Goal: Task Accomplishment & Management: Use online tool/utility

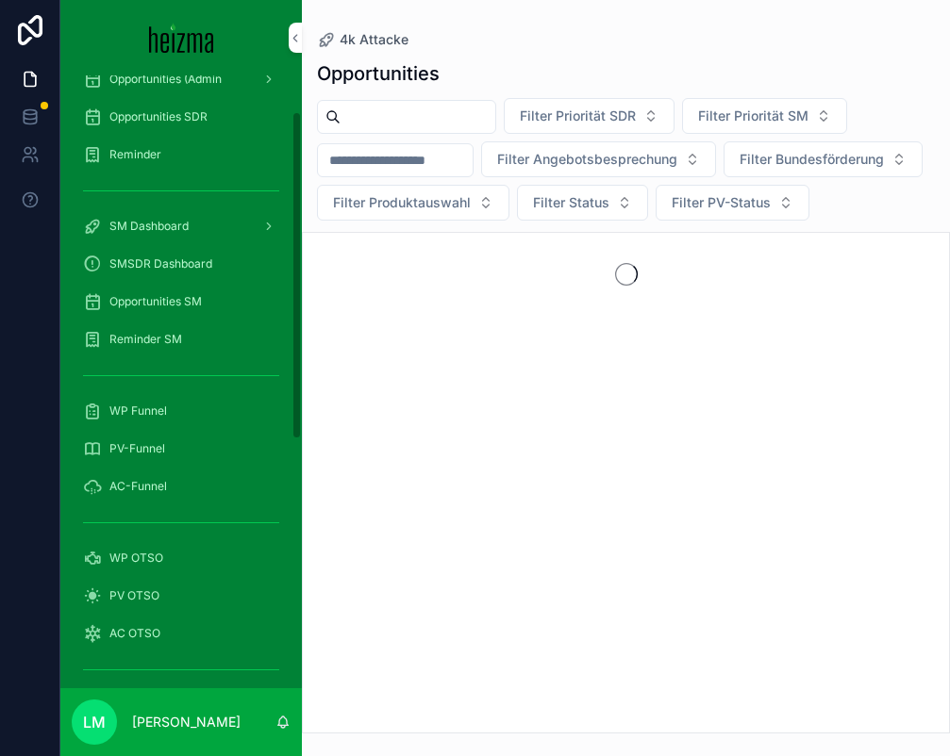
scroll to position [68, 0]
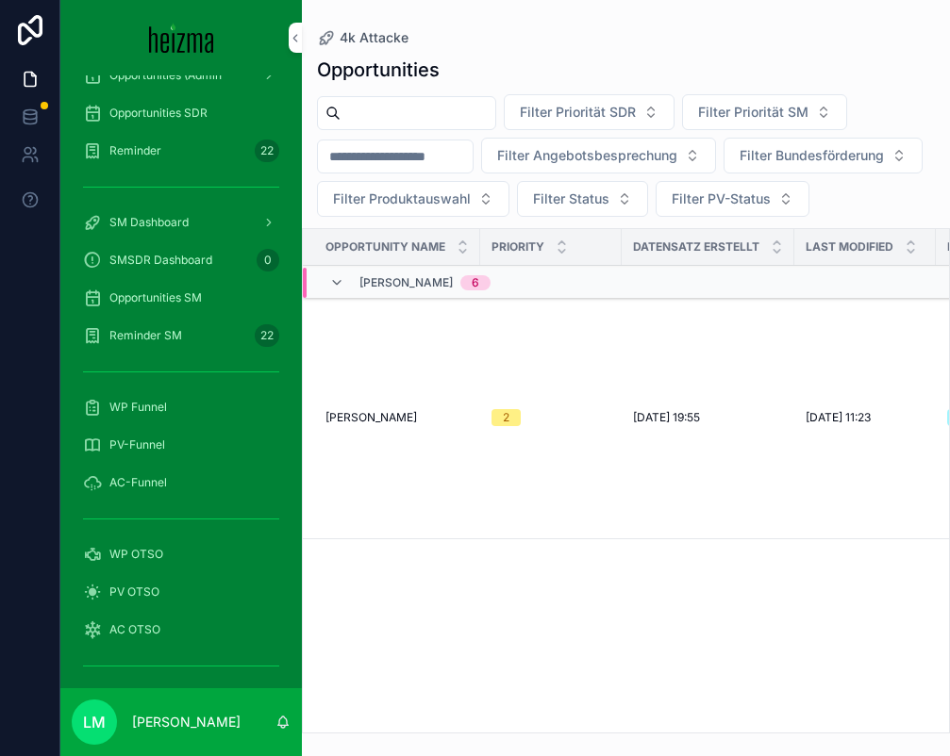
click at [158, 291] on span "Opportunities SM" at bounding box center [155, 297] width 92 height 15
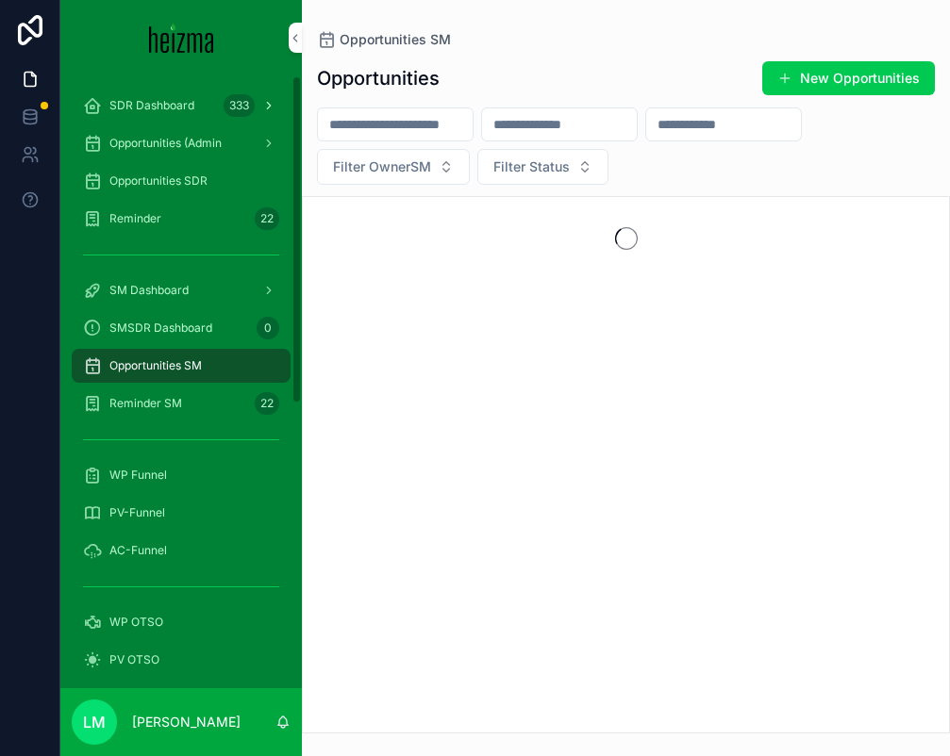
click at [155, 103] on span "SDR Dashboard" at bounding box center [151, 105] width 85 height 15
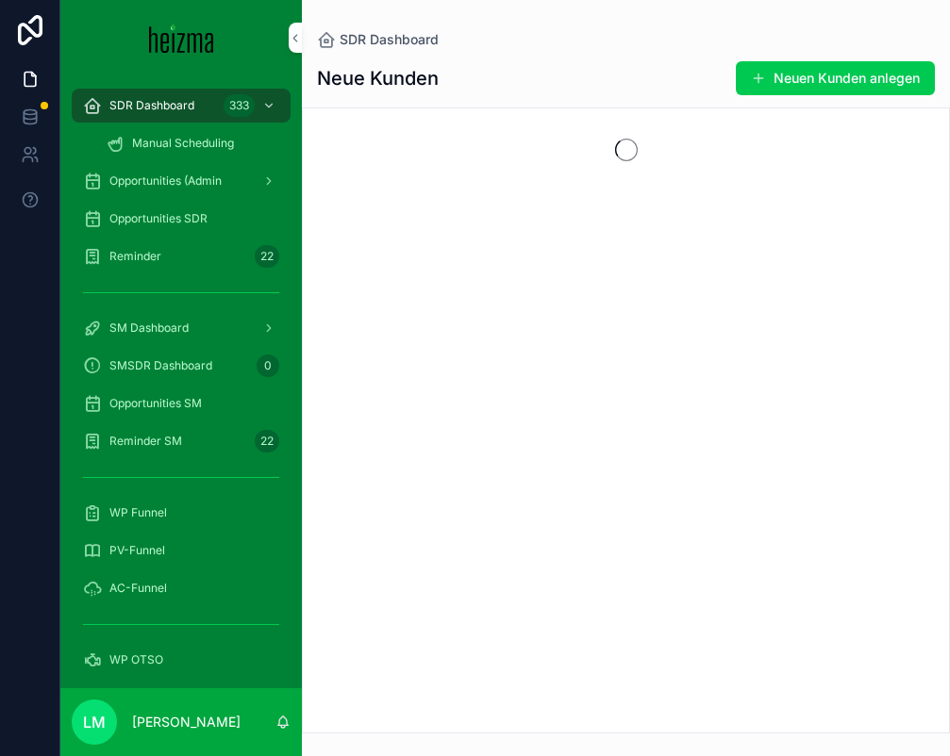
click at [173, 221] on span "Opportunities SDR" at bounding box center [158, 218] width 98 height 15
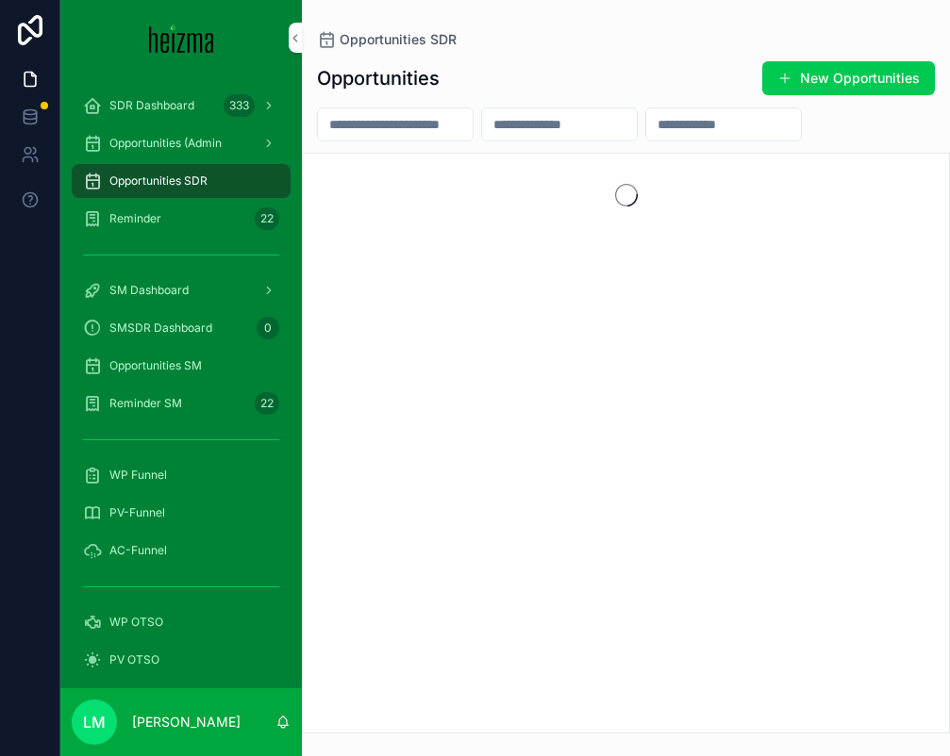
click at [706, 128] on input "scrollable content" at bounding box center [723, 124] width 155 height 26
paste input "**********"
type input "**********"
click at [409, 135] on input "scrollable content" at bounding box center [395, 124] width 155 height 26
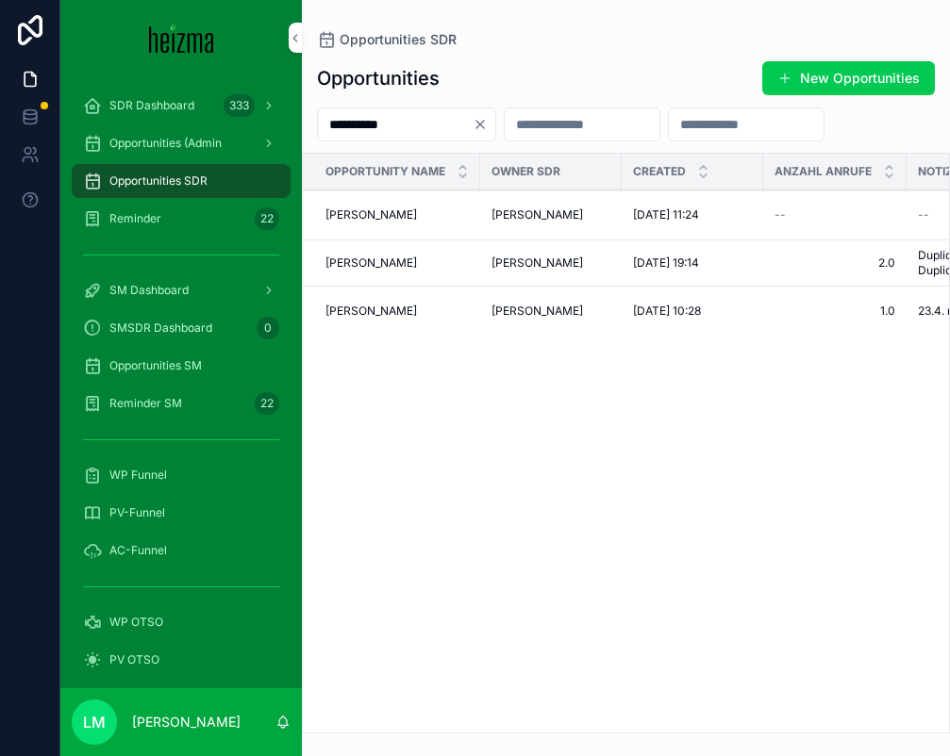
type input "**********"
click at [379, 224] on td "Tatjana Tatjana Tatjana Tatjana" at bounding box center [391, 215] width 177 height 50
click at [373, 217] on span "Tatjana Tatjana" at bounding box center [370, 214] width 91 height 15
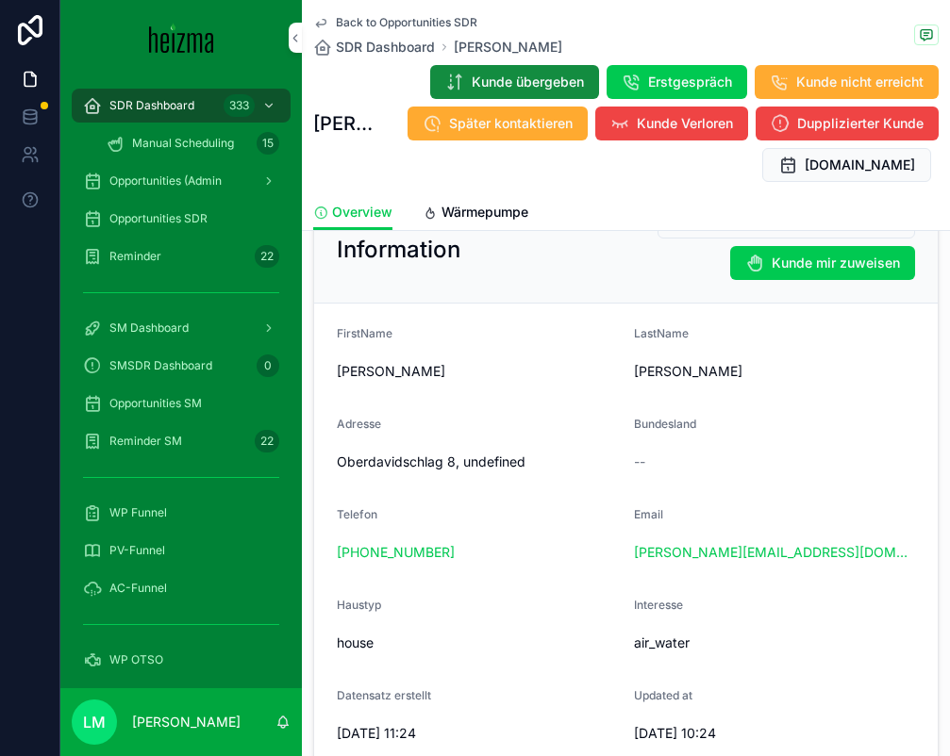
scroll to position [95, 0]
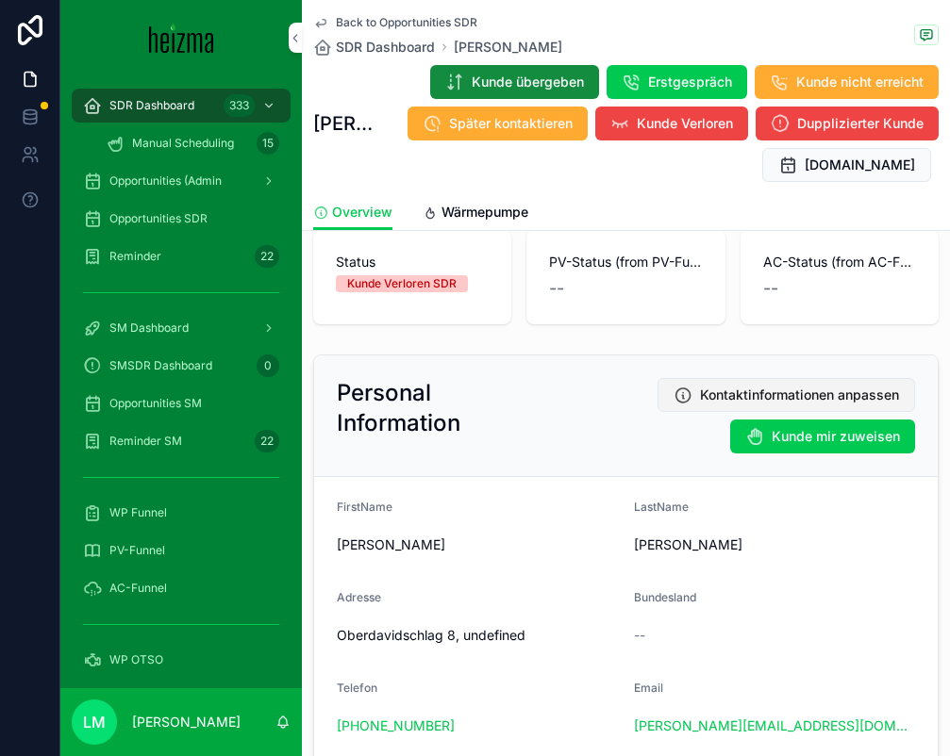
click at [776, 381] on button "Kontaktinformationen anpassen" at bounding box center [785, 395] width 257 height 34
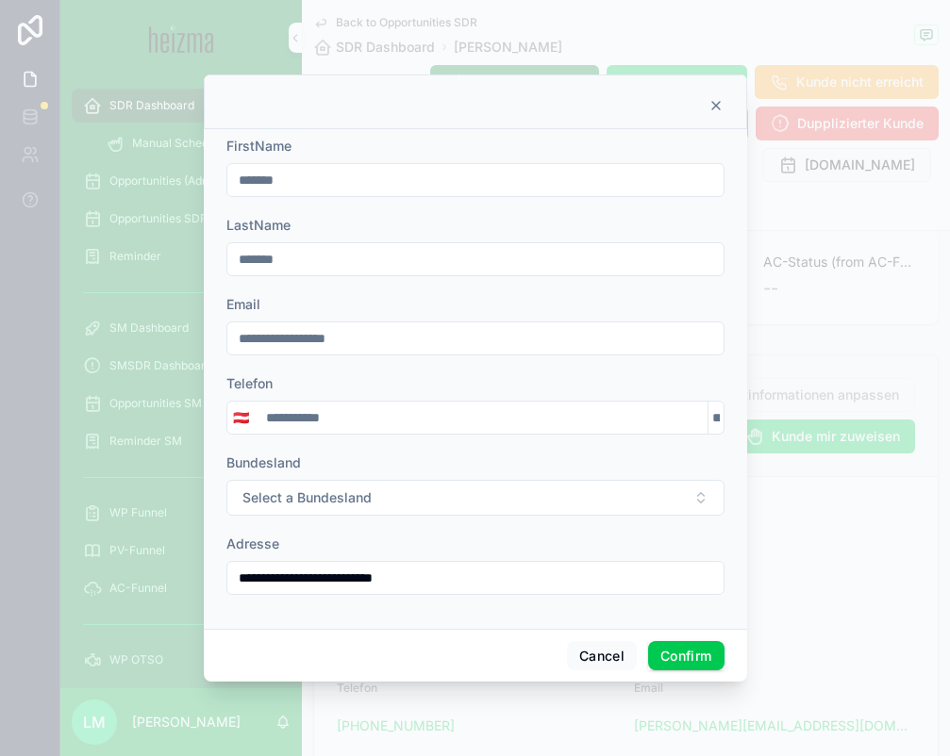
click at [329, 386] on div "Telefon" at bounding box center [475, 383] width 498 height 19
click at [329, 412] on input "**********" at bounding box center [481, 418] width 453 height 26
paste input "*"
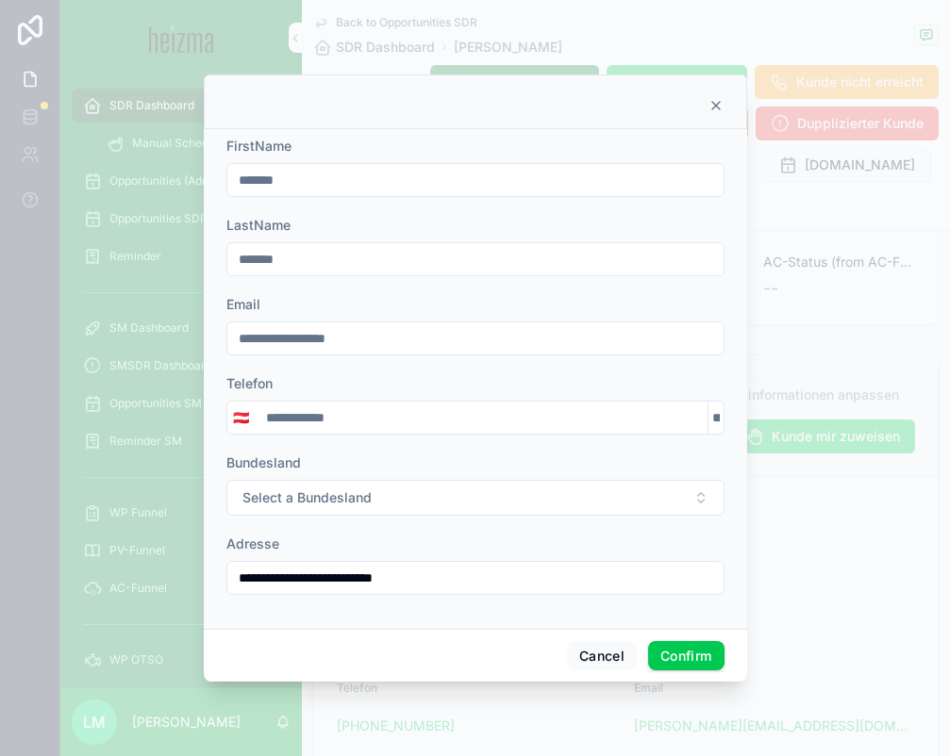
type input "**********"
click at [406, 379] on div "Telefon" at bounding box center [475, 383] width 498 height 19
click at [689, 660] on button "Confirm" at bounding box center [685, 656] width 75 height 30
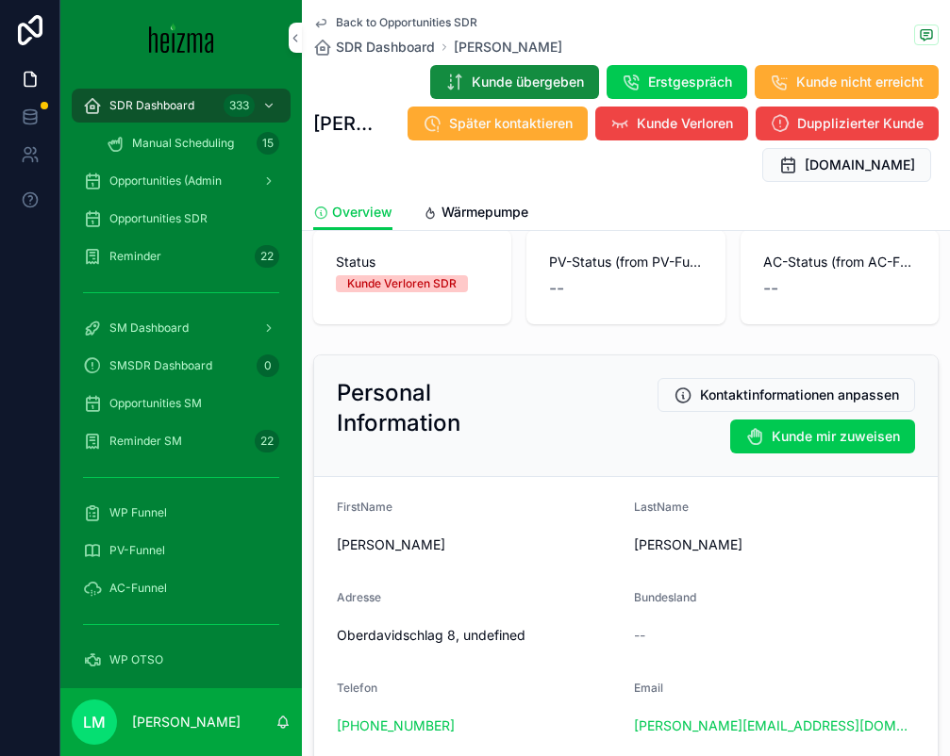
click at [0, 755] on nordpass-portal at bounding box center [0, 756] width 0 height 0
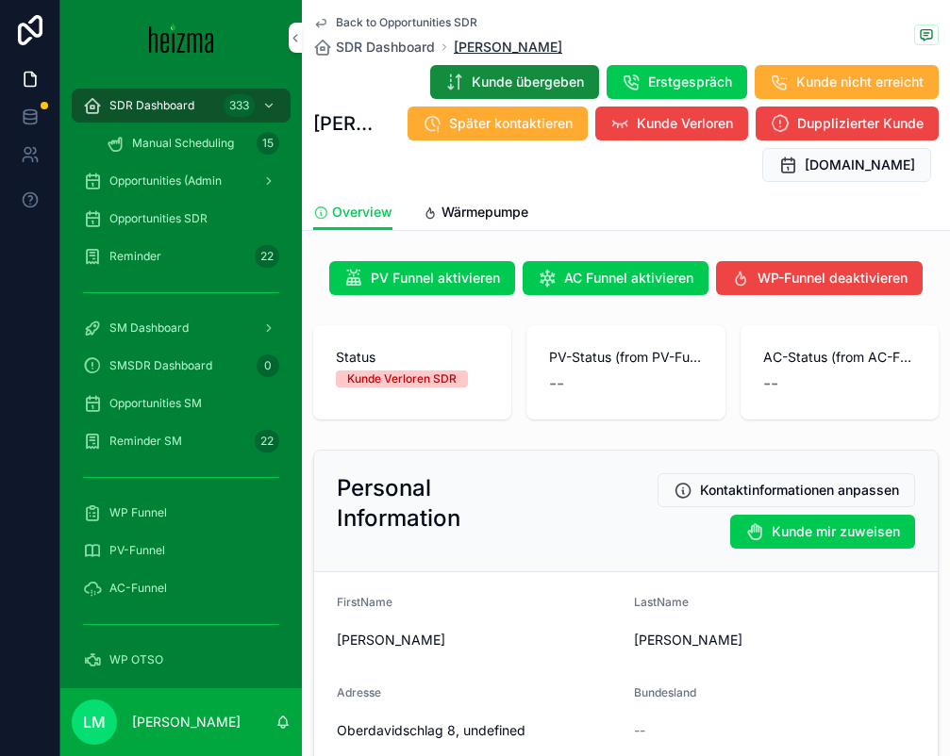
copy span "Tatjana Tatjana"
click at [474, 456] on div "Personal Information Kontaktinformationen anpassen Kunde mir zuweisen" at bounding box center [625, 512] width 623 height 122
click at [373, 18] on span "Back to Opportunities SDR" at bounding box center [406, 22] width 141 height 15
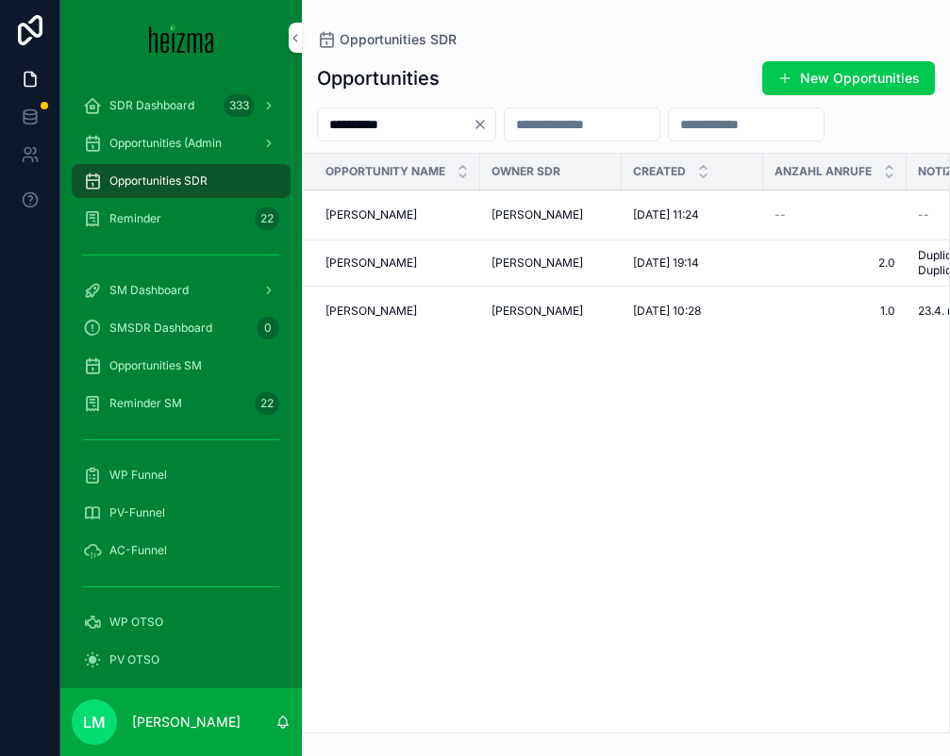
click at [359, 135] on input "**********" at bounding box center [395, 124] width 155 height 26
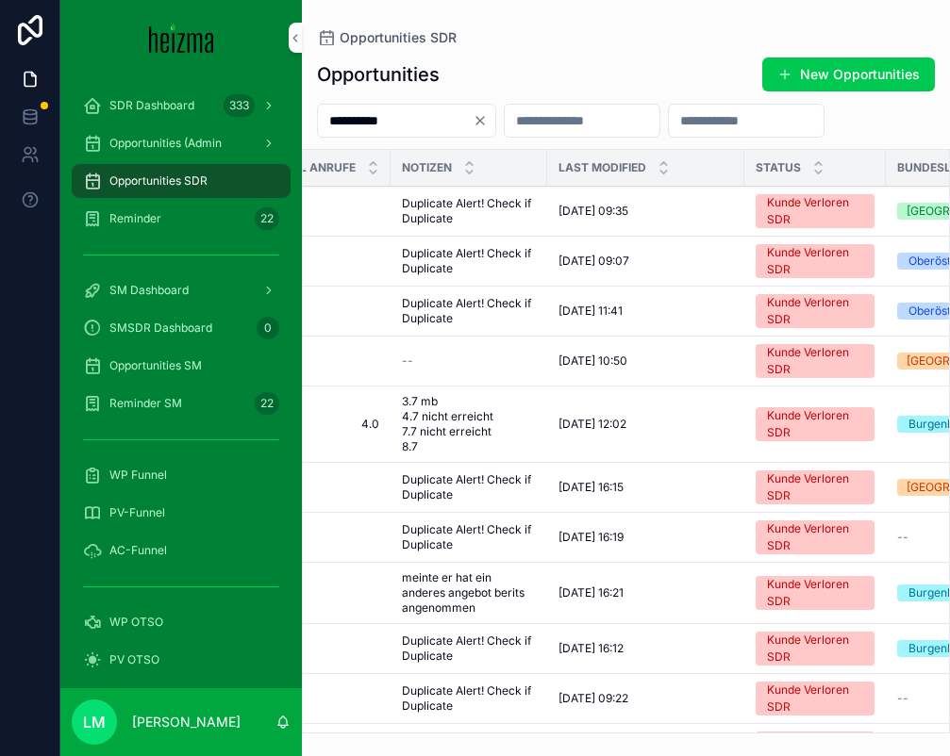
scroll to position [0, 96]
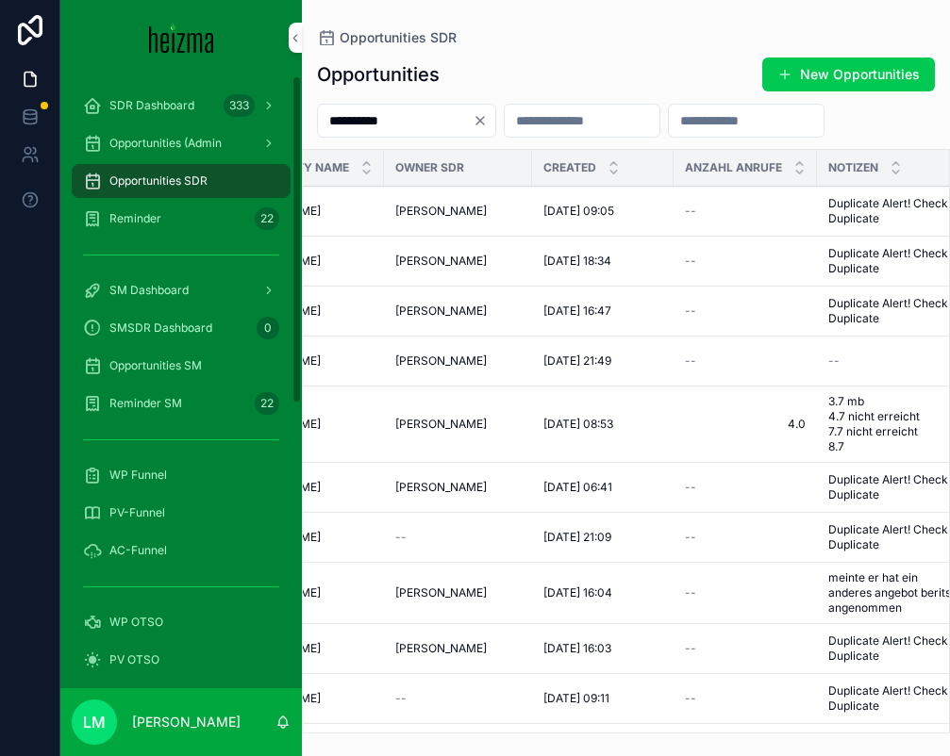
type input "**********"
click at [750, 120] on input "scrollable content" at bounding box center [746, 121] width 155 height 26
click at [488, 125] on icon "Clear" at bounding box center [479, 120] width 15 height 15
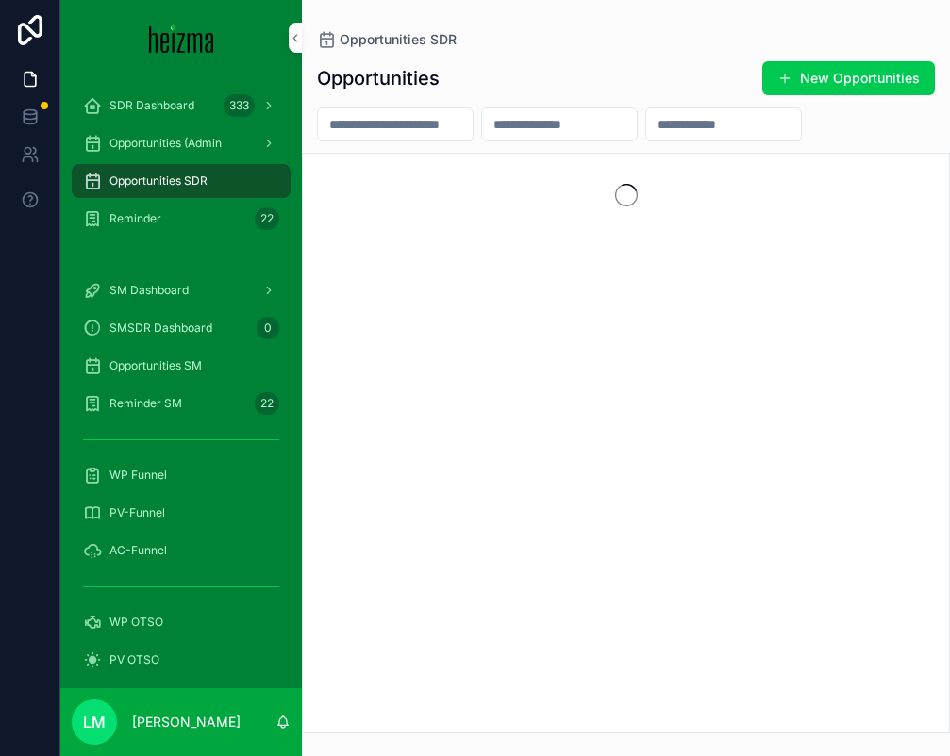
click at [724, 120] on input "scrollable content" at bounding box center [723, 124] width 155 height 26
paste input "**********"
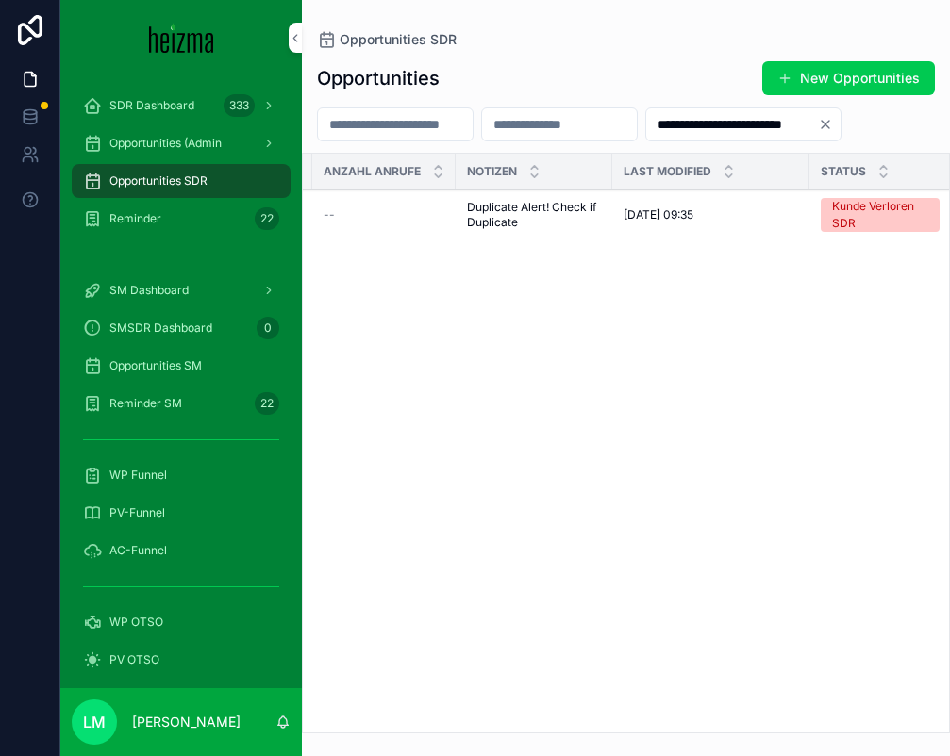
scroll to position [0, 462]
type input "**********"
click at [512, 224] on span "Duplicate Alert! Check if Duplicate" at bounding box center [522, 215] width 134 height 30
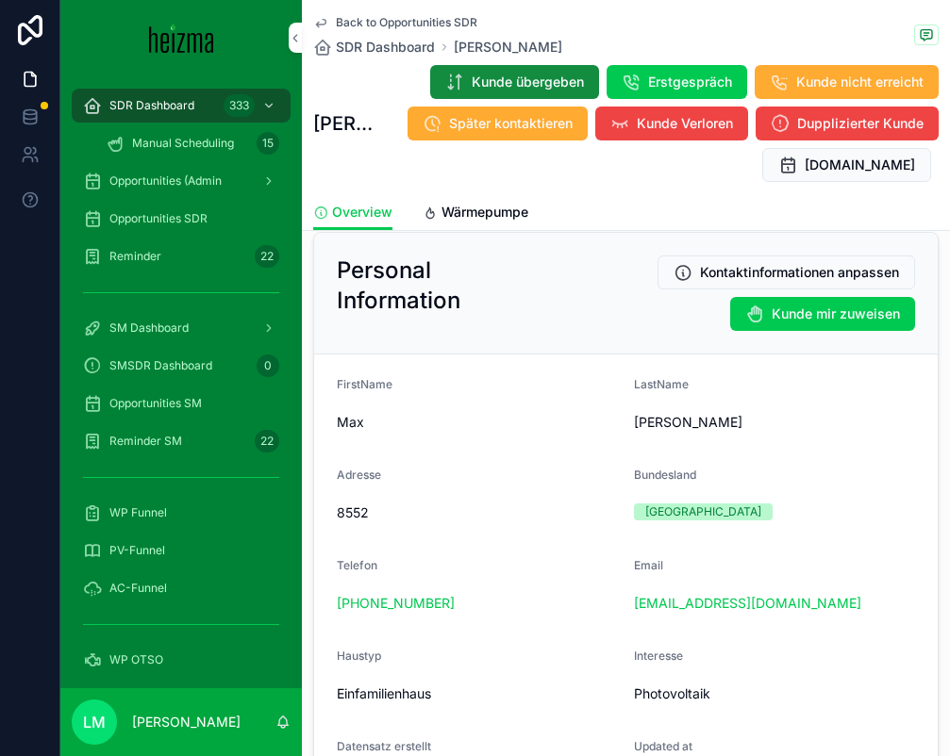
scroll to position [221, 0]
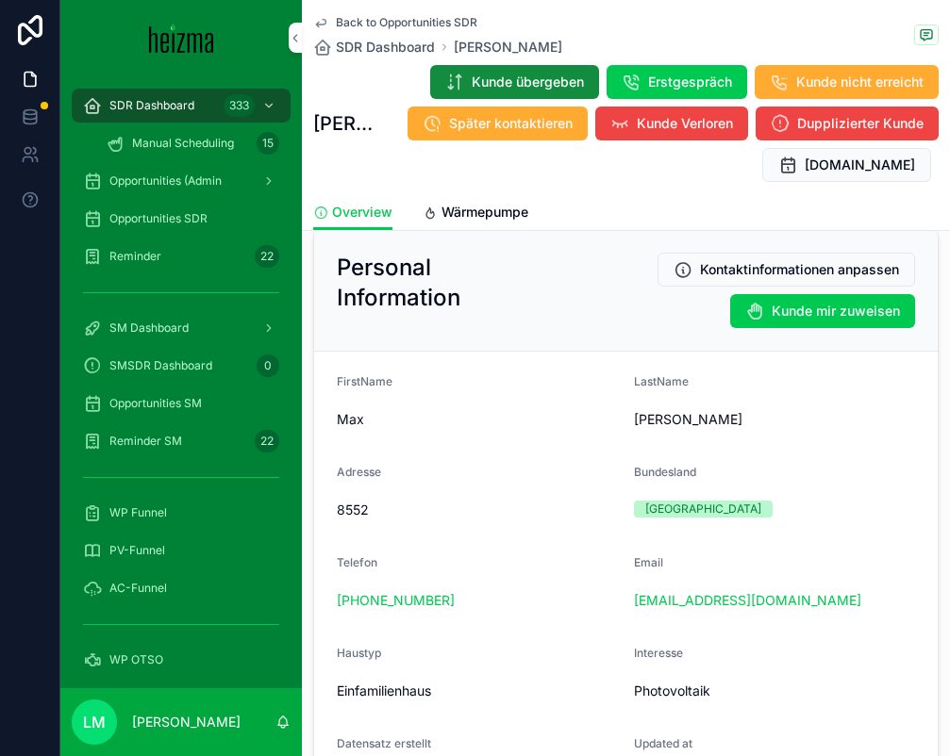
click at [368, 27] on span "Back to Opportunities SDR" at bounding box center [406, 22] width 141 height 15
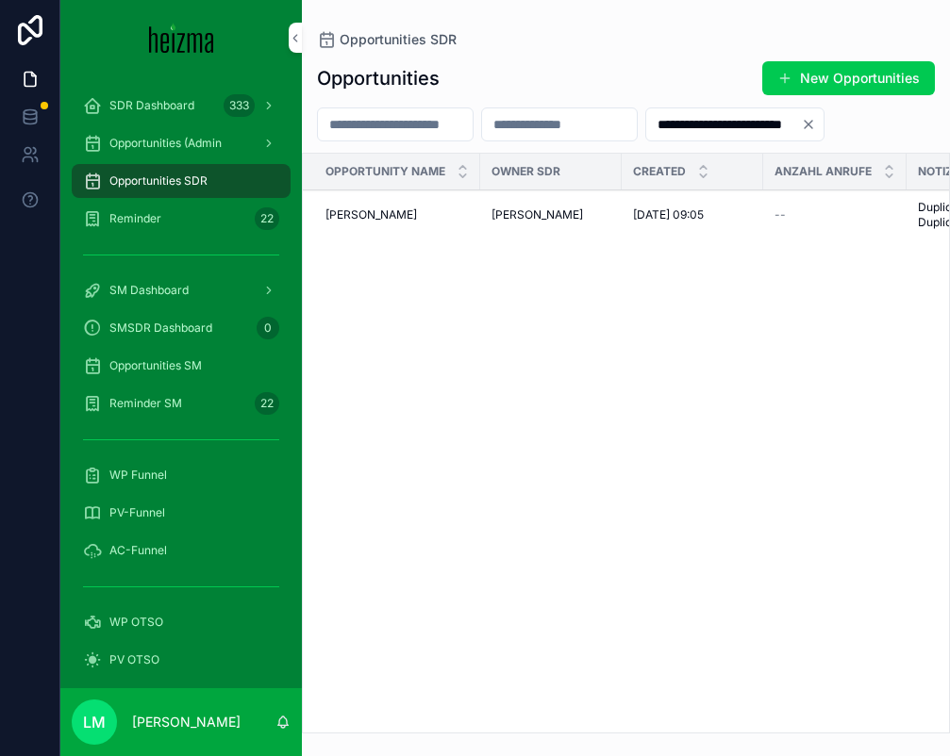
click at [370, 122] on input "scrollable content" at bounding box center [395, 124] width 155 height 26
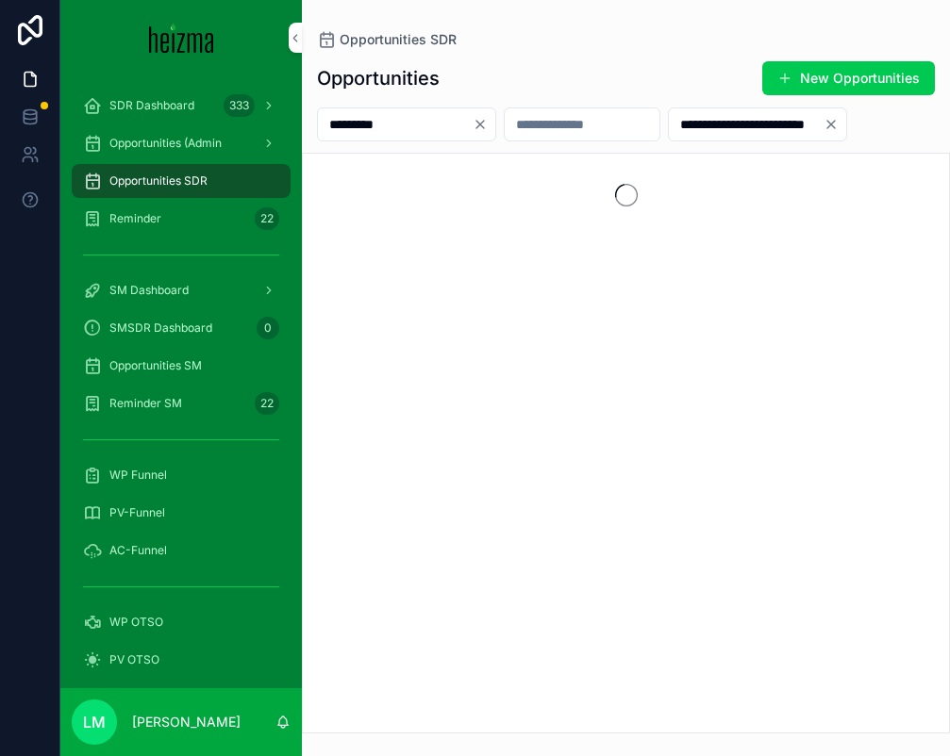
type input "*********"
click at [838, 124] on icon "Clear" at bounding box center [830, 124] width 15 height 15
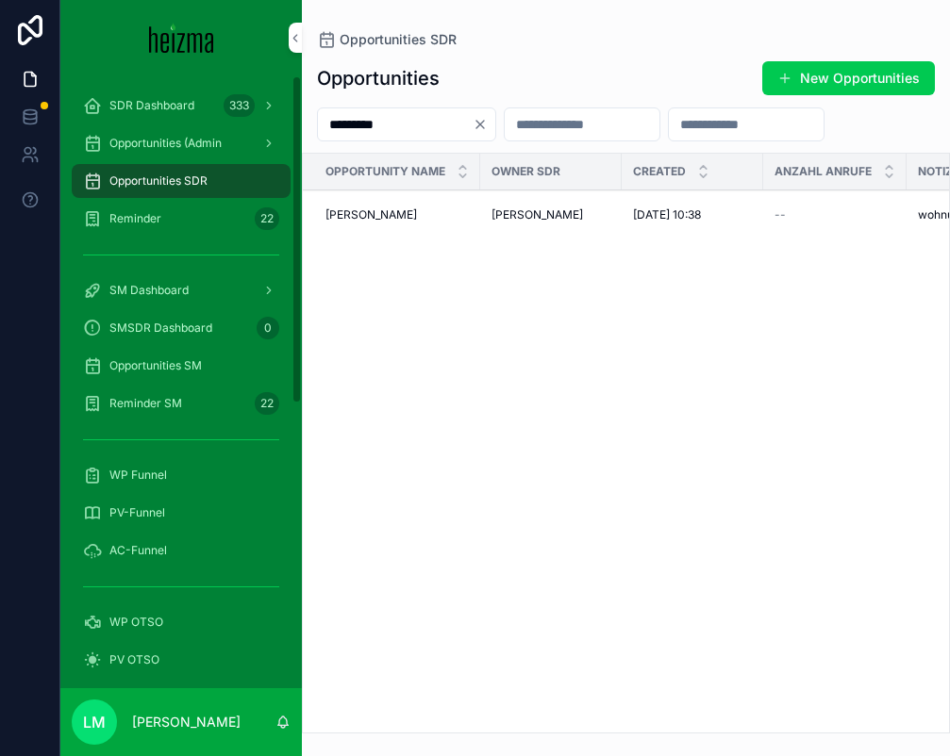
click at [339, 202] on td "Anna Maria Haidvogel Anna Maria Haidvogel" at bounding box center [391, 215] width 177 height 50
click at [349, 216] on span "Anna Maria Haidvogel" at bounding box center [370, 214] width 91 height 15
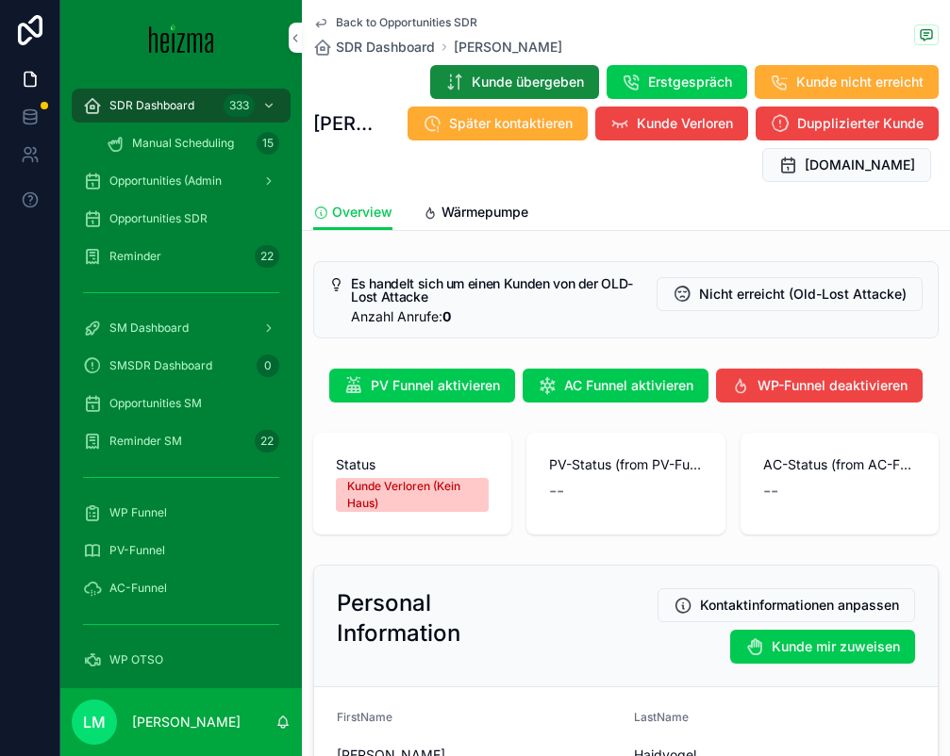
click at [465, 206] on span "Wärmepumpe" at bounding box center [484, 212] width 87 height 19
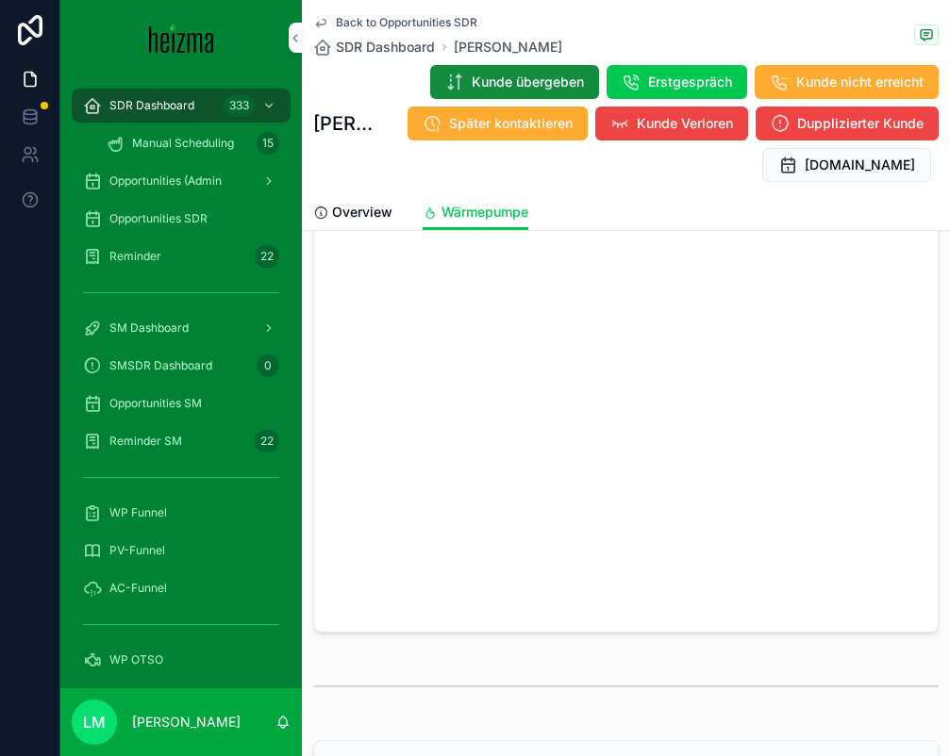
scroll to position [3418, 0]
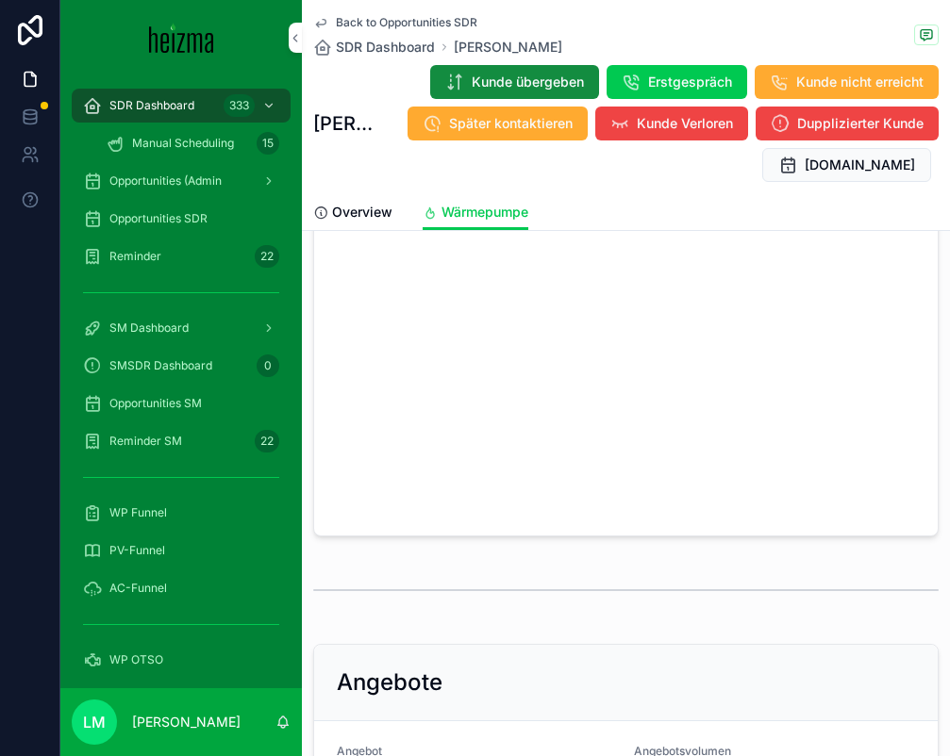
click at [325, 197] on link "Overview" at bounding box center [352, 214] width 79 height 38
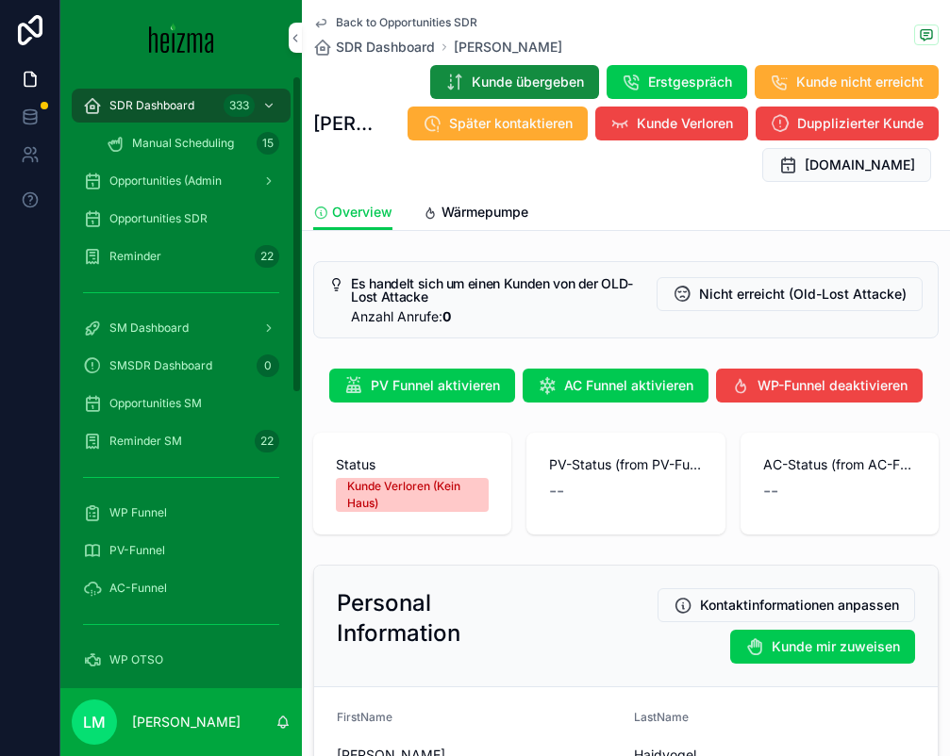
click at [362, 21] on span "Back to Opportunities SDR" at bounding box center [406, 22] width 141 height 15
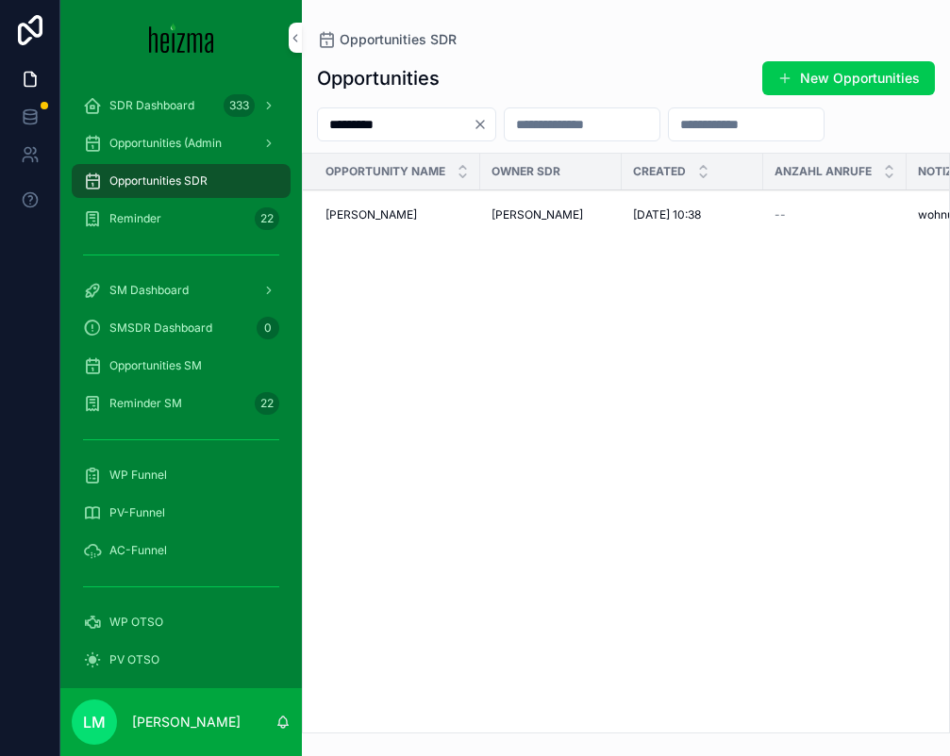
click at [364, 127] on input "*********" at bounding box center [395, 124] width 155 height 26
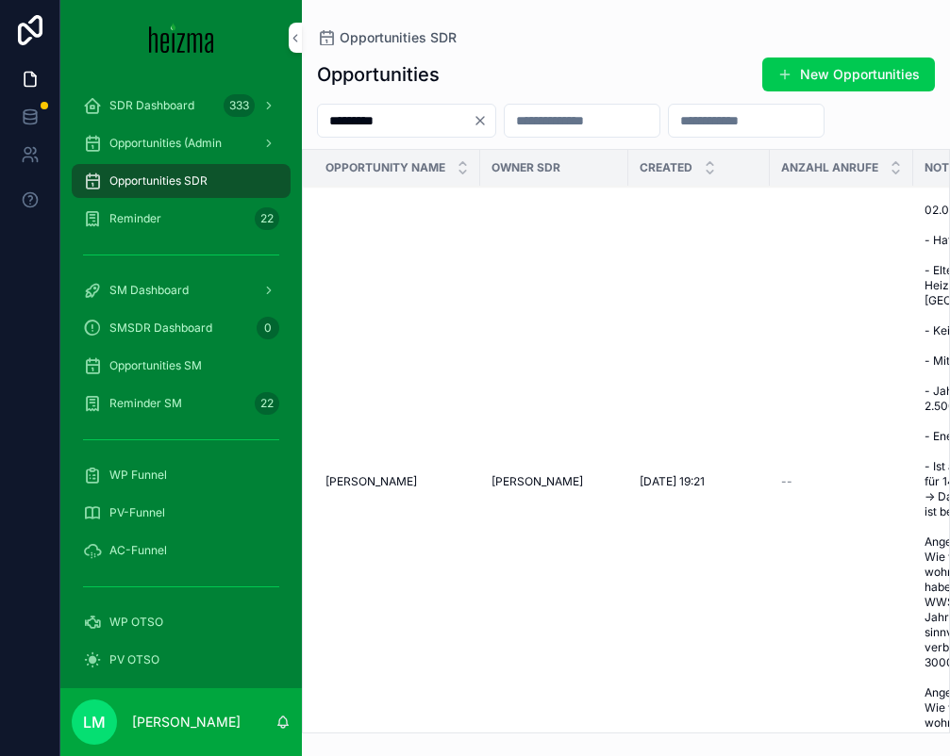
scroll to position [146, 0]
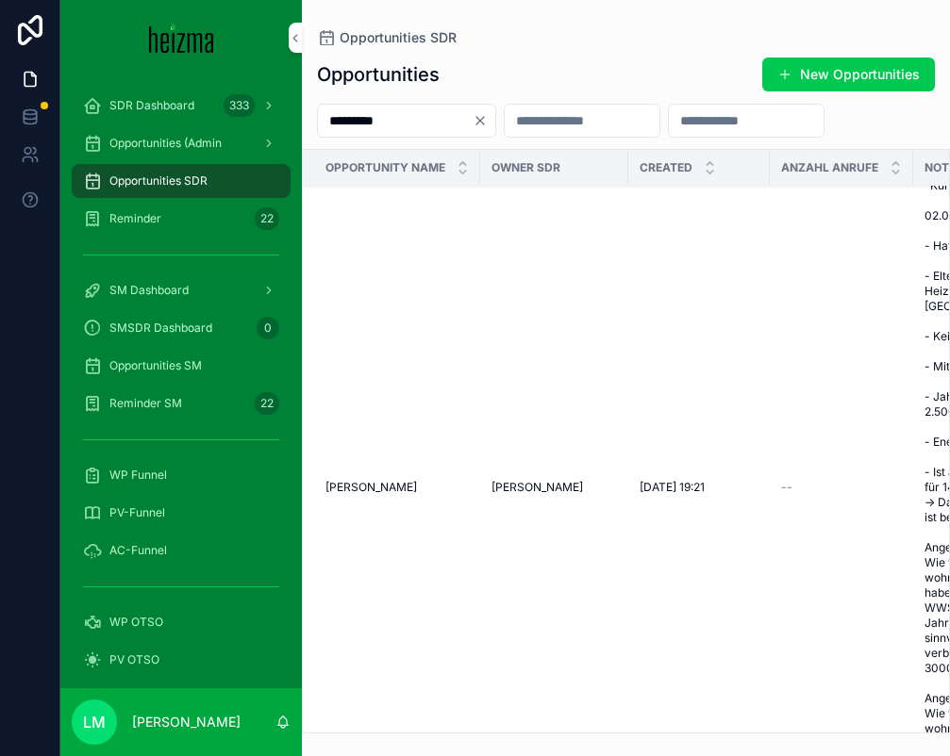
type input "*********"
click at [359, 472] on td "Leopold Göbl Leopold Göbl" at bounding box center [391, 488] width 177 height 695
click at [364, 480] on span "Leopold Göbl" at bounding box center [370, 487] width 91 height 15
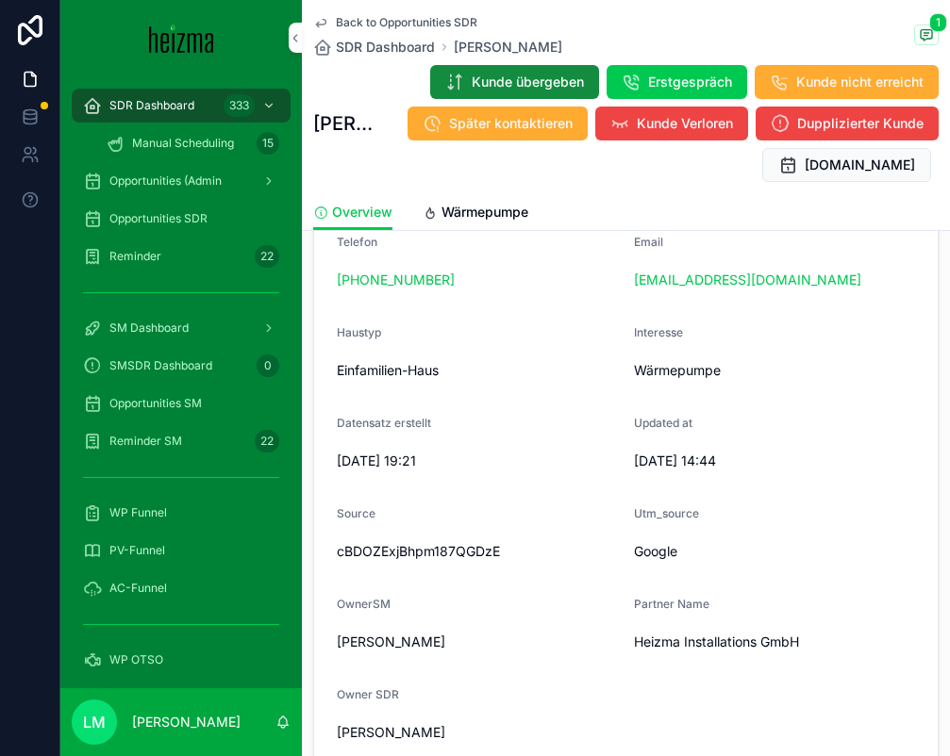
scroll to position [542, 0]
click at [406, 16] on span "Back to Opportunities SDR" at bounding box center [406, 22] width 141 height 15
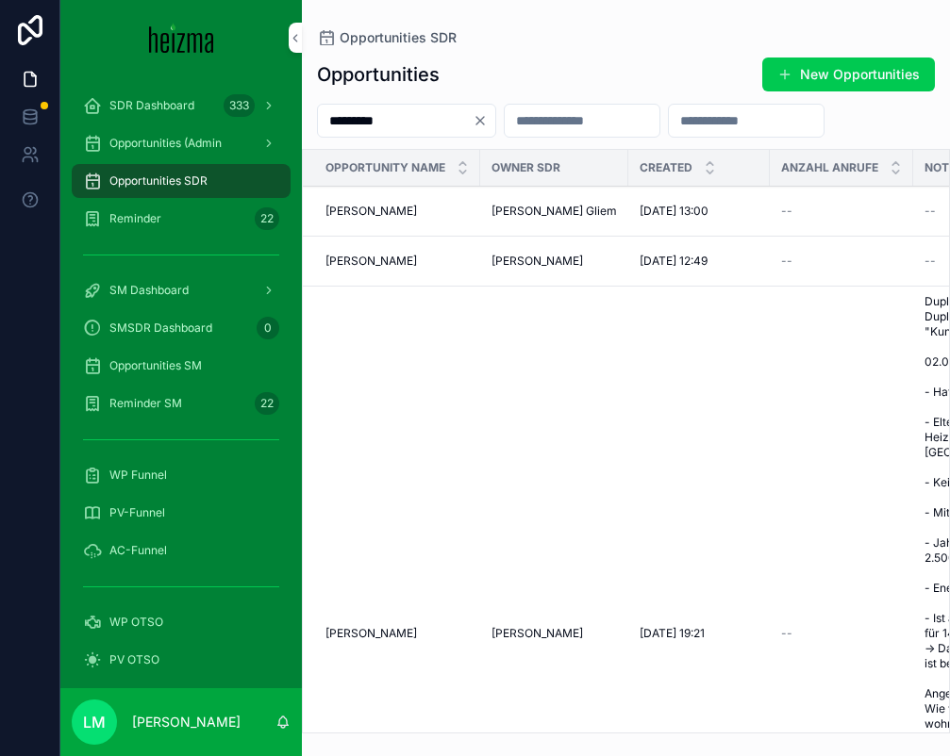
click at [384, 122] on input "*********" at bounding box center [395, 121] width 155 height 26
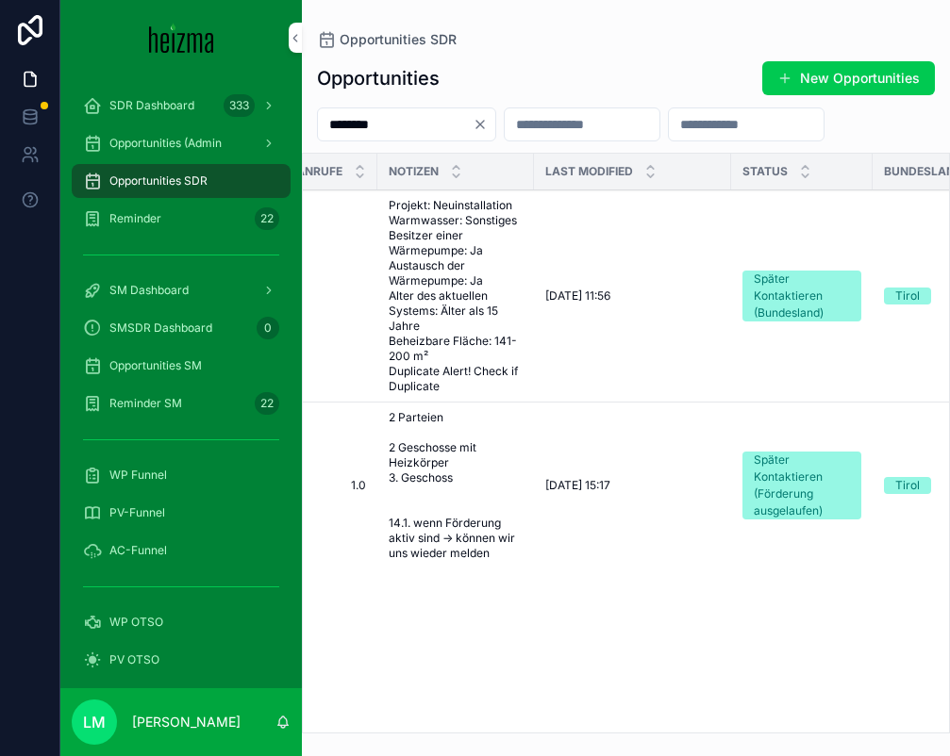
scroll to position [0, 531]
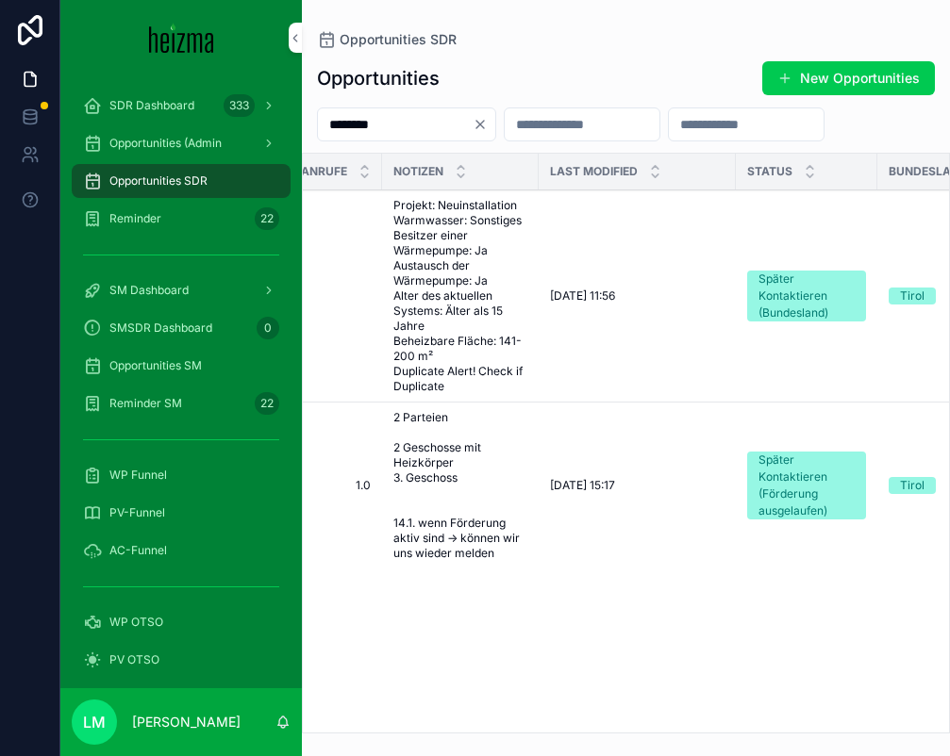
type input "********"
click at [483, 309] on span "Projekt: Neuinstallation Warmwasser: Sonstiges Besitzer einer Wärmepumpe: Ja Au…" at bounding box center [460, 296] width 134 height 196
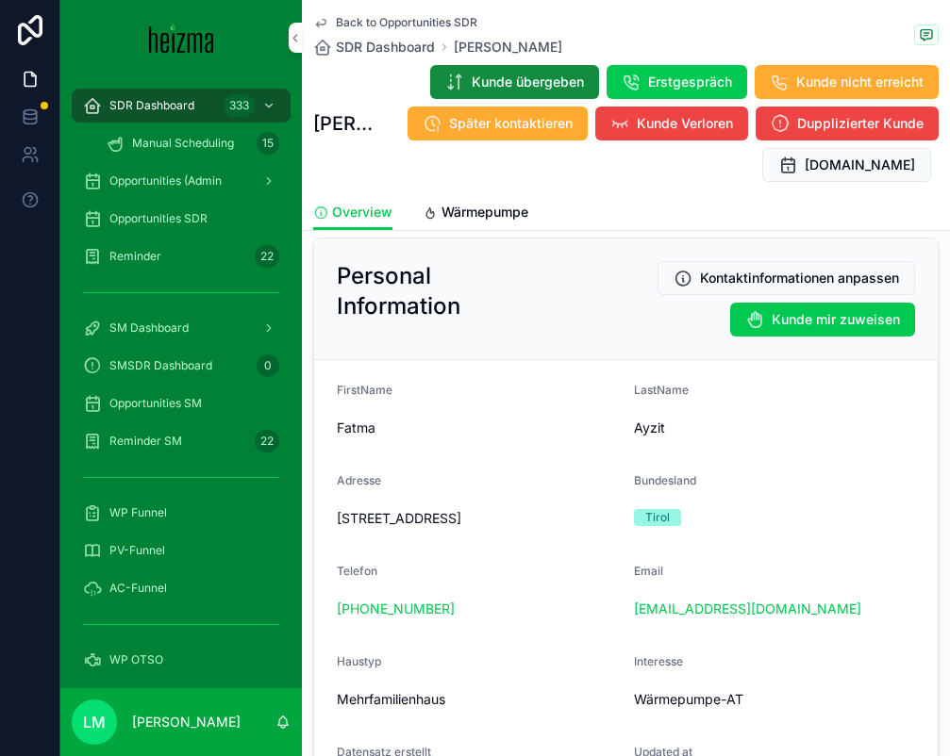
scroll to position [225, 0]
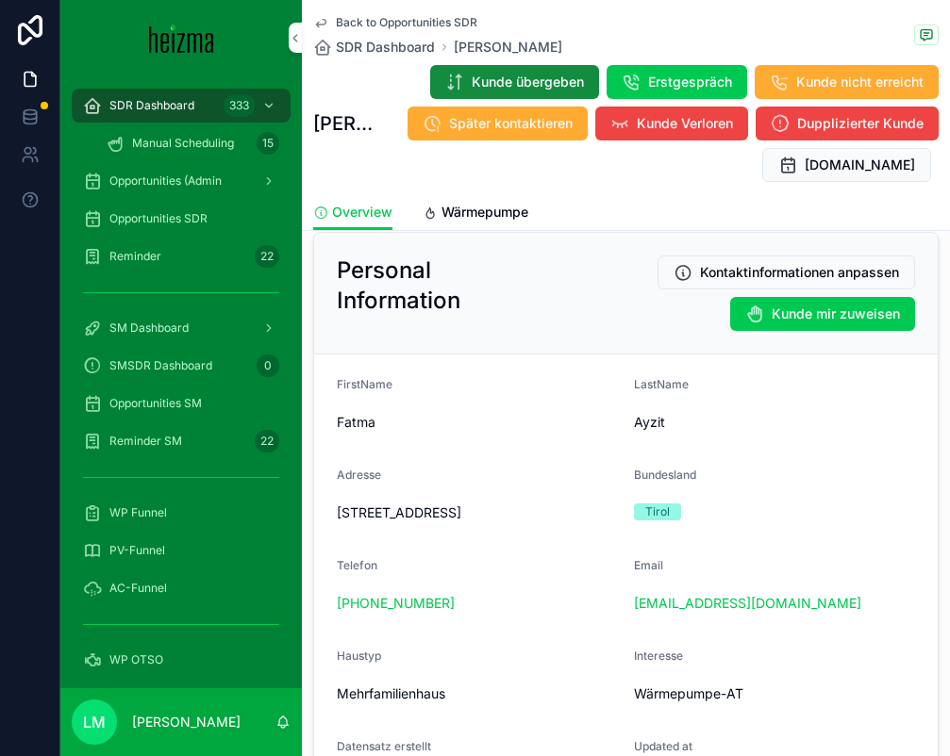
click at [370, 24] on span "Back to Opportunities SDR" at bounding box center [406, 22] width 141 height 15
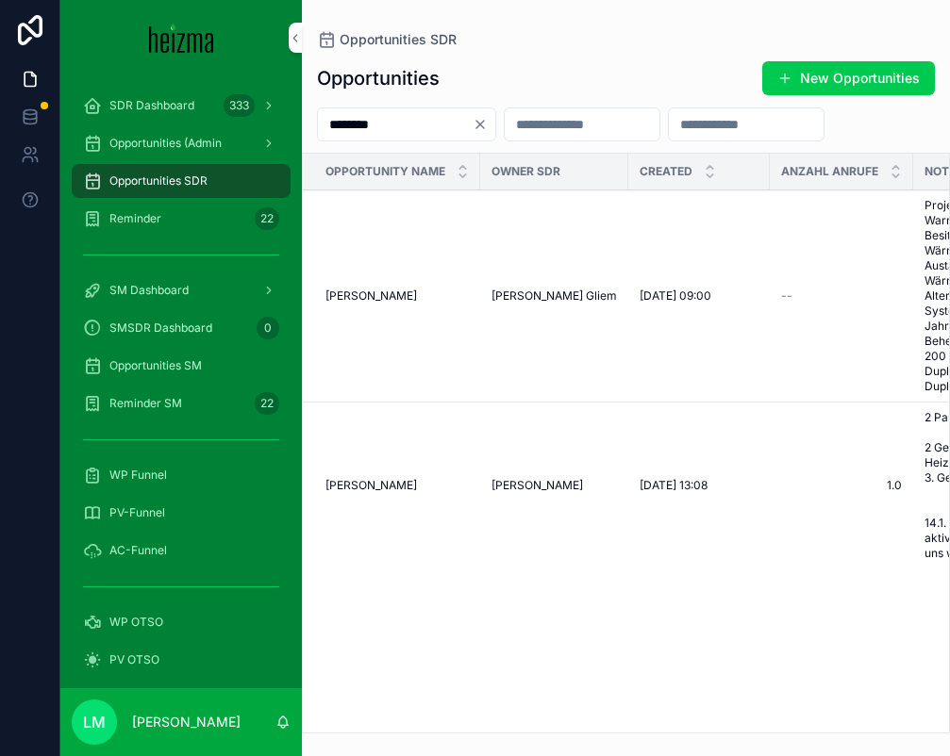
click at [488, 124] on icon "Clear" at bounding box center [479, 124] width 15 height 15
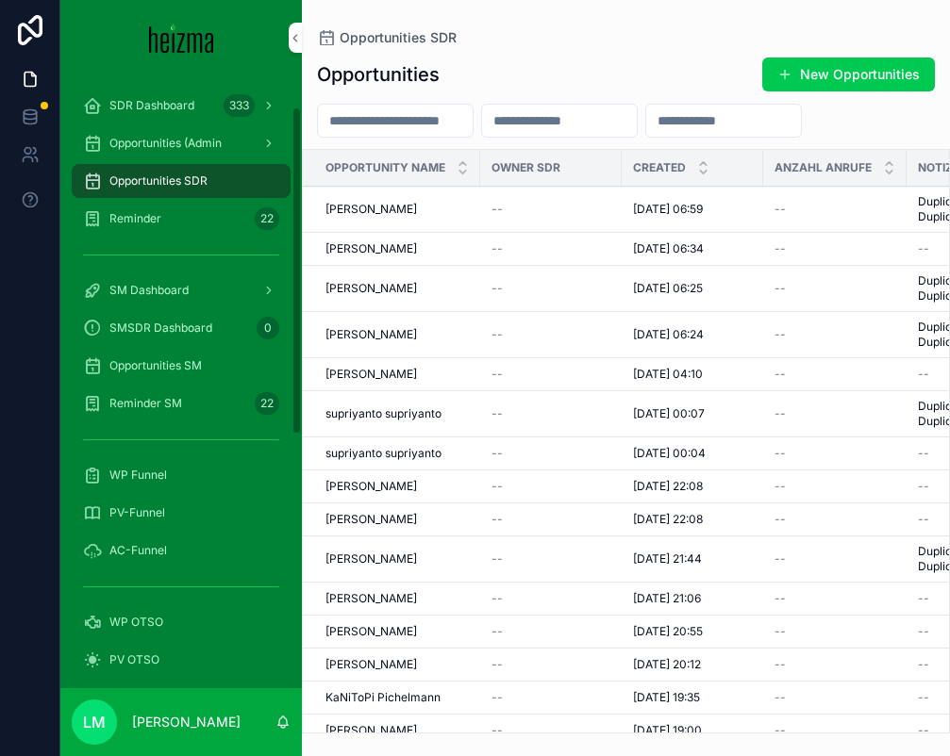
scroll to position [530, 0]
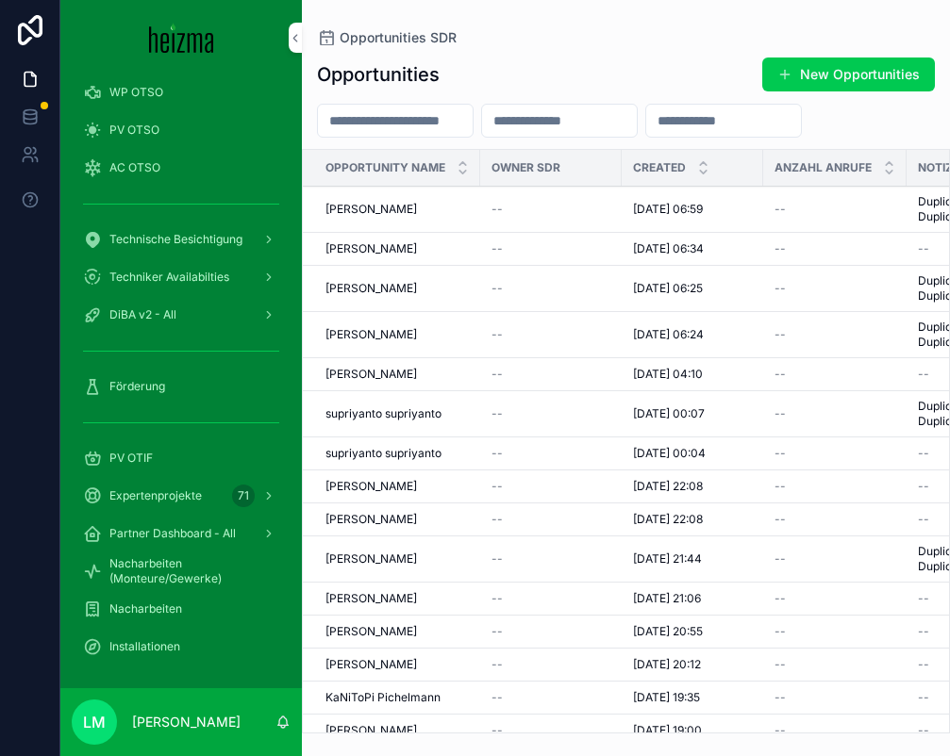
click at [146, 386] on span "Förderung" at bounding box center [137, 386] width 56 height 15
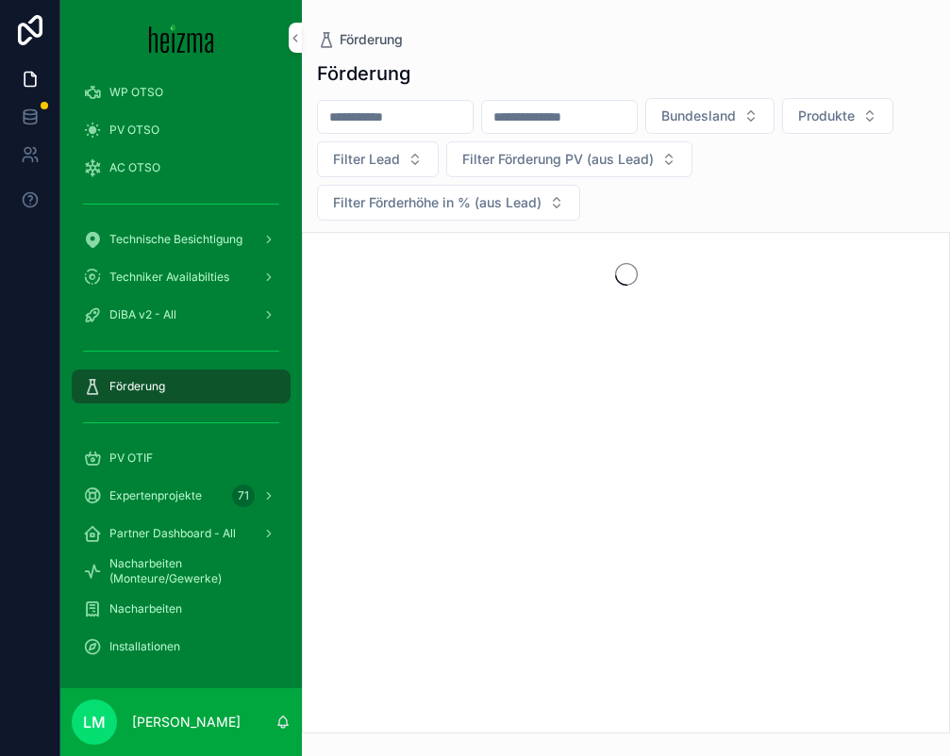
click at [405, 118] on input "scrollable content" at bounding box center [395, 117] width 155 height 26
type input "*******"
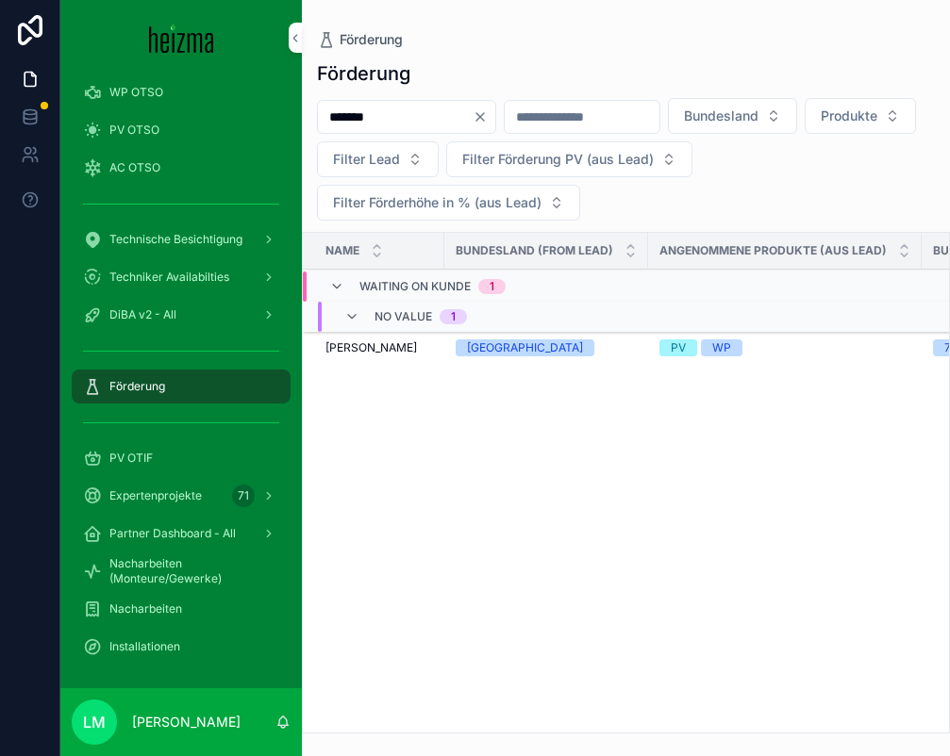
click at [390, 354] on span "Detlef Büttner" at bounding box center [370, 347] width 91 height 15
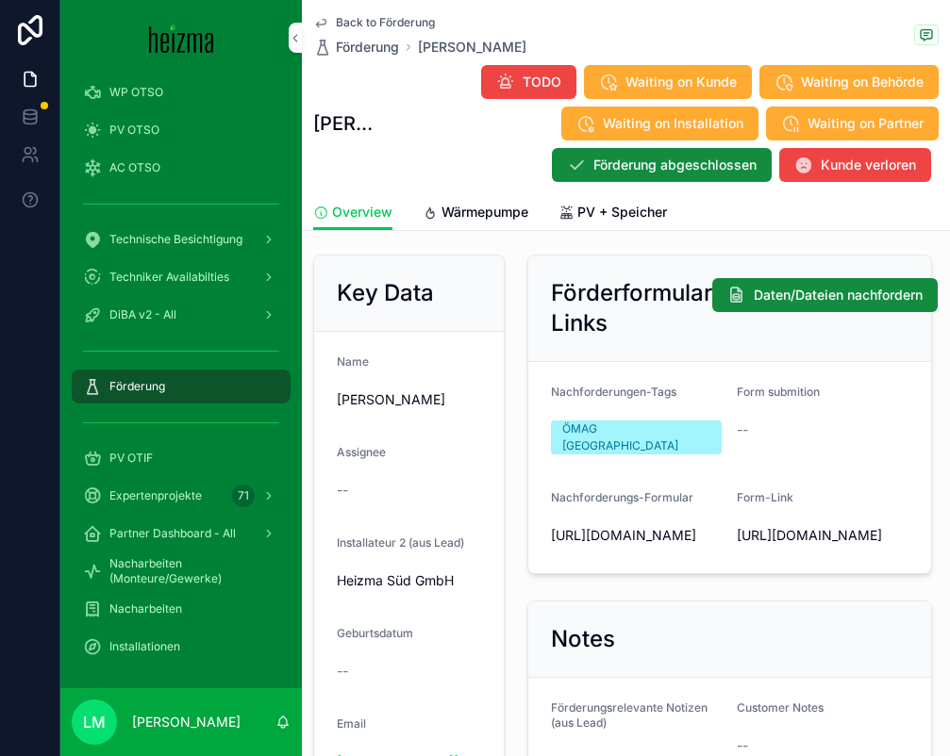
scroll to position [343, 0]
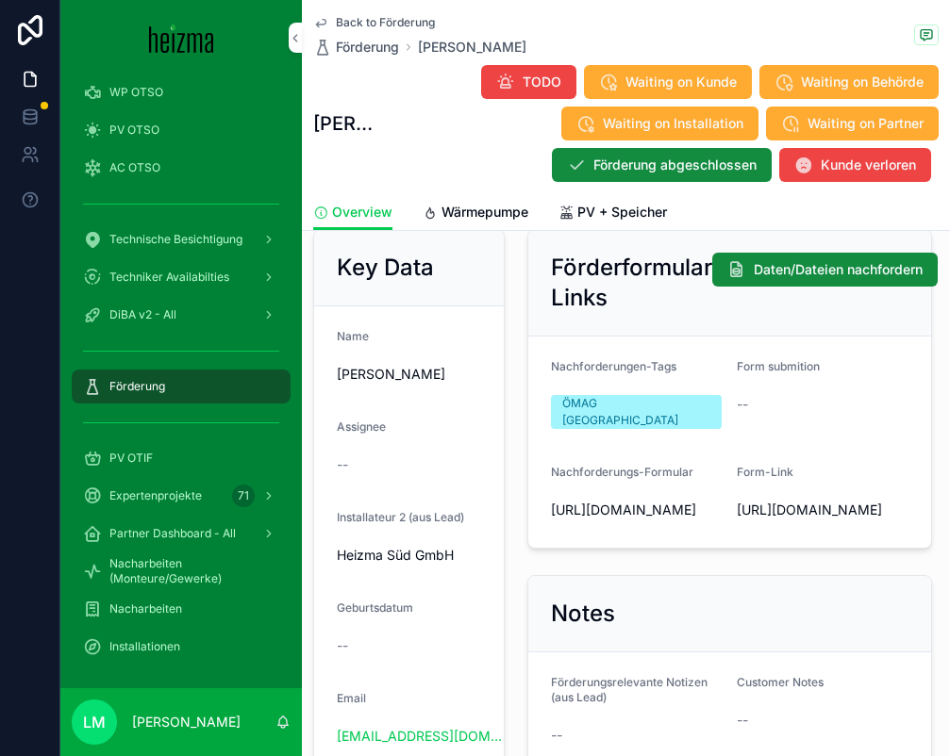
click at [797, 509] on span "https://heizma.fillout.com/t/eBNmWZwuPPus?id=rec2hqL2Ujp5nUoOY" at bounding box center [823, 510] width 172 height 19
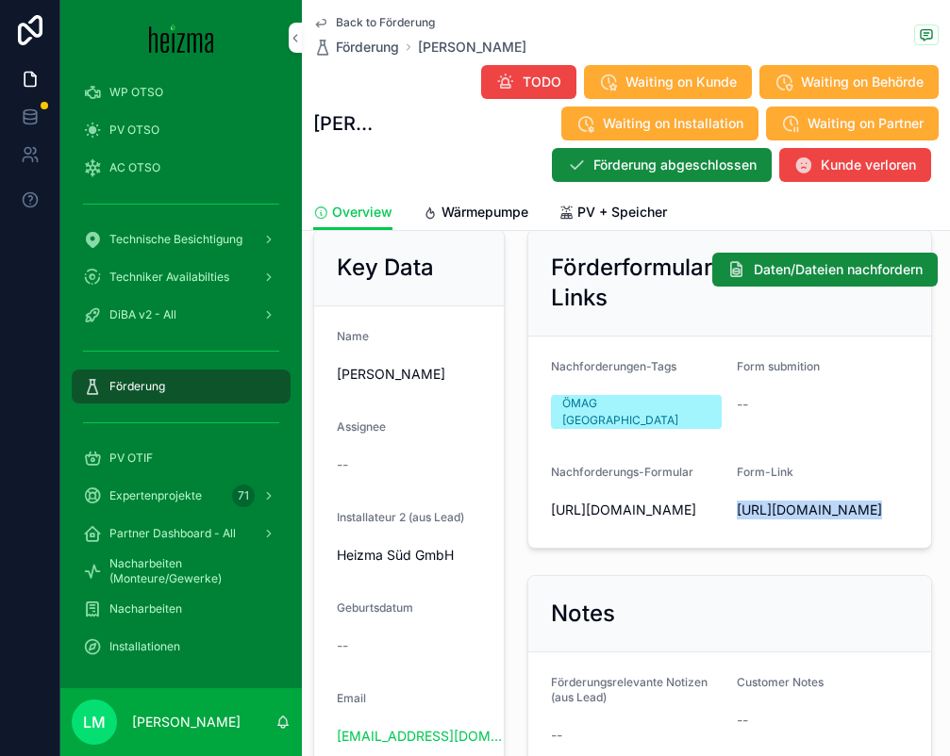
click at [357, 16] on span "Back to Förderung" at bounding box center [385, 22] width 99 height 15
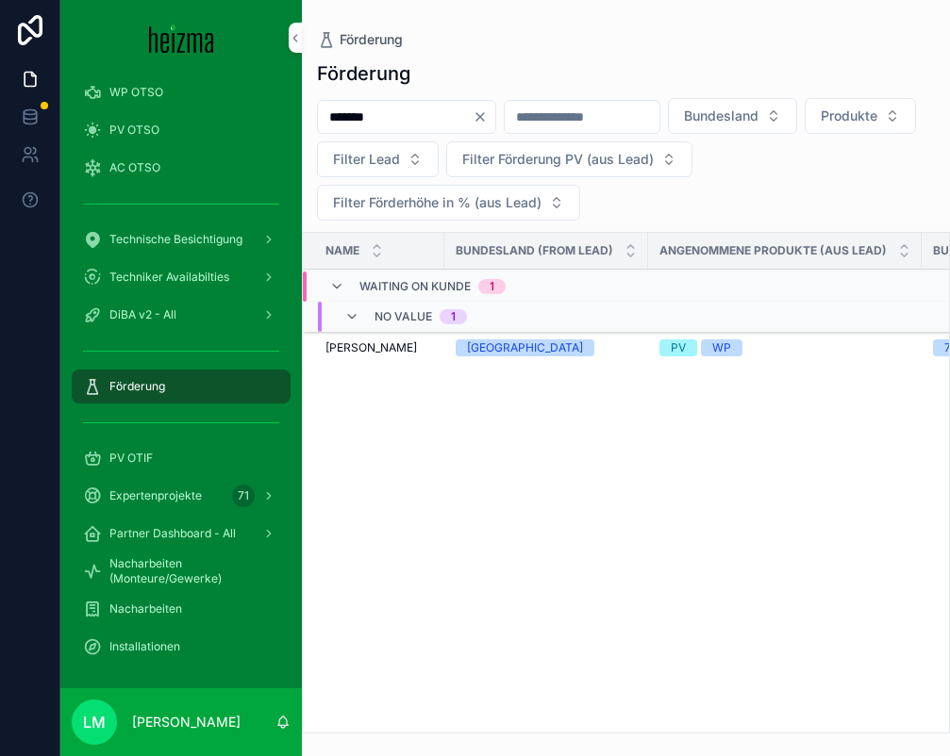
click at [488, 117] on icon "Clear" at bounding box center [479, 116] width 15 height 15
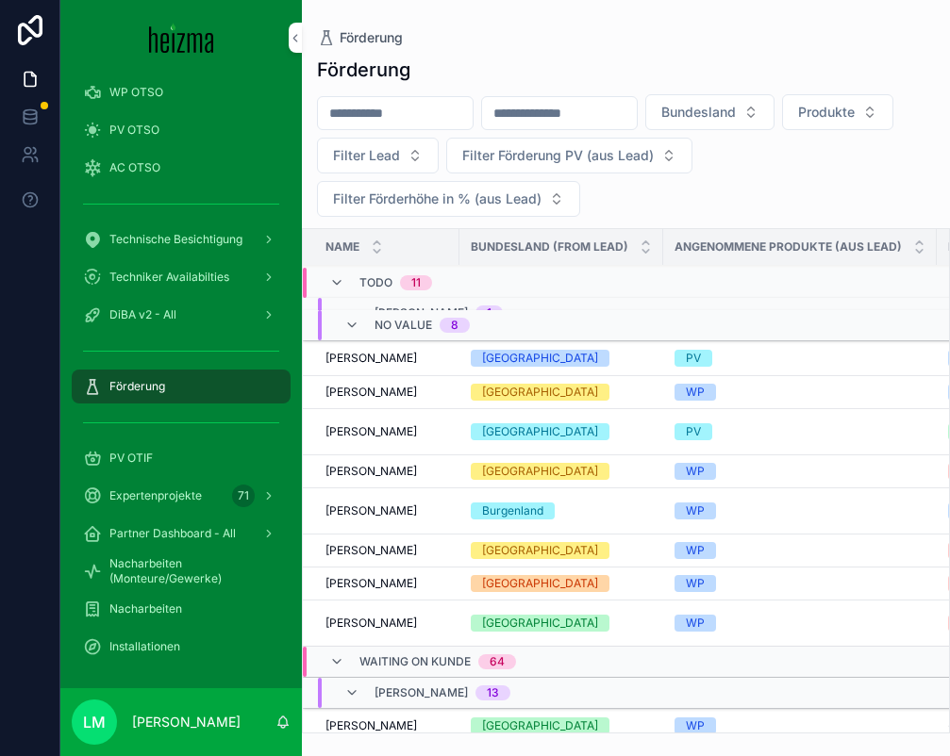
scroll to position [167, 0]
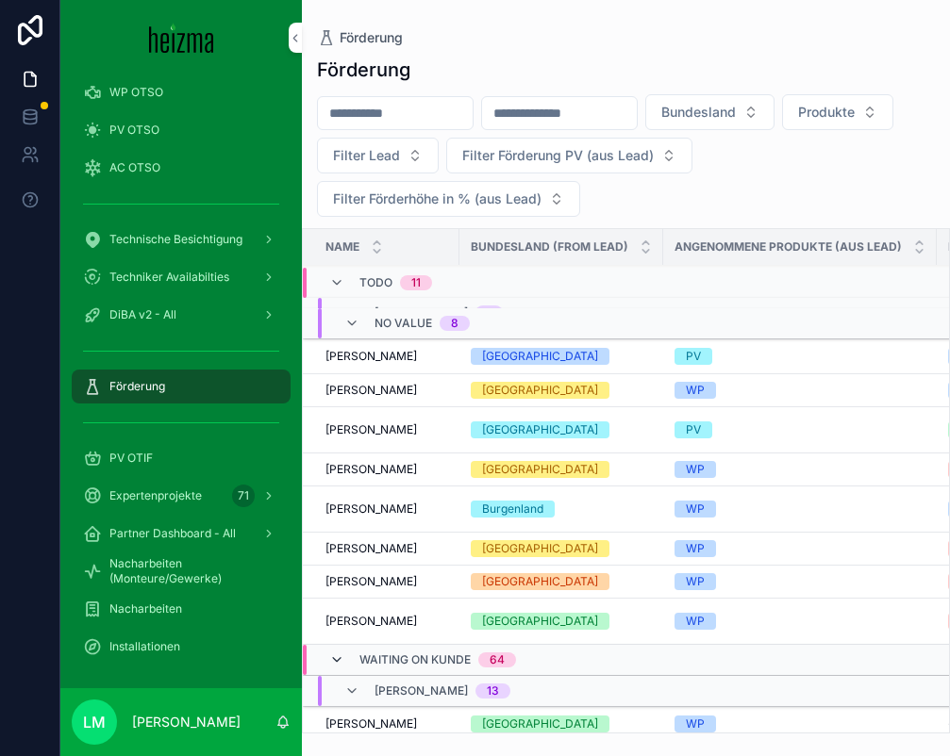
click at [337, 657] on icon "scrollable content" at bounding box center [336, 660] width 15 height 15
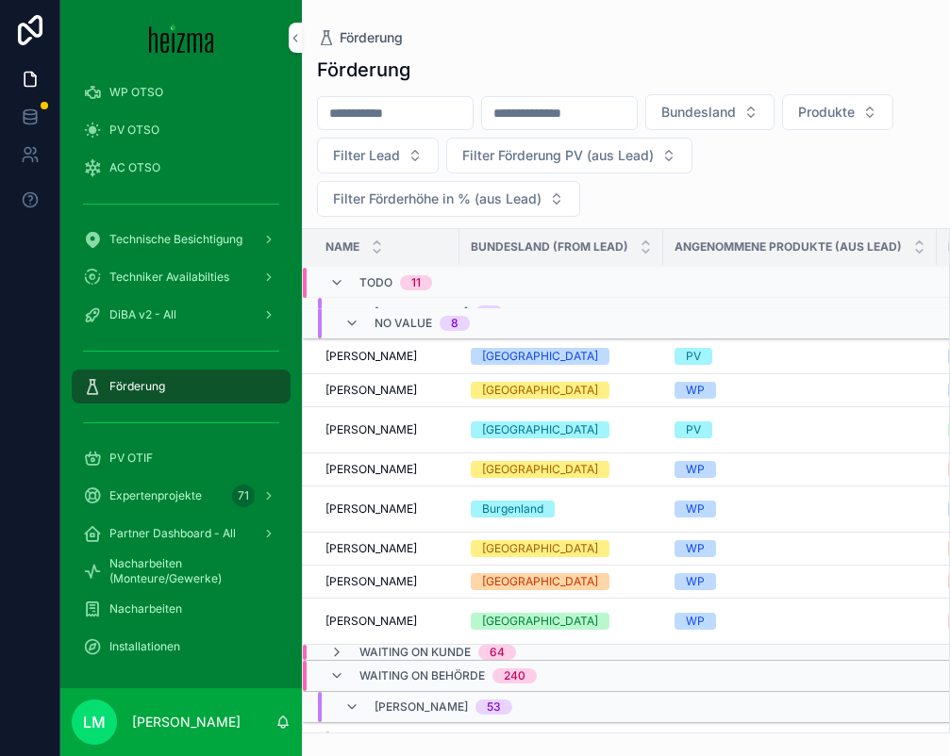
click at [344, 687] on div "Waiting on Behörde 240" at bounding box center [432, 676] width 207 height 30
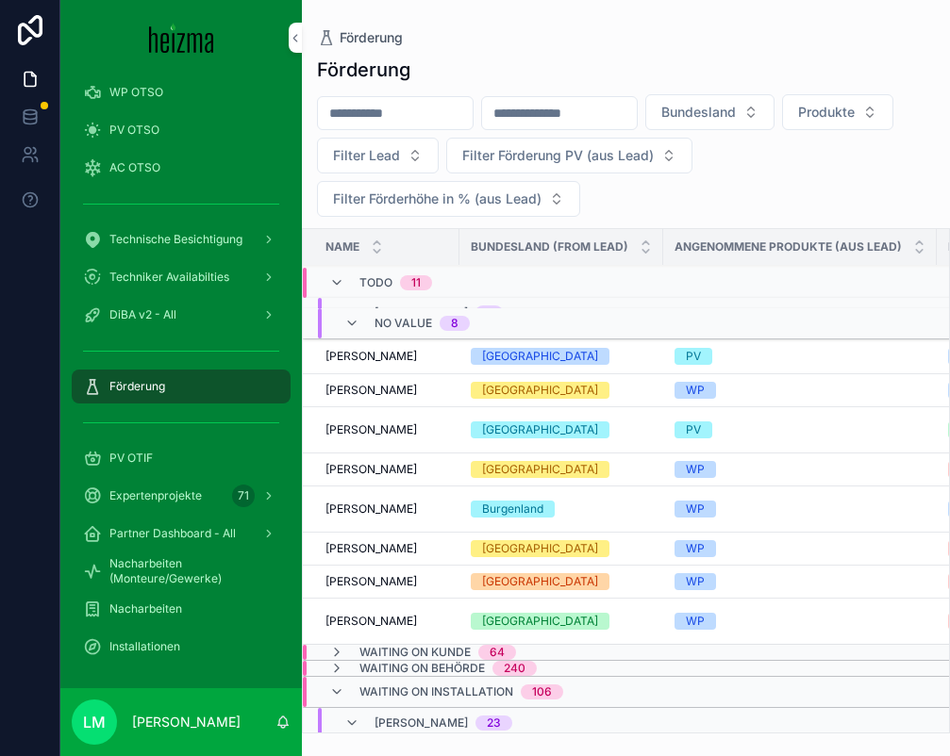
click at [344, 688] on div "Waiting on Installation 106" at bounding box center [446, 692] width 234 height 30
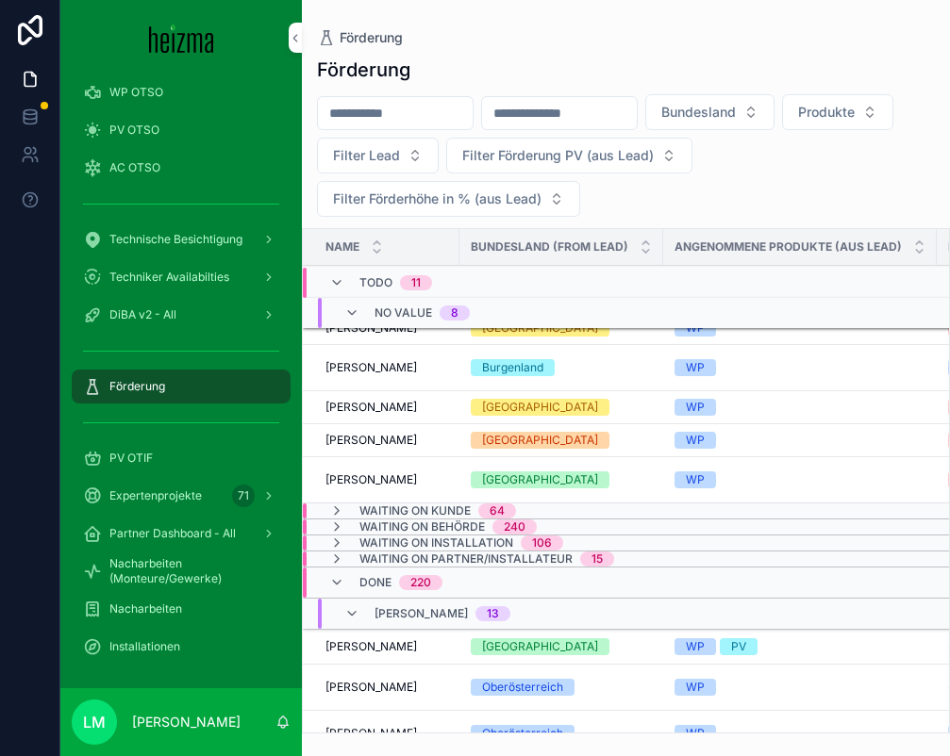
scroll to position [462, 0]
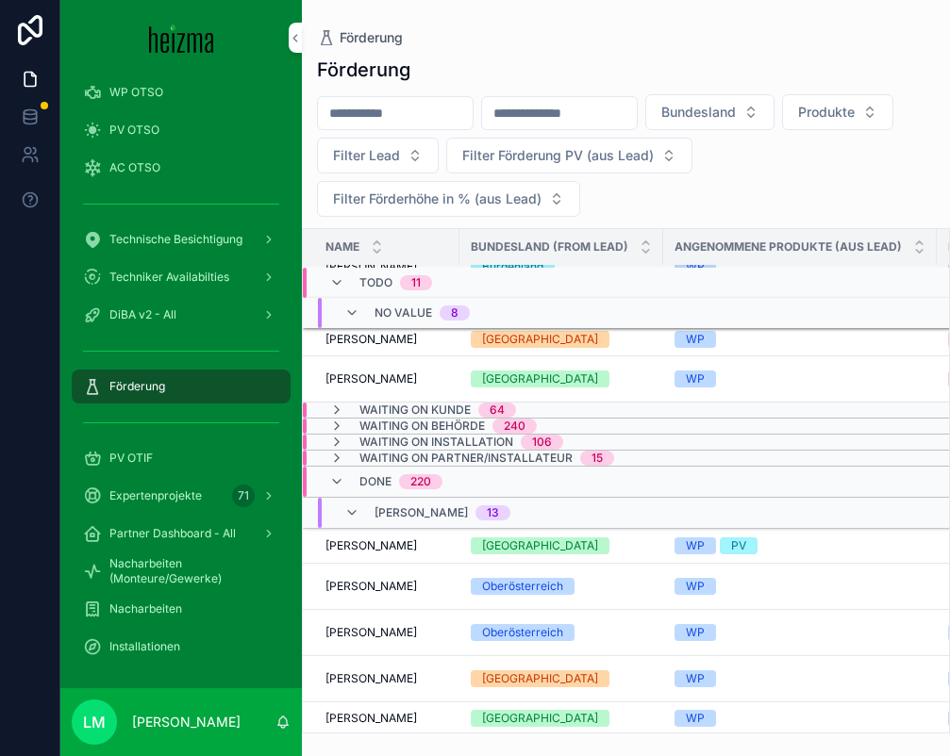
click at [348, 484] on div "Done 220" at bounding box center [385, 482] width 113 height 30
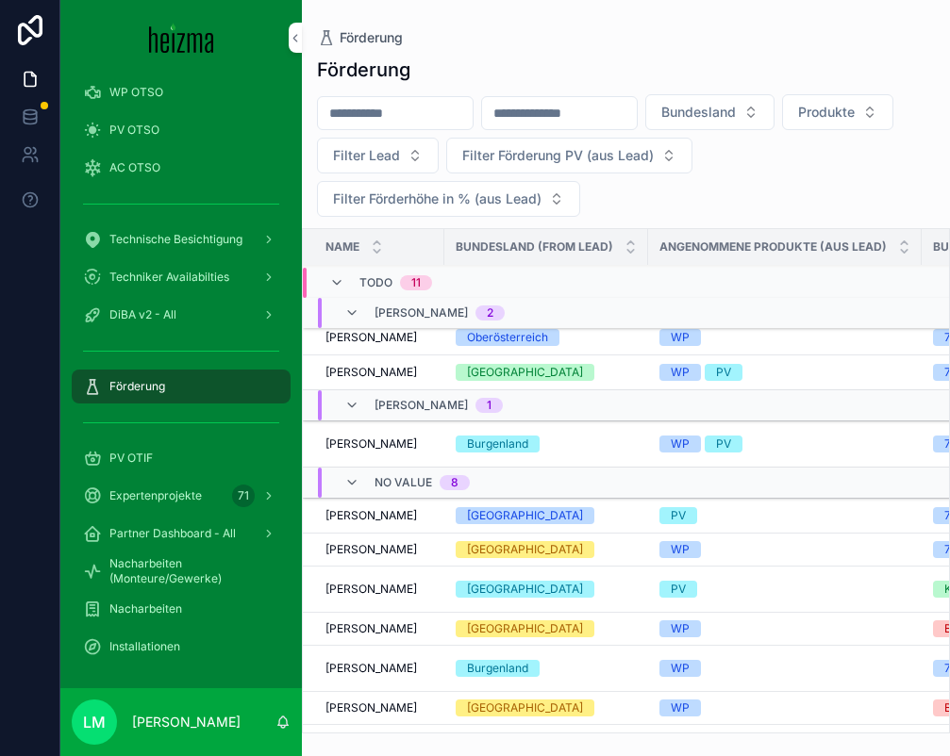
scroll to position [0, 0]
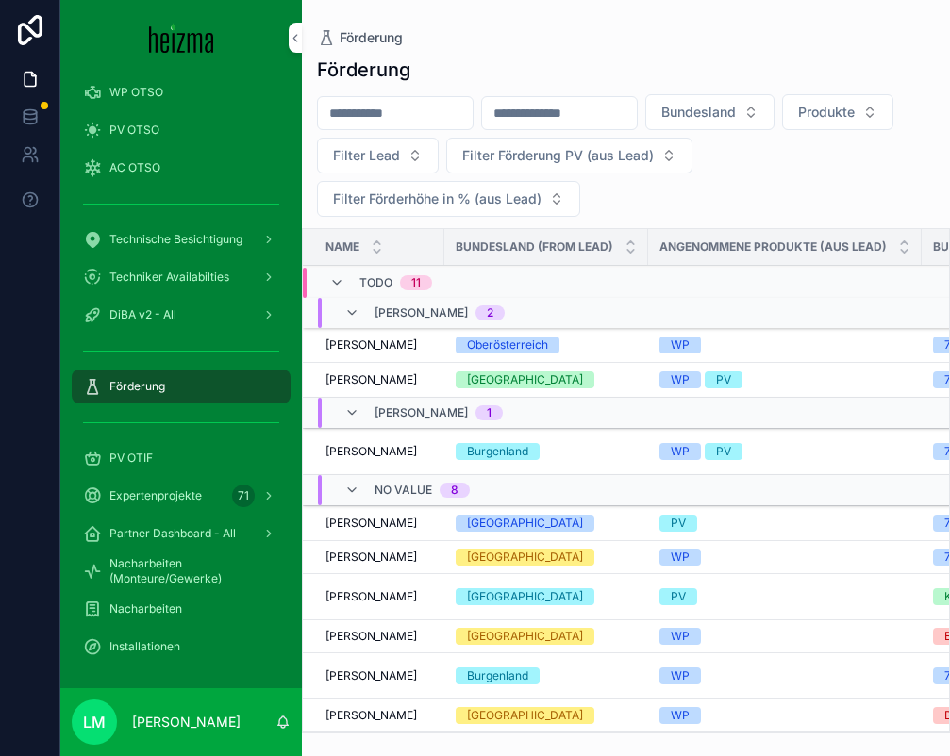
click at [378, 114] on input "scrollable content" at bounding box center [395, 113] width 155 height 26
type input "*******"
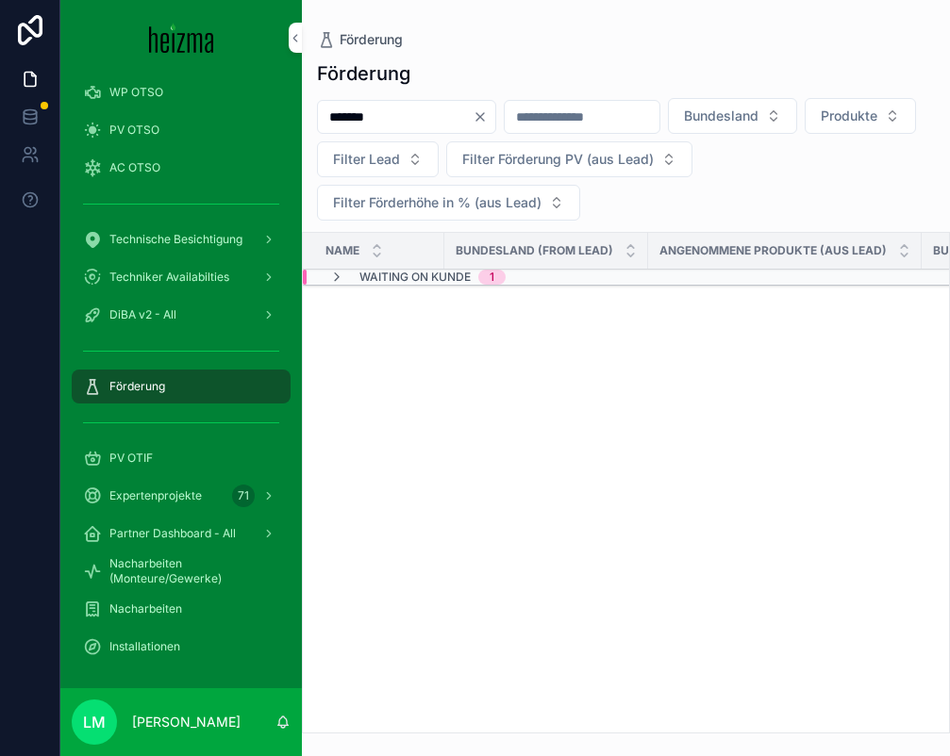
click at [399, 282] on span "Waiting on Kunde" at bounding box center [414, 277] width 111 height 15
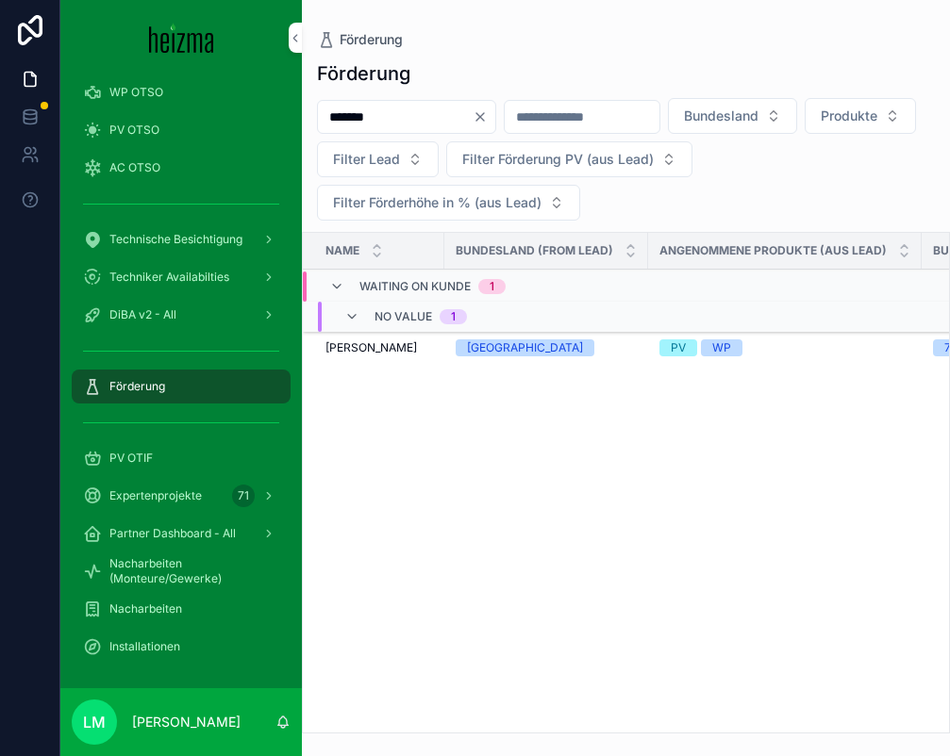
click at [377, 354] on span "Detlef Büttner" at bounding box center [370, 347] width 91 height 15
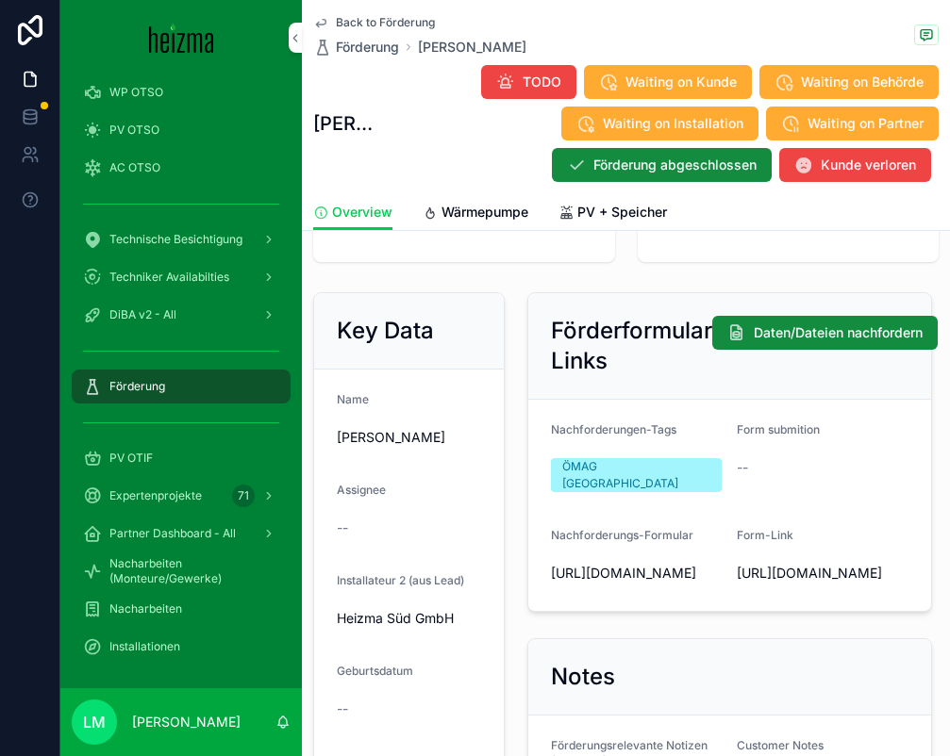
scroll to position [342, 0]
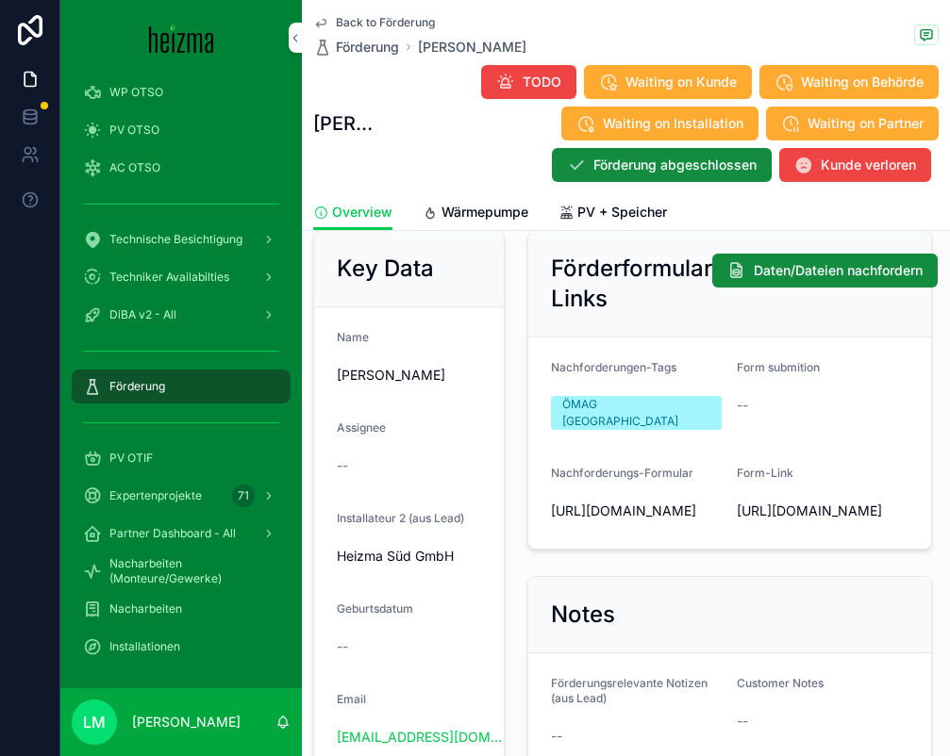
click at [498, 206] on span "Wärmepumpe" at bounding box center [484, 212] width 87 height 19
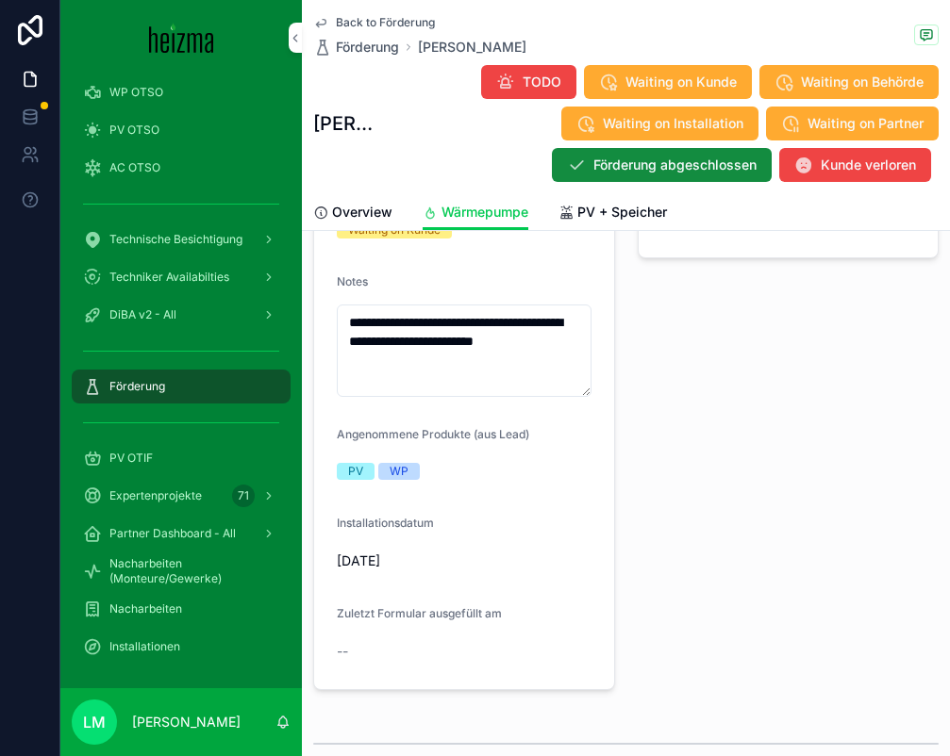
scroll to position [704, 0]
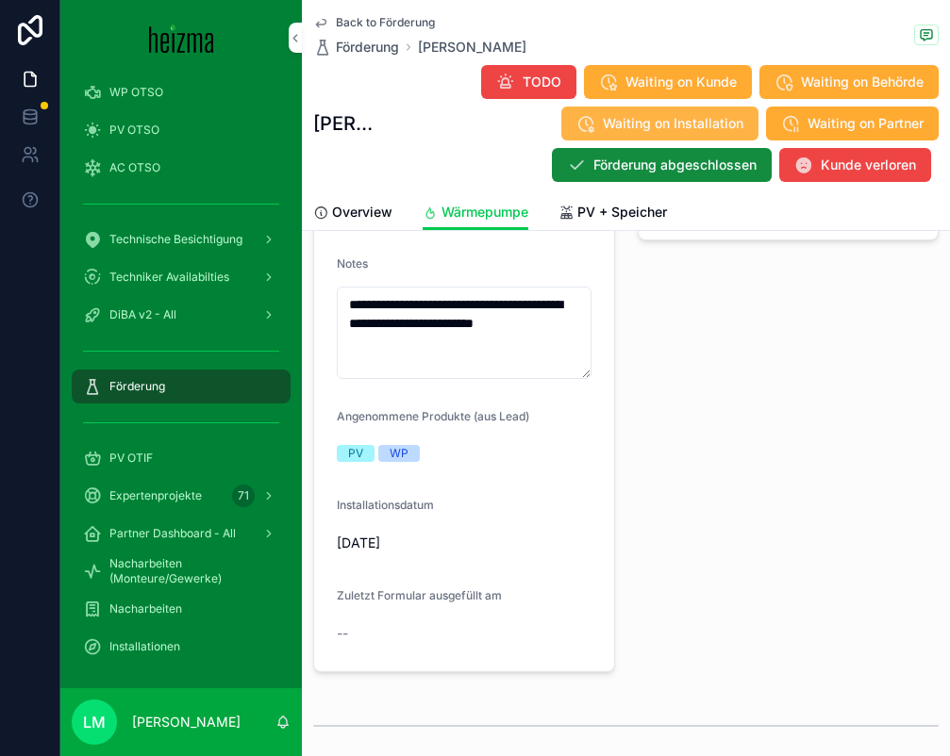
click at [638, 121] on span "Waiting on Installation" at bounding box center [673, 123] width 141 height 19
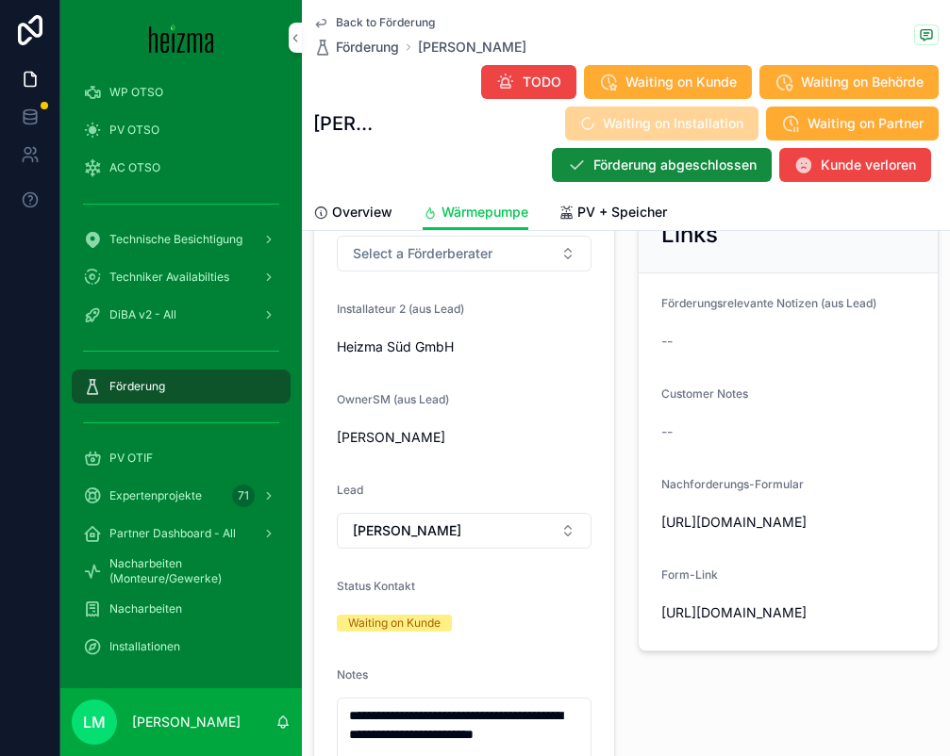
click at [595, 207] on span "PV + Speicher" at bounding box center [622, 212] width 90 height 19
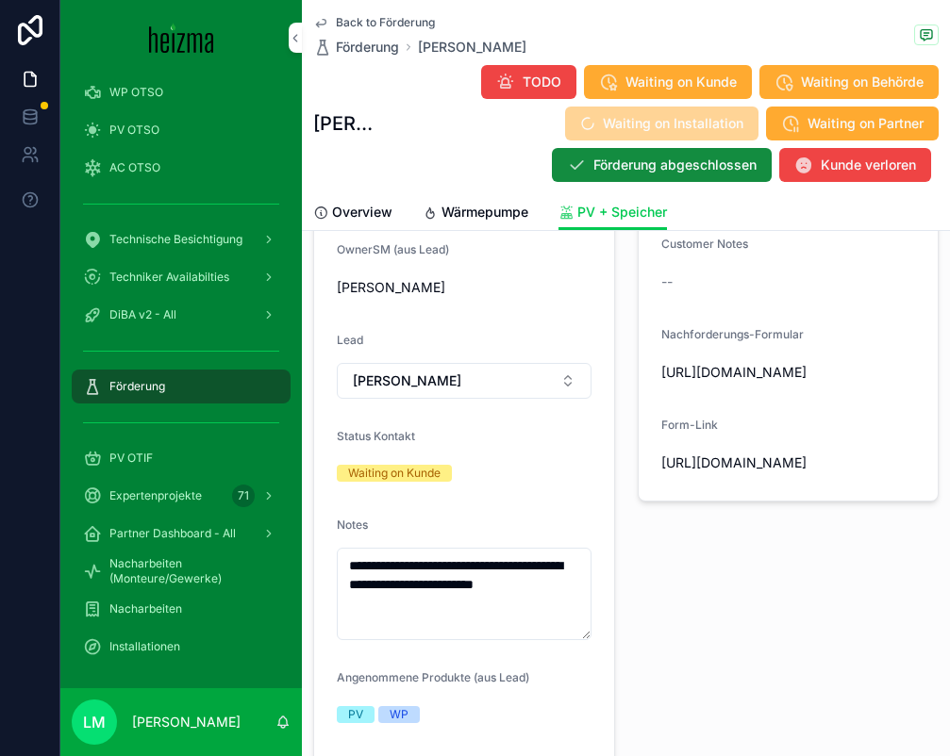
scroll to position [513, 0]
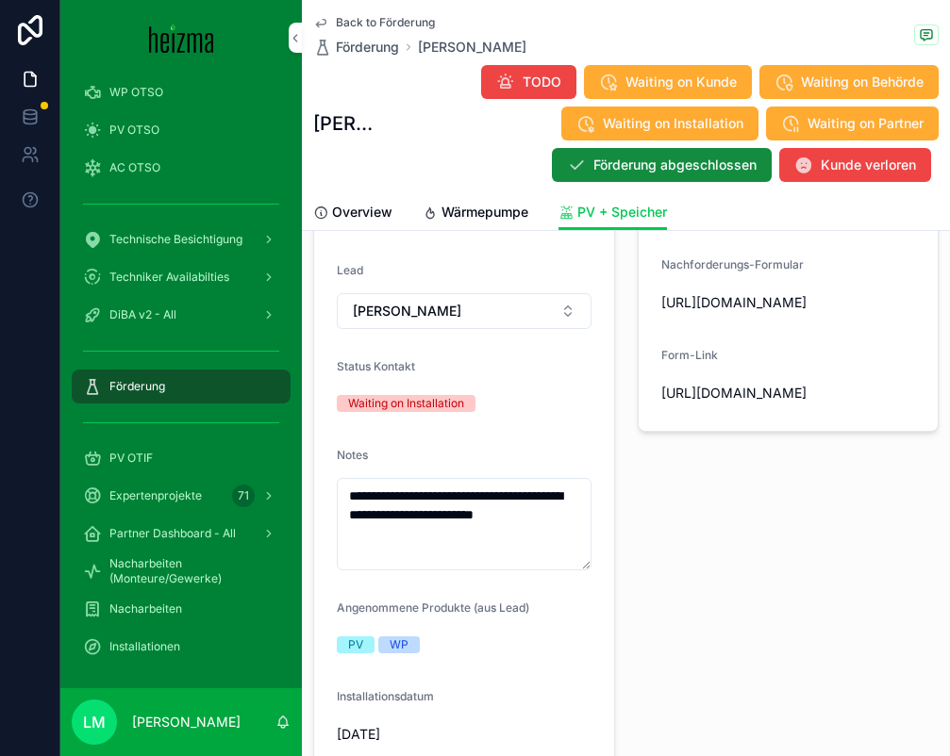
click at [389, 22] on span "Back to Förderung" at bounding box center [385, 22] width 99 height 15
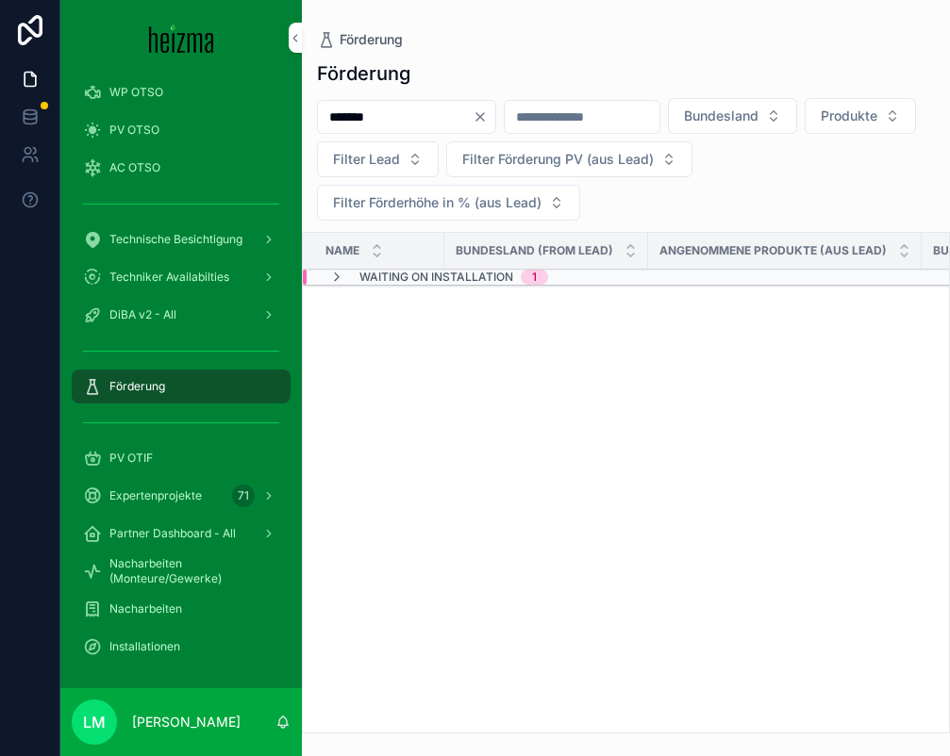
click at [488, 111] on icon "Clear" at bounding box center [479, 116] width 15 height 15
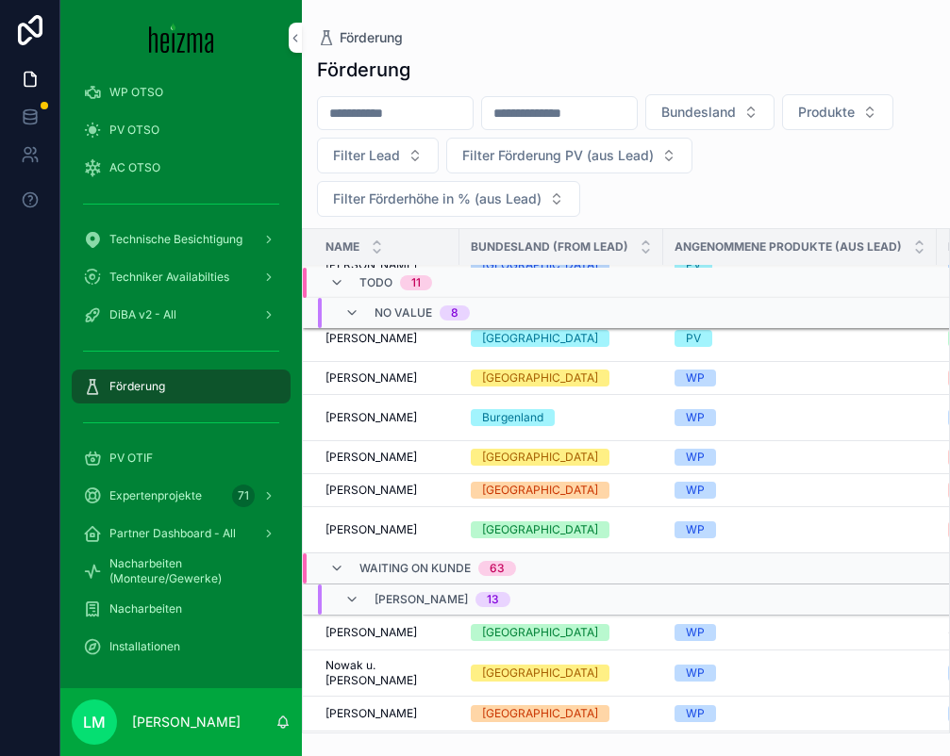
scroll to position [244, 0]
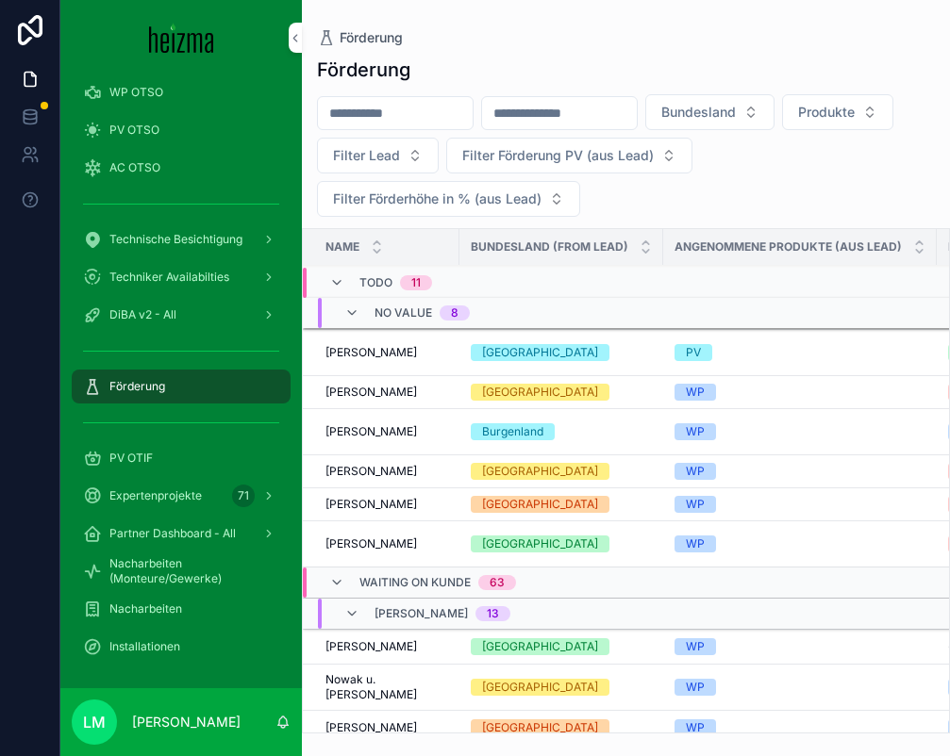
click at [366, 583] on span "Waiting on Kunde" at bounding box center [414, 582] width 111 height 15
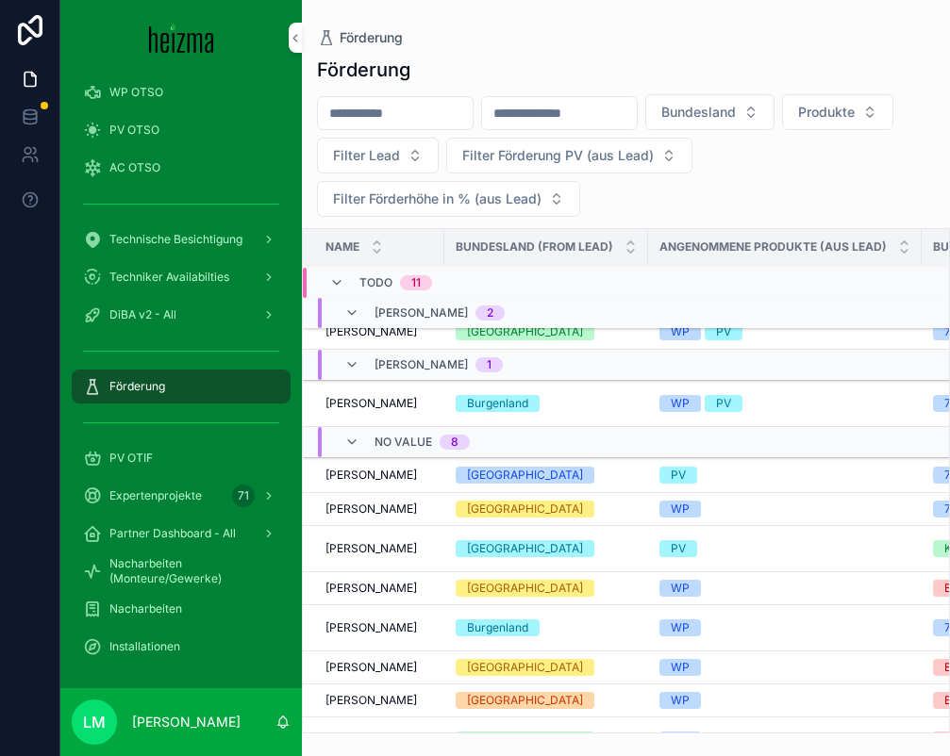
scroll to position [46, 0]
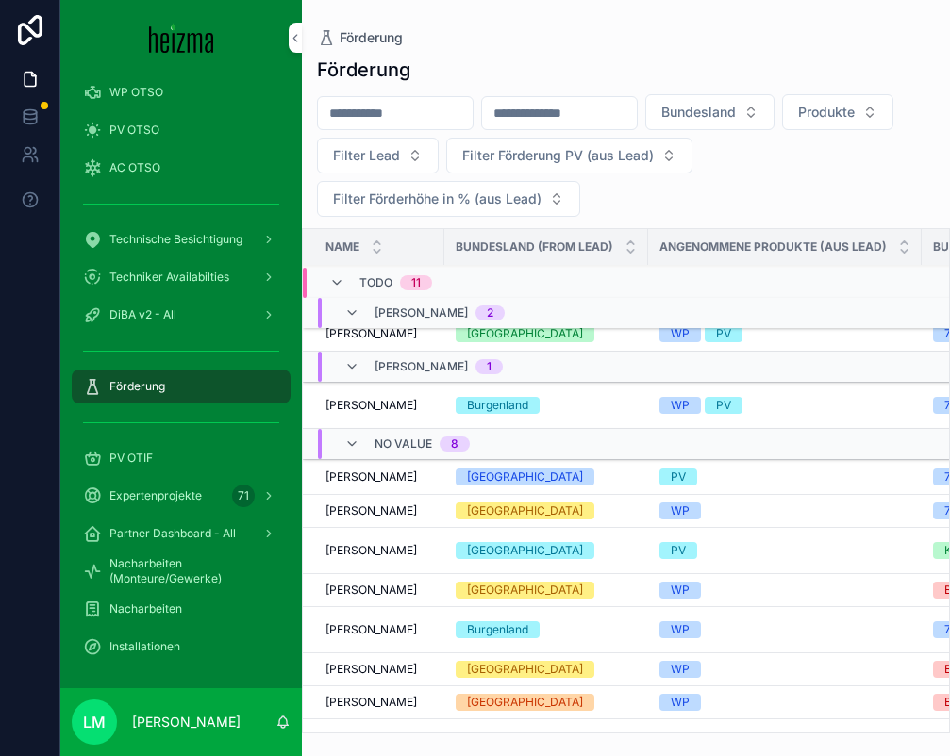
click at [372, 551] on span "Andrea Lorenz" at bounding box center [370, 550] width 91 height 15
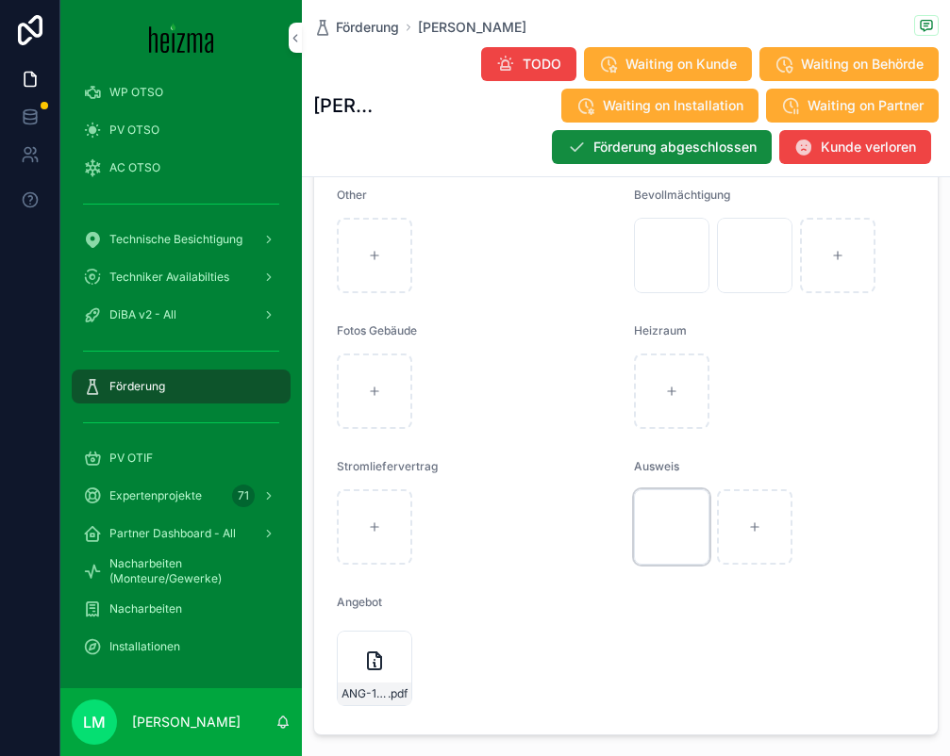
scroll to position [3786, 0]
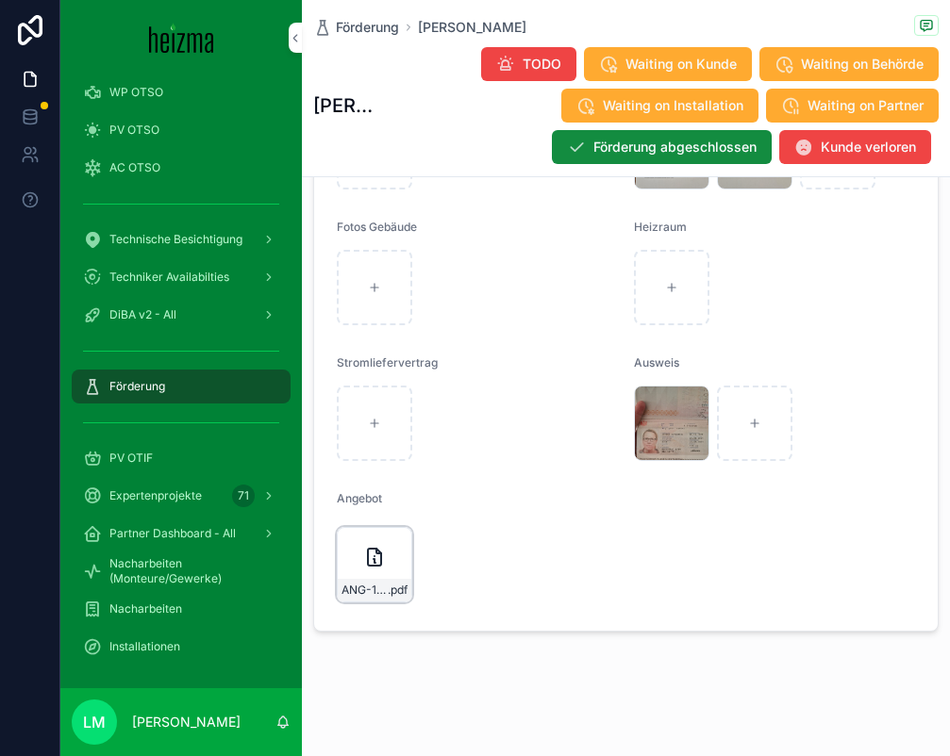
click at [396, 573] on div "ANG-13482-Lorenz-2025-10-03 .pdf" at bounding box center [374, 564] width 75 height 75
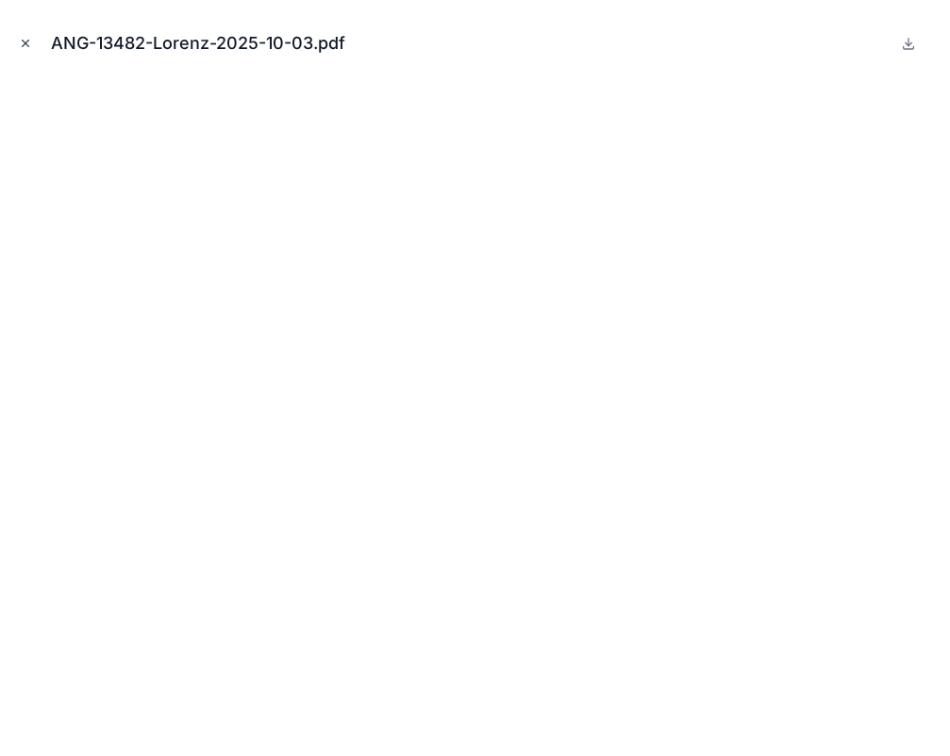
click at [25, 45] on icon "Close modal" at bounding box center [25, 43] width 13 height 13
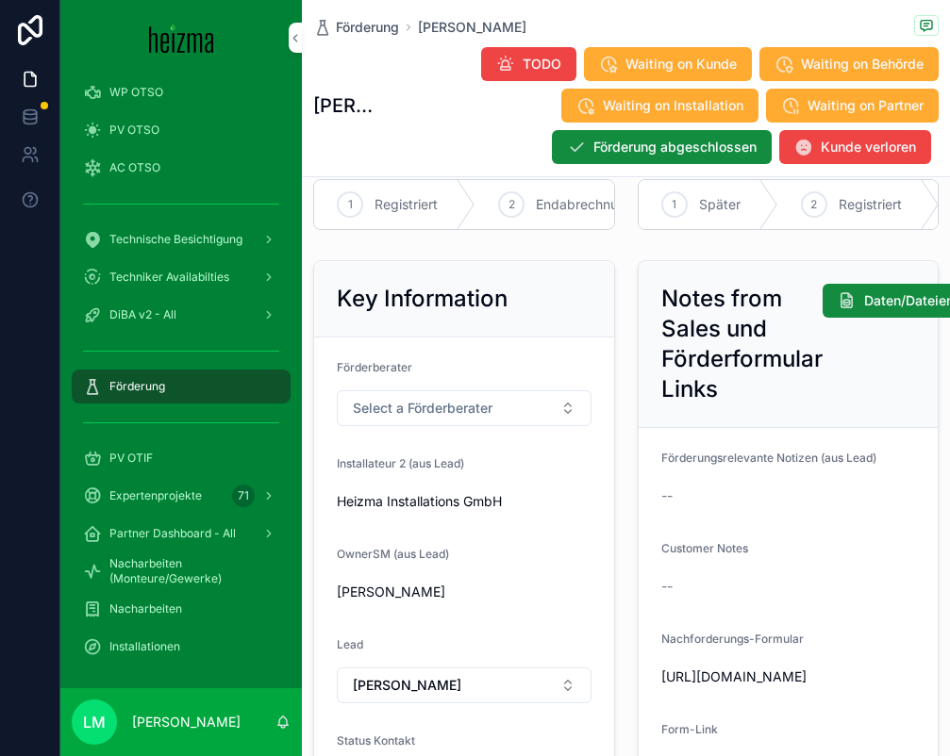
scroll to position [27, 0]
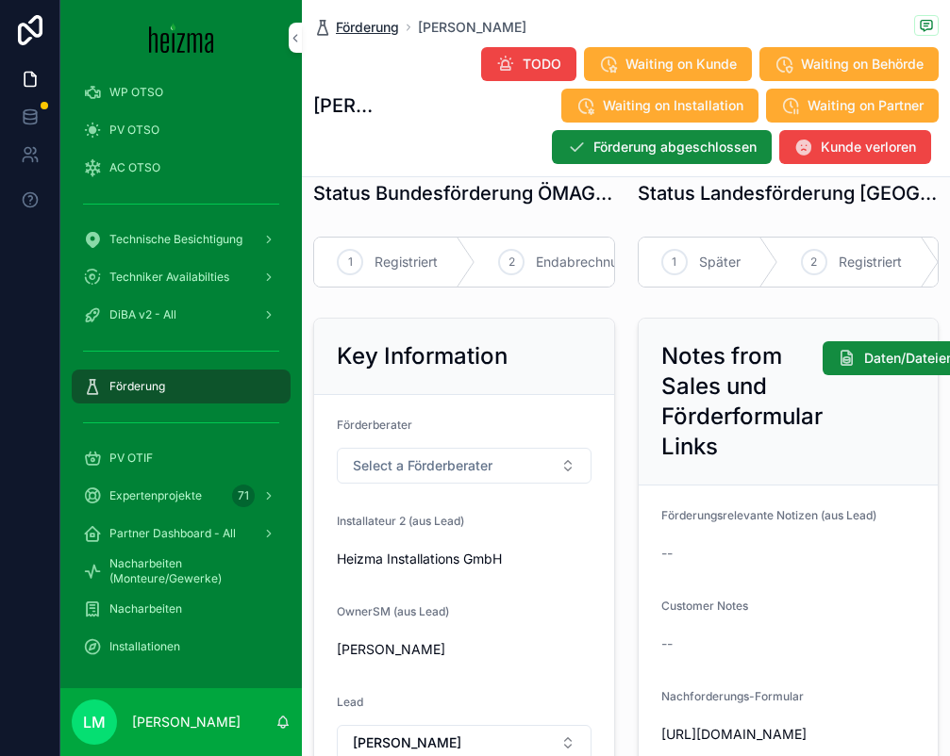
click at [363, 31] on span "Förderung" at bounding box center [367, 27] width 63 height 19
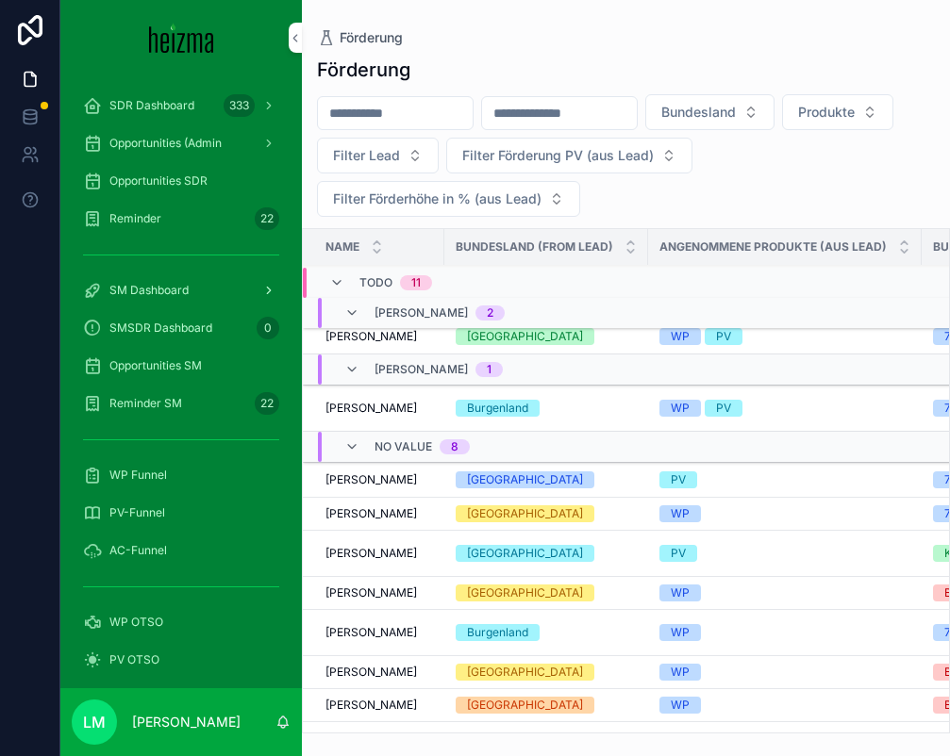
click at [144, 291] on span "SM Dashboard" at bounding box center [148, 290] width 79 height 15
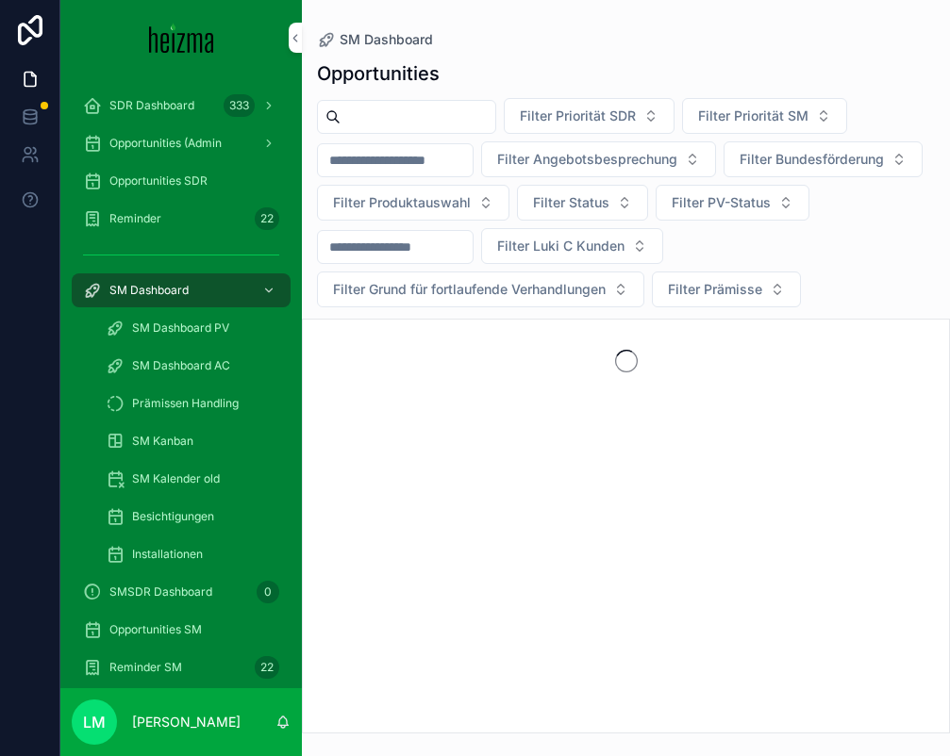
click at [139, 622] on span "Opportunities SM" at bounding box center [155, 629] width 92 height 15
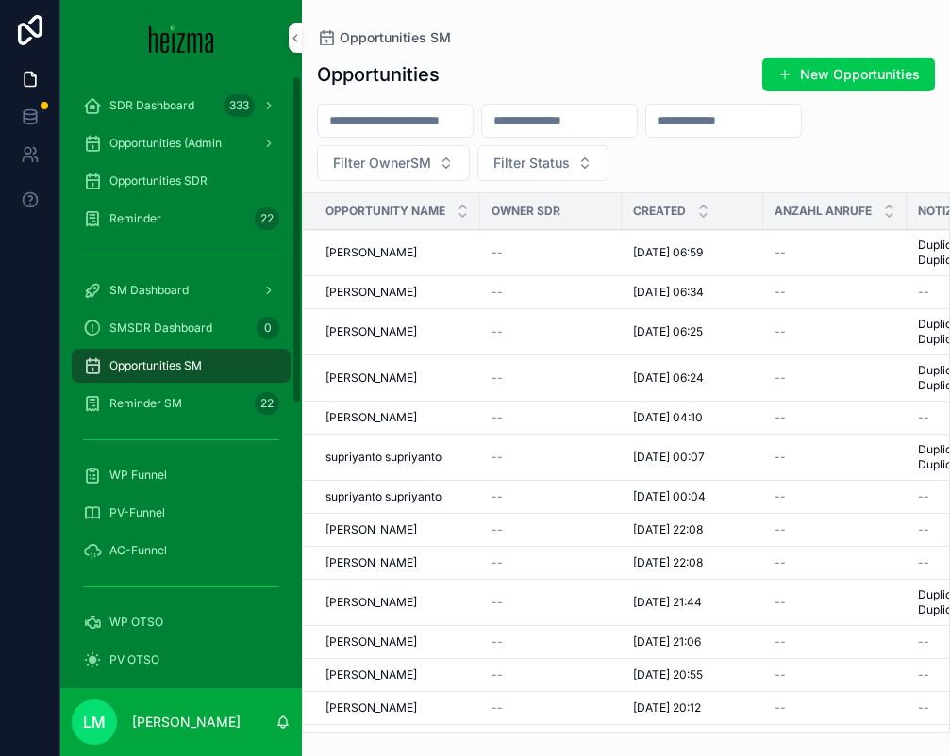
click at [370, 119] on input "scrollable content" at bounding box center [395, 121] width 155 height 26
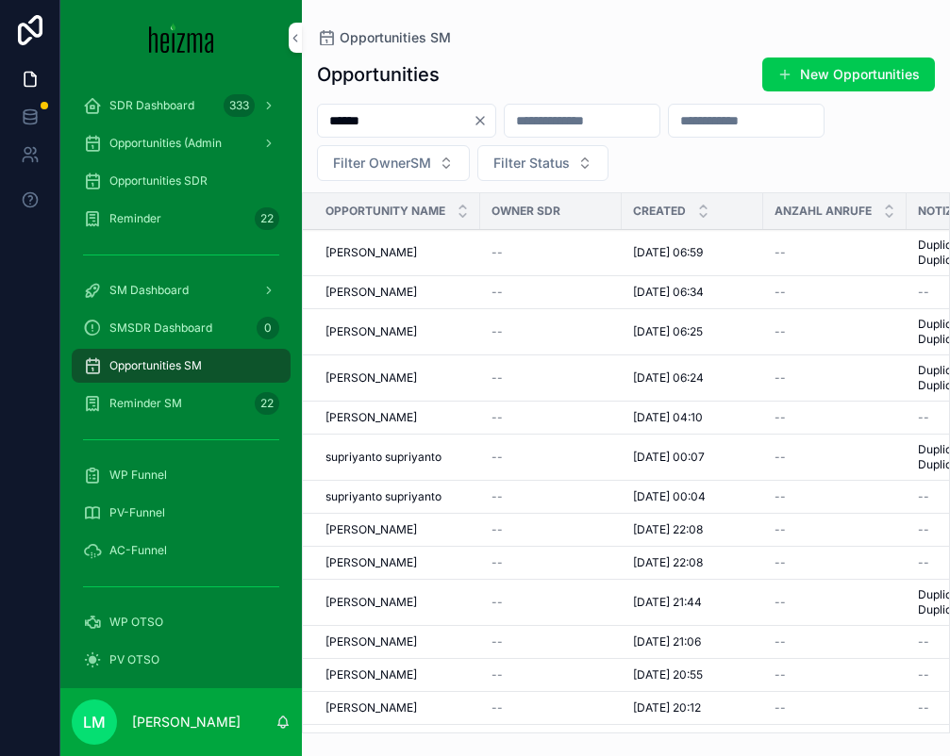
type input "******"
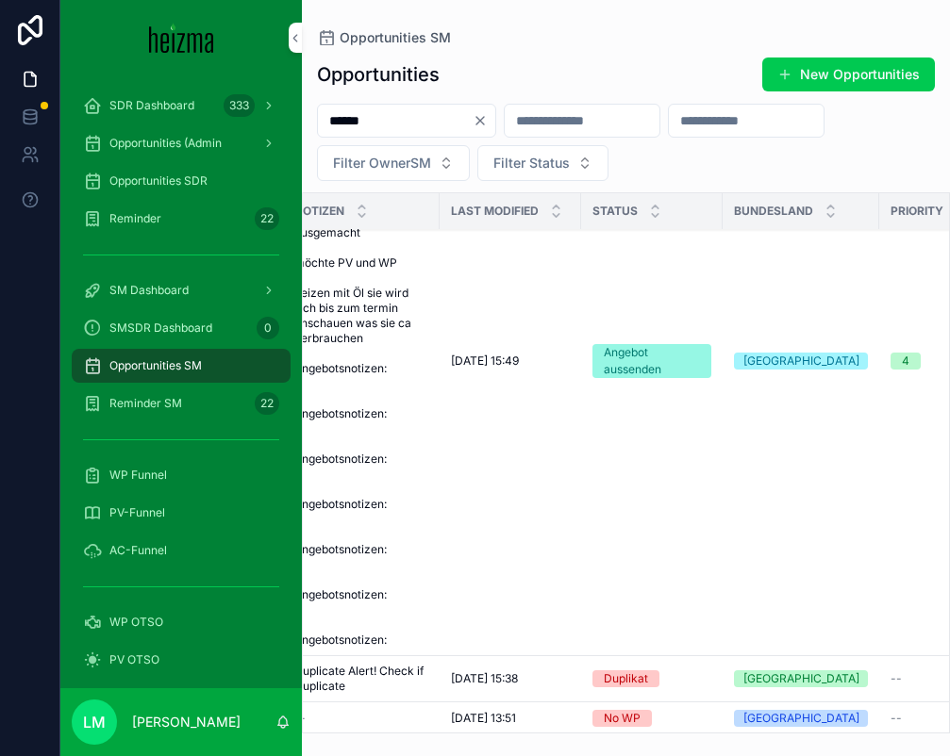
scroll to position [1433, 308]
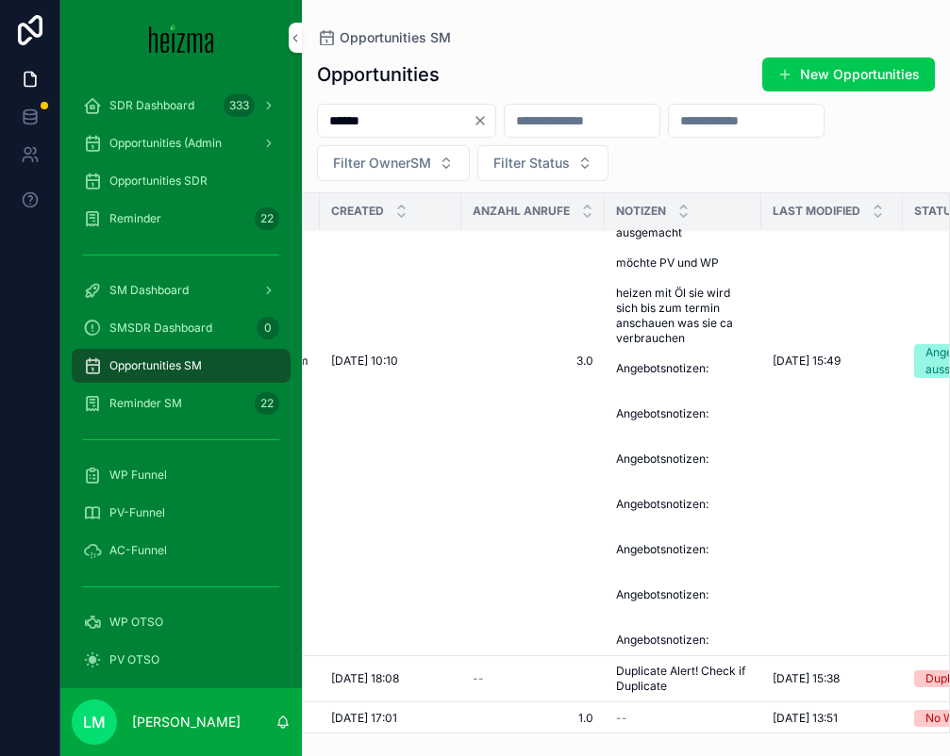
click at [637, 351] on span "arbeitet von zuhause hatte spontan am freitag zeit, war sehr offen wegen vor Or…" at bounding box center [683, 361] width 134 height 573
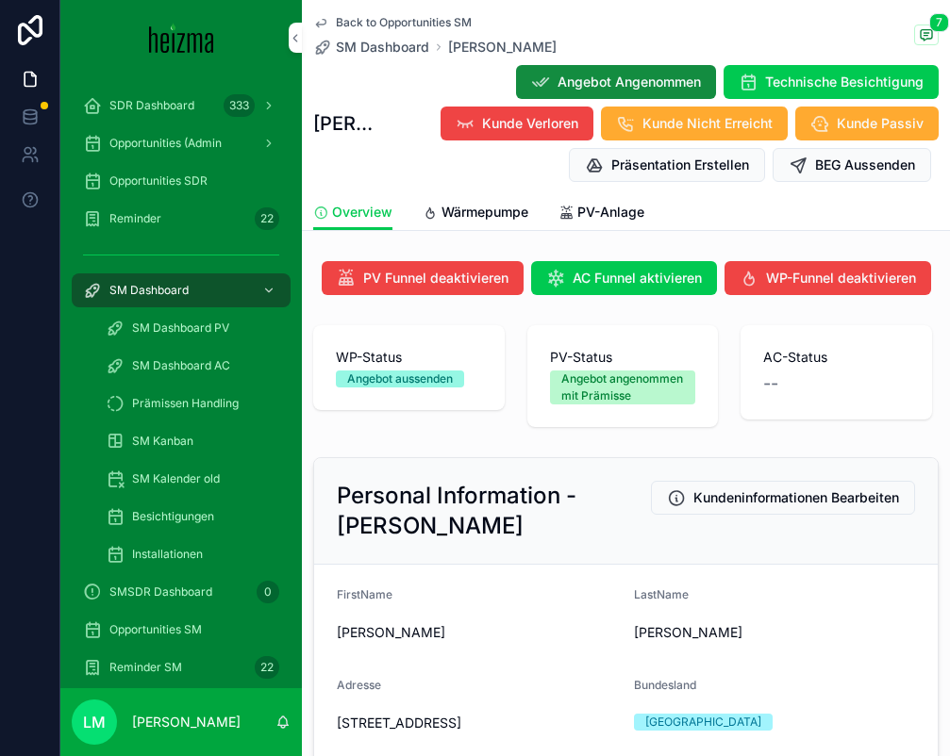
click at [422, 21] on span "Back to Opportunities SM" at bounding box center [404, 22] width 136 height 15
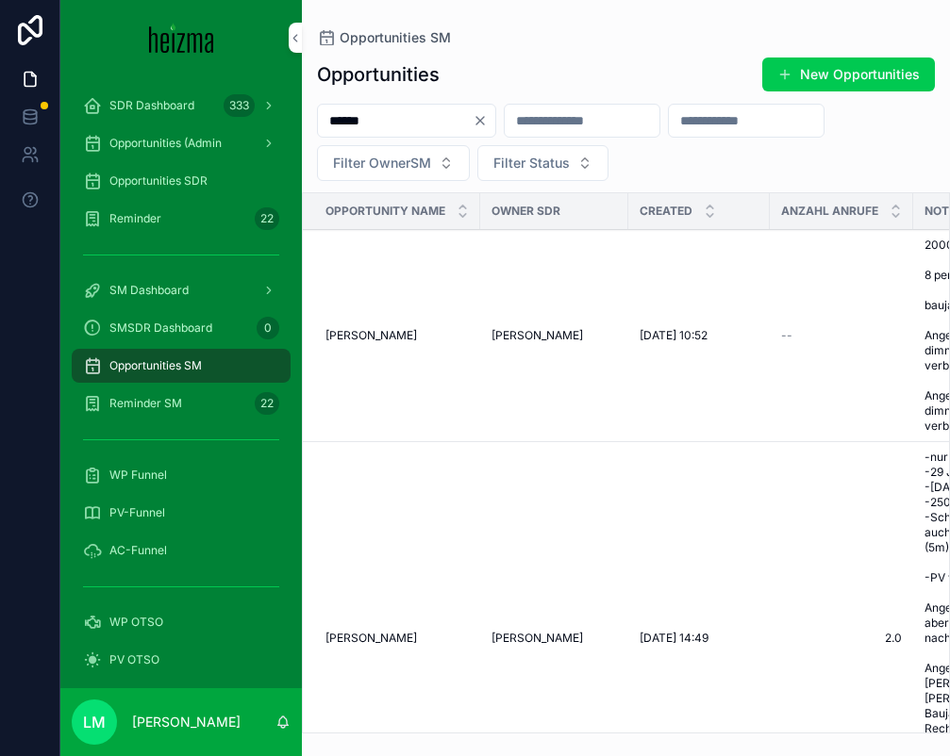
click at [488, 119] on icon "Clear" at bounding box center [479, 120] width 15 height 15
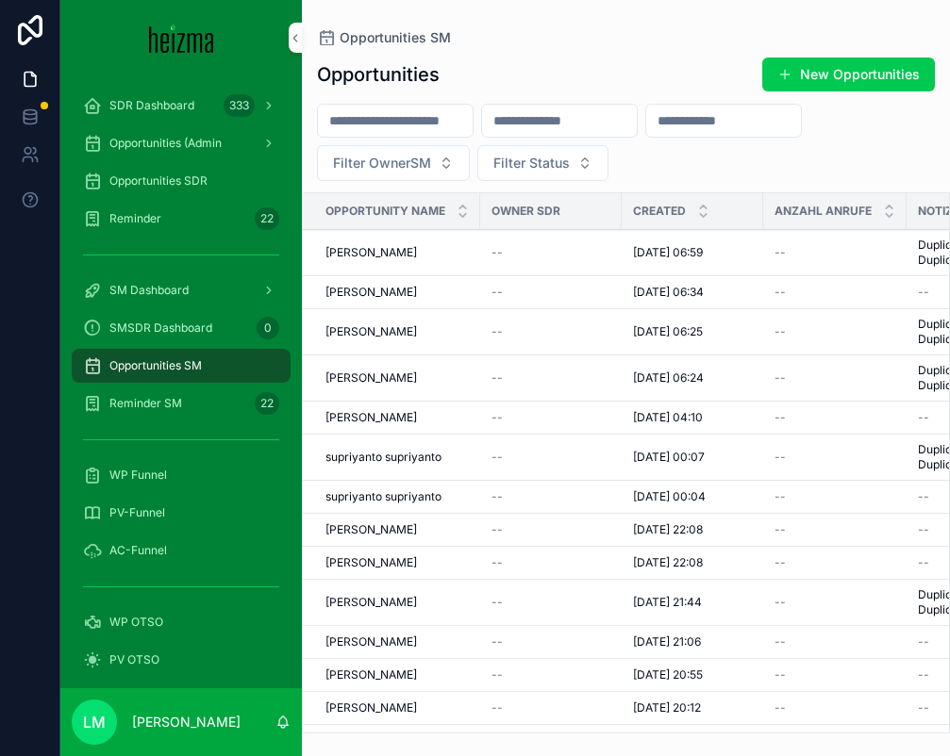
click at [872, 514] on td "--" at bounding box center [834, 497] width 143 height 33
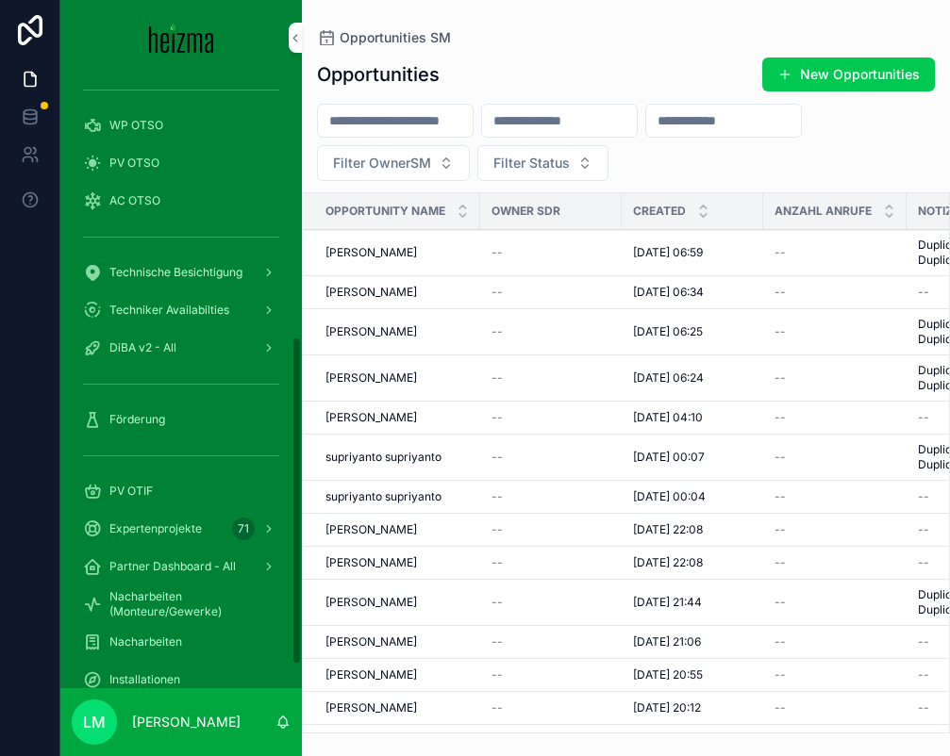
scroll to position [453, 0]
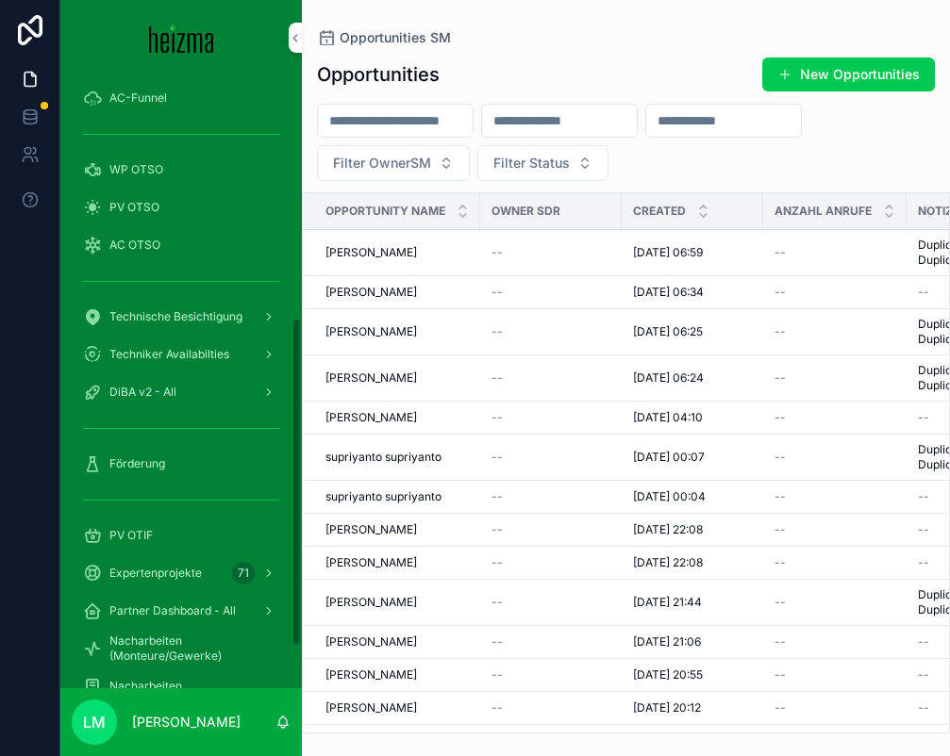
click at [126, 466] on span "Förderung" at bounding box center [137, 463] width 56 height 15
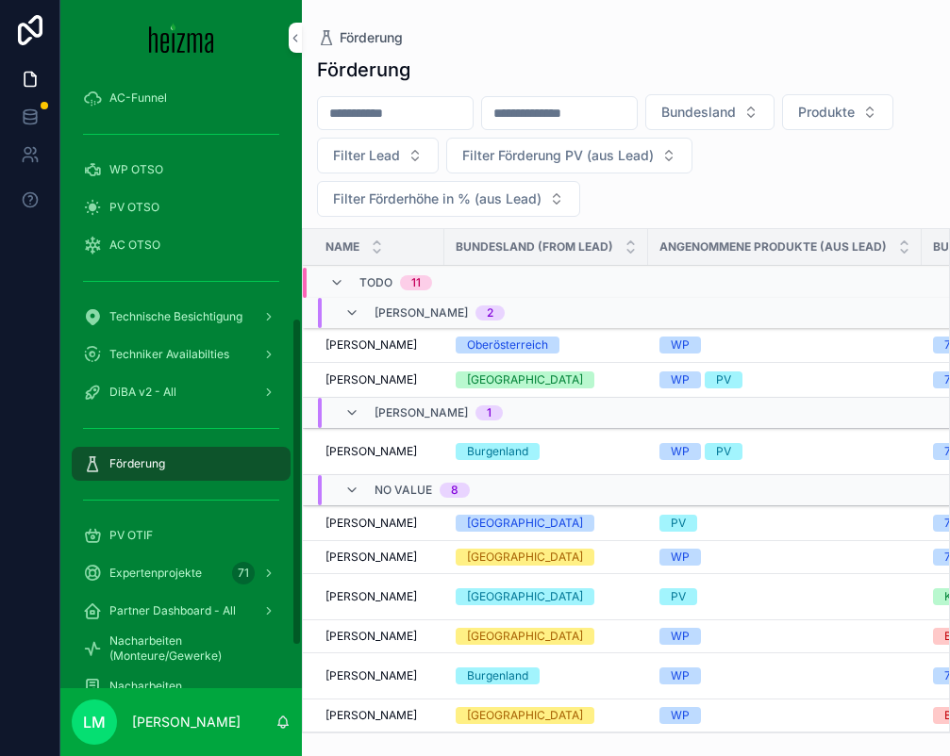
click at [126, 465] on span "Förderung" at bounding box center [137, 463] width 56 height 15
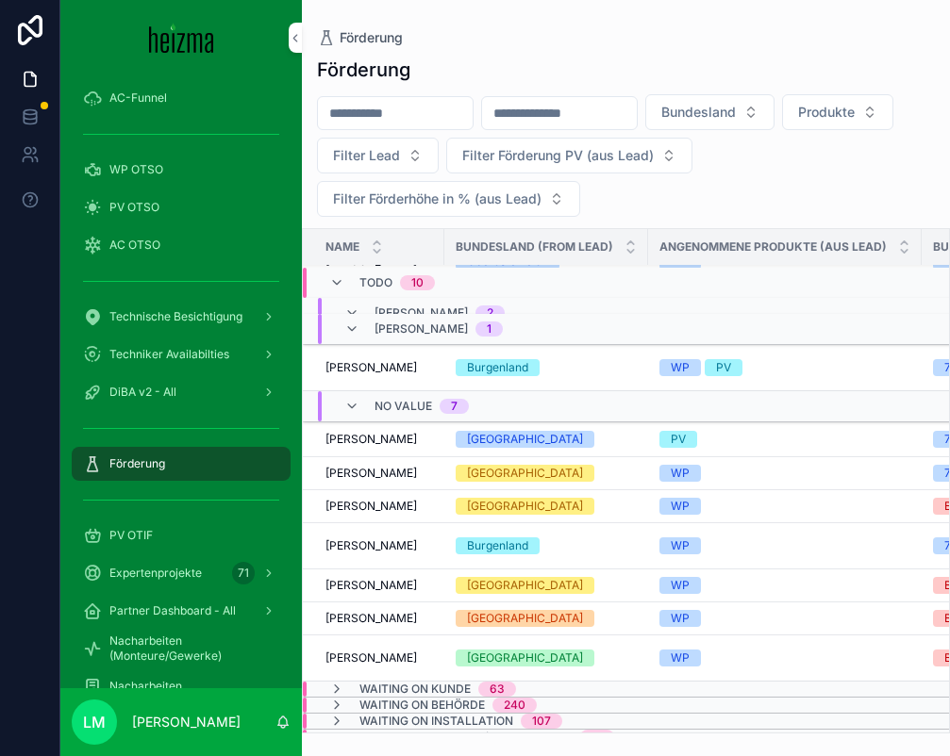
scroll to position [85, 0]
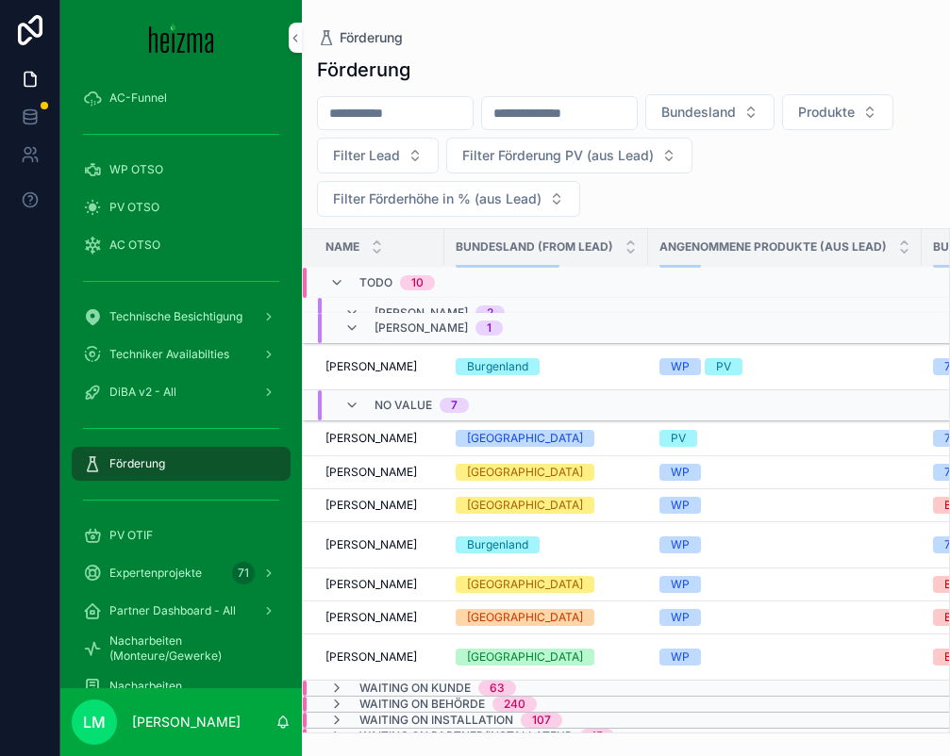
click at [382, 439] on span "[PERSON_NAME]" at bounding box center [370, 438] width 91 height 15
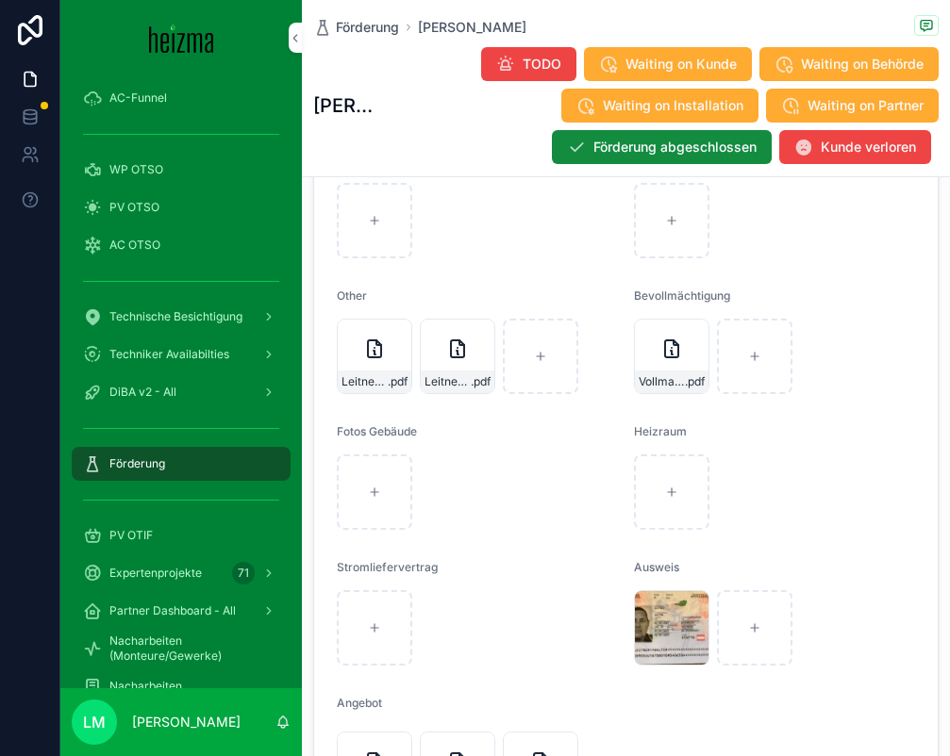
scroll to position [3599, 0]
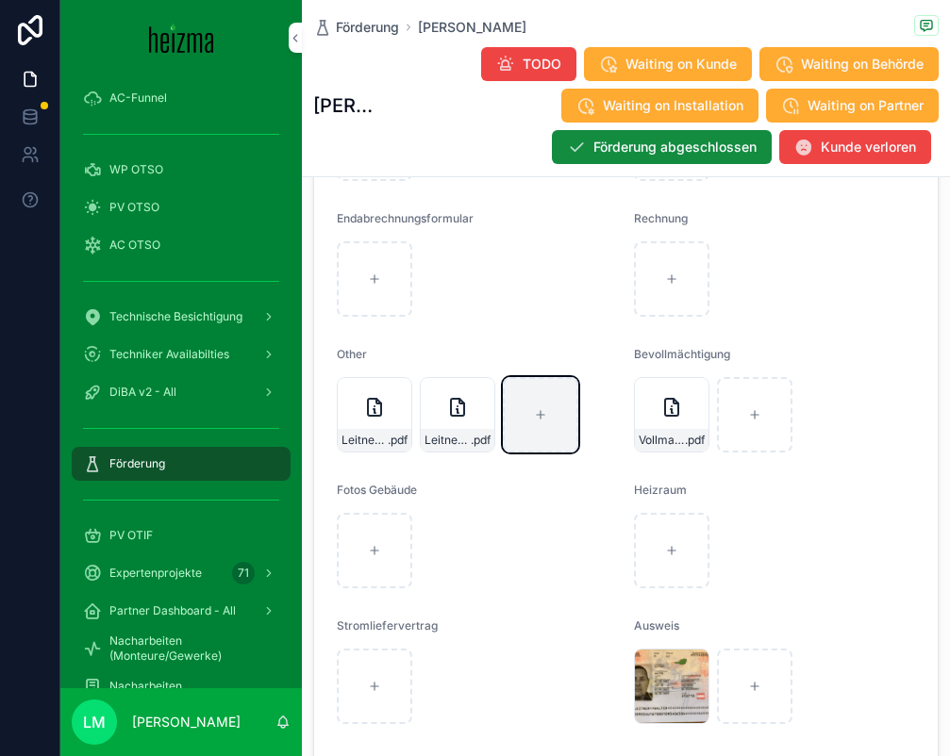
click at [567, 442] on div "scrollable content" at bounding box center [540, 414] width 75 height 75
type input "**********"
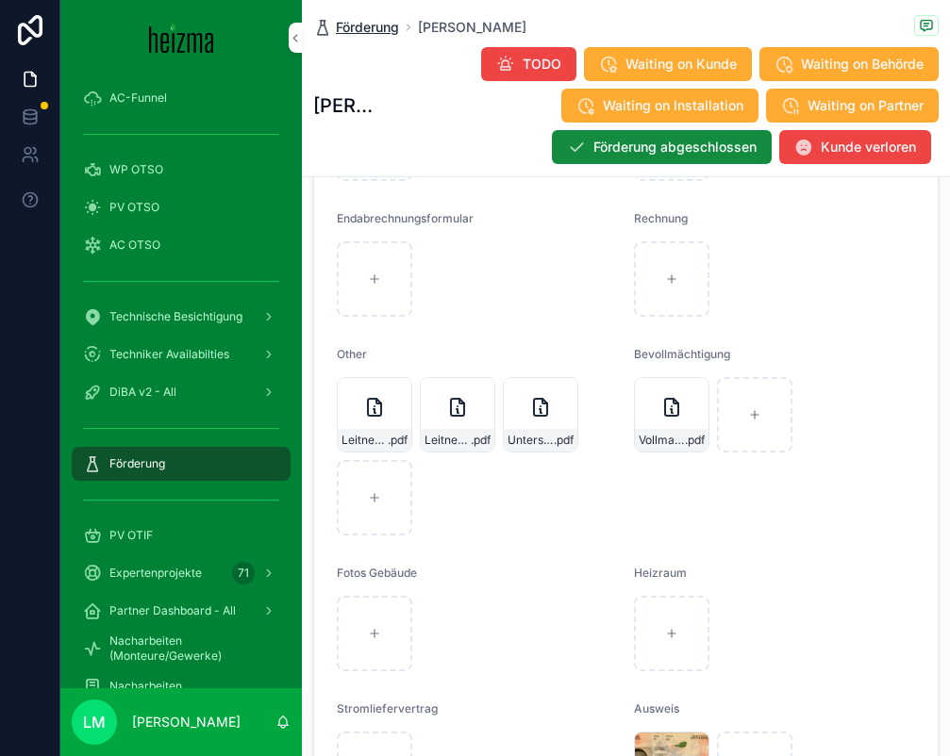
click at [363, 32] on span "Förderung" at bounding box center [367, 27] width 63 height 19
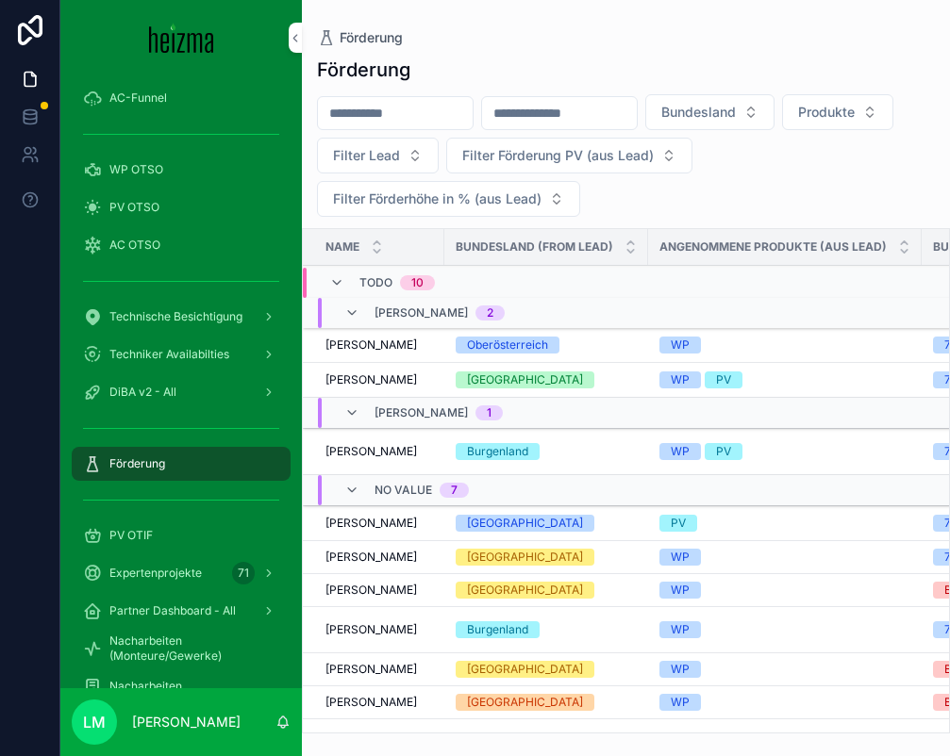
click at [368, 119] on input "scrollable content" at bounding box center [395, 113] width 155 height 26
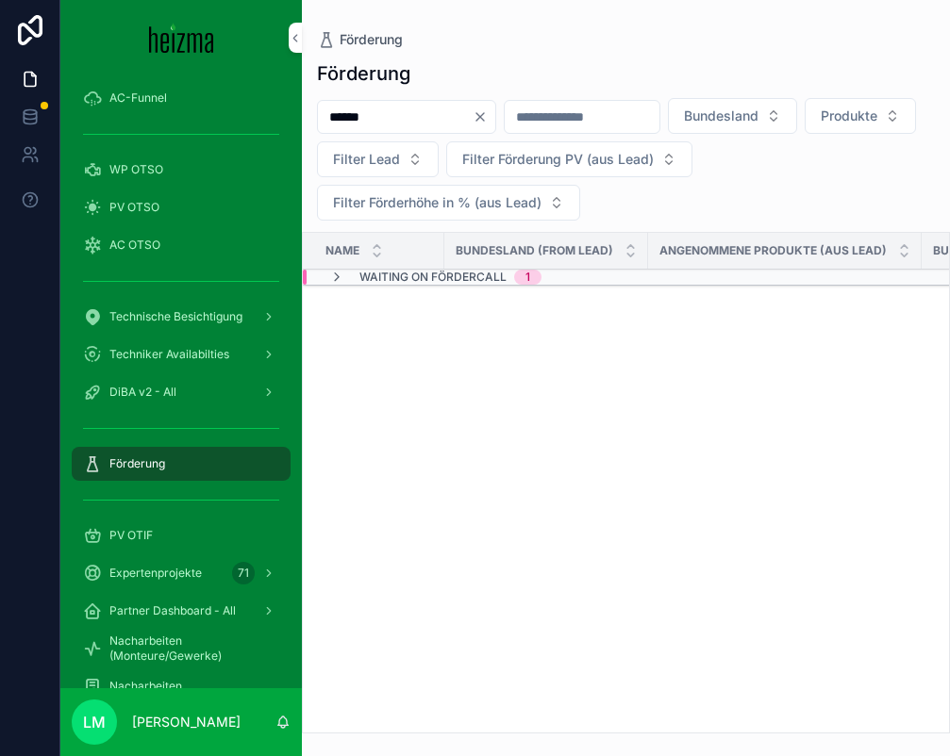
type input "******"
click at [400, 279] on span "Waiting on Fördercall" at bounding box center [432, 277] width 147 height 15
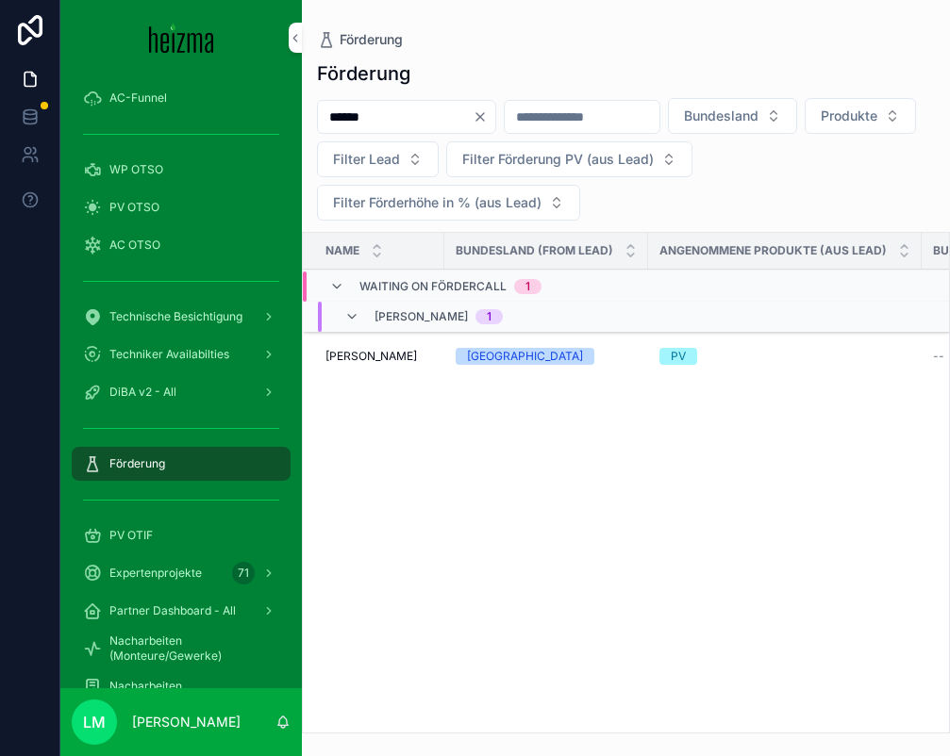
click at [398, 350] on div "Karin Turner Karin Turner" at bounding box center [379, 356] width 108 height 15
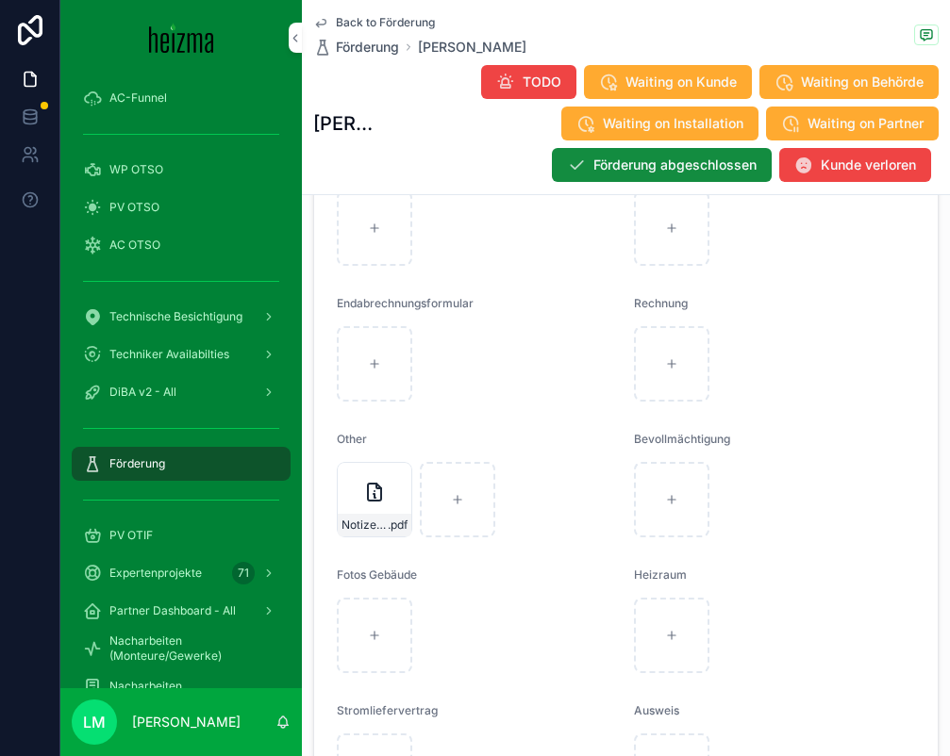
scroll to position [3933, 0]
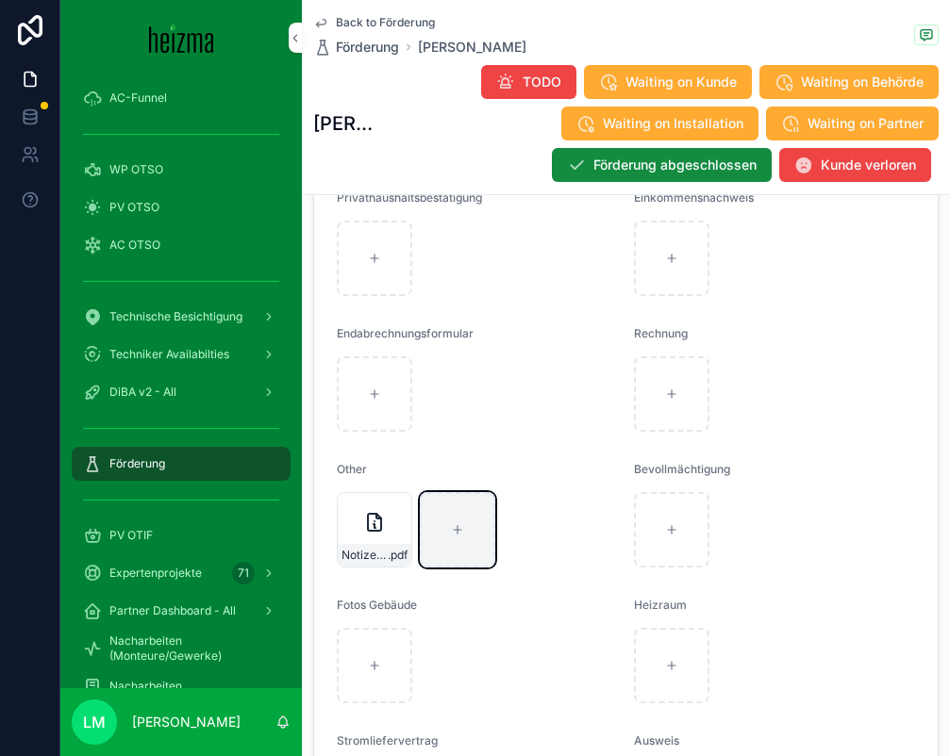
click at [455, 538] on div "scrollable content" at bounding box center [457, 529] width 75 height 75
type input "**********"
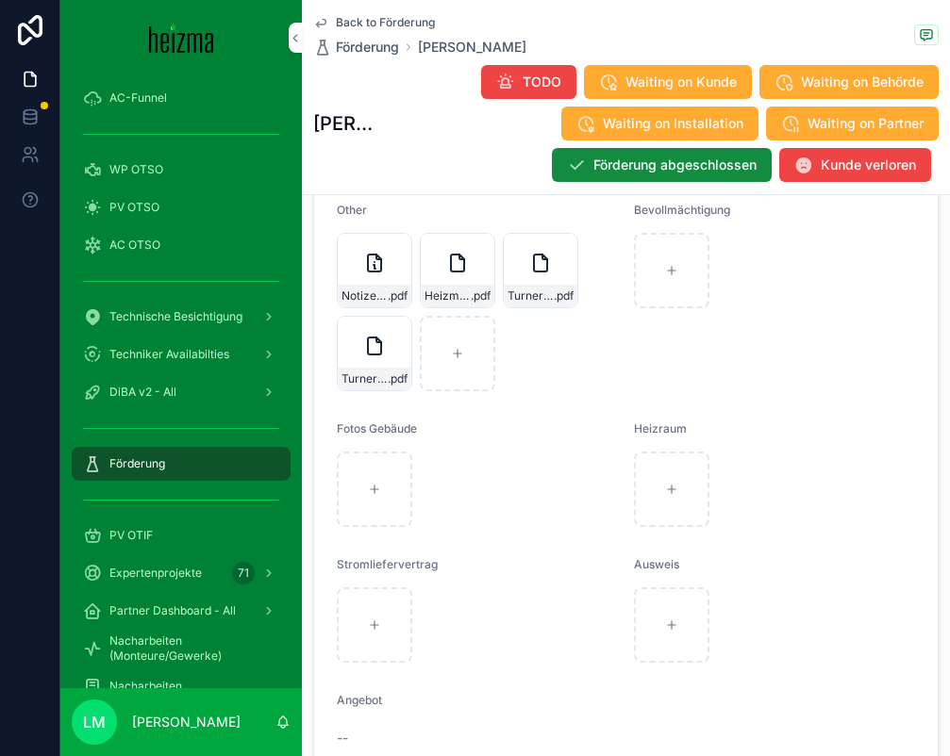
scroll to position [4291, 0]
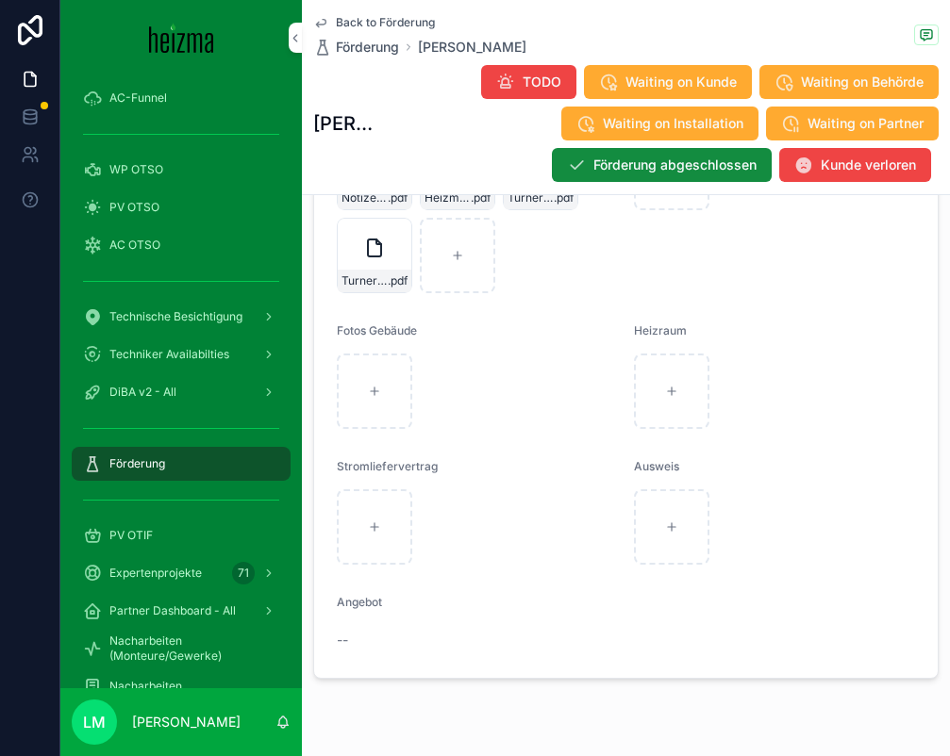
click at [380, 25] on span "Back to Förderung" at bounding box center [385, 22] width 99 height 15
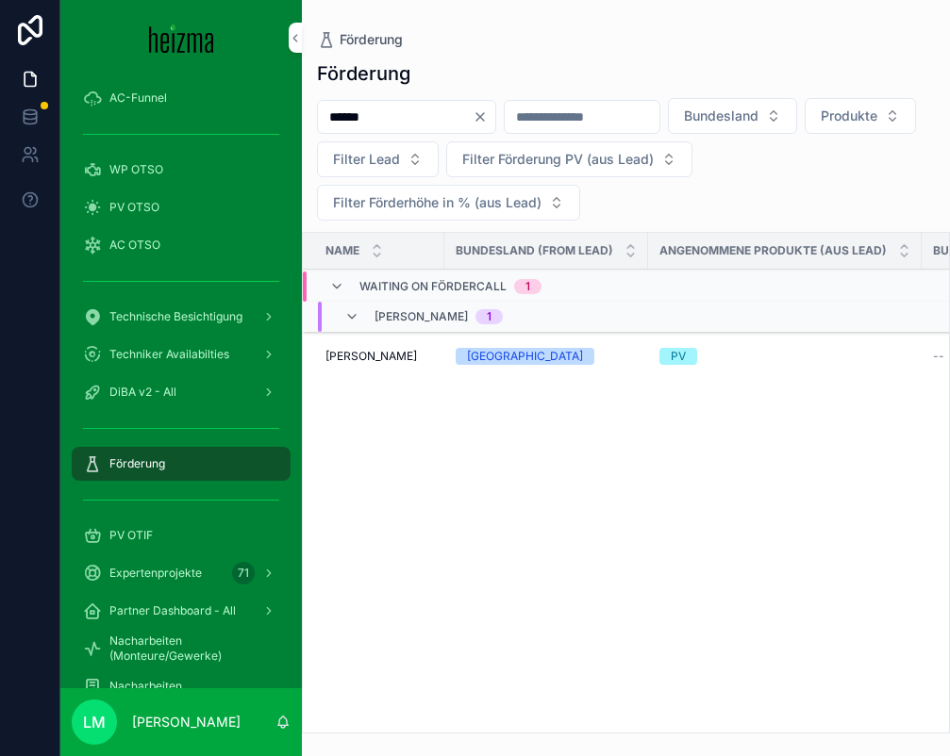
click at [446, 110] on input "******" at bounding box center [395, 117] width 155 height 26
type input "*******"
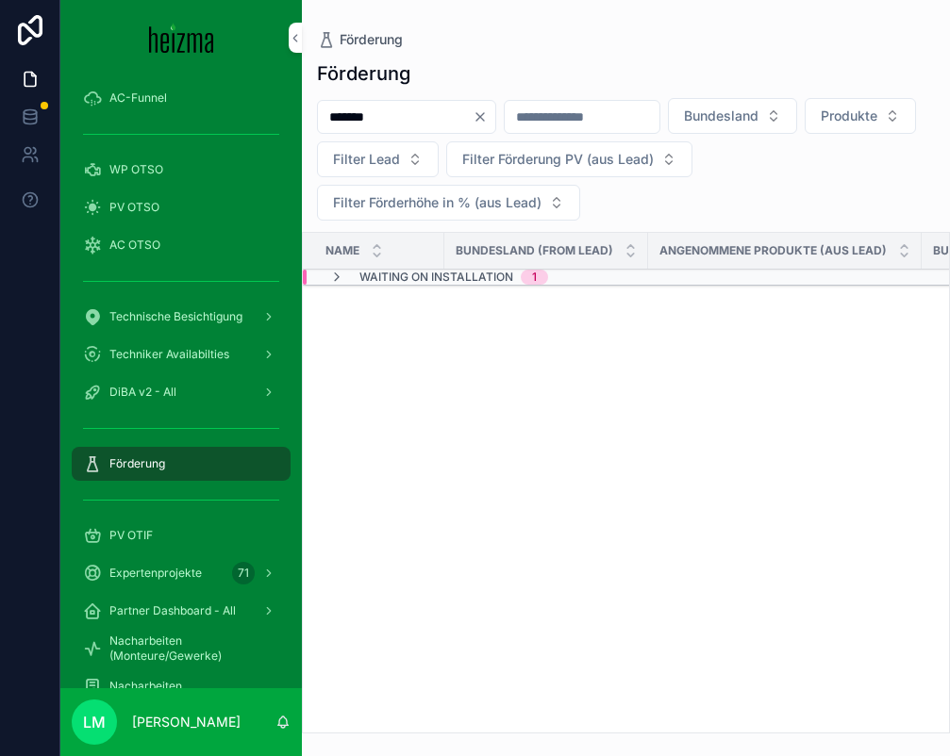
click at [406, 266] on div "Name" at bounding box center [373, 251] width 141 height 36
click at [406, 275] on span "Waiting on Installation" at bounding box center [436, 277] width 154 height 15
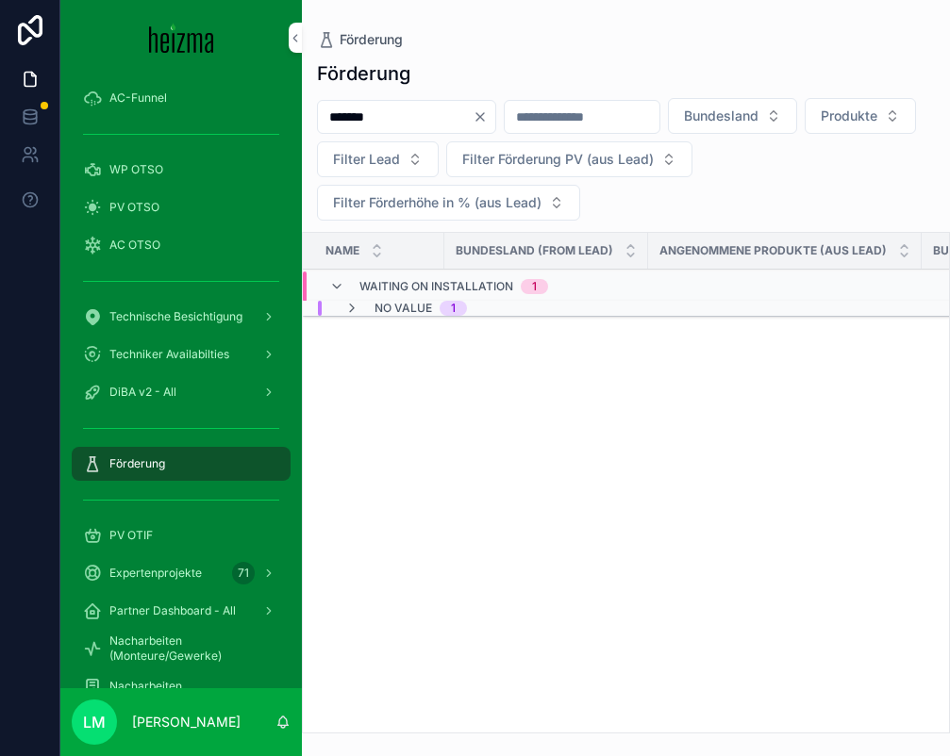
click at [396, 318] on div "Name Bundesland (from Lead) Angenommene Produkte (aus Lead) Bundesförderung WP …" at bounding box center [626, 483] width 646 height 500
click at [392, 311] on span "No value" at bounding box center [403, 308] width 58 height 15
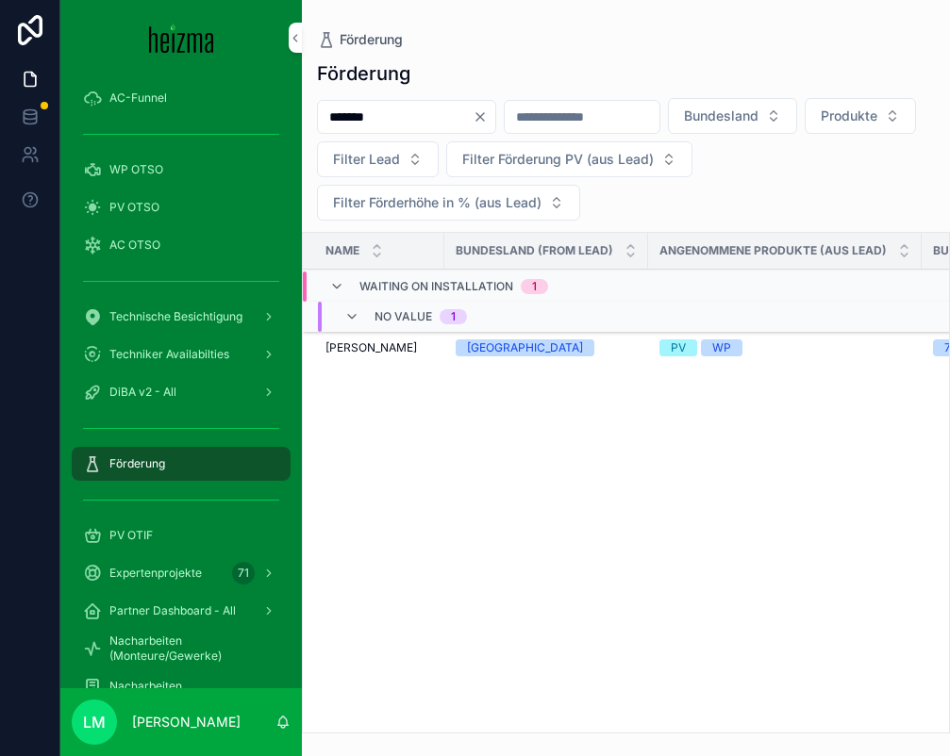
click at [391, 346] on span "Detlef Büttner" at bounding box center [370, 347] width 91 height 15
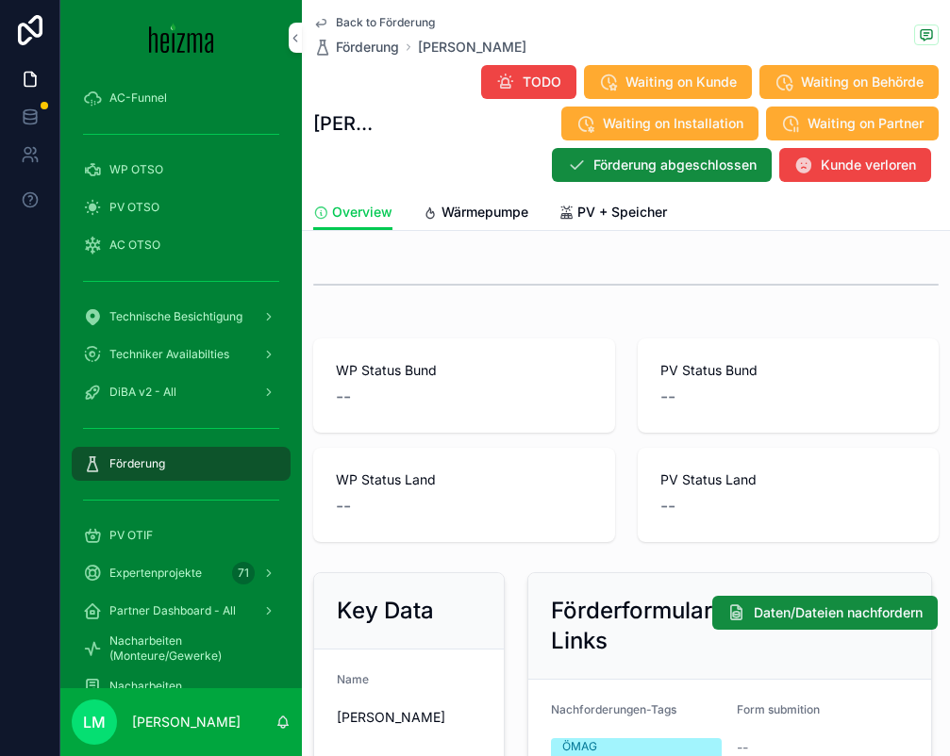
click at [344, 19] on span "Back to Förderung" at bounding box center [385, 22] width 99 height 15
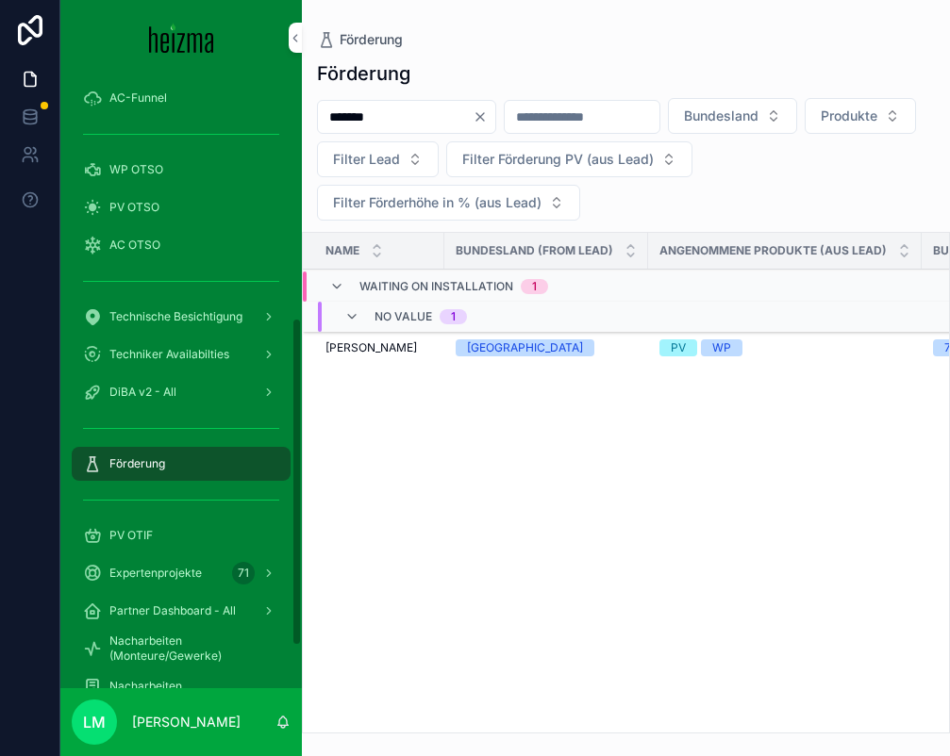
click at [395, 119] on input "*******" at bounding box center [395, 117] width 155 height 26
type input "**********"
click at [488, 121] on icon "Clear" at bounding box center [479, 116] width 15 height 15
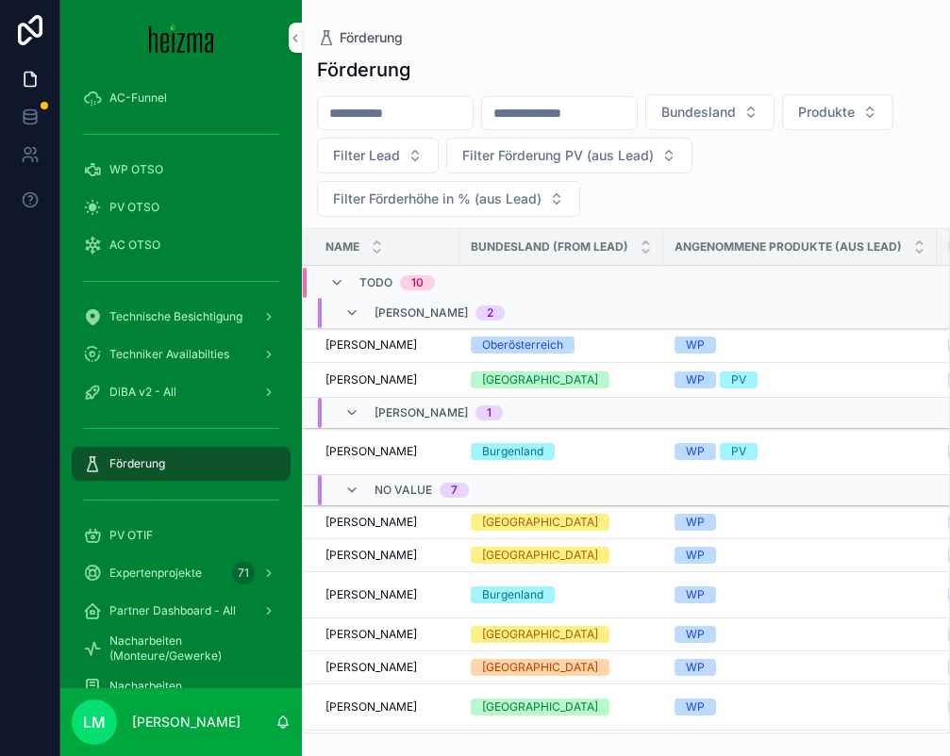
click at [365, 113] on input "scrollable content" at bounding box center [395, 113] width 155 height 26
type input "****"
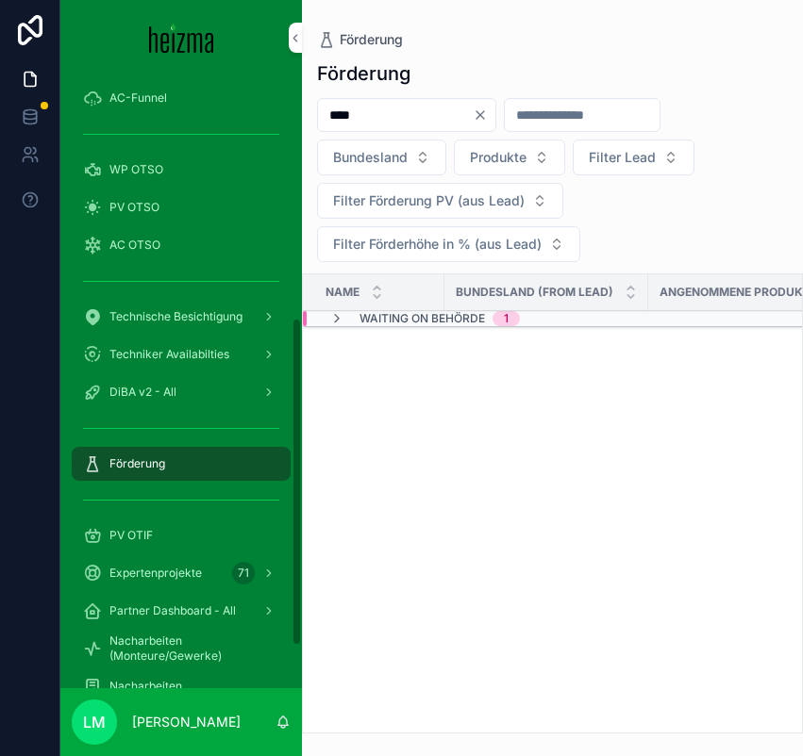
click at [372, 314] on span "Waiting on Behörde" at bounding box center [421, 318] width 125 height 15
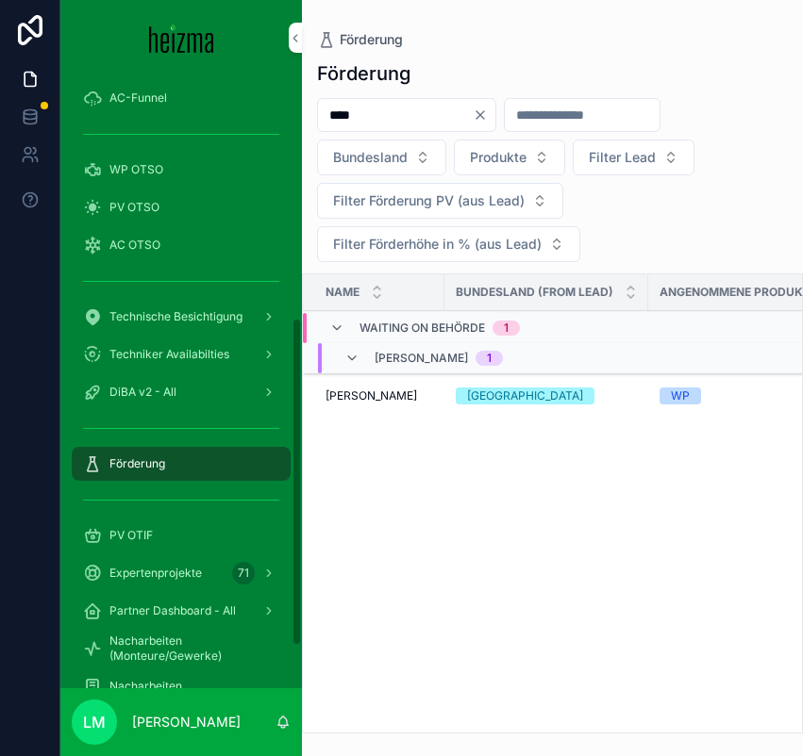
click at [351, 401] on span "Rudolf Vogt" at bounding box center [370, 396] width 91 height 15
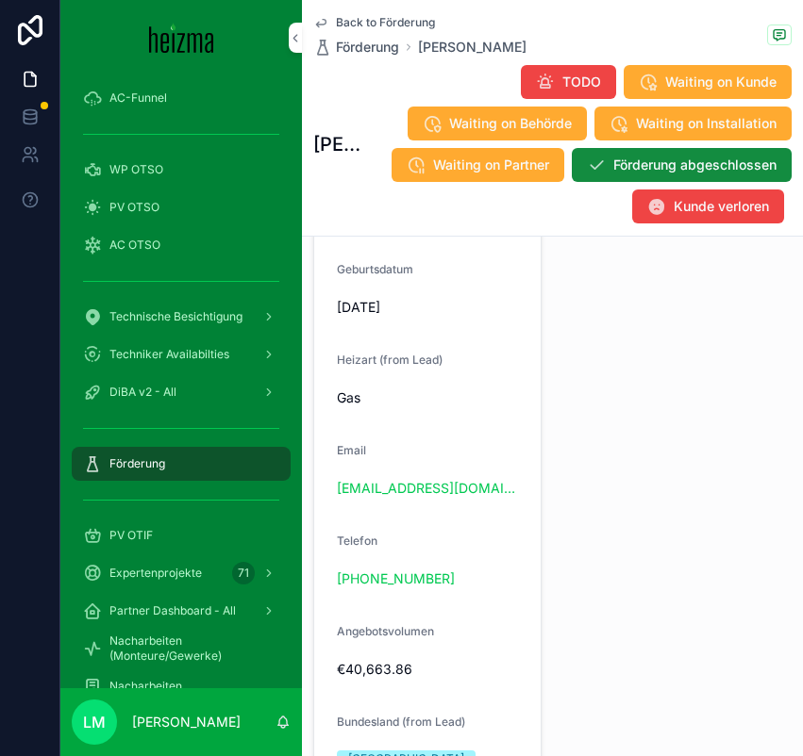
scroll to position [2132, 0]
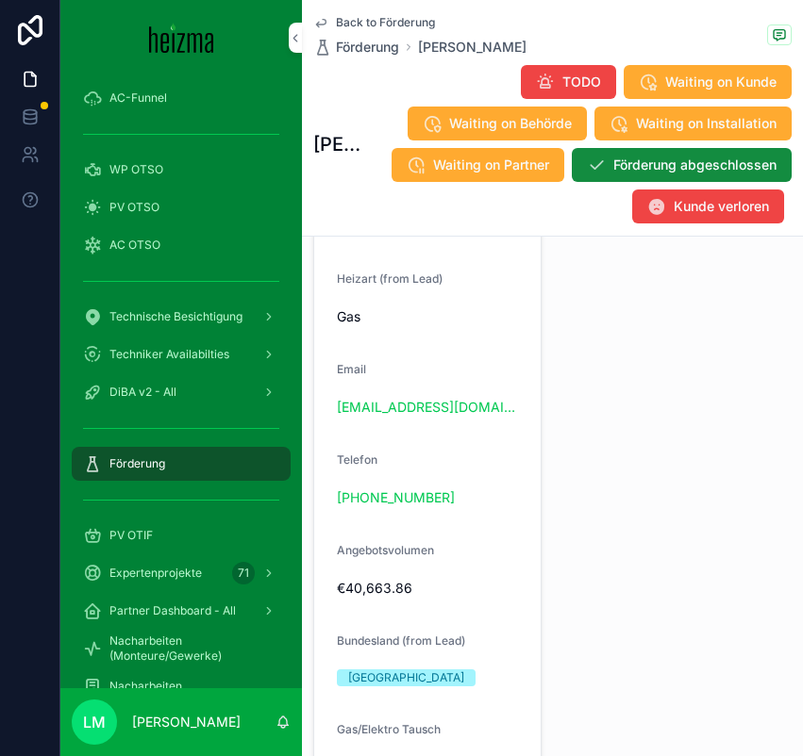
drag, startPoint x: 473, startPoint y: 509, endPoint x: 306, endPoint y: 503, distance: 168.0
click at [305, 503] on div "**********" at bounding box center [427, 462] width 251 height 1892
copy link "+43 660 7661320"
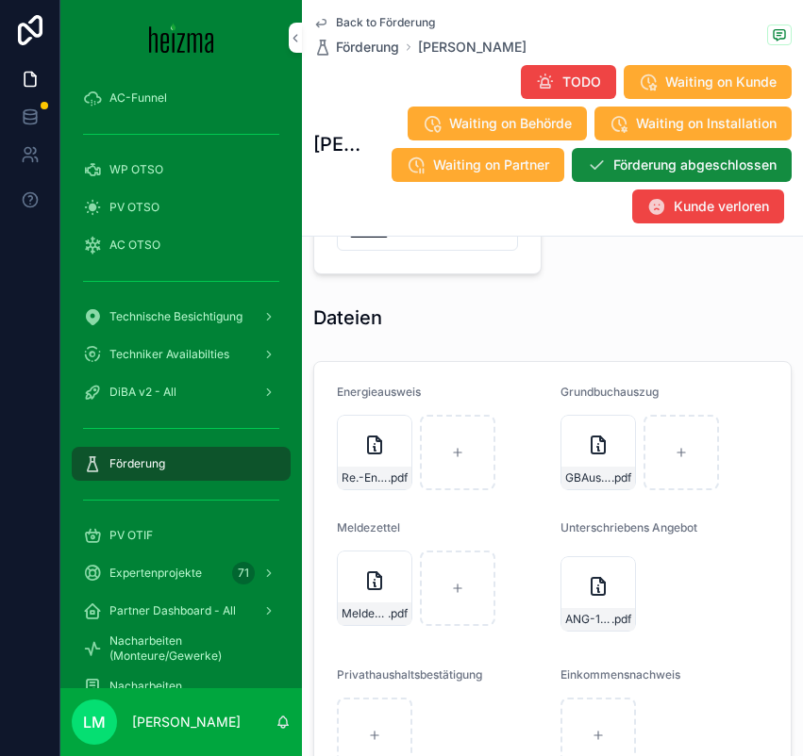
scroll to position [3266, 0]
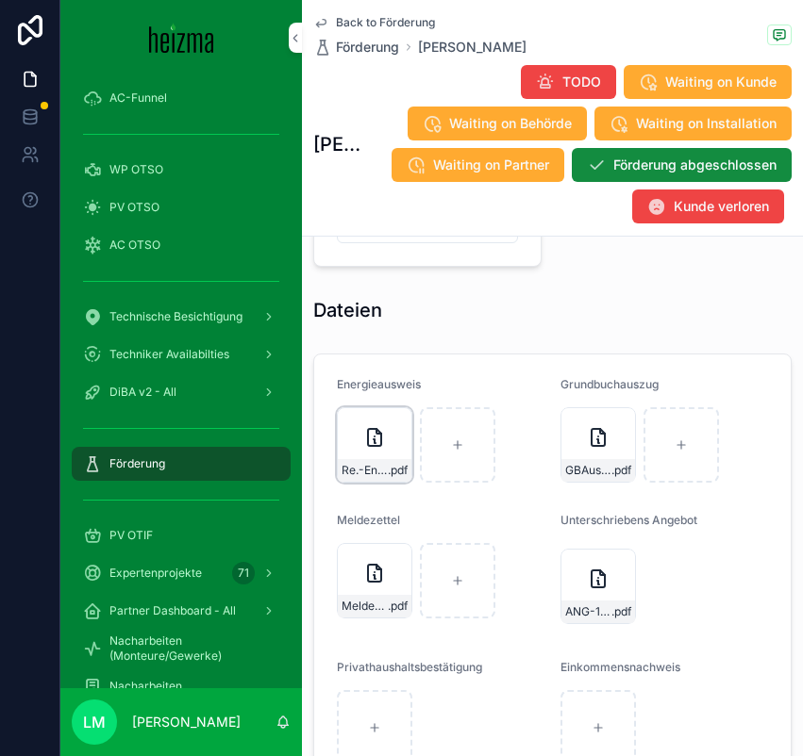
click at [384, 456] on div "Re.-Energieberatung---Vogt .pdf" at bounding box center [374, 444] width 75 height 75
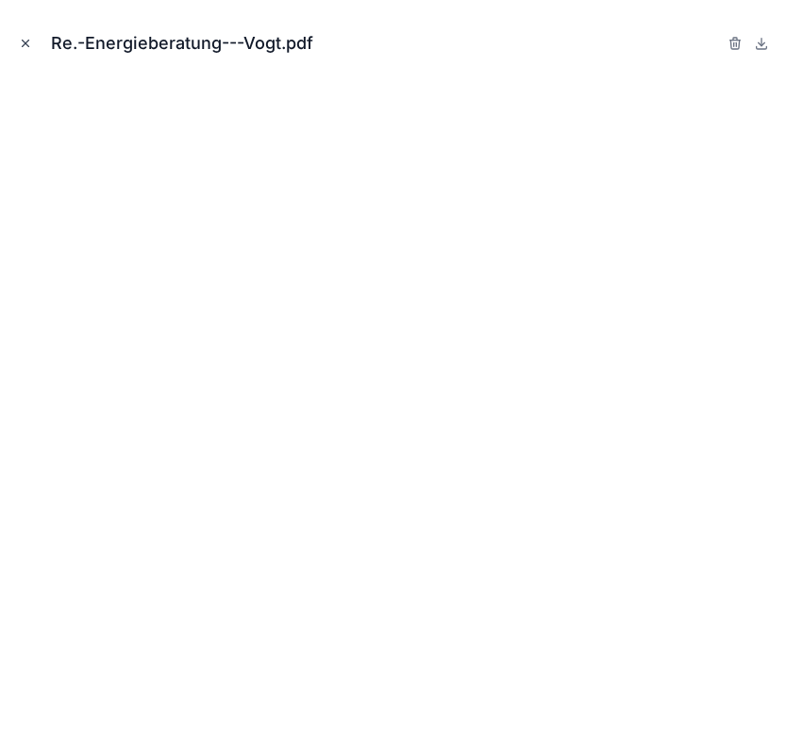
click at [25, 46] on icon "Close modal" at bounding box center [25, 43] width 13 height 13
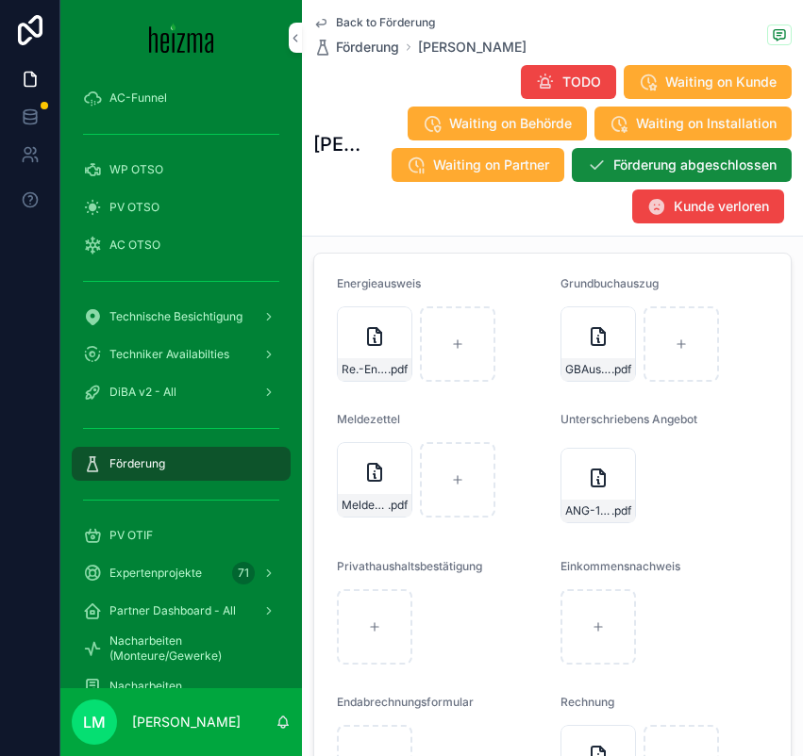
scroll to position [3433, 0]
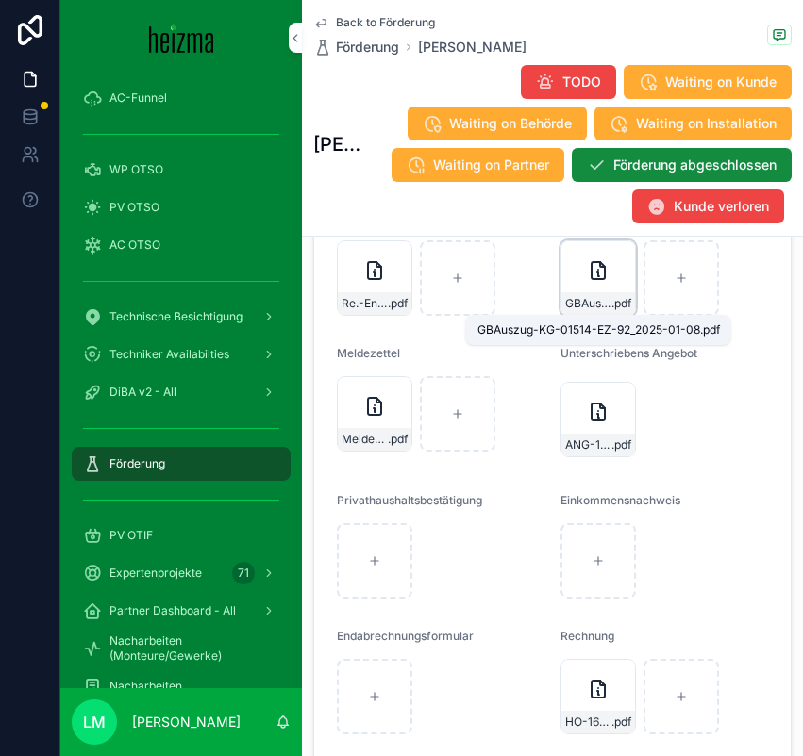
click at [575, 307] on span "GBAuszug-KG-01514-EZ-92_2025-01-08" at bounding box center [588, 303] width 46 height 15
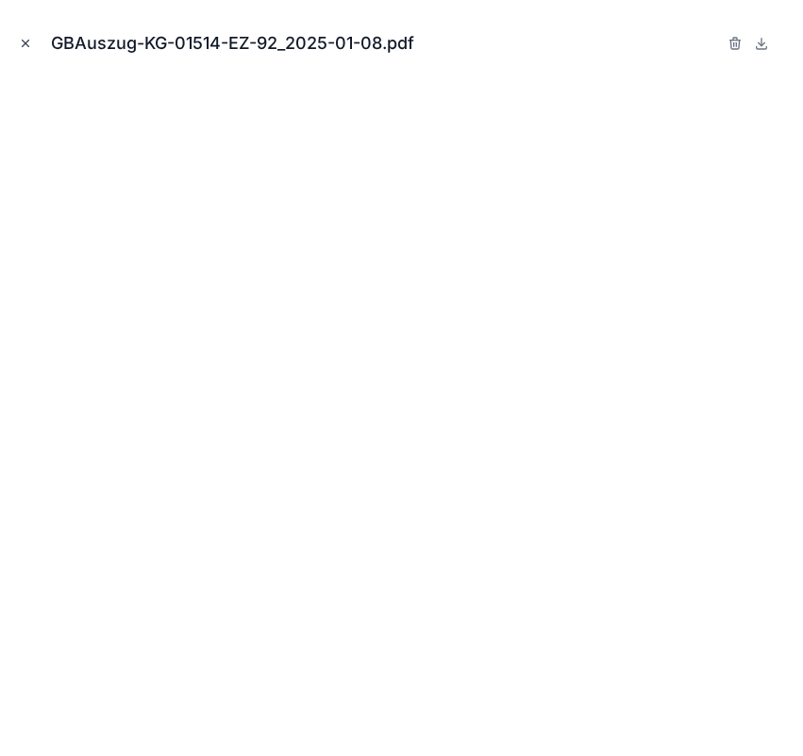
click at [24, 37] on icon "Close modal" at bounding box center [25, 43] width 13 height 13
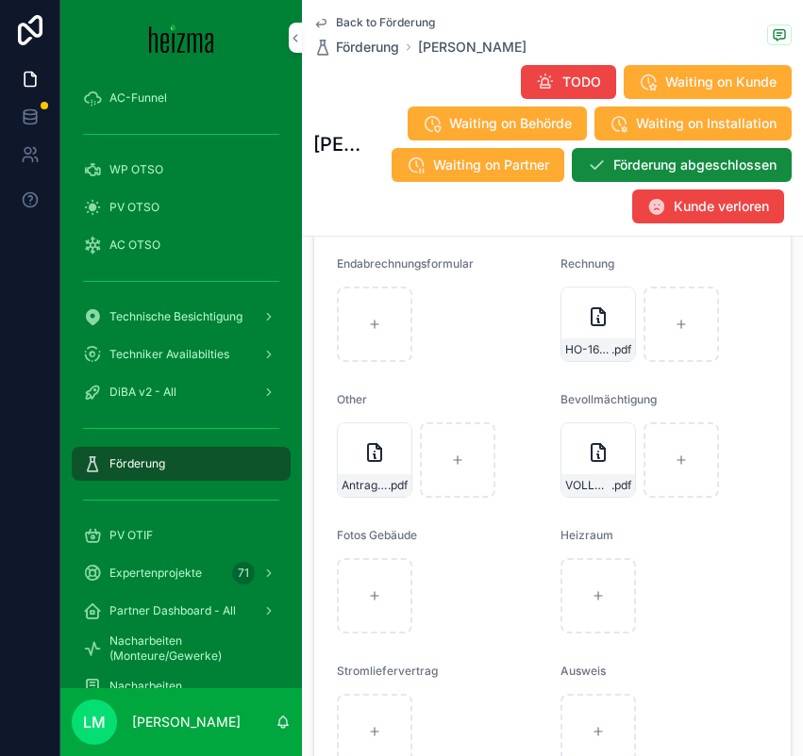
scroll to position [3806, 0]
click at [594, 478] on span "VOLLMACHT-fÃ¼r-Heizma" at bounding box center [588, 484] width 46 height 15
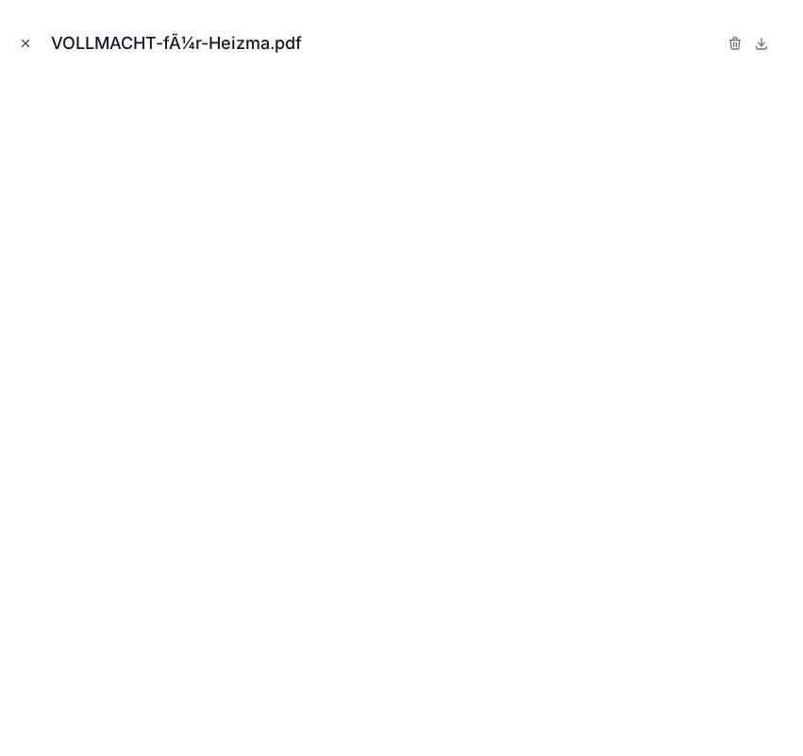
click at [25, 35] on button "Close modal" at bounding box center [25, 43] width 21 height 21
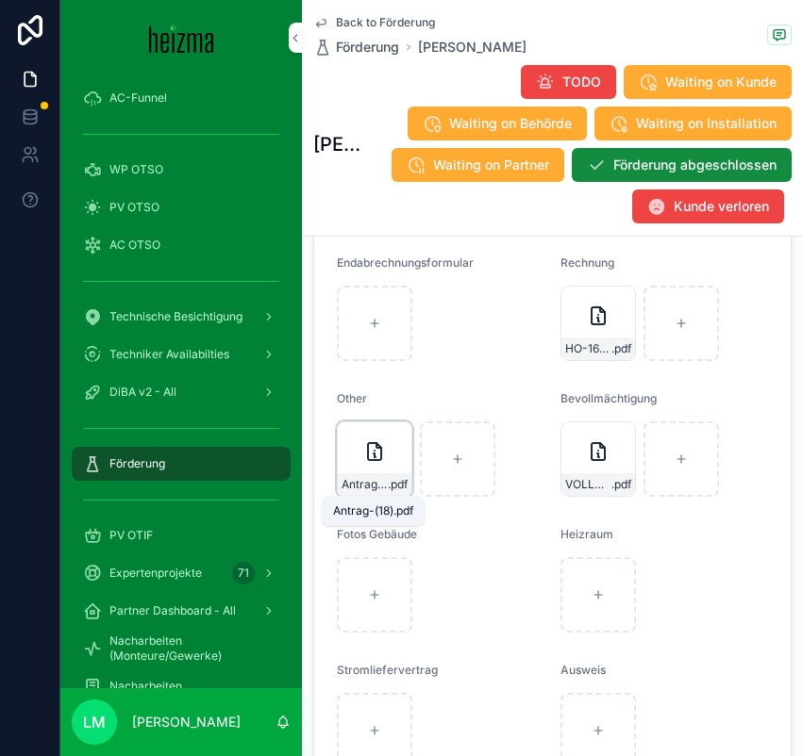
click at [371, 490] on span "Antrag-(18)" at bounding box center [364, 484] width 46 height 15
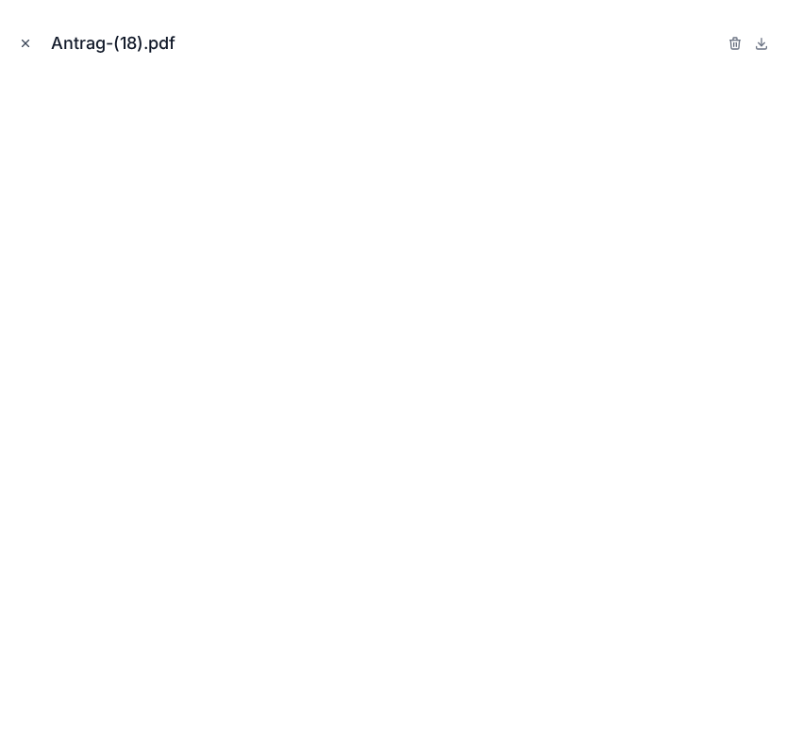
click at [25, 40] on icon "Close modal" at bounding box center [25, 43] width 13 height 13
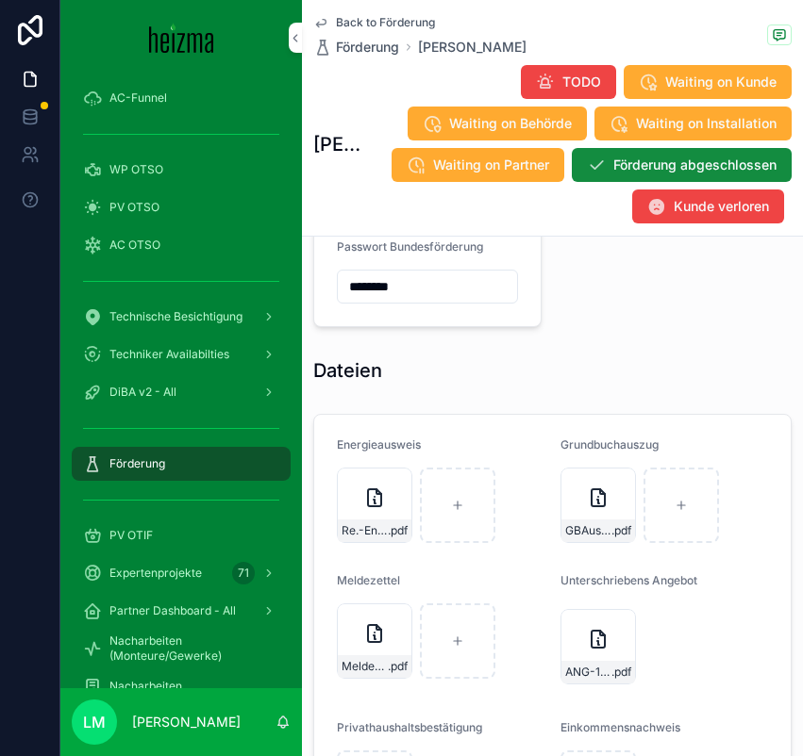
scroll to position [3074, 0]
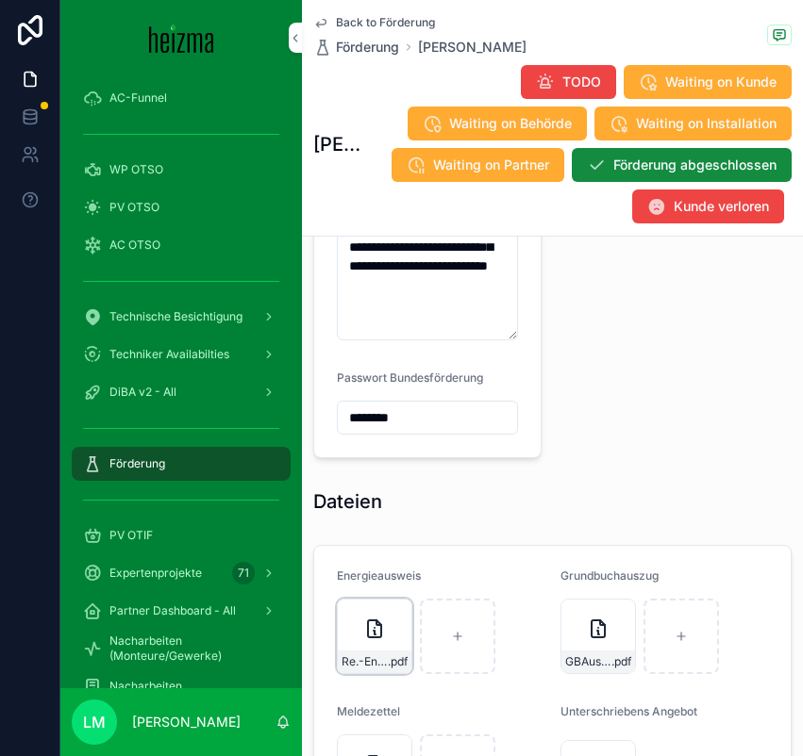
click at [382, 629] on icon "scrollable content" at bounding box center [374, 629] width 23 height 23
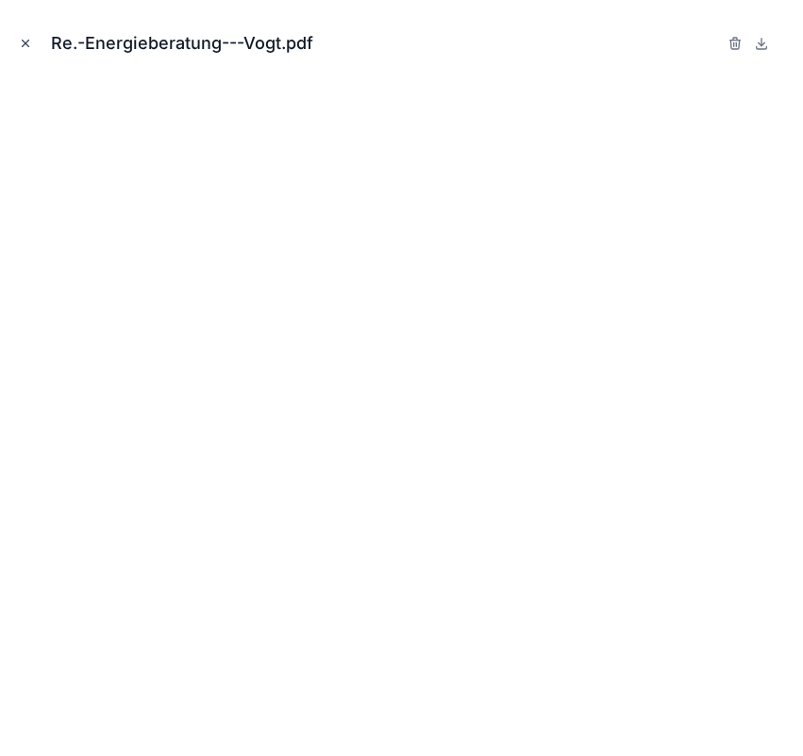
click at [22, 44] on icon "Close modal" at bounding box center [25, 43] width 13 height 13
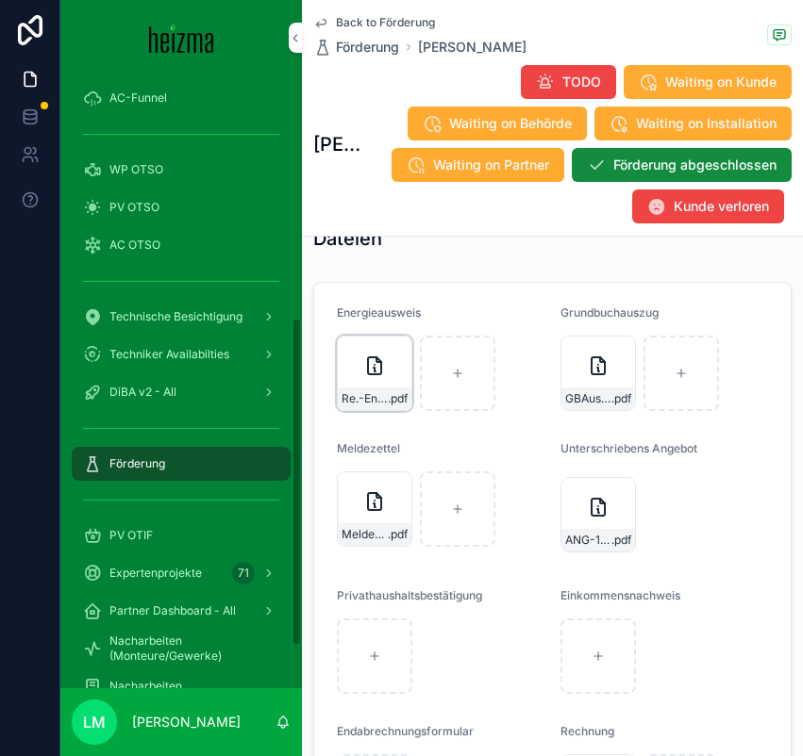
scroll to position [3366, 0]
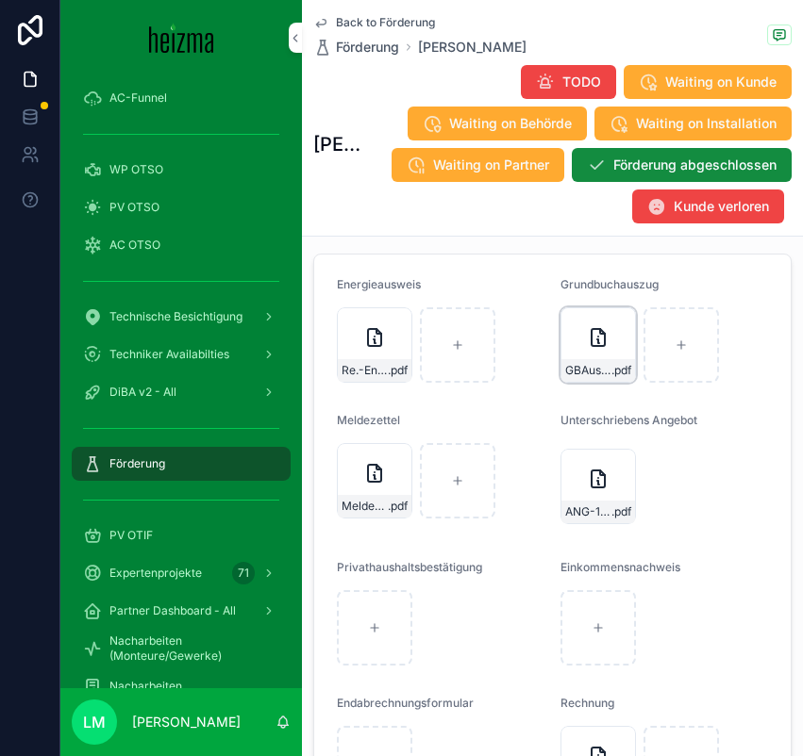
click at [586, 351] on div "GBAuszug-KG-01514-EZ-92_2025-01-08 .pdf" at bounding box center [597, 344] width 75 height 75
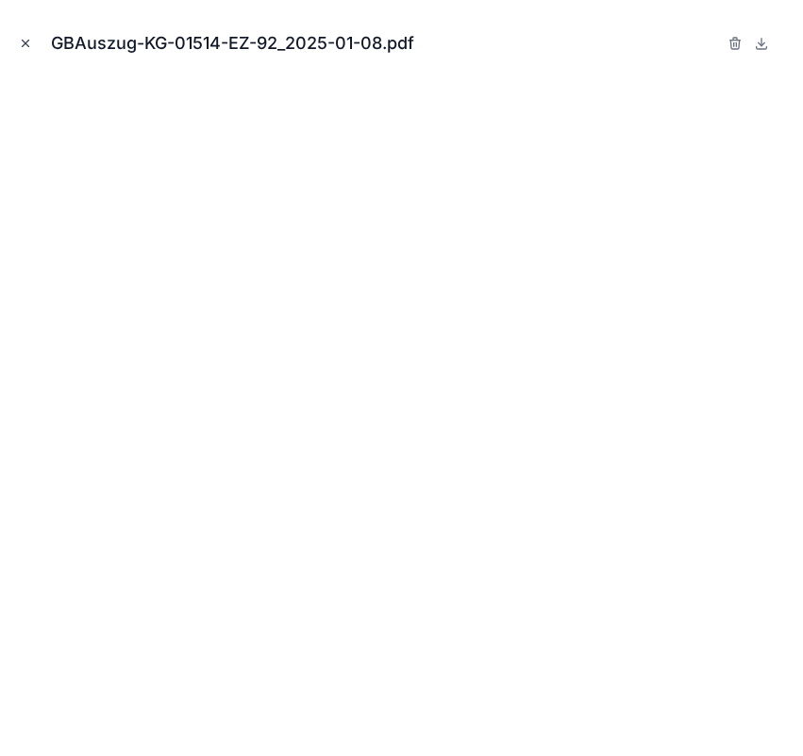
click at [19, 42] on icon "Close modal" at bounding box center [25, 43] width 13 height 13
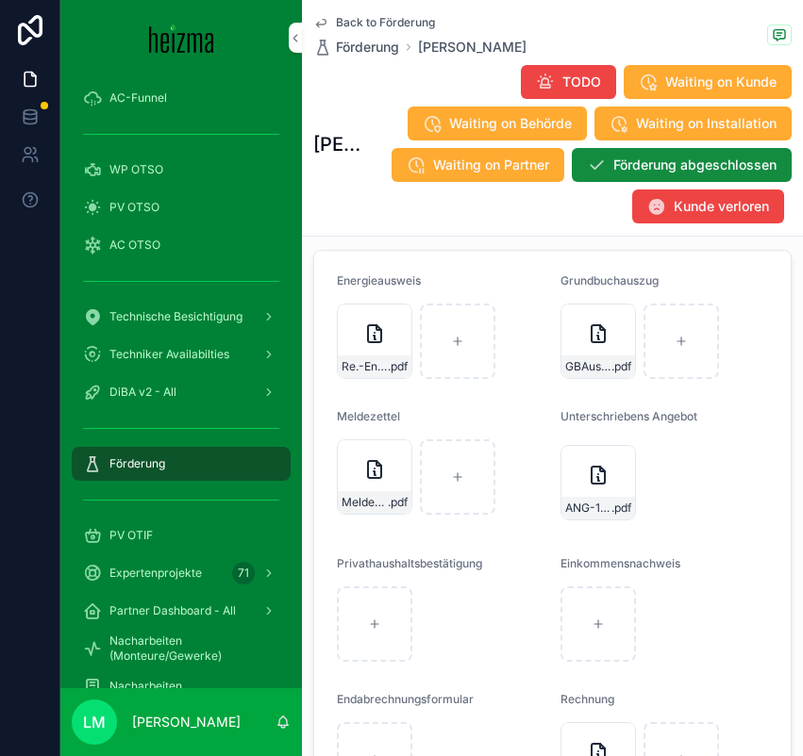
scroll to position [3369, 0]
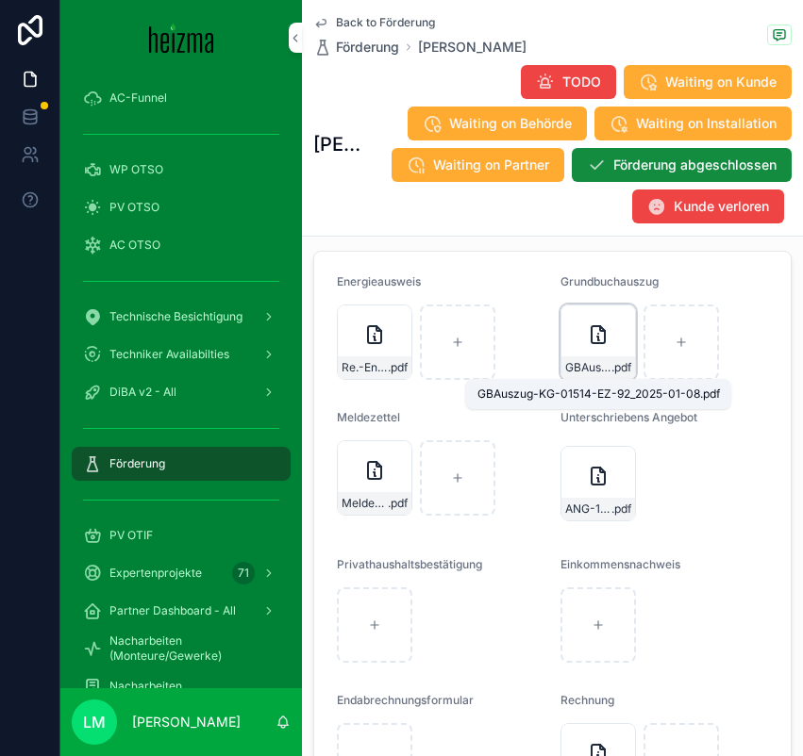
click at [591, 372] on span "GBAuszug-KG-01514-EZ-92_2025-01-08" at bounding box center [588, 367] width 46 height 15
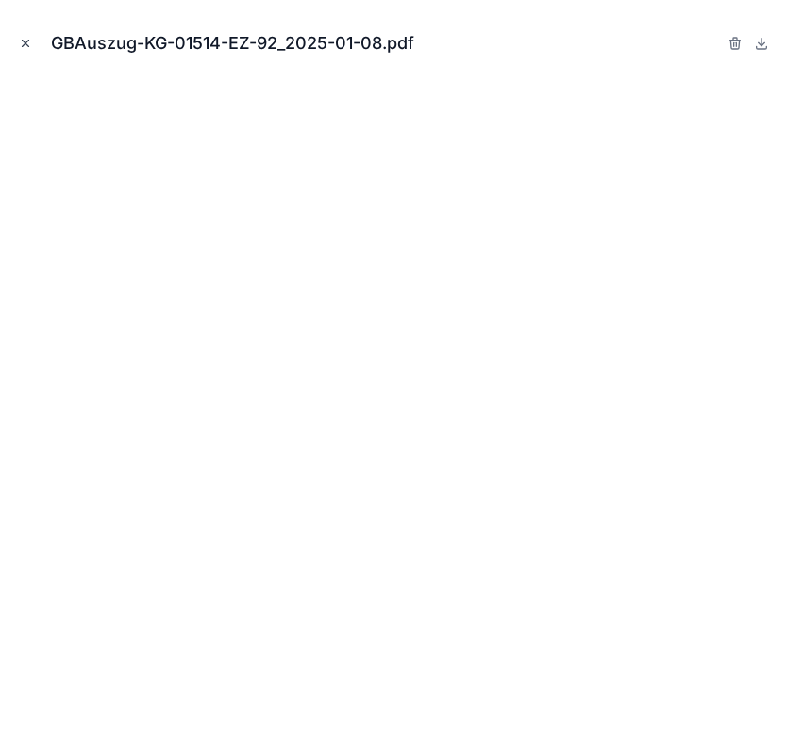
click at [25, 43] on icon "Close modal" at bounding box center [26, 44] width 7 height 7
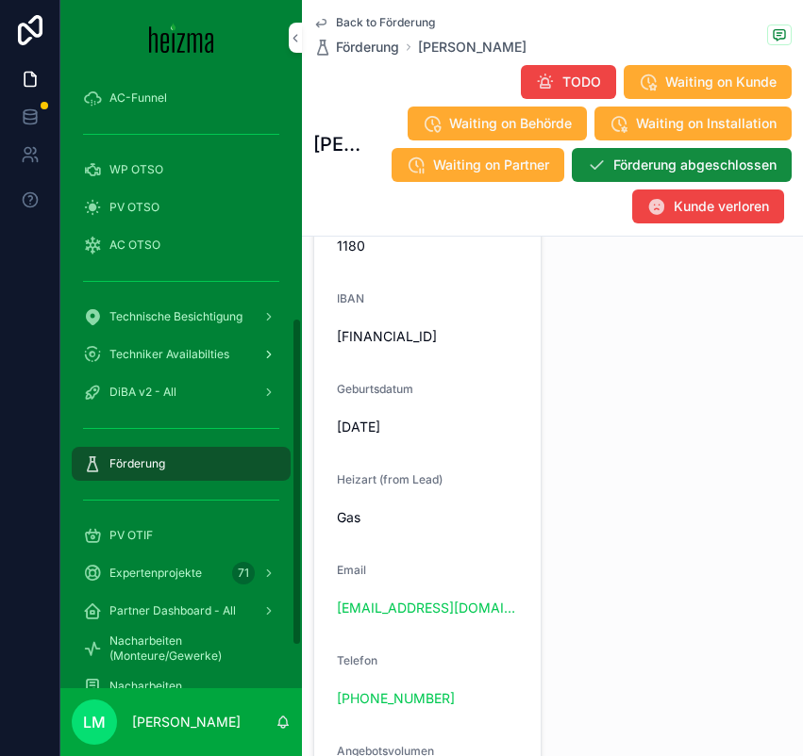
scroll to position [1783, 0]
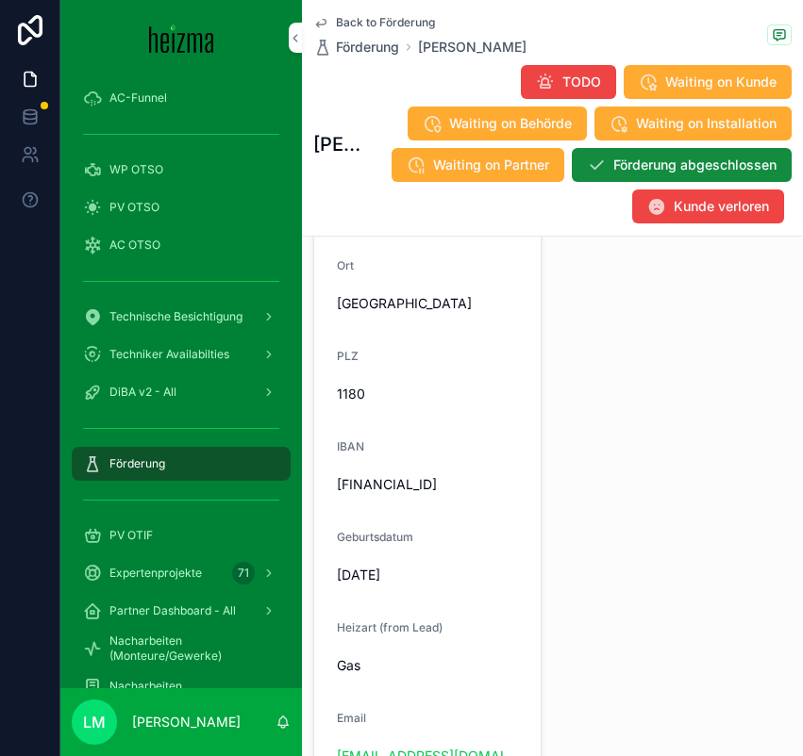
click at [397, 486] on span "AT91 3200 0000 0711 1552" at bounding box center [427, 484] width 181 height 19
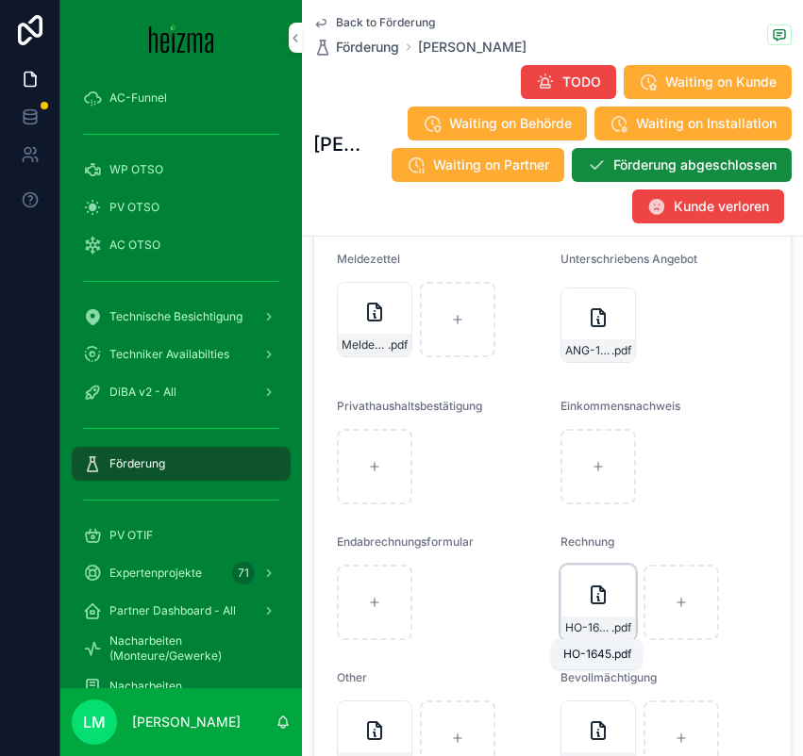
scroll to position [3666, 0]
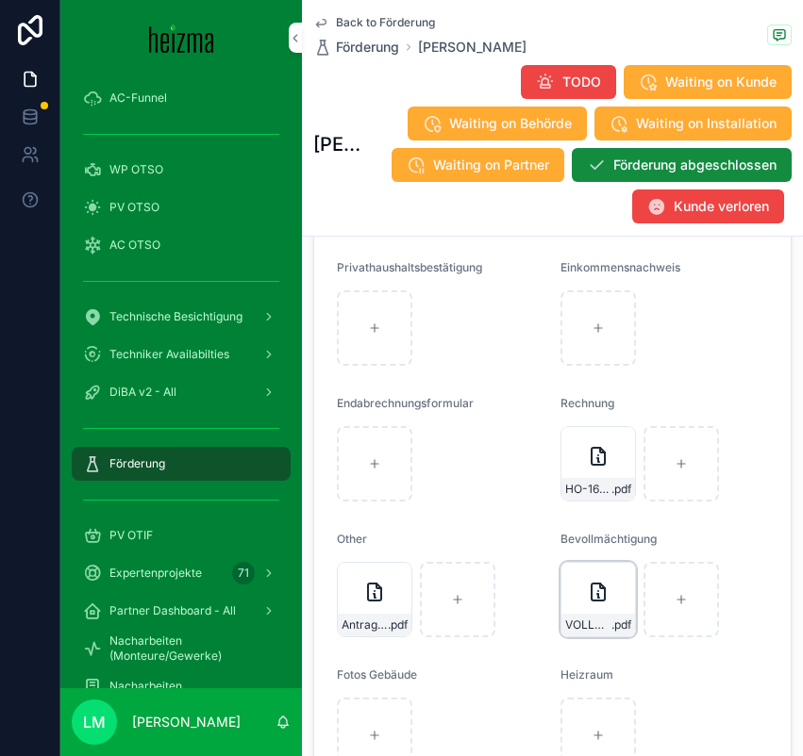
click at [589, 611] on div "VOLLMACHT-fÃ¼r-Heizma .pdf" at bounding box center [597, 599] width 75 height 75
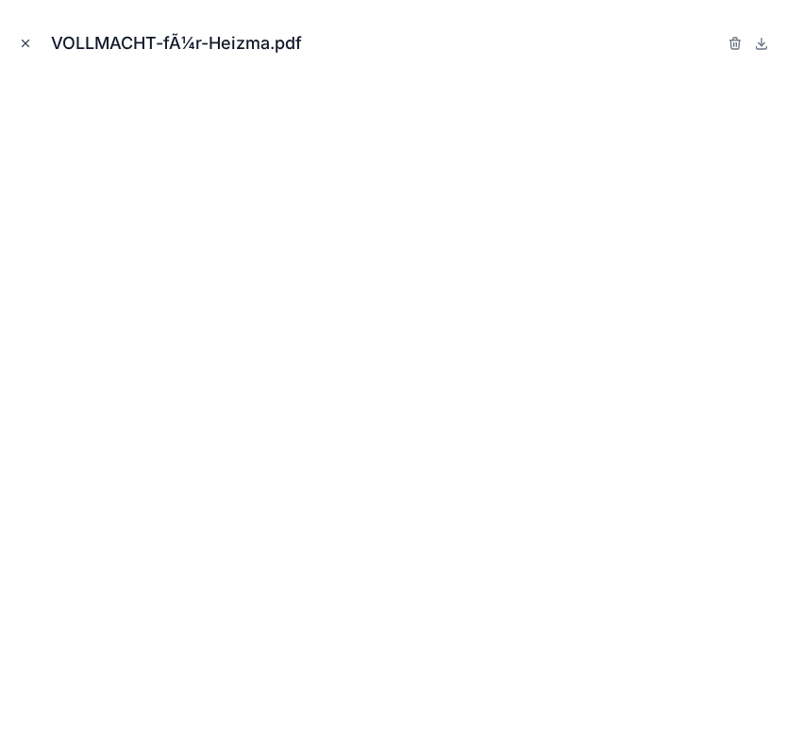
click at [27, 41] on icon "Close modal" at bounding box center [25, 43] width 13 height 13
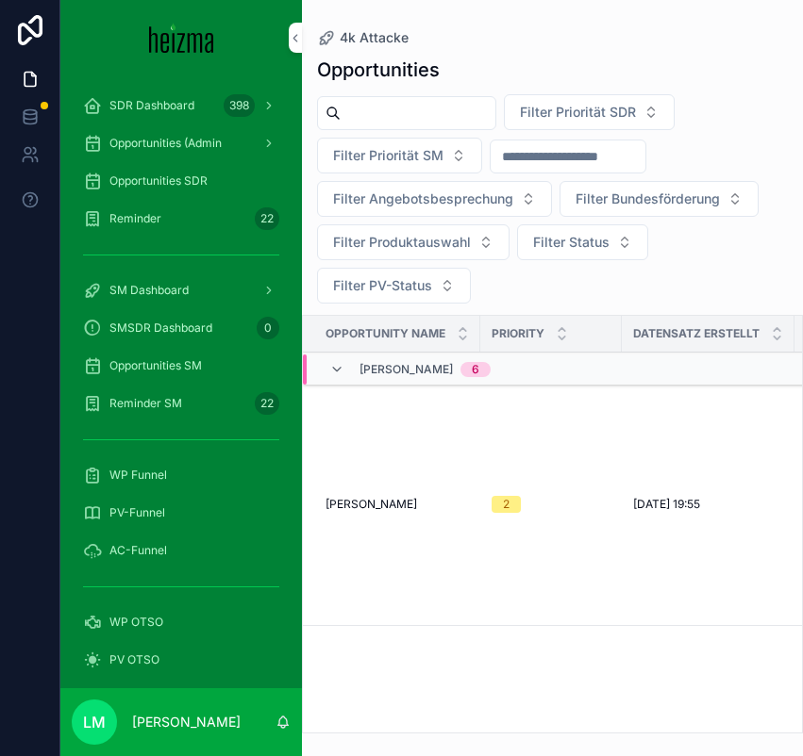
click at [139, 190] on div "Opportunities SDR" at bounding box center [181, 181] width 196 height 30
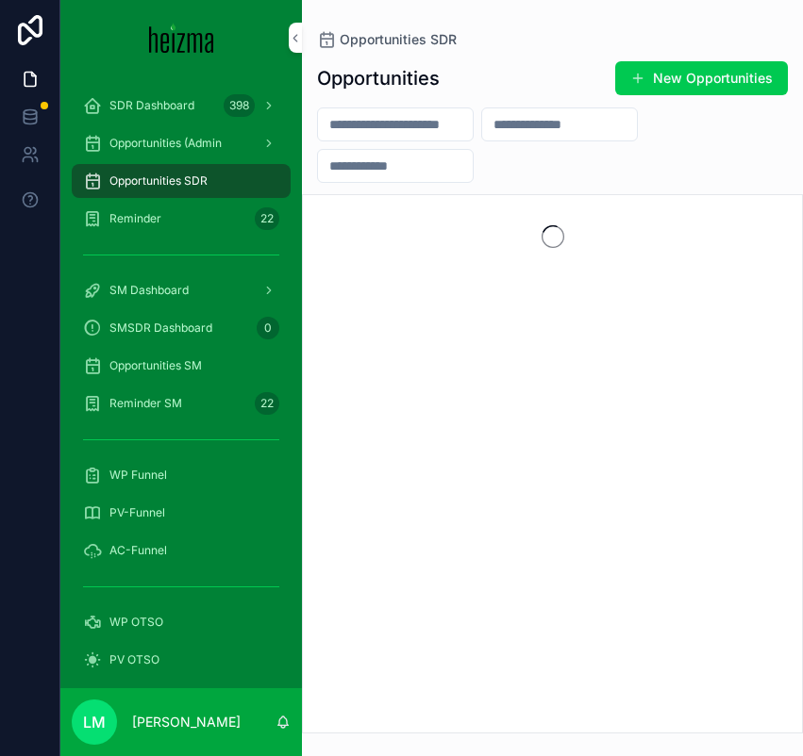
click at [362, 125] on input "scrollable content" at bounding box center [395, 124] width 155 height 26
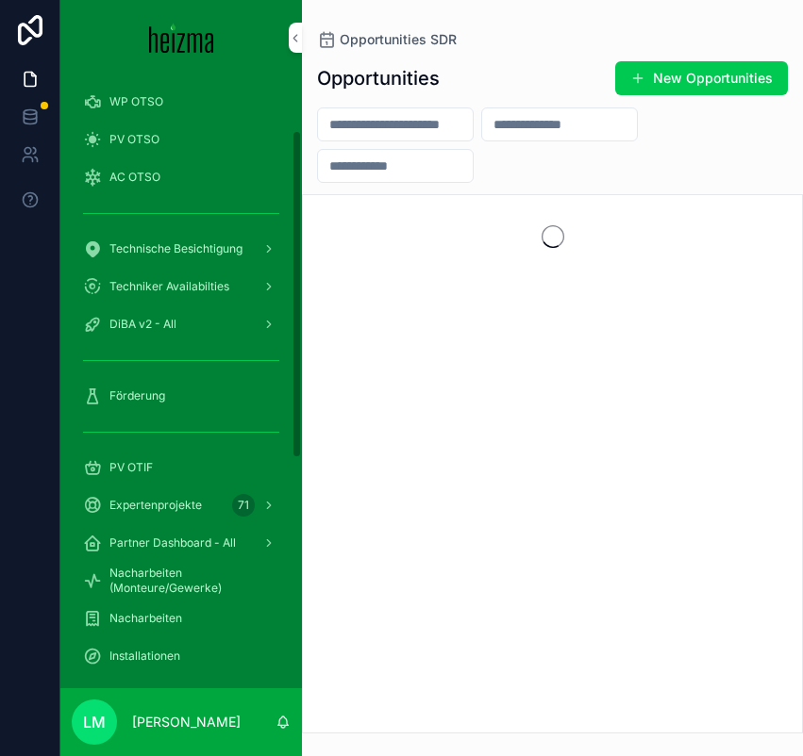
scroll to position [530, 0]
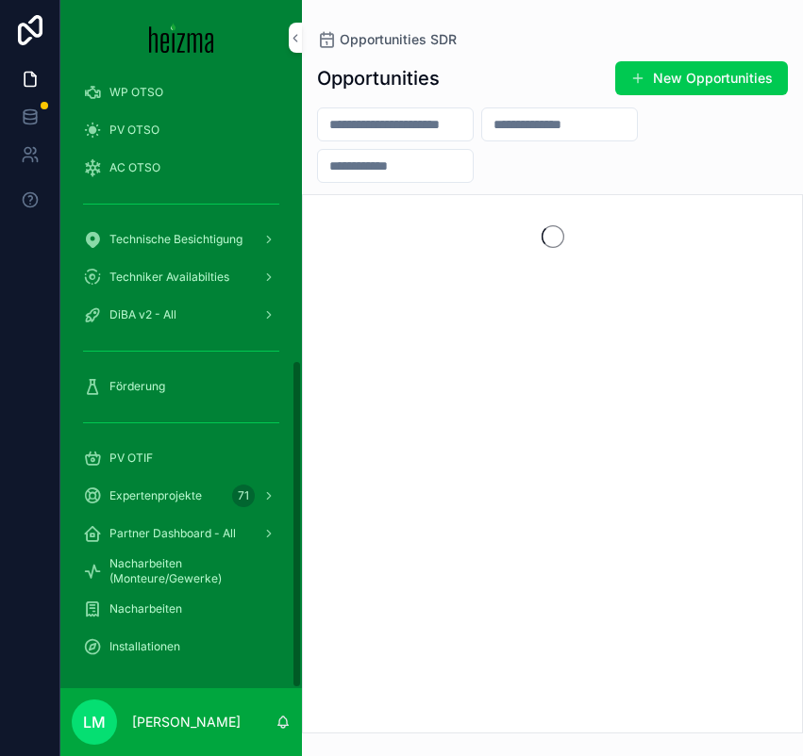
click at [142, 382] on span "Förderung" at bounding box center [137, 386] width 56 height 15
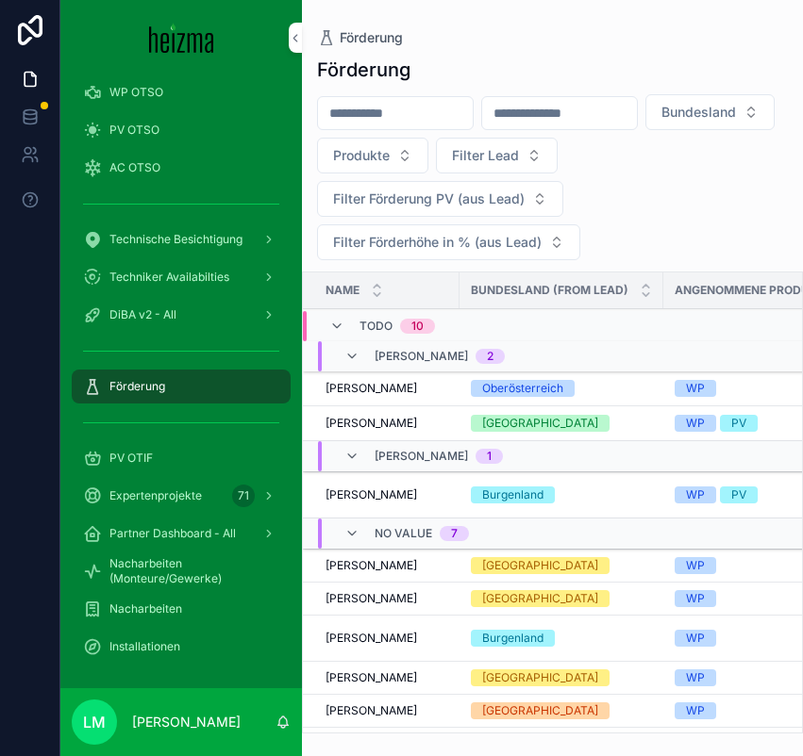
click at [359, 114] on input "scrollable content" at bounding box center [395, 113] width 155 height 26
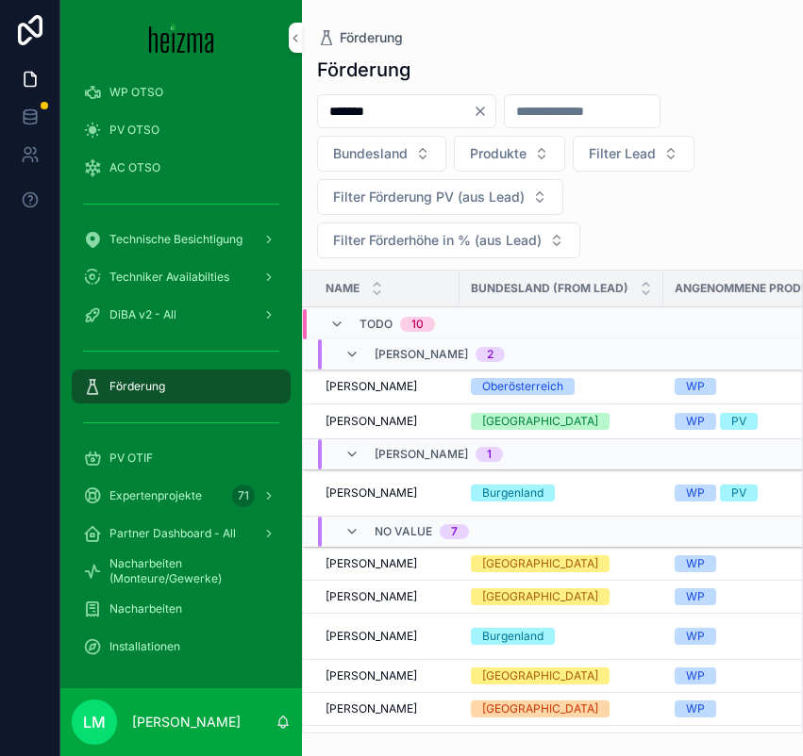
type input "*******"
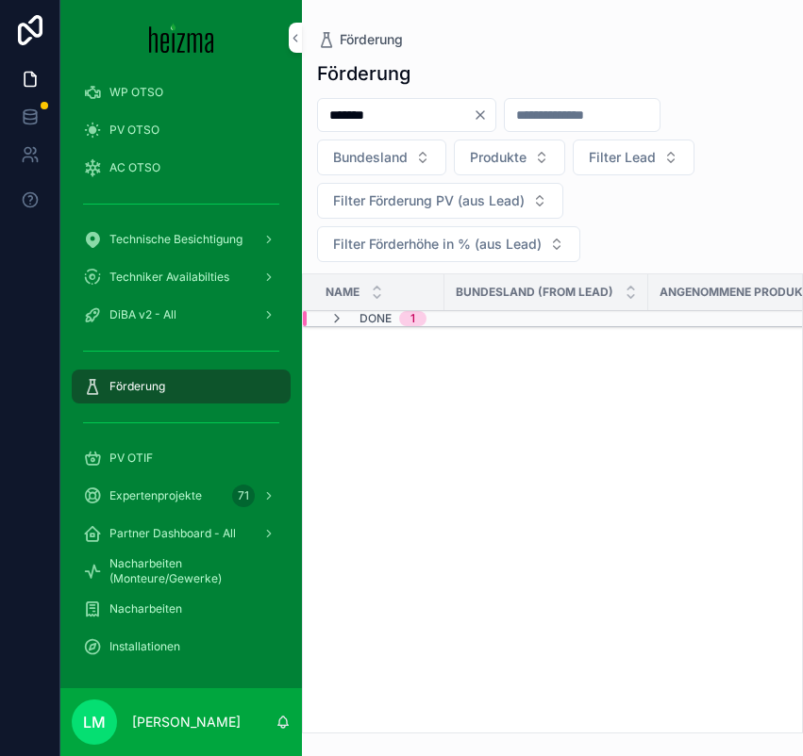
click at [364, 319] on span "Done" at bounding box center [375, 318] width 32 height 15
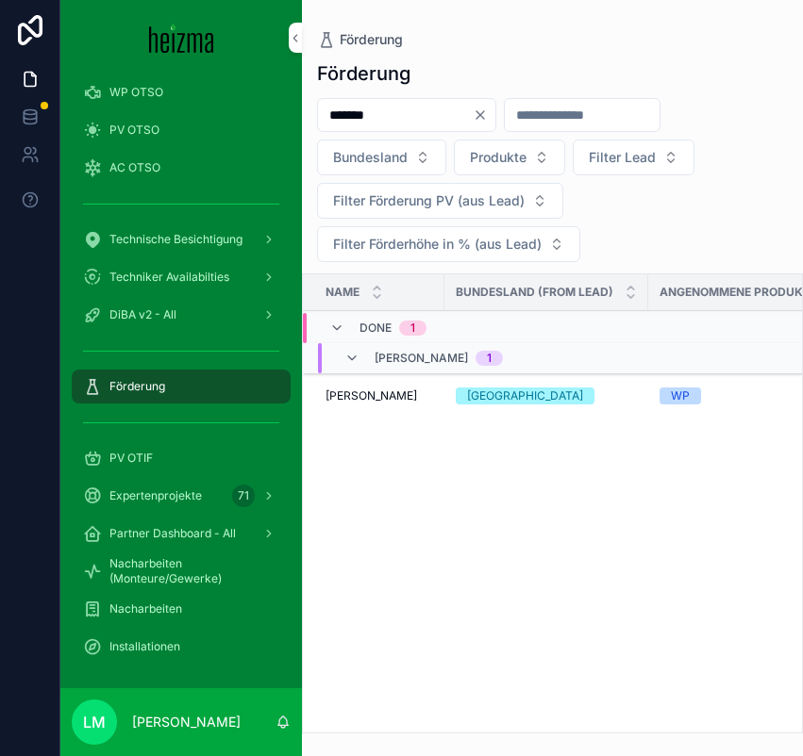
click at [353, 390] on span "Gerhard Hensler" at bounding box center [370, 396] width 91 height 15
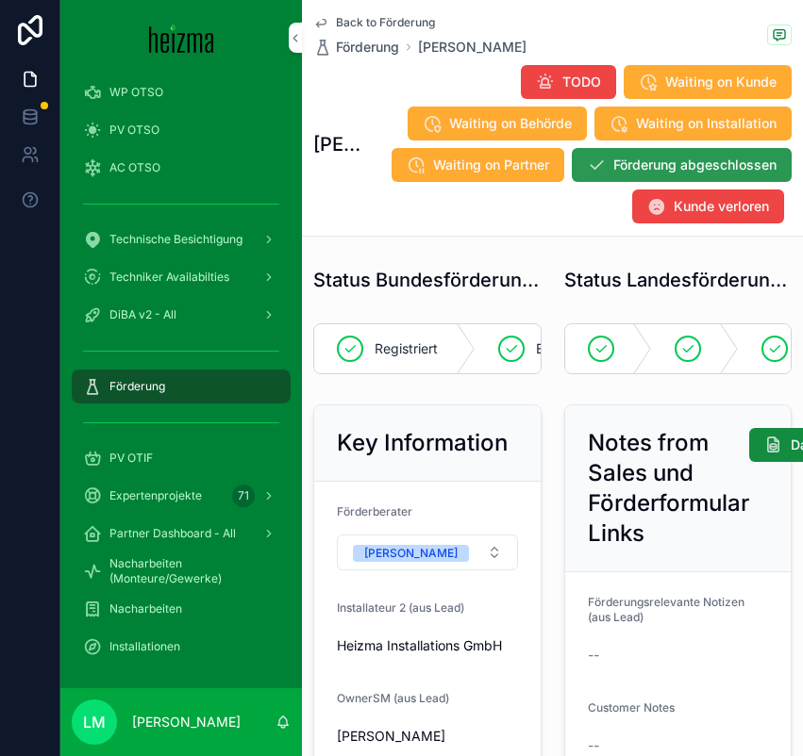
click at [625, 173] on span "Förderung abgeschlossen" at bounding box center [694, 165] width 163 height 19
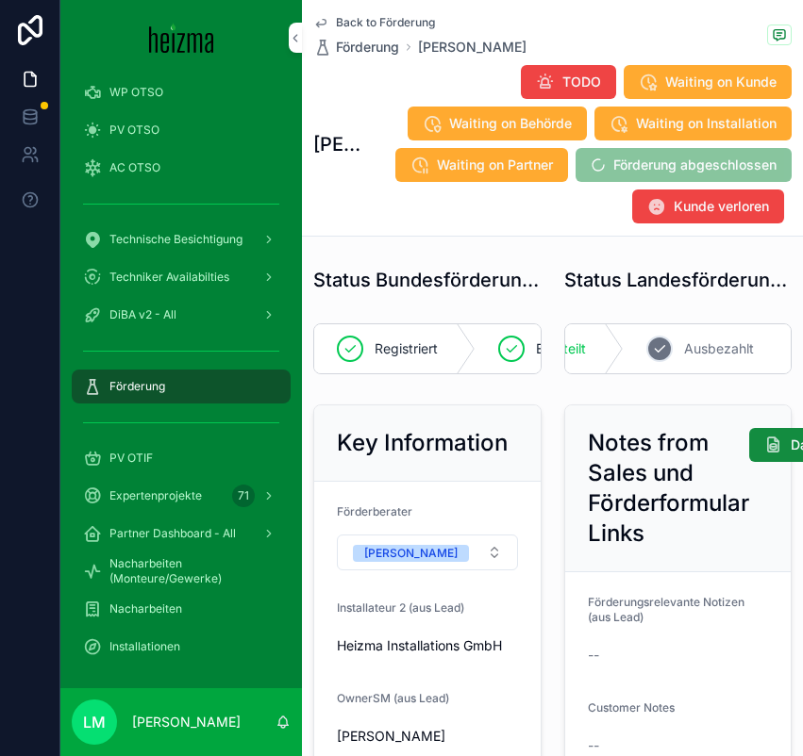
click at [718, 342] on span "Ausbezahlt" at bounding box center [719, 348] width 70 height 19
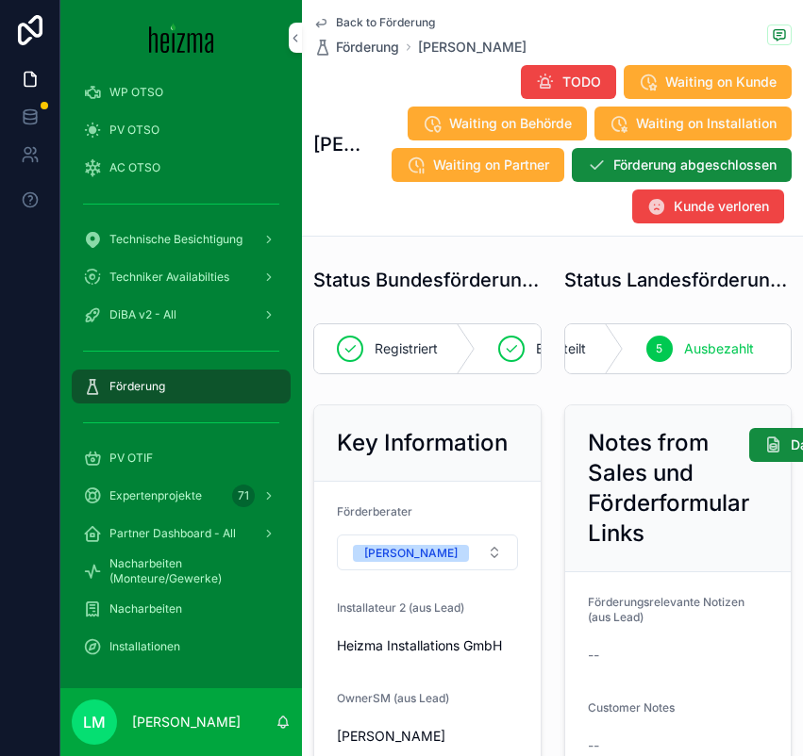
click at [389, 19] on span "Back to Förderung" at bounding box center [385, 22] width 99 height 15
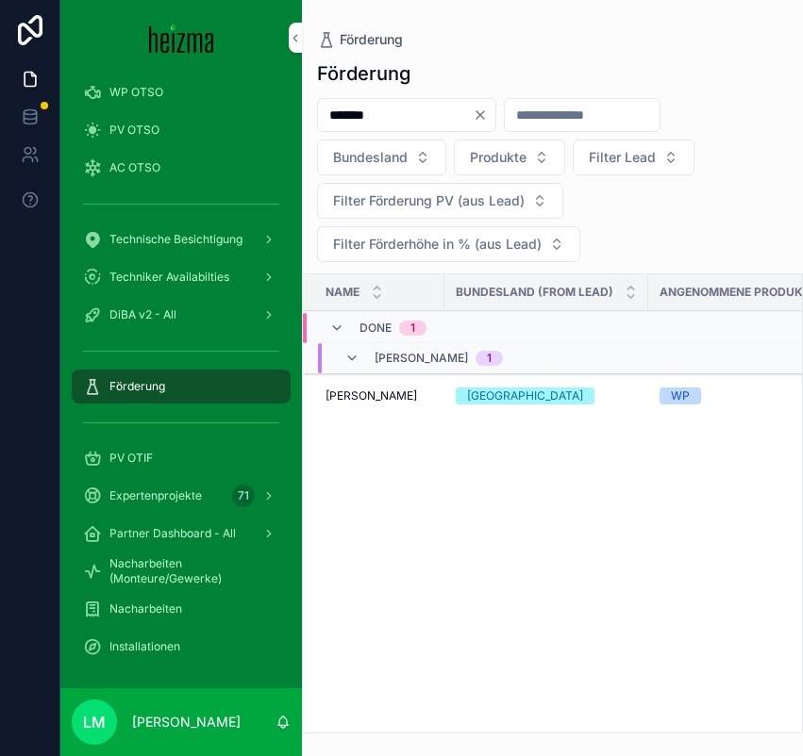
click at [488, 110] on icon "Clear" at bounding box center [479, 115] width 15 height 15
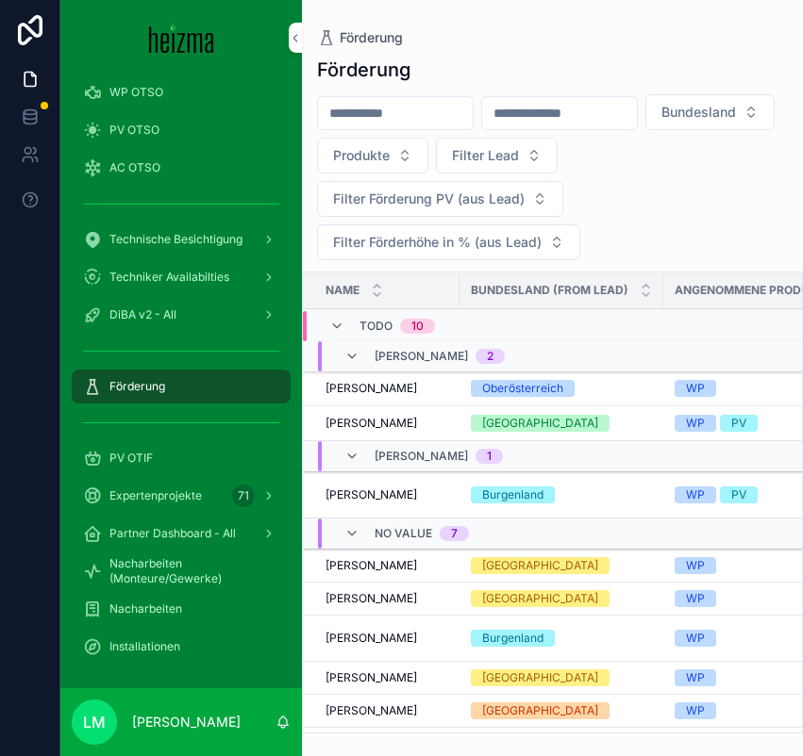
click at [371, 115] on input "scrollable content" at bounding box center [395, 113] width 155 height 26
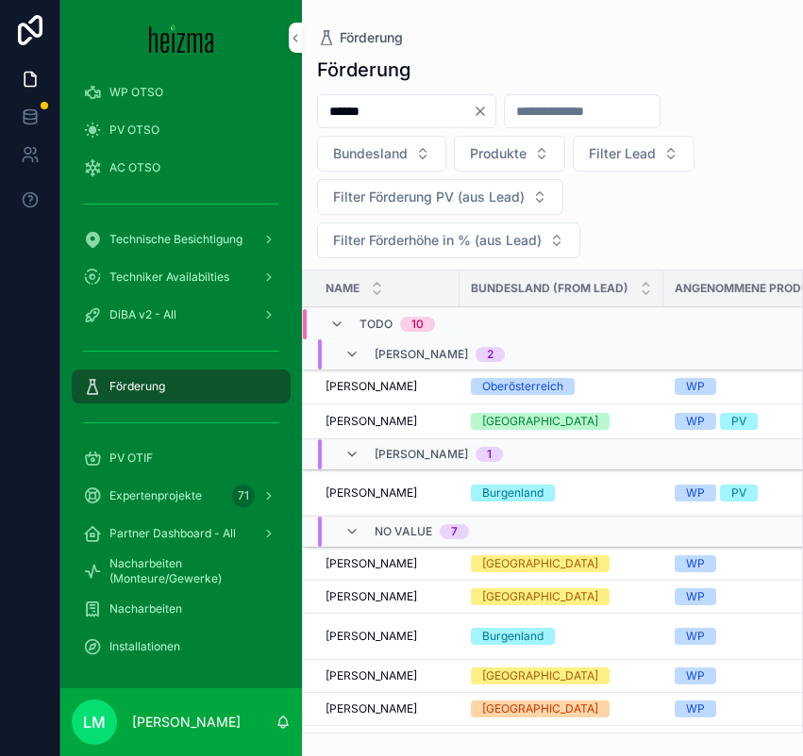
type input "******"
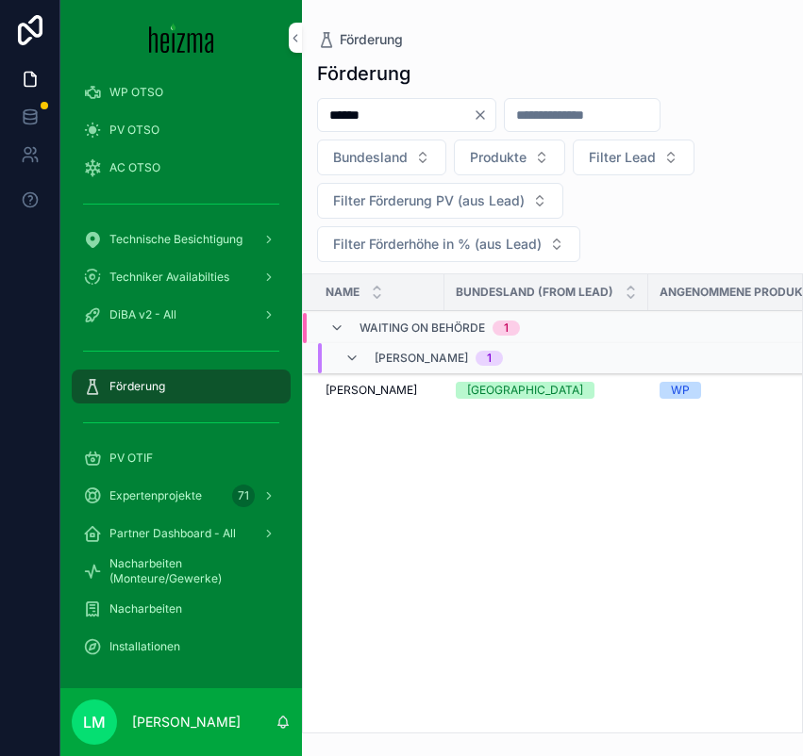
click at [374, 384] on span "Egon Dorner" at bounding box center [370, 390] width 91 height 15
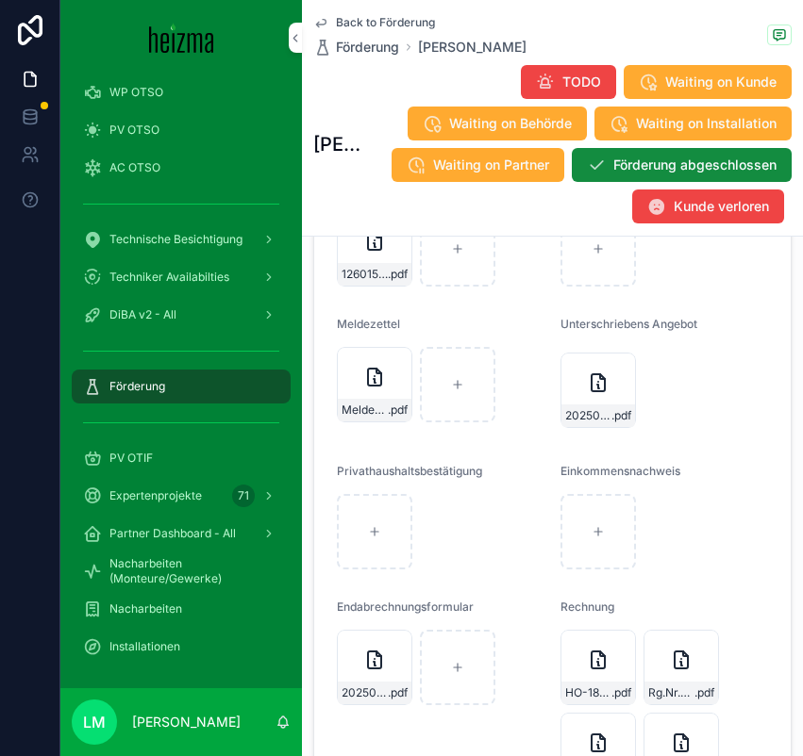
scroll to position [3492, 0]
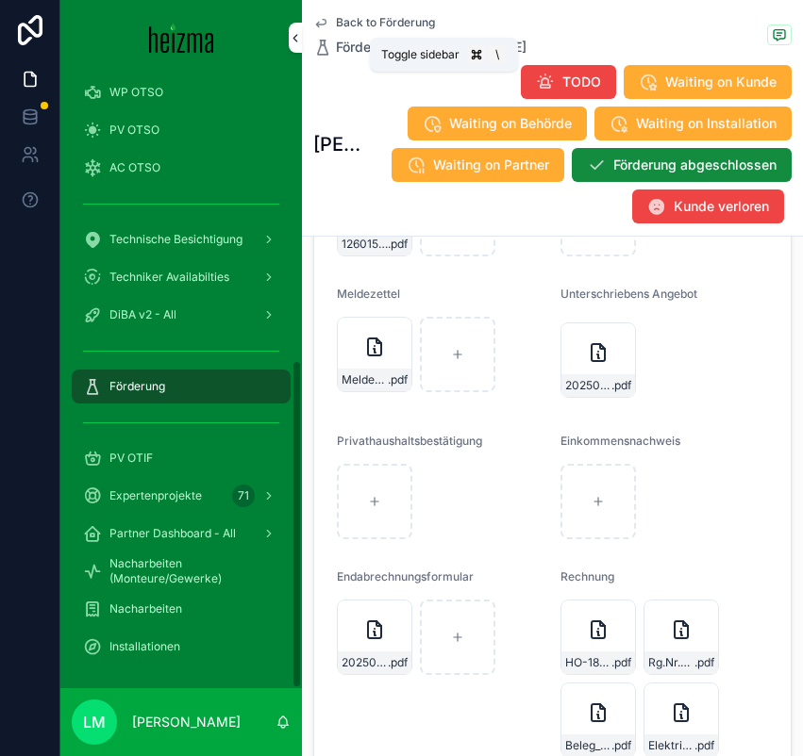
click at [294, 35] on icon "scrollable content" at bounding box center [295, 38] width 13 height 14
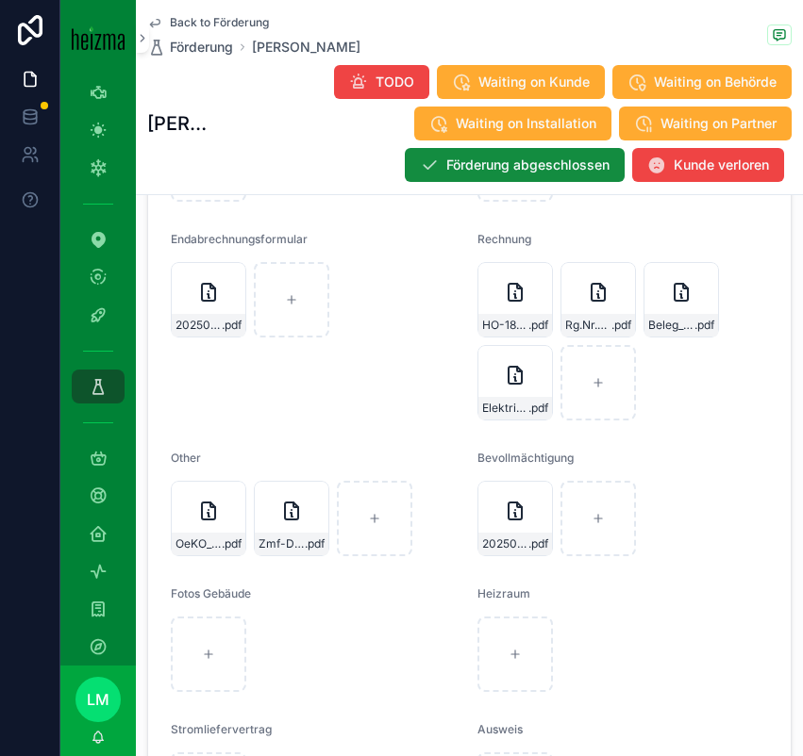
scroll to position [3757, 0]
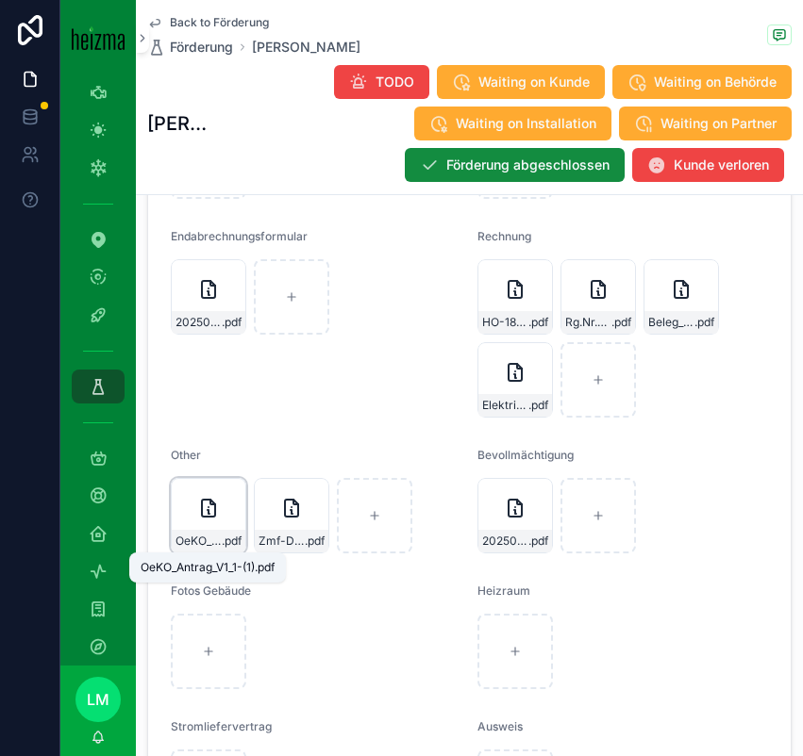
click at [199, 543] on span "OeKO_Antrag_V1_1-(1)" at bounding box center [198, 541] width 46 height 15
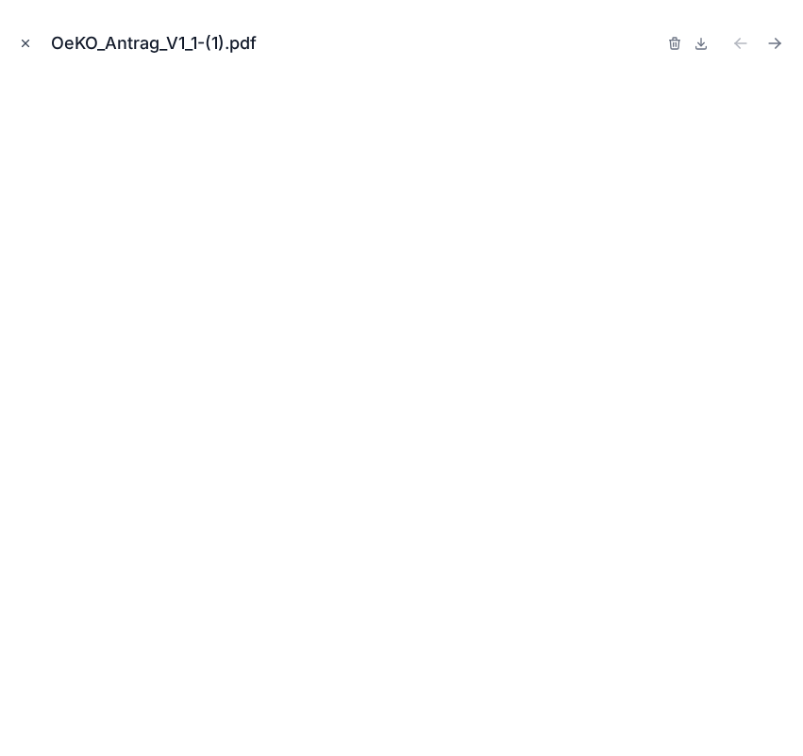
click at [24, 44] on icon "Close modal" at bounding box center [26, 44] width 7 height 7
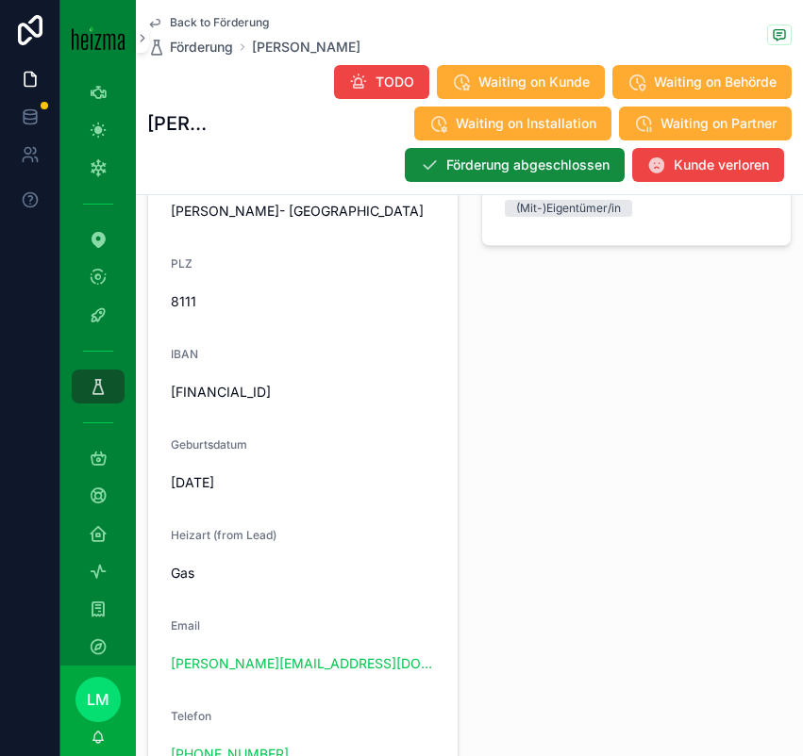
scroll to position [1790, 0]
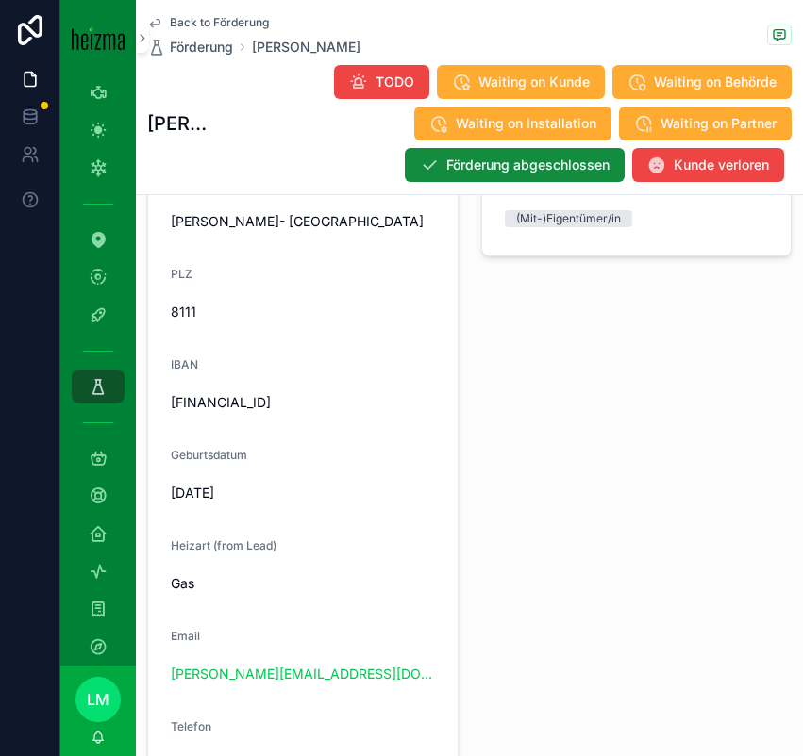
click at [271, 399] on span "AT62 3813 8000 0517 1939" at bounding box center [303, 402] width 264 height 19
copy span "AT62 3813 8000 0517 1939"
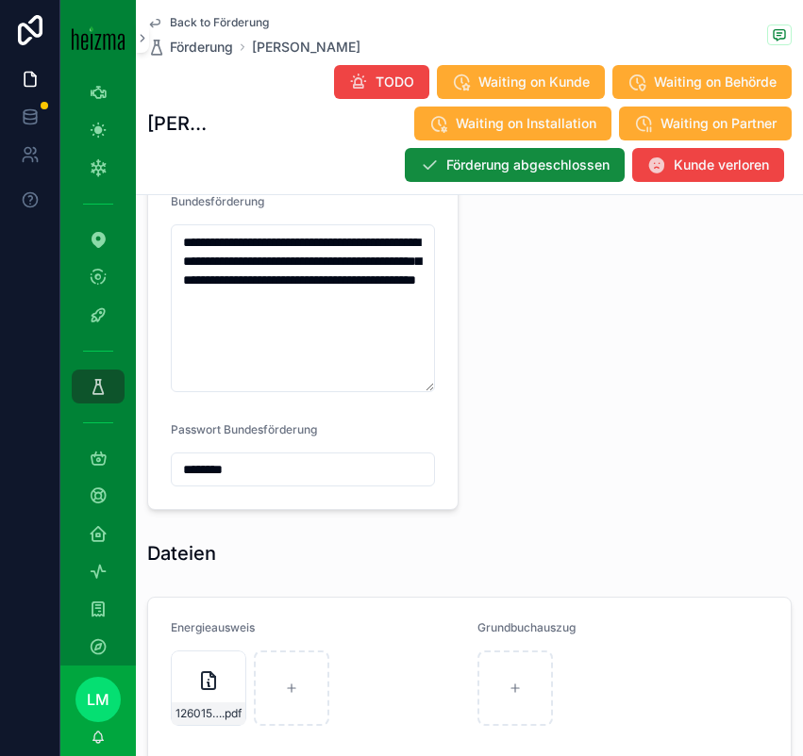
scroll to position [3006, 0]
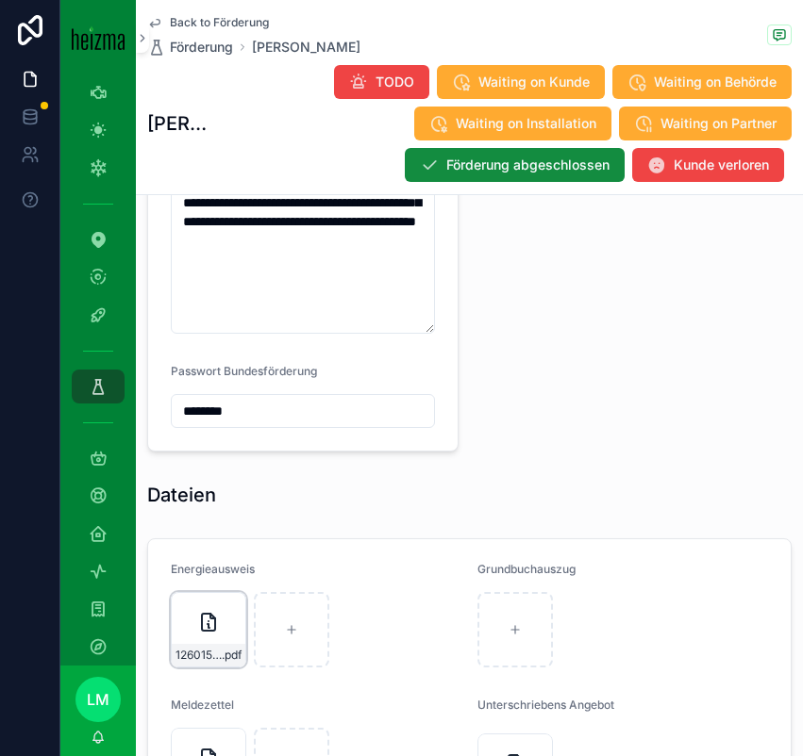
click at [204, 642] on div "126015_Beratungsprotokoll_Dorner .pdf" at bounding box center [208, 629] width 75 height 75
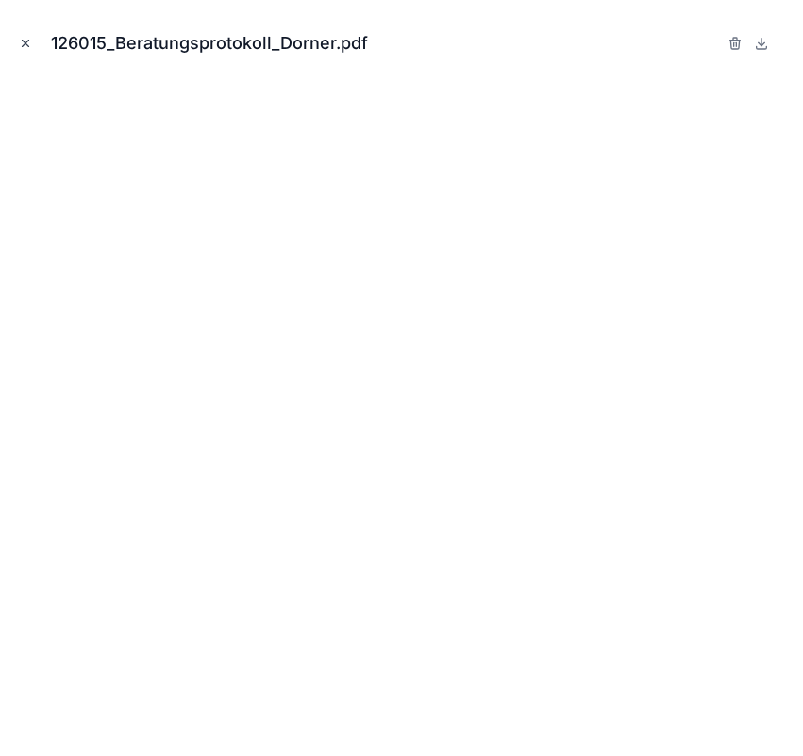
click at [21, 43] on icon "Close modal" at bounding box center [25, 43] width 13 height 13
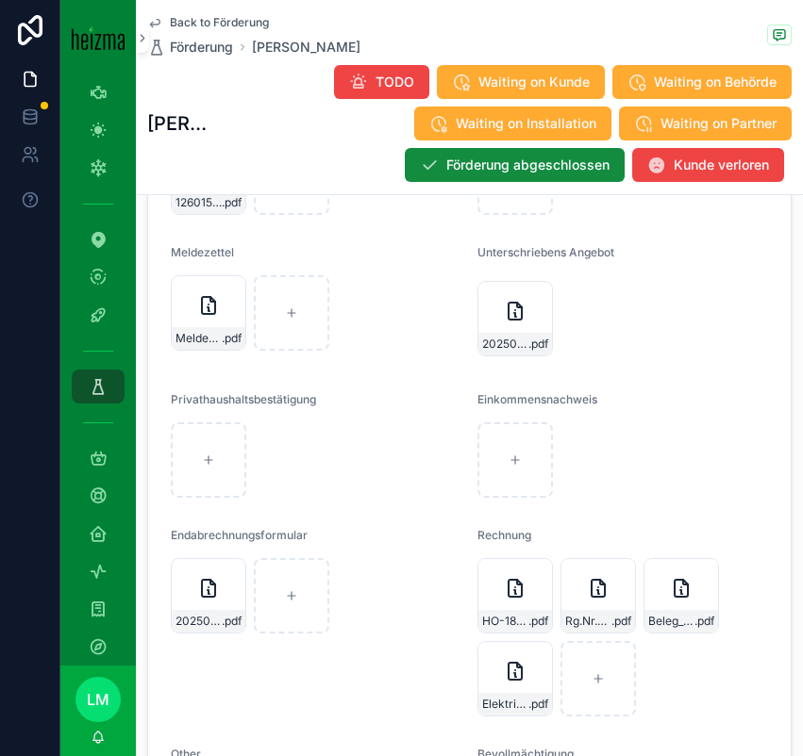
scroll to position [3473, 0]
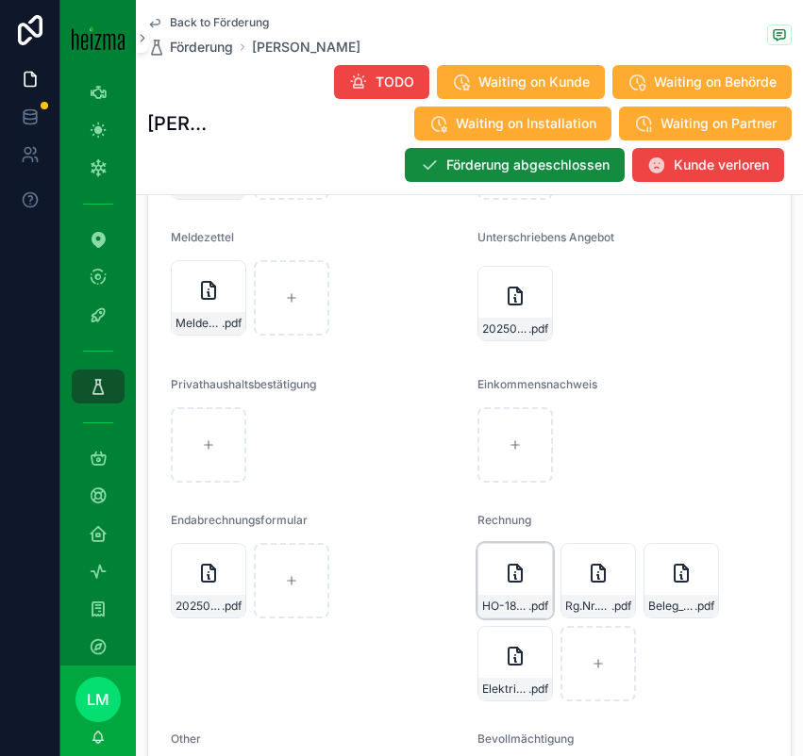
click at [517, 593] on div "HO-1878 .pdf" at bounding box center [514, 580] width 75 height 75
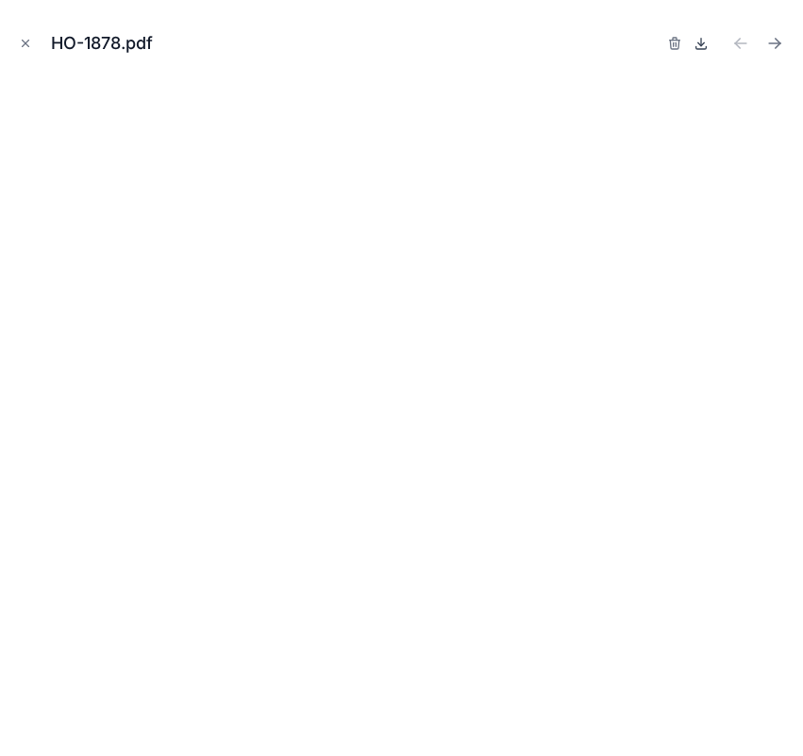
click at [703, 45] on icon at bounding box center [700, 43] width 15 height 15
click at [20, 41] on icon "Close modal" at bounding box center [25, 43] width 13 height 13
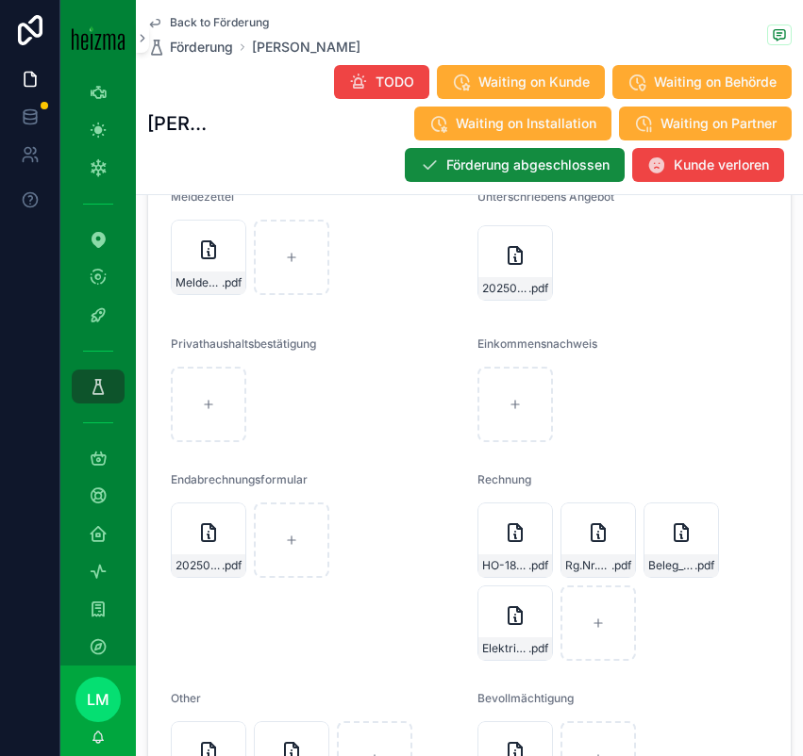
scroll to position [3515, 0]
click at [656, 550] on div "Beleg_Köppel_Elektrotechnik .pdf" at bounding box center [680, 539] width 75 height 75
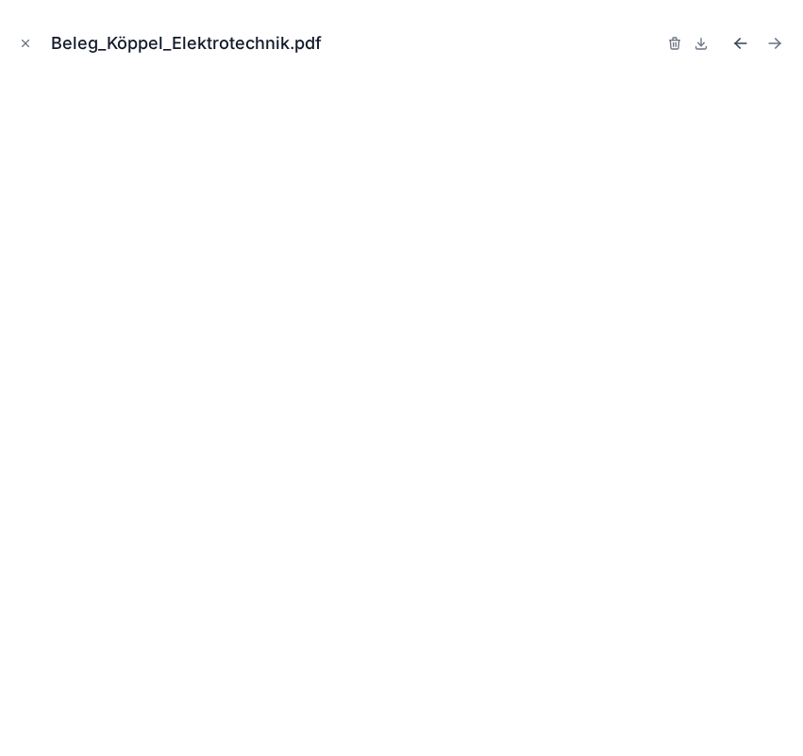
click at [741, 48] on icon "Previous file" at bounding box center [740, 43] width 19 height 19
click at [737, 44] on icon "Previous file" at bounding box center [740, 43] width 19 height 19
click at [771, 41] on icon "Next file" at bounding box center [774, 43] width 19 height 19
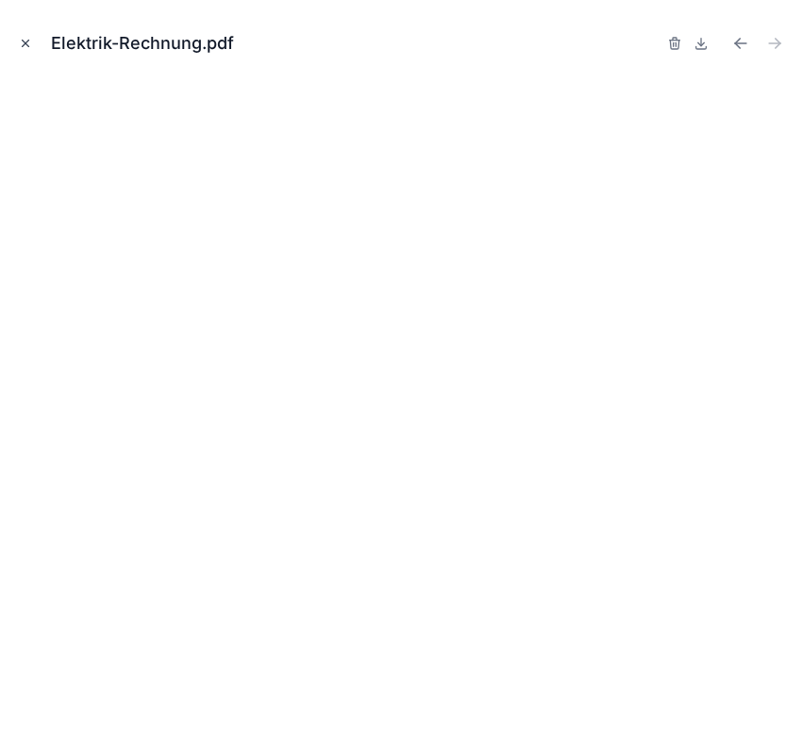
click at [25, 45] on icon "Close modal" at bounding box center [25, 43] width 13 height 13
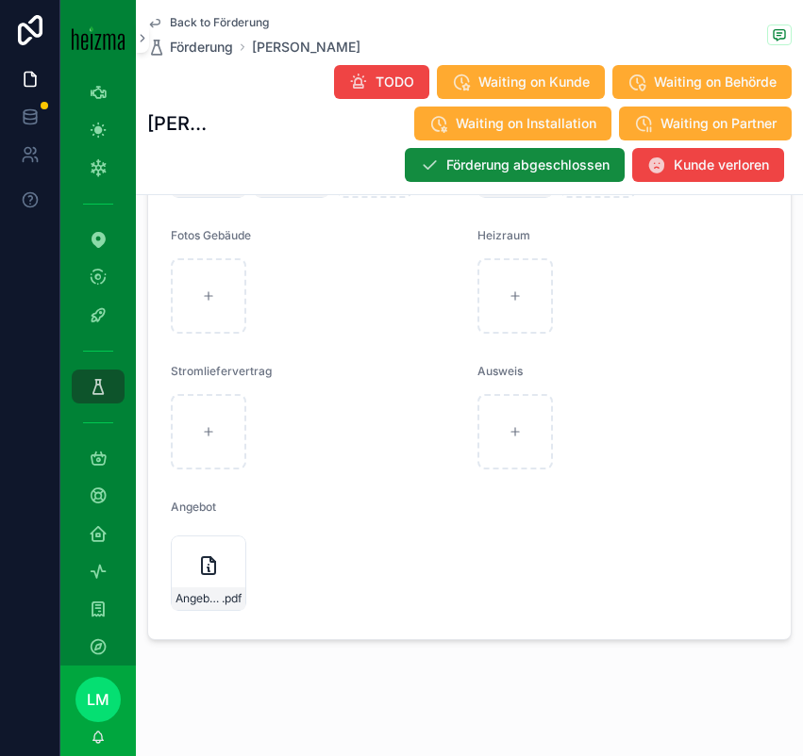
scroll to position [4125, 0]
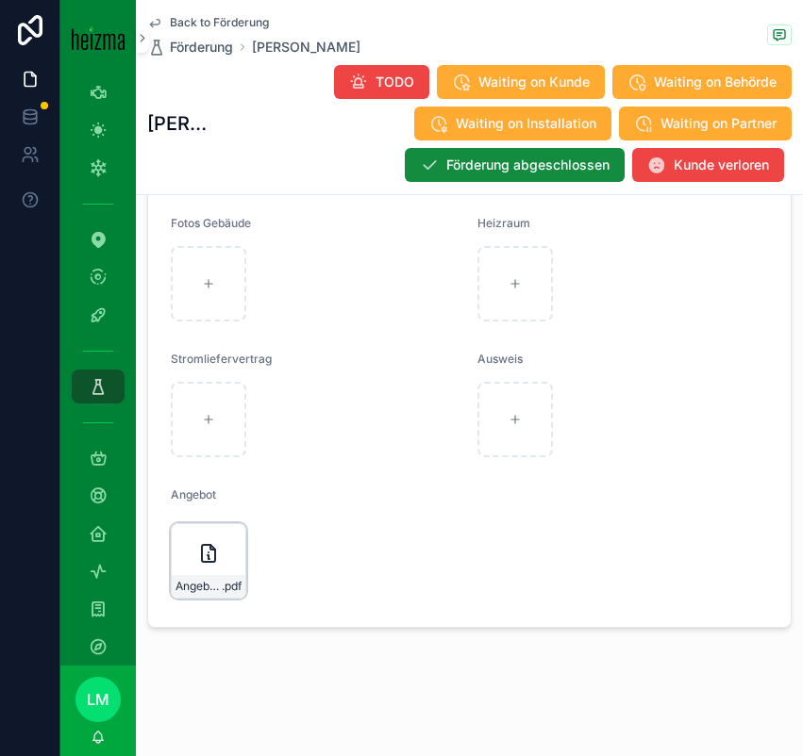
click at [223, 574] on div "Angebot_Dorner_Final .pdf" at bounding box center [208, 560] width 75 height 75
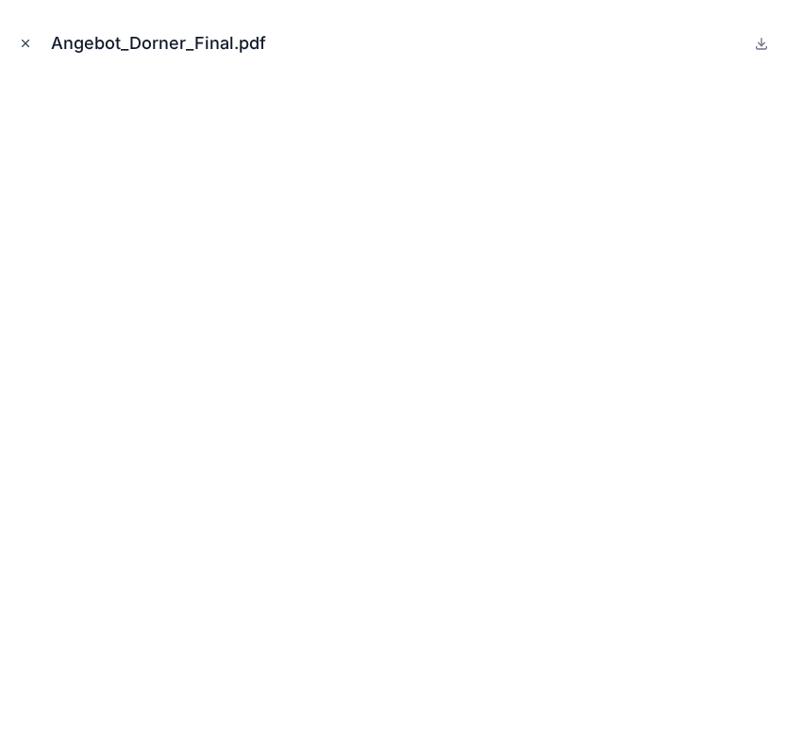
click at [28, 41] on icon "Close modal" at bounding box center [26, 44] width 7 height 7
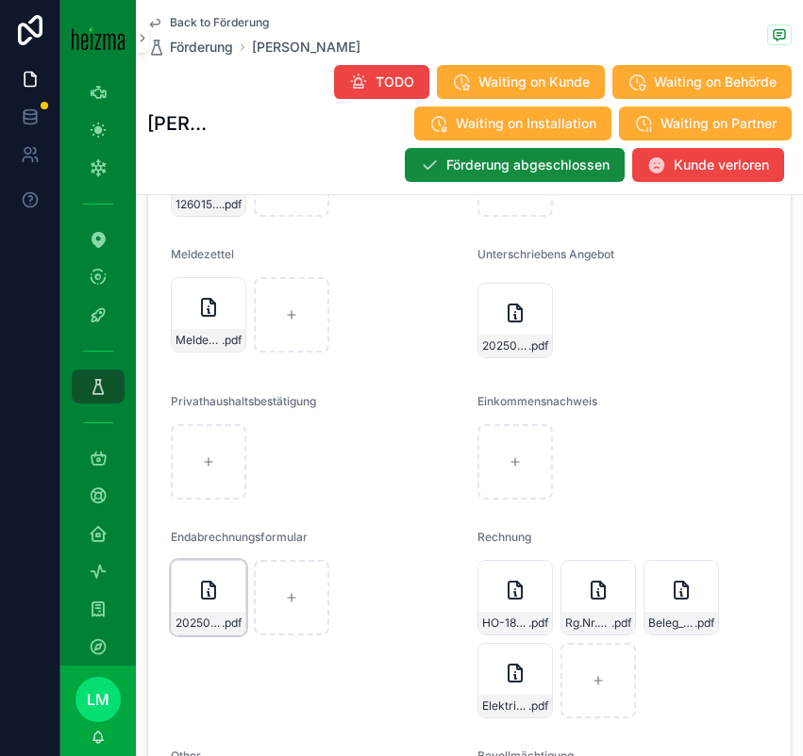
scroll to position [3489, 0]
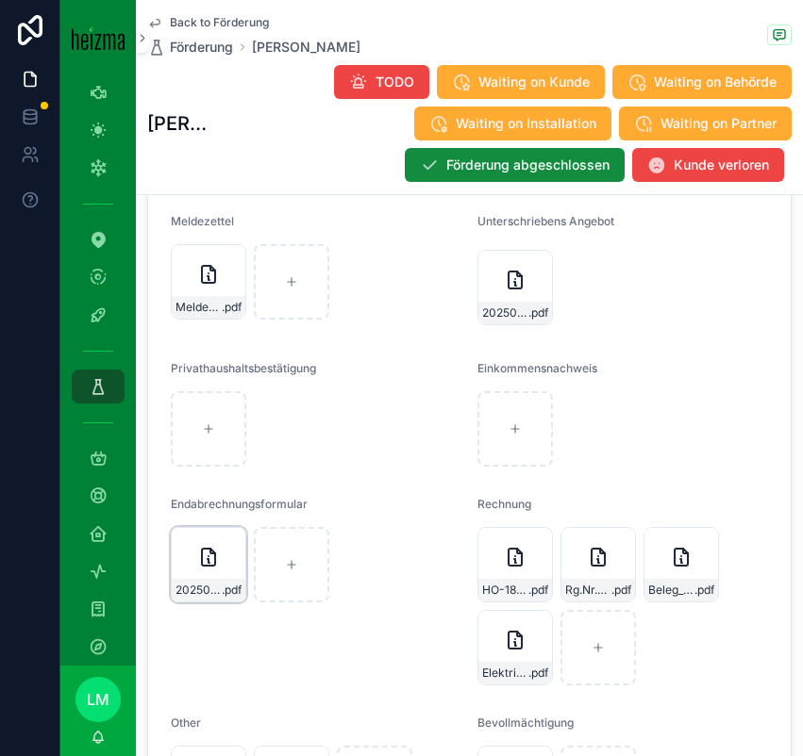
click at [201, 574] on div "20250929095712 .pdf" at bounding box center [208, 564] width 75 height 75
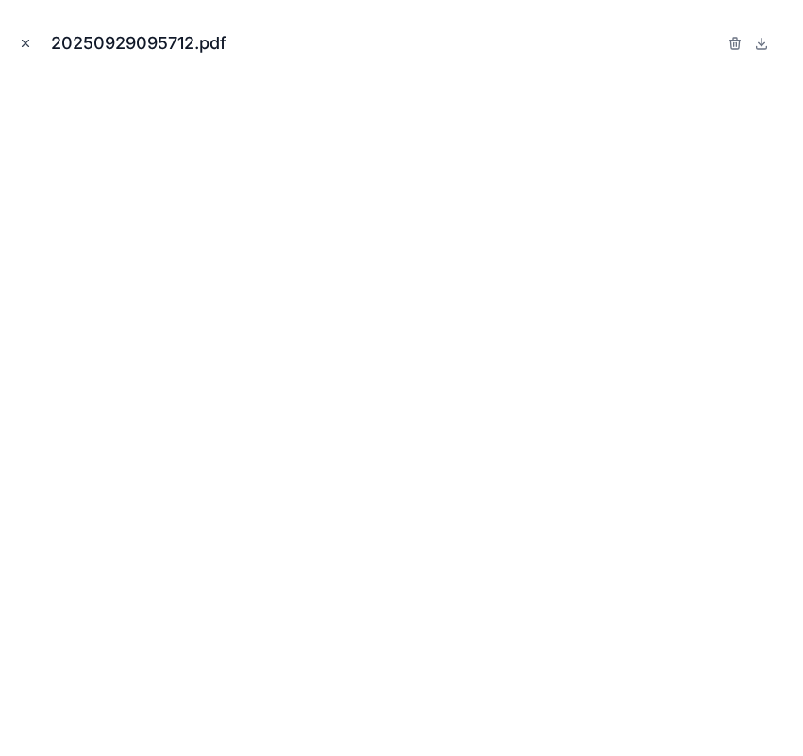
click at [20, 52] on button "Close modal" at bounding box center [25, 43] width 21 height 21
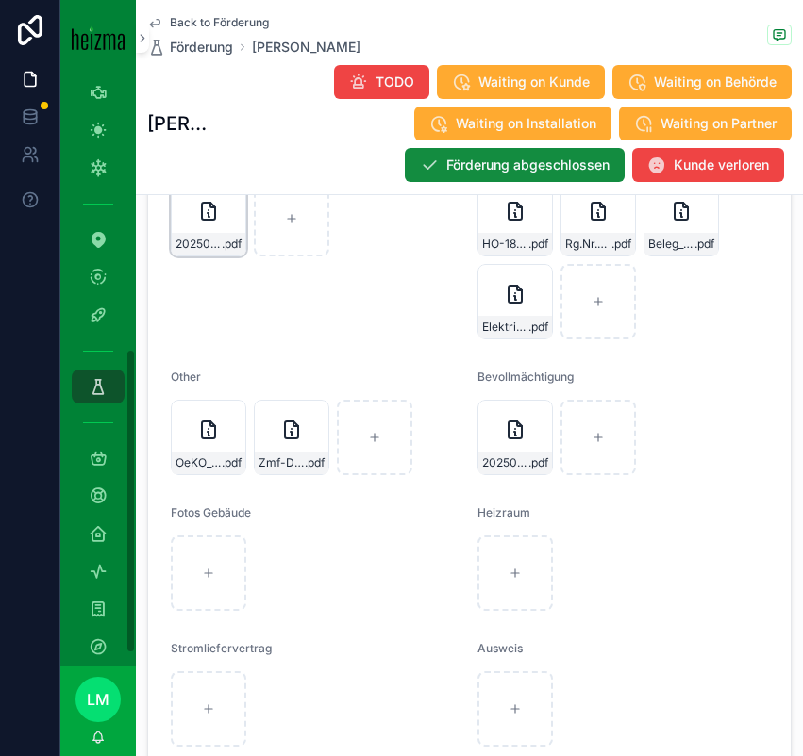
scroll to position [3854, 0]
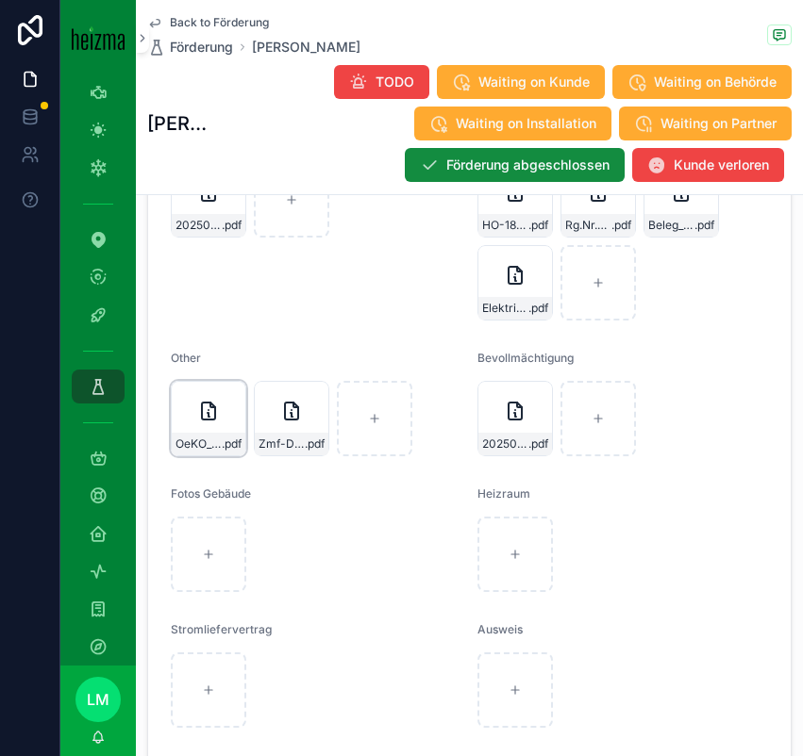
click at [201, 443] on span "OeKO_Antrag_V1_1-(1)" at bounding box center [198, 444] width 46 height 15
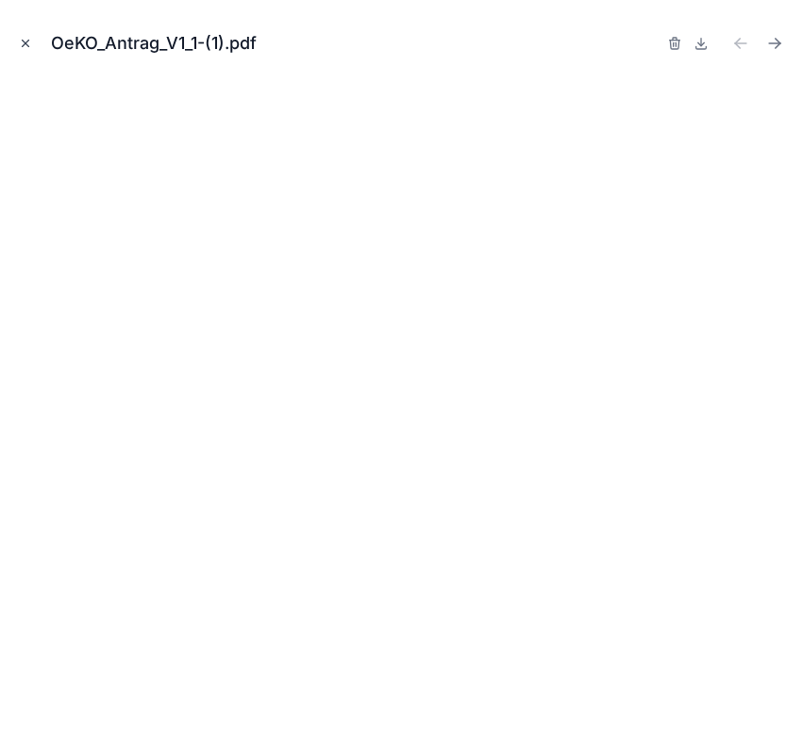
click at [15, 43] on button "Close modal" at bounding box center [25, 43] width 21 height 21
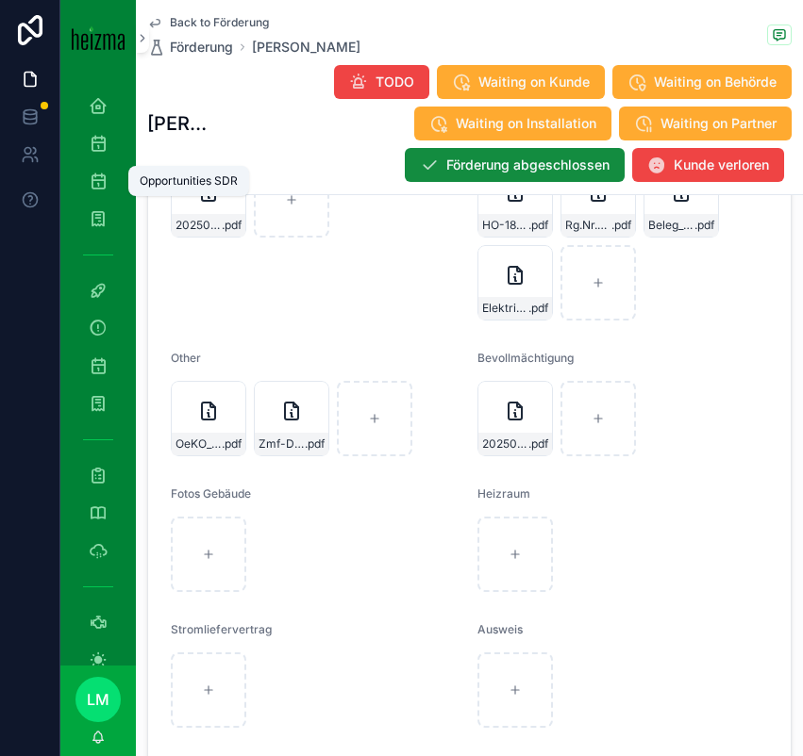
click at [96, 173] on icon "scrollable content" at bounding box center [98, 181] width 19 height 19
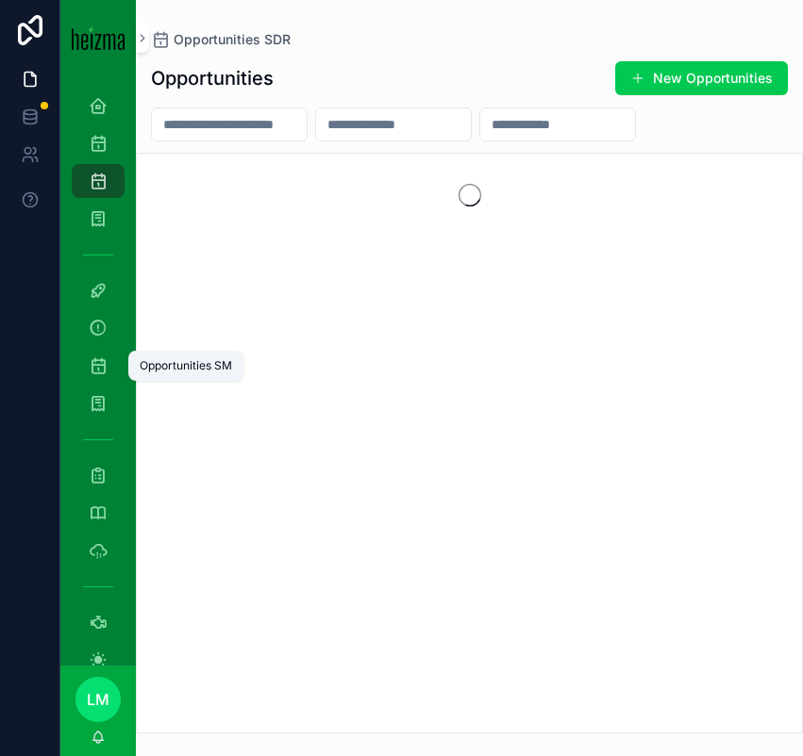
click at [93, 365] on icon "scrollable content" at bounding box center [98, 365] width 19 height 19
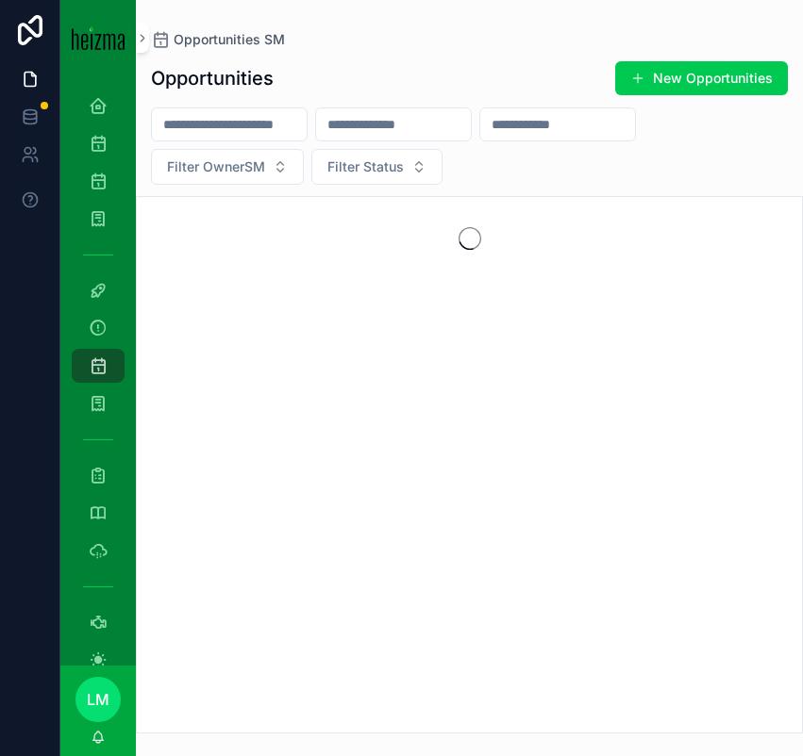
click at [208, 118] on input "scrollable content" at bounding box center [229, 124] width 155 height 26
type input "**********"
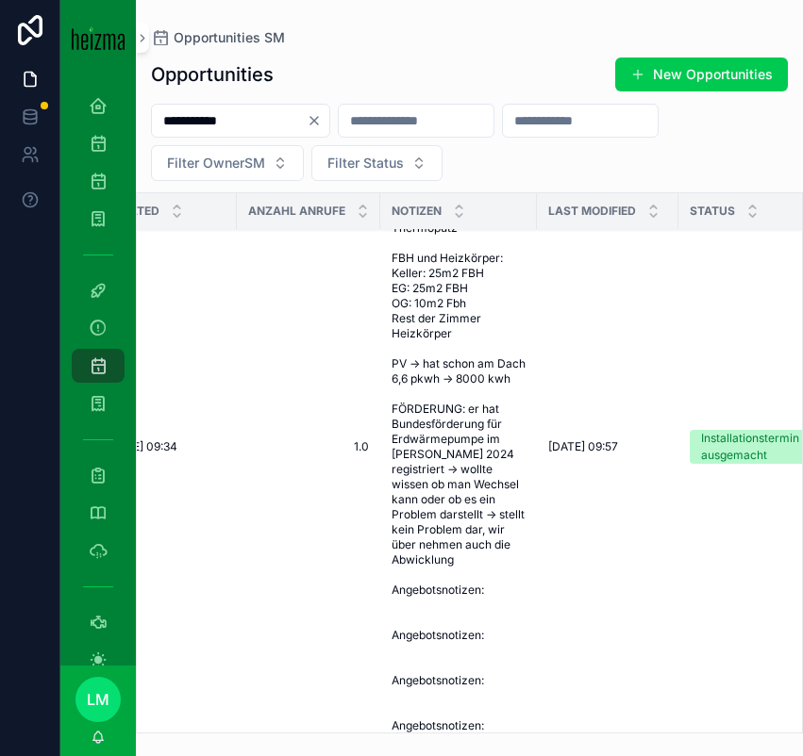
scroll to position [168, 375]
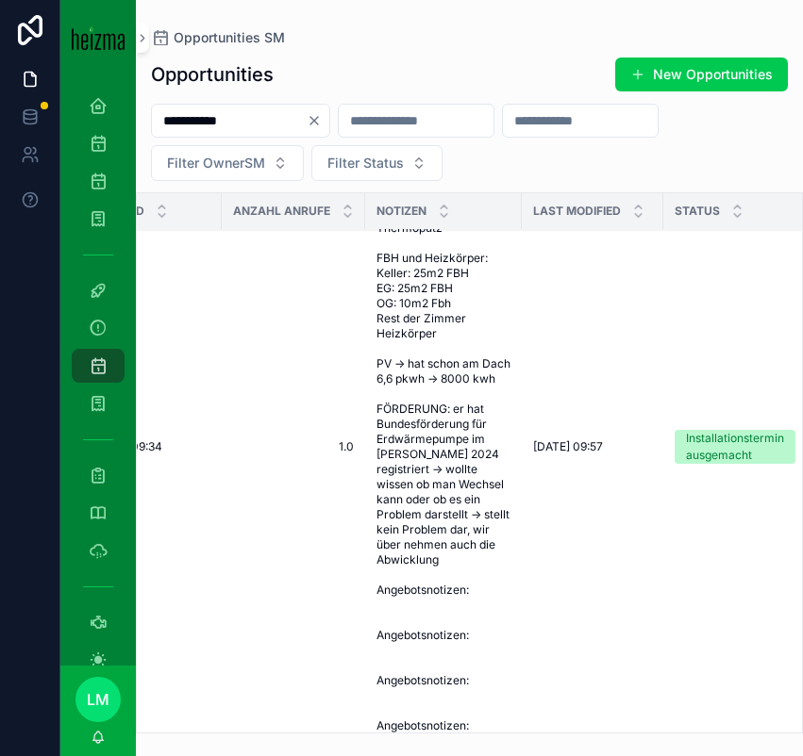
click at [451, 435] on span "07.01. Kunde wollte Fotobesichtigung Kombination-Kachelofen -> 2 Kubikmeter Sch…" at bounding box center [443, 447] width 134 height 754
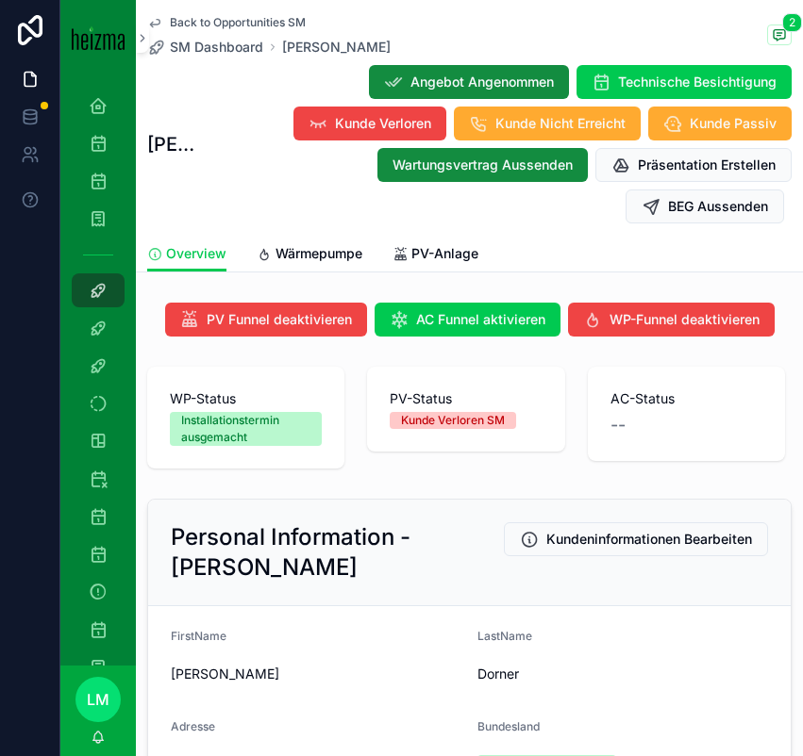
click at [332, 237] on link "Wärmepumpe" at bounding box center [310, 256] width 106 height 38
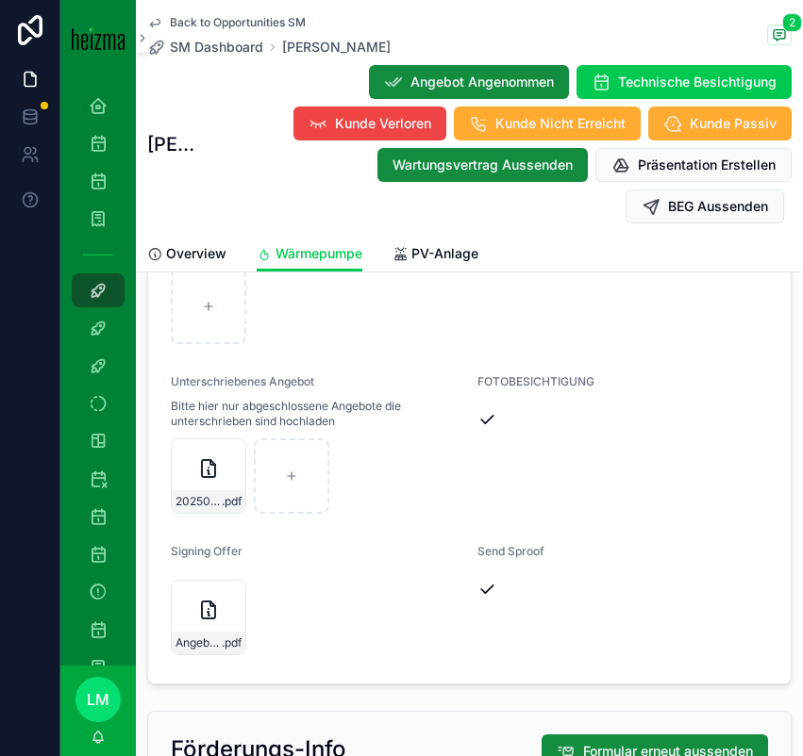
scroll to position [6357, 0]
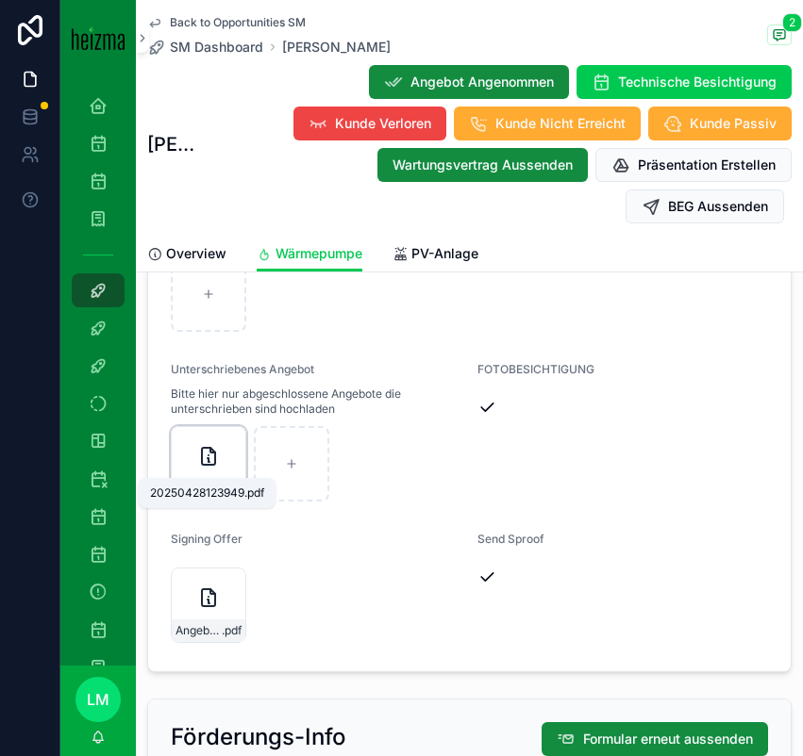
click at [180, 482] on span "20250428123949" at bounding box center [198, 489] width 46 height 15
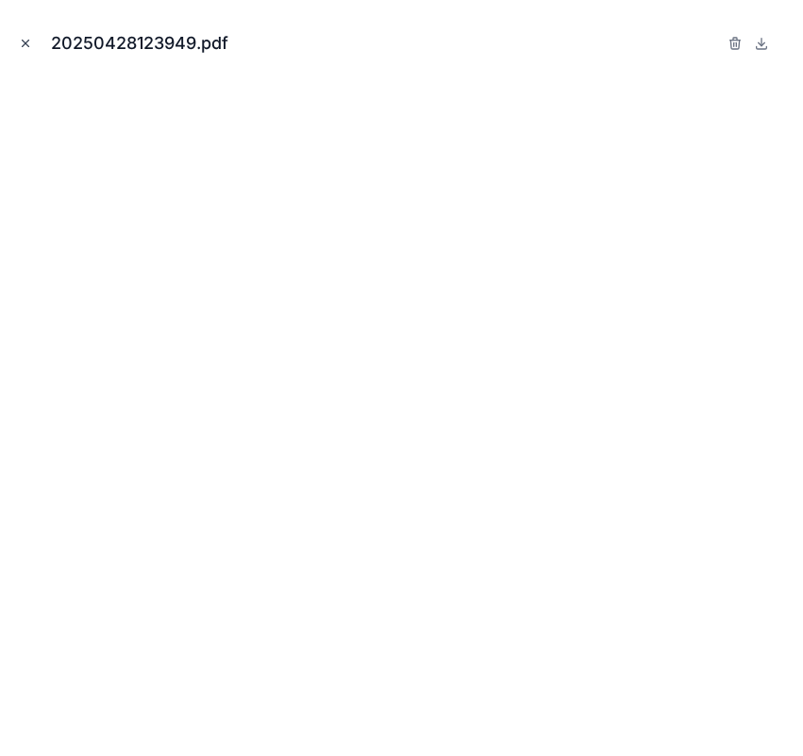
click at [25, 45] on icon "Close modal" at bounding box center [25, 43] width 13 height 13
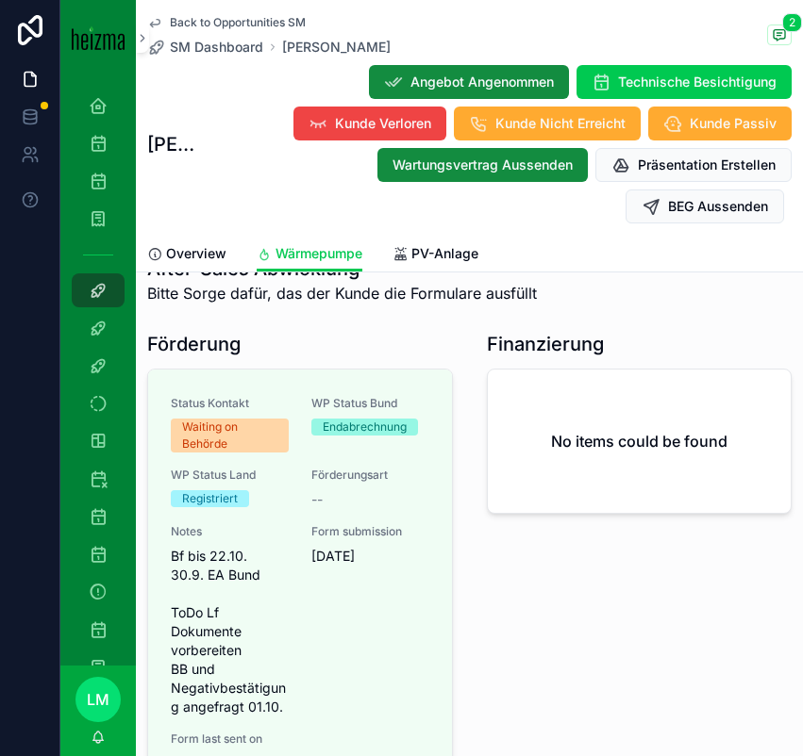
scroll to position [7266, 0]
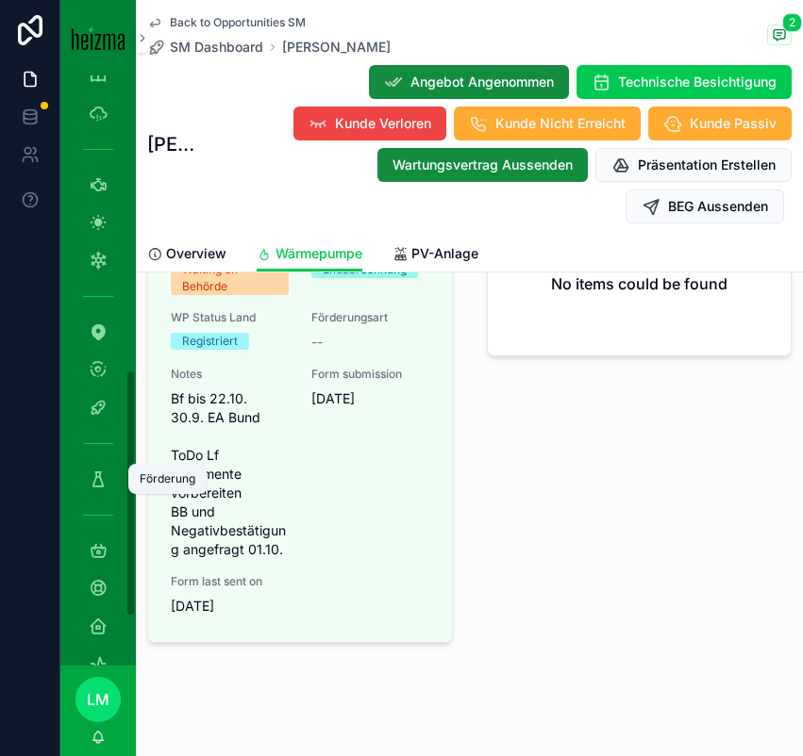
click at [107, 462] on link "Förderung" at bounding box center [98, 479] width 53 height 34
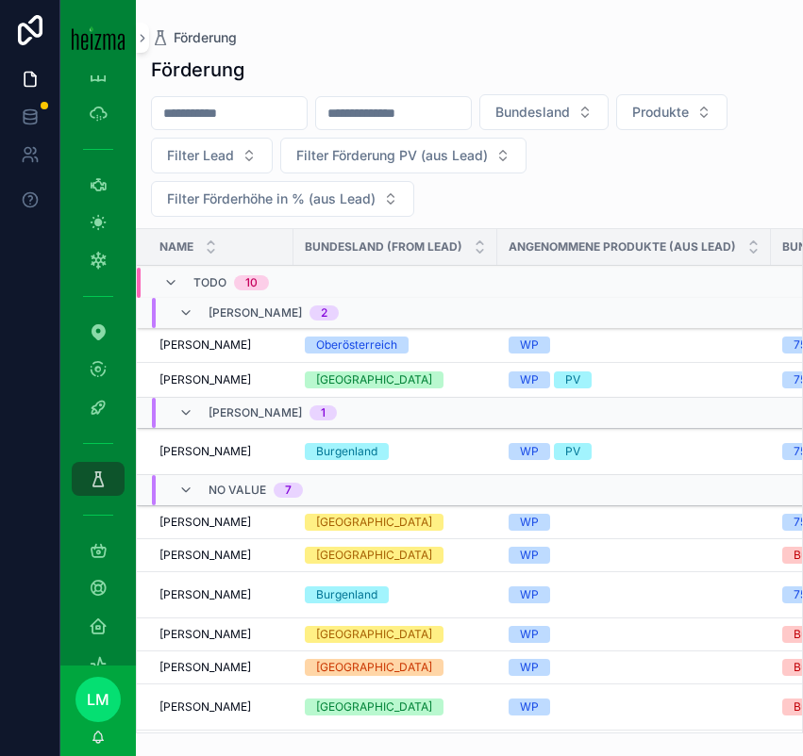
click at [183, 124] on input "scrollable content" at bounding box center [229, 113] width 155 height 26
type input "******"
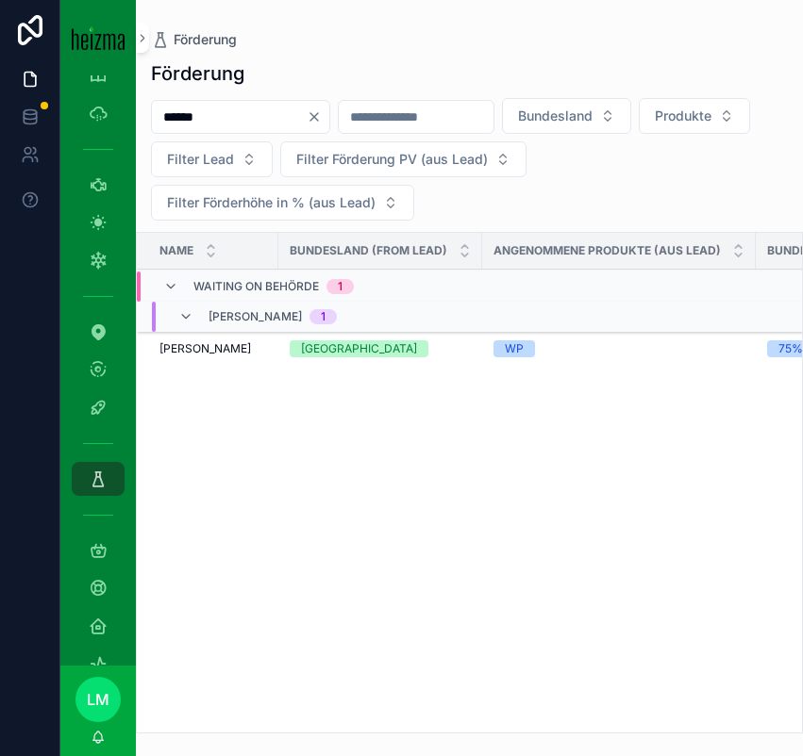
click at [211, 356] on td "Egon Dorner Egon Dorner" at bounding box center [207, 349] width 141 height 35
click at [206, 349] on span "Egon Dorner" at bounding box center [204, 348] width 91 height 15
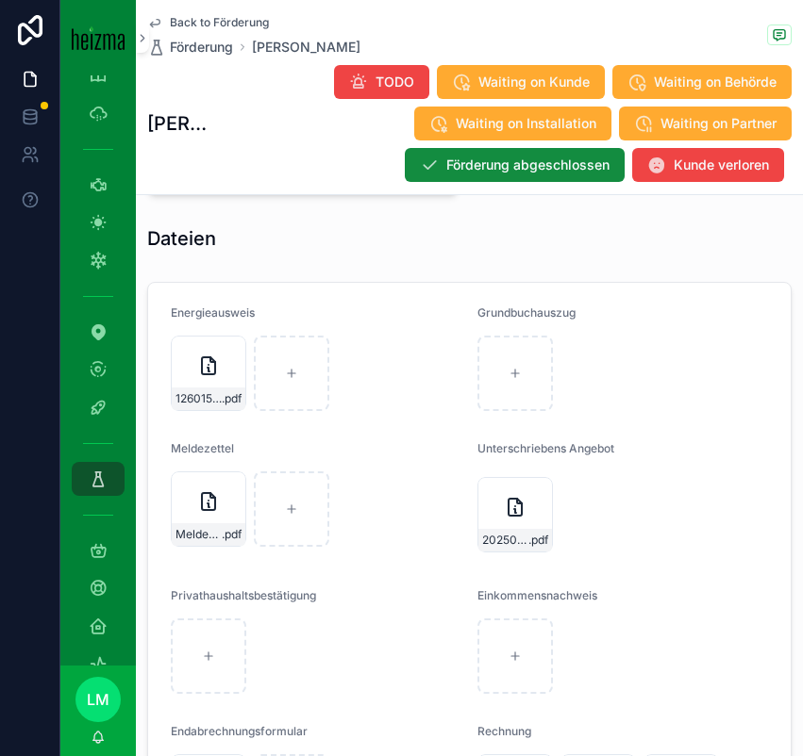
scroll to position [3309, 0]
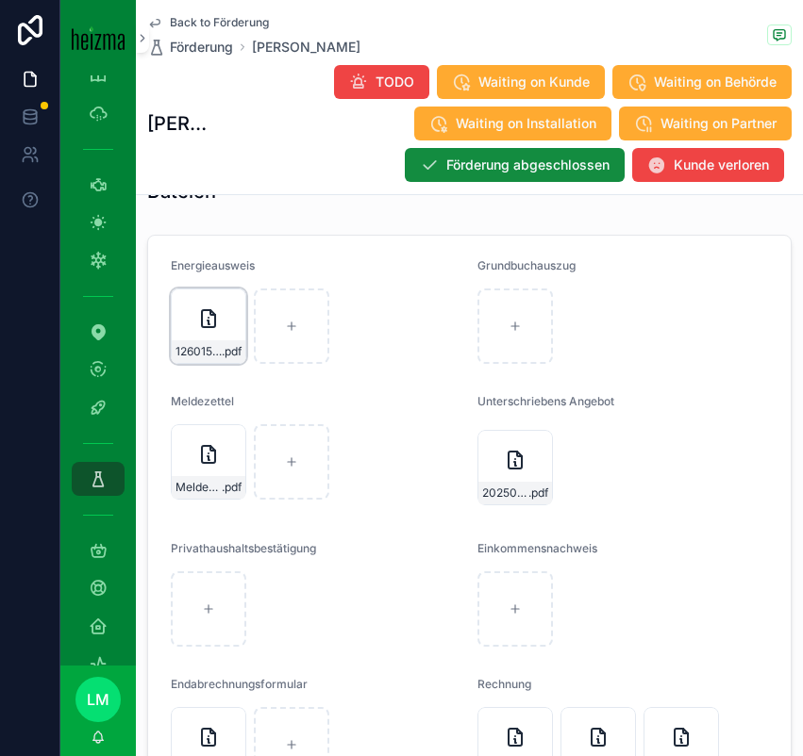
click at [236, 303] on div "126015_Beratungsprotokoll_Dorner .pdf" at bounding box center [208, 326] width 75 height 75
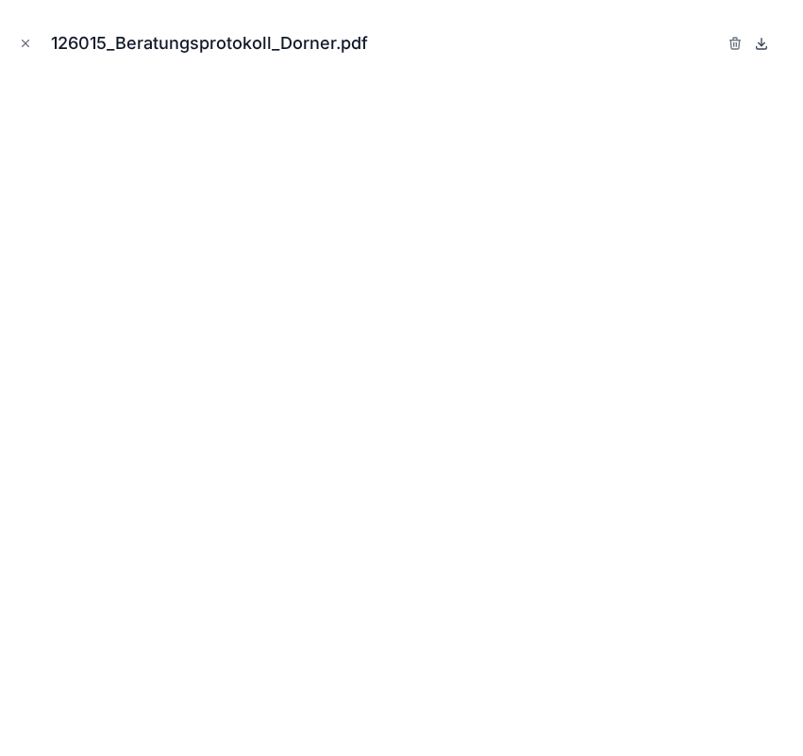
click at [768, 41] on icon at bounding box center [761, 43] width 15 height 15
click at [27, 41] on icon "Close modal" at bounding box center [25, 43] width 13 height 13
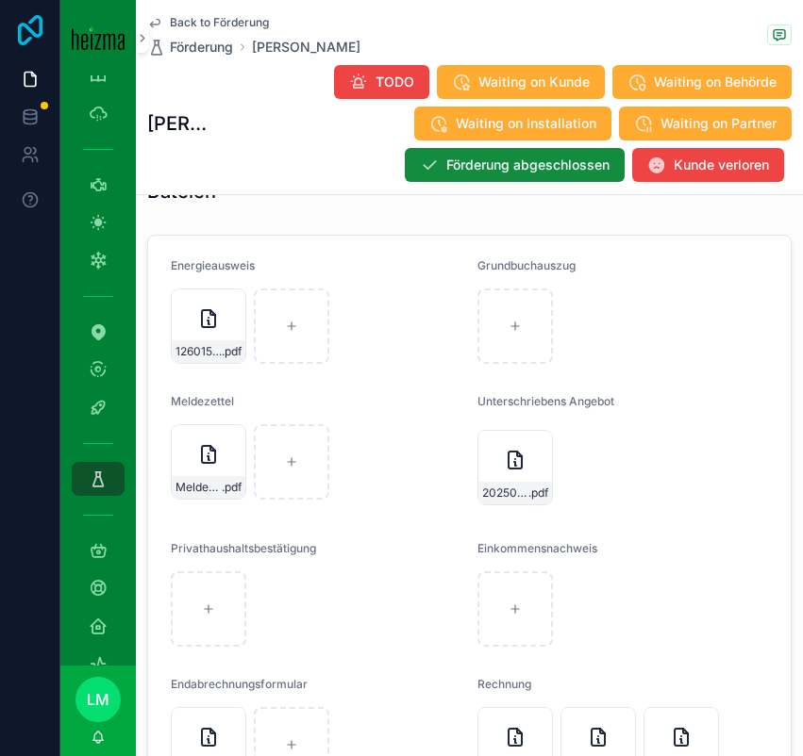
scroll to position [3621, 0]
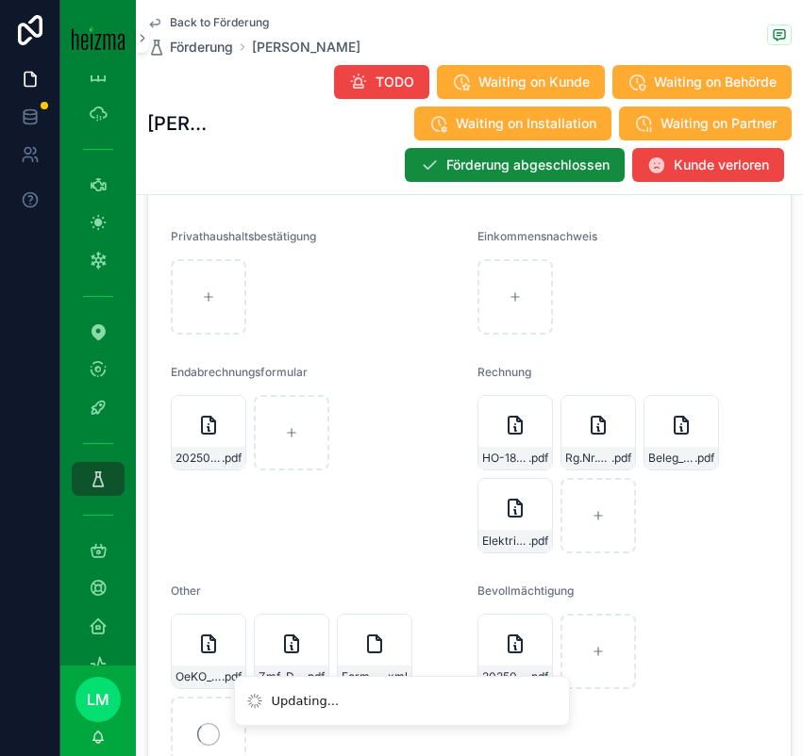
click at [334, 535] on div "Endabrechnungsformular 20250929095712 .pdf" at bounding box center [316, 459] width 291 height 189
click at [218, 20] on span "Back to Förderung" at bounding box center [219, 22] width 99 height 15
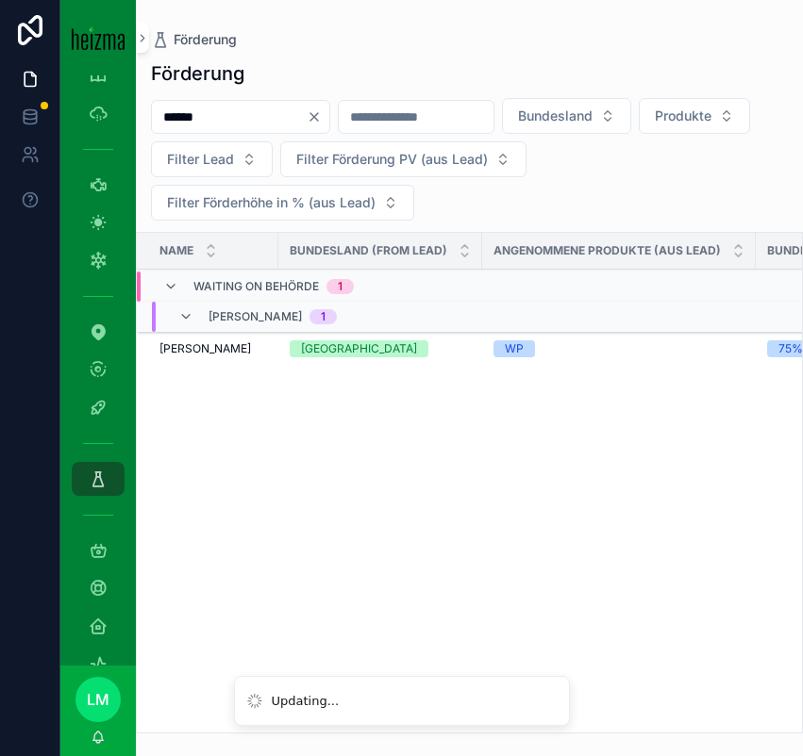
click at [225, 118] on input "******" at bounding box center [229, 117] width 155 height 26
type input "********"
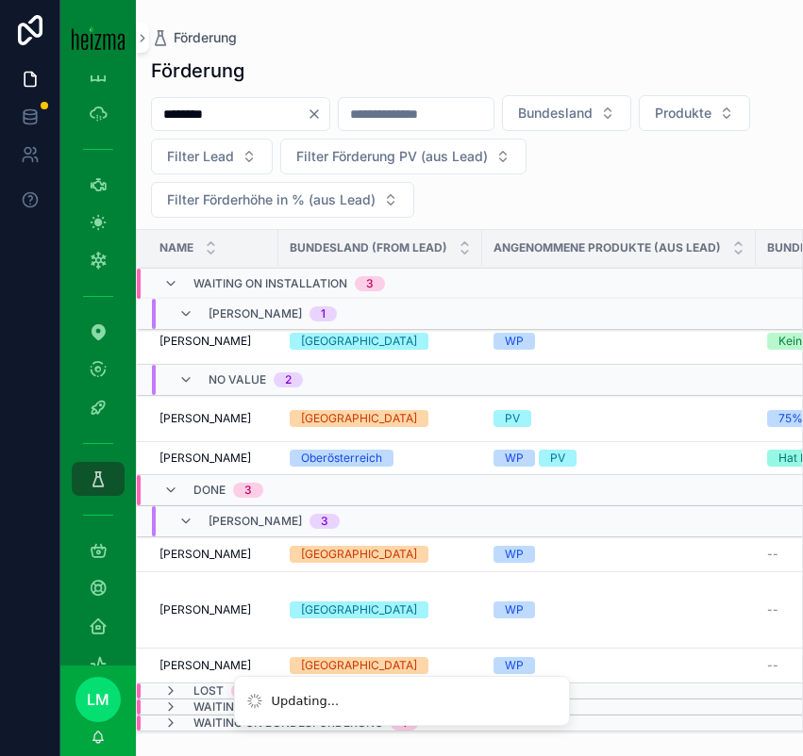
scroll to position [0, 8]
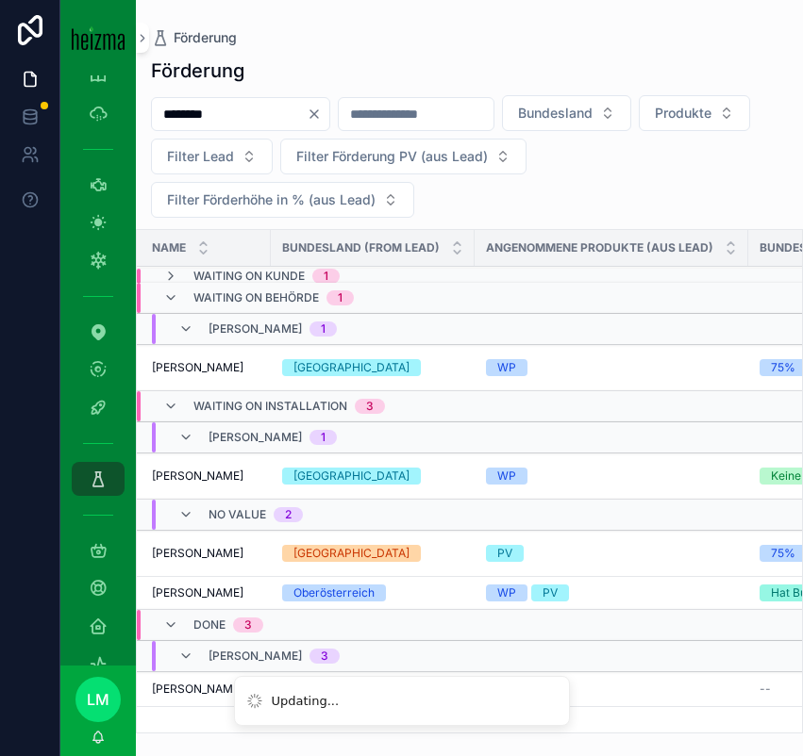
click at [221, 272] on span "Waiting on Kunde" at bounding box center [248, 275] width 111 height 15
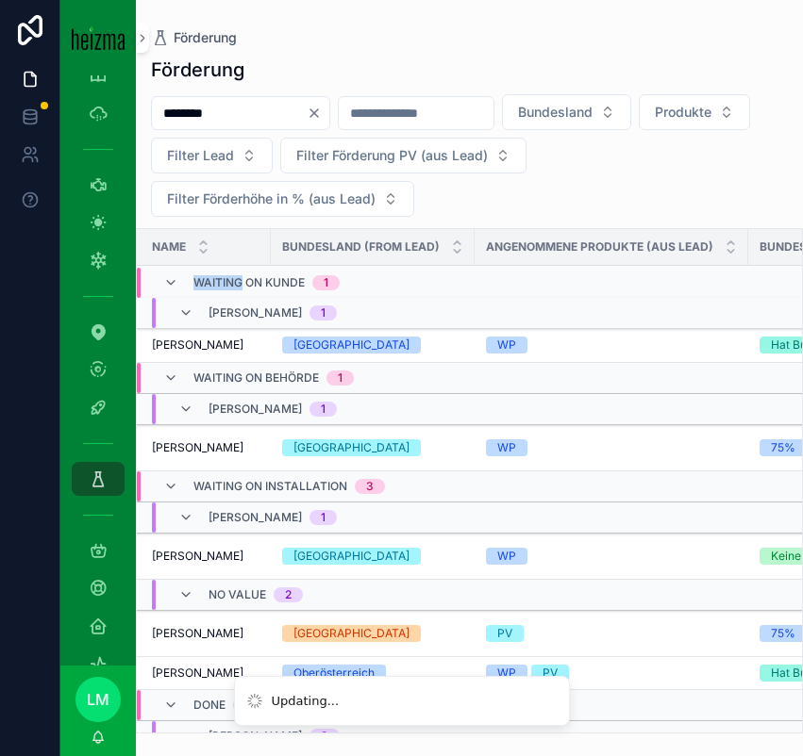
click at [221, 272] on div "Waiting on Kunde 1" at bounding box center [266, 283] width 146 height 30
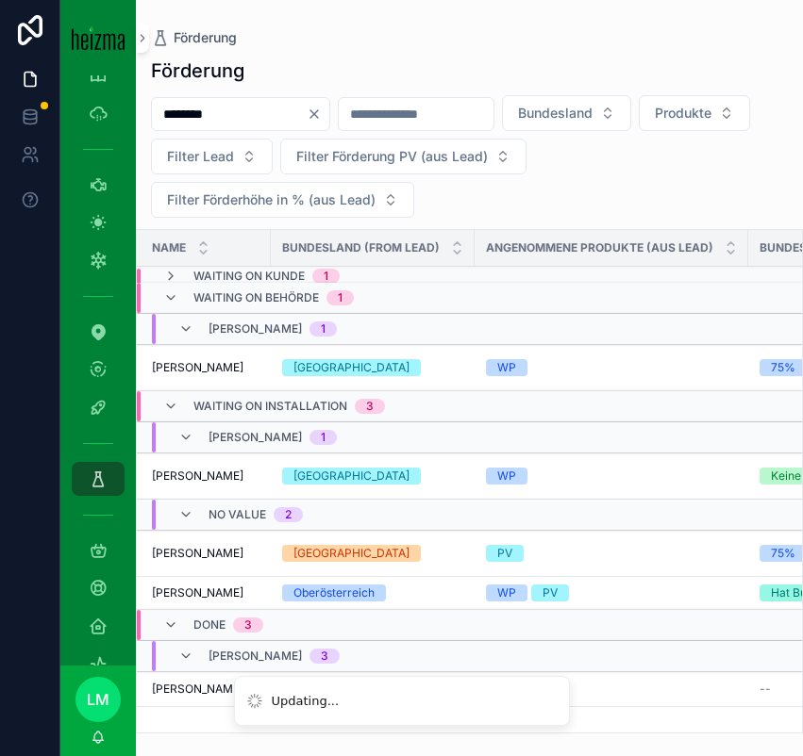
click at [215, 272] on span "Waiting on Kunde" at bounding box center [248, 275] width 111 height 15
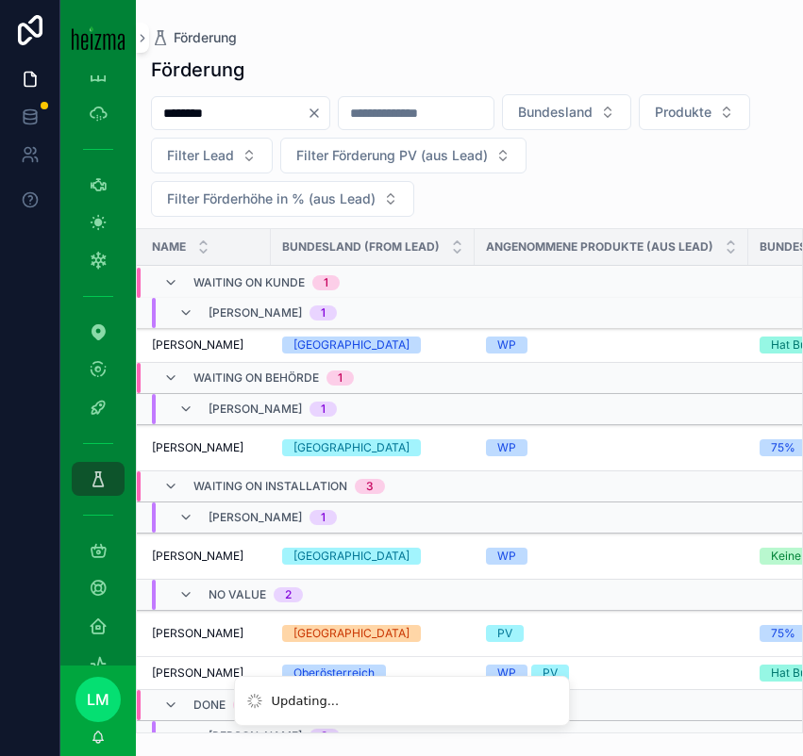
click at [207, 341] on span "[PERSON_NAME]" at bounding box center [197, 345] width 91 height 15
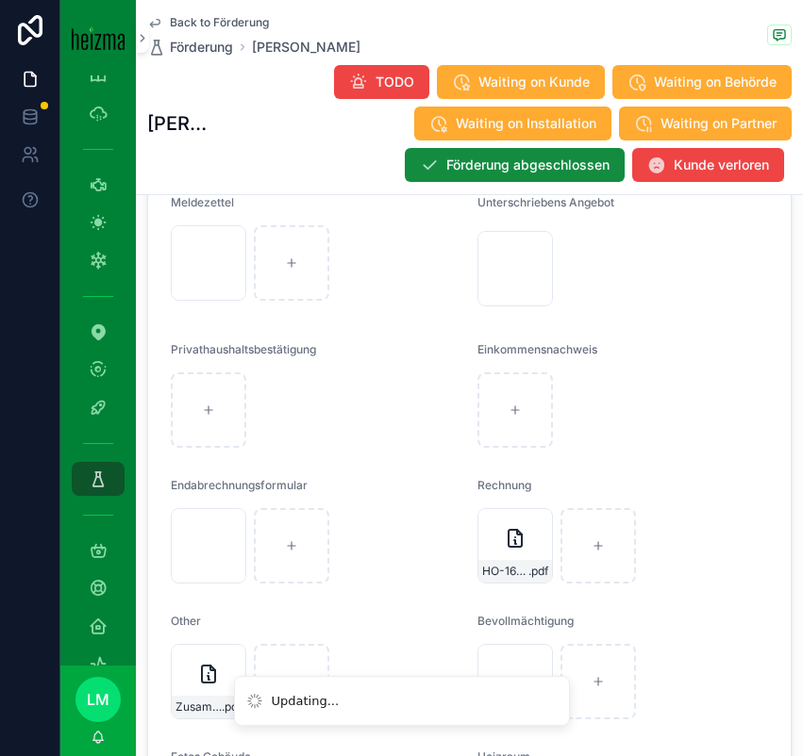
scroll to position [3643, 0]
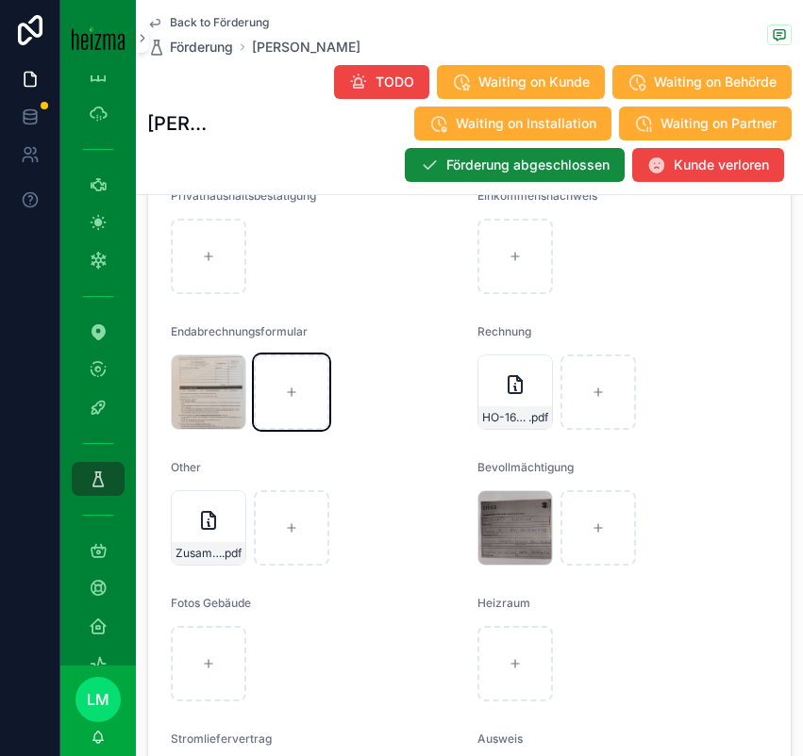
drag, startPoint x: 303, startPoint y: 409, endPoint x: 368, endPoint y: 550, distance: 154.9
click at [366, 550] on form "Energieausweis 2024-10116-Bernhard-Protokoll .PDF Grundbuchauszug Meldezettel M…" at bounding box center [469, 486] width 642 height 1207
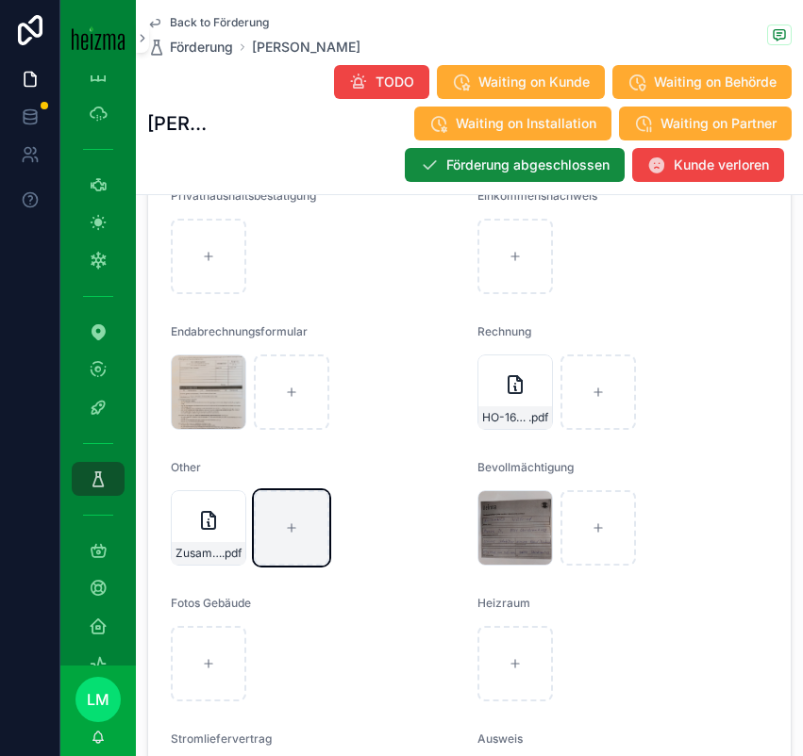
click at [297, 545] on div "scrollable content" at bounding box center [291, 527] width 75 height 75
type input "**********"
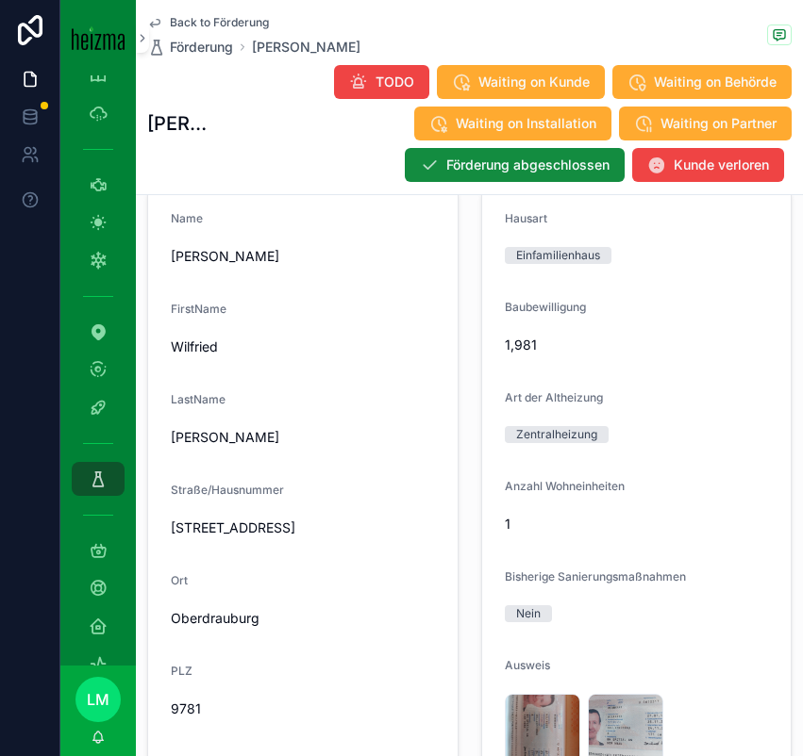
scroll to position [1372, 0]
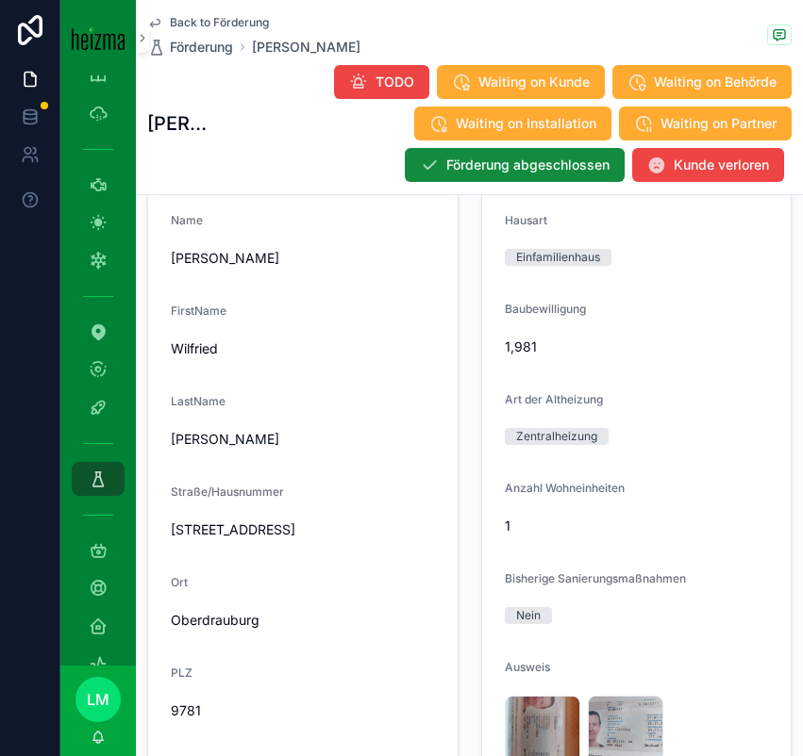
click at [224, 530] on span "Drauweg 24" at bounding box center [303, 530] width 264 height 19
copy span "Drauweg 24"
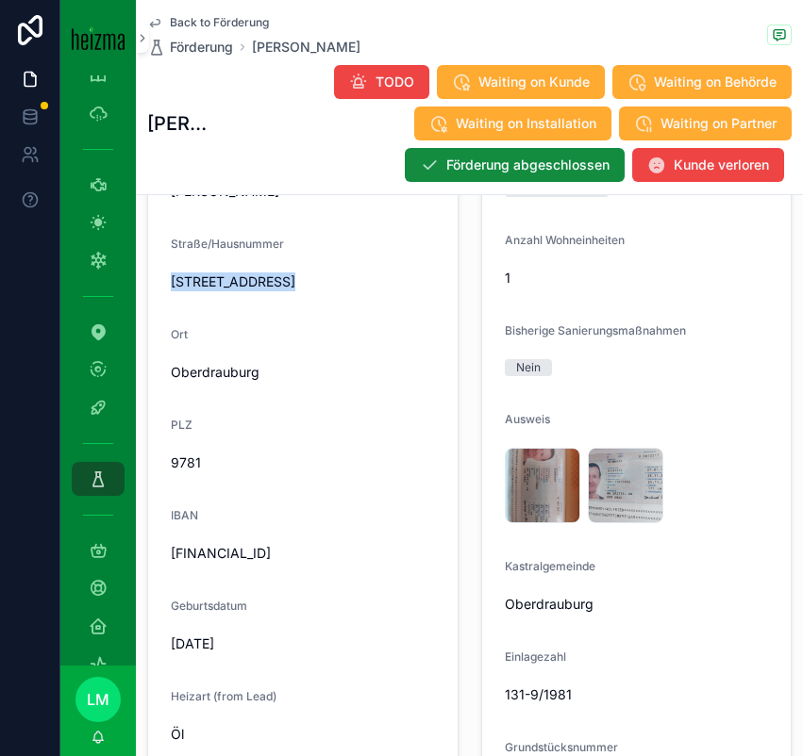
scroll to position [1621, 0]
click at [290, 551] on span "AT14 3956 1000 0622 6674" at bounding box center [303, 552] width 264 height 19
copy span "AT14 3956 1000 0622 6674"
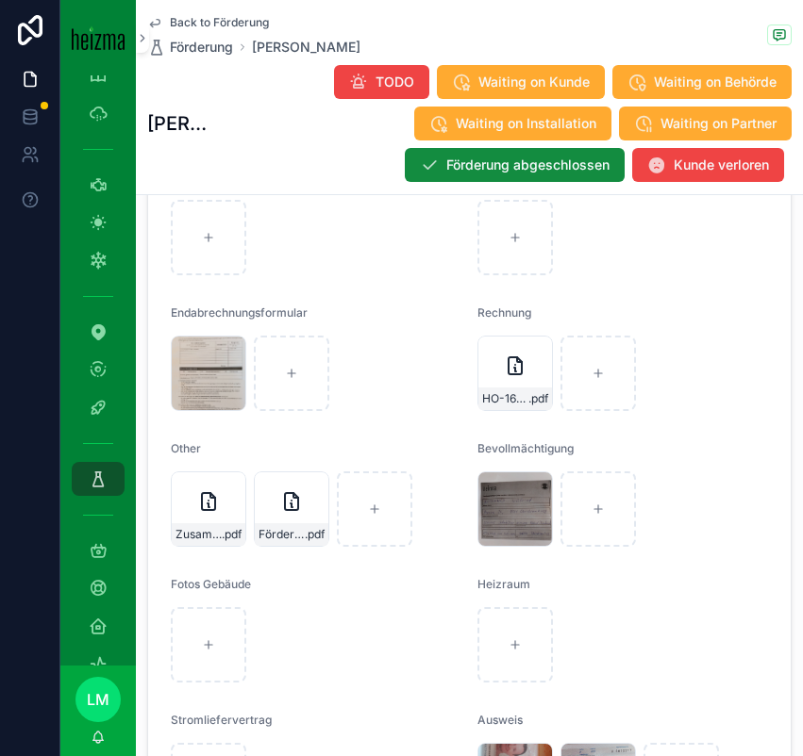
scroll to position [3204, 0]
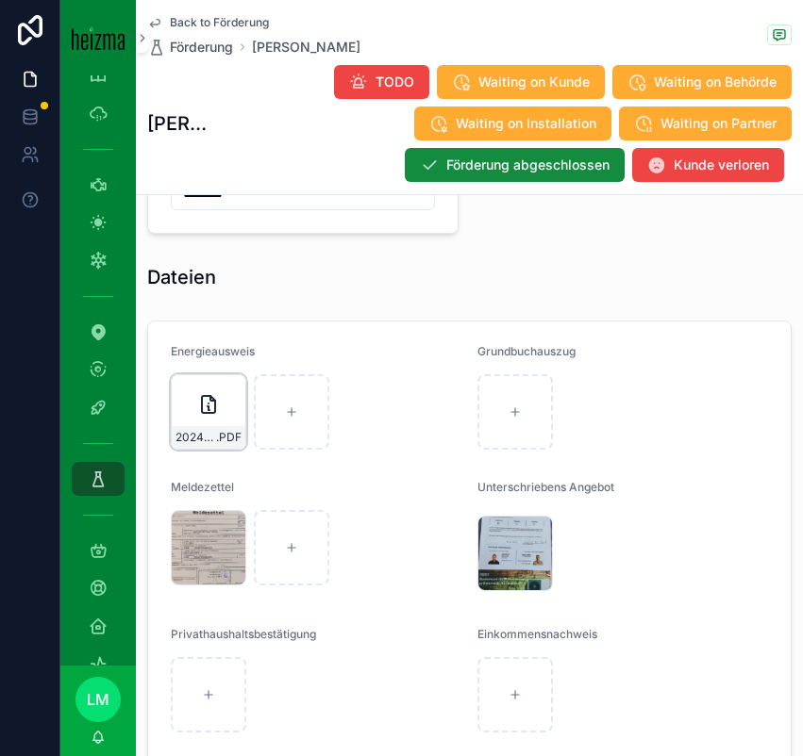
click at [190, 446] on div "2024-10116-Bernhard-Protokoll .PDF" at bounding box center [209, 437] width 74 height 23
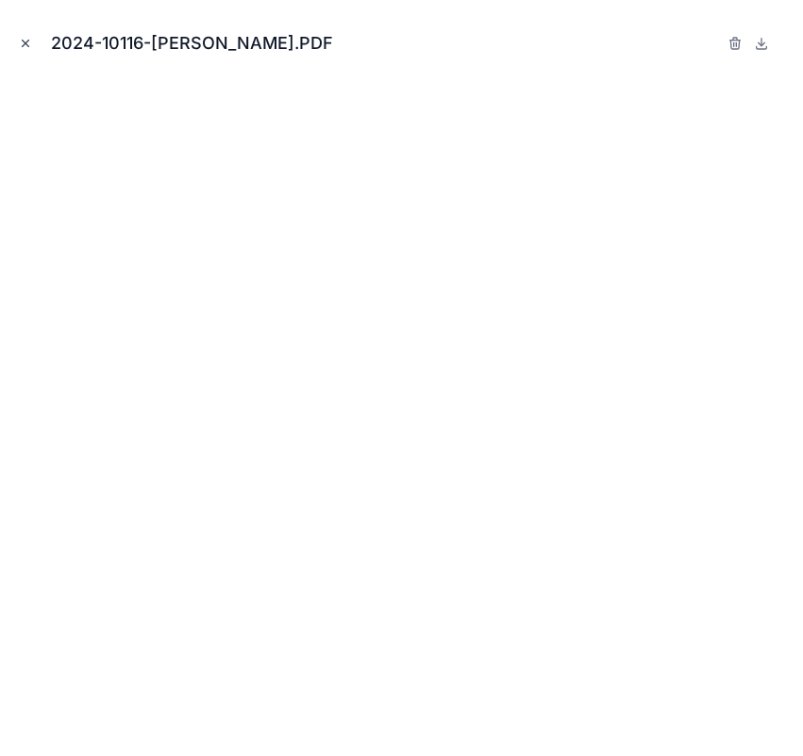
click at [28, 44] on icon "Close modal" at bounding box center [25, 43] width 13 height 13
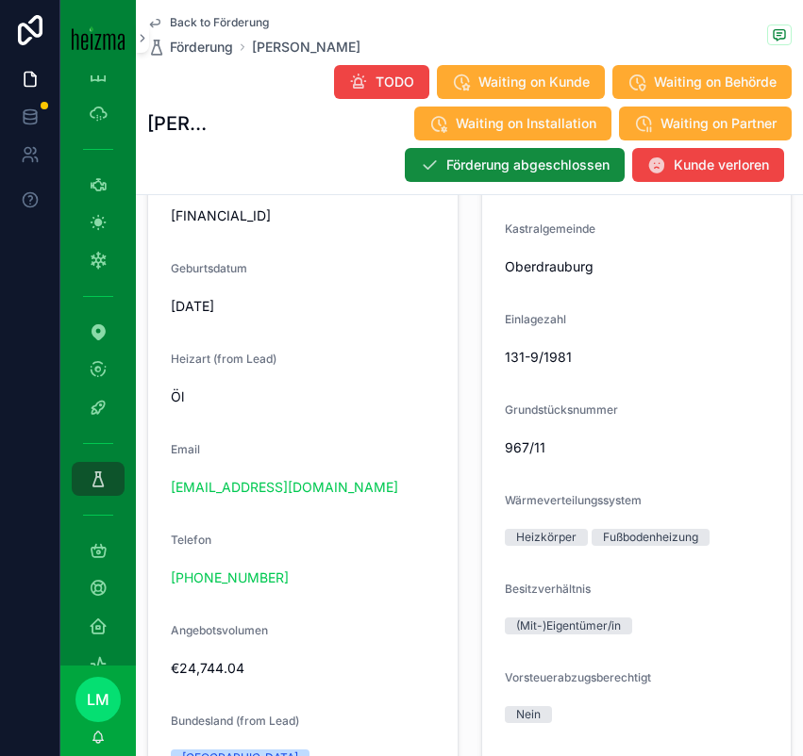
scroll to position [1920, 0]
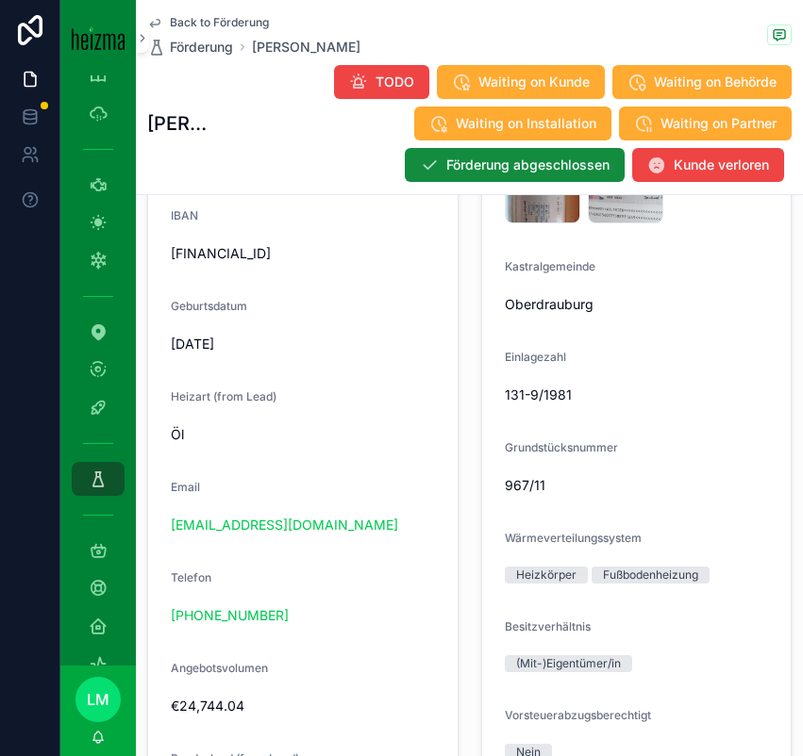
click at [540, 400] on span "131-9/1981" at bounding box center [637, 395] width 264 height 19
click at [526, 482] on span "967/11" at bounding box center [637, 485] width 264 height 19
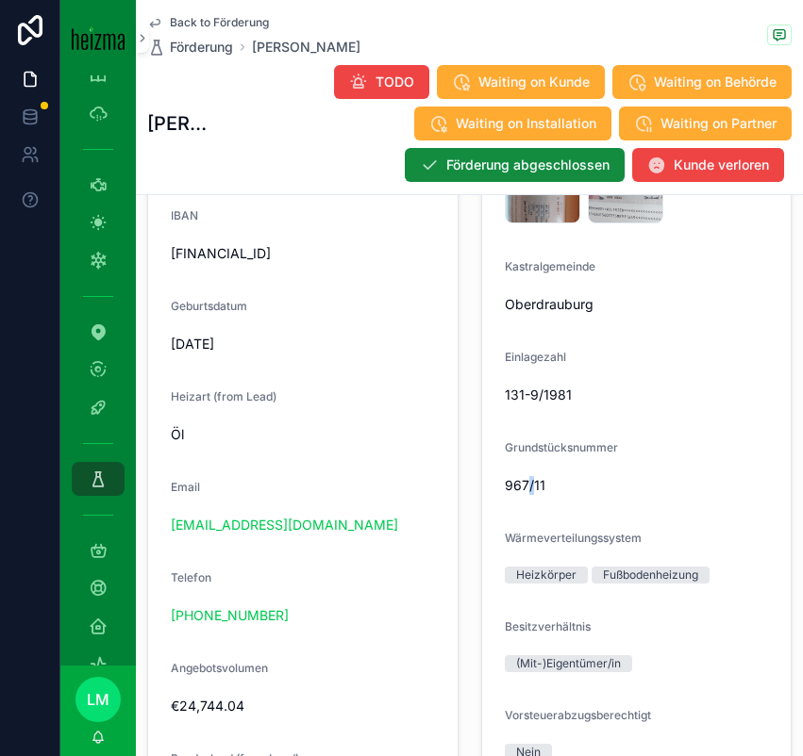
click at [526, 482] on span "967/11" at bounding box center [637, 485] width 264 height 19
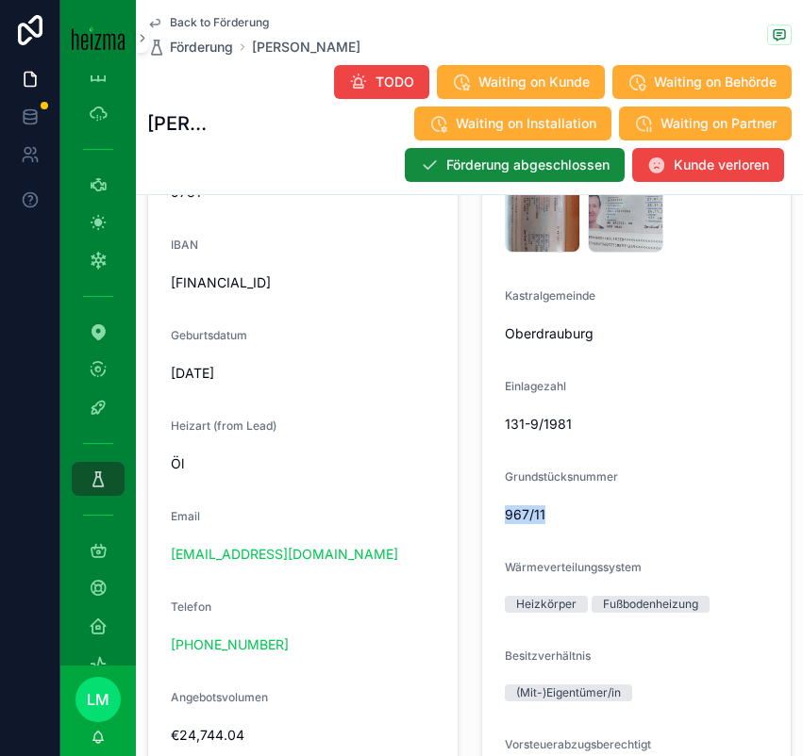
scroll to position [1845, 0]
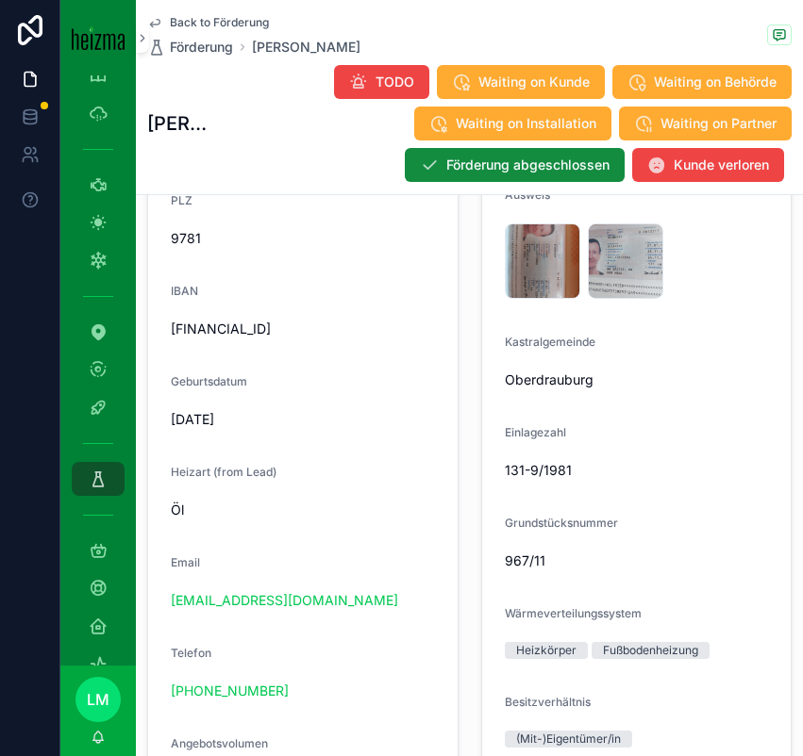
click at [597, 520] on span "Grundstücksnummer" at bounding box center [561, 523] width 113 height 14
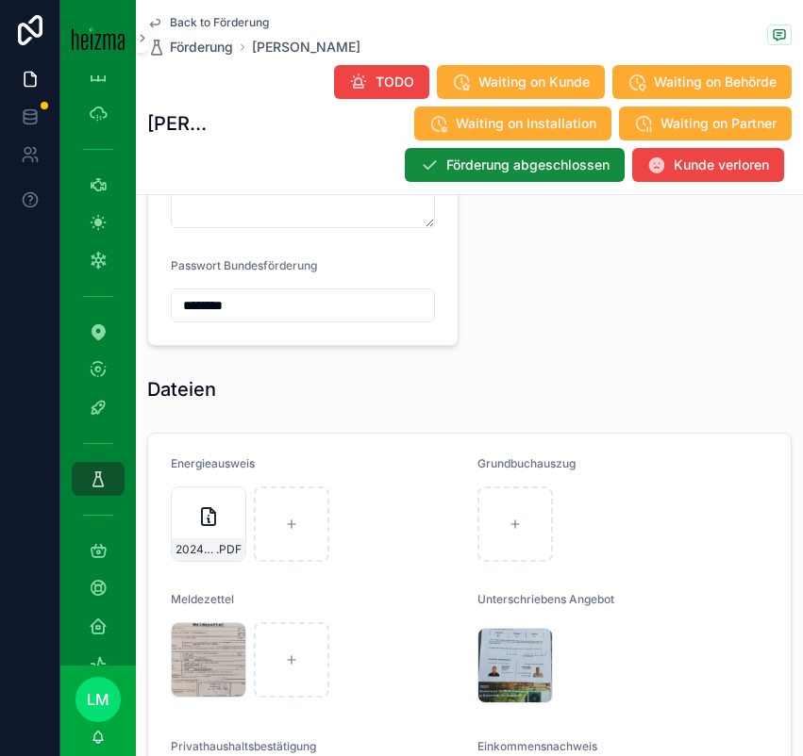
scroll to position [3188, 0]
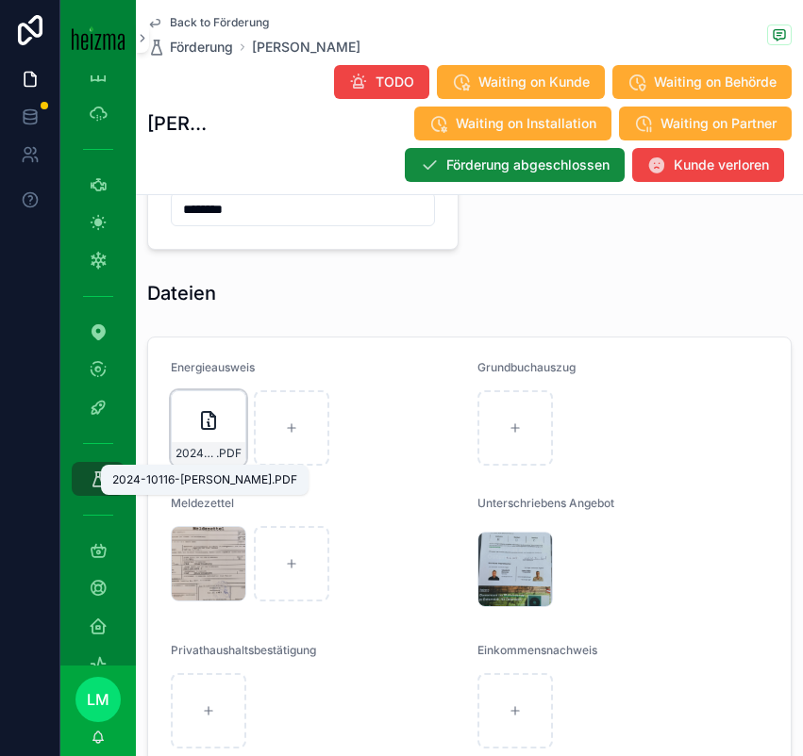
click at [206, 449] on span "2024-10116-Bernhard-Protokoll" at bounding box center [195, 453] width 41 height 15
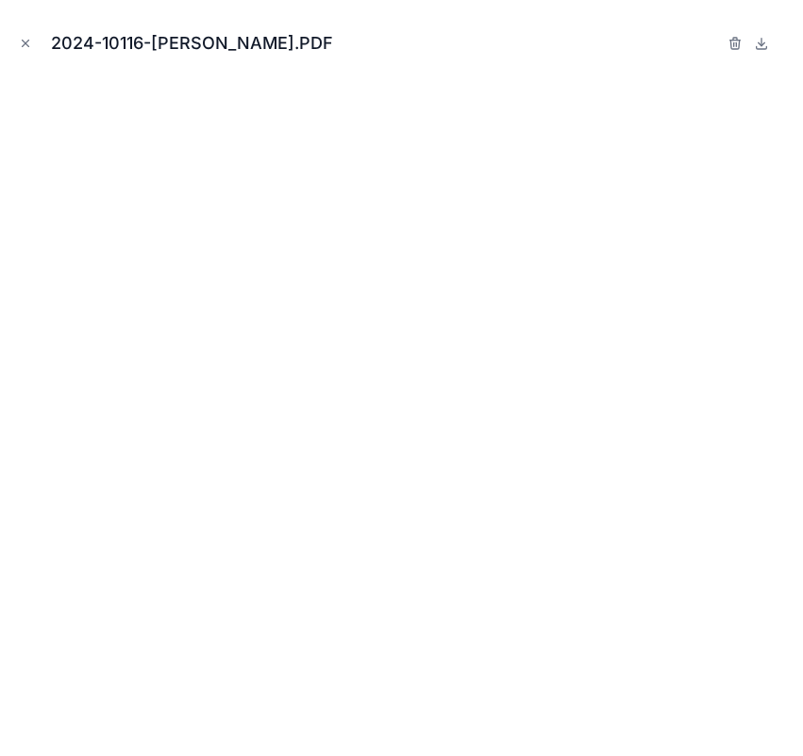
click at [21, 58] on div "2024-10116-Bernhard-Protokoll.PDF" at bounding box center [401, 43] width 772 height 57
click at [21, 44] on icon "Close modal" at bounding box center [25, 43] width 13 height 13
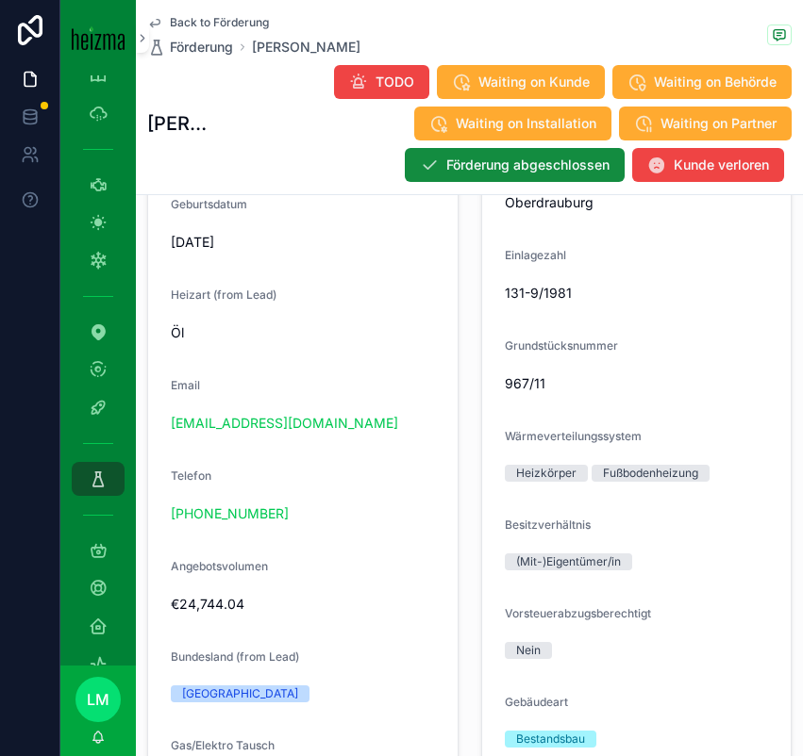
scroll to position [2015, 0]
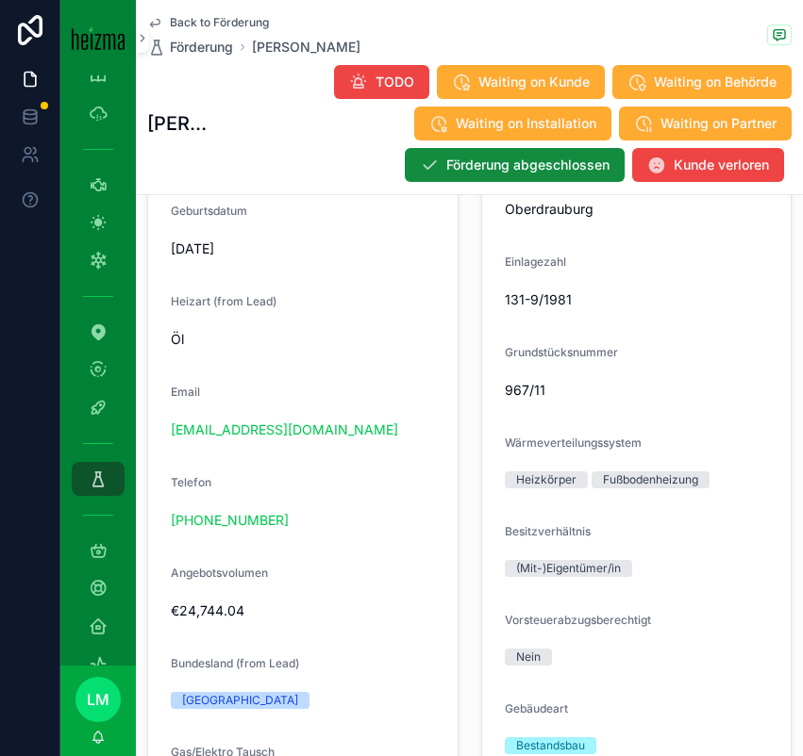
click at [545, 302] on span "131-9/1981" at bounding box center [637, 299] width 264 height 19
copy span "131-9/1981"
click at [522, 384] on span "967/11" at bounding box center [637, 390] width 264 height 19
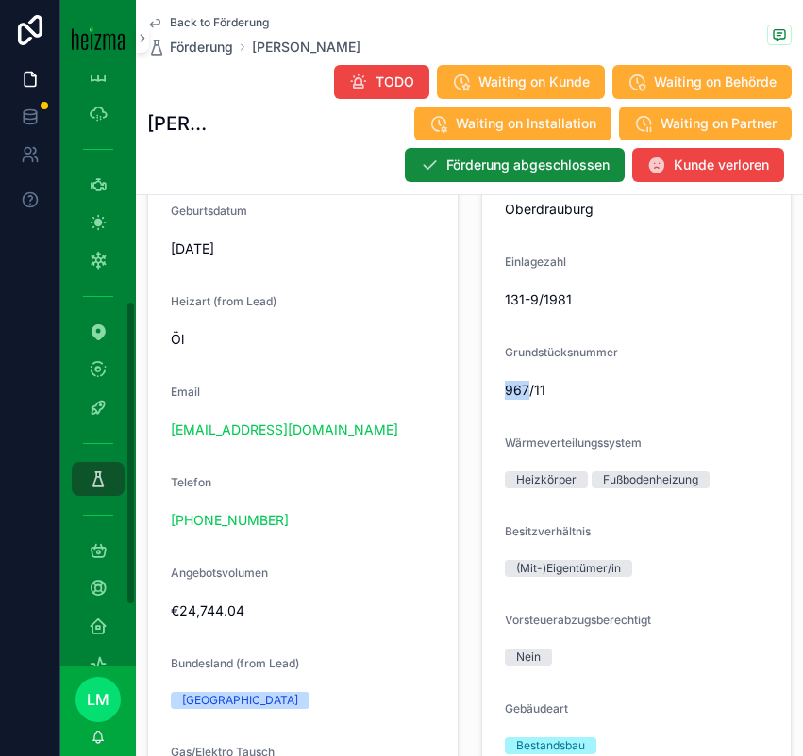
click at [522, 384] on span "967/11" at bounding box center [637, 390] width 264 height 19
copy span "967/11"
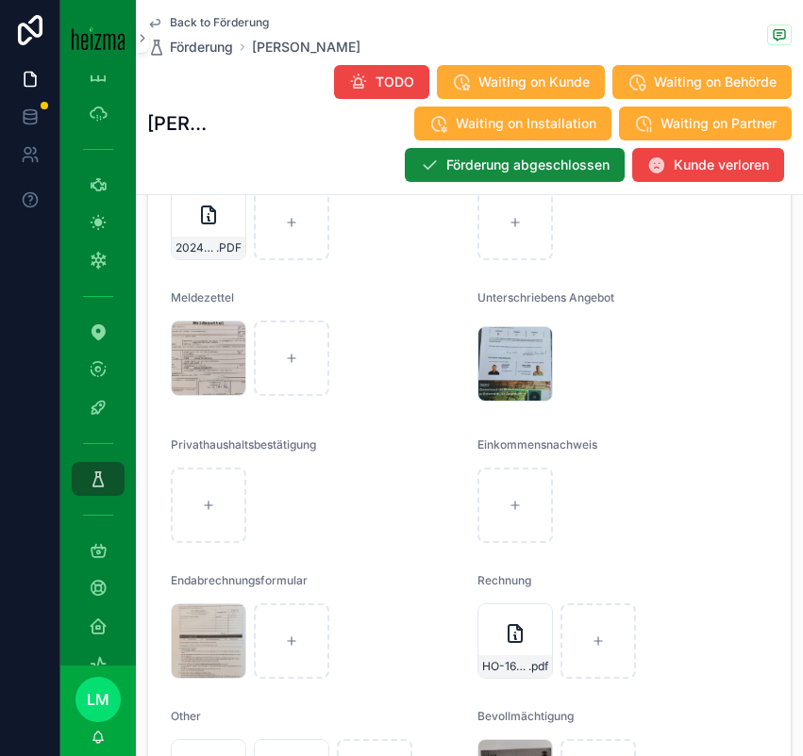
scroll to position [3645, 0]
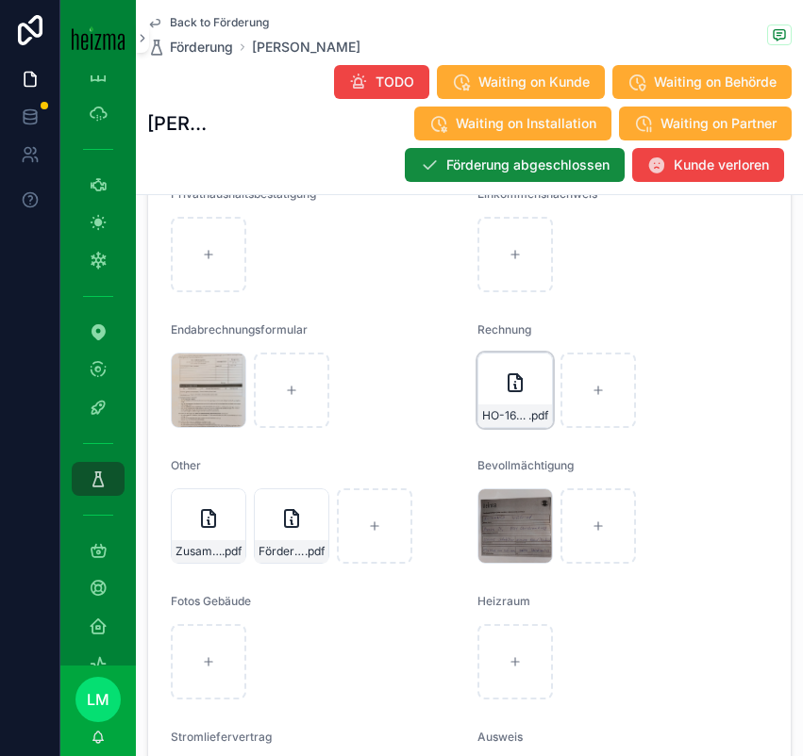
click at [497, 411] on span "HO-1666" at bounding box center [505, 415] width 46 height 15
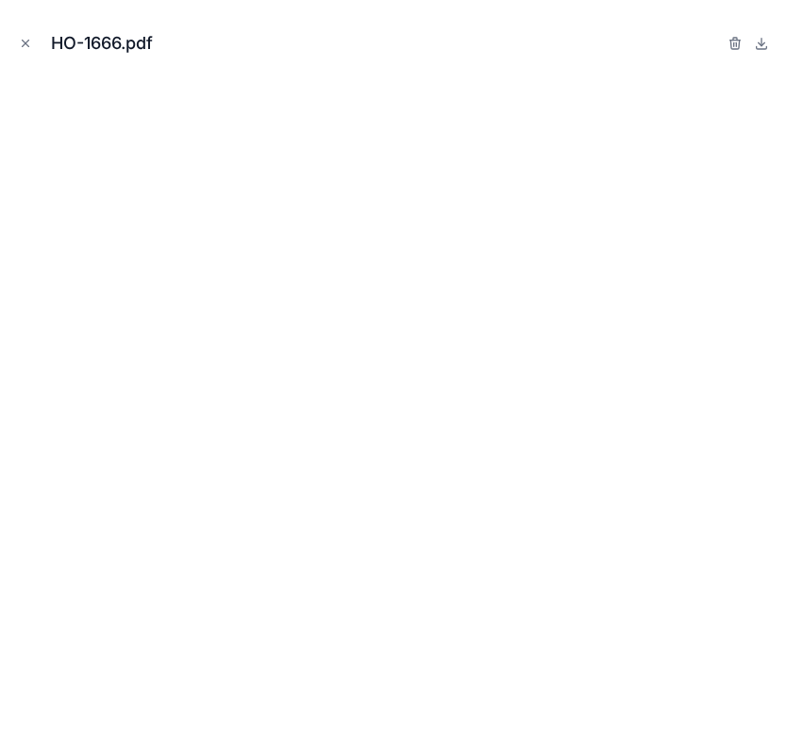
click at [754, 54] on button at bounding box center [761, 43] width 23 height 23
click at [25, 38] on icon "Close modal" at bounding box center [25, 43] width 13 height 13
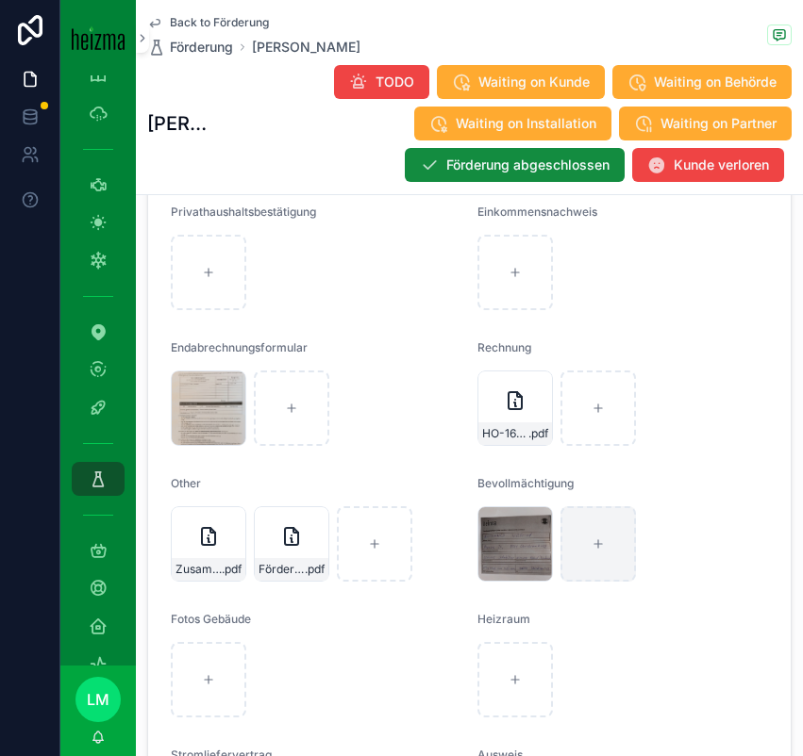
scroll to position [3624, 0]
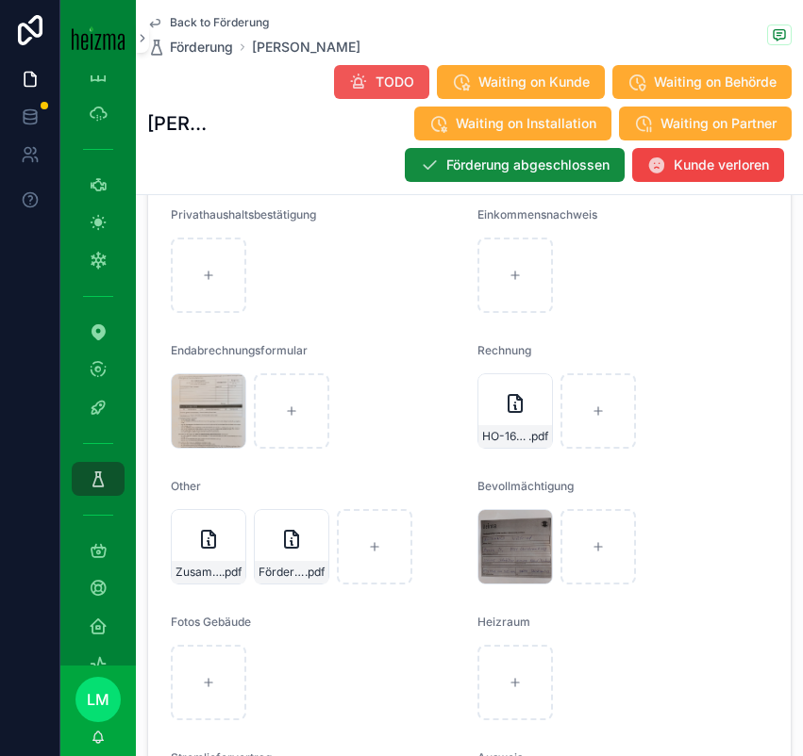
click at [393, 85] on span "TODO" at bounding box center [394, 82] width 39 height 19
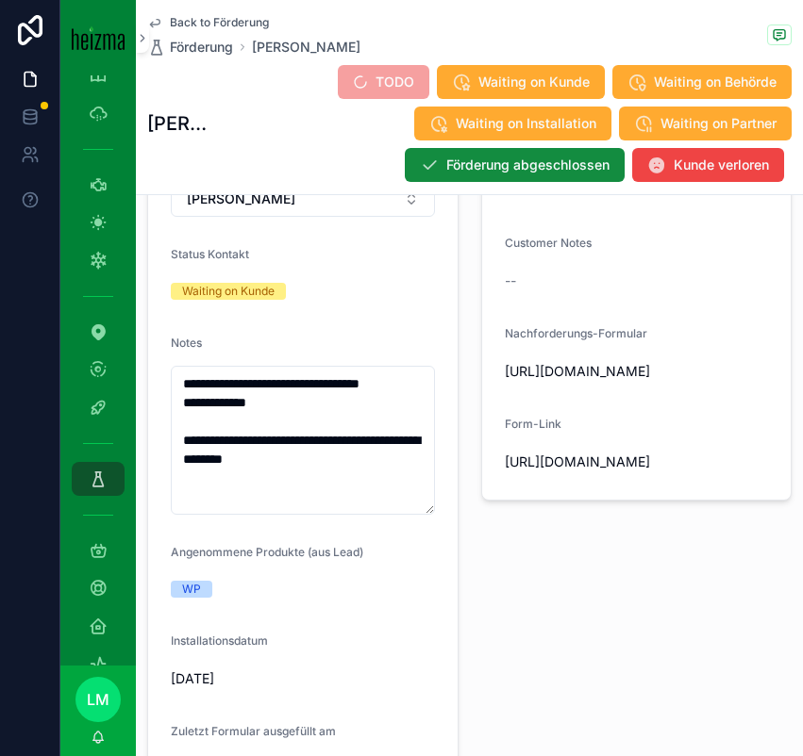
scroll to position [591, 0]
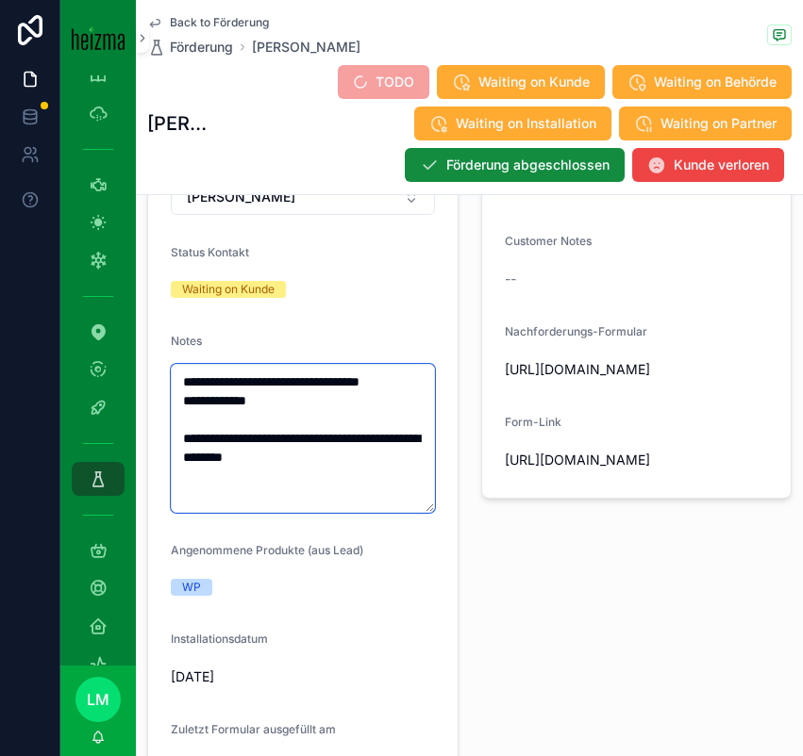
click at [181, 386] on textarea "**********" at bounding box center [303, 438] width 264 height 149
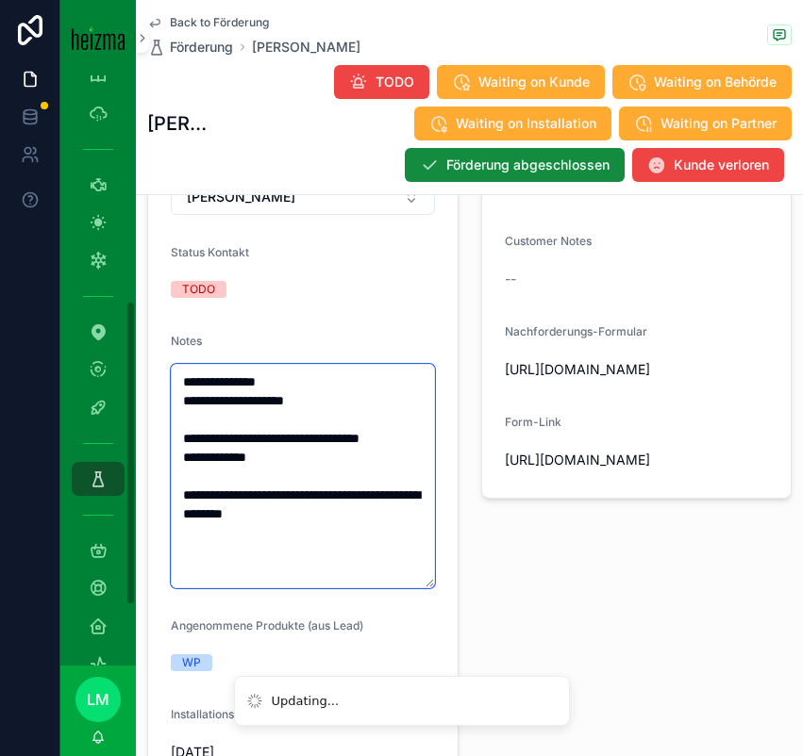
type textarea "**********"
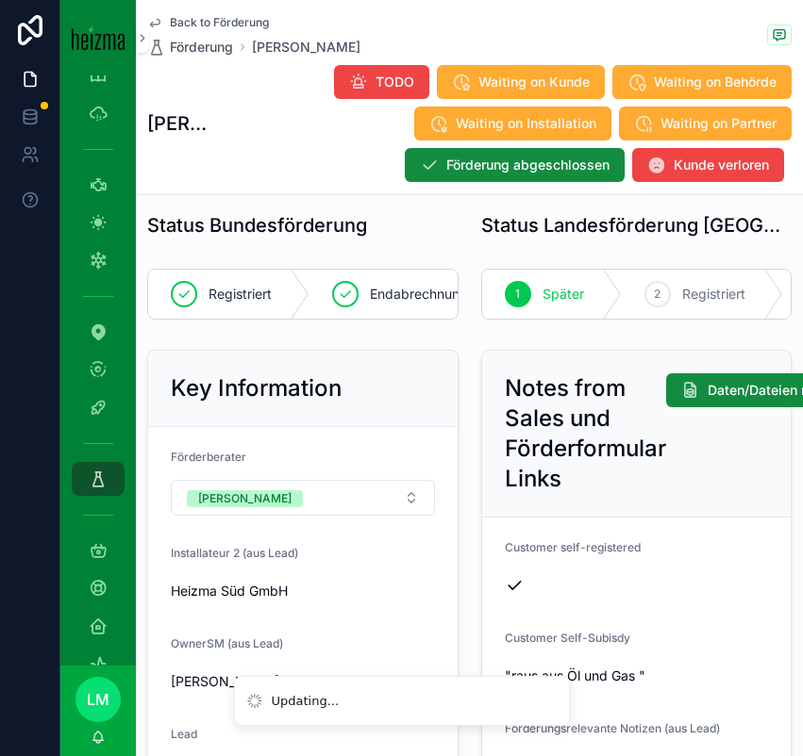
scroll to position [0, 0]
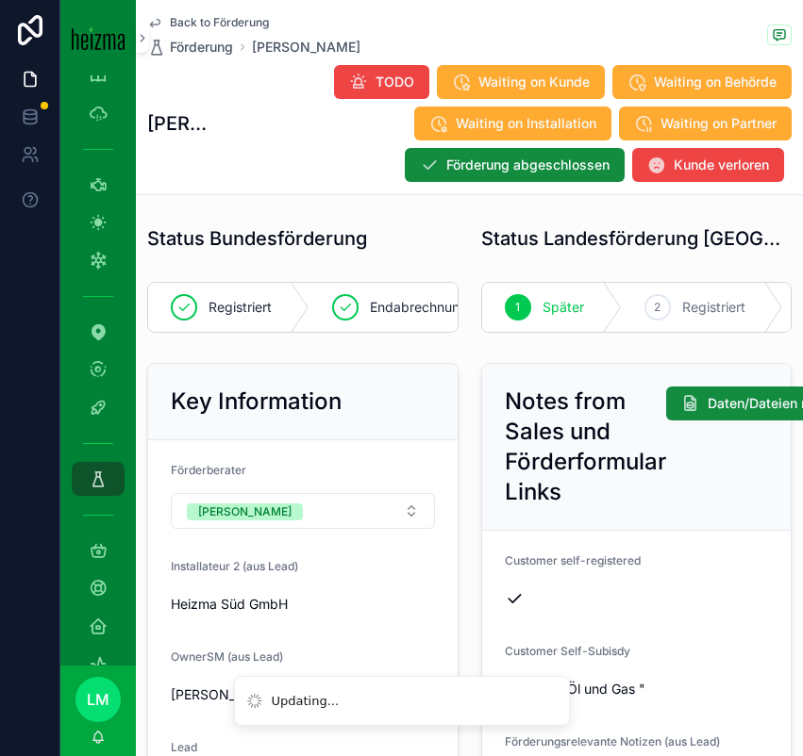
click at [196, 21] on span "Back to Förderung" at bounding box center [219, 22] width 99 height 15
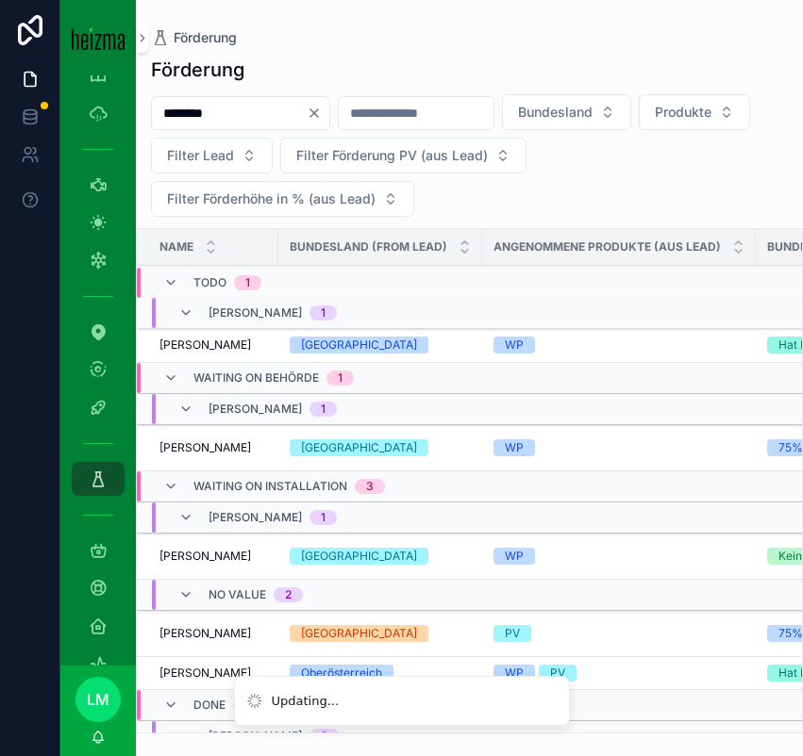
click at [322, 114] on icon "Clear" at bounding box center [313, 113] width 15 height 15
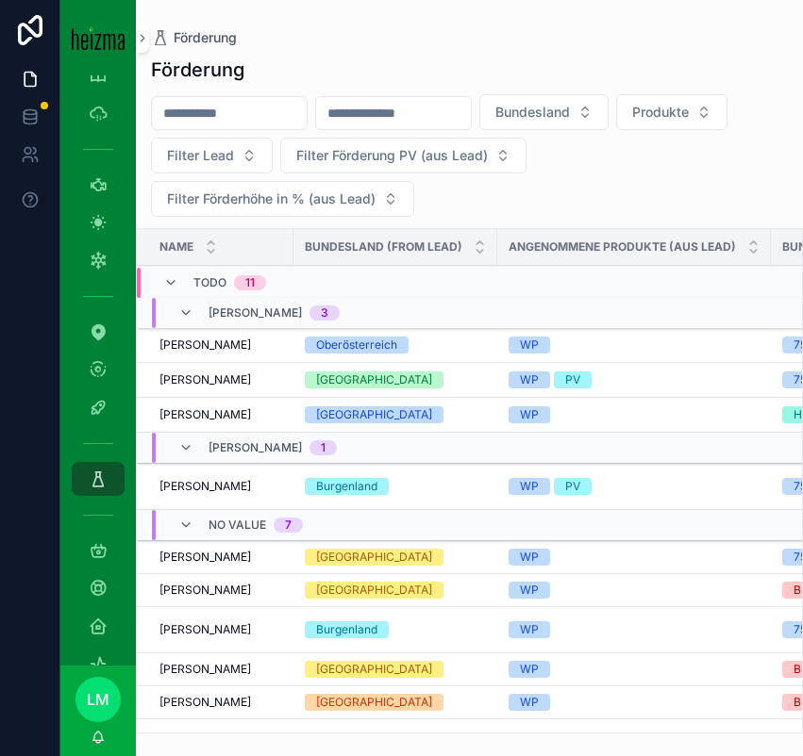
click at [265, 119] on input "scrollable content" at bounding box center [229, 113] width 155 height 26
type input "*****"
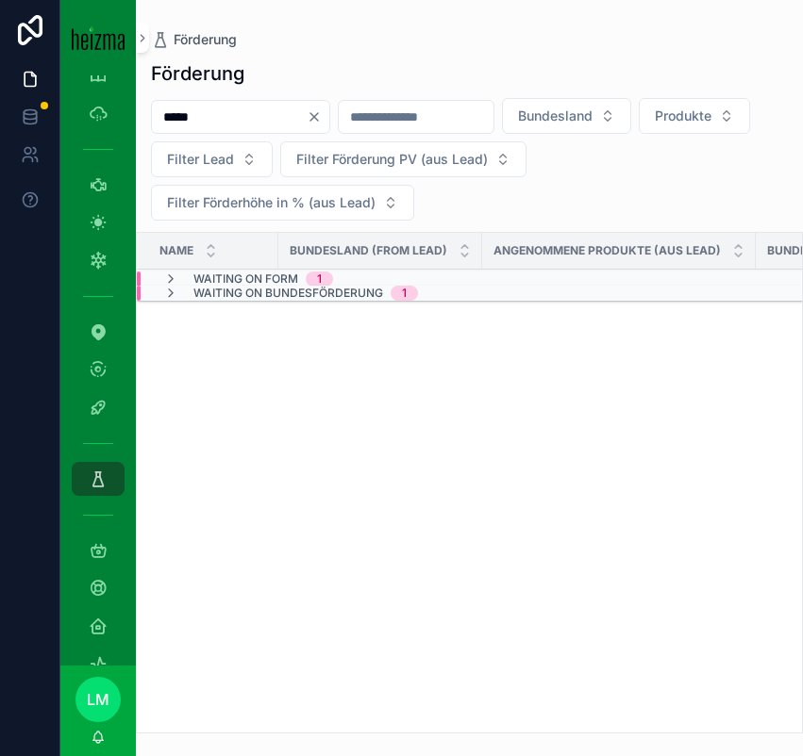
click at [229, 287] on span "Waiting on Bundesförderung" at bounding box center [288, 293] width 190 height 15
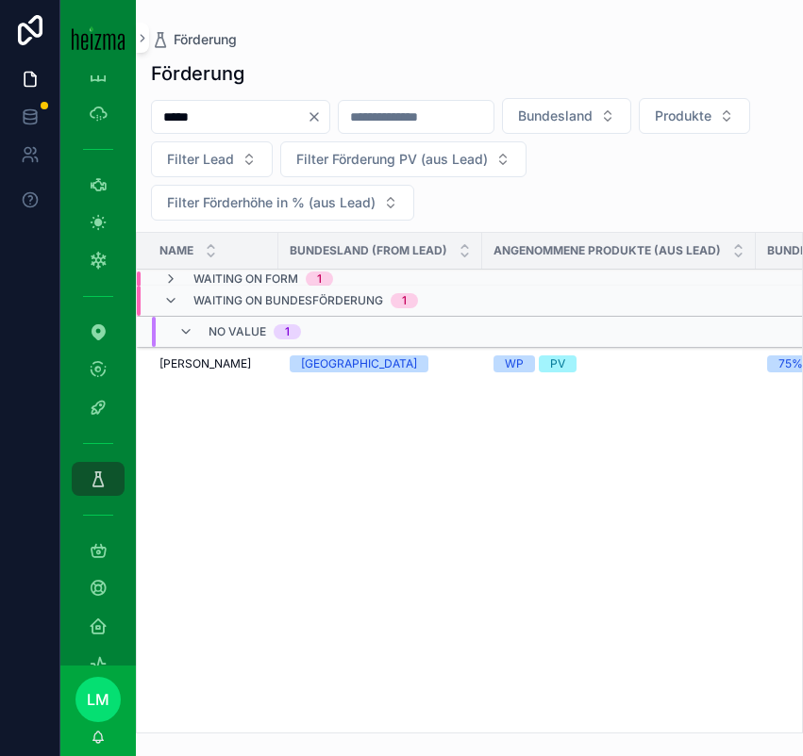
click at [273, 272] on span "Waiting on Form" at bounding box center [245, 279] width 105 height 15
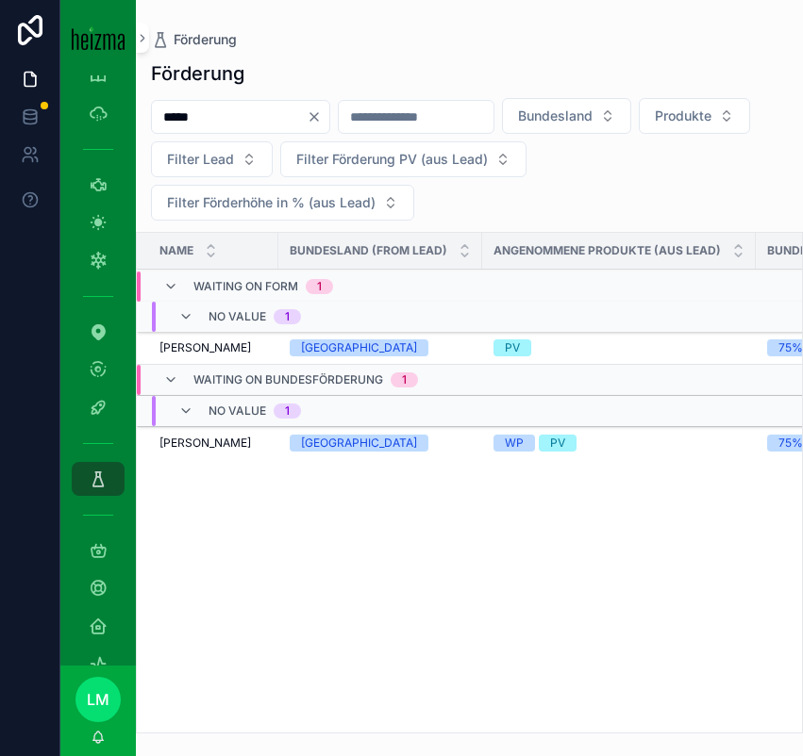
click at [211, 282] on span "Waiting on Form" at bounding box center [245, 286] width 105 height 15
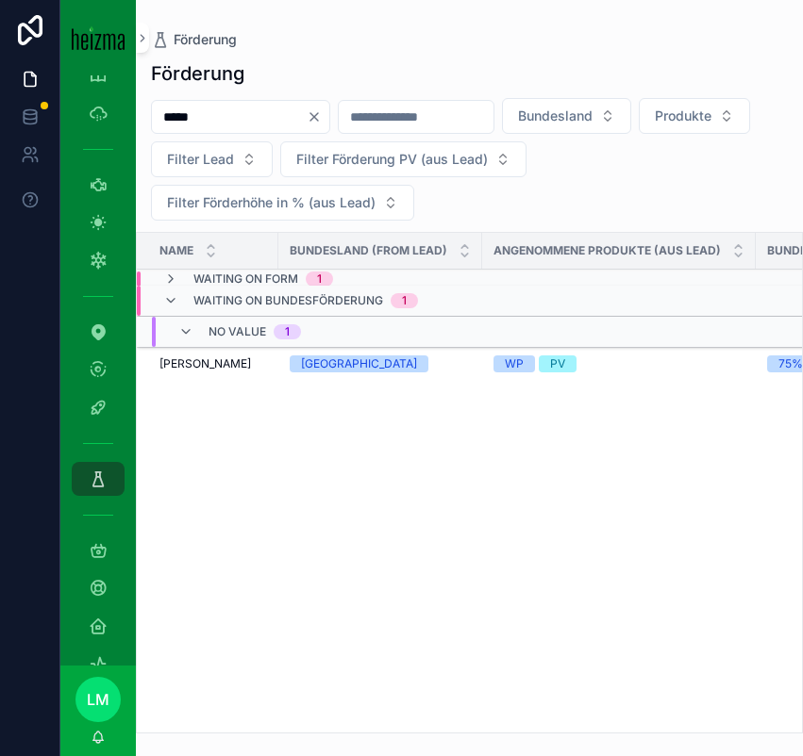
click at [197, 361] on span "Christof Udier" at bounding box center [204, 363] width 91 height 15
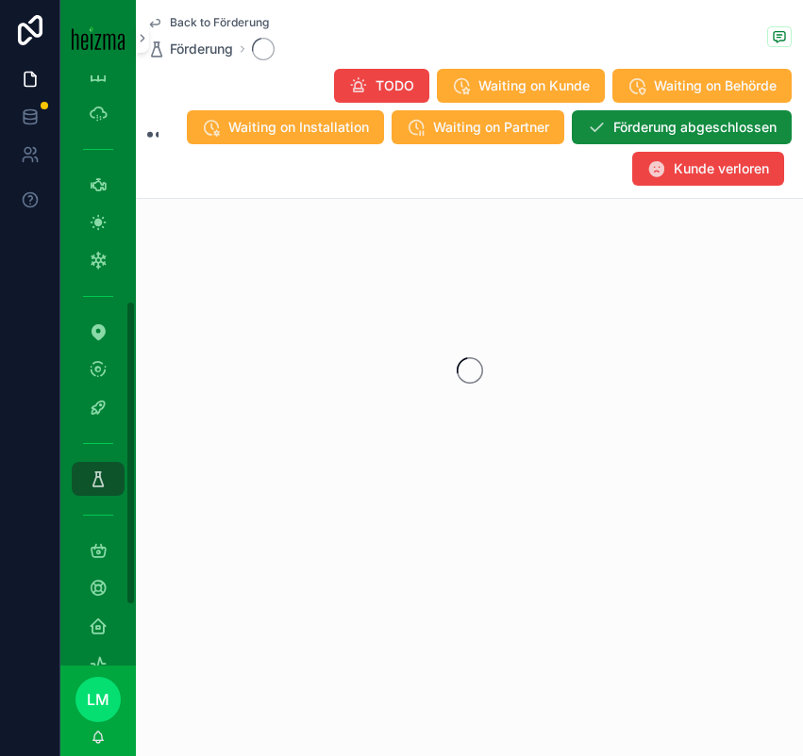
click at [233, 17] on span "Back to Förderung" at bounding box center [219, 22] width 99 height 15
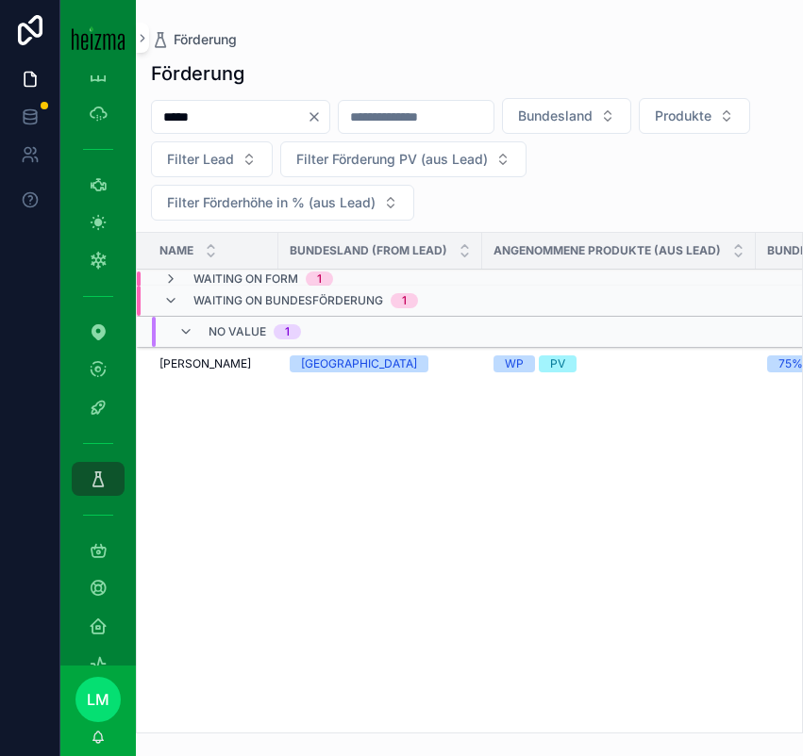
click at [205, 362] on span "Christof Udier" at bounding box center [204, 363] width 91 height 15
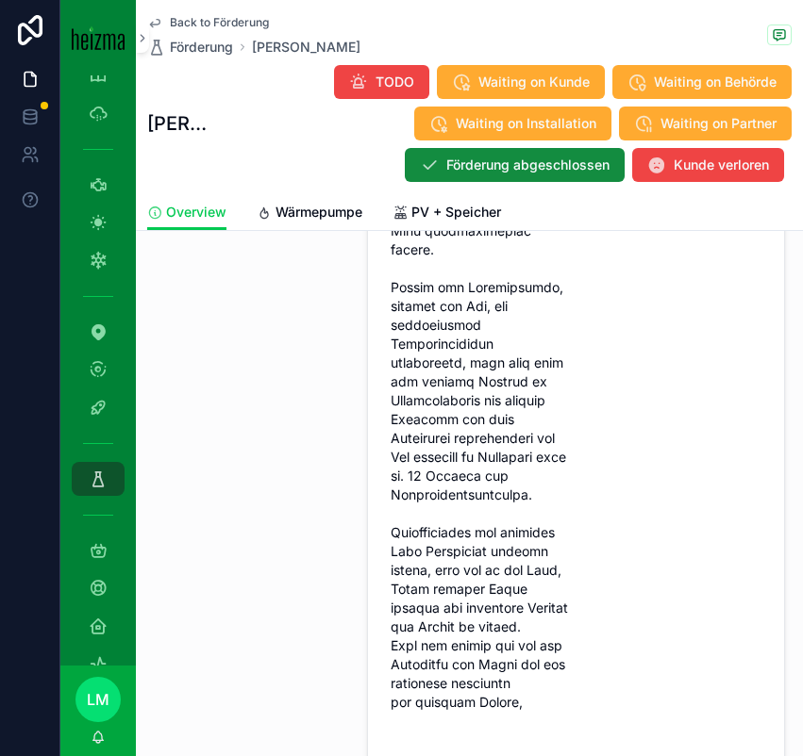
scroll to position [3359, 0]
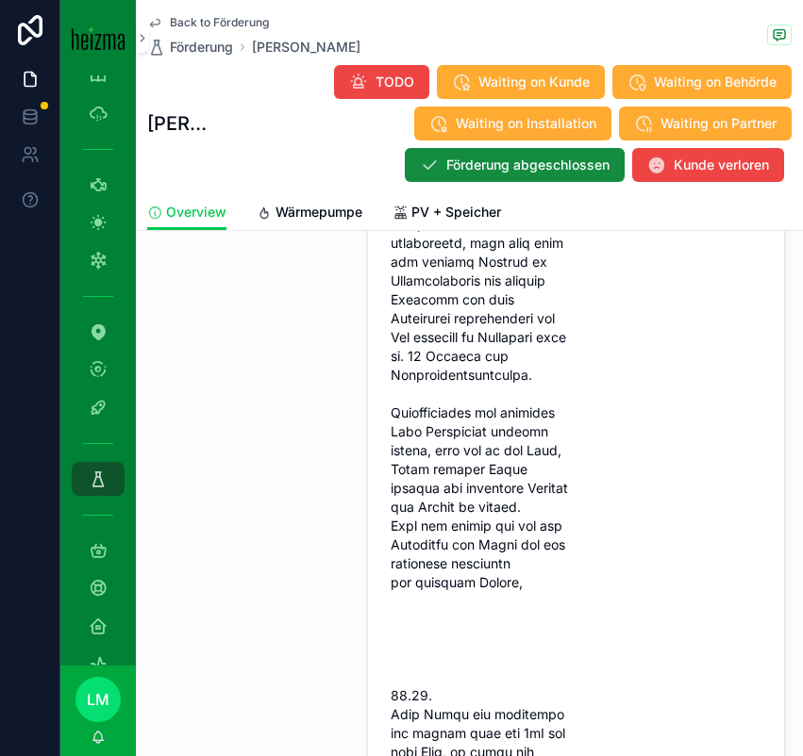
click at [315, 223] on link "Wärmepumpe" at bounding box center [310, 214] width 106 height 38
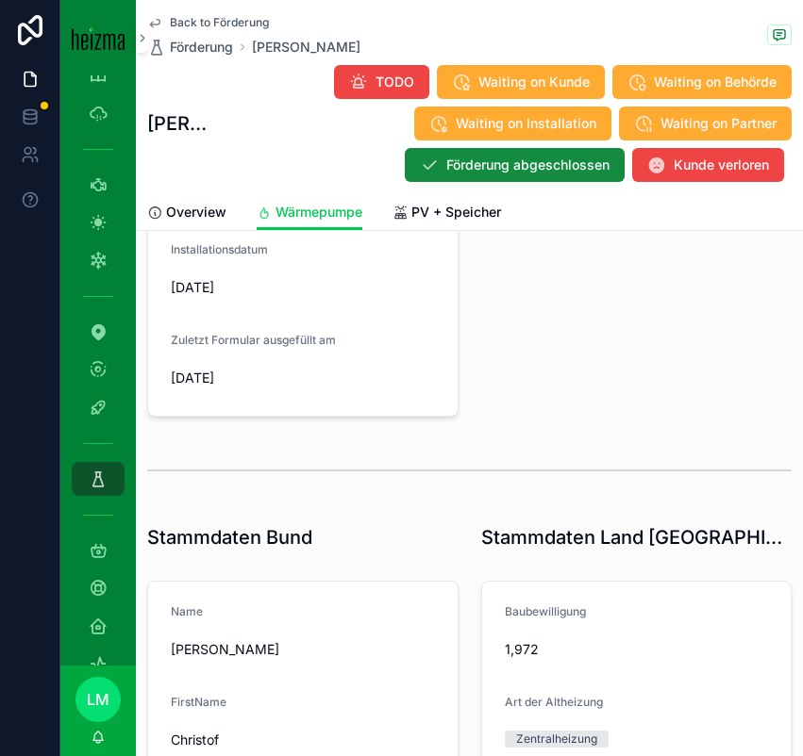
scroll to position [893, 0]
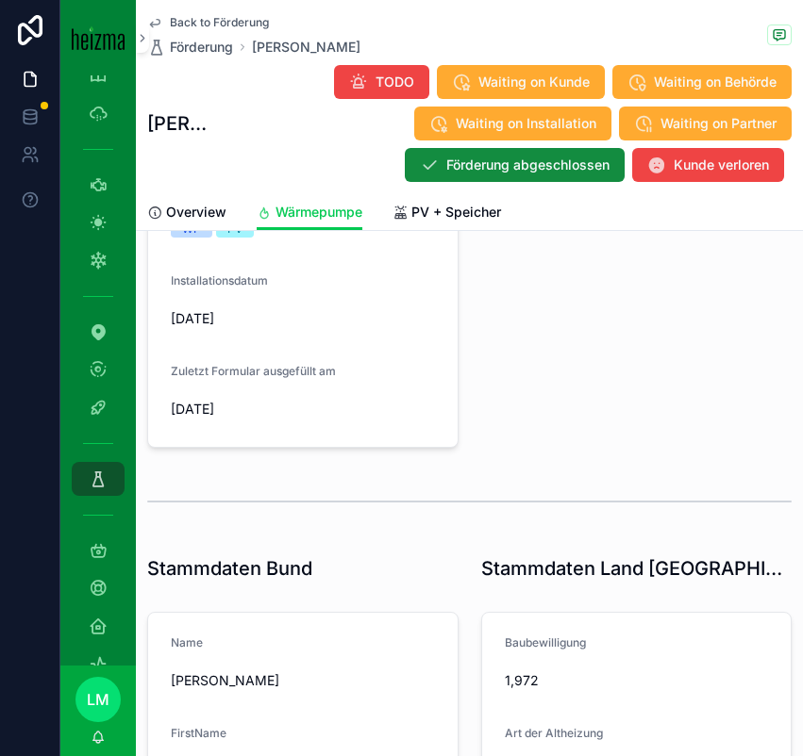
click at [254, 411] on span "10/03/2025" at bounding box center [303, 409] width 264 height 19
drag, startPoint x: 254, startPoint y: 411, endPoint x: 176, endPoint y: 320, distance: 119.8
click at [176, 320] on form "Förderberater Select a Förderberater Installateur 2 (aus Lead) Heizma Süd GmbH …" at bounding box center [302, 15] width 309 height 864
click at [176, 320] on span "[DATE]" at bounding box center [303, 318] width 264 height 19
drag, startPoint x: 176, startPoint y: 320, endPoint x: 281, endPoint y: 404, distance: 134.2
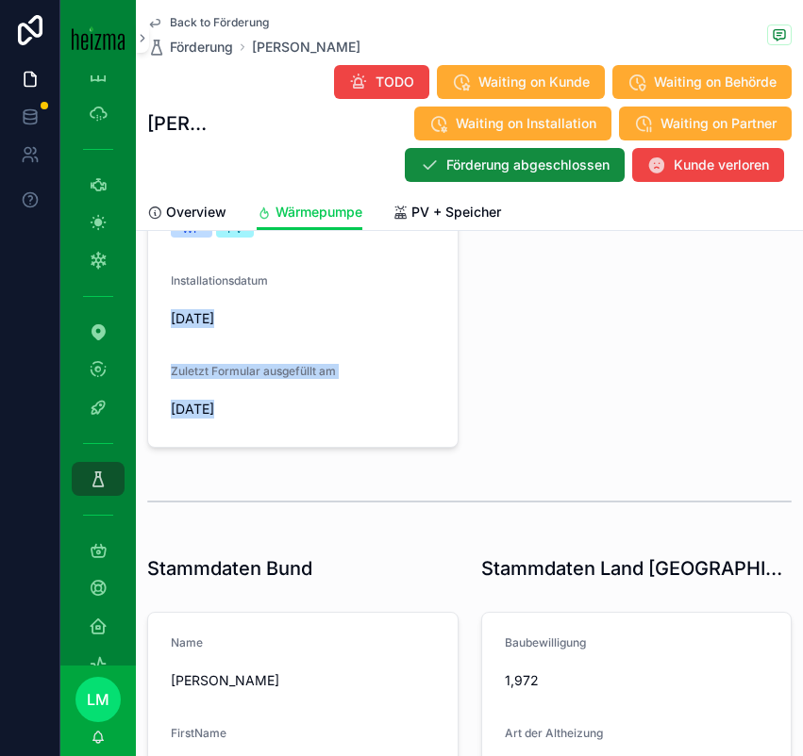
click at [281, 404] on form "Förderberater Select a Förderberater Installateur 2 (aus Lead) Heizma Süd GmbH …" at bounding box center [302, 15] width 309 height 864
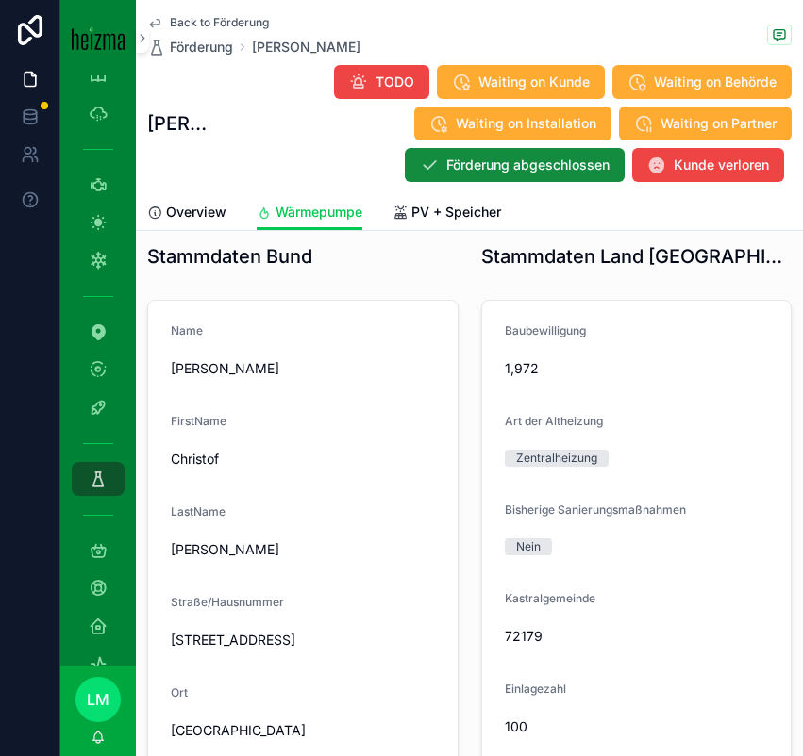
click at [382, 532] on div "LastName Udier" at bounding box center [303, 535] width 264 height 60
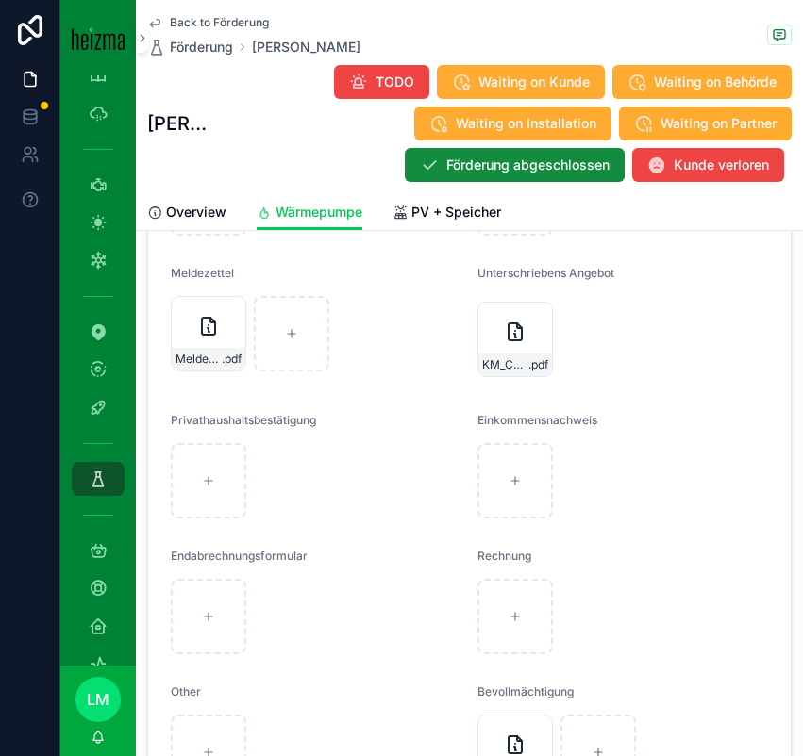
scroll to position [3258, 0]
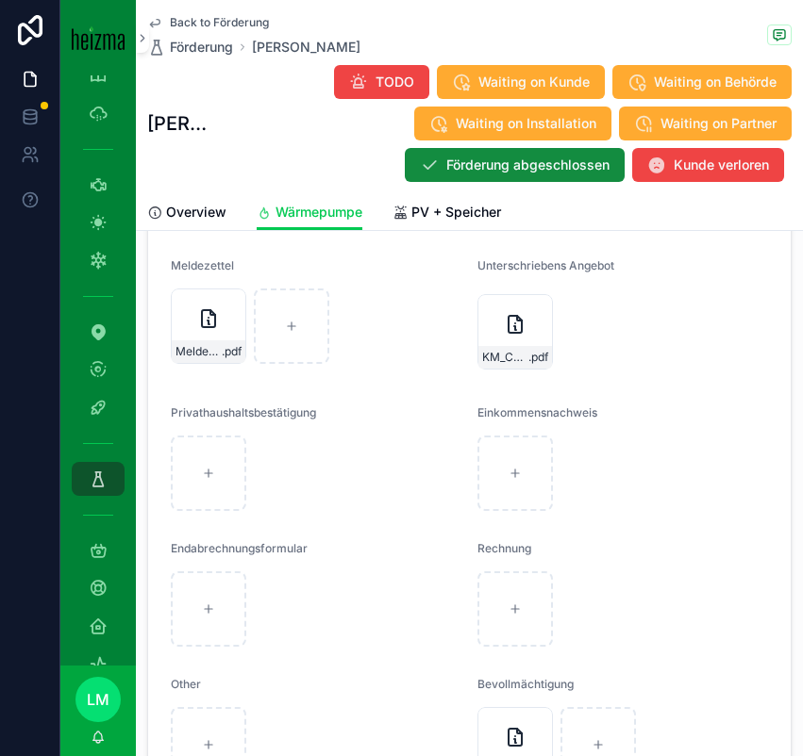
click at [193, 23] on span "Back to Förderung" at bounding box center [219, 22] width 99 height 15
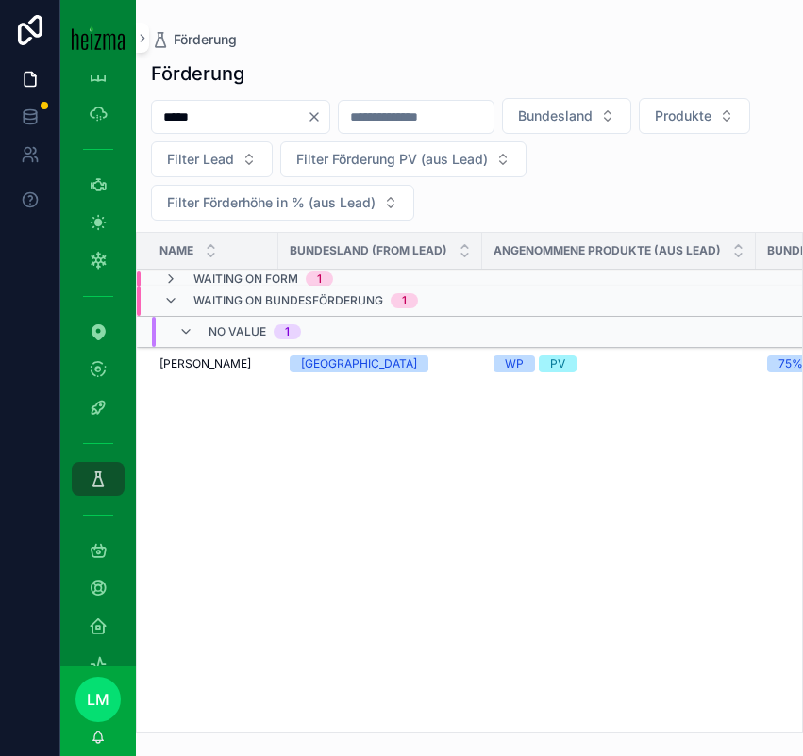
click at [213, 125] on input "*****" at bounding box center [229, 117] width 155 height 26
type input "*****"
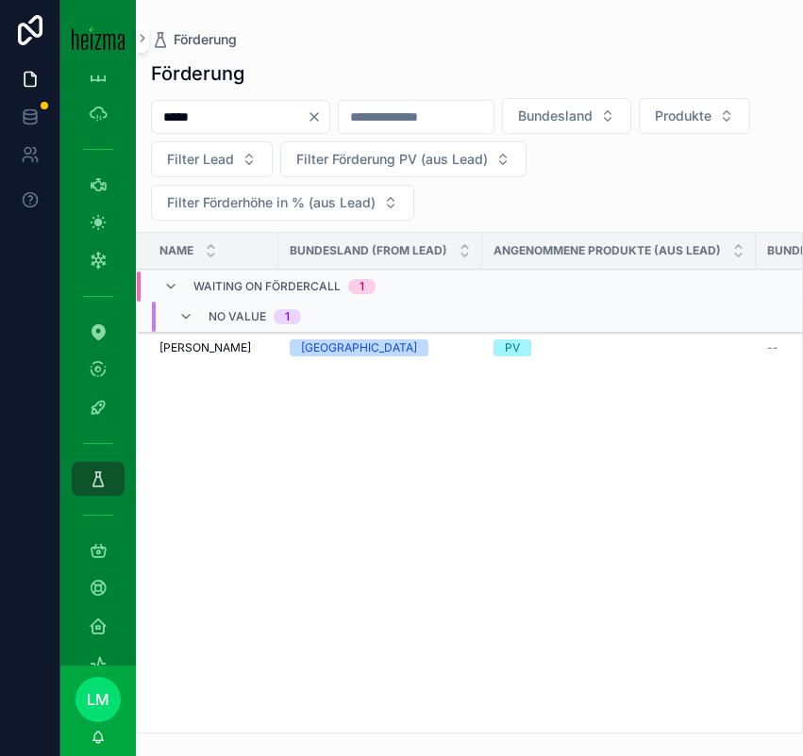
click at [221, 350] on span "[PERSON_NAME]" at bounding box center [204, 347] width 91 height 15
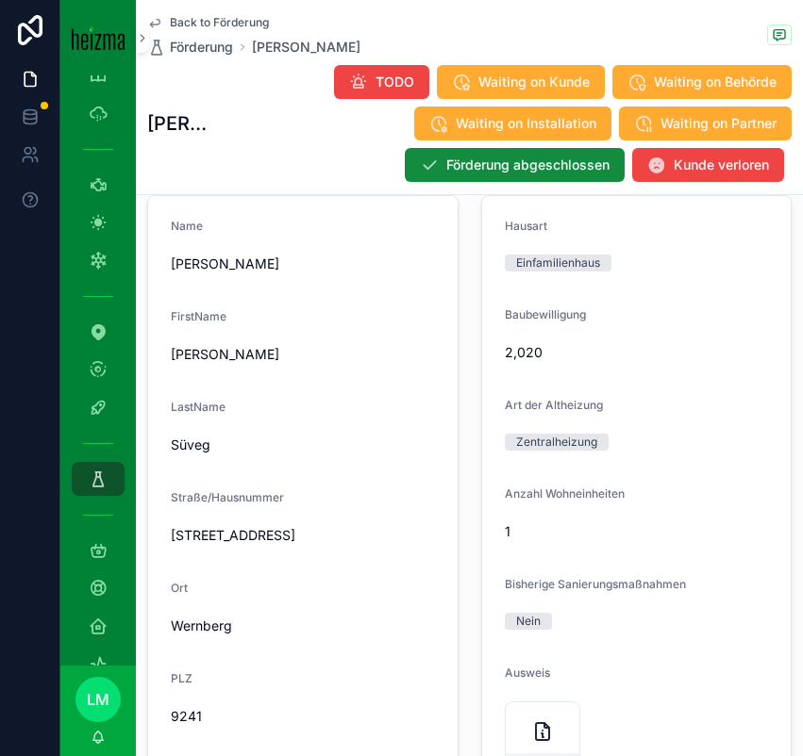
scroll to position [1276, 0]
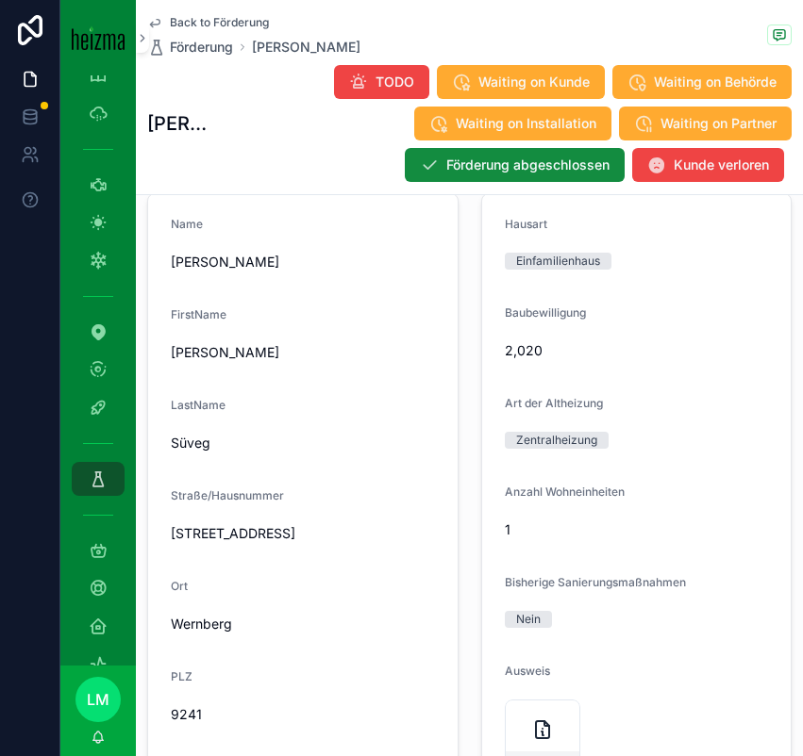
click at [182, 360] on span "[PERSON_NAME]" at bounding box center [303, 352] width 264 height 19
drag, startPoint x: 182, startPoint y: 360, endPoint x: 241, endPoint y: 359, distance: 59.4
click at [241, 360] on span "[PERSON_NAME]" at bounding box center [303, 352] width 264 height 19
copy span "[PERSON_NAME]"
click at [198, 439] on span "Süveg" at bounding box center [303, 443] width 264 height 19
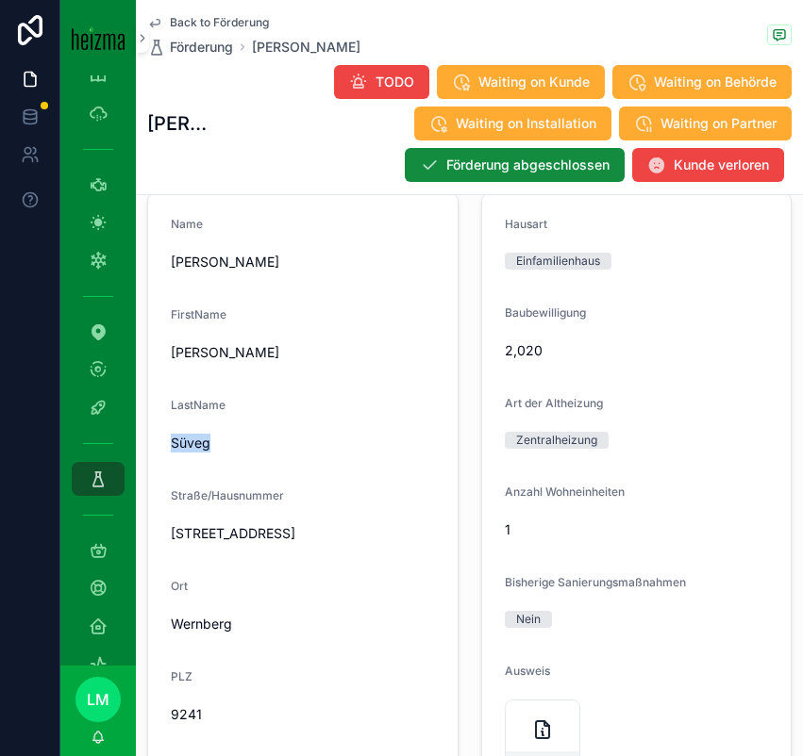
click at [198, 439] on span "Süveg" at bounding box center [303, 443] width 264 height 19
copy span "Süveg"
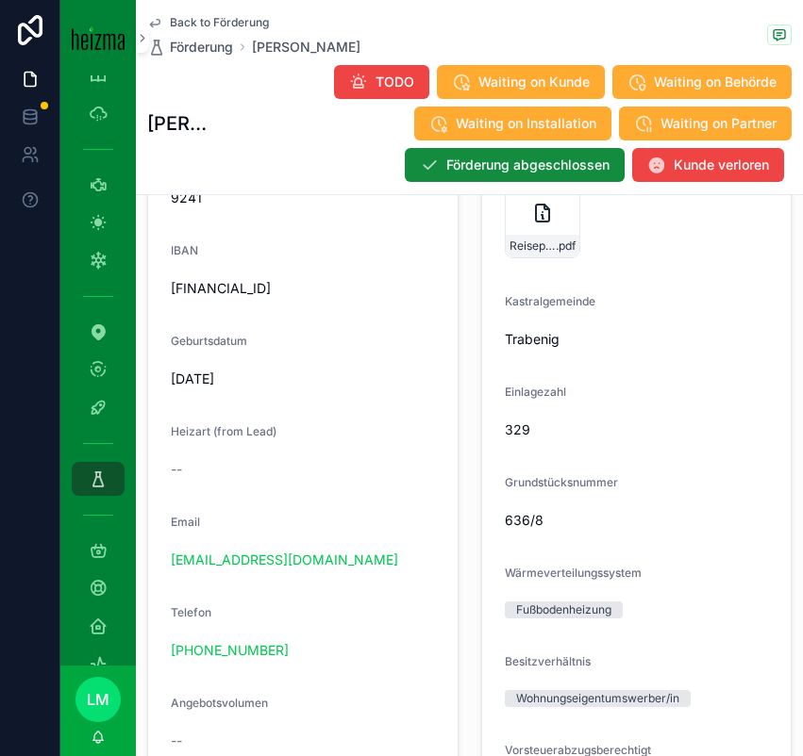
scroll to position [1840, 0]
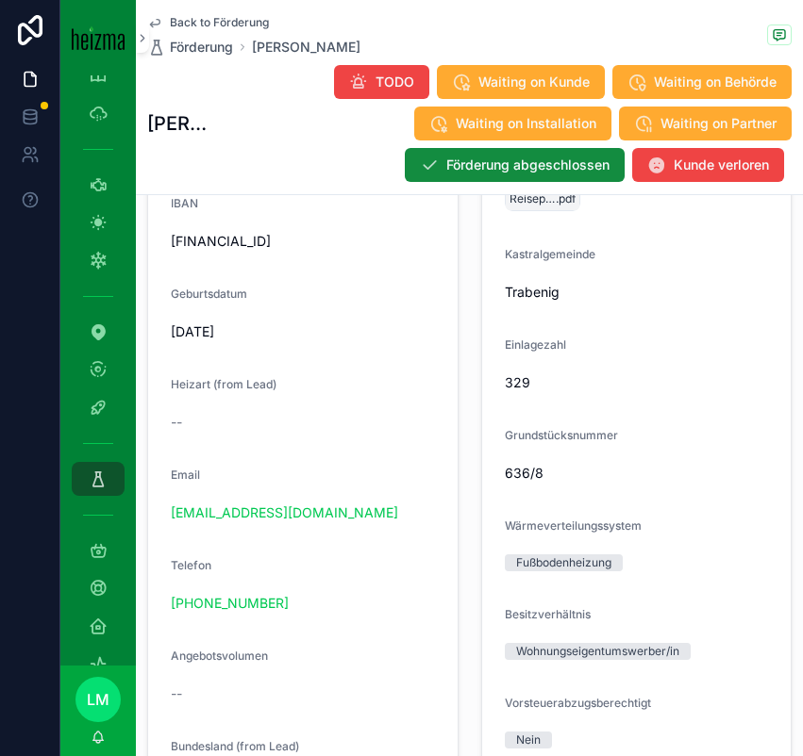
click at [200, 339] on span "07/07/1985" at bounding box center [303, 332] width 264 height 19
click at [198, 334] on span "07/07/1985" at bounding box center [303, 332] width 264 height 19
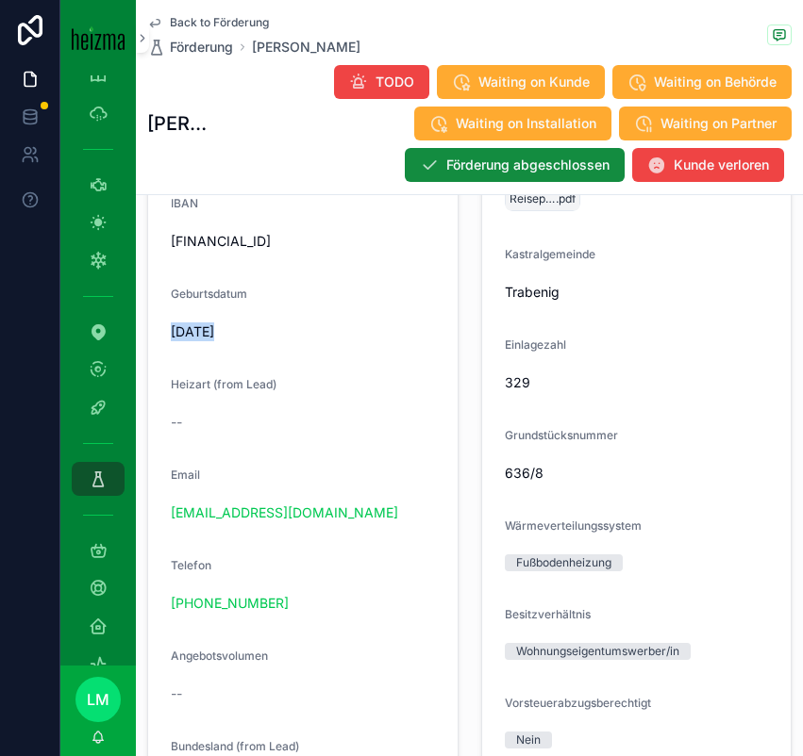
click at [198, 334] on span "07/07/1985" at bounding box center [303, 332] width 264 height 19
copy span "07/07/1985"
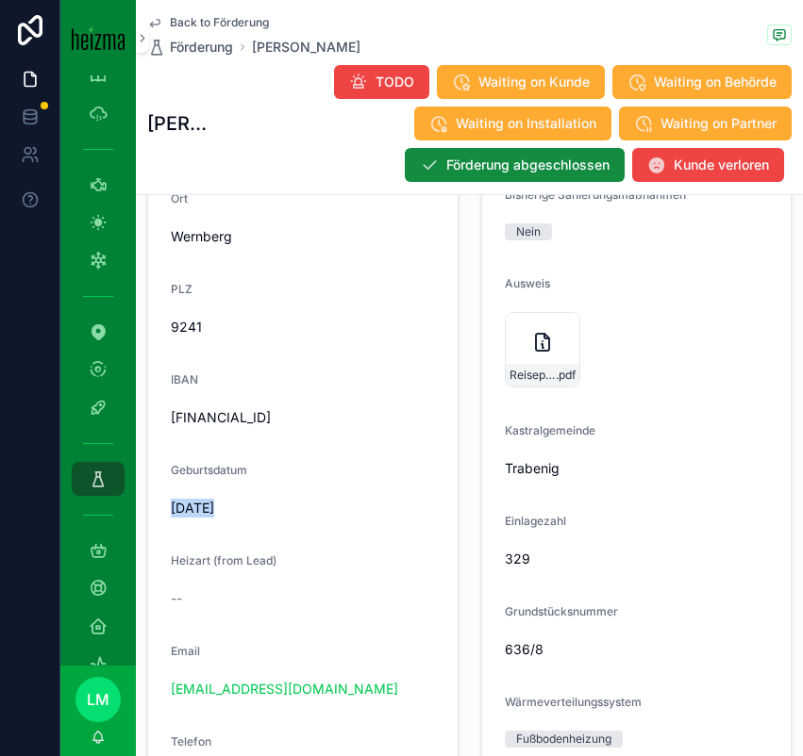
scroll to position [1677, 0]
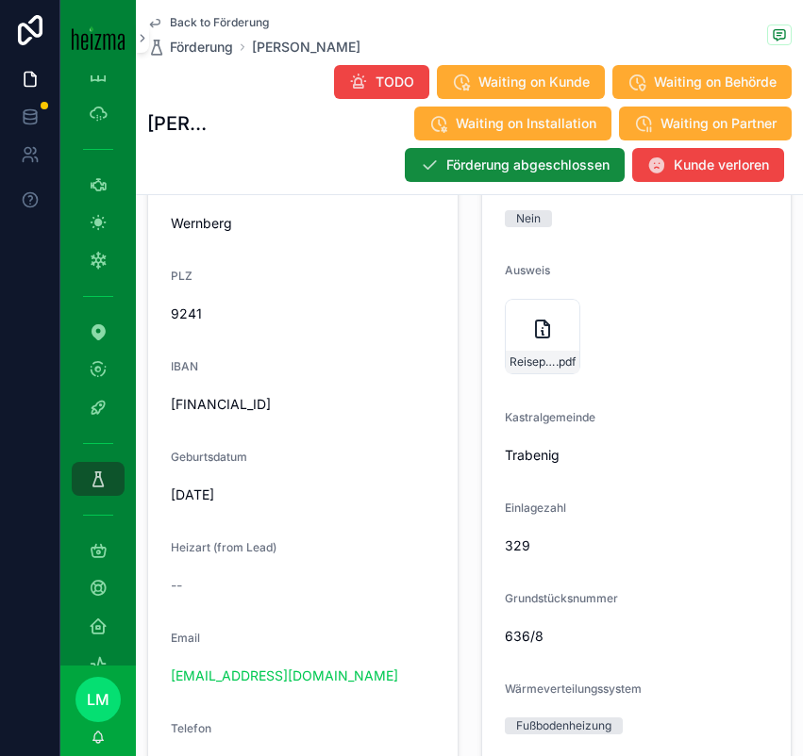
click at [353, 682] on div "[EMAIL_ADDRESS][DOMAIN_NAME]" at bounding box center [303, 676] width 264 height 19
copy link "[EMAIL_ADDRESS][DOMAIN_NAME]"
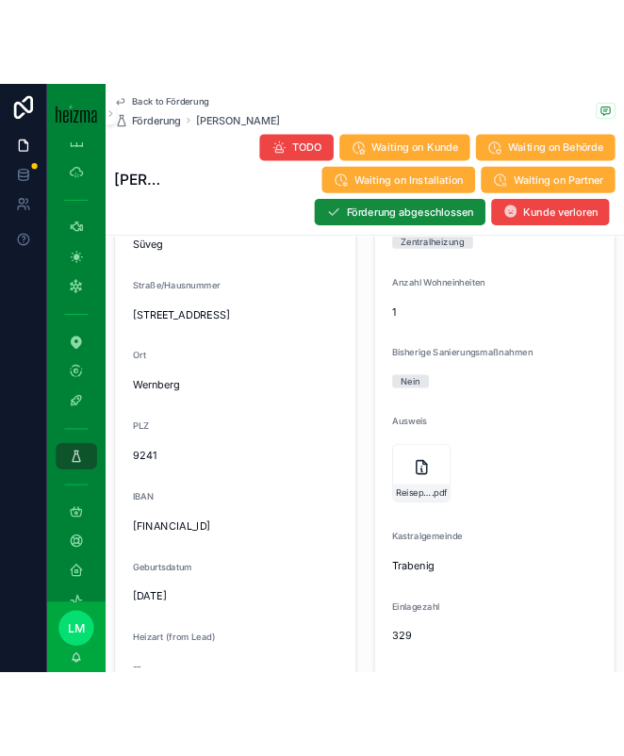
scroll to position [1509, 0]
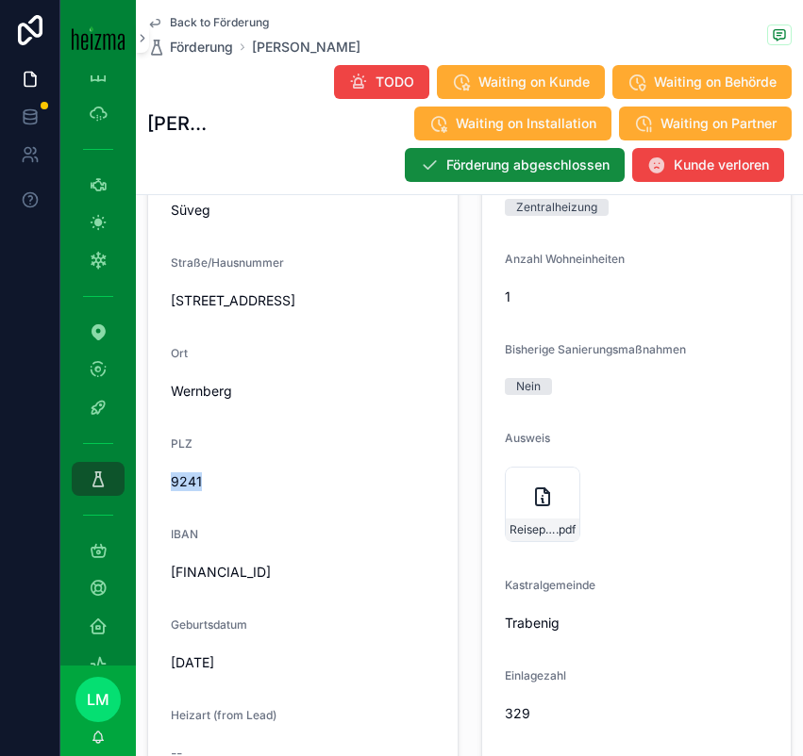
click at [185, 474] on span "9241" at bounding box center [303, 481] width 264 height 19
copy span "9241"
click at [215, 395] on span "Wernberg" at bounding box center [303, 391] width 264 height 19
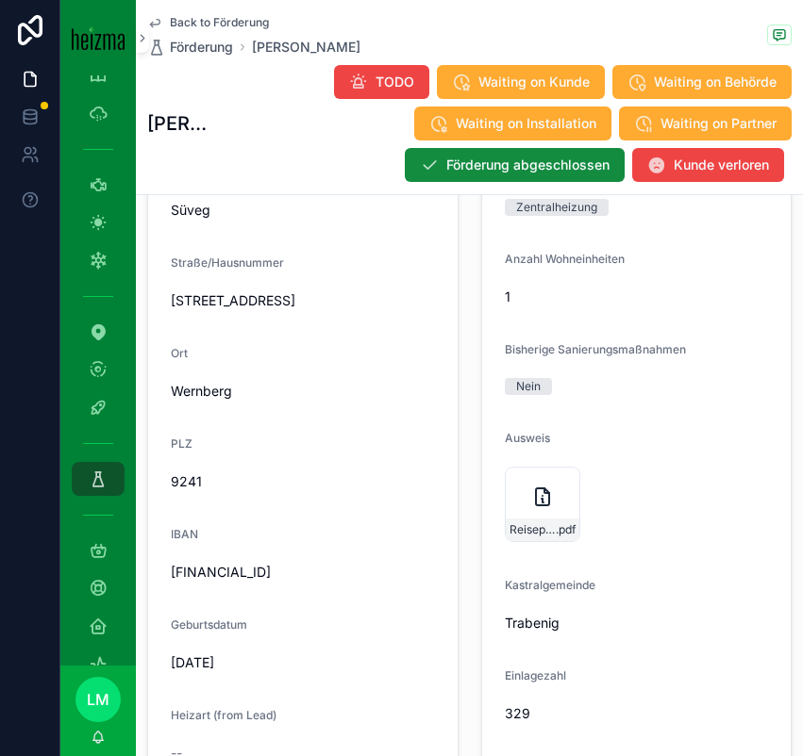
click at [235, 306] on span "Sperberweg 3b" at bounding box center [303, 300] width 264 height 19
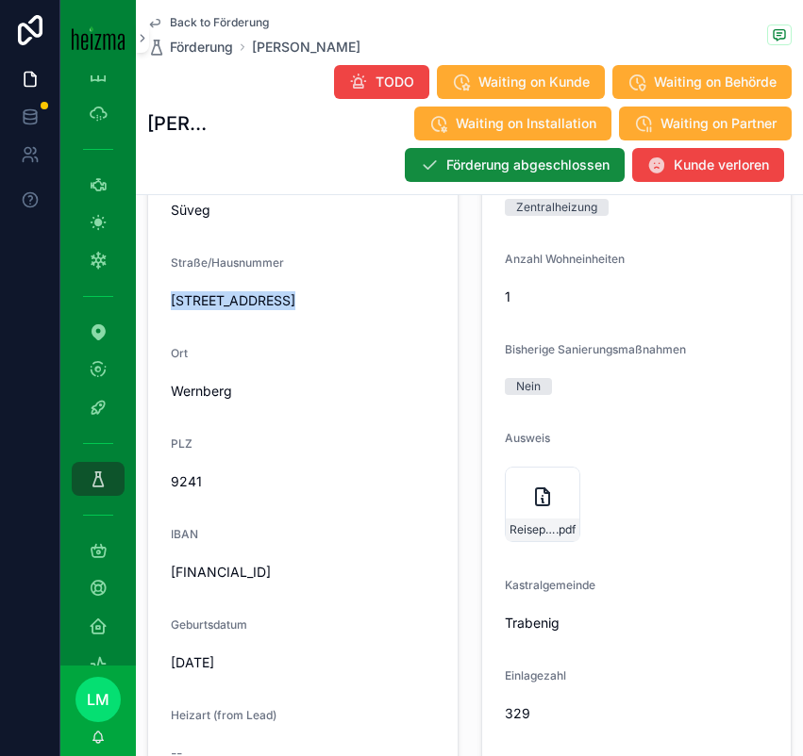
click at [235, 306] on span "Sperberweg 3b" at bounding box center [303, 300] width 264 height 19
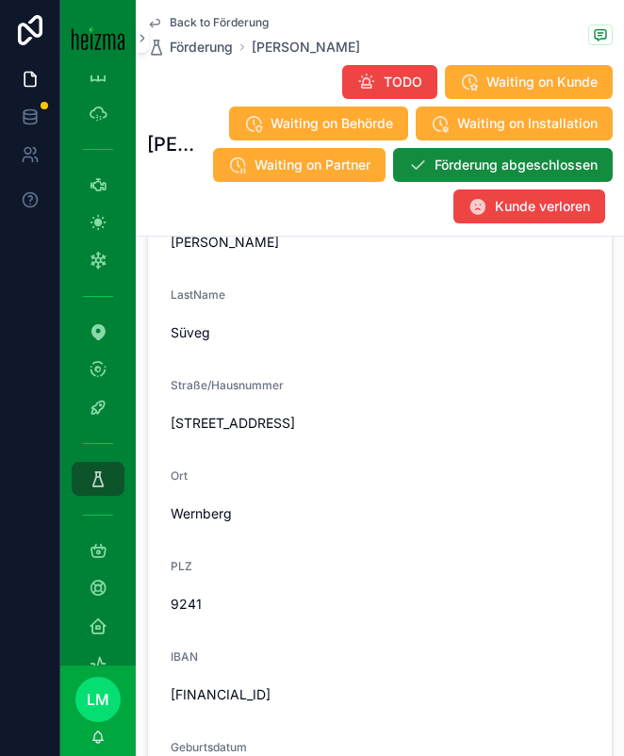
scroll to position [2270, 0]
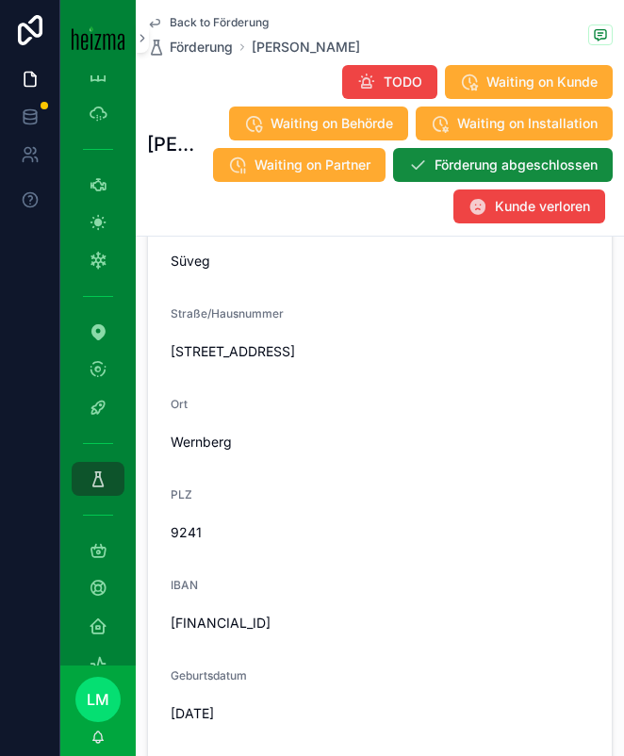
click at [214, 361] on span "Sperberweg 3b" at bounding box center [380, 351] width 419 height 19
click at [299, 548] on div "9241" at bounding box center [380, 533] width 419 height 30
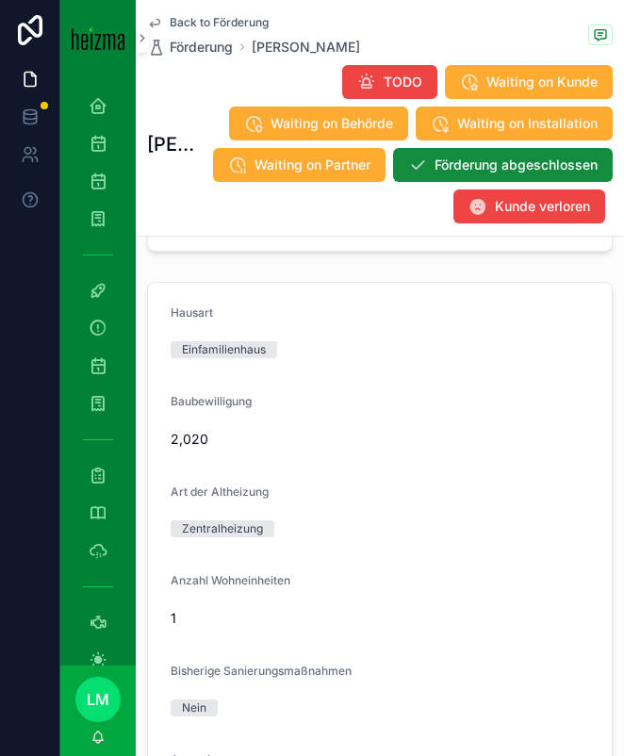
scroll to position [3314, 0]
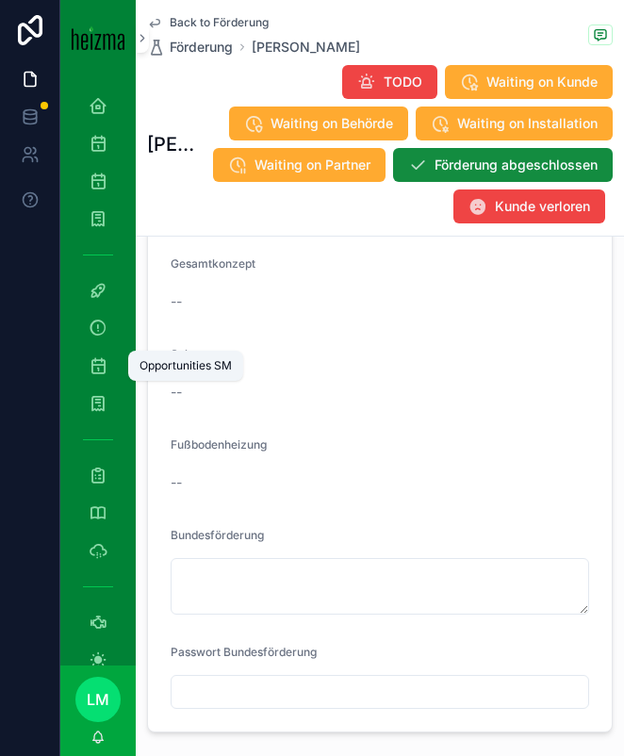
click at [108, 366] on div "Opportunities SM" at bounding box center [98, 366] width 30 height 30
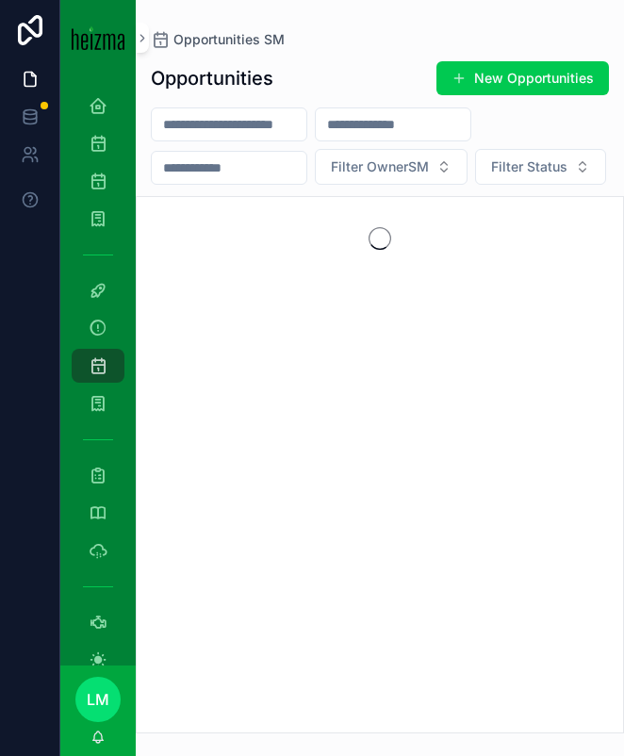
click at [224, 131] on input "scrollable content" at bounding box center [229, 124] width 155 height 26
type input "*****"
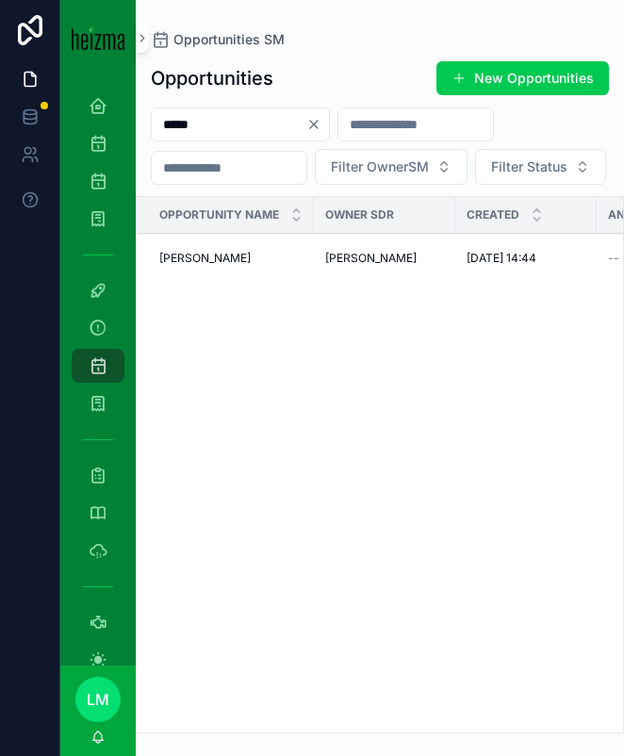
click at [204, 266] on span "[PERSON_NAME]" at bounding box center [204, 258] width 91 height 15
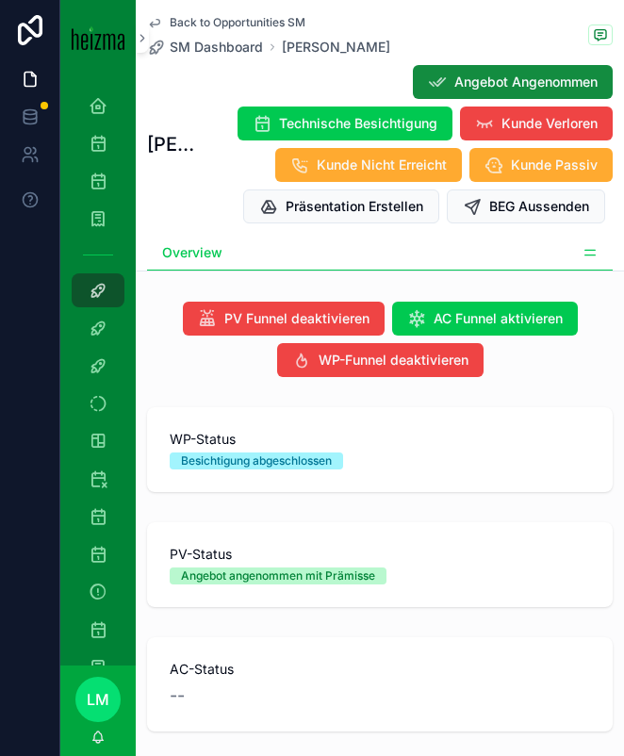
click at [585, 245] on icon "scrollable content" at bounding box center [590, 252] width 15 height 15
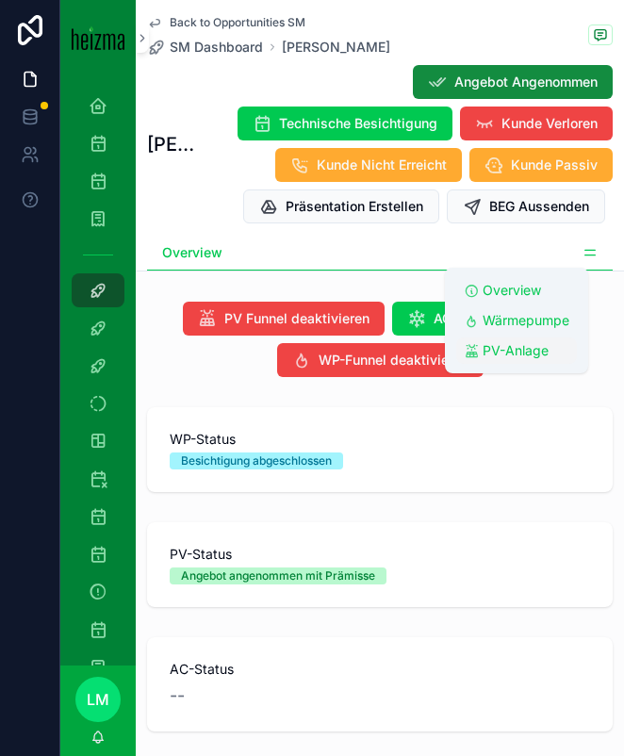
click at [502, 352] on span "PV-Anlage" at bounding box center [516, 350] width 66 height 19
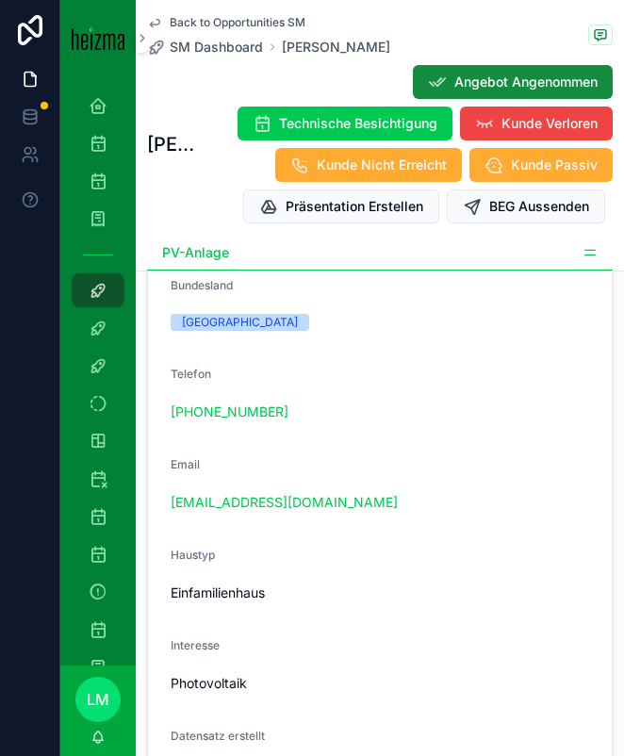
click at [384, 518] on div "zsoltsuveg@yahoo.com" at bounding box center [380, 503] width 419 height 30
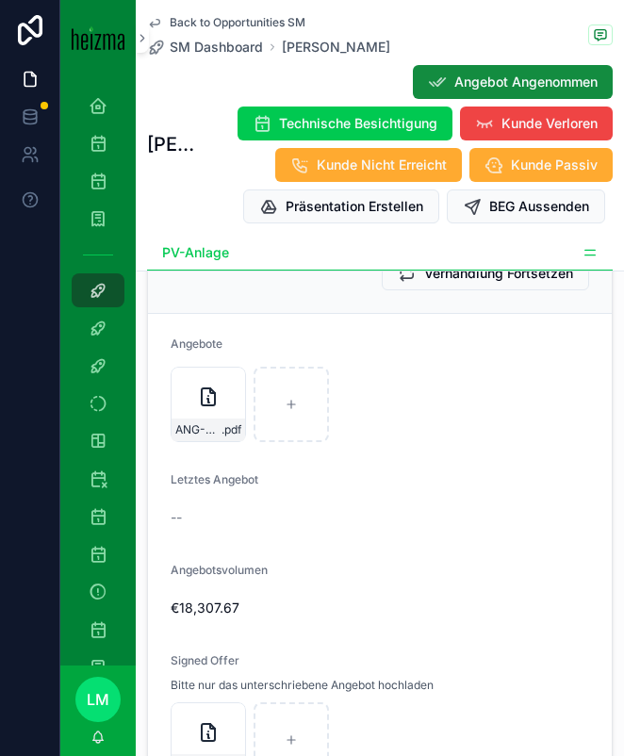
scroll to position [5926, 0]
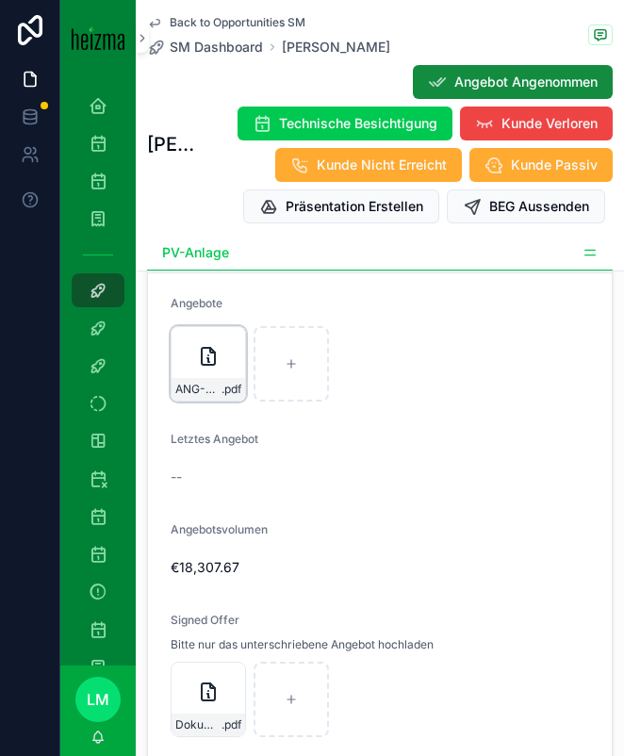
click at [193, 402] on div "ANG-PV-2967-Süveg-2025-07-17 .pdf" at bounding box center [208, 363] width 75 height 75
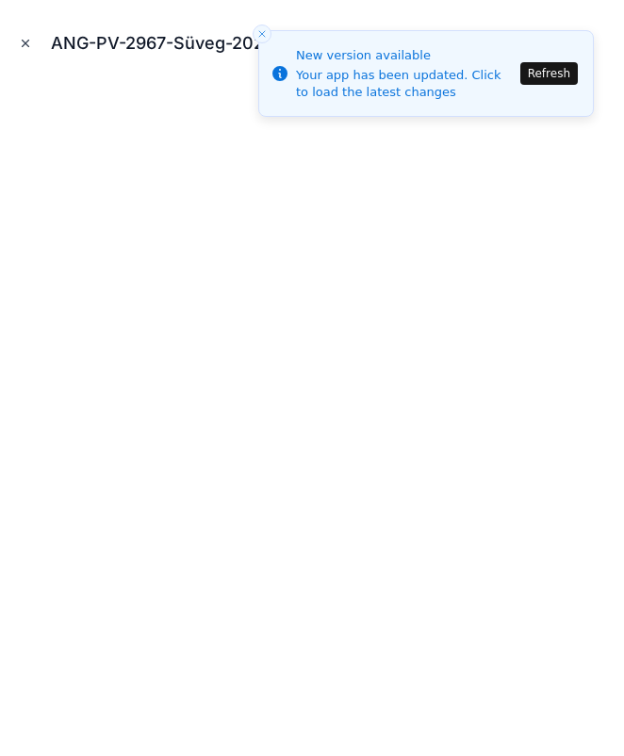
click at [23, 46] on icon "Close modal" at bounding box center [26, 44] width 7 height 7
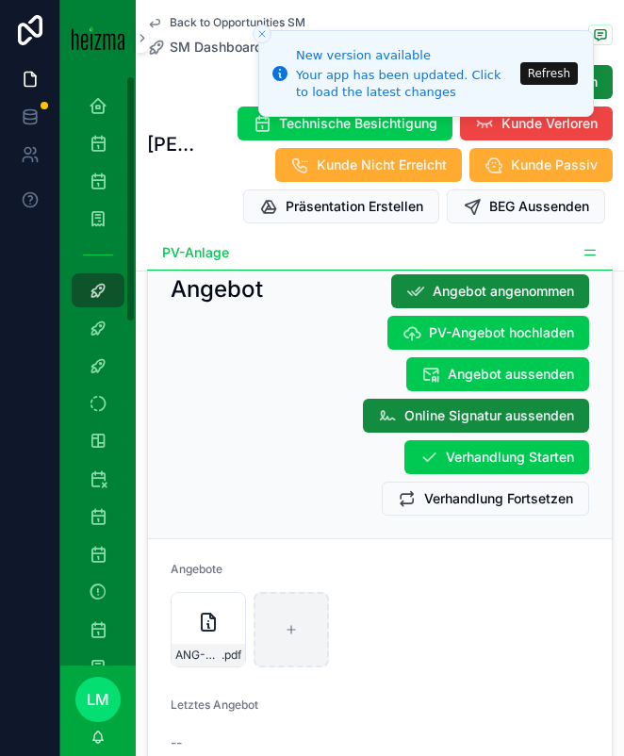
scroll to position [5626, 0]
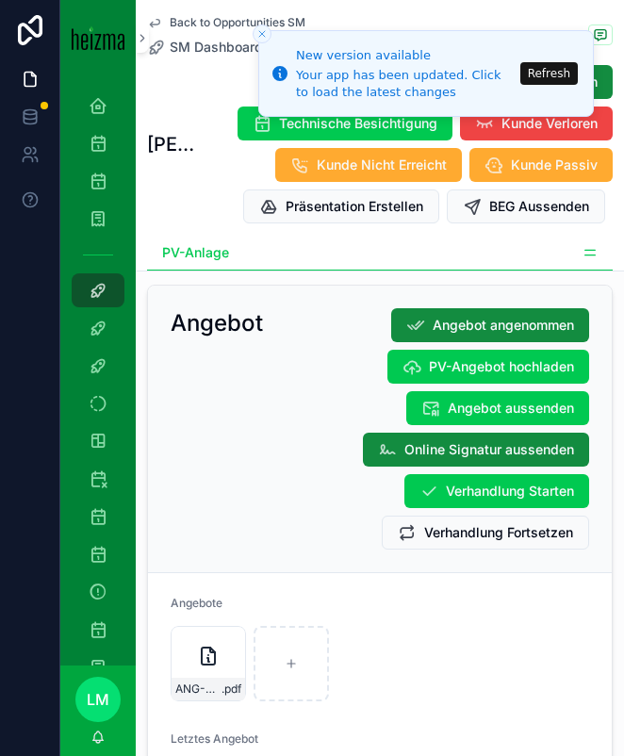
click at [540, 72] on button "Refresh" at bounding box center [550, 73] width 58 height 23
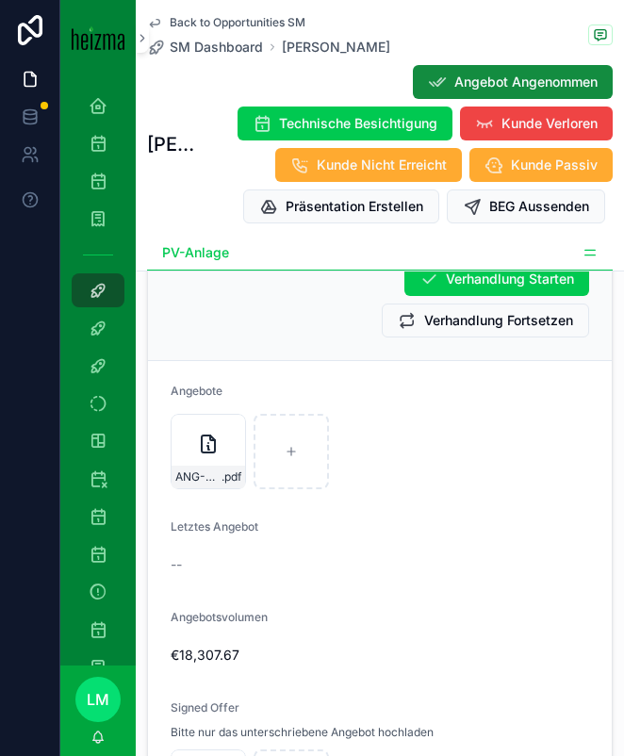
scroll to position [5833, 0]
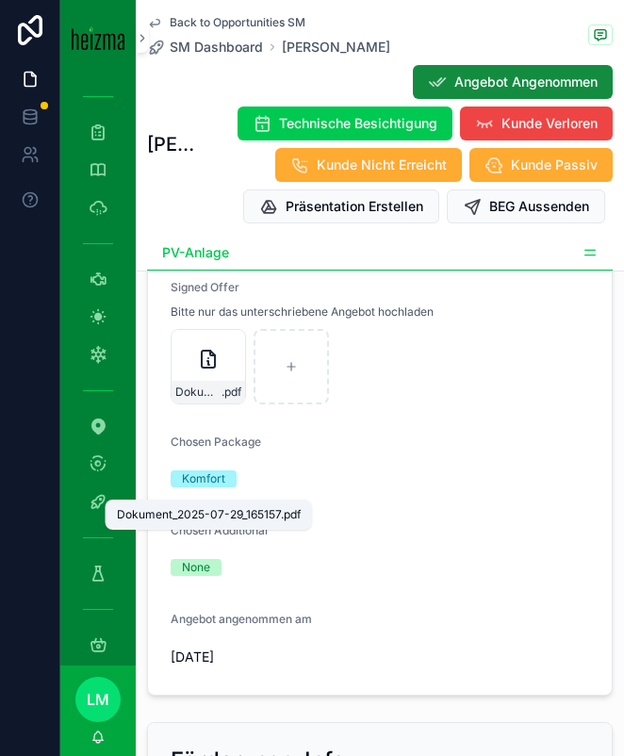
scroll to position [6301, 0]
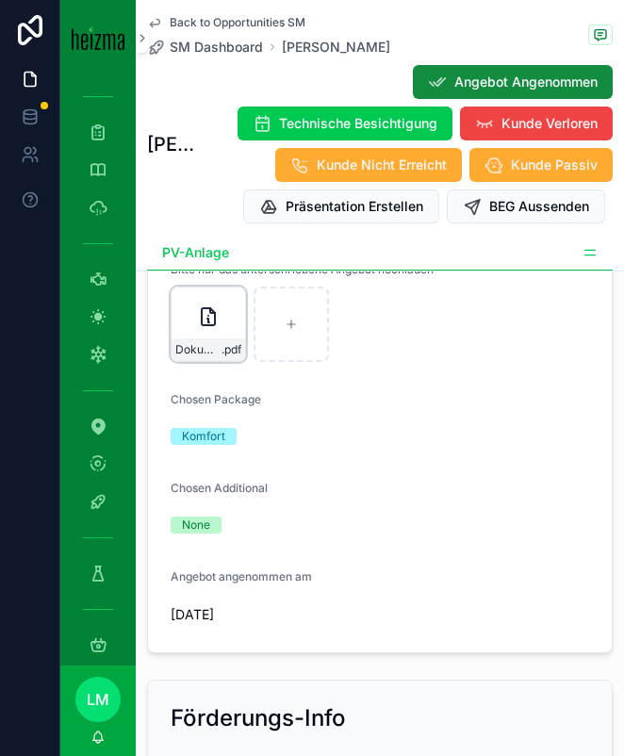
click at [213, 362] on div "Dokument_2025-07-29_165157 .pdf" at bounding box center [208, 324] width 75 height 75
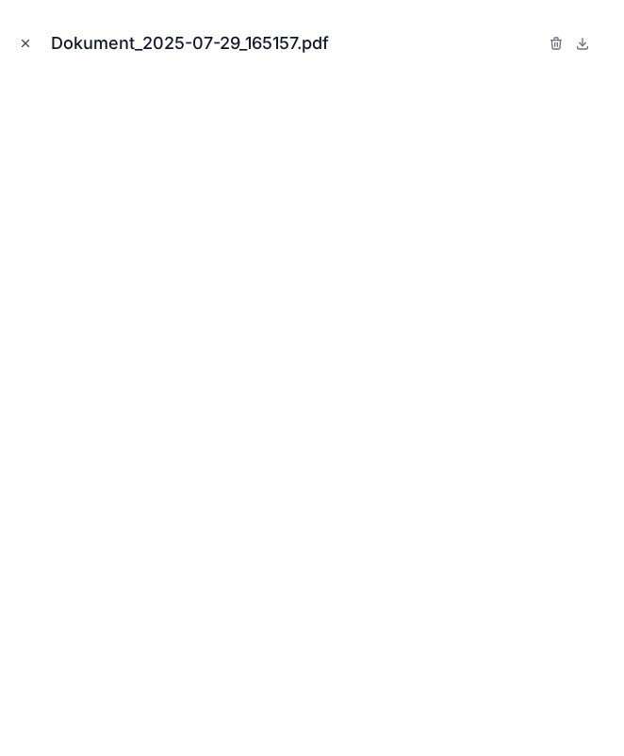
click at [27, 41] on icon "Close modal" at bounding box center [26, 44] width 7 height 7
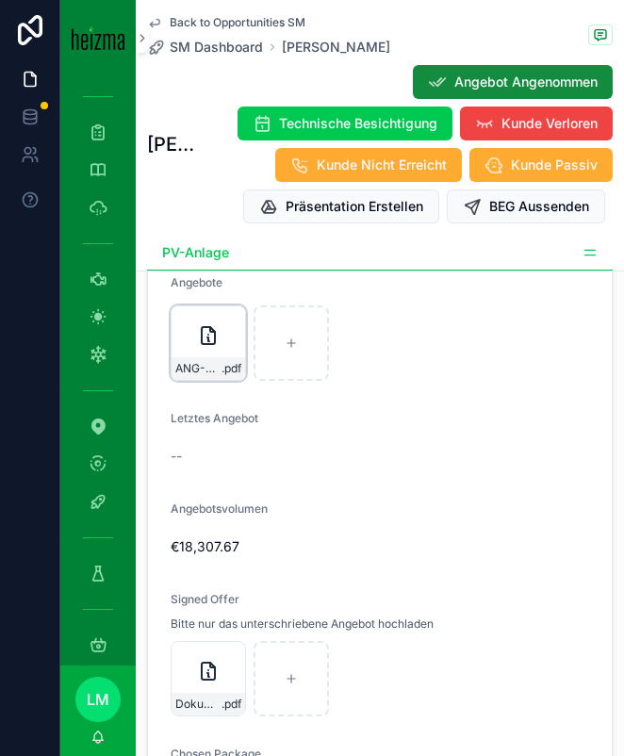
scroll to position [5936, 0]
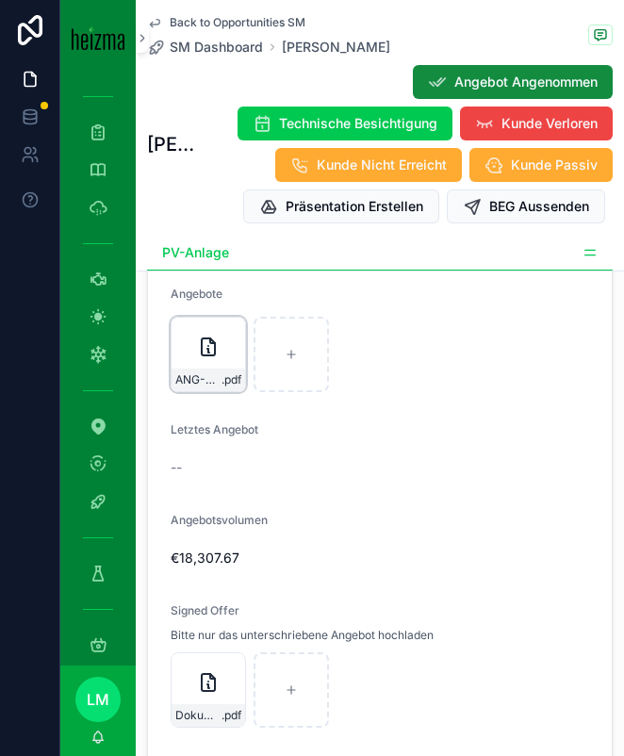
click at [202, 356] on icon "scrollable content" at bounding box center [208, 347] width 13 height 17
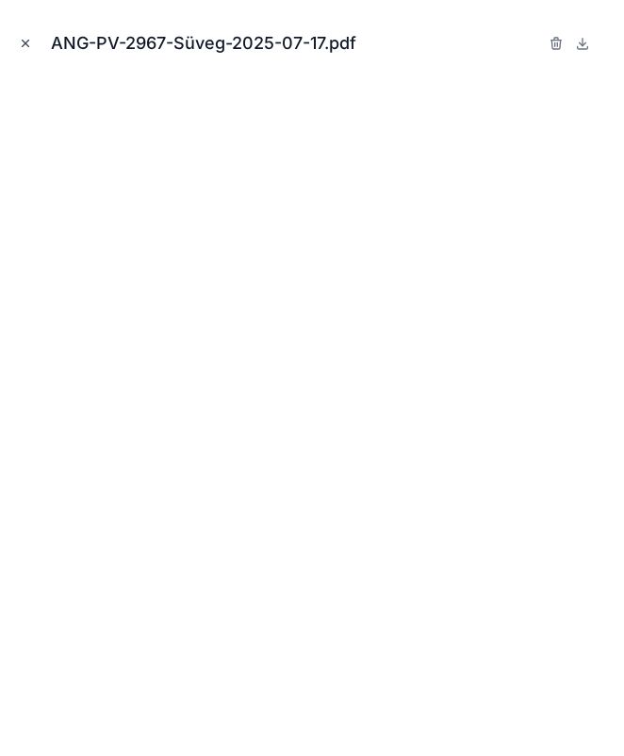
click at [26, 44] on icon "Close modal" at bounding box center [26, 44] width 7 height 7
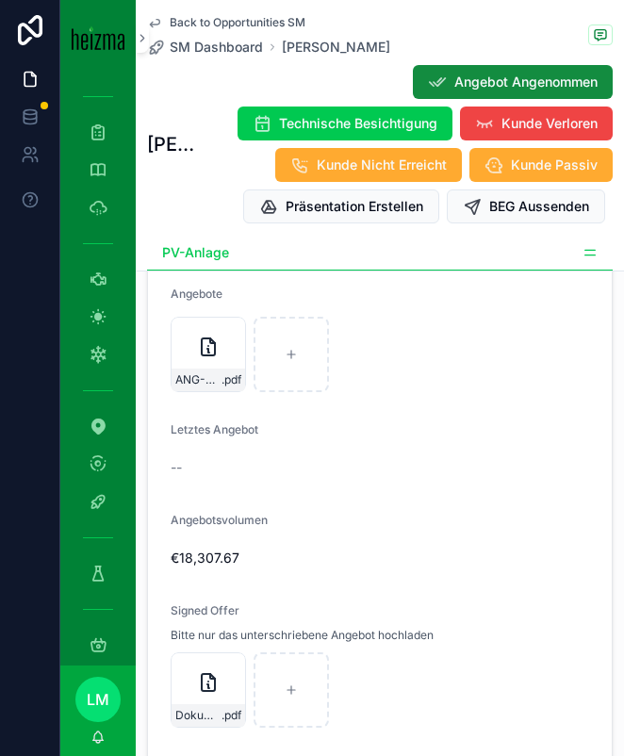
click at [188, 437] on span "Letztes Angebot" at bounding box center [215, 429] width 88 height 14
click at [205, 391] on div "ANG-PV-2967-Süveg-2025-07-17 .pdf" at bounding box center [209, 380] width 74 height 23
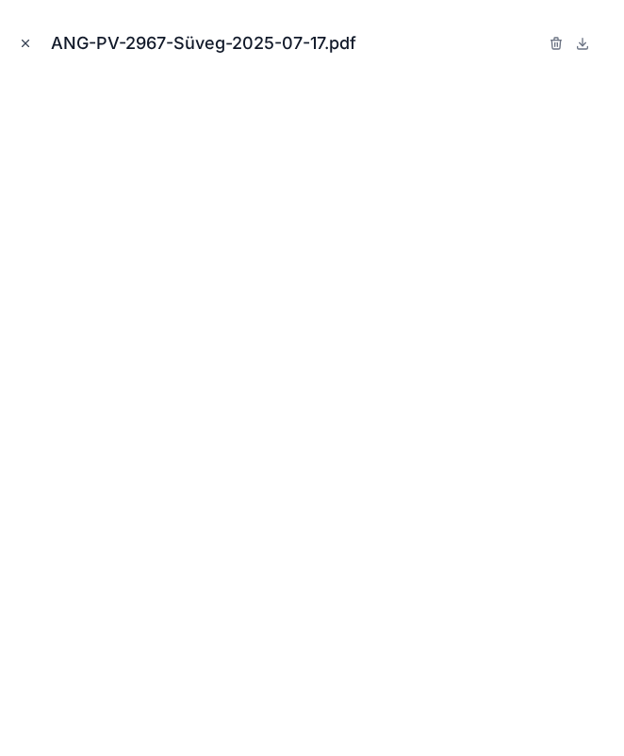
click at [29, 36] on button "Close modal" at bounding box center [25, 43] width 21 height 21
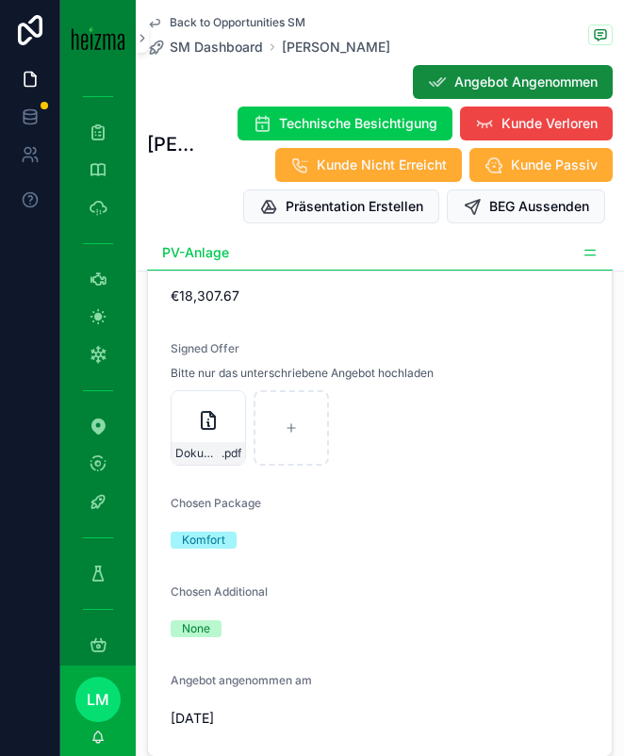
scroll to position [6219, 0]
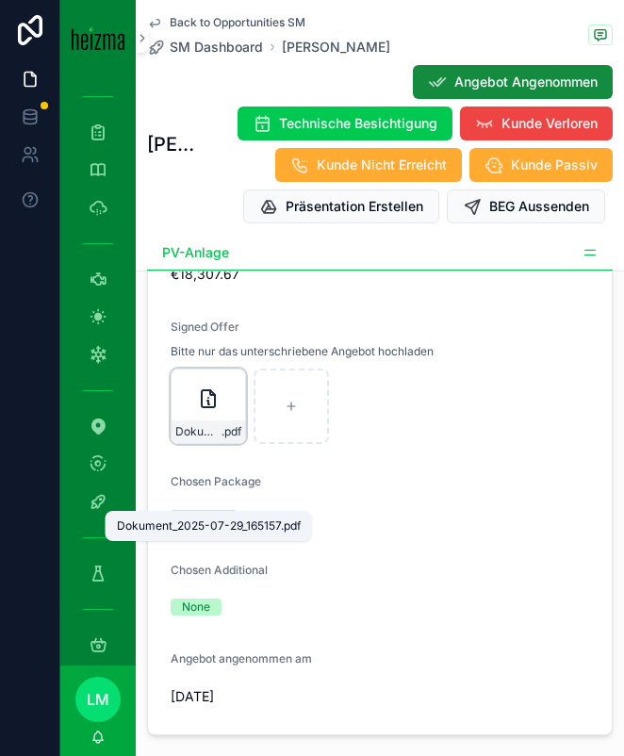
click at [207, 439] on span "Dokument_2025-07-29_165157" at bounding box center [198, 431] width 46 height 15
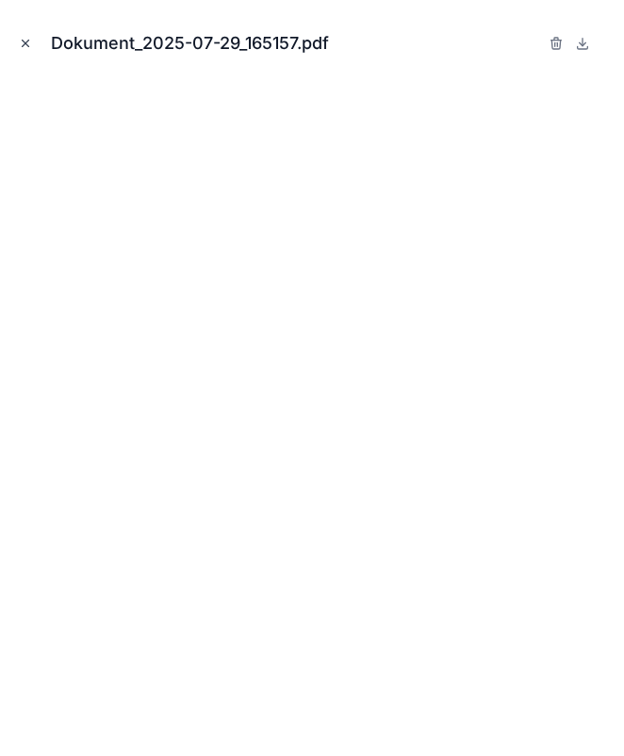
click at [30, 41] on icon "Close modal" at bounding box center [25, 43] width 13 height 13
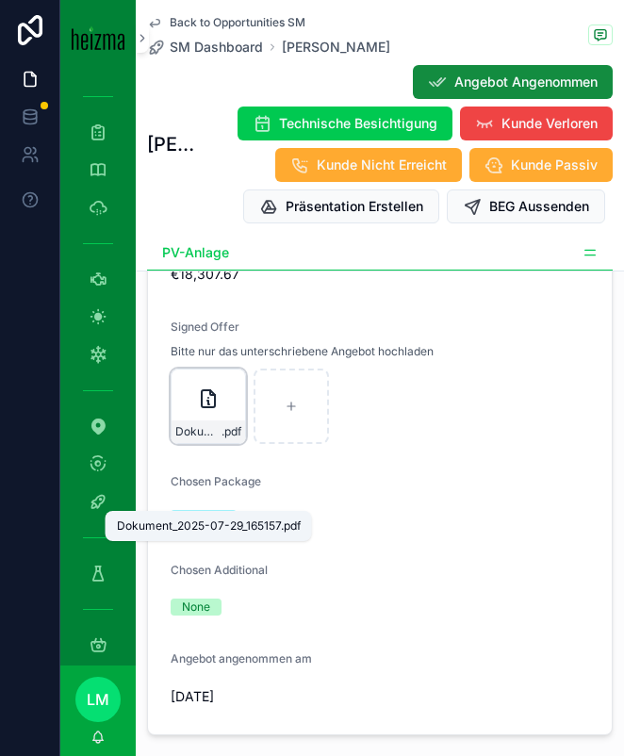
click at [208, 439] on span "Dokument_2025-07-29_165157" at bounding box center [198, 431] width 46 height 15
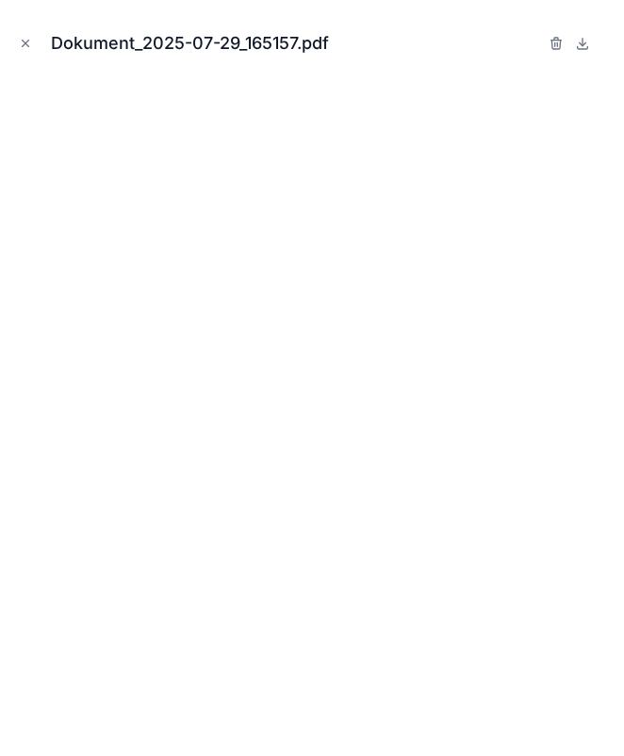
click at [28, 56] on div "Dokument_2025-07-29_165157.pdf" at bounding box center [312, 43] width 594 height 57
click at [27, 50] on button "Close modal" at bounding box center [25, 43] width 21 height 21
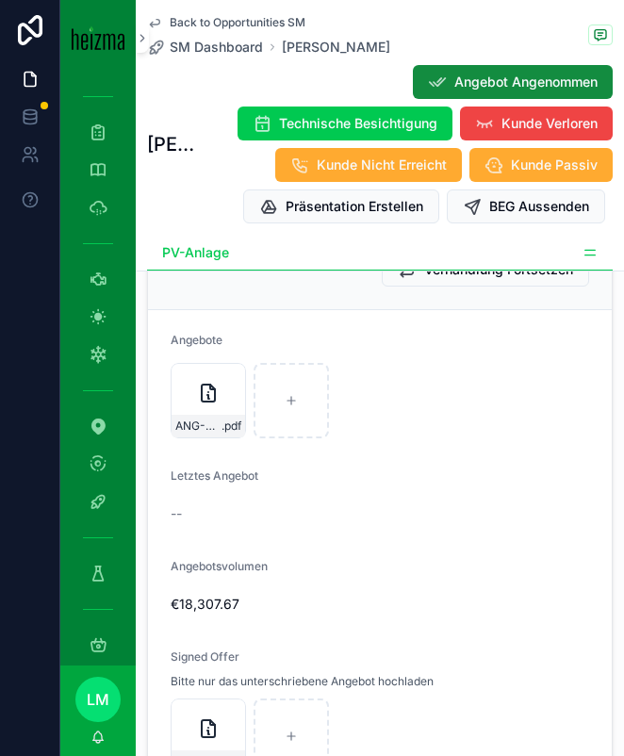
scroll to position [5858, 0]
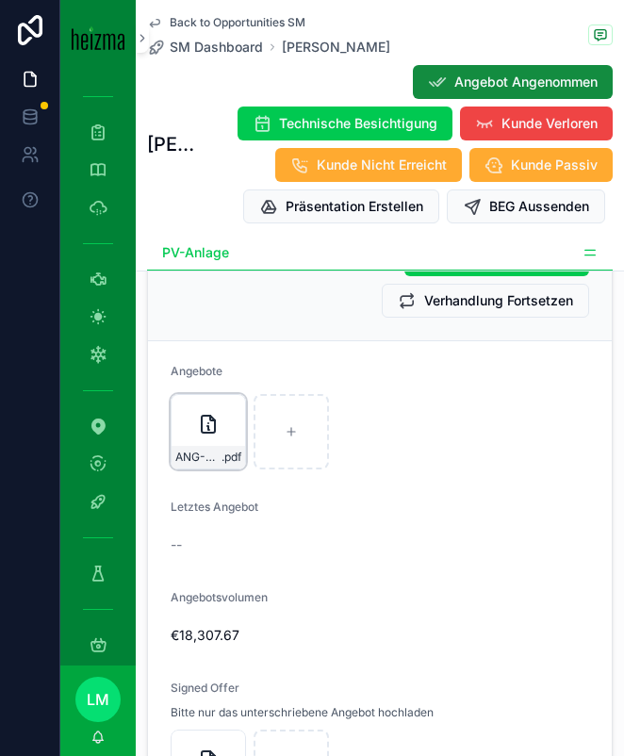
click at [204, 469] on div "ANG-PV-2967-Süveg-2025-07-17 .pdf" at bounding box center [209, 457] width 74 height 23
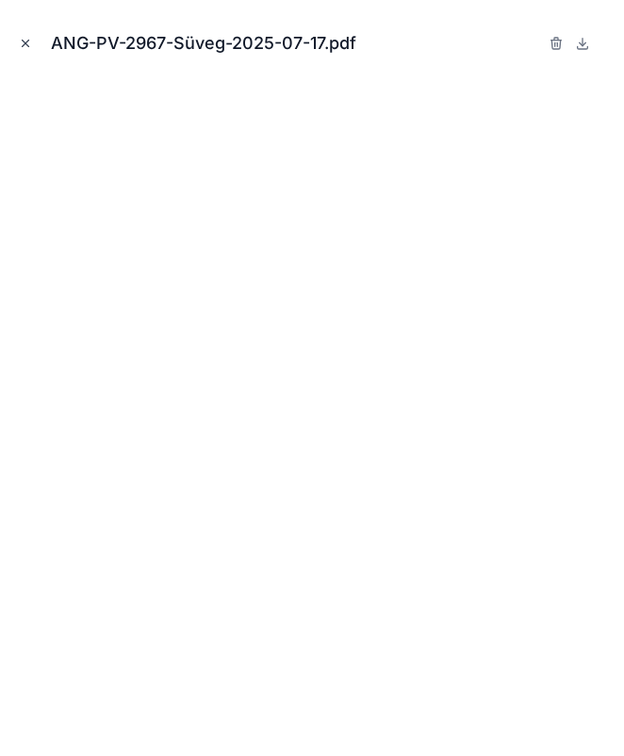
click at [33, 34] on button "Close modal" at bounding box center [25, 43] width 21 height 21
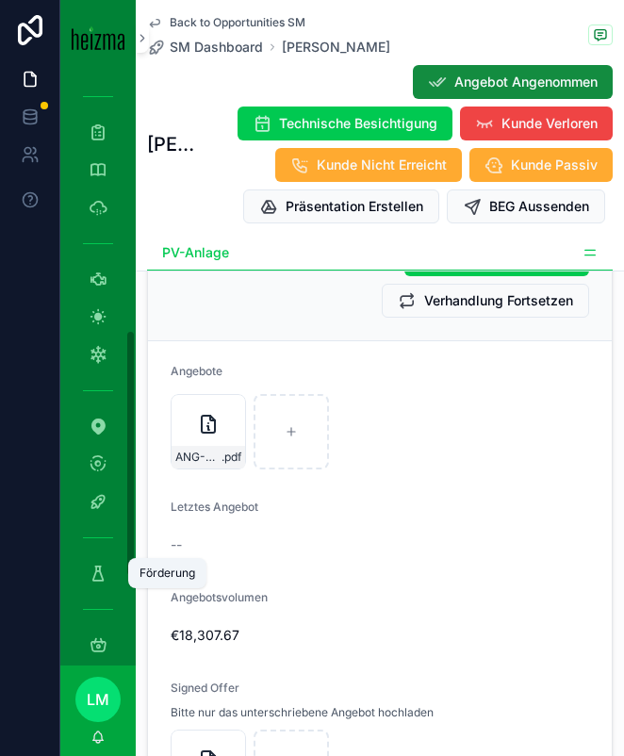
click at [96, 575] on icon "scrollable content" at bounding box center [98, 573] width 19 height 19
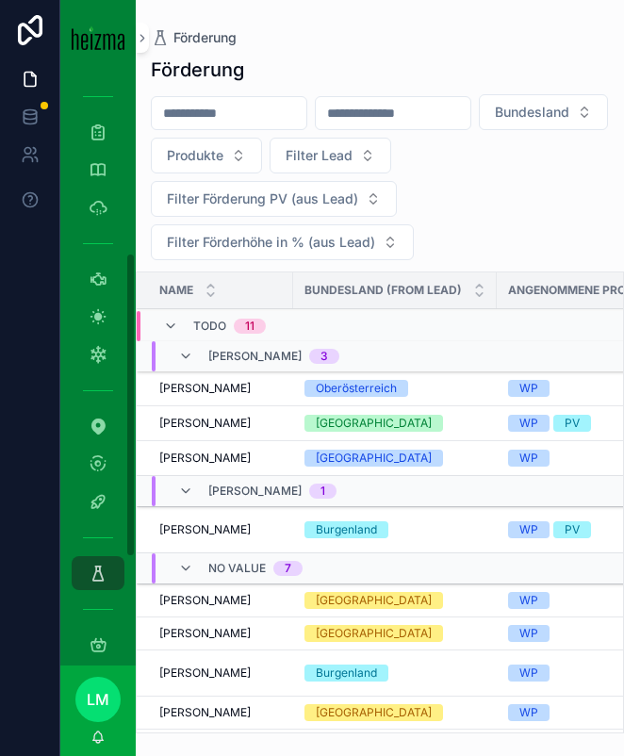
click at [200, 126] on div "scrollable content" at bounding box center [229, 113] width 157 height 34
click at [194, 116] on input "scrollable content" at bounding box center [229, 113] width 155 height 26
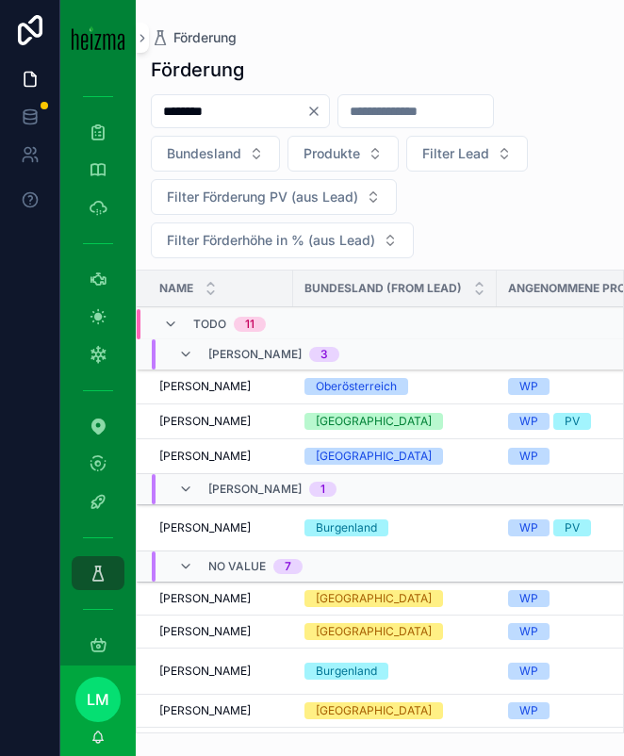
type input "********"
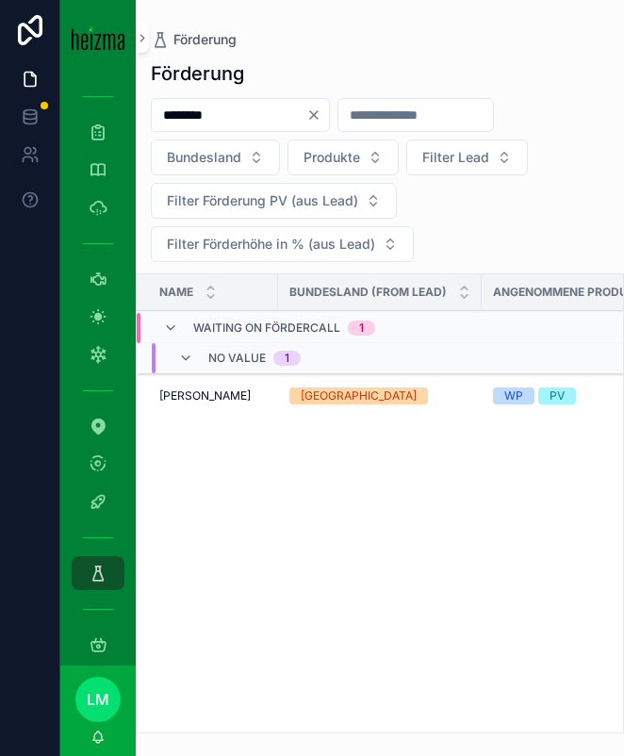
click at [207, 394] on span "[PERSON_NAME]" at bounding box center [204, 396] width 91 height 15
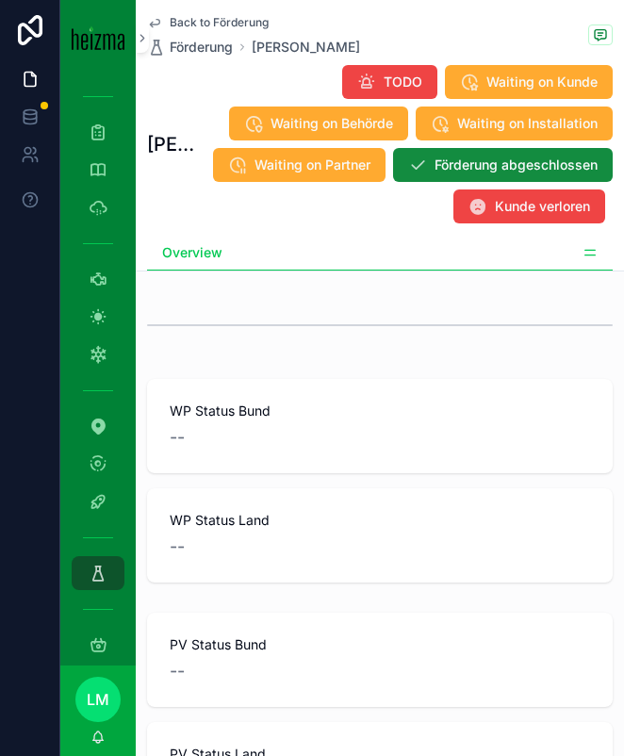
click at [587, 250] on icon "scrollable content" at bounding box center [591, 250] width 10 height 0
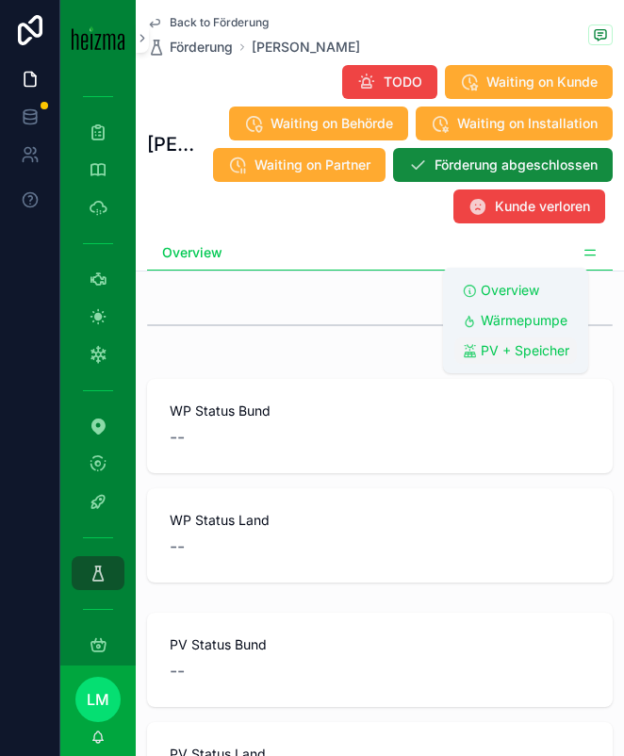
click at [523, 347] on span "PV + Speicher" at bounding box center [525, 350] width 89 height 19
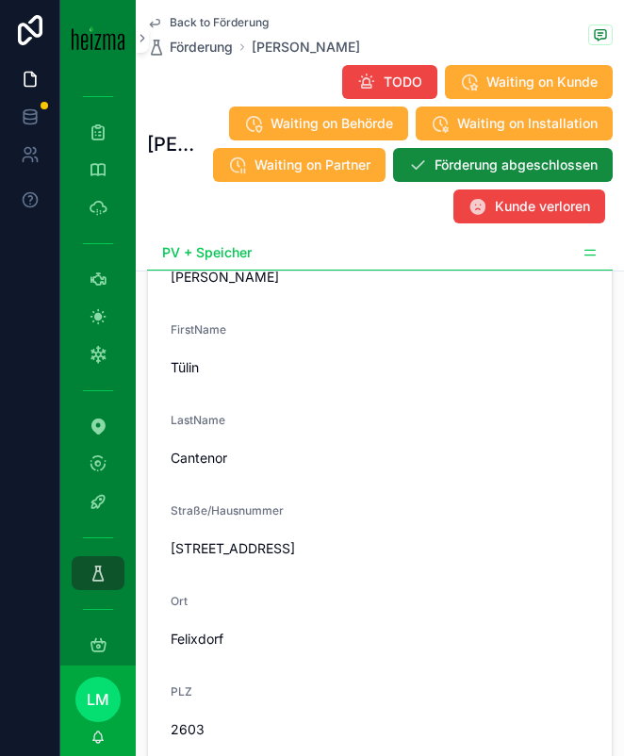
scroll to position [2107, 0]
click at [191, 384] on div "Tülin" at bounding box center [380, 369] width 419 height 30
click at [191, 378] on span "Tülin" at bounding box center [380, 368] width 419 height 19
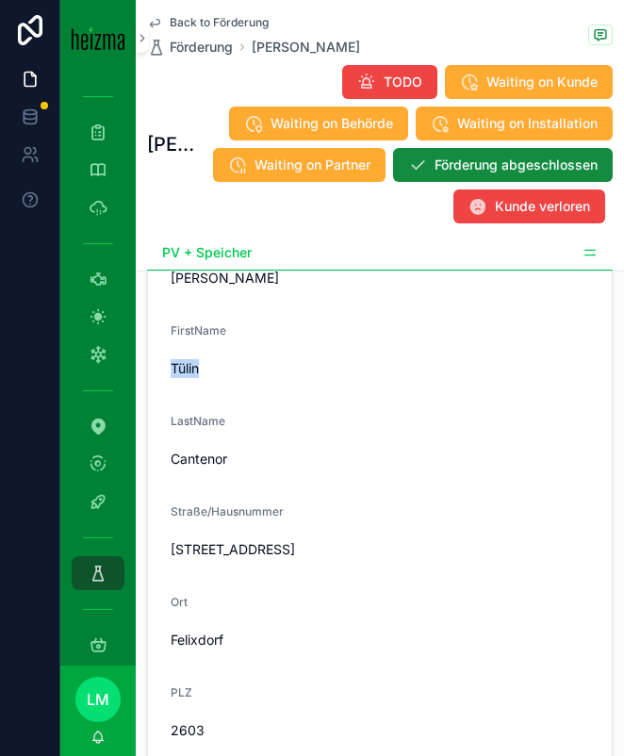
copy span "Tülin"
click at [192, 469] on span "Cantenor" at bounding box center [380, 459] width 419 height 19
copy span "Cantenor"
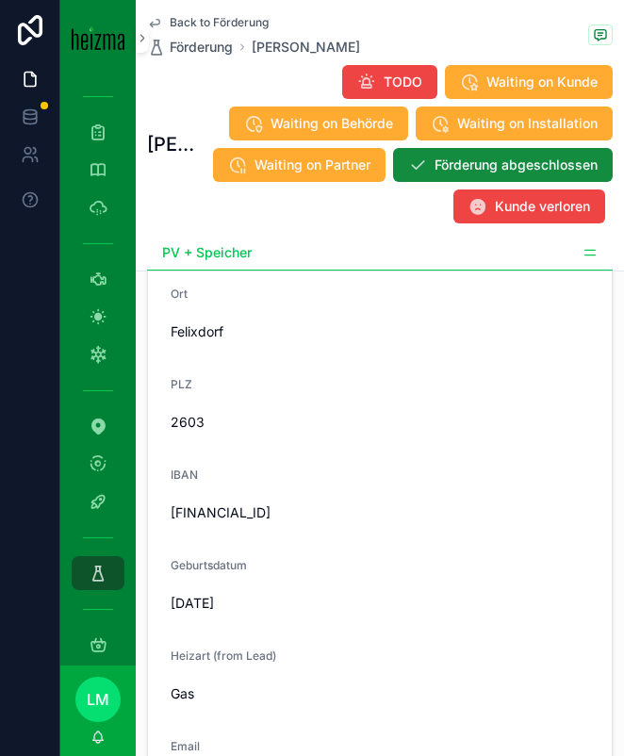
scroll to position [2441, 0]
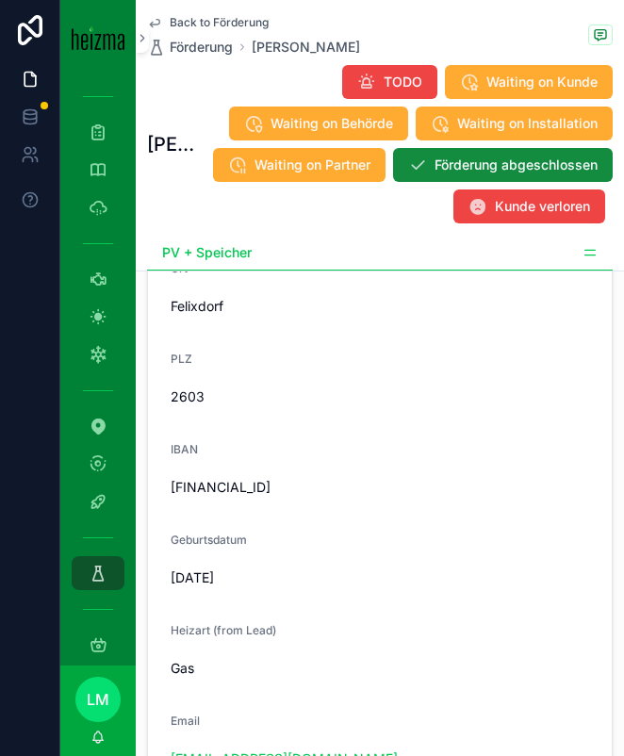
click at [210, 593] on div "[DATE]" at bounding box center [380, 578] width 419 height 30
click at [212, 588] on span "[DATE]" at bounding box center [380, 578] width 419 height 19
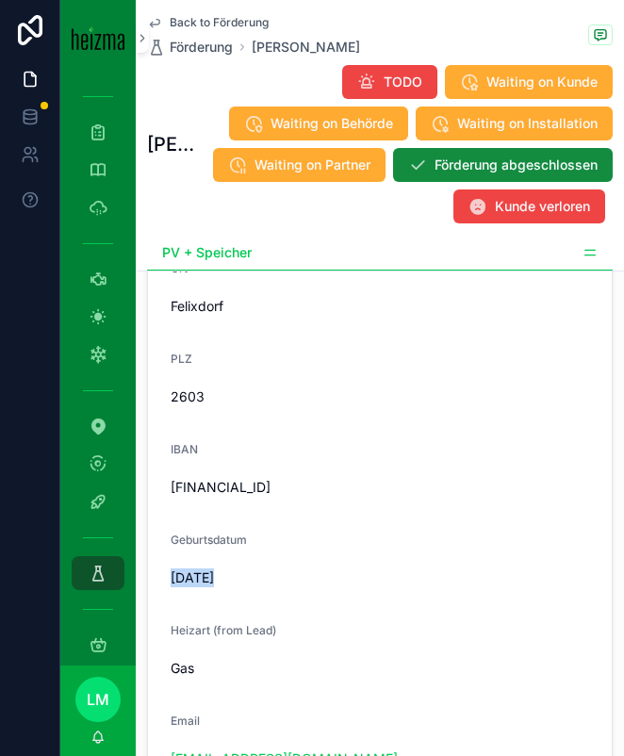
copy span "[DATE]"
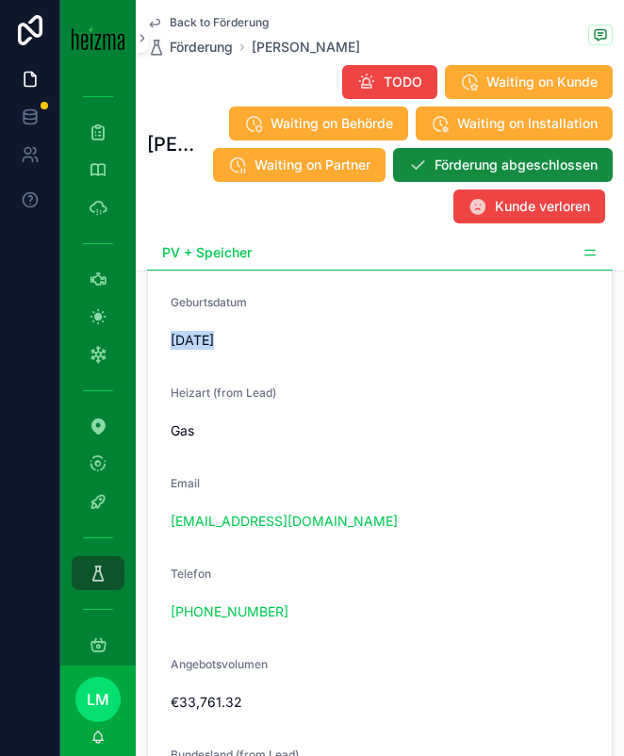
scroll to position [2602, 0]
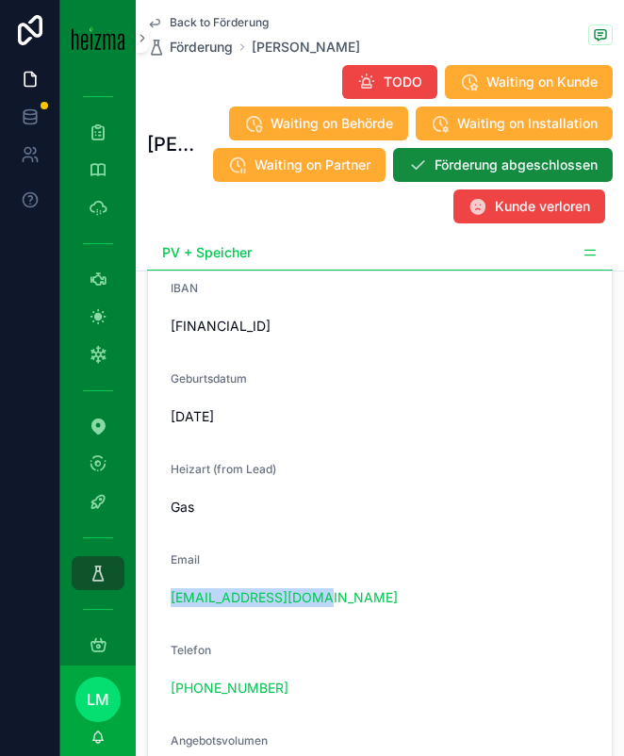
drag, startPoint x: 377, startPoint y: 638, endPoint x: 141, endPoint y: 634, distance: 235.8
click at [141, 634] on div "Name Tülin Cantenor FirstName Tülin LastName [GEOGRAPHIC_DATA]/Hausnummer [STRE…" at bounding box center [380, 597] width 489 height 1780
copy link "[EMAIL_ADDRESS][DOMAIN_NAME]"
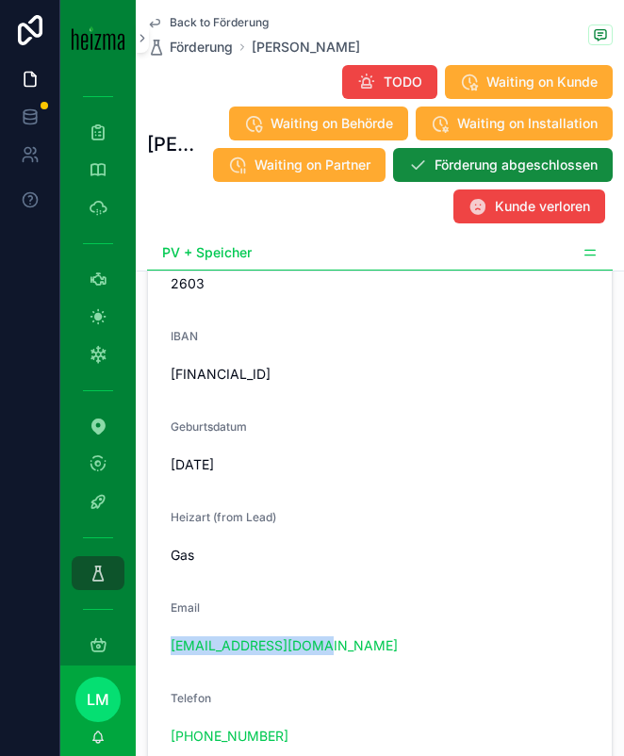
click at [416, 528] on form "Name Tülin Cantenor FirstName Tülin LastName [GEOGRAPHIC_DATA]/Hausnummer [STRE…" at bounding box center [380, 645] width 464 height 1764
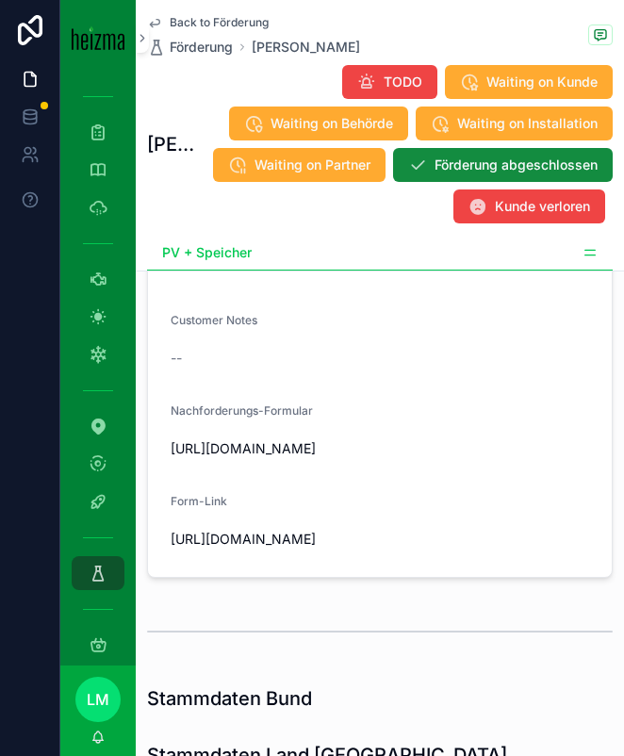
scroll to position [1421, 0]
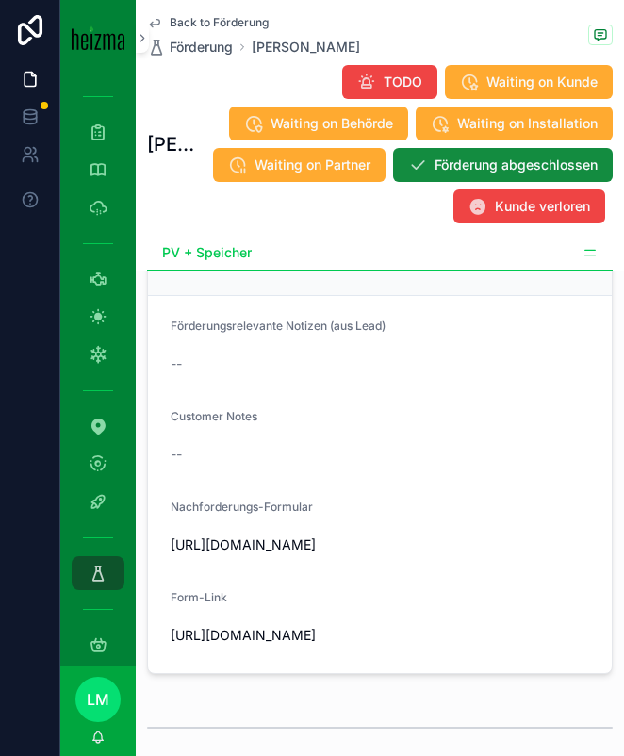
click at [588, 253] on icon "scrollable content" at bounding box center [590, 252] width 15 height 15
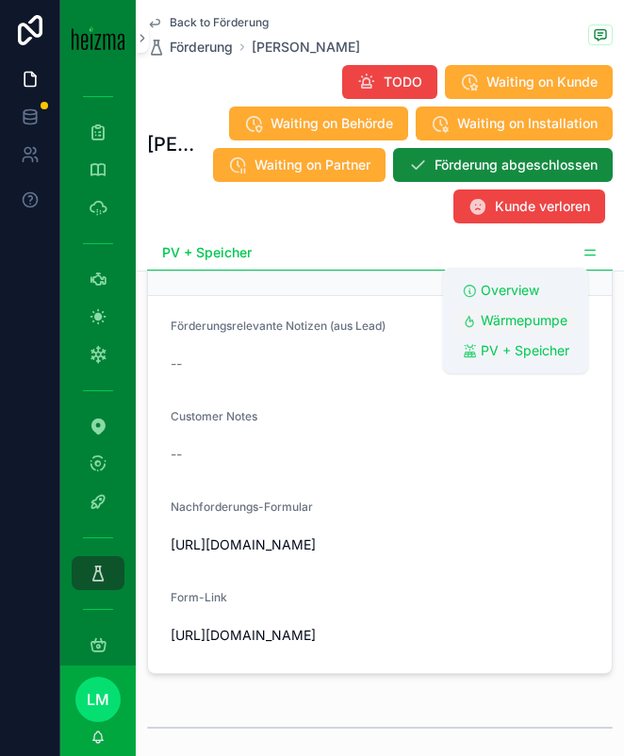
click at [505, 310] on link "Wärmepumpe" at bounding box center [516, 320] width 123 height 26
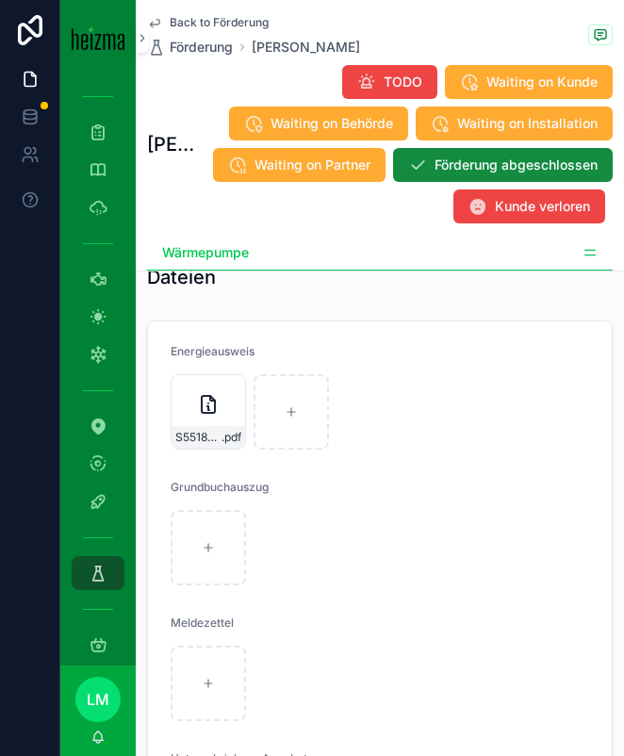
scroll to position [4003, 0]
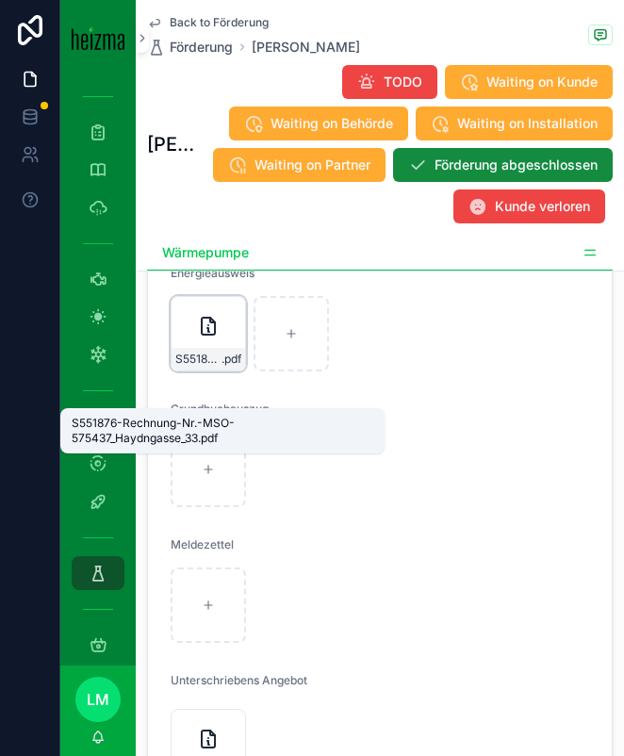
click at [211, 367] on span "S551876-Rechnung-Nr.-MSO-575437_Haydngasse_33" at bounding box center [198, 359] width 46 height 15
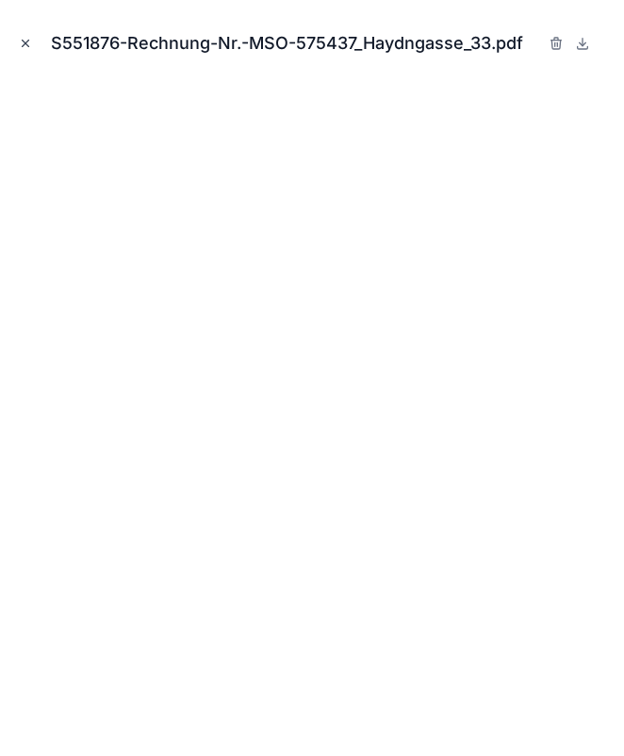
click at [25, 37] on icon "Close modal" at bounding box center [25, 43] width 13 height 13
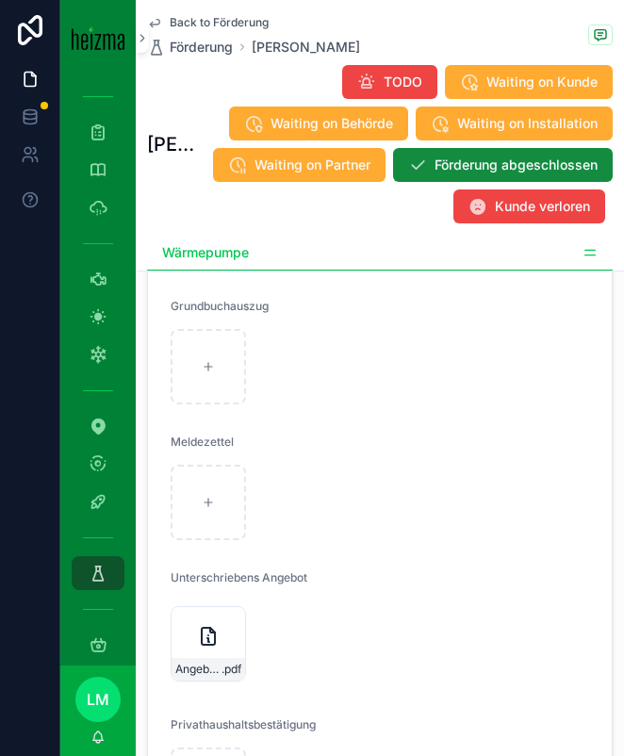
scroll to position [4095, 0]
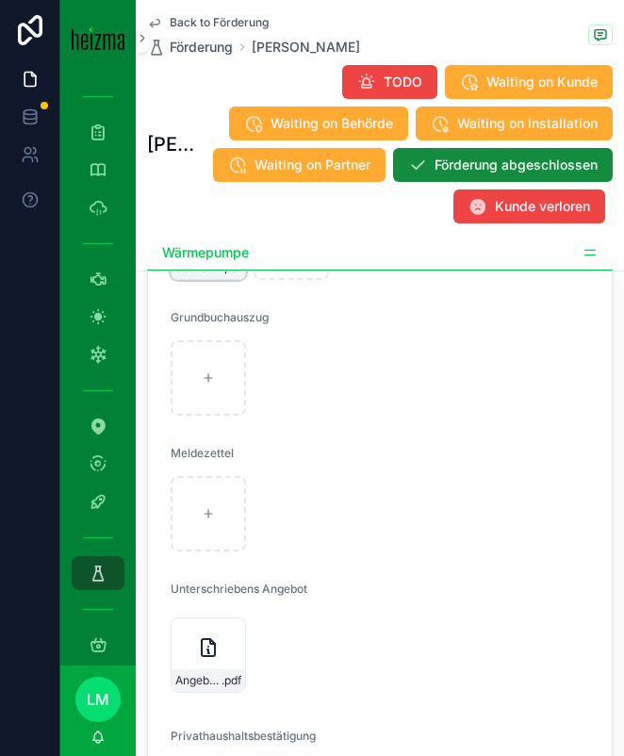
click at [196, 275] on span "S551876-Rechnung-Nr.-MSO-575437_Haydngasse_33" at bounding box center [198, 267] width 46 height 15
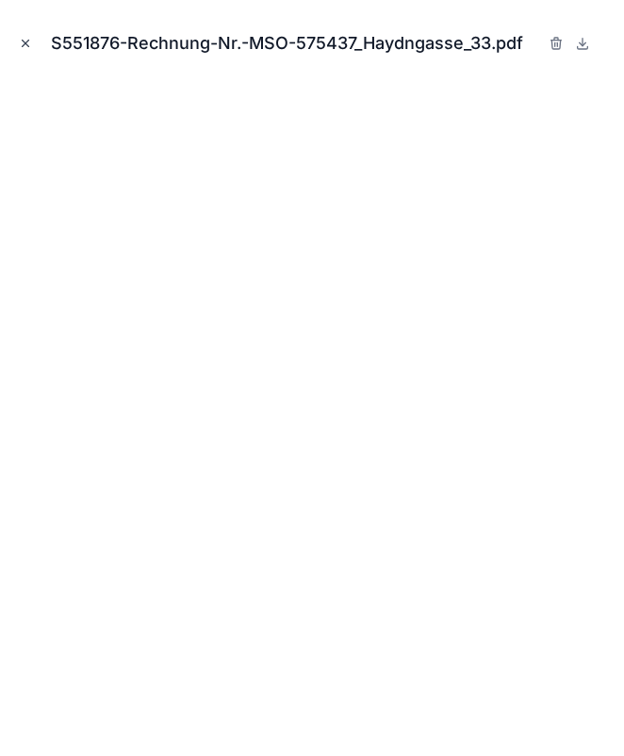
click at [24, 41] on icon "Close modal" at bounding box center [26, 44] width 7 height 7
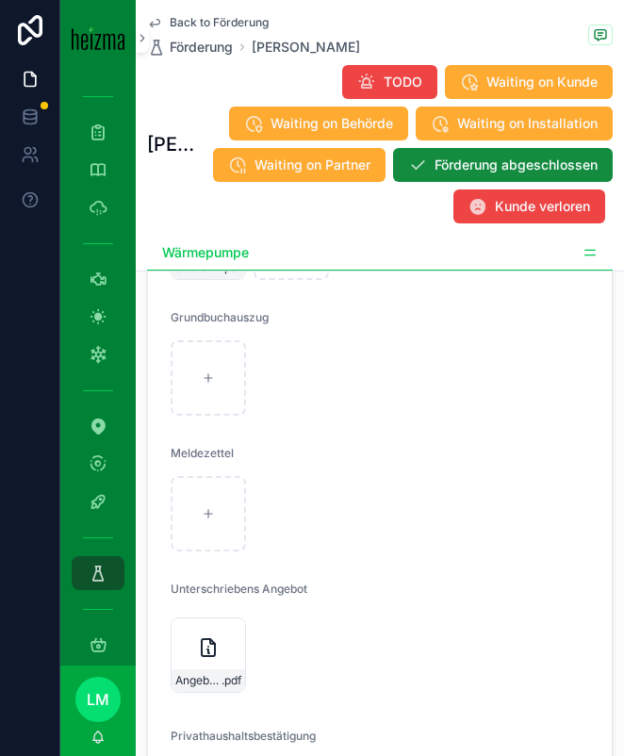
click at [194, 15] on span "Back to Förderung" at bounding box center [219, 22] width 99 height 15
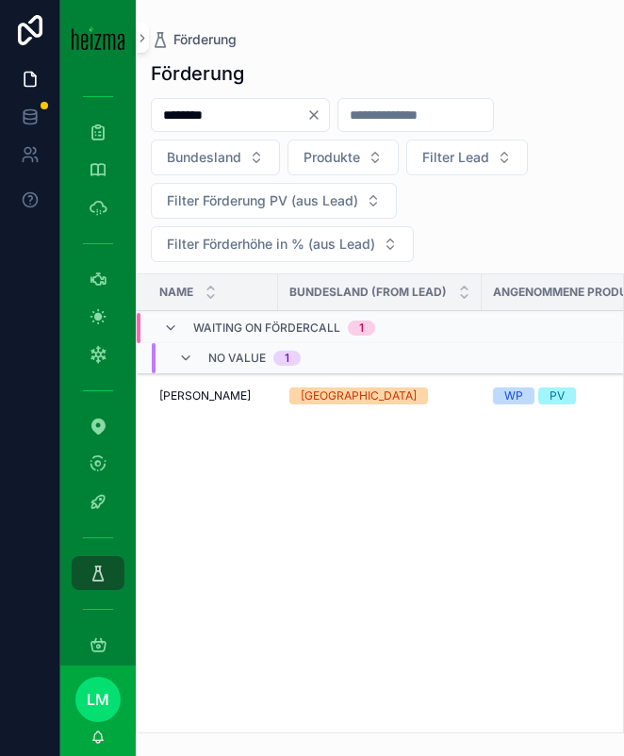
click at [198, 129] on div "********" at bounding box center [240, 115] width 179 height 34
click at [198, 123] on input "********" at bounding box center [229, 115] width 155 height 26
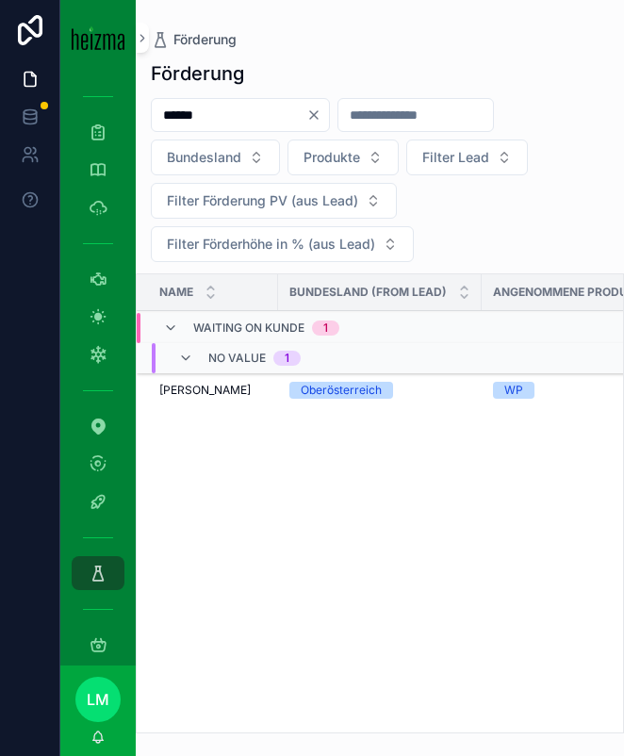
type input "******"
click at [249, 383] on span "Kimran Borchashvili" at bounding box center [204, 390] width 91 height 15
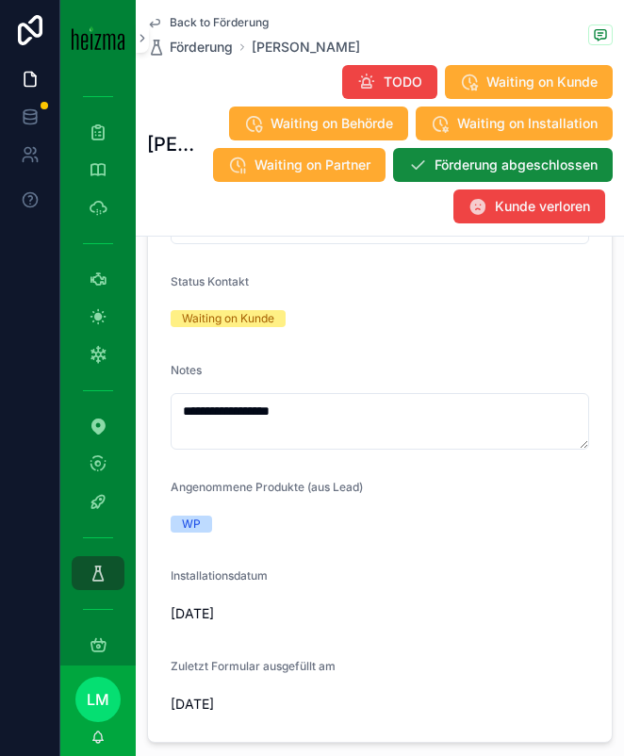
scroll to position [836, 0]
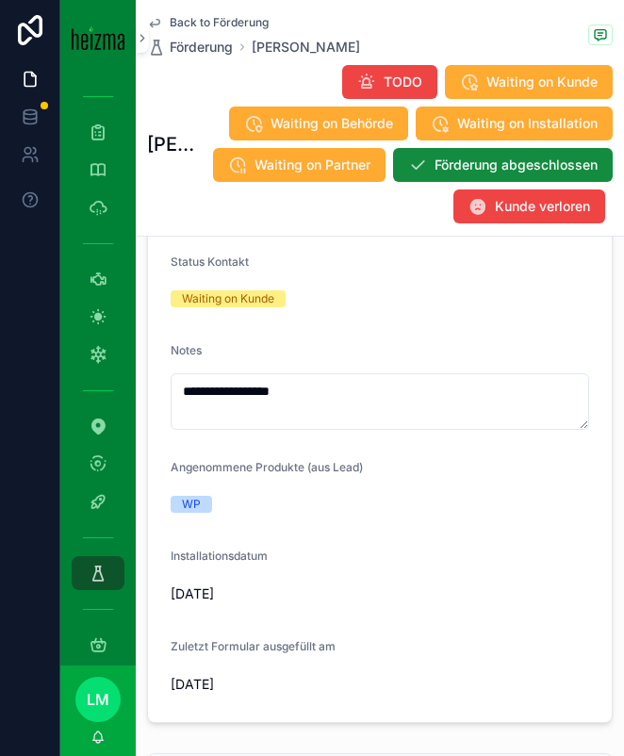
click at [214, 10] on div "Back to Förderung Förderung Kimran Borchashvili Kimran Borchashvili TODO Waitin…" at bounding box center [380, 118] width 466 height 236
click at [214, 15] on span "Back to Förderung" at bounding box center [219, 22] width 99 height 15
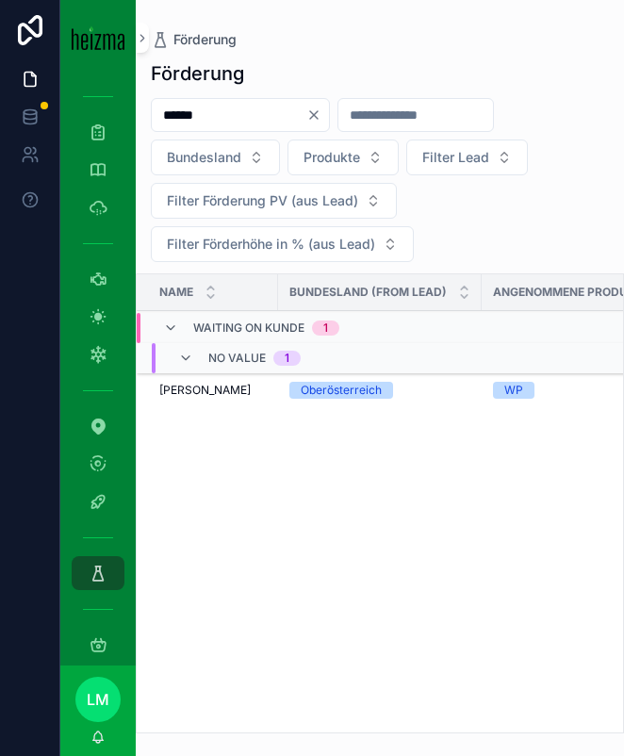
click at [203, 391] on span "Kimran Borchashvili" at bounding box center [204, 390] width 91 height 15
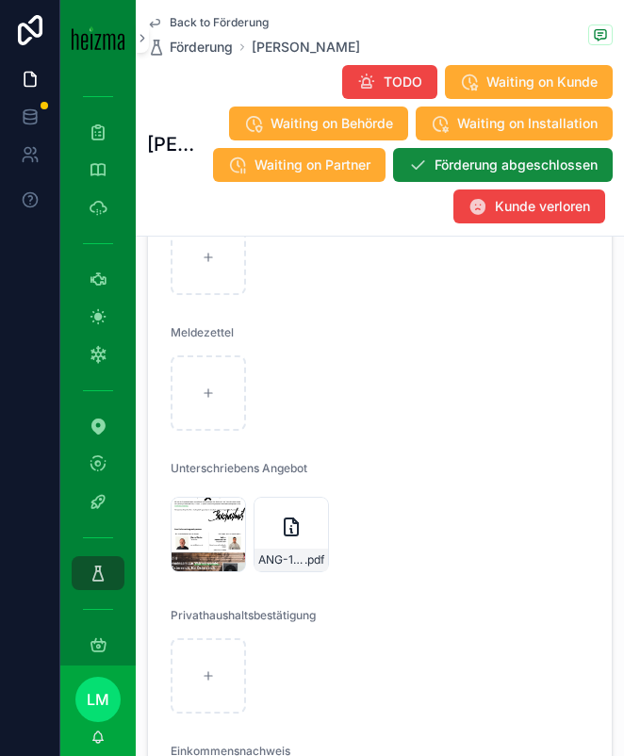
scroll to position [4794, 0]
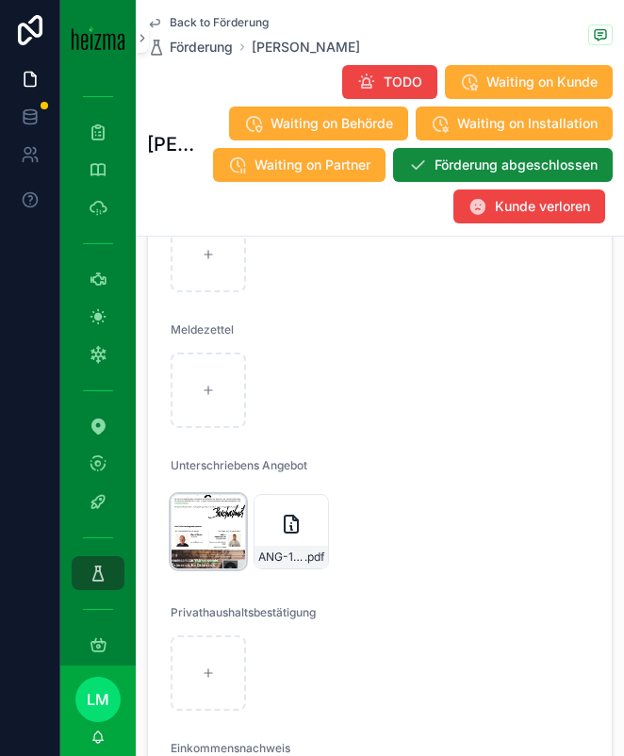
click at [204, 570] on div "Image .jpg" at bounding box center [208, 531] width 75 height 75
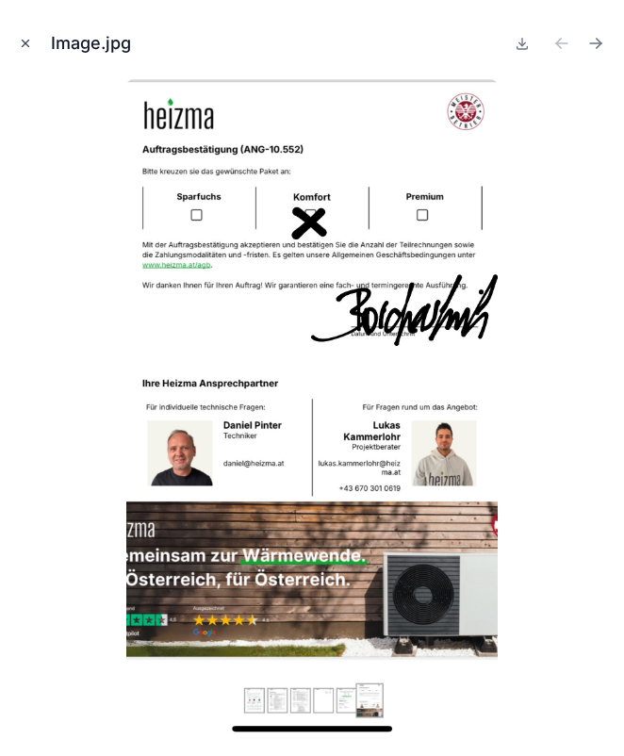
click at [19, 37] on icon "Close modal" at bounding box center [25, 43] width 13 height 13
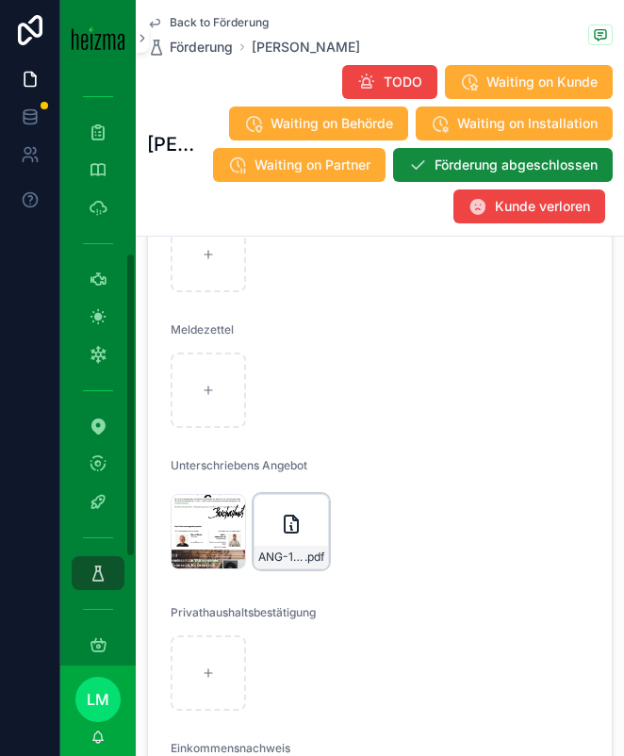
click at [285, 570] on div "ANG-10552-Borchashvili-2025-05-02-(3)-(1) .pdf" at bounding box center [291, 531] width 75 height 75
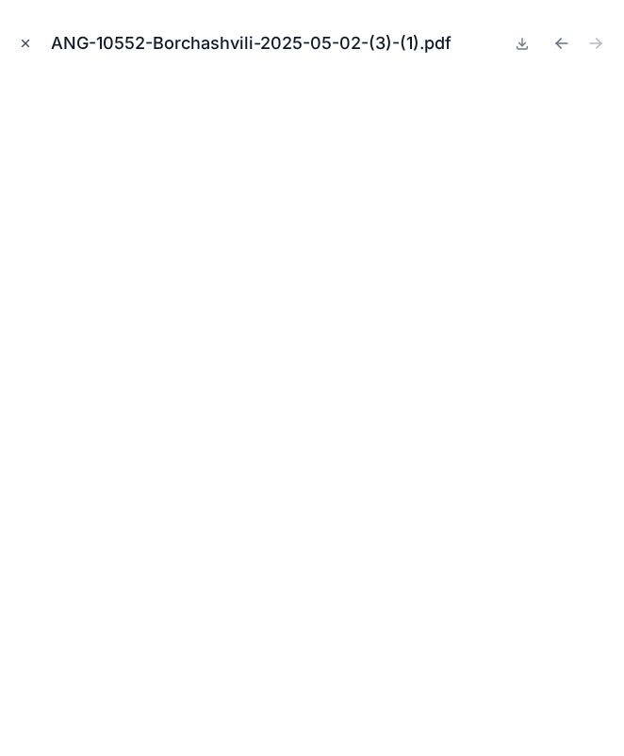
click at [25, 40] on icon "Close modal" at bounding box center [25, 43] width 13 height 13
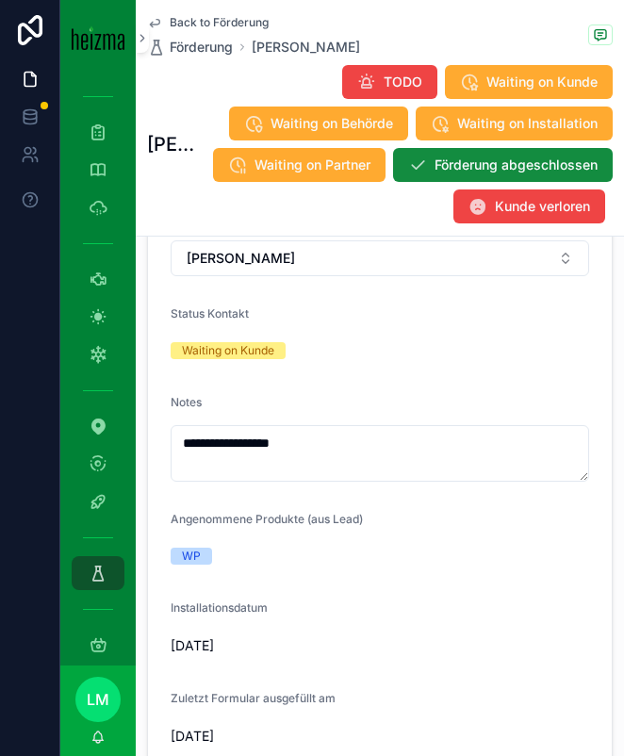
scroll to position [715, 0]
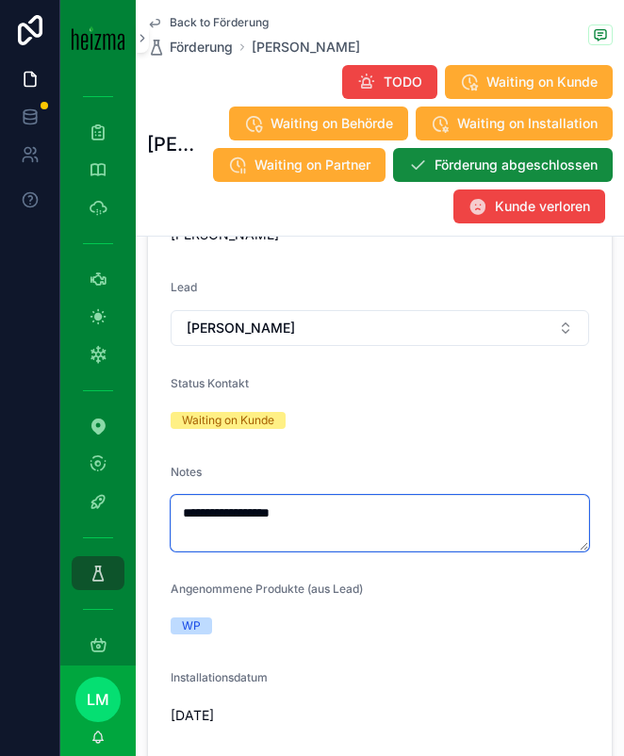
click at [324, 526] on textarea "**********" at bounding box center [380, 523] width 419 height 57
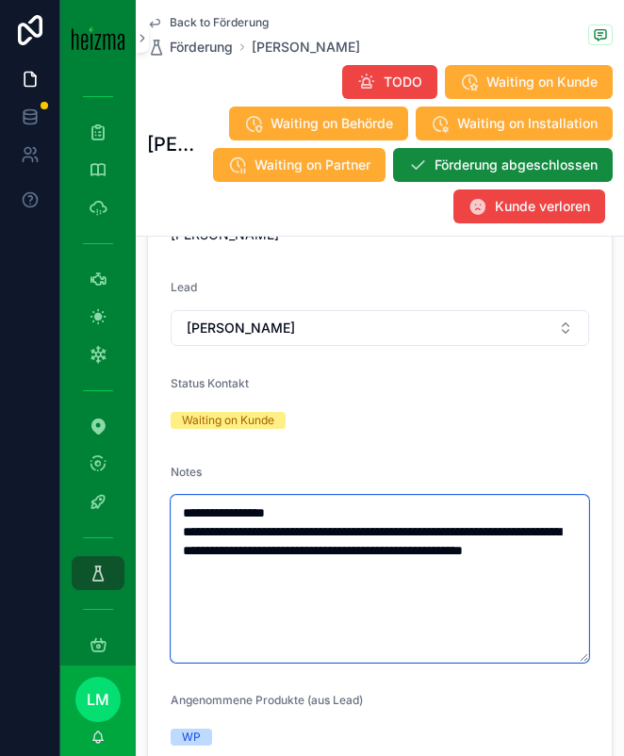
click at [351, 555] on textarea "**********" at bounding box center [380, 579] width 419 height 168
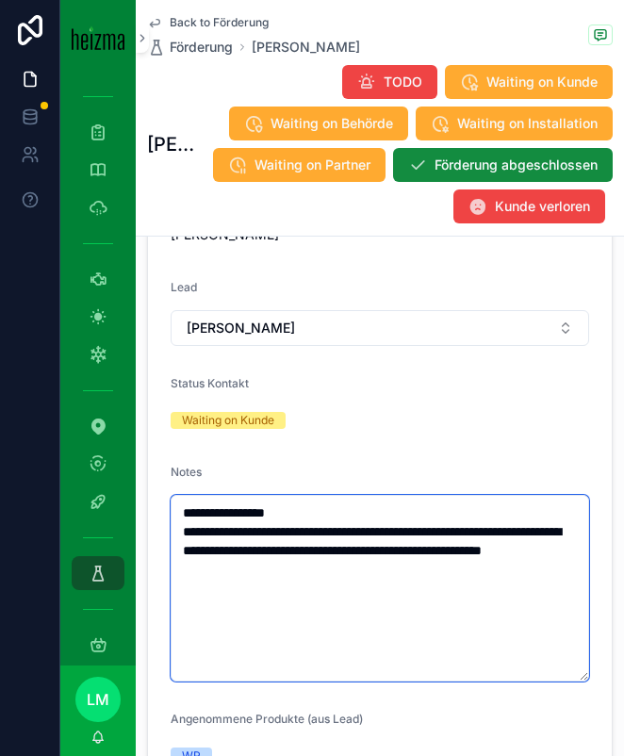
click at [340, 597] on textarea "**********" at bounding box center [380, 588] width 419 height 187
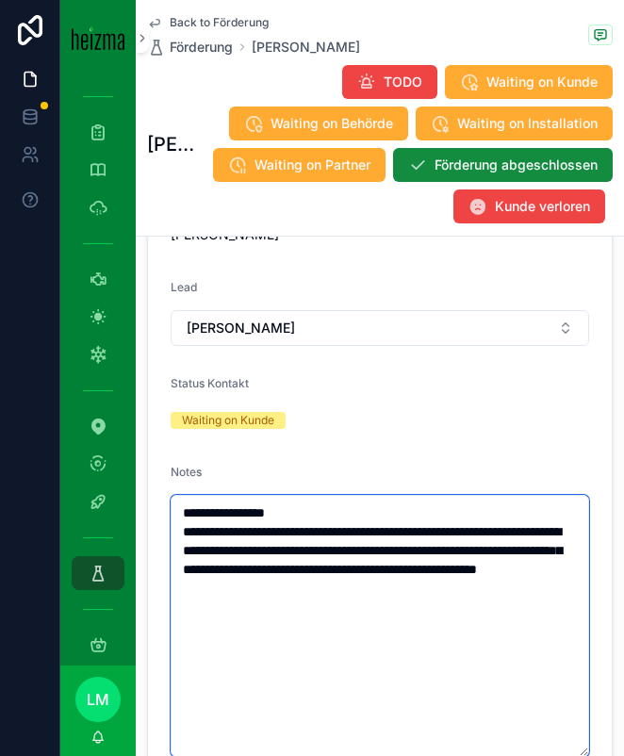
type textarea "**********"
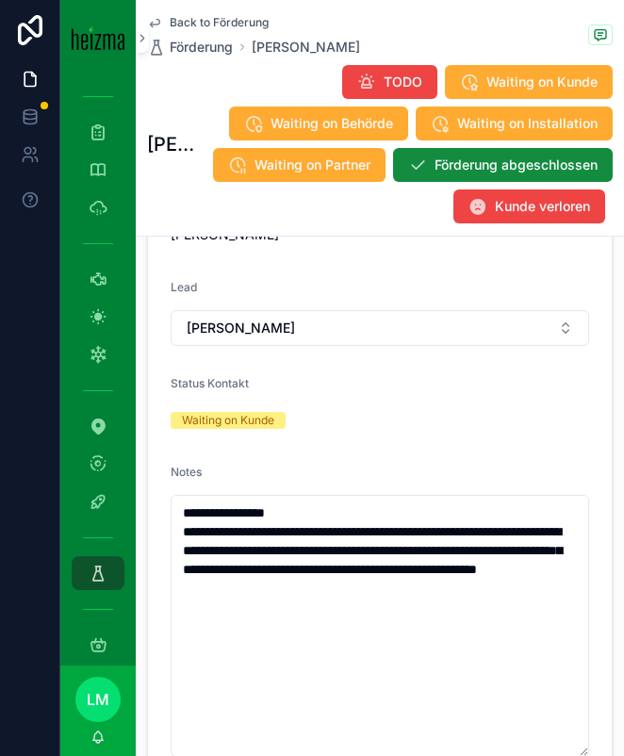
click at [355, 441] on form "**********" at bounding box center [380, 514] width 464 height 1069
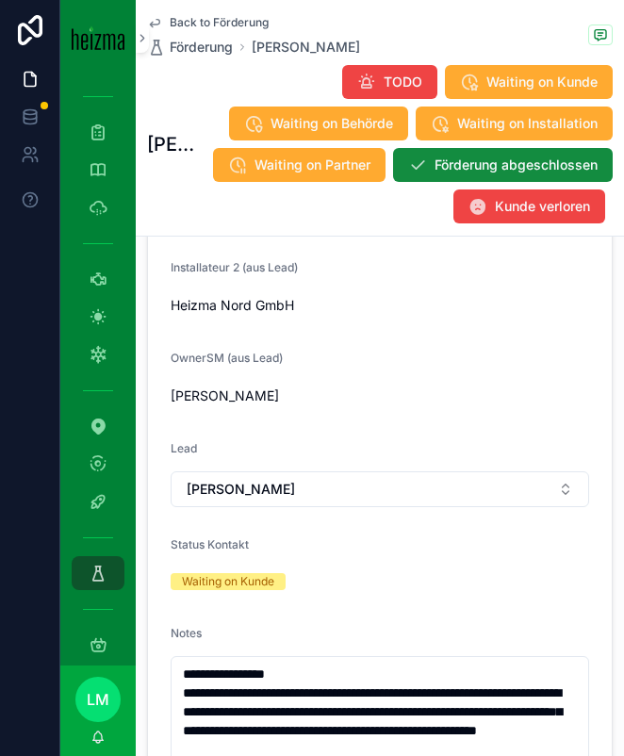
scroll to position [0, 0]
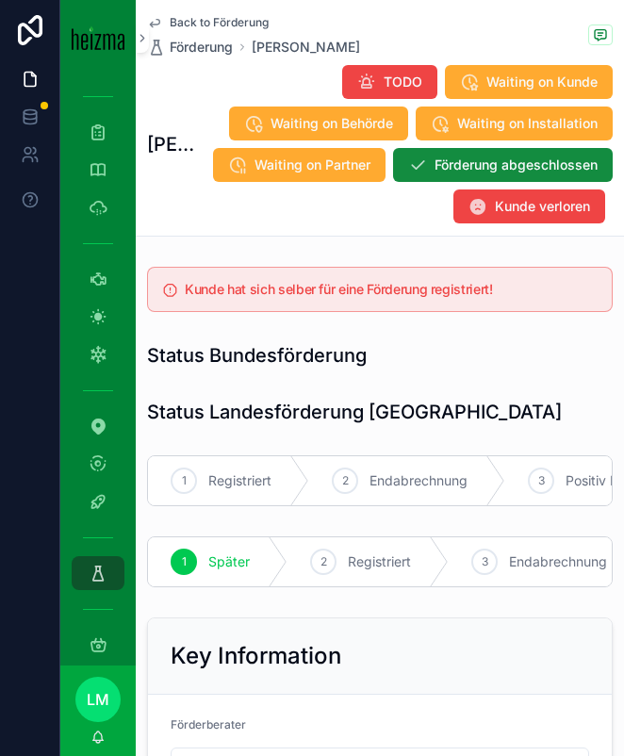
click at [230, 21] on span "Back to Förderung" at bounding box center [219, 22] width 99 height 15
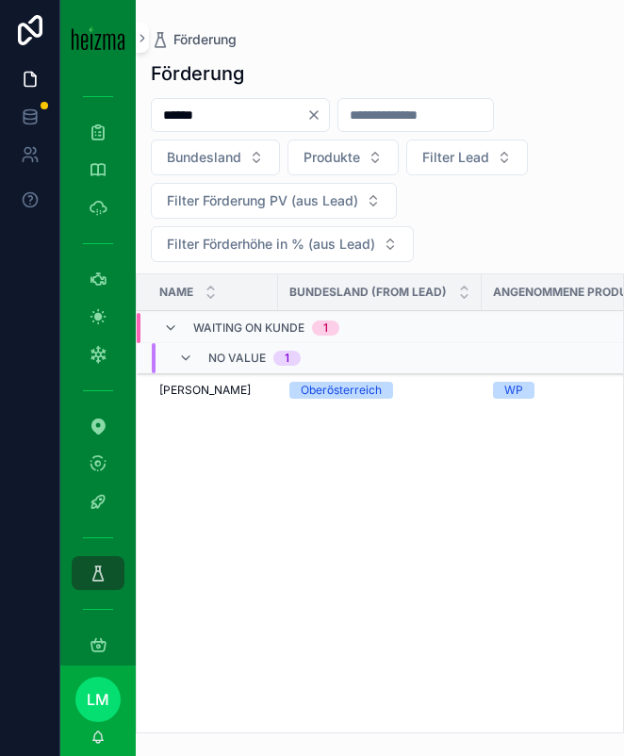
click at [322, 118] on icon "Clear" at bounding box center [313, 115] width 15 height 15
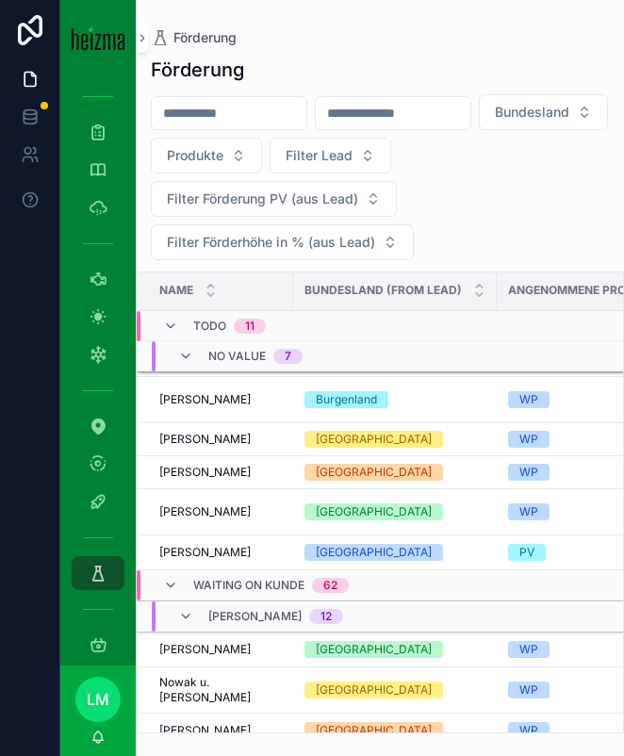
scroll to position [289, 0]
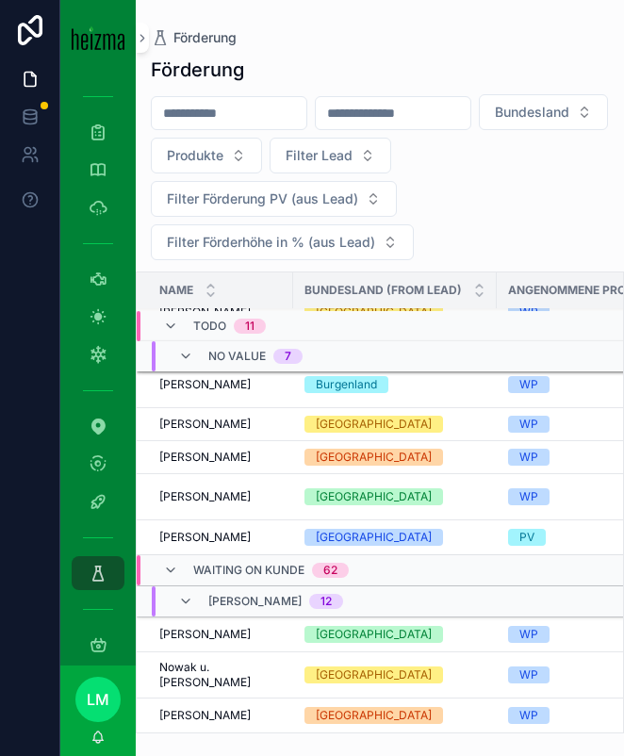
click at [208, 555] on div "Waiting on Kunde 62" at bounding box center [271, 570] width 156 height 30
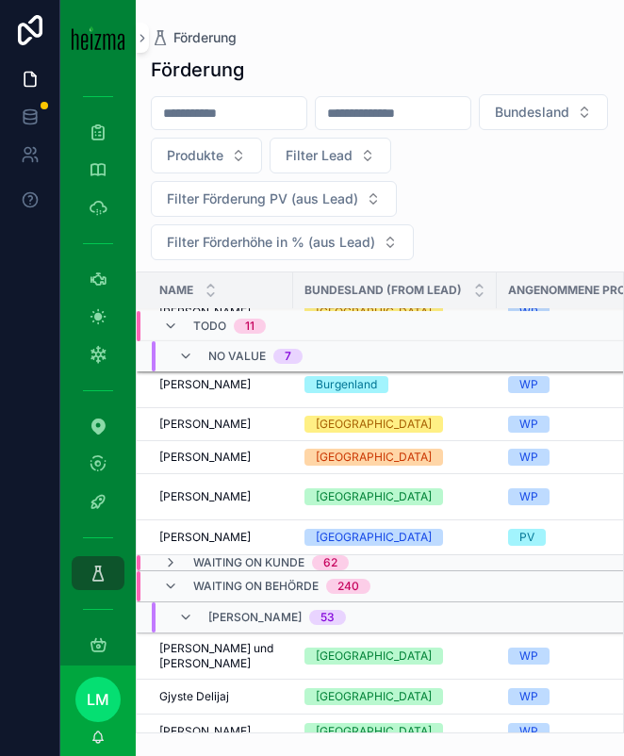
click at [200, 571] on div "Waiting on Behörde 240" at bounding box center [281, 586] width 177 height 30
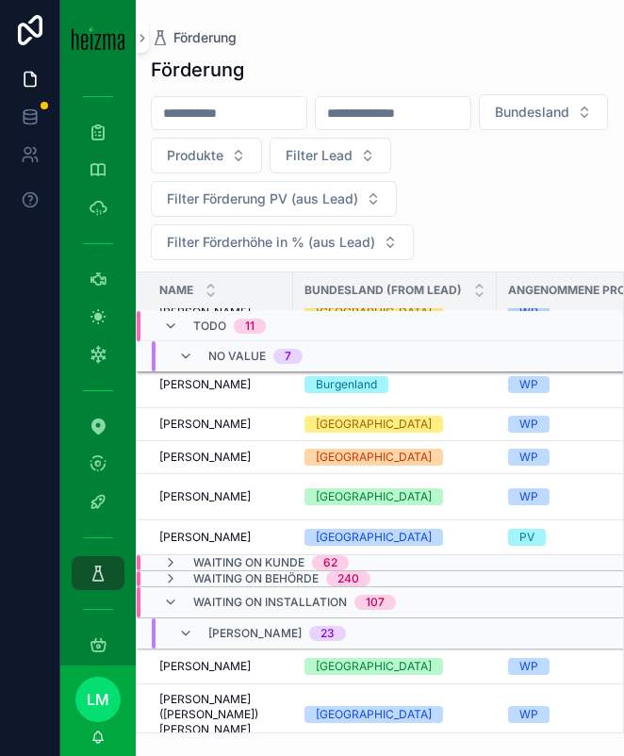
click at [200, 599] on span "Waiting on Installation" at bounding box center [270, 602] width 154 height 15
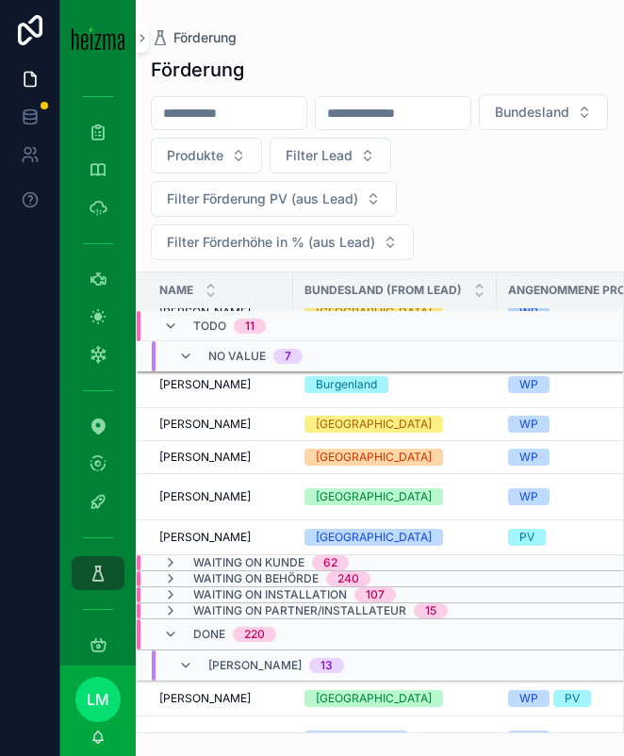
click at [200, 632] on span "Done" at bounding box center [209, 634] width 32 height 15
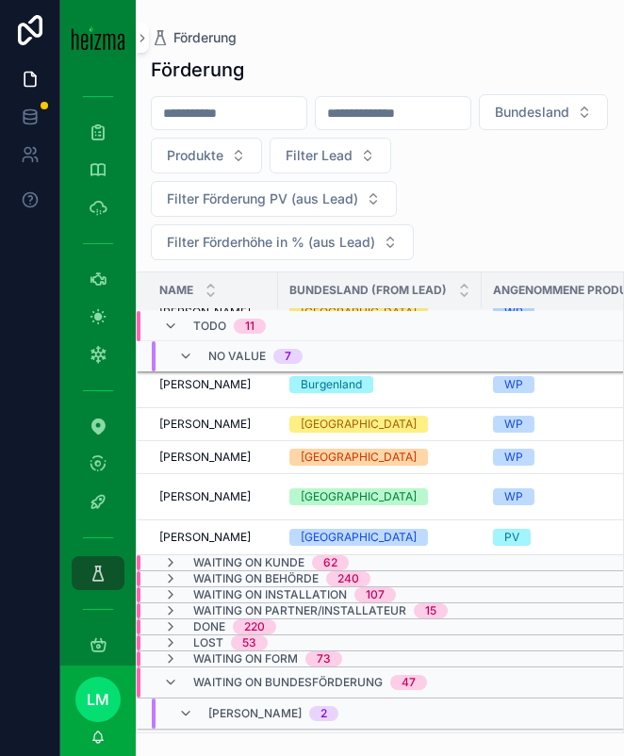
click at [200, 668] on div "Waiting on Bundesförderung 47" at bounding box center [310, 683] width 234 height 30
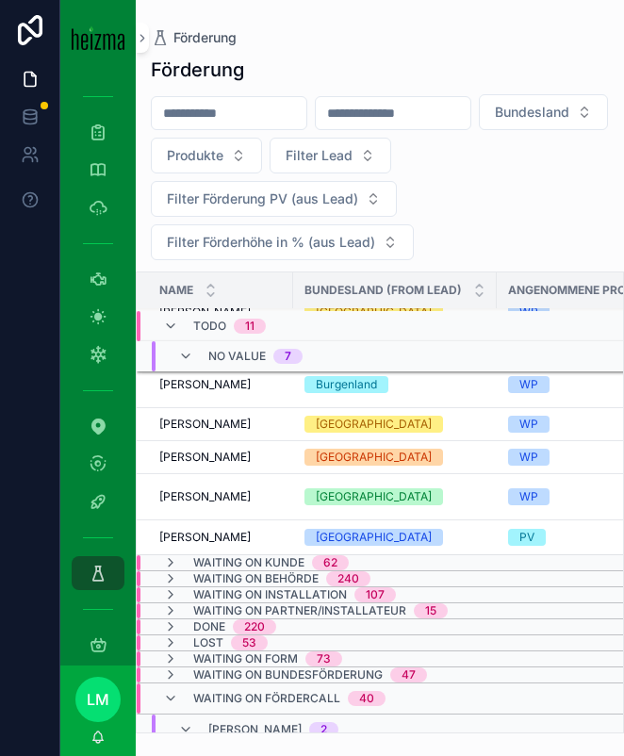
click at [201, 691] on span "Waiting on Fördercall" at bounding box center [266, 698] width 147 height 15
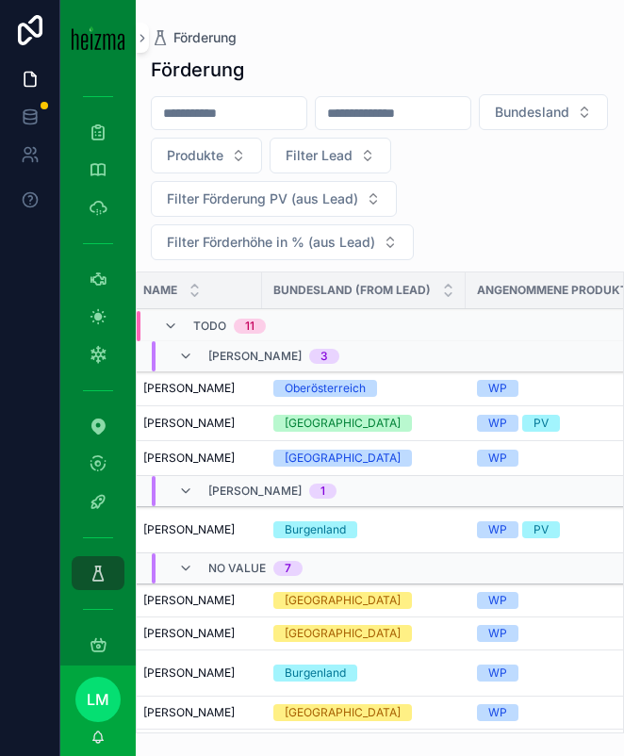
scroll to position [1, 0]
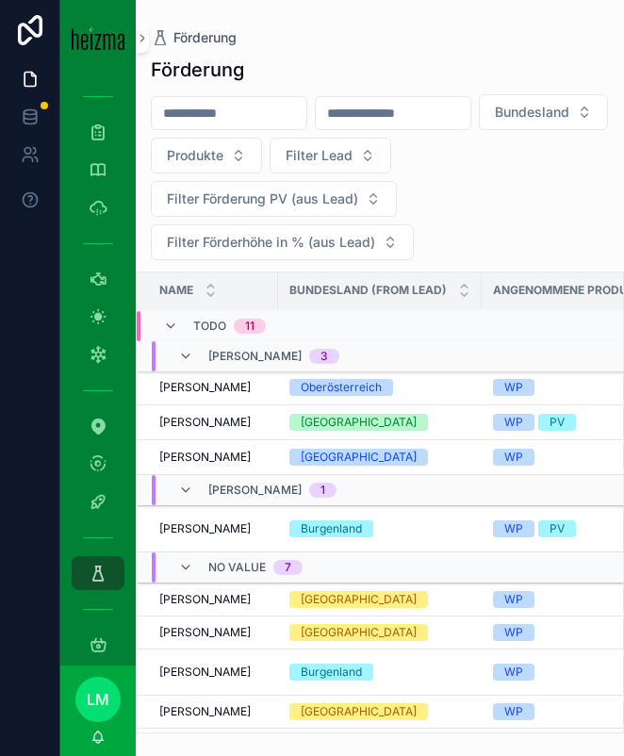
click at [191, 115] on input "scrollable content" at bounding box center [229, 113] width 155 height 26
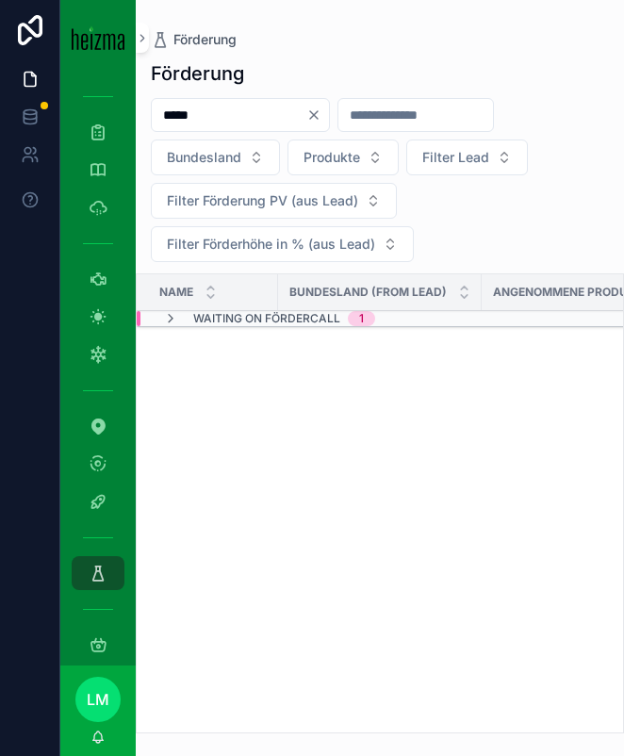
type input "*****"
click at [274, 340] on div "Name Bundesland (from Lead) Angenommene Produkte (aus Lead) Bundesförderung WP …" at bounding box center [380, 503] width 487 height 458
click at [257, 322] on span "Waiting on Fördercall" at bounding box center [266, 318] width 147 height 15
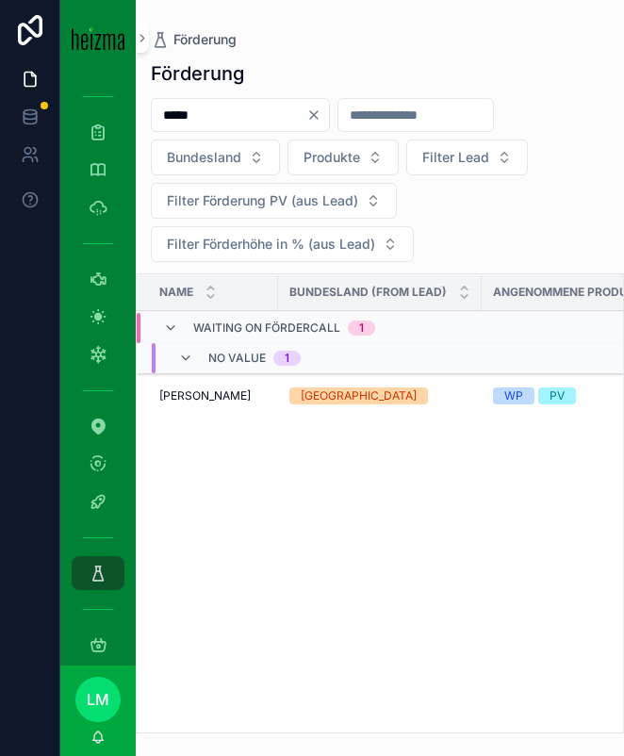
click at [237, 394] on span "Tülin Cantenor" at bounding box center [204, 396] width 91 height 15
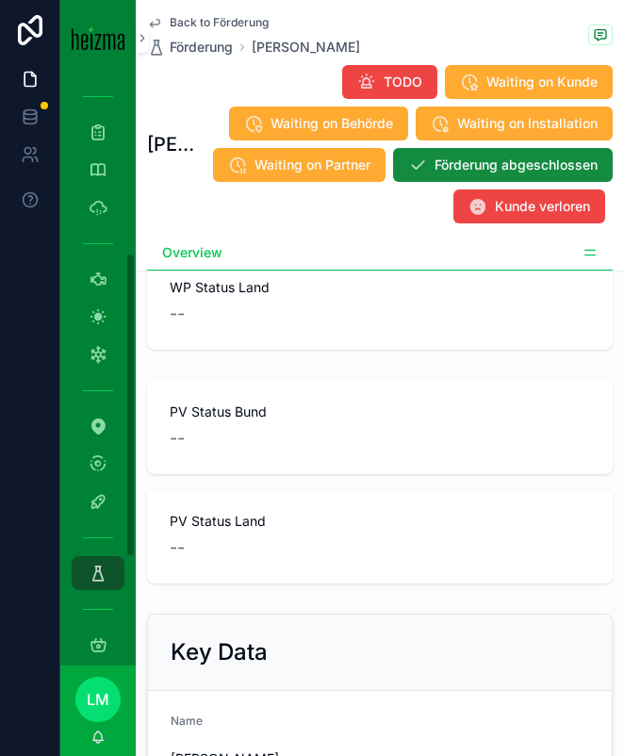
scroll to position [340, 0]
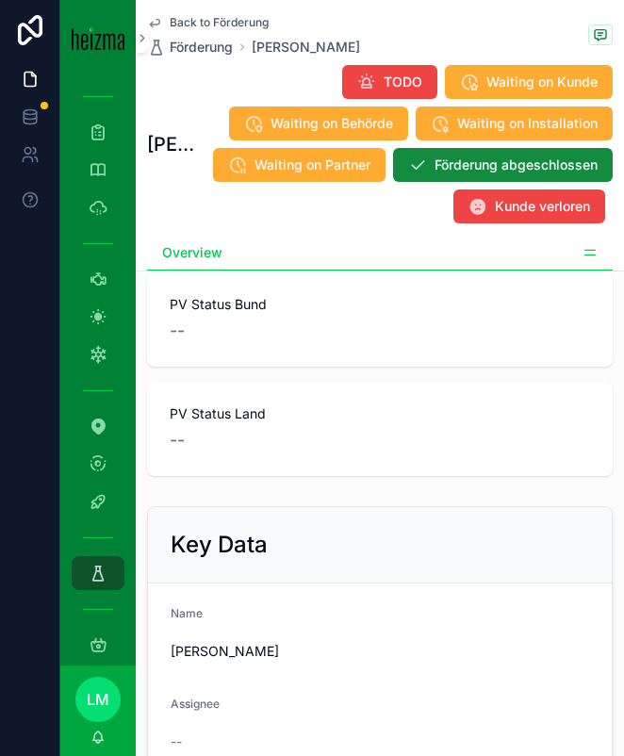
click at [590, 249] on icon "scrollable content" at bounding box center [590, 252] width 15 height 15
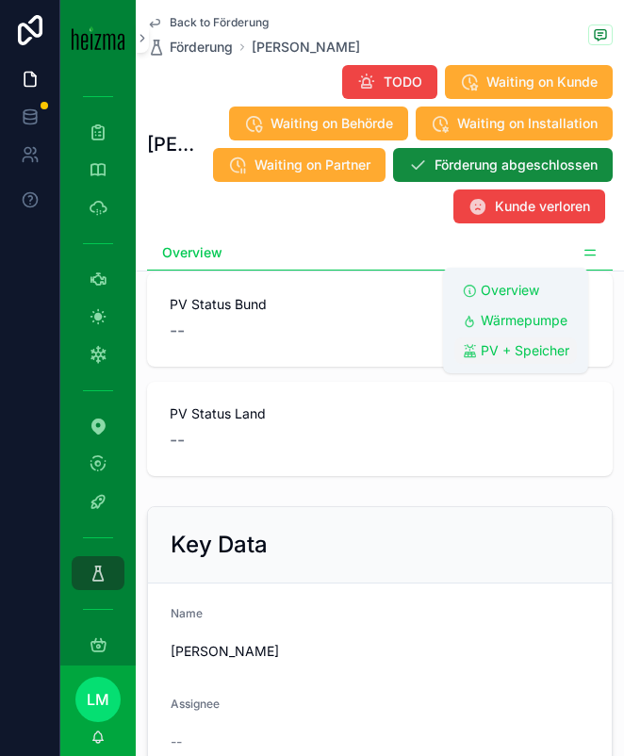
click at [505, 352] on span "PV + Speicher" at bounding box center [525, 350] width 89 height 19
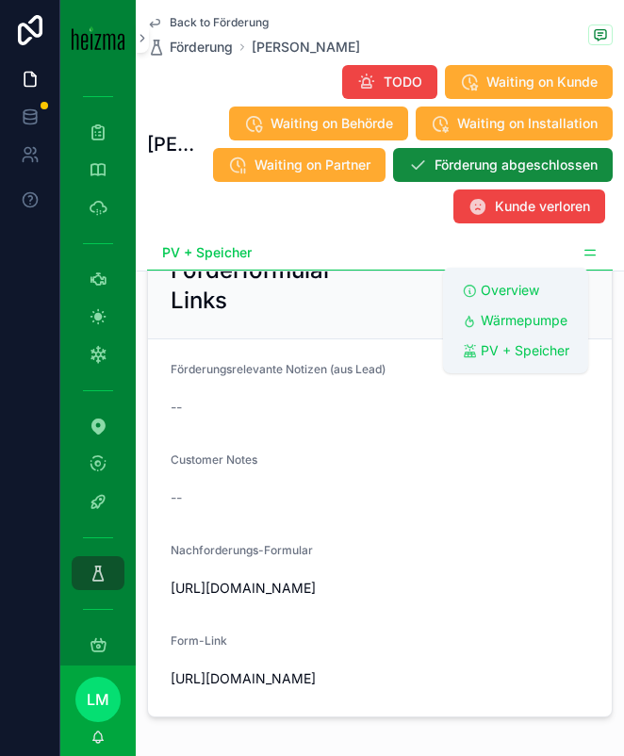
click at [347, 597] on span "https://heizma.fillout.com/t/gSPwgQBtpGus?id=rec4rNxOIYFD4rIUs" at bounding box center [380, 588] width 419 height 19
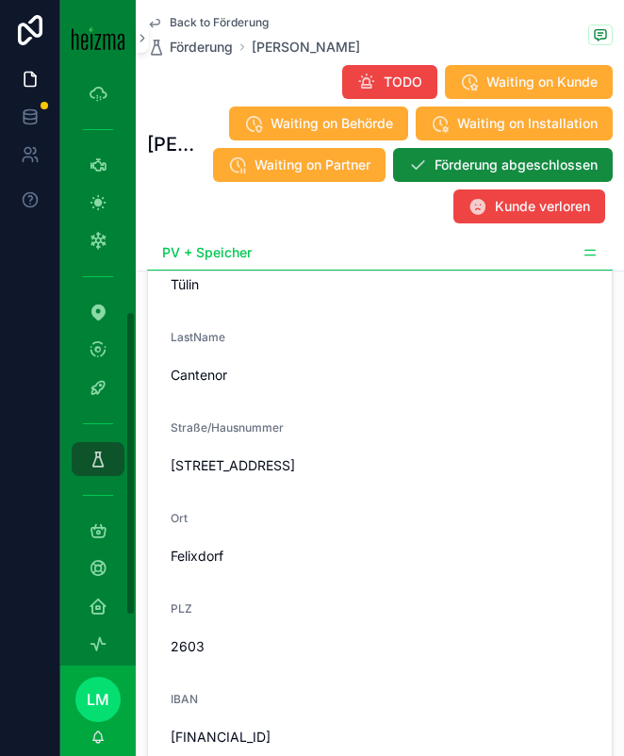
scroll to position [2214, 0]
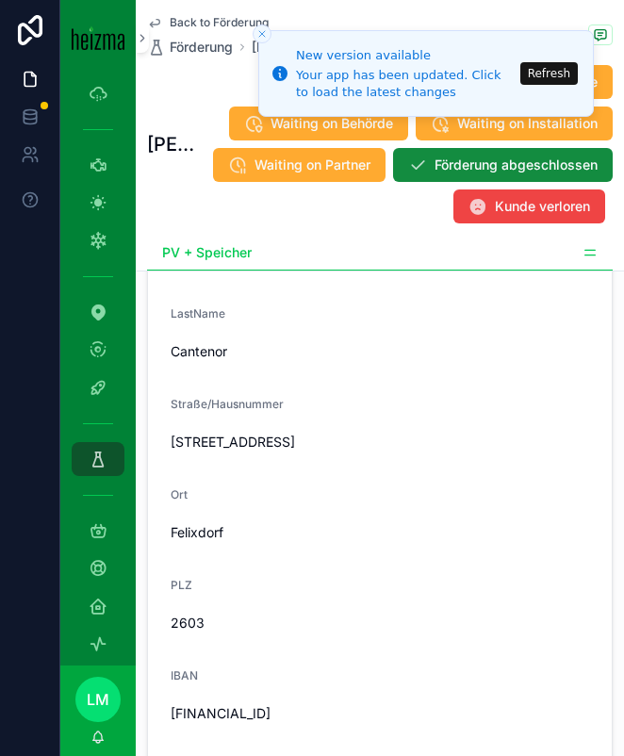
click at [264, 36] on line "Close toast" at bounding box center [262, 34] width 6 height 6
click at [261, 38] on icon "Close toast" at bounding box center [262, 33] width 11 height 11
click at [257, 28] on icon "Close toast" at bounding box center [262, 33] width 11 height 11
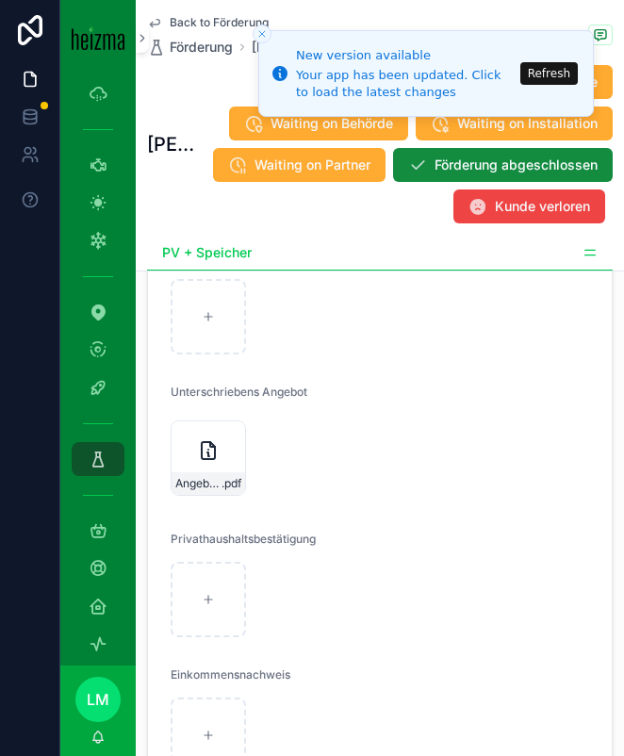
scroll to position [4320, 0]
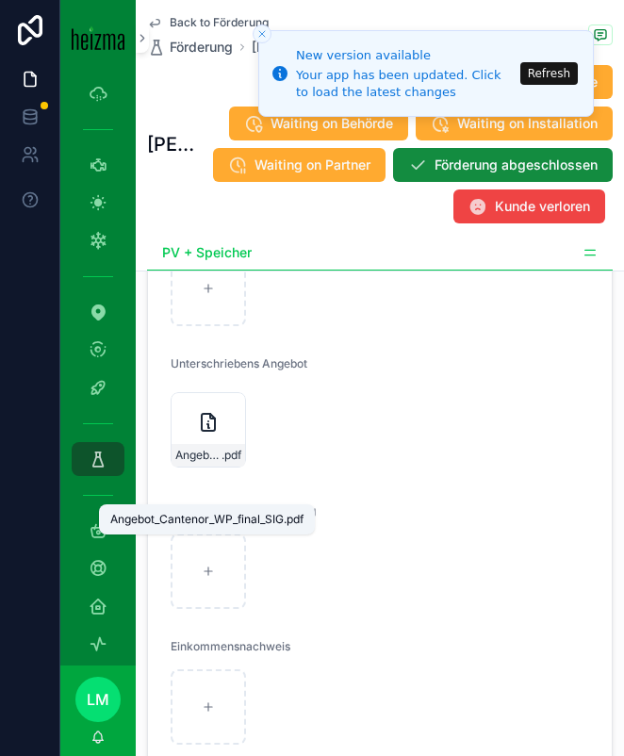
click at [200, 505] on div "Angebot_Cantenor_WP_final_SIG.pdf" at bounding box center [207, 520] width 216 height 30
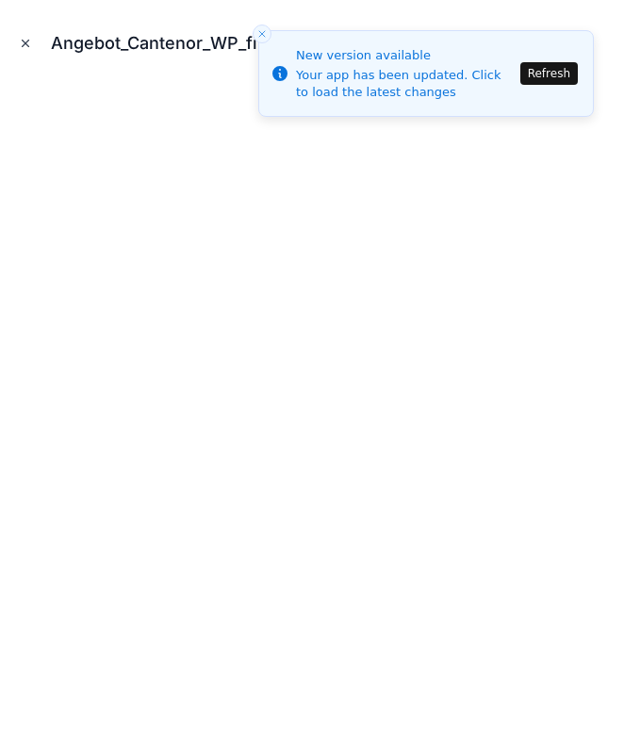
click at [23, 45] on icon "Close modal" at bounding box center [26, 44] width 7 height 7
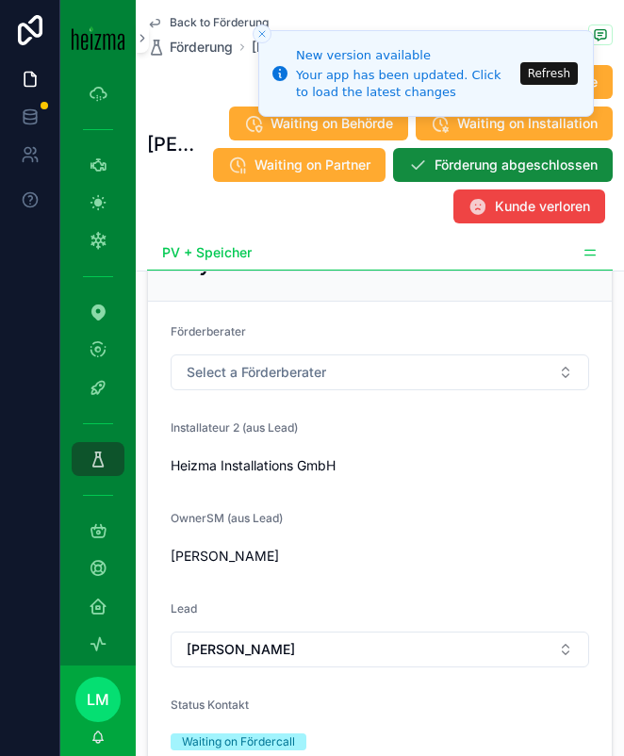
scroll to position [360, 0]
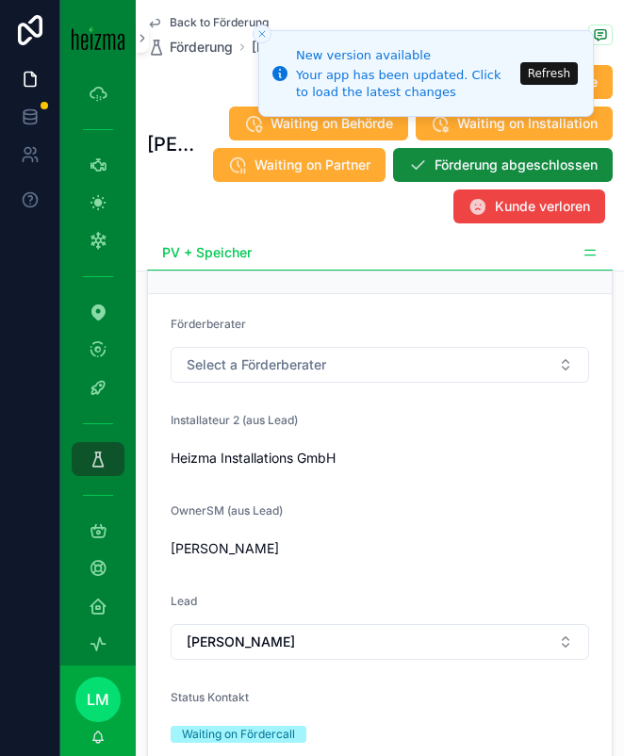
click at [543, 67] on button "Refresh" at bounding box center [550, 73] width 58 height 23
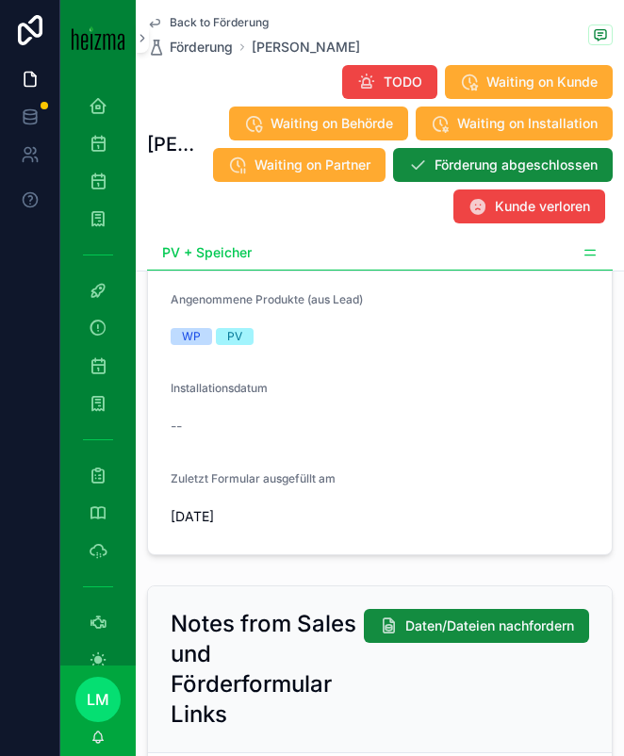
scroll to position [744, 0]
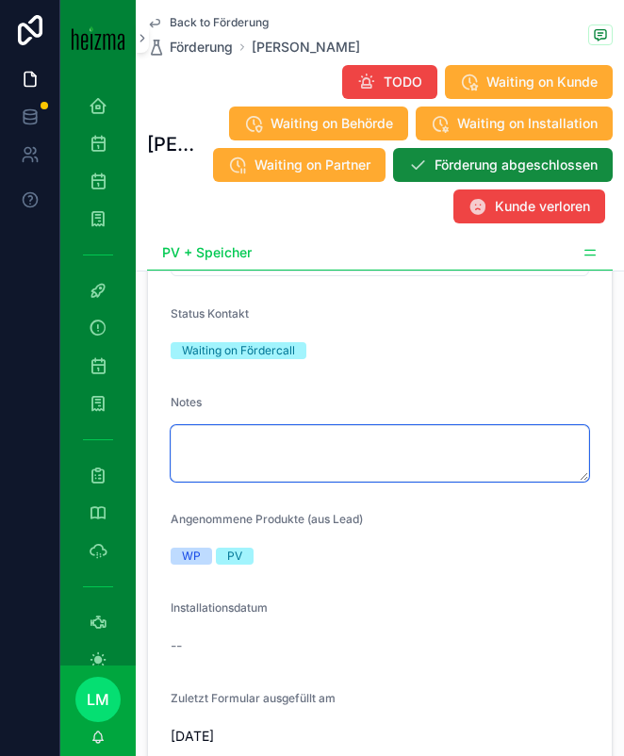
click at [307, 436] on textarea "scrollable content" at bounding box center [380, 453] width 419 height 57
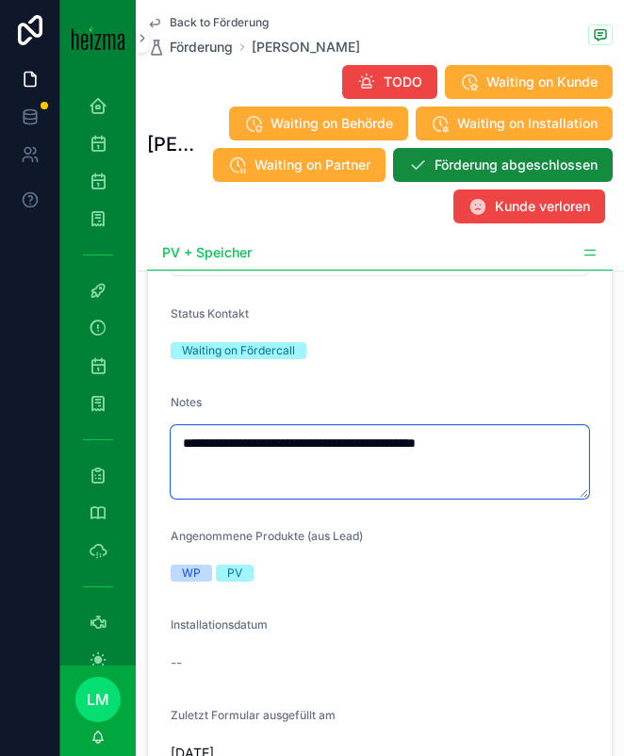
type textarea "**********"
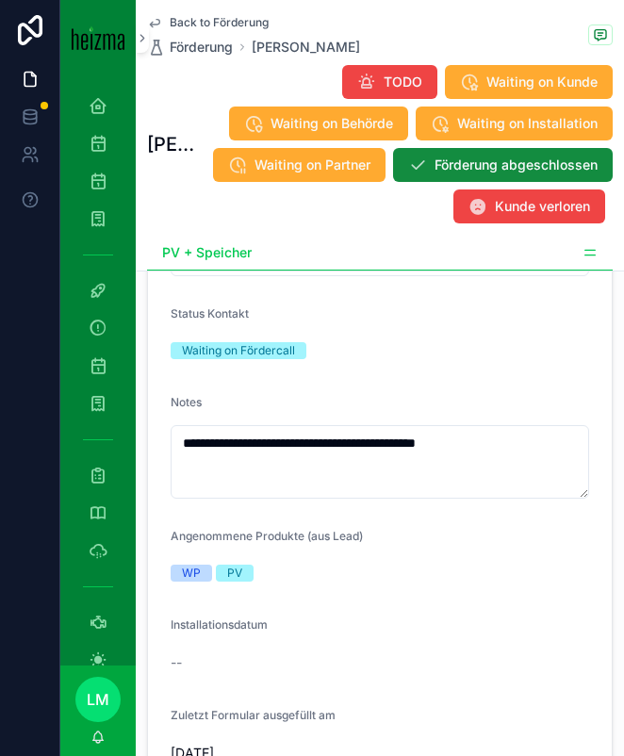
click at [303, 379] on form "**********" at bounding box center [380, 350] width 464 height 881
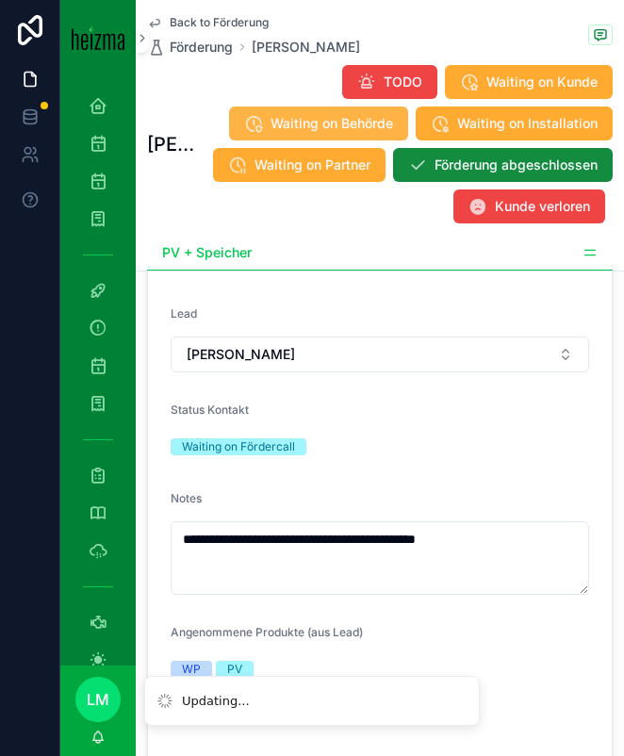
scroll to position [632, 0]
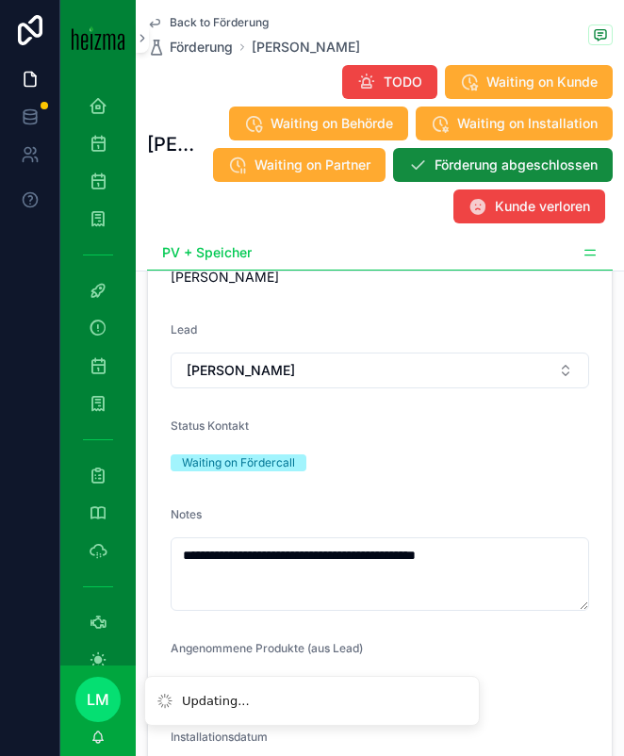
click at [222, 25] on span "Back to Förderung" at bounding box center [219, 22] width 99 height 15
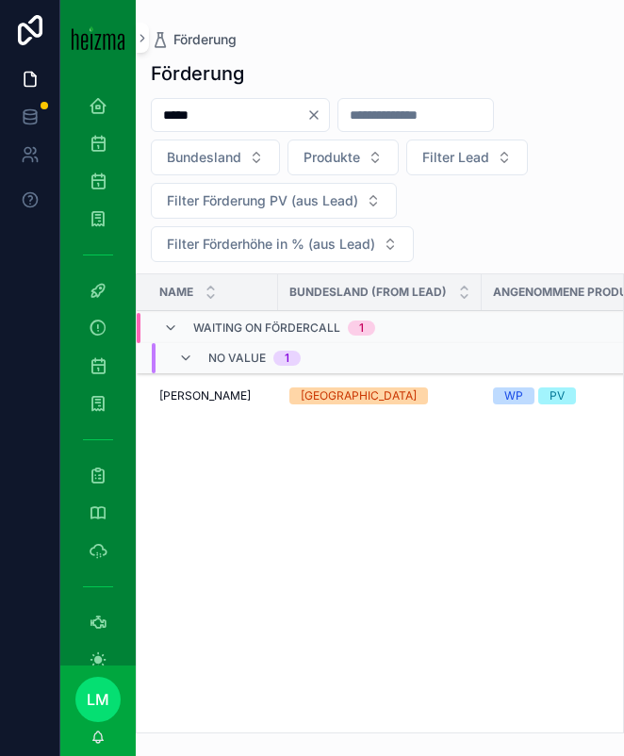
click at [181, 123] on input "*****" at bounding box center [229, 115] width 155 height 26
type input "**********"
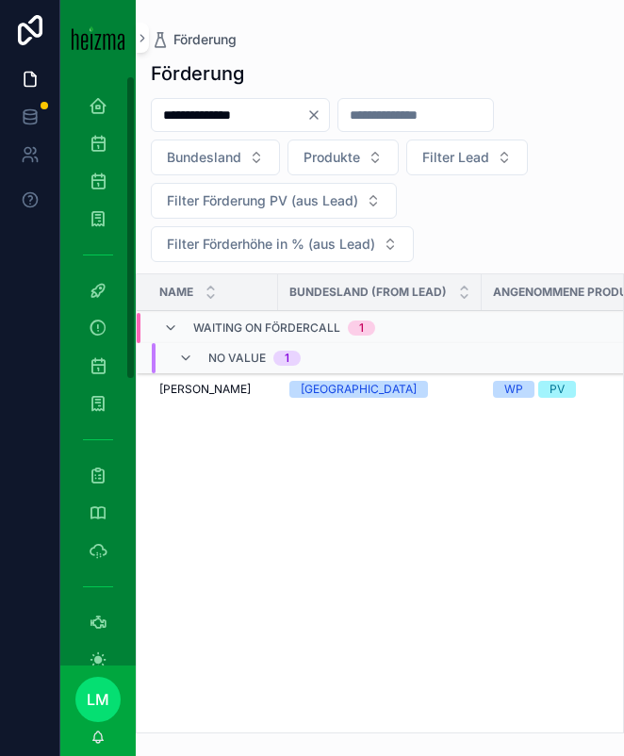
click at [206, 390] on span "Dr. Gustav Raimann" at bounding box center [204, 389] width 91 height 15
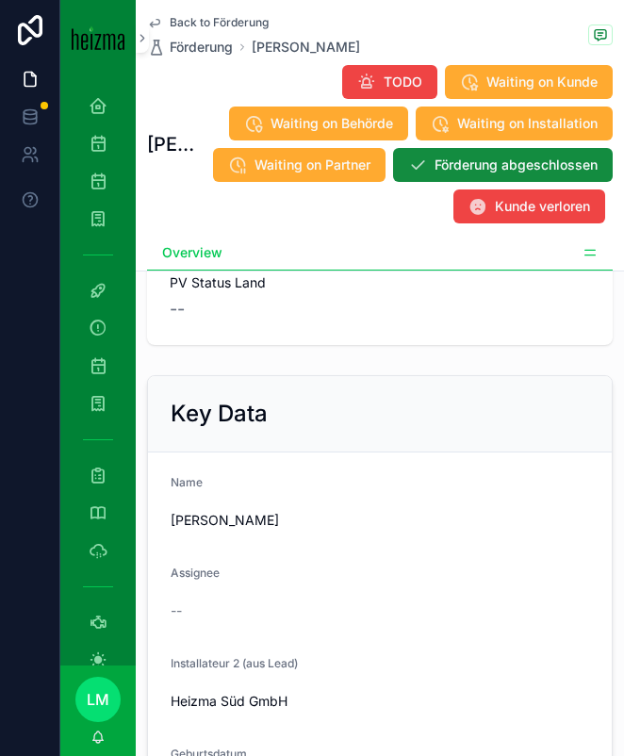
scroll to position [486, 0]
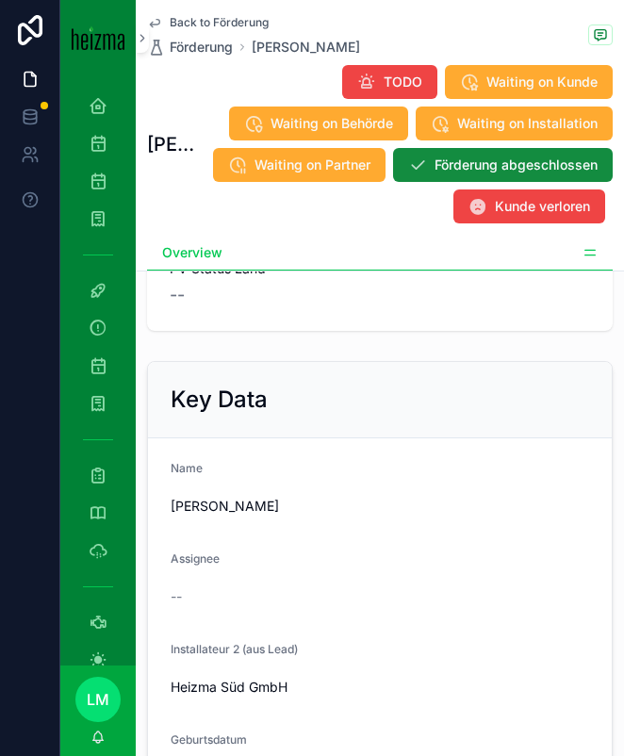
click at [588, 254] on icon "scrollable content" at bounding box center [590, 252] width 15 height 15
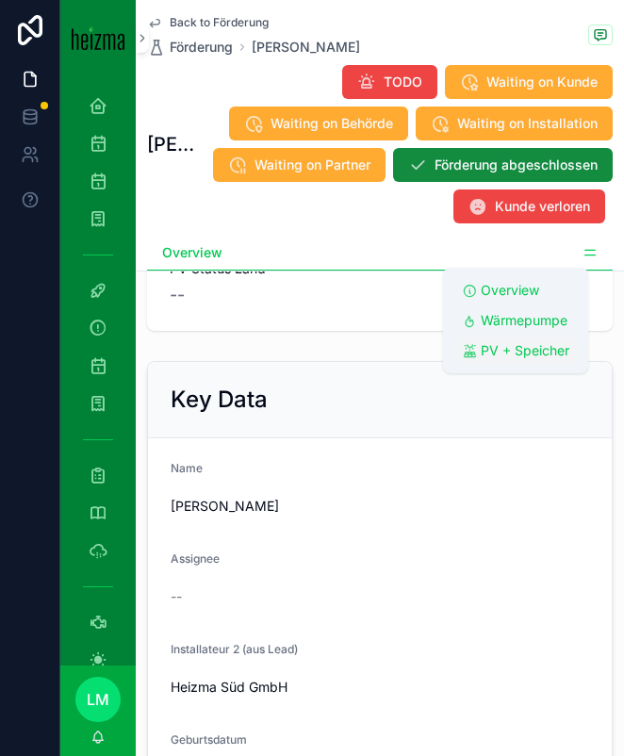
click at [488, 341] on span "PV + Speicher" at bounding box center [525, 350] width 89 height 19
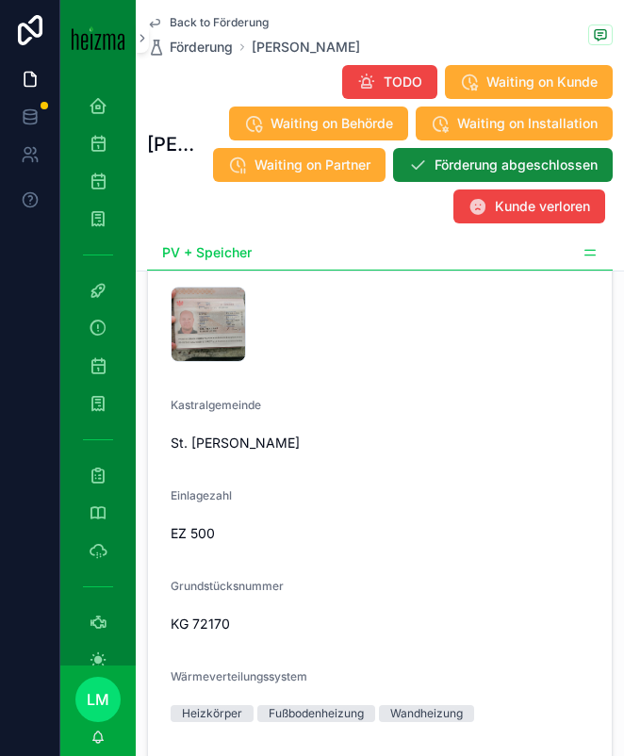
scroll to position [4313, 0]
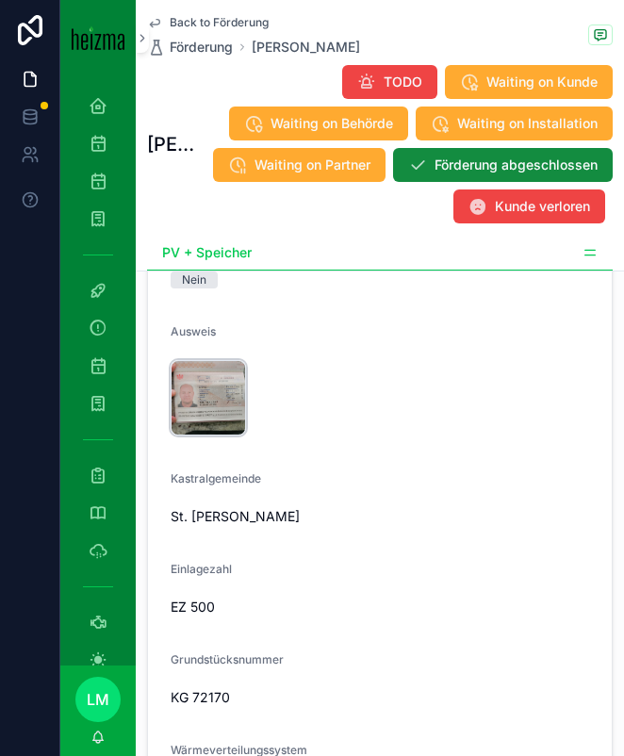
click at [200, 436] on div "Gusti-Pass .jpg" at bounding box center [208, 397] width 75 height 75
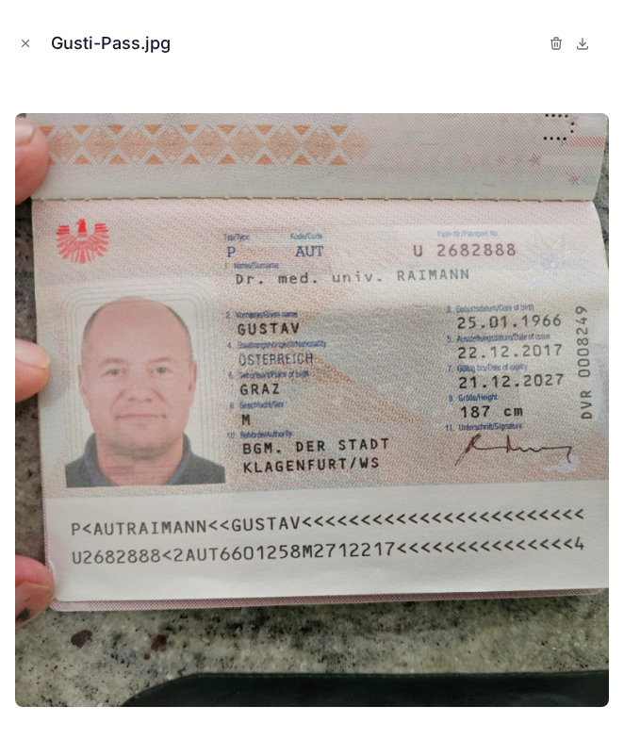
click at [200, 447] on img at bounding box center [312, 410] width 594 height 594
click at [24, 41] on icon "Close modal" at bounding box center [25, 43] width 13 height 13
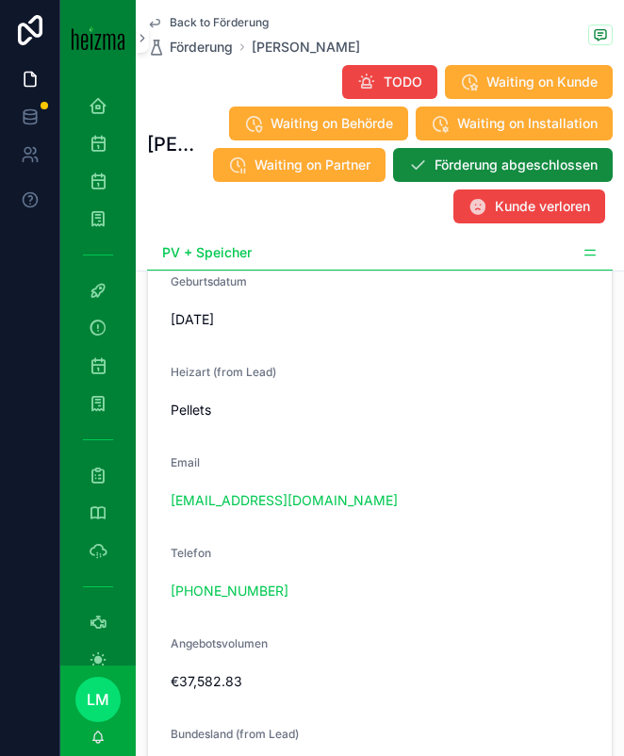
scroll to position [2749, 0]
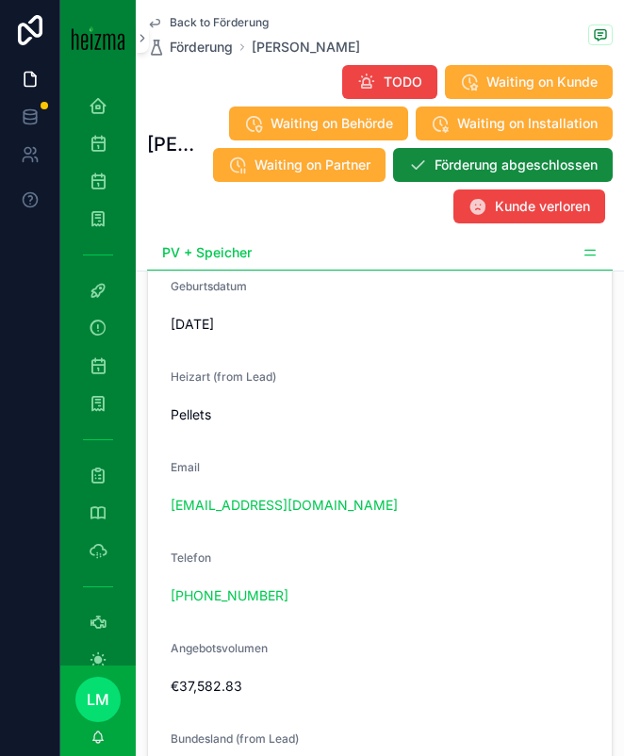
click at [375, 515] on div "g.raimann2501@gmail.com" at bounding box center [380, 505] width 419 height 19
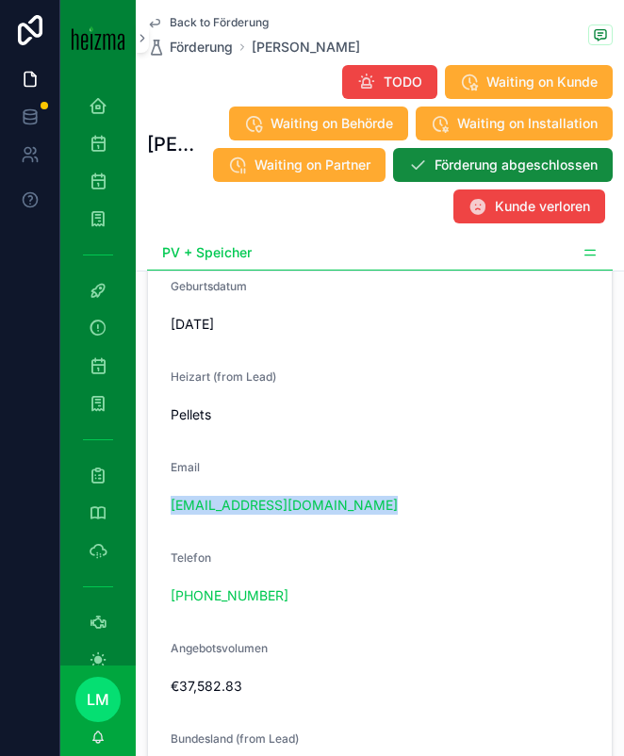
click at [375, 515] on div "g.raimann2501@gmail.com" at bounding box center [380, 505] width 419 height 19
copy link "g.raimann2501@gmail.com"
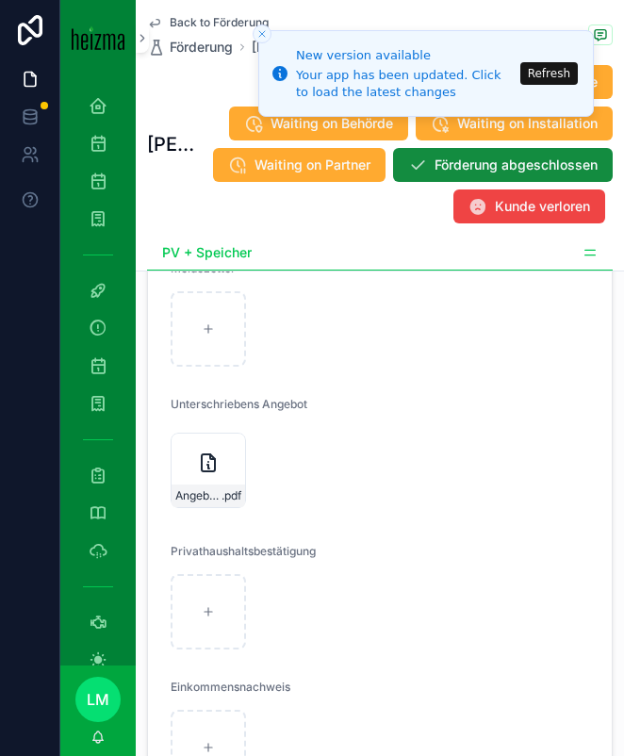
scroll to position [5656, 0]
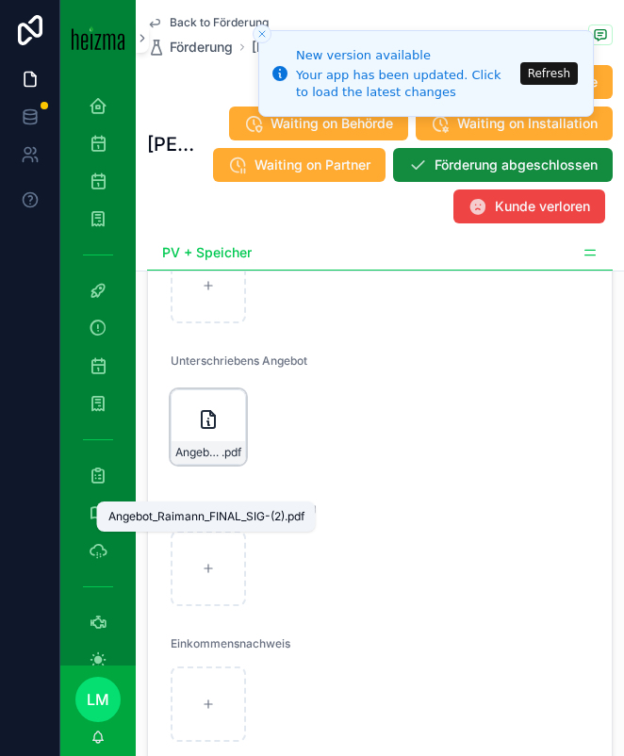
click at [223, 460] on span ".pdf" at bounding box center [232, 452] width 20 height 15
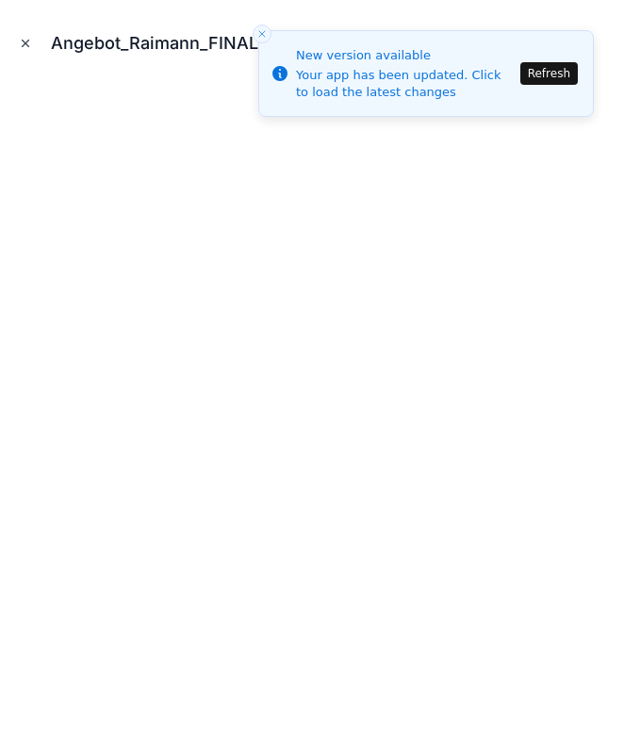
click at [27, 46] on icon "Close modal" at bounding box center [26, 44] width 7 height 7
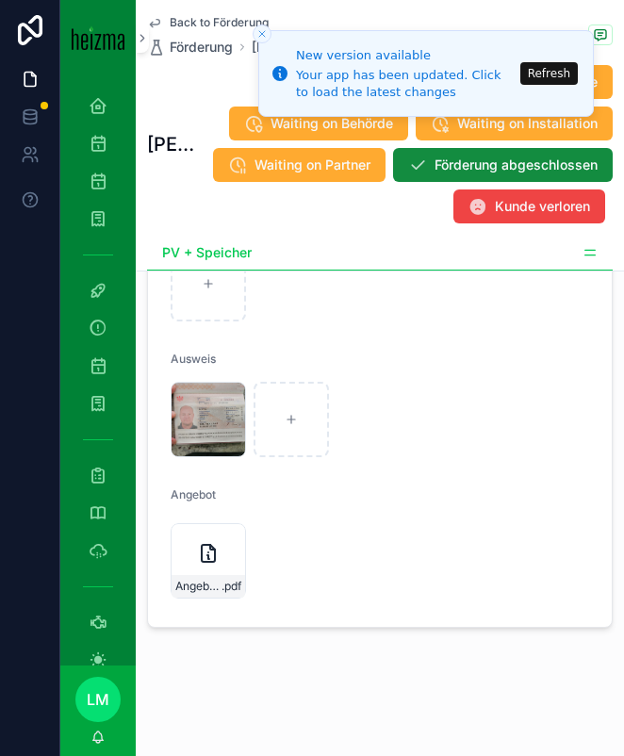
scroll to position [7064, 0]
click at [220, 571] on div "Angebot_Raimann_FINAL .pdf" at bounding box center [208, 560] width 75 height 75
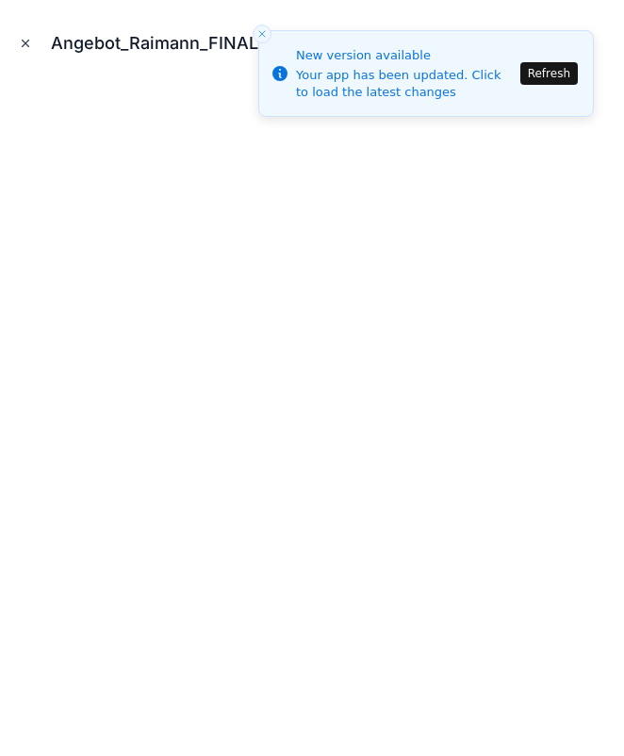
click at [24, 42] on icon "Close modal" at bounding box center [26, 44] width 7 height 7
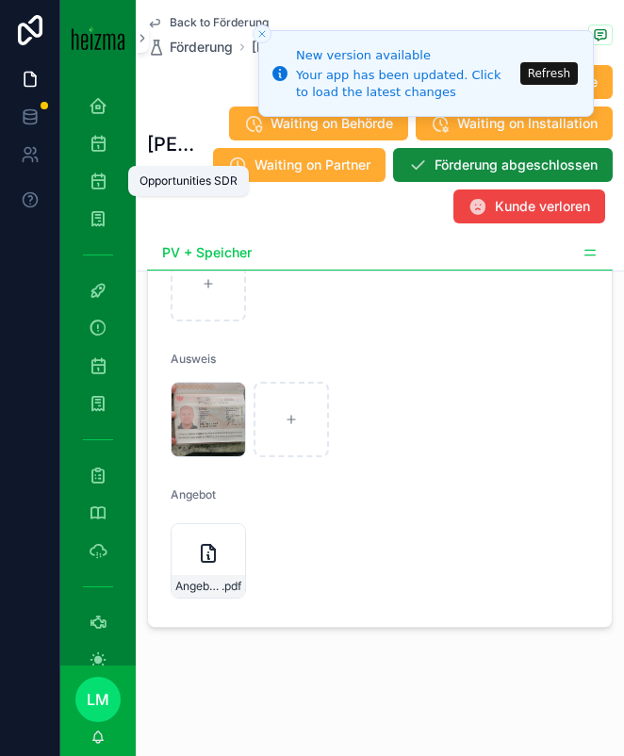
click at [93, 174] on icon "scrollable content" at bounding box center [98, 181] width 19 height 19
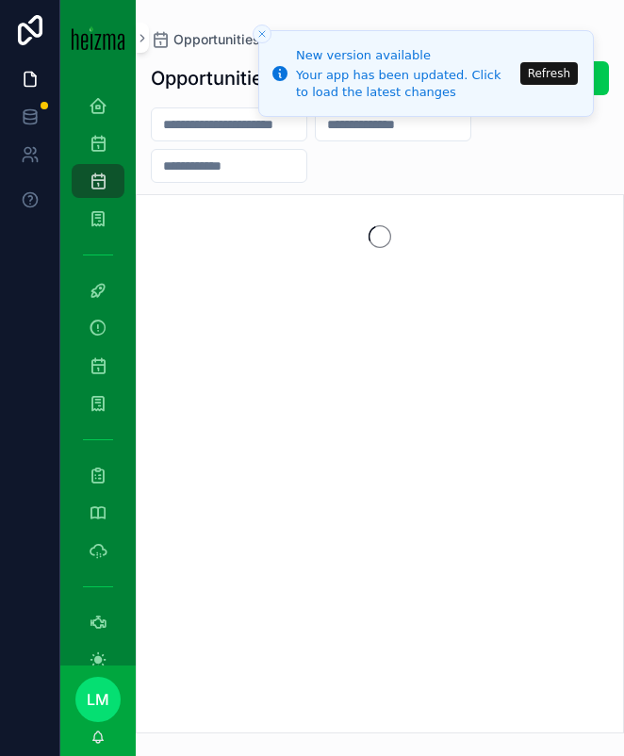
click at [540, 80] on button "Refresh" at bounding box center [550, 73] width 58 height 23
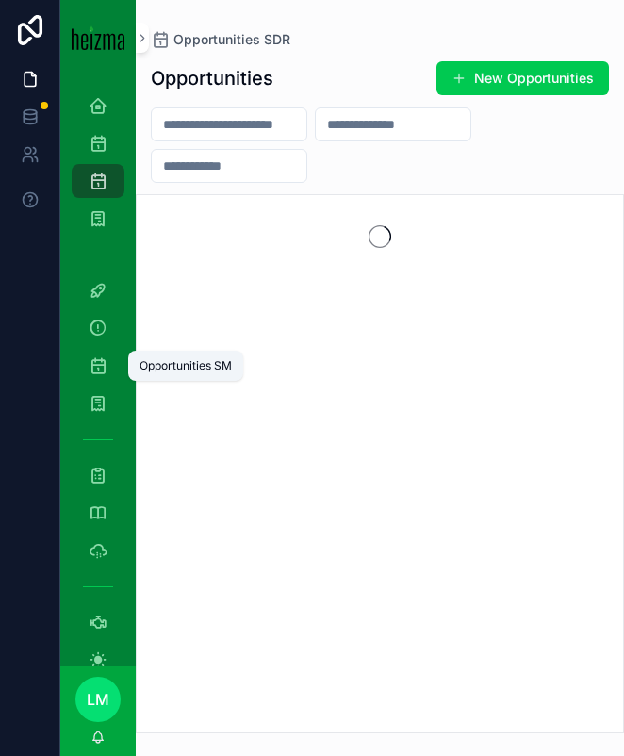
click at [97, 376] on div "Opportunities SM" at bounding box center [98, 366] width 30 height 30
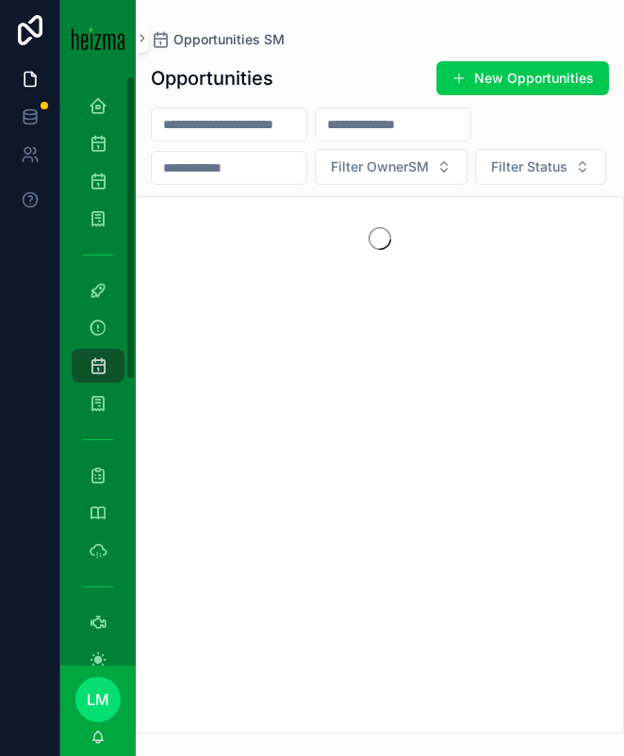
click at [217, 108] on div "scrollable content" at bounding box center [229, 125] width 157 height 34
click at [212, 138] on div "scrollable content" at bounding box center [229, 125] width 157 height 34
click at [197, 126] on input "scrollable content" at bounding box center [229, 124] width 155 height 26
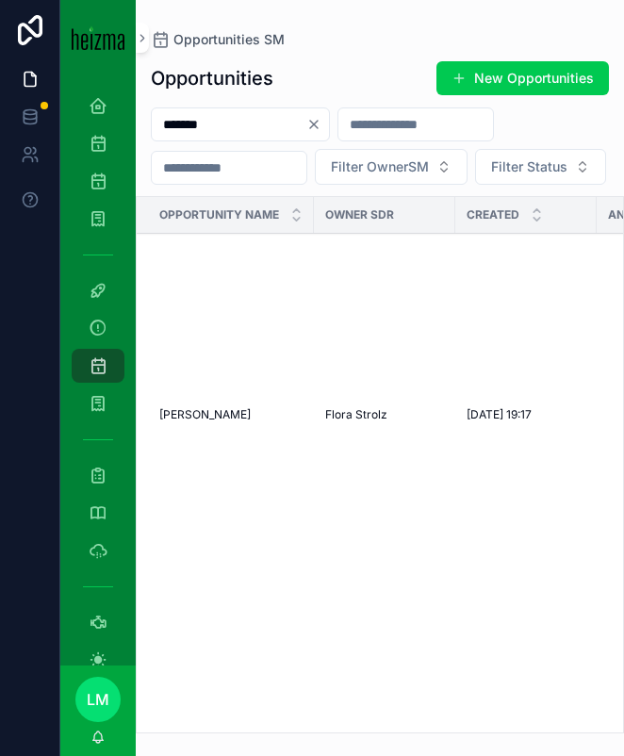
type input "*******"
click at [207, 422] on span "[PERSON_NAME]" at bounding box center [204, 414] width 91 height 15
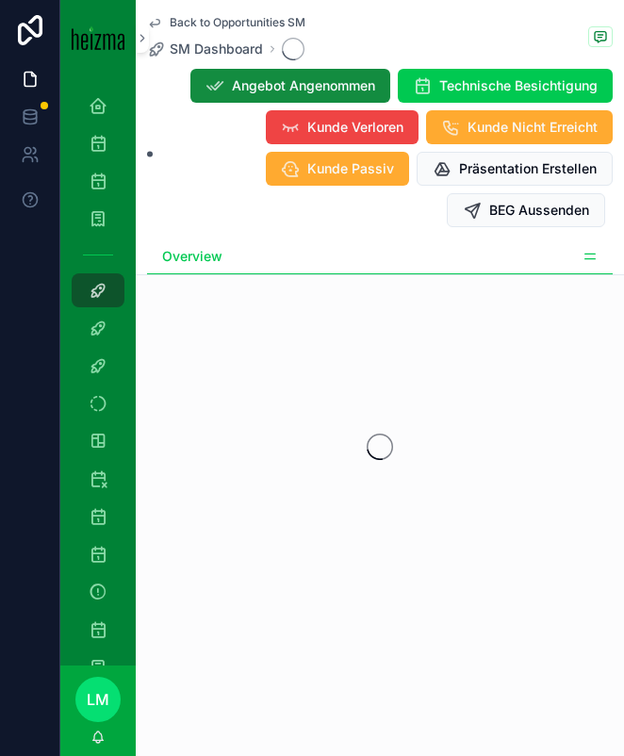
click at [584, 252] on icon "scrollable content" at bounding box center [590, 256] width 15 height 15
click at [433, 266] on div "Overview" at bounding box center [380, 257] width 466 height 35
click at [587, 243] on div "Overview" at bounding box center [380, 257] width 466 height 35
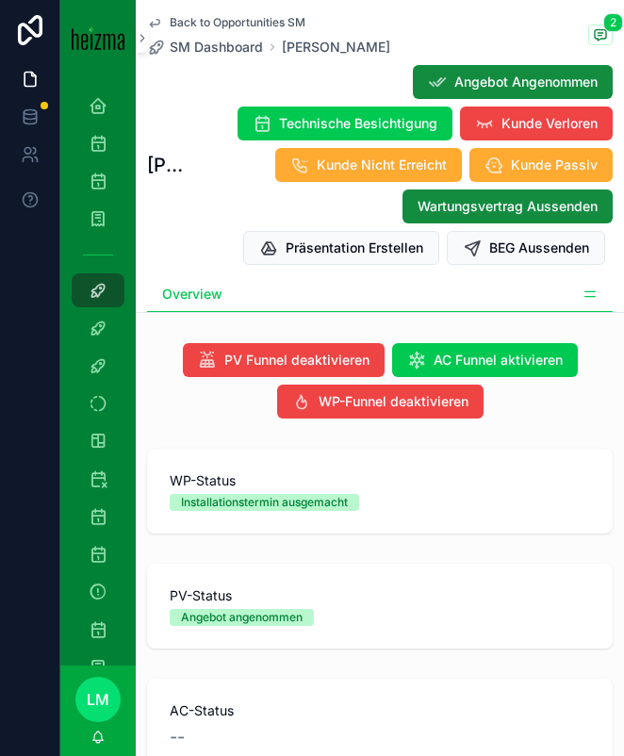
click at [595, 294] on icon "scrollable content" at bounding box center [590, 294] width 15 height 15
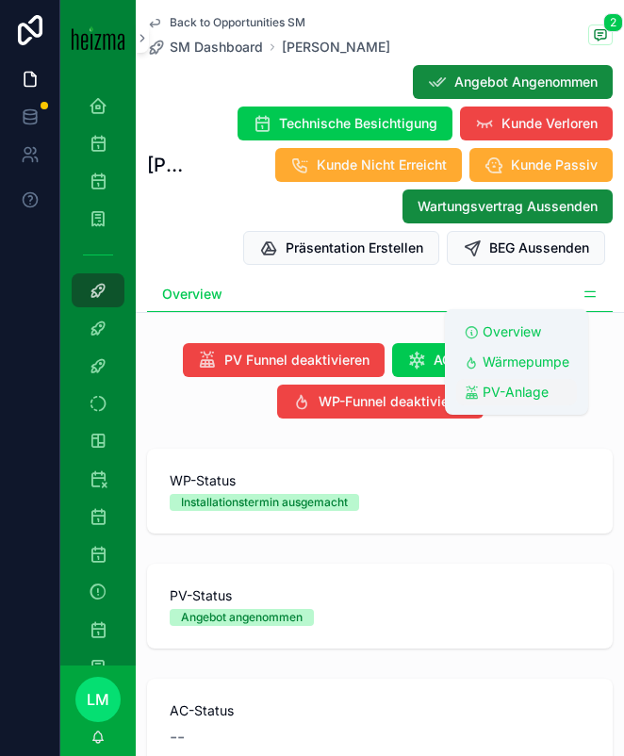
click at [507, 398] on span "PV-Anlage" at bounding box center [516, 392] width 66 height 19
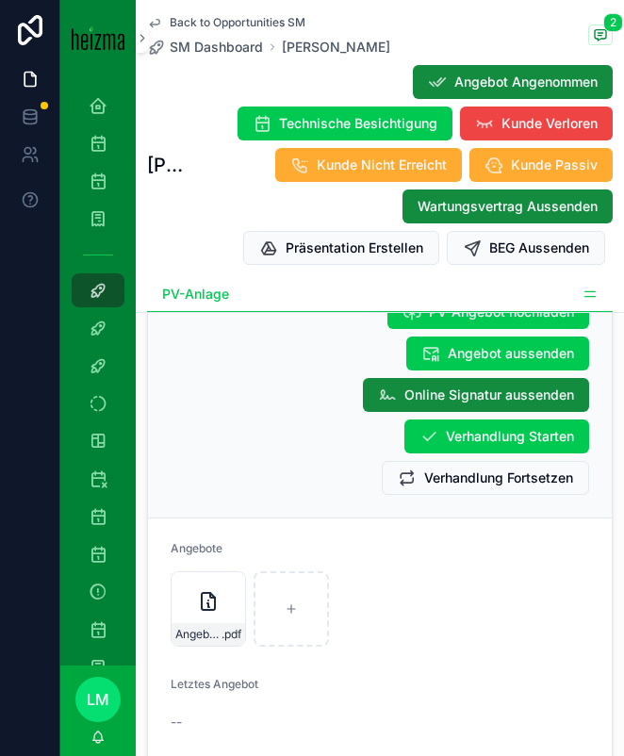
scroll to position [6106, 0]
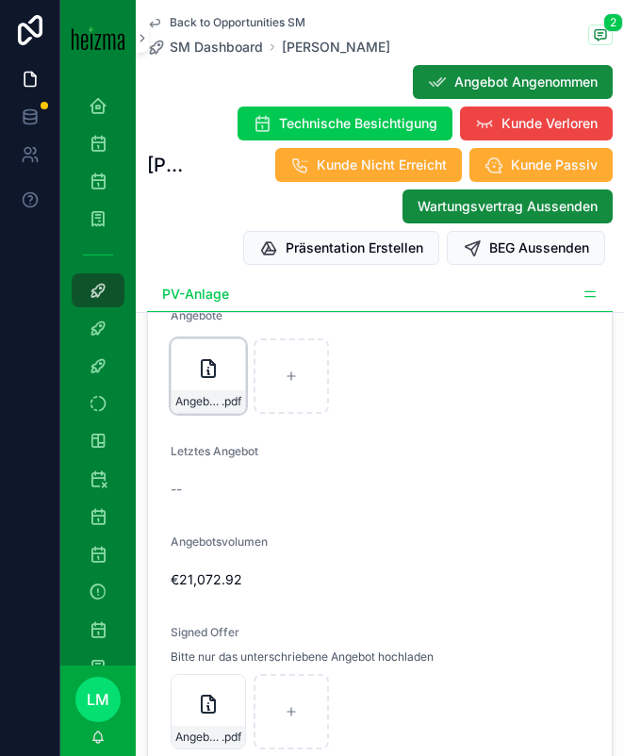
click at [209, 409] on span "Angebot_Raimann_PV_Final" at bounding box center [198, 401] width 46 height 15
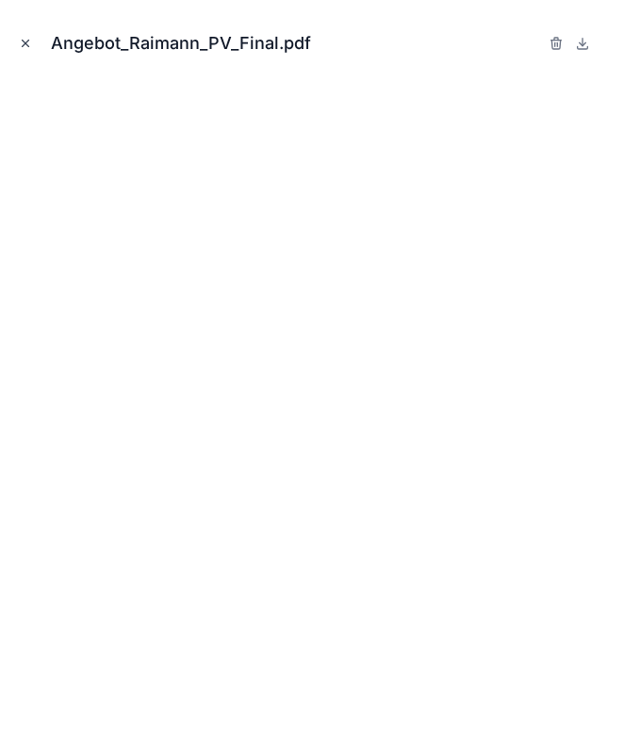
click at [25, 41] on icon "Close modal" at bounding box center [25, 43] width 13 height 13
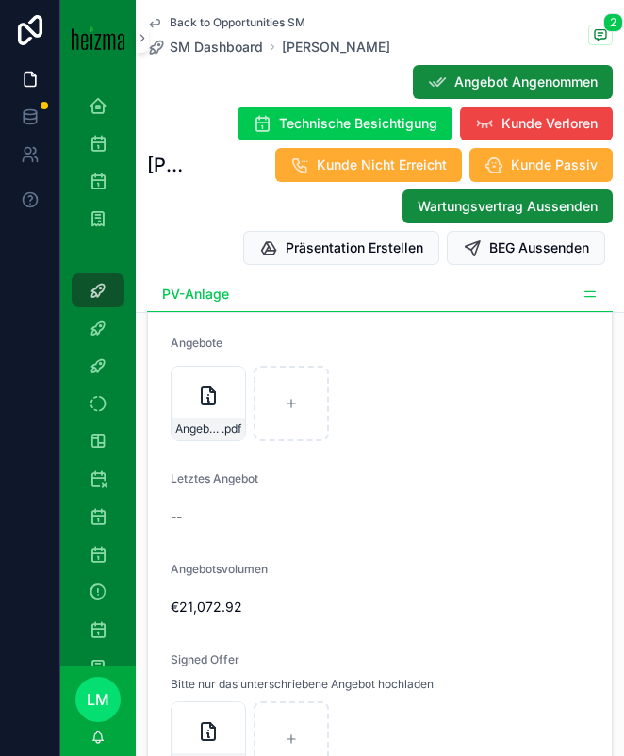
scroll to position [6075, 0]
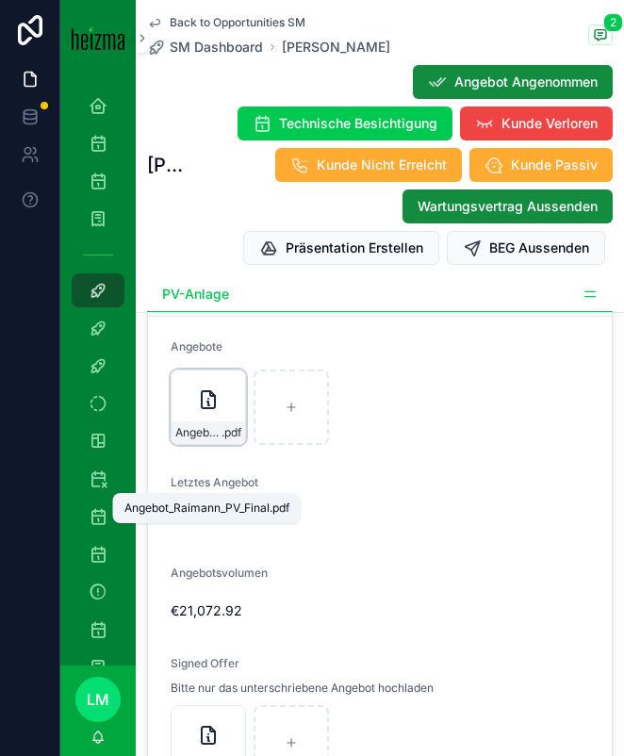
click at [189, 440] on span "Angebot_Raimann_PV_Final" at bounding box center [198, 432] width 46 height 15
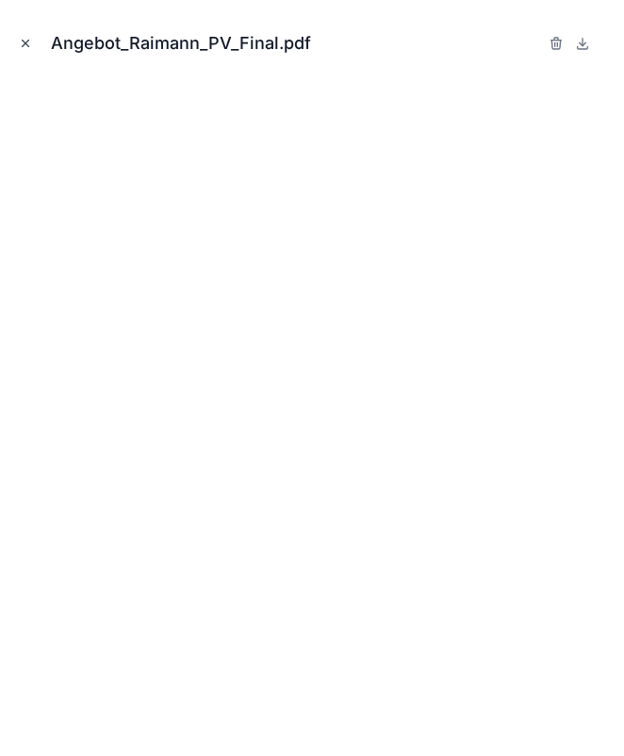
click at [33, 37] on button "Close modal" at bounding box center [25, 43] width 21 height 21
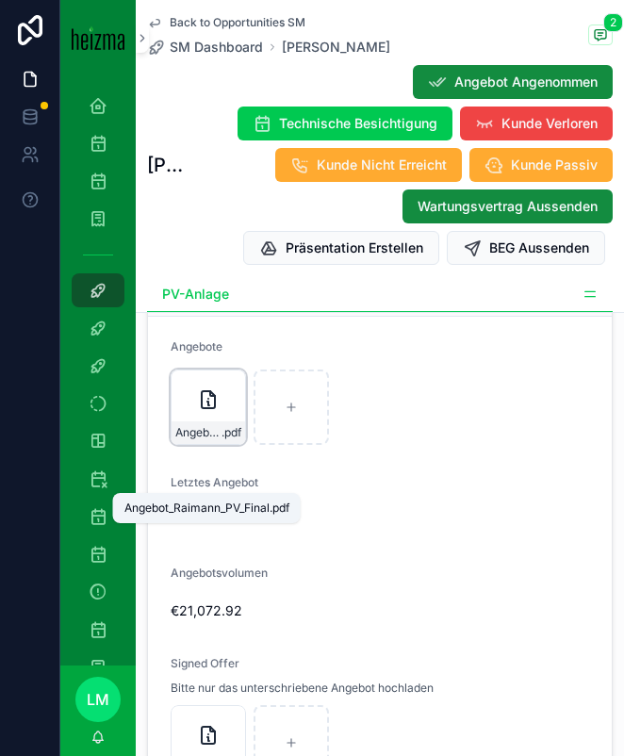
click at [208, 440] on span "Angebot_Raimann_PV_Final" at bounding box center [198, 432] width 46 height 15
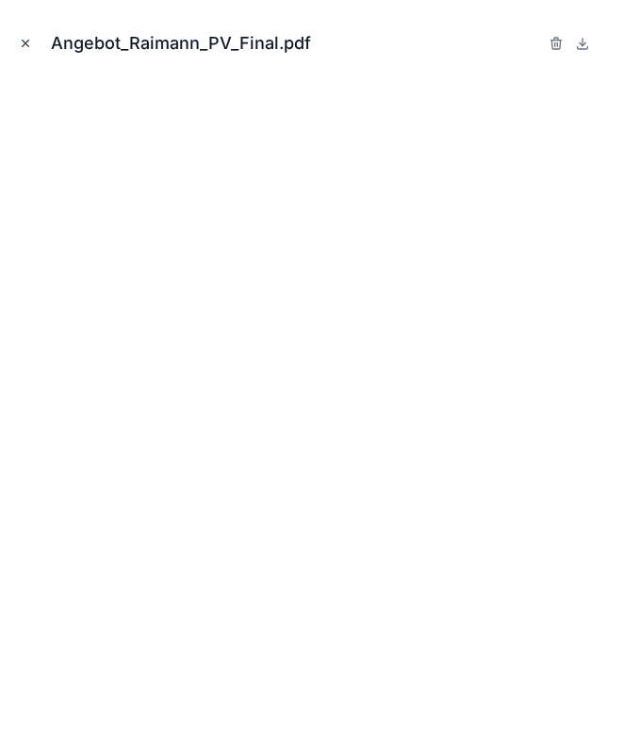
click at [27, 41] on icon "Close modal" at bounding box center [26, 44] width 7 height 7
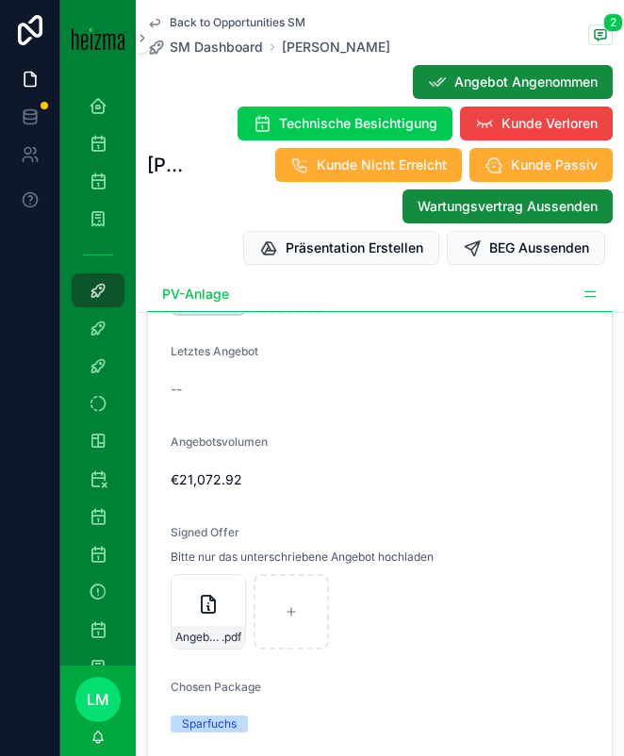
scroll to position [6145, 0]
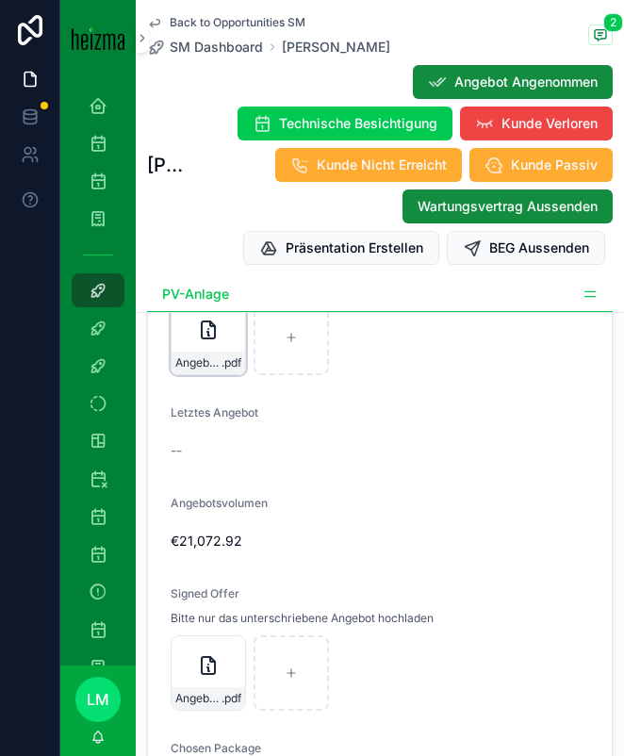
click at [200, 374] on div "Angebot_Raimann_PV_Final .pdf" at bounding box center [209, 363] width 74 height 23
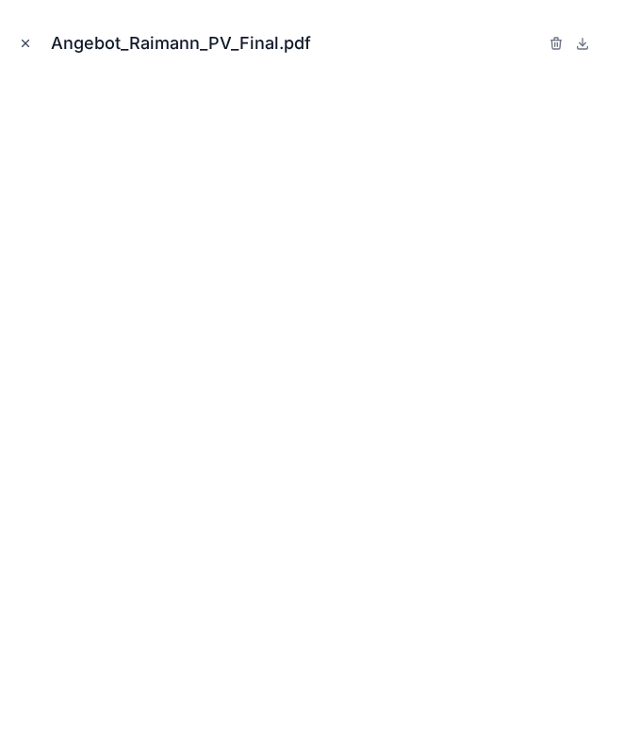
click at [27, 42] on icon "Close modal" at bounding box center [25, 43] width 13 height 13
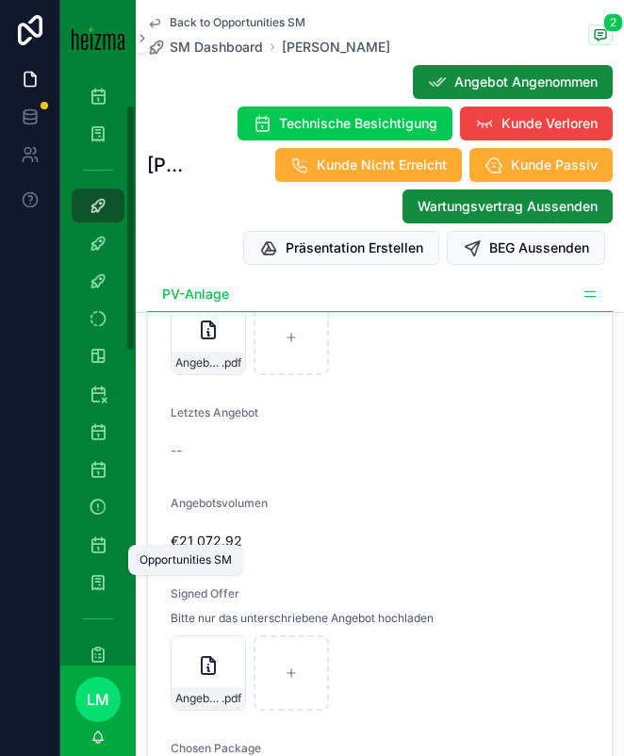
scroll to position [91, 0]
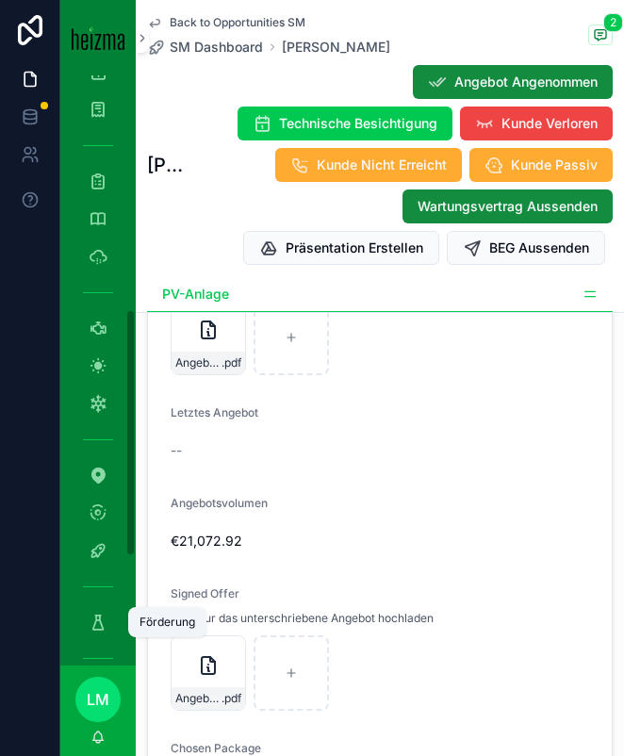
click at [98, 621] on icon "scrollable content" at bounding box center [98, 622] width 19 height 19
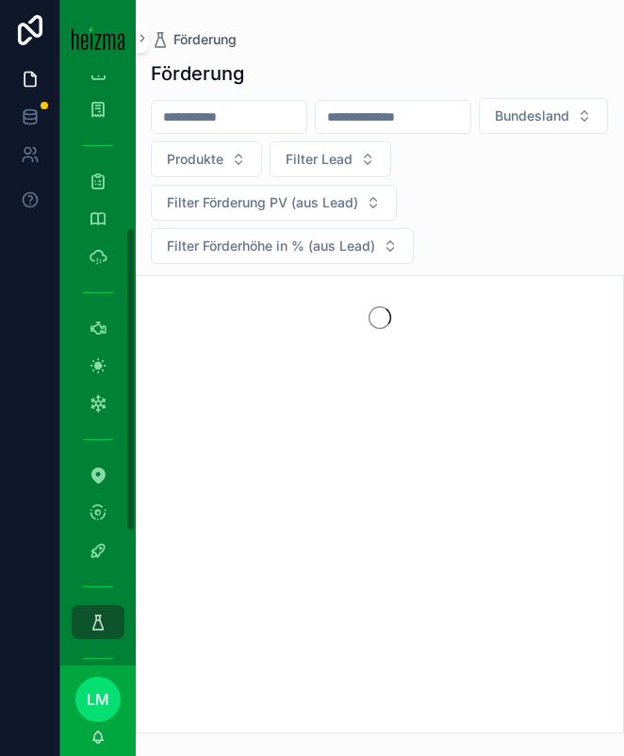
click at [213, 96] on div "Förderung Bundesland Produkte Filter Lead Filter Förderung PV (aus Lead) Filter…" at bounding box center [380, 391] width 489 height 685
click at [213, 108] on input "scrollable content" at bounding box center [229, 117] width 155 height 26
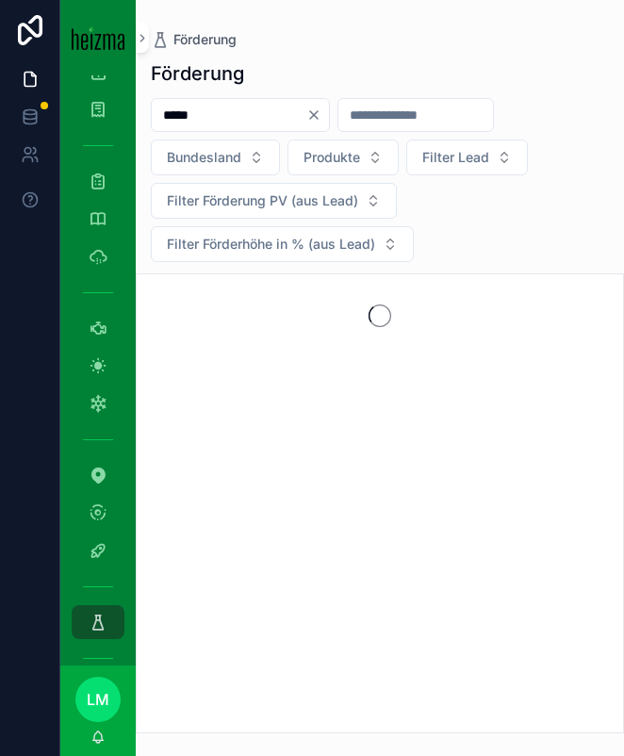
type input "*****"
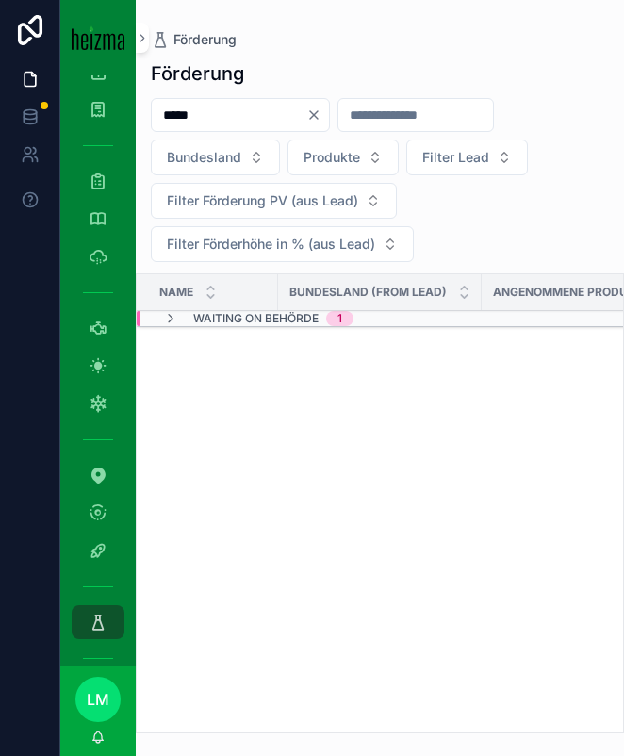
click at [240, 314] on span "Waiting on Behörde" at bounding box center [255, 318] width 125 height 15
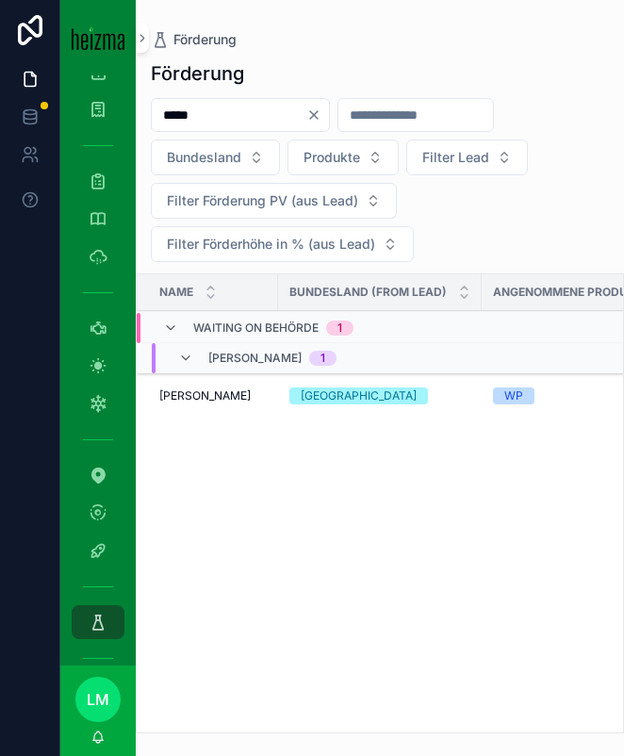
click at [193, 403] on span "Ingrid Schor" at bounding box center [204, 396] width 91 height 15
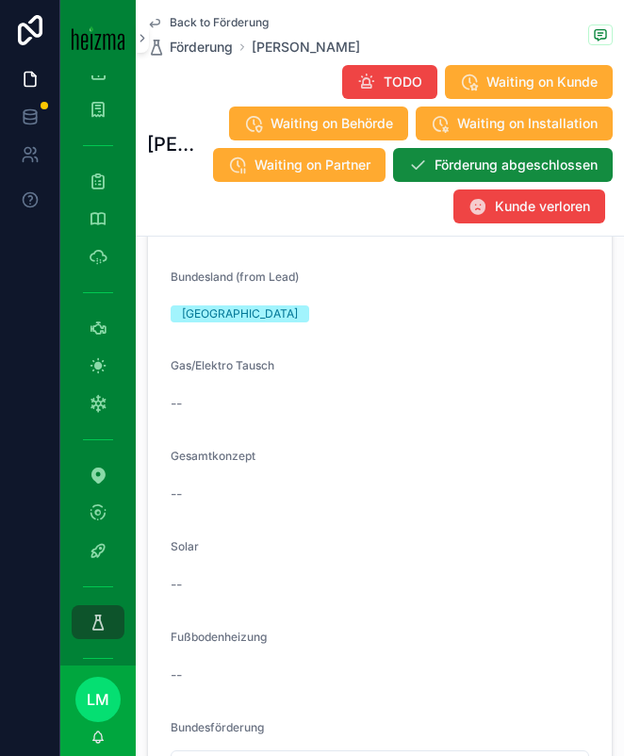
scroll to position [3108, 0]
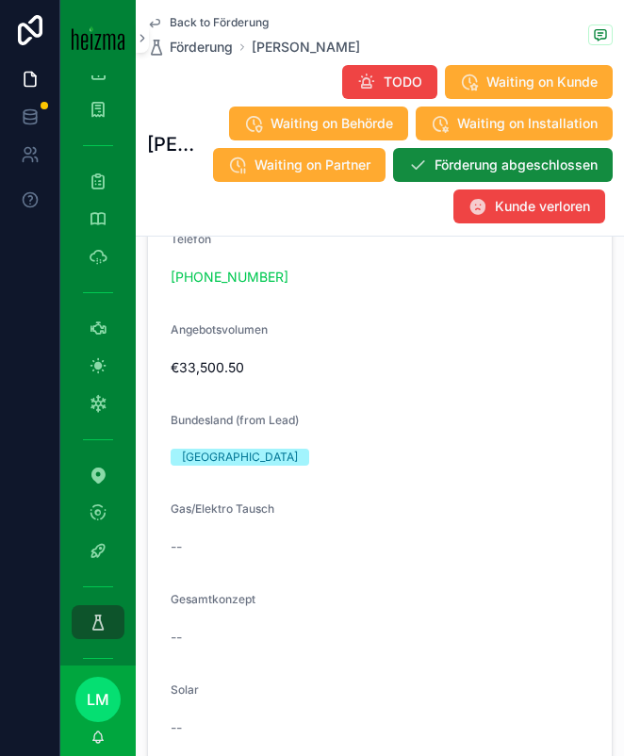
drag, startPoint x: 319, startPoint y: 317, endPoint x: 149, endPoint y: 316, distance: 169.8
click at [149, 316] on form "**********" at bounding box center [380, 241] width 464 height 1875
copy link "+43 676 6872442"
click at [211, 24] on span "Back to Förderung" at bounding box center [219, 22] width 99 height 15
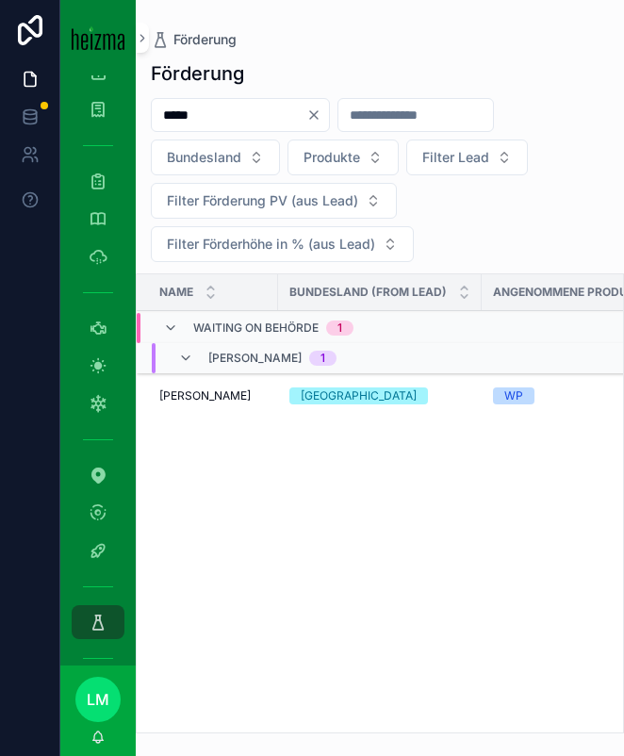
click at [196, 116] on input "*****" at bounding box center [229, 115] width 155 height 26
type input "*******"
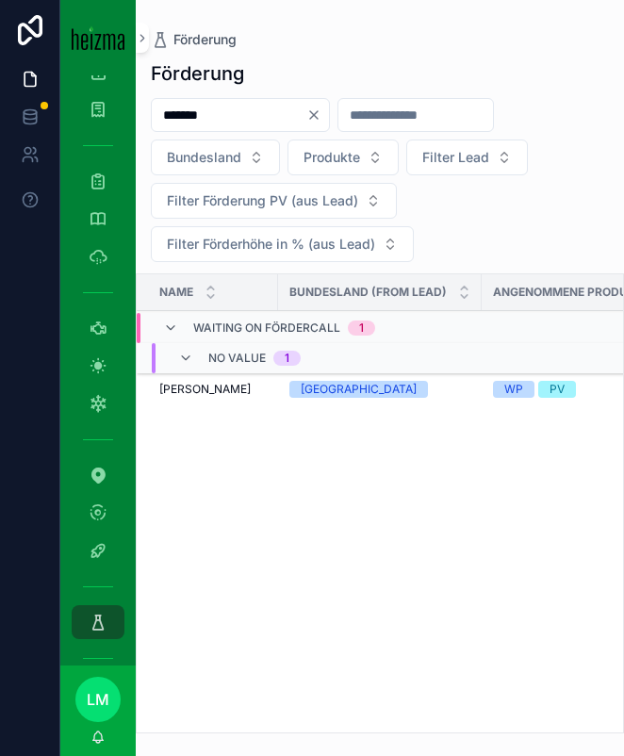
click at [226, 391] on span "Dr. Gustav Raimann" at bounding box center [204, 389] width 91 height 15
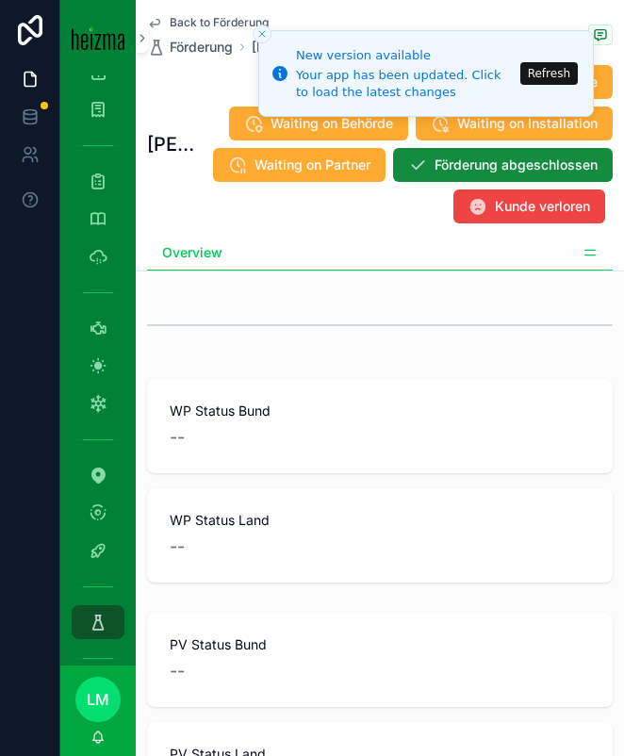
click at [544, 75] on button "Refresh" at bounding box center [550, 73] width 58 height 23
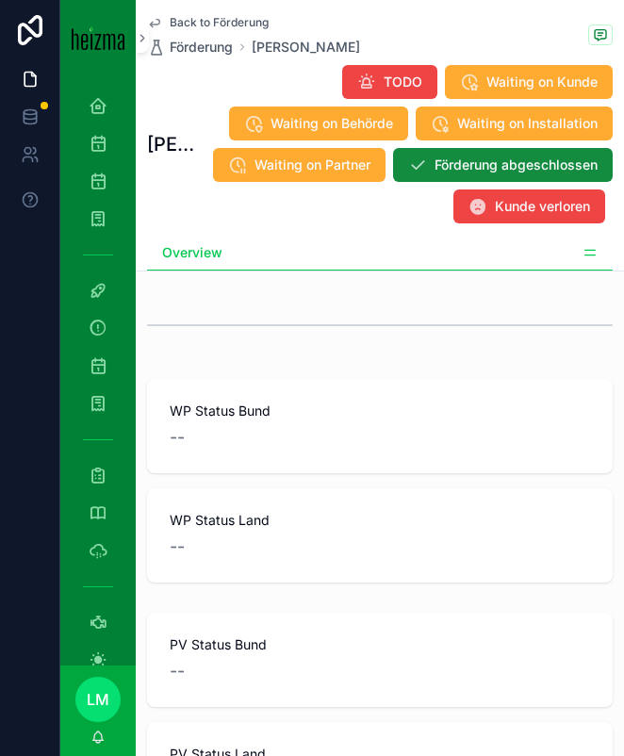
click at [195, 19] on span "Back to Förderung" at bounding box center [219, 22] width 99 height 15
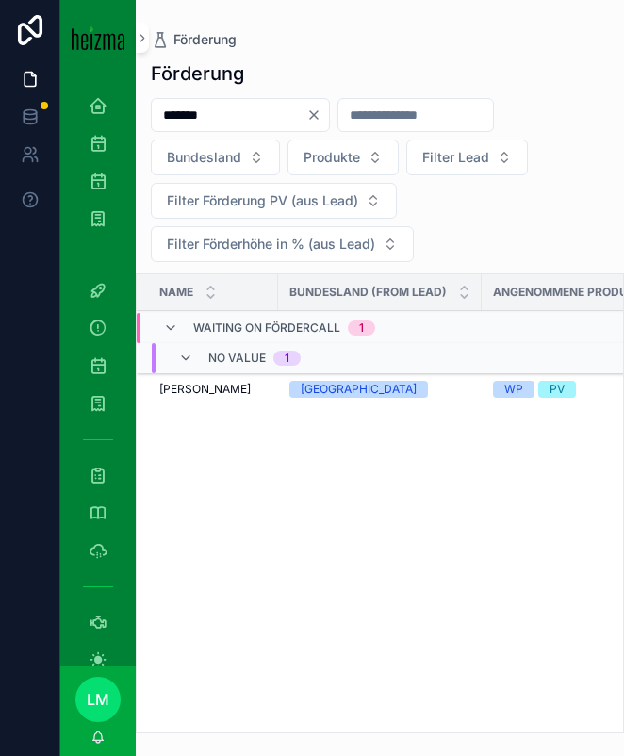
click at [195, 111] on input "*******" at bounding box center [229, 115] width 155 height 26
type input "******"
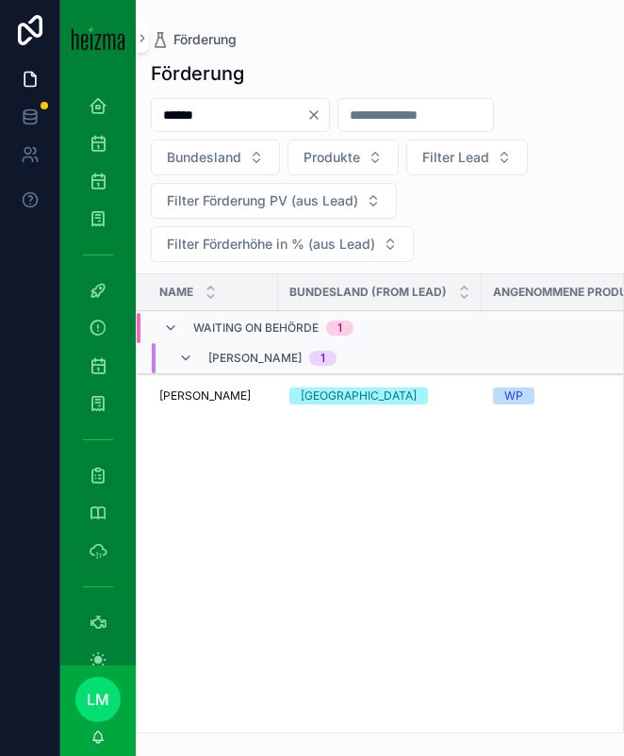
click at [206, 397] on span "[PERSON_NAME]" at bounding box center [204, 396] width 91 height 15
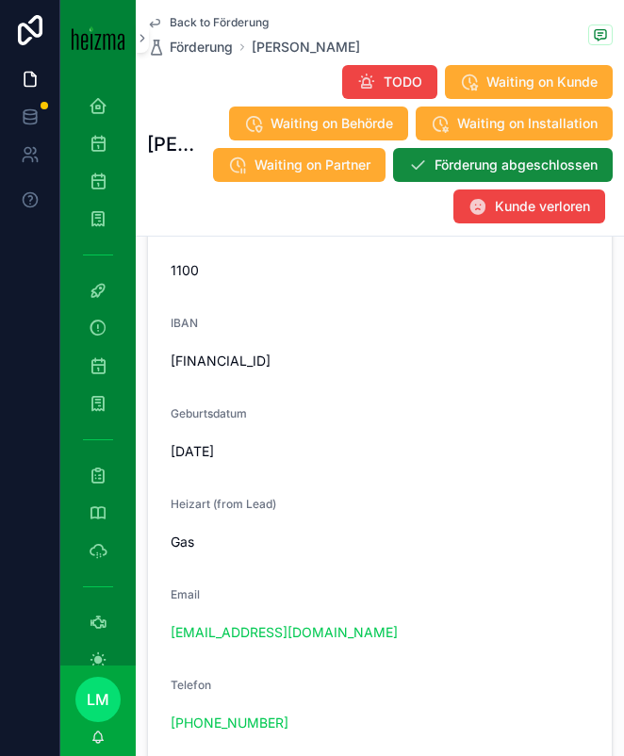
scroll to position [2533, 0]
click at [313, 641] on div "[EMAIL_ADDRESS][DOMAIN_NAME]" at bounding box center [380, 631] width 419 height 19
copy link "[EMAIL_ADDRESS][DOMAIN_NAME]"
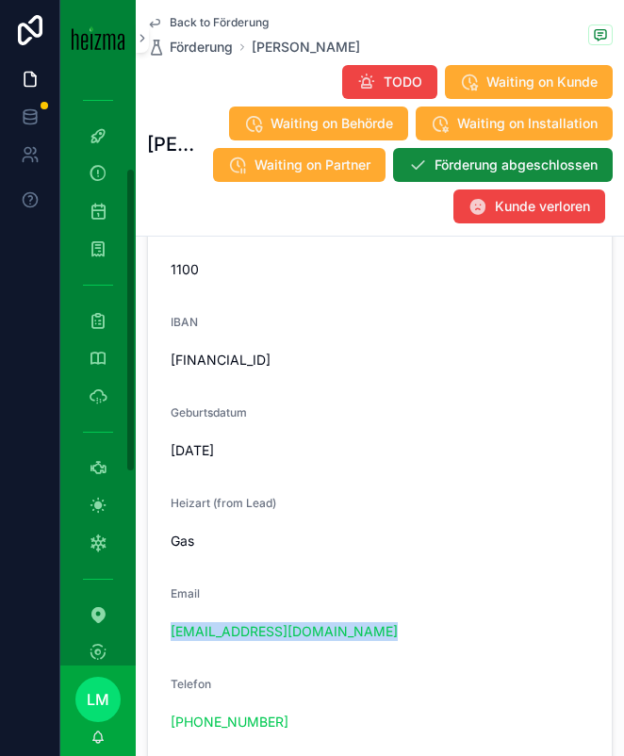
scroll to position [179, 0]
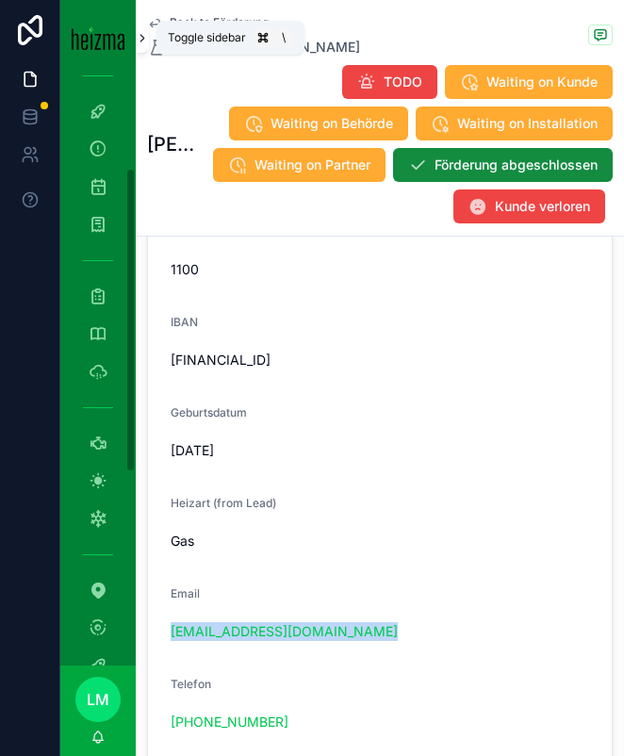
click at [146, 37] on icon "scrollable content" at bounding box center [142, 38] width 13 height 14
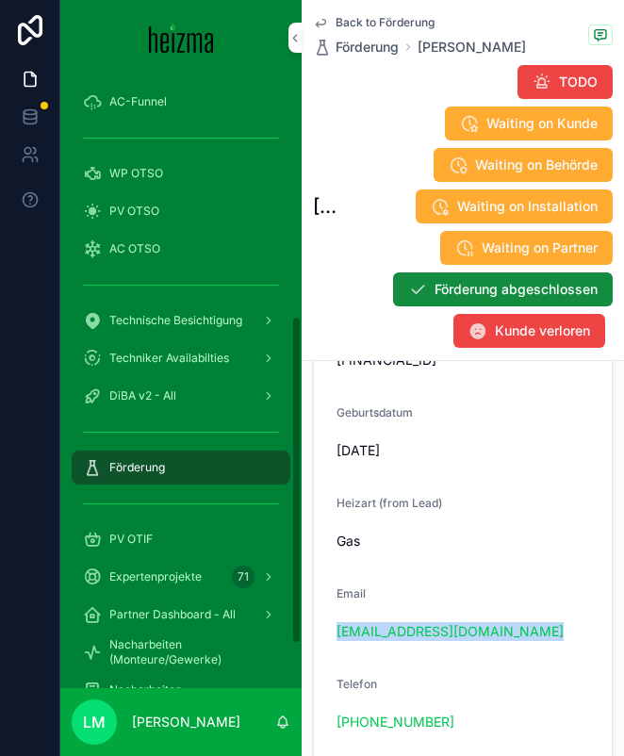
scroll to position [530, 0]
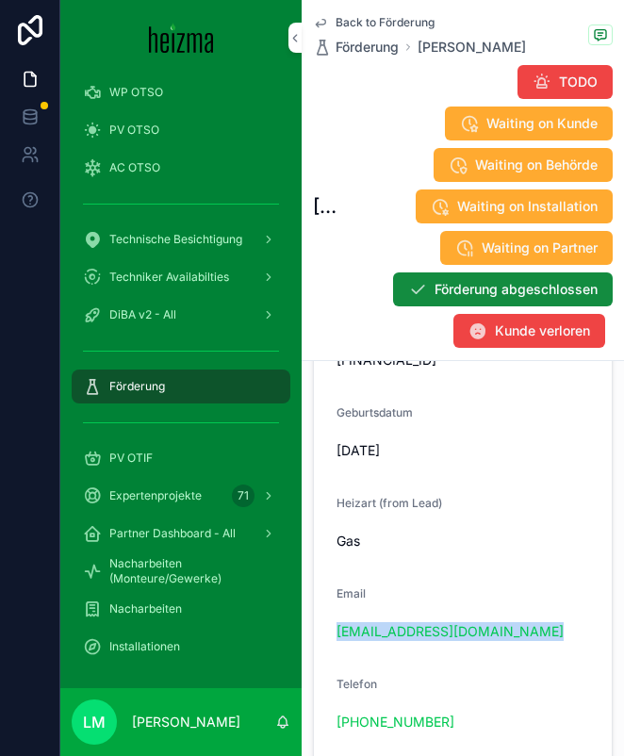
click at [141, 605] on span "Nacharbeiten" at bounding box center [145, 609] width 73 height 15
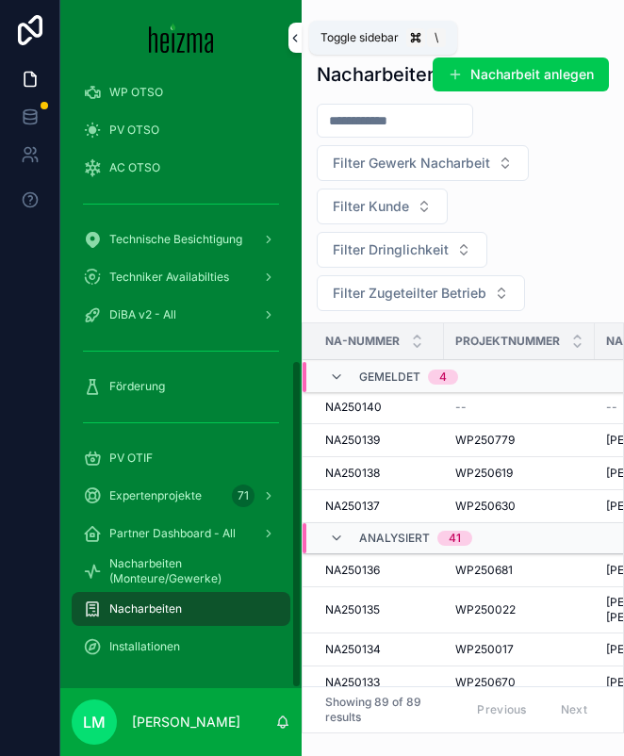
click at [291, 45] on button "scrollable content" at bounding box center [295, 38] width 13 height 30
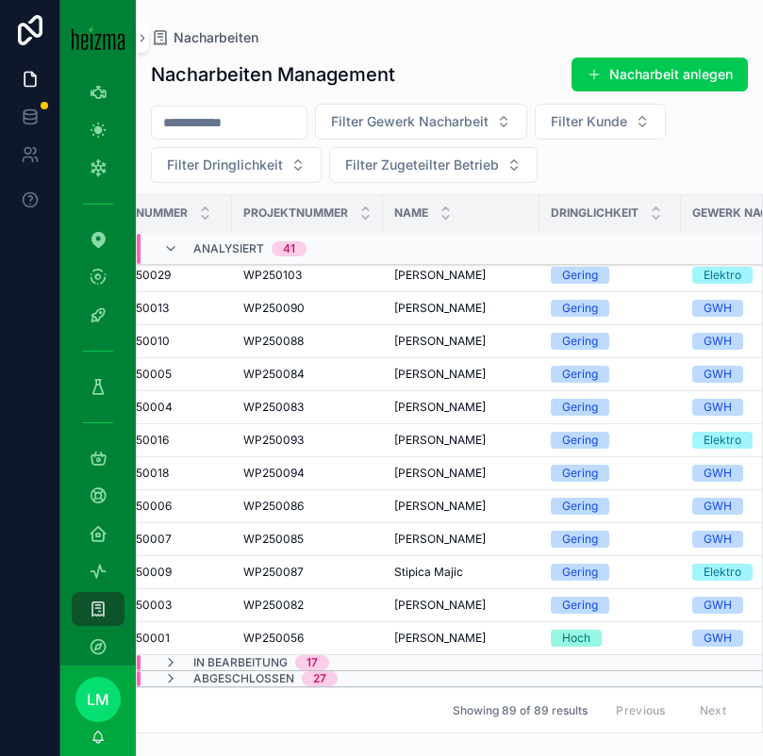
scroll to position [1199, 49]
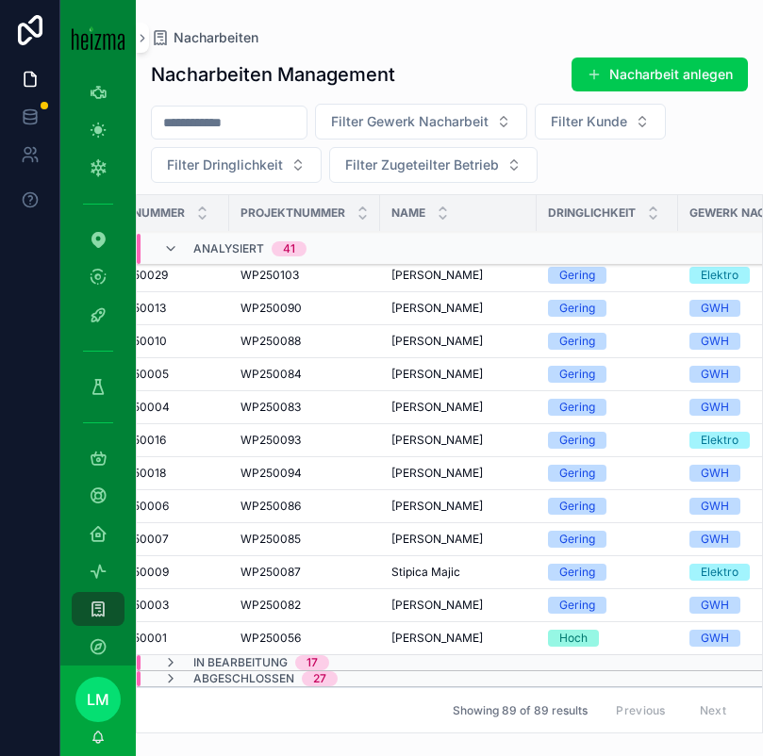
click at [222, 124] on input "scrollable content" at bounding box center [229, 122] width 155 height 26
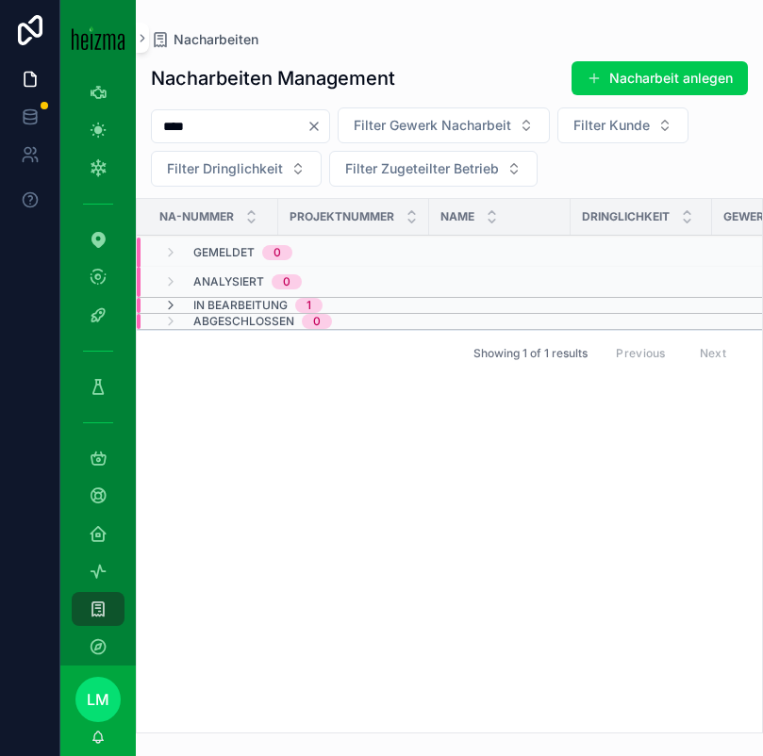
type input "****"
click at [258, 304] on span "In Bearbeitung" at bounding box center [240, 305] width 94 height 15
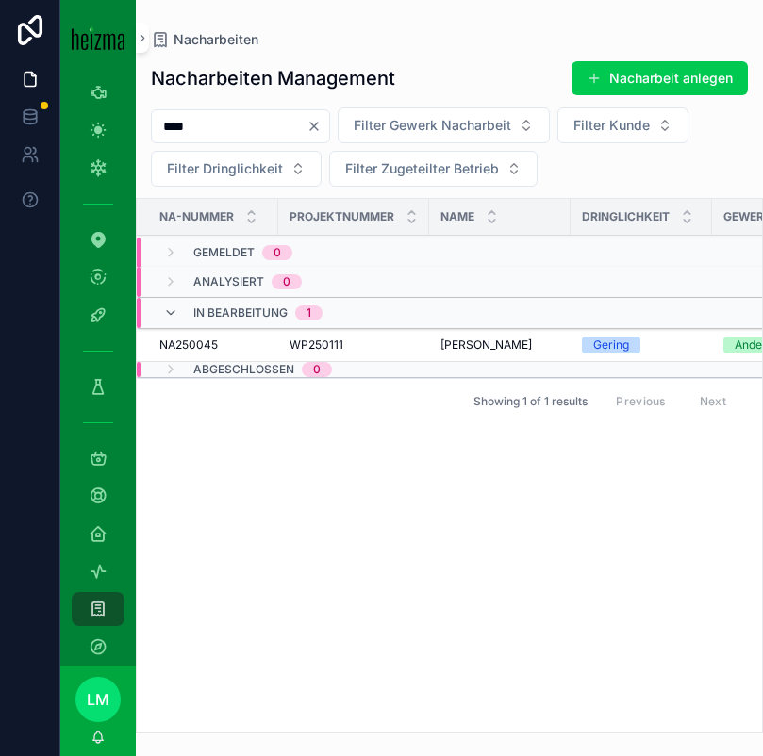
click at [322, 127] on icon "Clear" at bounding box center [313, 126] width 15 height 15
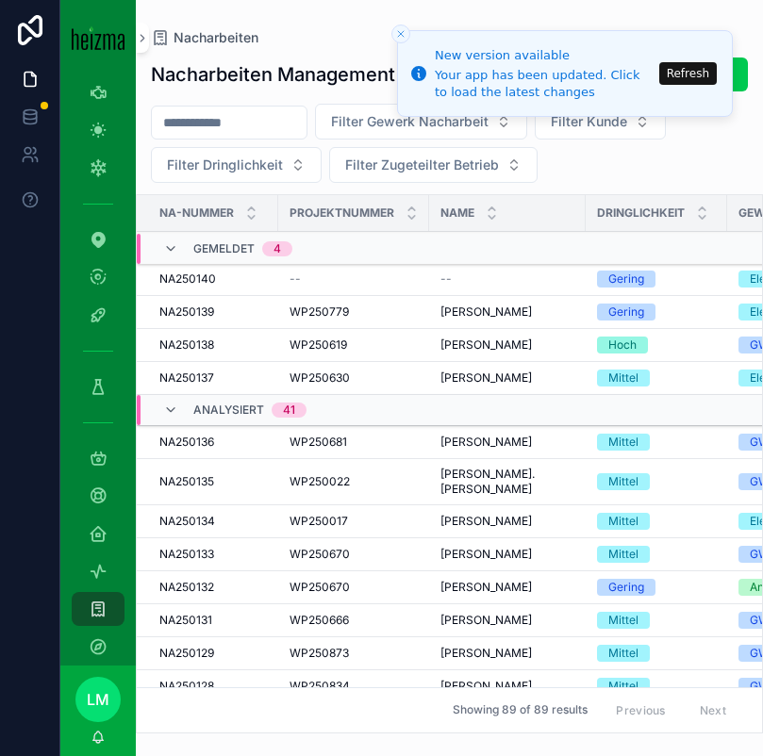
click at [623, 76] on button "Refresh" at bounding box center [688, 73] width 58 height 23
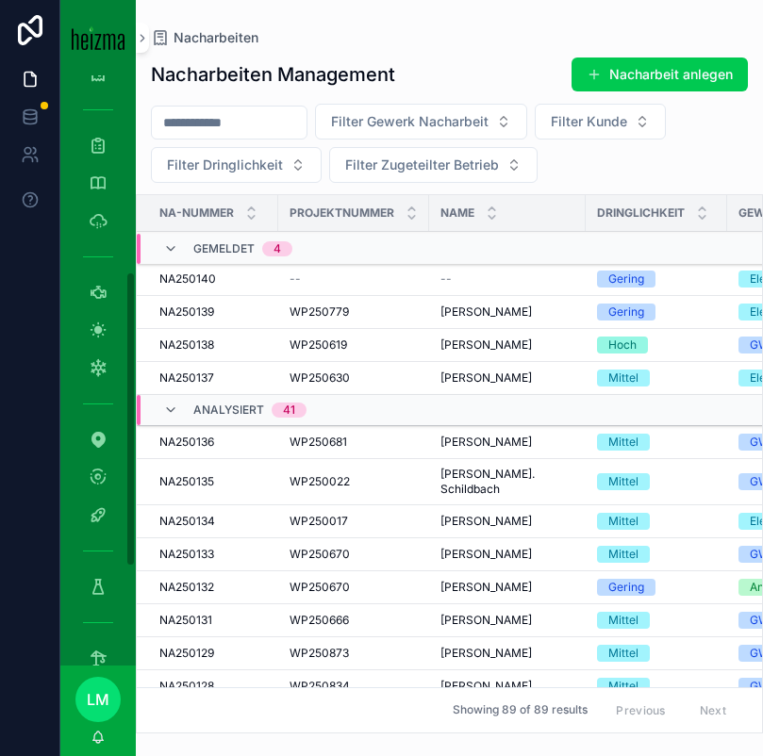
scroll to position [582, 0]
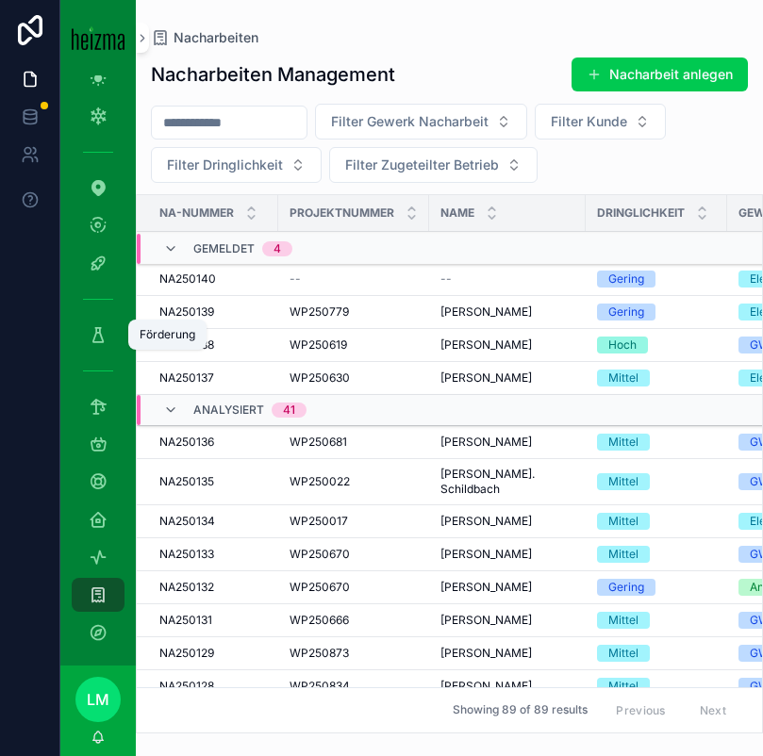
click at [98, 347] on div "Förderung" at bounding box center [98, 335] width 30 height 30
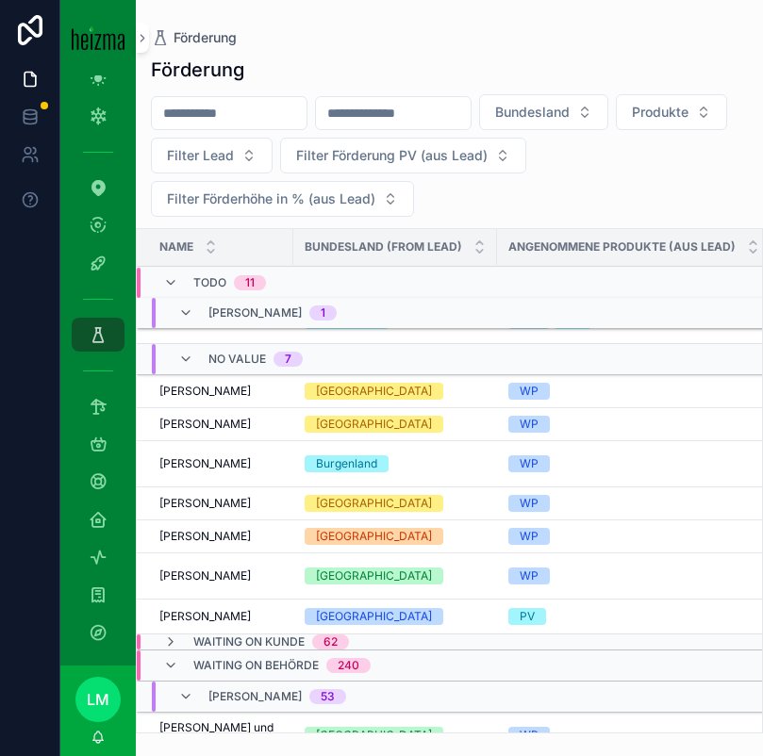
scroll to position [154, 0]
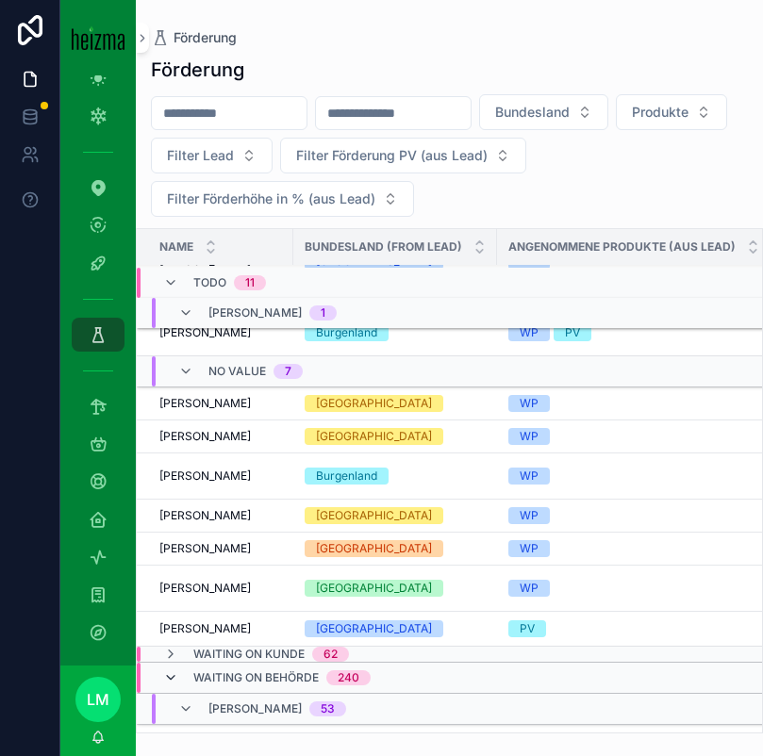
click at [173, 678] on icon "scrollable content" at bounding box center [170, 678] width 15 height 15
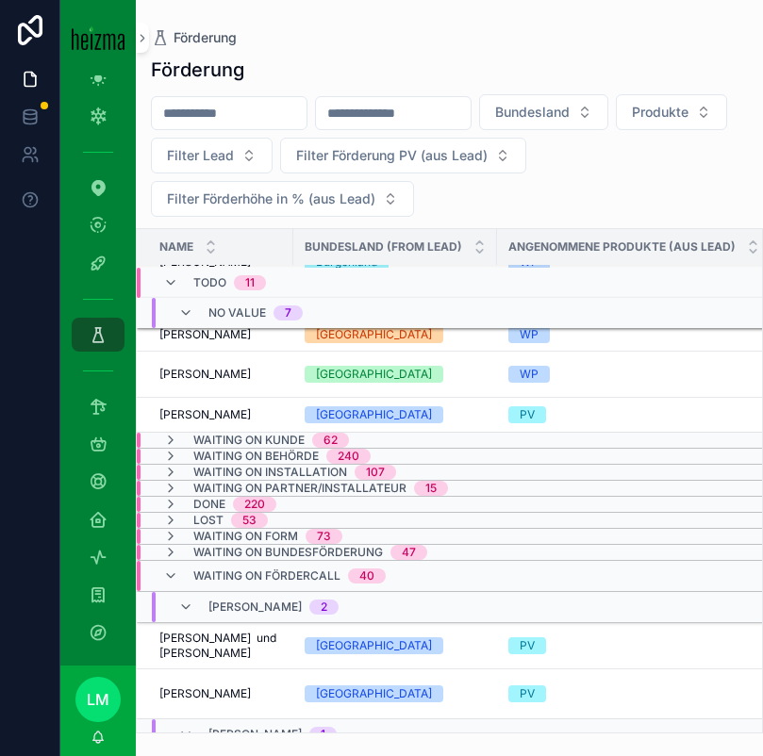
click at [181, 572] on div "Waiting on Fördercall 40" at bounding box center [274, 576] width 223 height 30
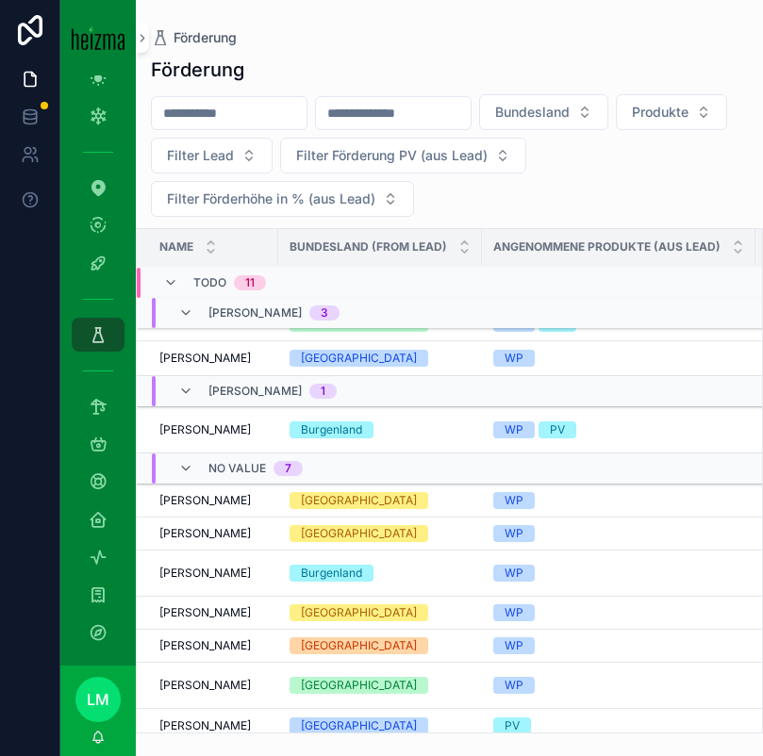
scroll to position [60, 0]
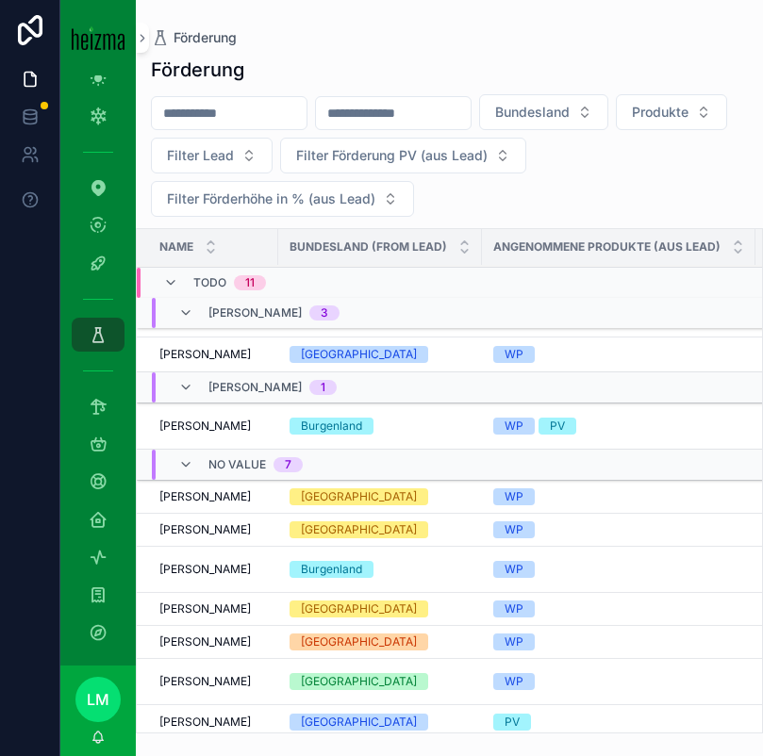
click at [219, 114] on input "scrollable content" at bounding box center [229, 113] width 155 height 26
type input "*******"
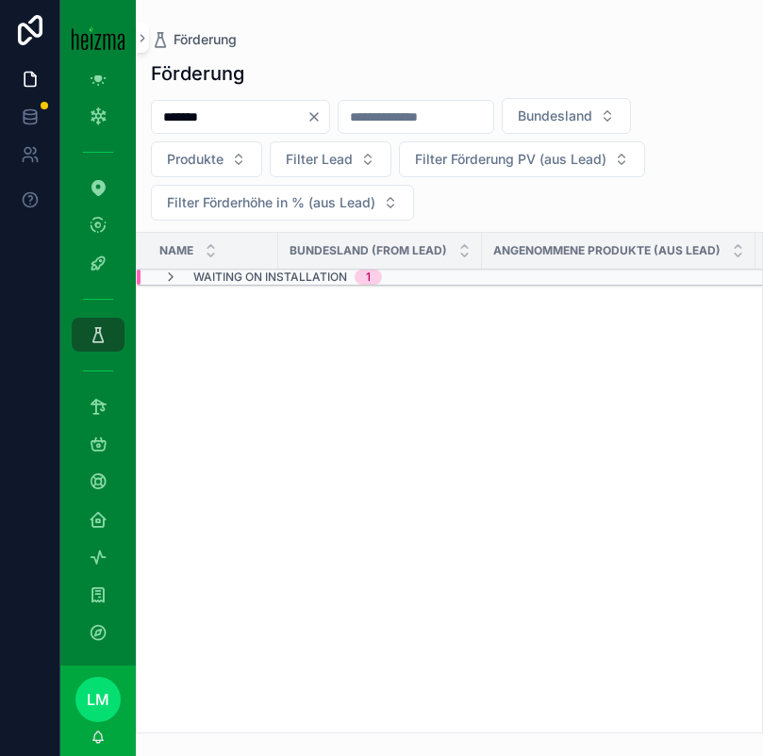
click at [210, 284] on span "Waiting on Installation" at bounding box center [270, 277] width 154 height 15
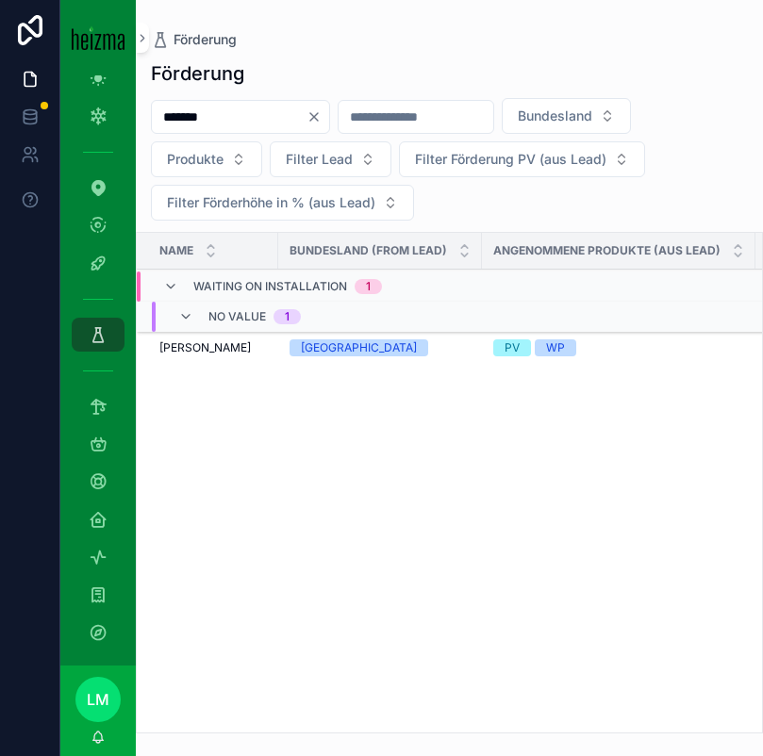
click at [197, 347] on span "Detlef Büttner" at bounding box center [204, 347] width 91 height 15
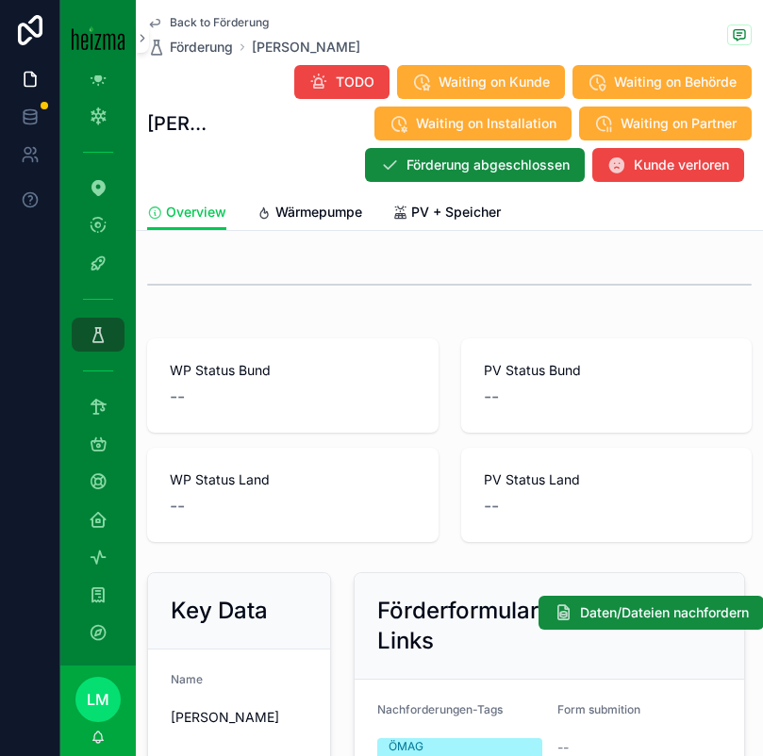
click at [436, 210] on span "PV + Speicher" at bounding box center [456, 212] width 90 height 19
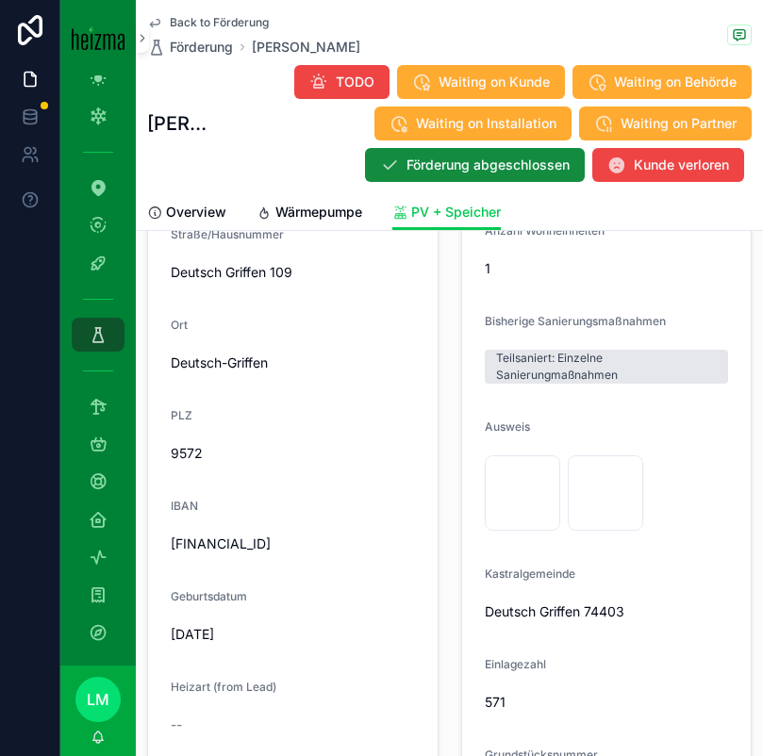
scroll to position [1694, 0]
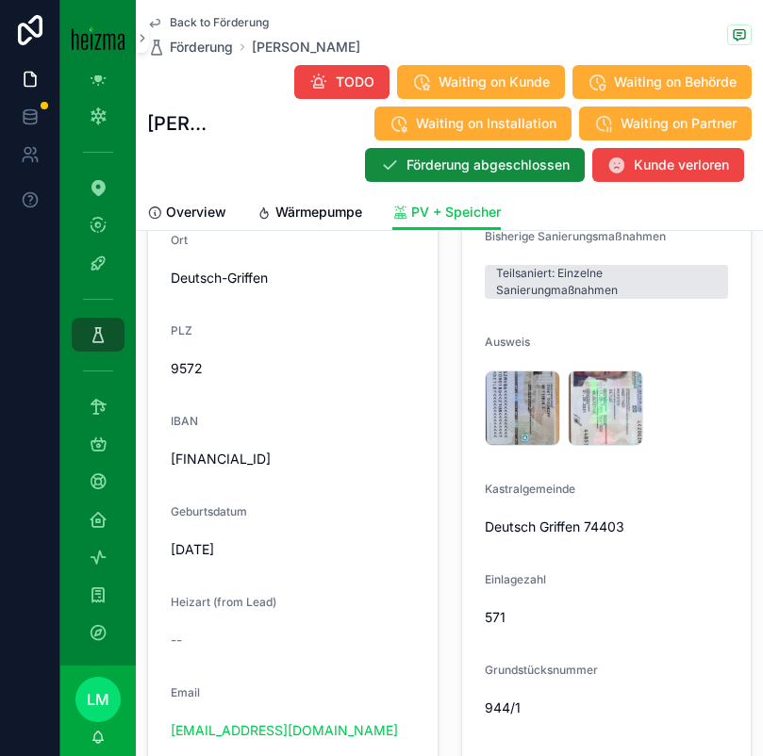
click at [202, 555] on span "17/05/1955" at bounding box center [293, 549] width 244 height 19
copy span "17/05/1955"
click at [366, 724] on div "dainkoettmannsdorf@gmx.at" at bounding box center [293, 730] width 244 height 19
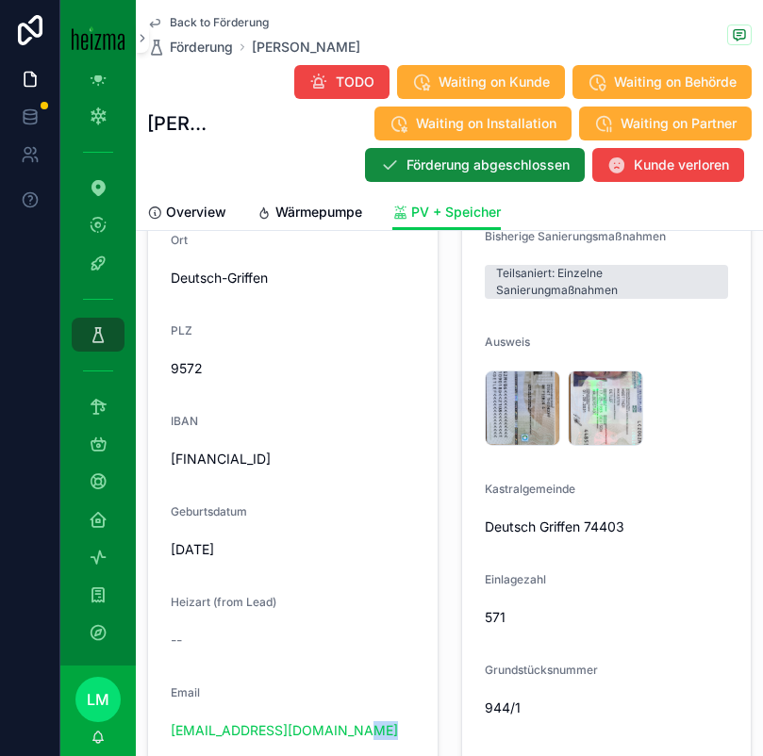
click at [366, 724] on div "dainkoettmannsdorf@gmx.at" at bounding box center [293, 730] width 244 height 19
copy link "dainkoettmannsdorf@gmx.at"
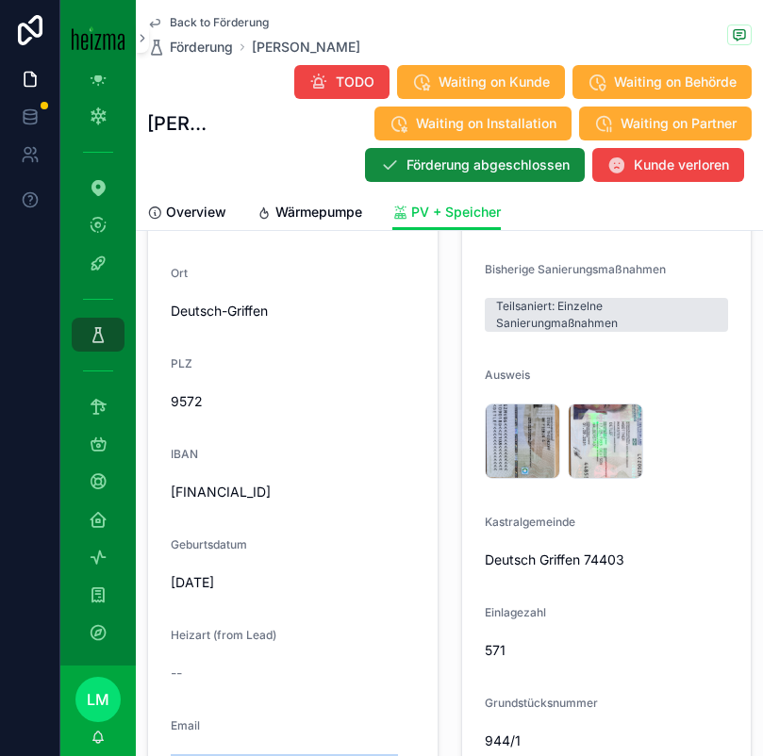
scroll to position [1648, 0]
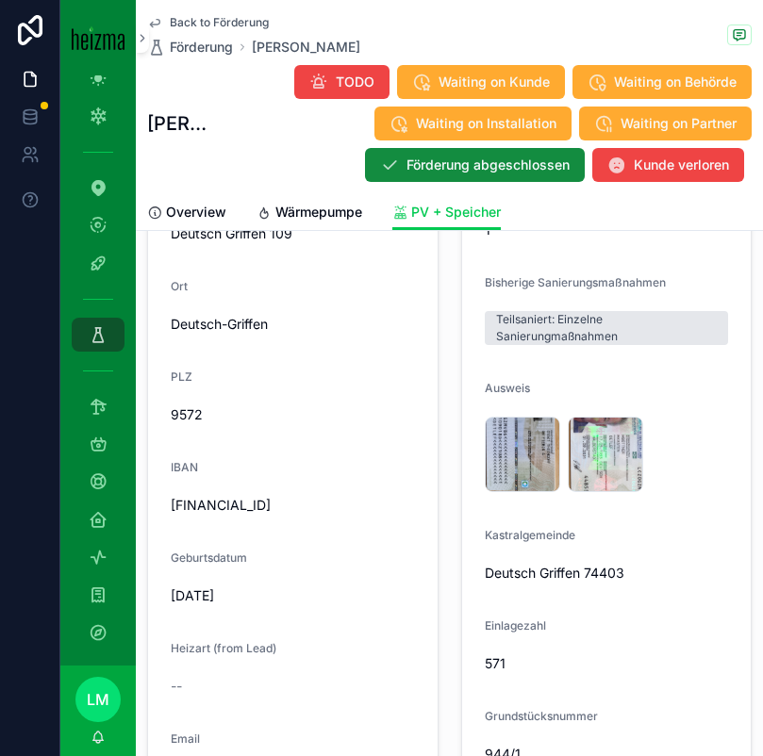
click at [190, 414] on span "9572" at bounding box center [293, 415] width 244 height 19
copy span "9572"
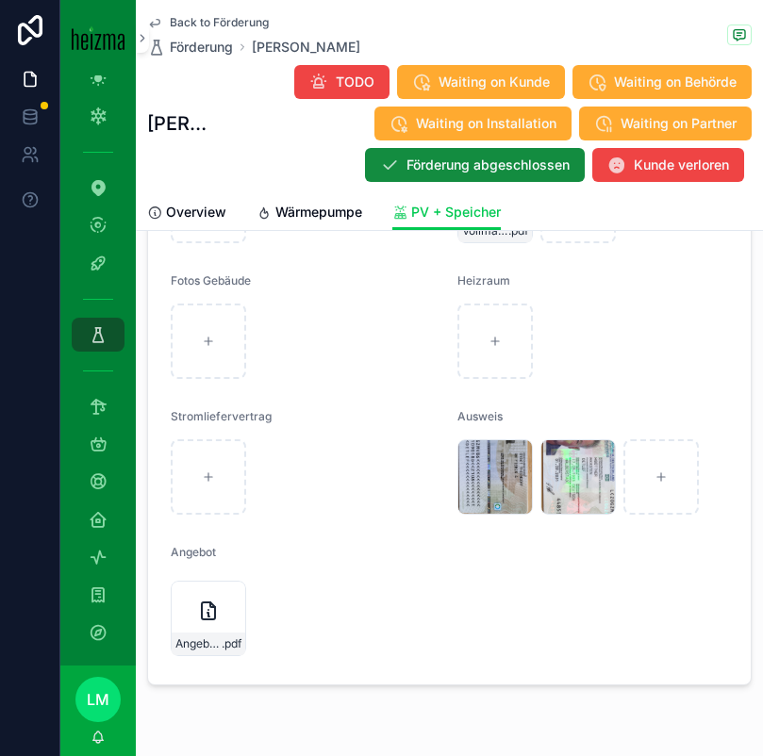
scroll to position [3827, 0]
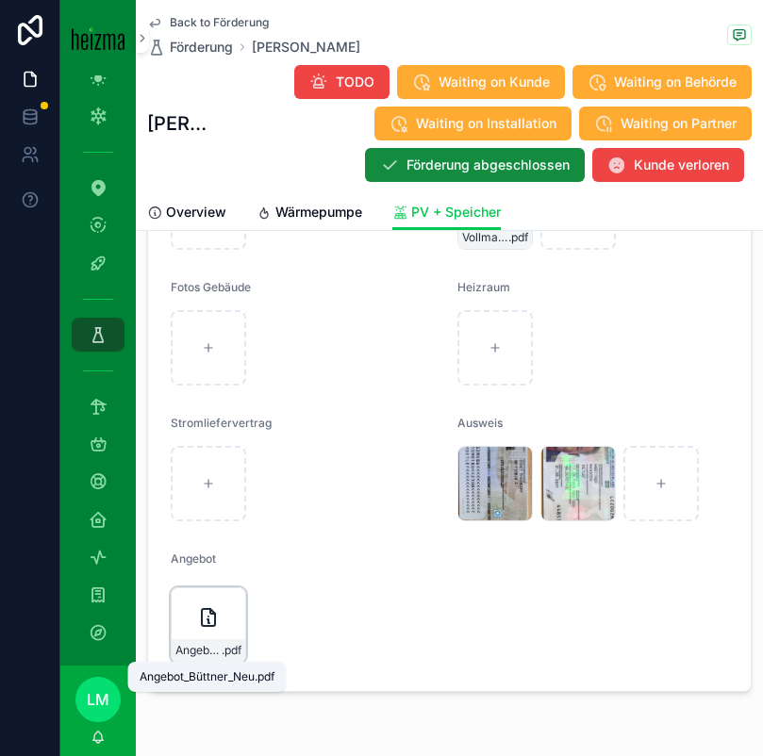
click at [229, 647] on span ".pdf" at bounding box center [232, 650] width 20 height 15
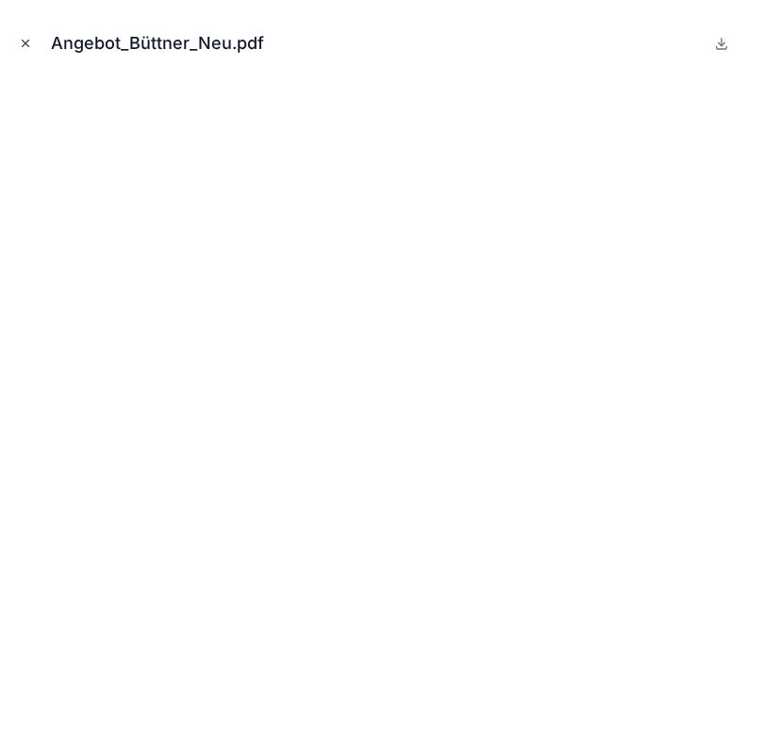
click at [25, 41] on icon "Close modal" at bounding box center [25, 43] width 13 height 13
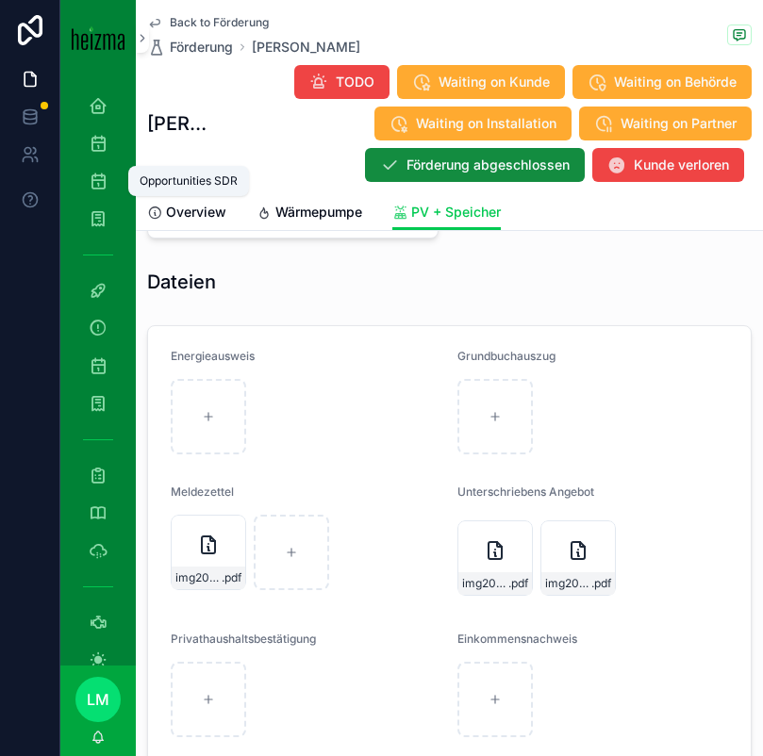
click at [97, 182] on icon "scrollable content" at bounding box center [98, 181] width 19 height 19
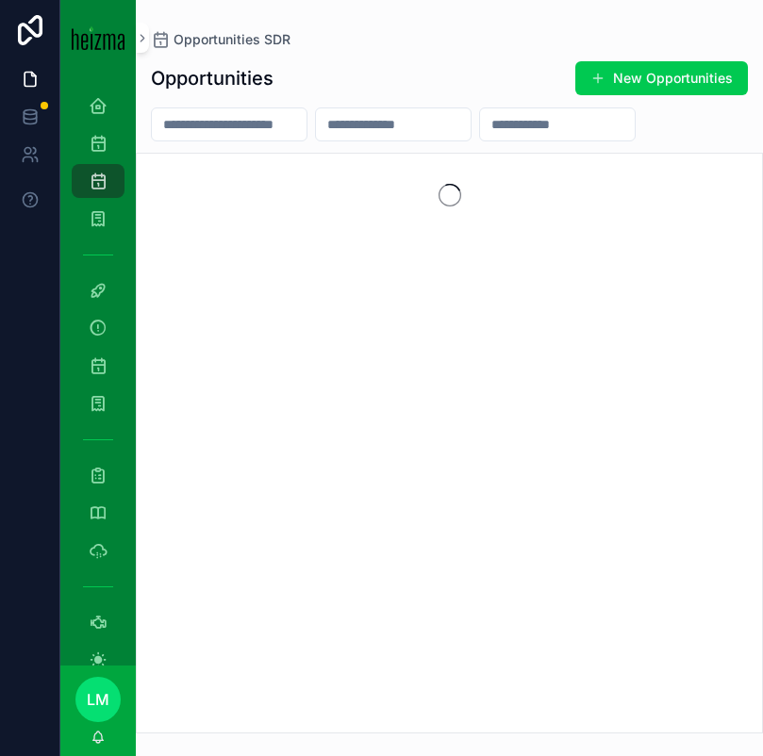
click at [257, 129] on input "scrollable content" at bounding box center [229, 124] width 155 height 26
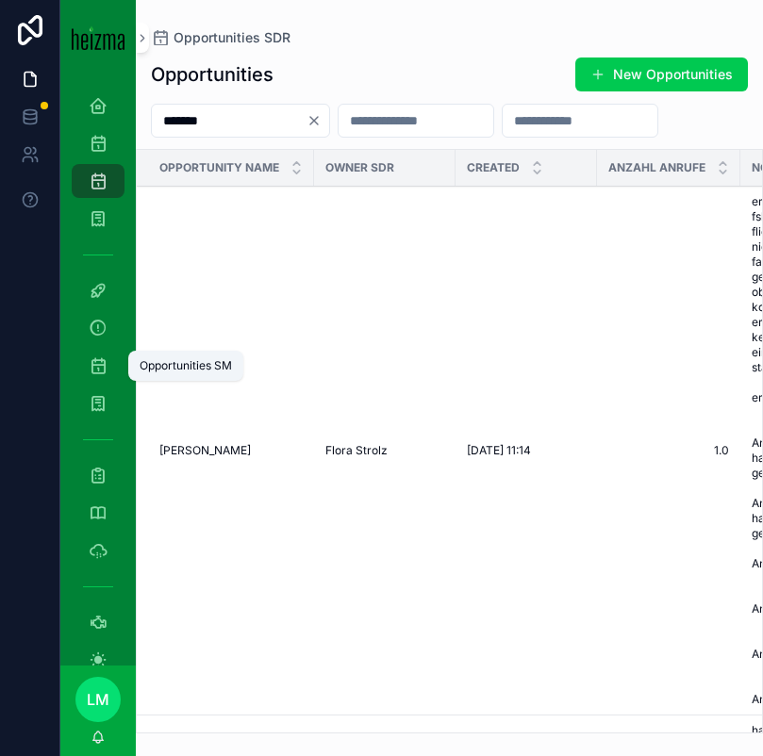
type input "*******"
click at [100, 371] on icon "scrollable content" at bounding box center [98, 365] width 19 height 19
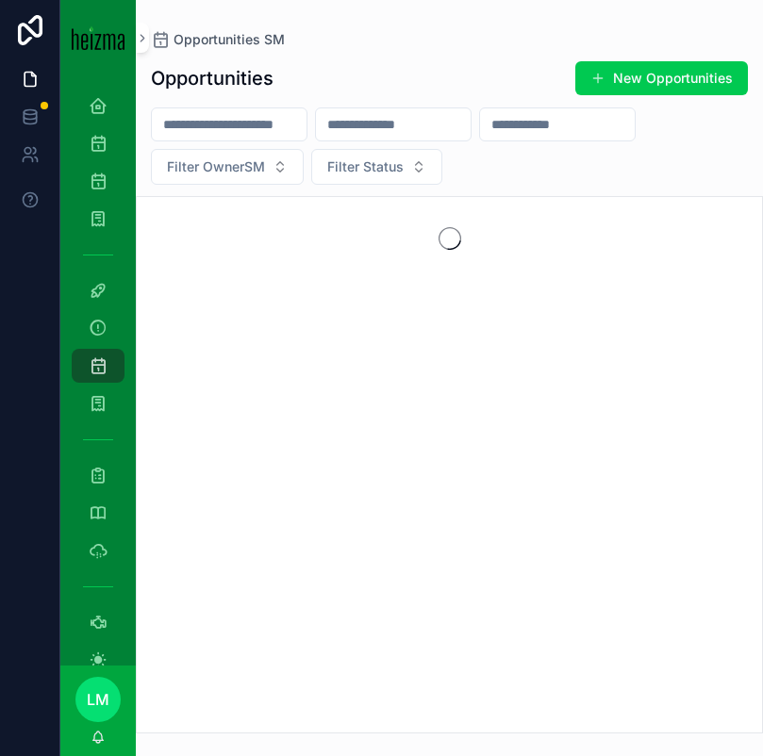
click at [237, 123] on input "scrollable content" at bounding box center [229, 124] width 155 height 26
type input "*******"
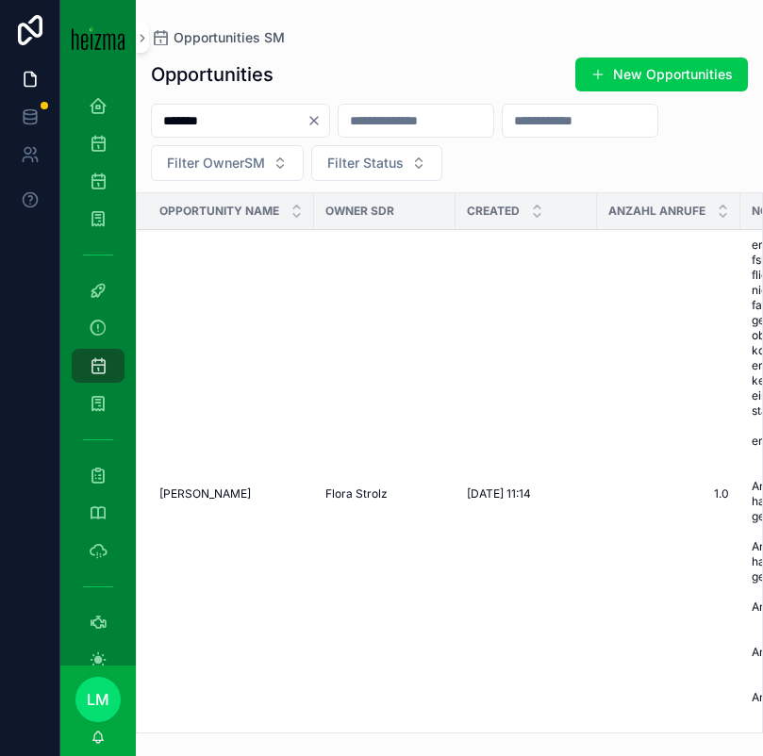
click at [194, 498] on span "Detlef Büttner" at bounding box center [204, 494] width 91 height 15
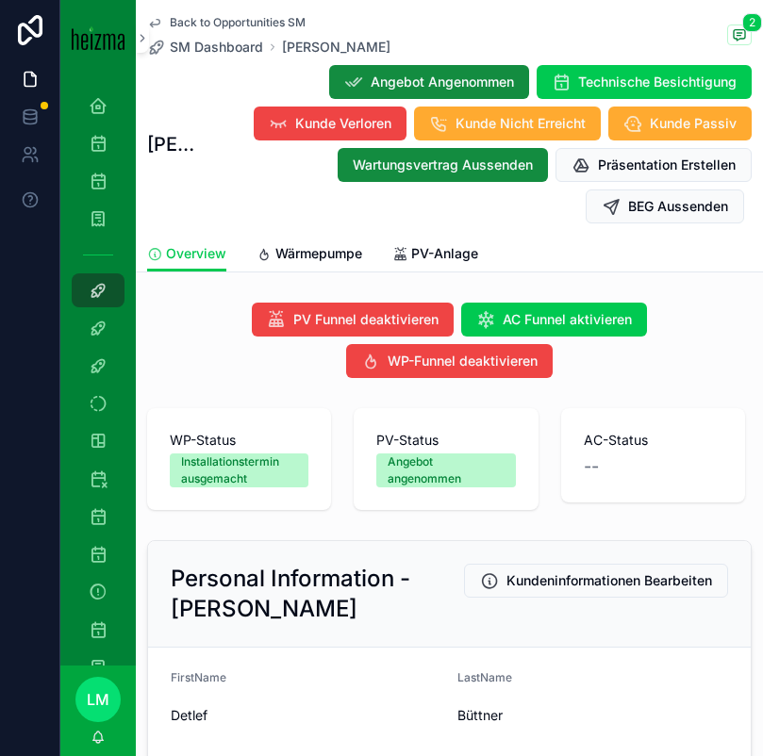
scroll to position [14, 0]
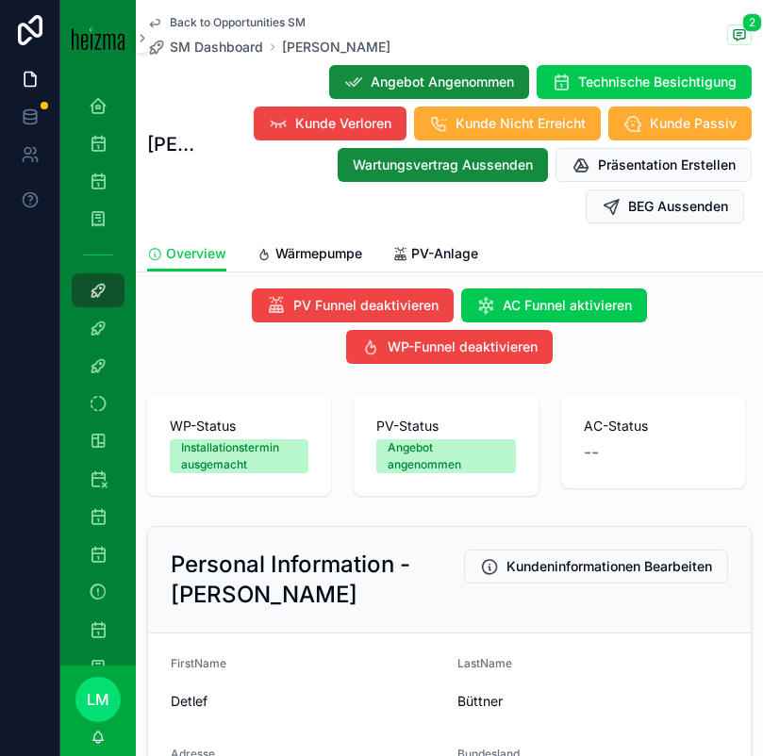
click at [433, 246] on span "PV-Anlage" at bounding box center [444, 253] width 67 height 19
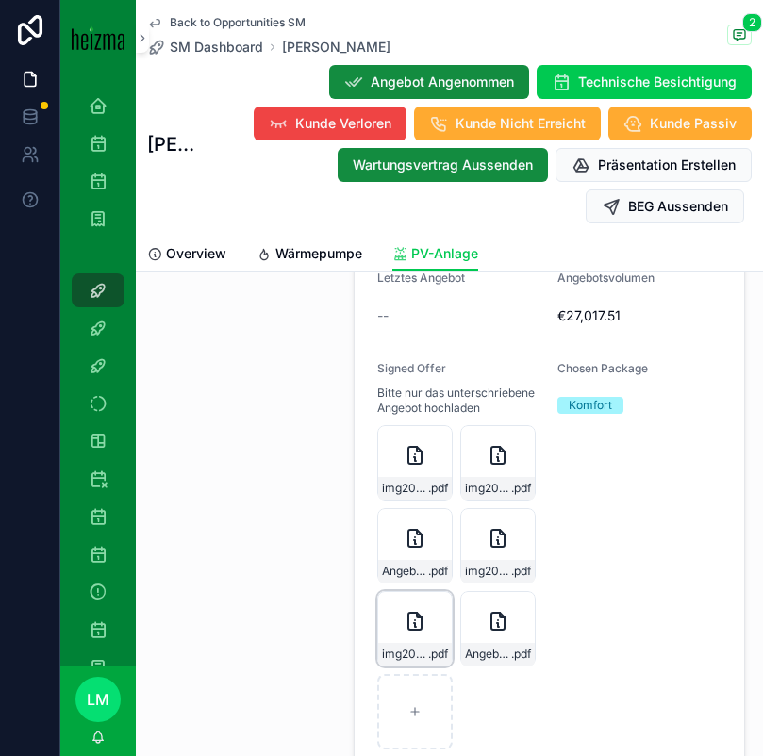
scroll to position [3308, 0]
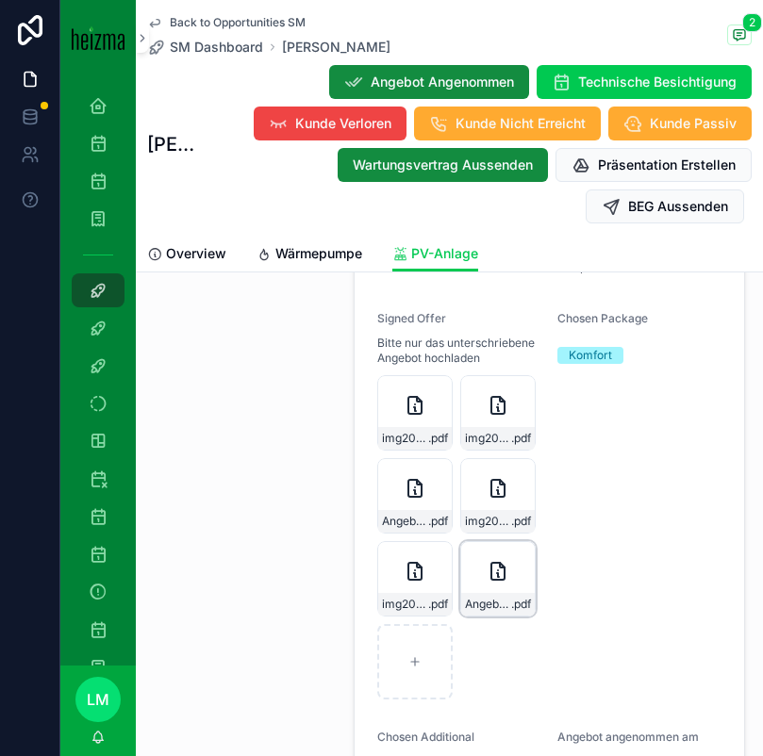
click at [475, 593] on div "Angebot_Buettner_PV_neu .pdf" at bounding box center [498, 604] width 74 height 23
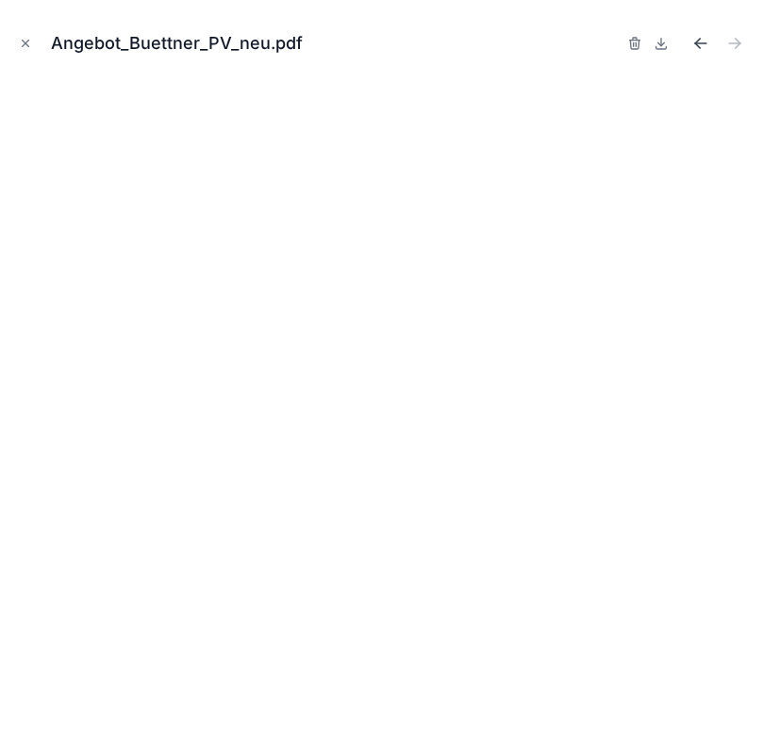
click at [709, 38] on icon "Previous file" at bounding box center [700, 43] width 19 height 19
click at [708, 40] on icon "Previous file" at bounding box center [700, 43] width 19 height 19
click at [706, 44] on icon "Previous file" at bounding box center [700, 43] width 19 height 19
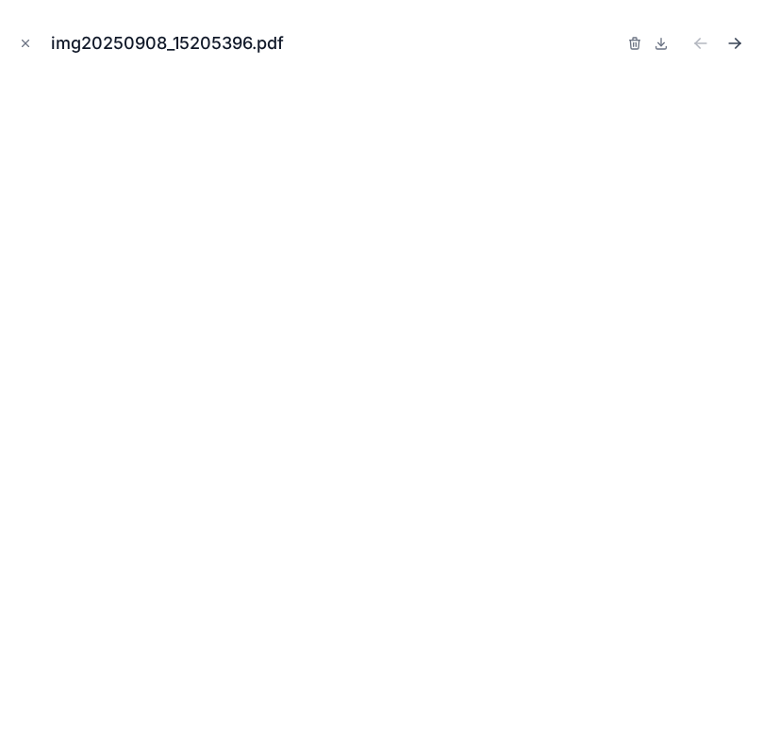
click at [739, 46] on icon "Next file" at bounding box center [734, 43] width 19 height 19
click at [733, 37] on icon "Next file" at bounding box center [734, 43] width 19 height 19
click at [24, 41] on icon "Close modal" at bounding box center [25, 43] width 13 height 13
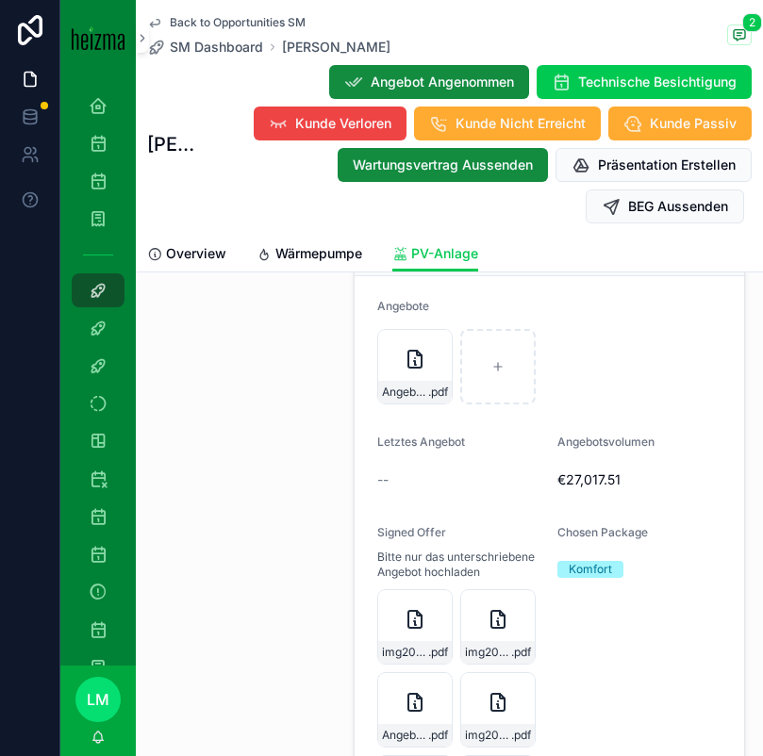
scroll to position [3035, 0]
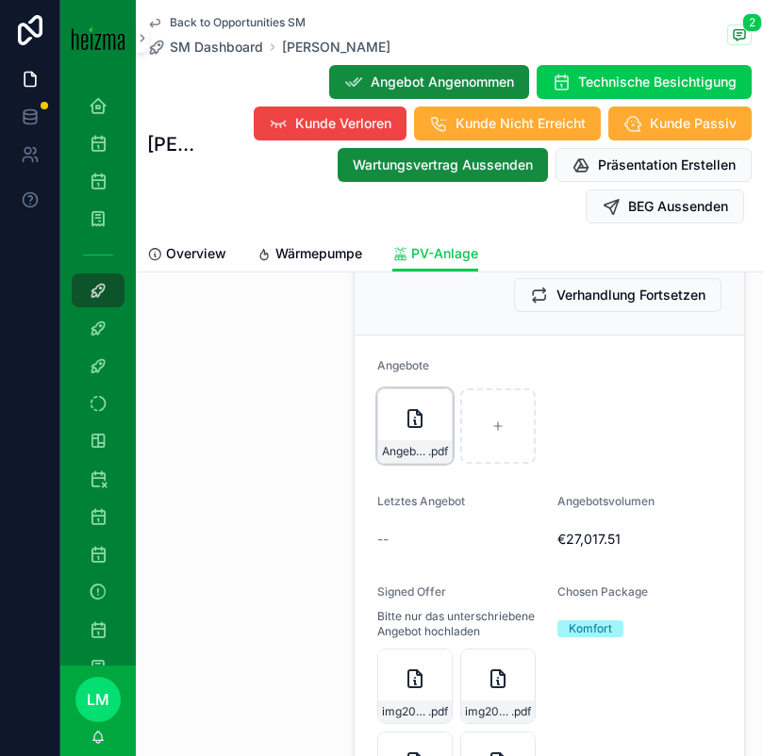
click at [395, 416] on div "Angebot_Buettner_PV_neu .pdf" at bounding box center [414, 426] width 75 height 75
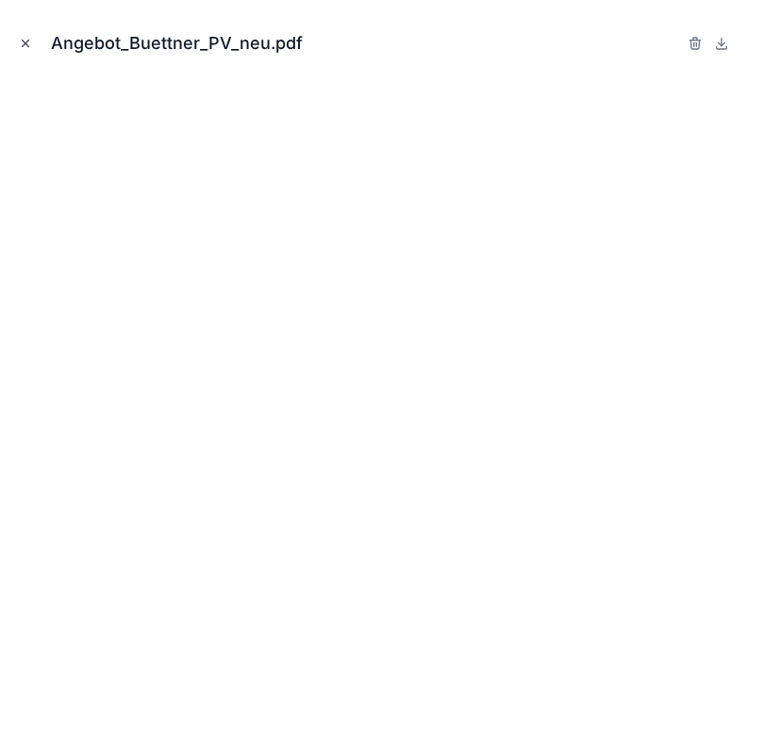
click at [25, 35] on button "Close modal" at bounding box center [25, 43] width 21 height 21
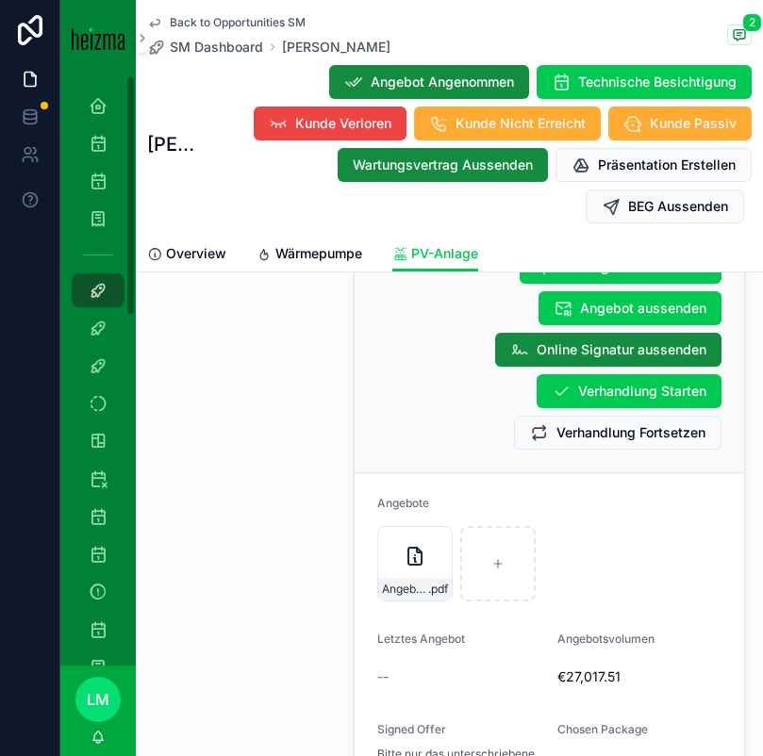
scroll to position [2864, 0]
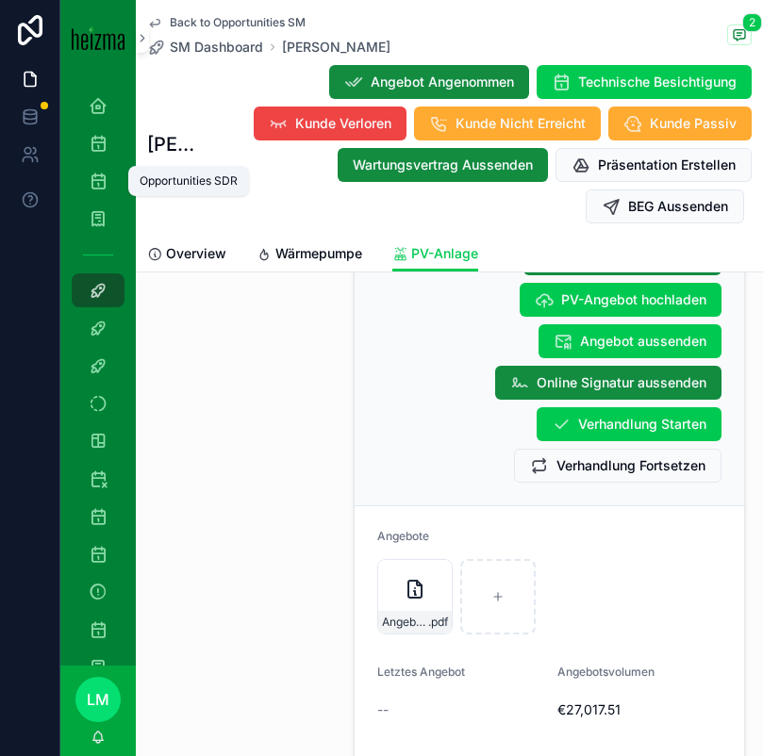
click at [100, 184] on icon "scrollable content" at bounding box center [98, 181] width 19 height 19
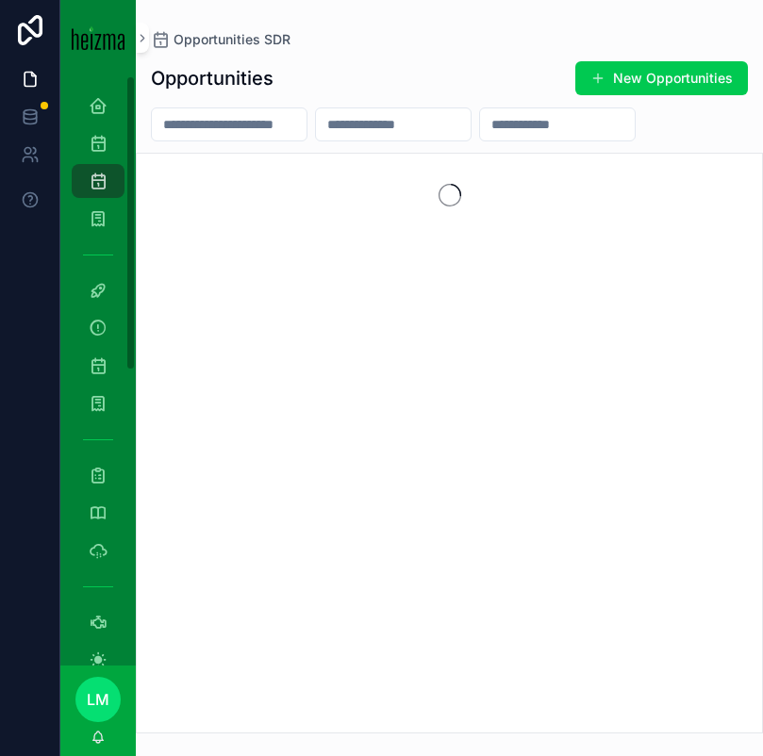
click at [221, 123] on input "scrollable content" at bounding box center [229, 124] width 155 height 26
click at [215, 126] on input "**********" at bounding box center [229, 124] width 155 height 26
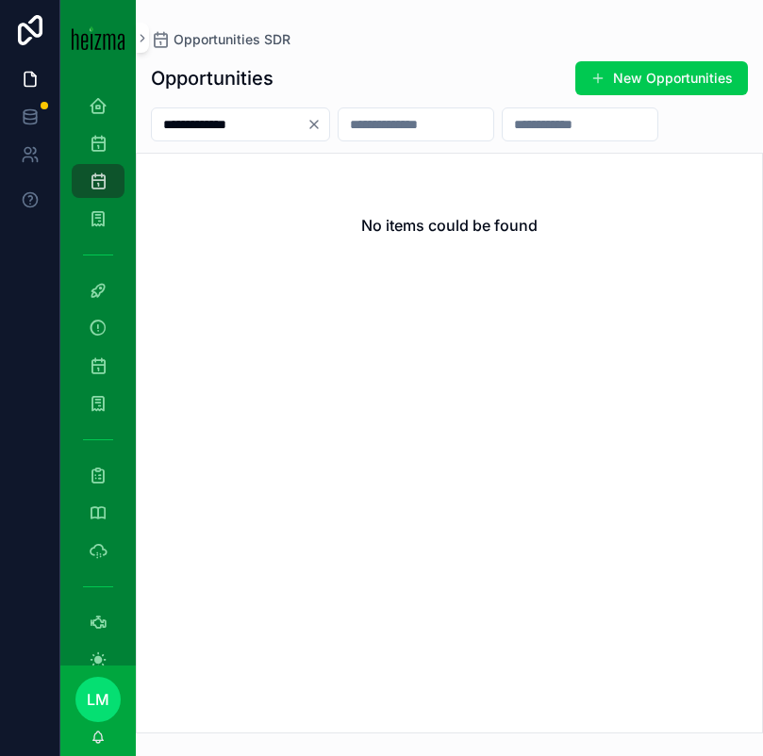
click at [213, 126] on input "**********" at bounding box center [229, 124] width 155 height 26
type input "****"
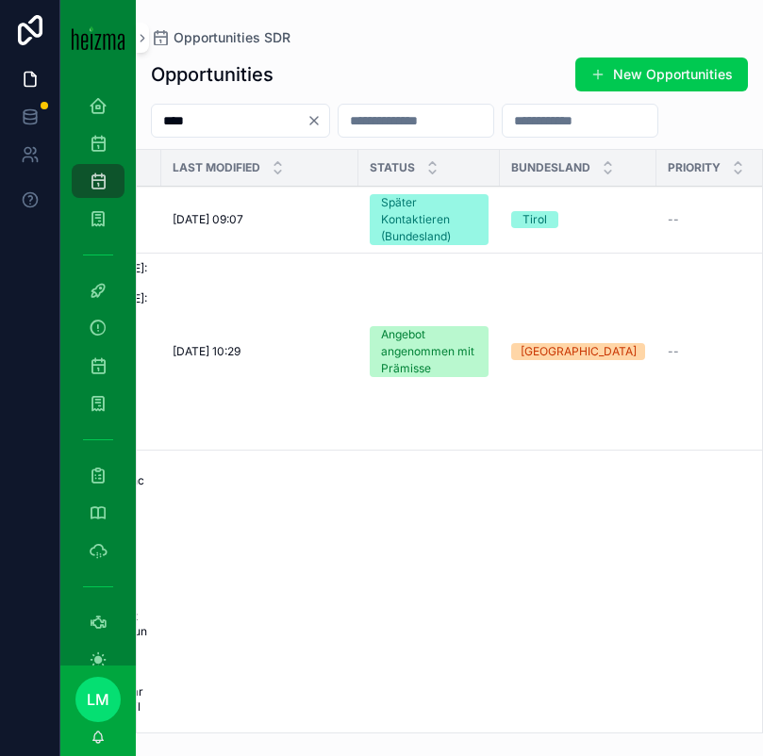
scroll to position [0, 906]
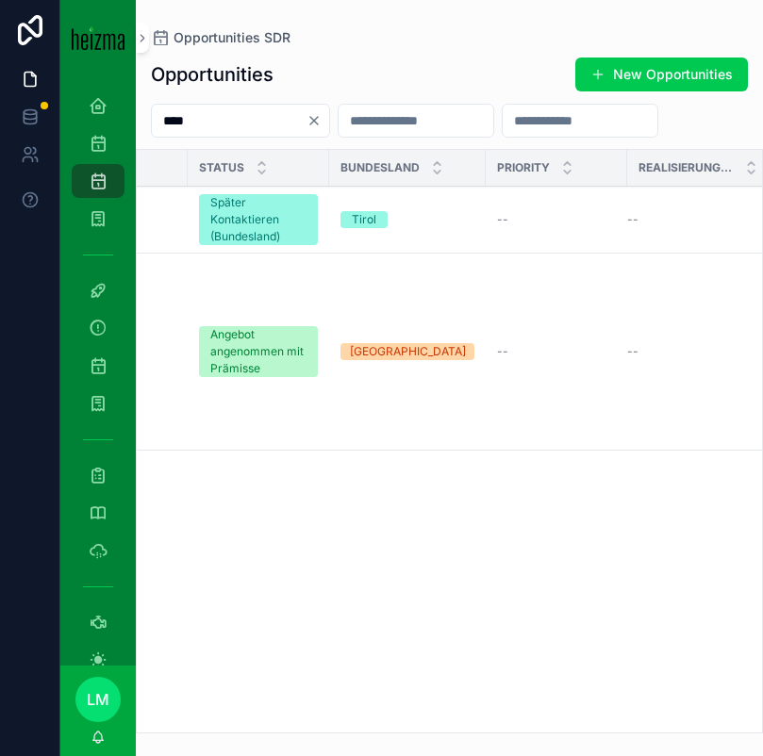
click at [225, 349] on div "Angebot angenommen mit Prämisse" at bounding box center [258, 351] width 96 height 51
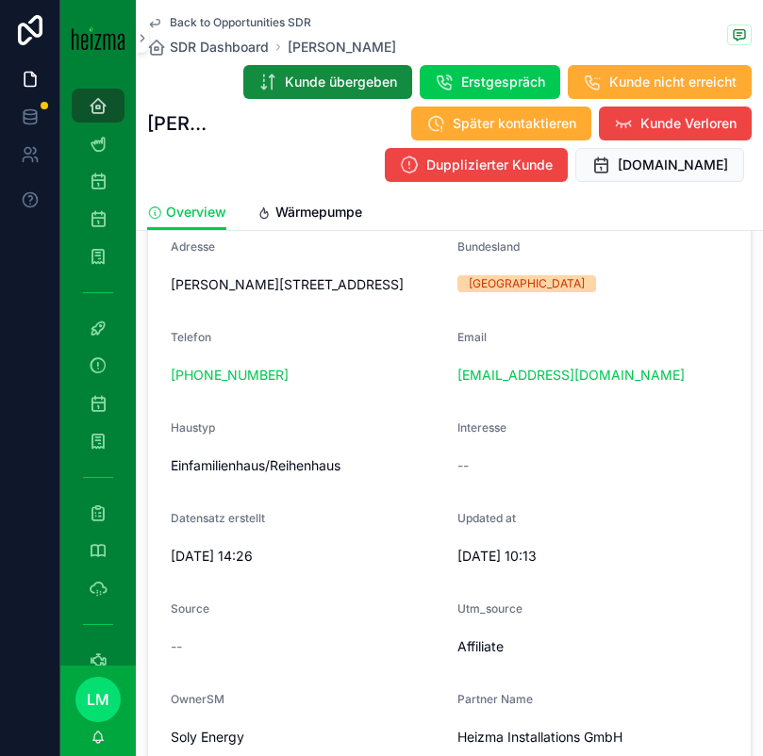
scroll to position [450, 0]
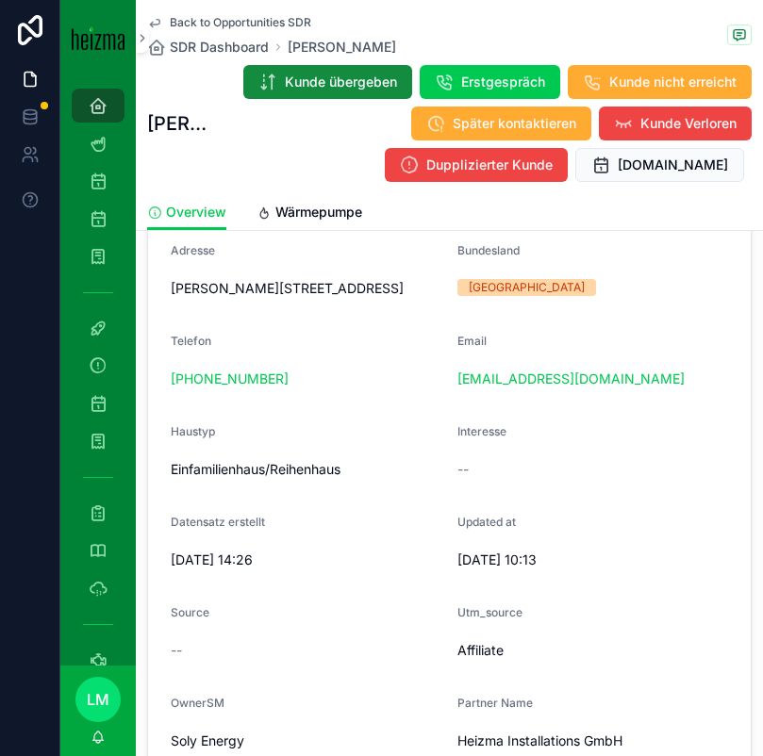
click at [373, 290] on span "Friedrich Koth Straße 6, 2100 Korneuburg" at bounding box center [307, 288] width 272 height 19
copy span "Friedrich Koth Straße 6, 2100 Korneuburg"
click at [345, 290] on span "Friedrich Koth Straße 6, 2100 Korneuburg" at bounding box center [307, 288] width 272 height 19
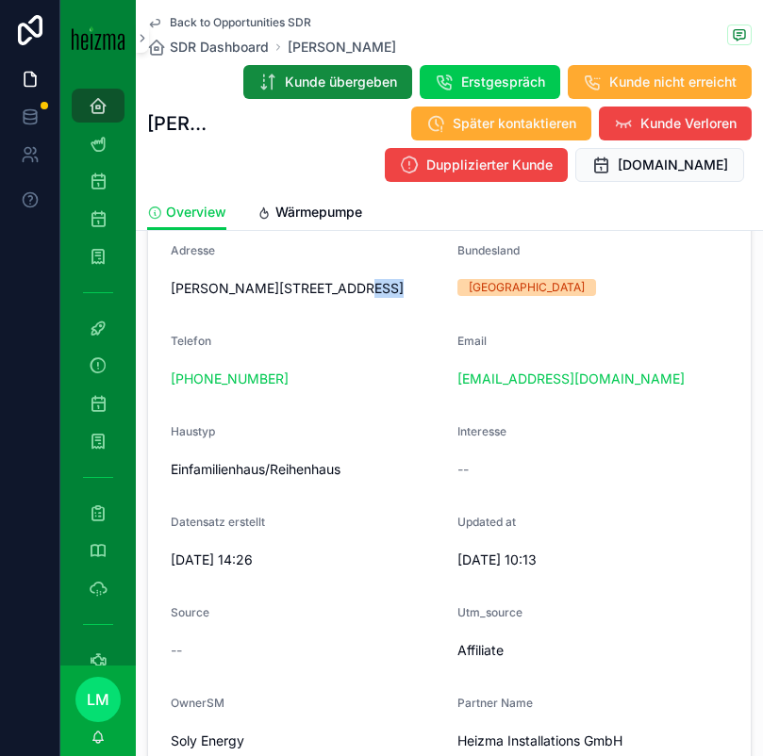
click at [345, 290] on span "Friedrich Koth Straße 6, 2100 Korneuburg" at bounding box center [307, 288] width 272 height 19
copy span "Friedrich Koth Straße 6, 2100 Korneuburg"
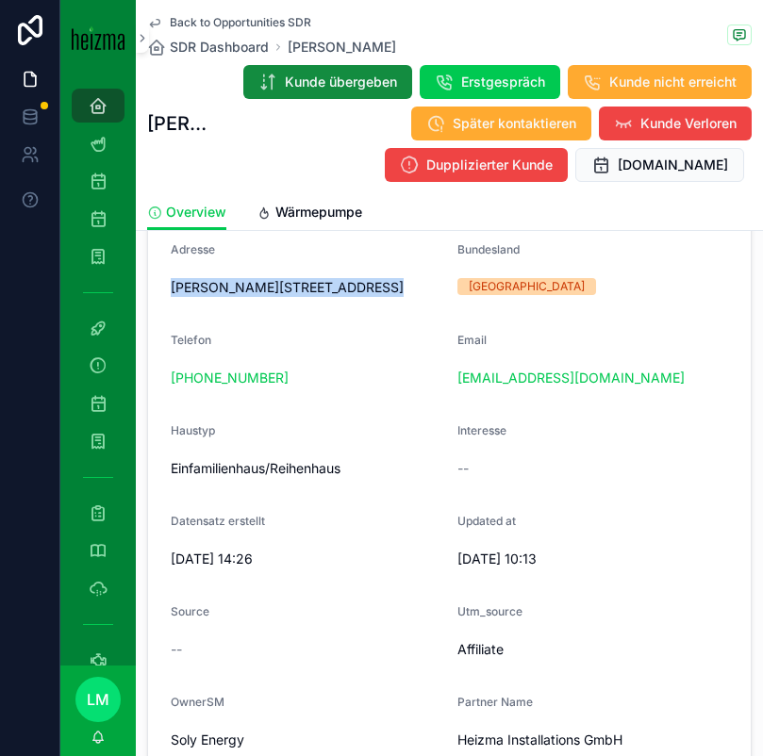
scroll to position [453, 0]
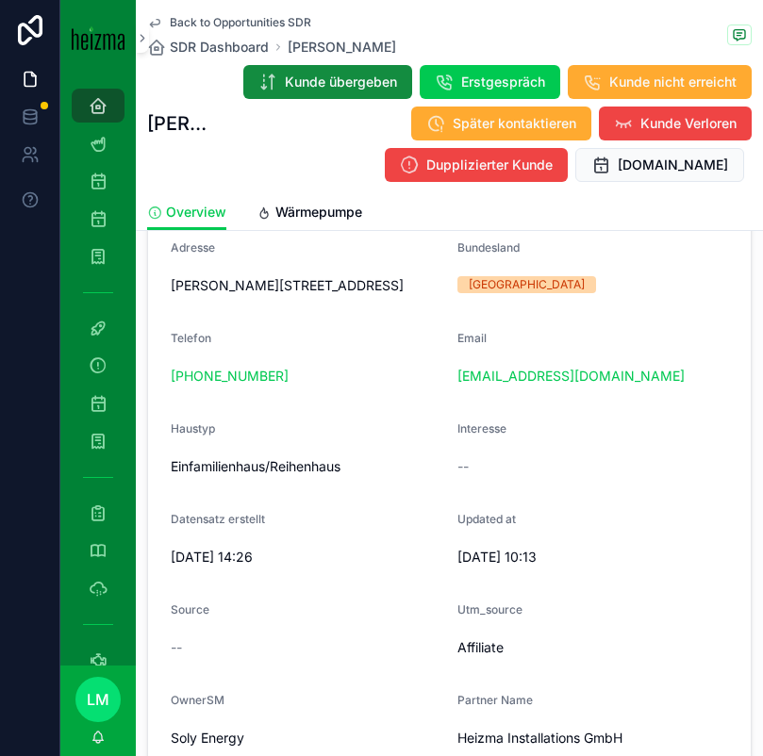
click at [322, 380] on div "+43 699 14013296" at bounding box center [307, 376] width 272 height 19
copy link "+43 699 14013296"
click at [218, 453] on div "Einfamilienhaus/Reihenhaus" at bounding box center [307, 467] width 272 height 30
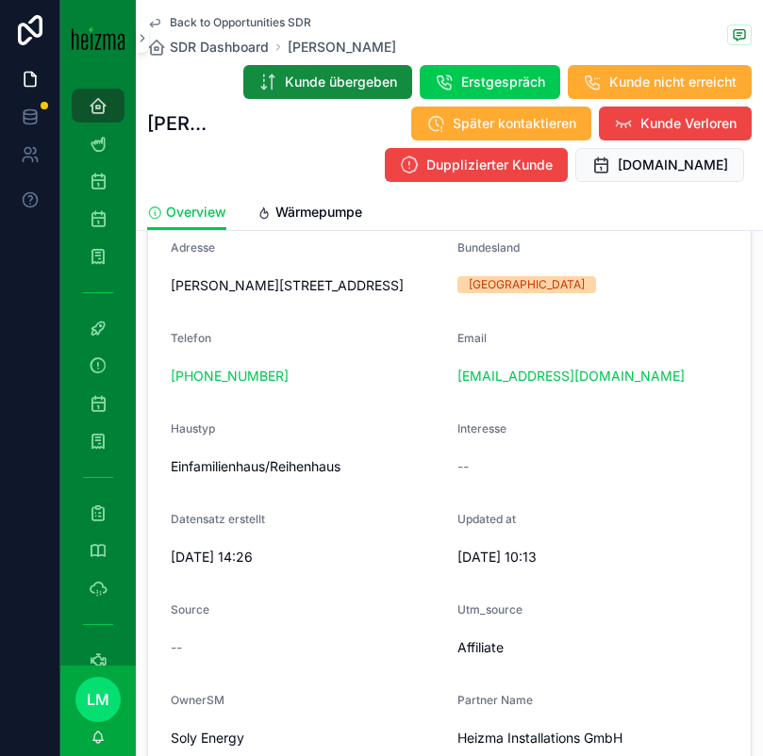
click at [207, 466] on span "Einfamilienhaus/Reihenhaus" at bounding box center [307, 466] width 272 height 19
drag, startPoint x: 207, startPoint y: 466, endPoint x: 181, endPoint y: 427, distance: 46.8
click at [181, 427] on div "Haustyp Einfamilienhaus/Reihenhaus" at bounding box center [307, 452] width 272 height 60
click at [181, 427] on span "Haustyp" at bounding box center [193, 429] width 44 height 14
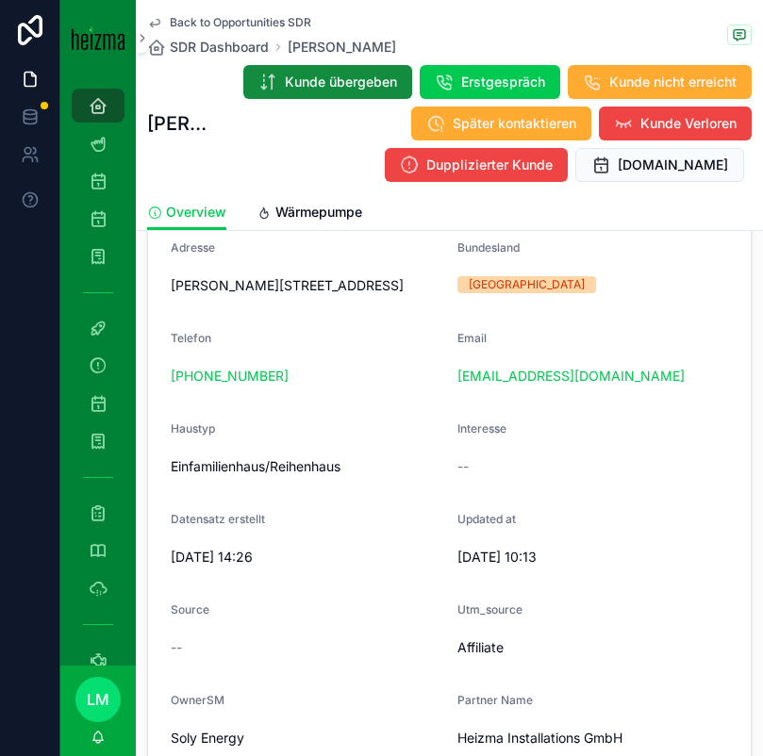
click at [181, 427] on span "Haustyp" at bounding box center [193, 429] width 44 height 14
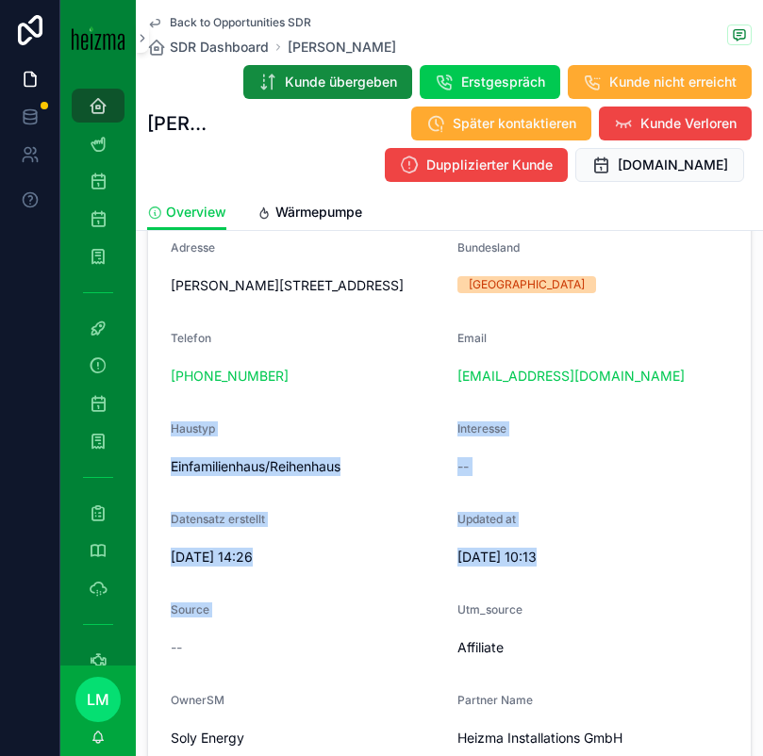
drag, startPoint x: 181, startPoint y: 427, endPoint x: 277, endPoint y: 601, distance: 198.4
click at [277, 601] on form "FirstName Nick LastName DeForest Adresse Friedrich Koth Straße 6, 2100 Korneubu…" at bounding box center [449, 496] width 603 height 739
drag, startPoint x: 277, startPoint y: 601, endPoint x: 198, endPoint y: 463, distance: 158.8
click at [198, 463] on form "FirstName Nick LastName DeForest Adresse Friedrich Koth Straße 6, 2100 Korneubu…" at bounding box center [449, 496] width 603 height 739
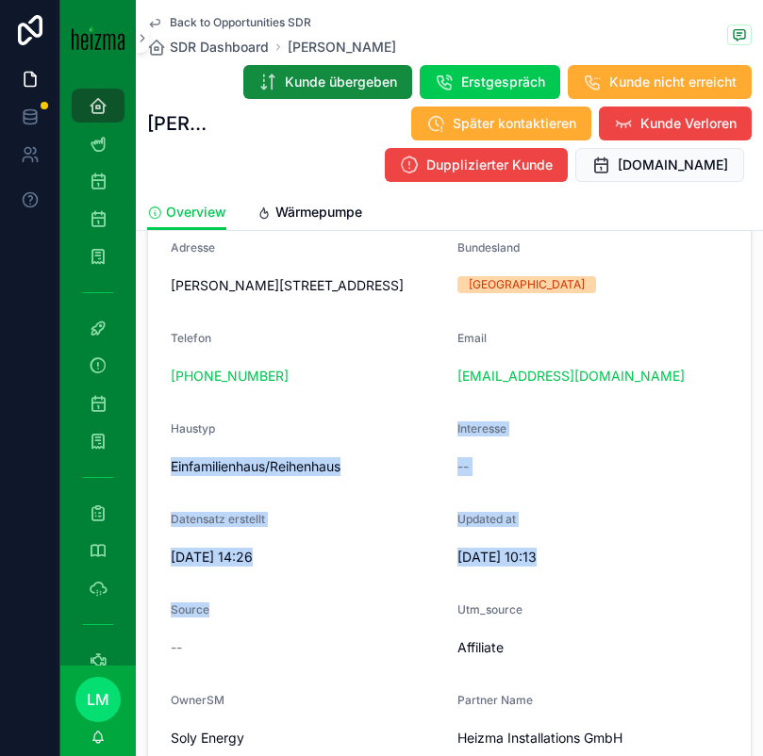
click at [198, 463] on span "Einfamilienhaus/Reihenhaus" at bounding box center [307, 466] width 272 height 19
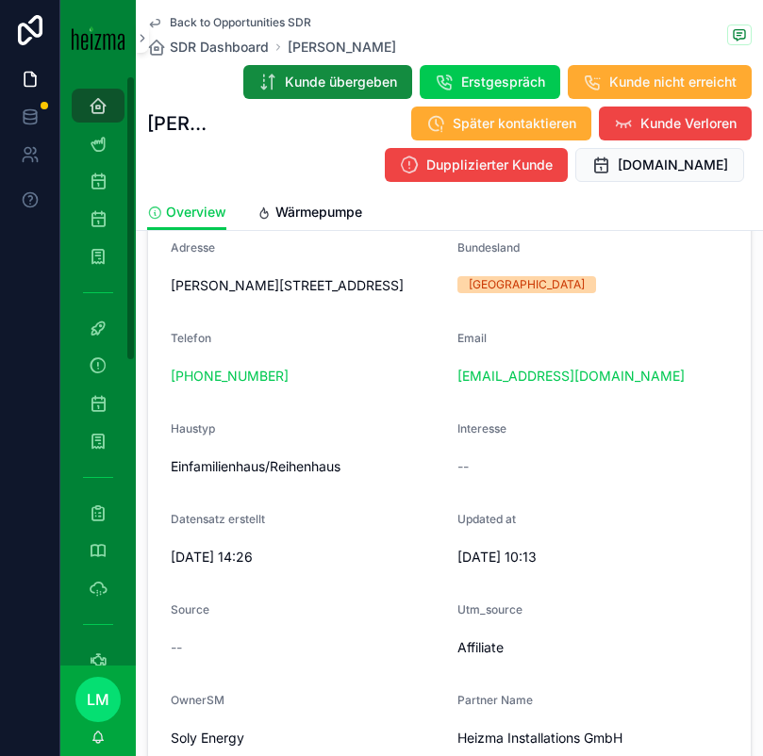
scroll to position [485, 0]
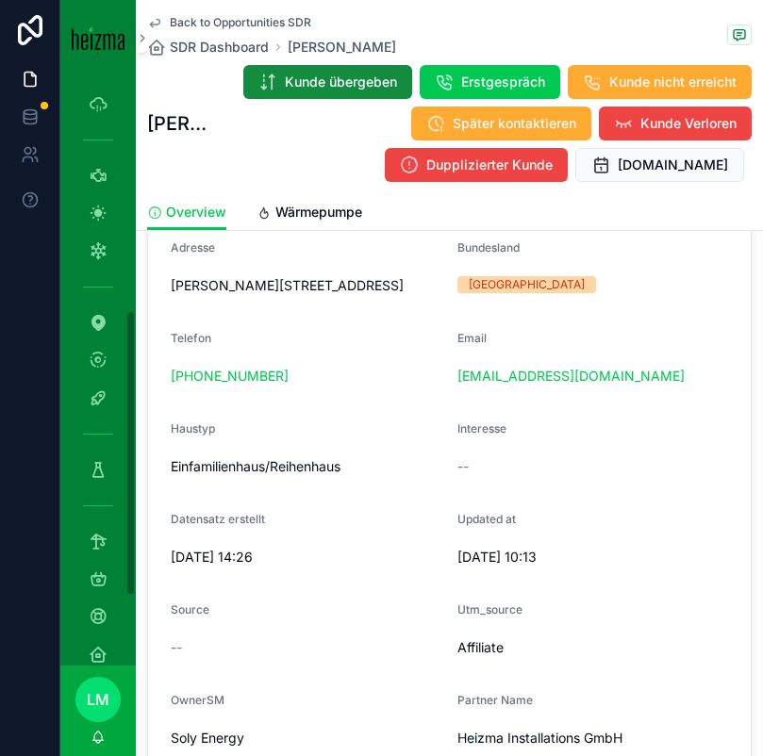
click at [93, 451] on div "Förderung" at bounding box center [97, 470] width 75 height 38
click at [84, 458] on div "Förderung" at bounding box center [98, 470] width 30 height 30
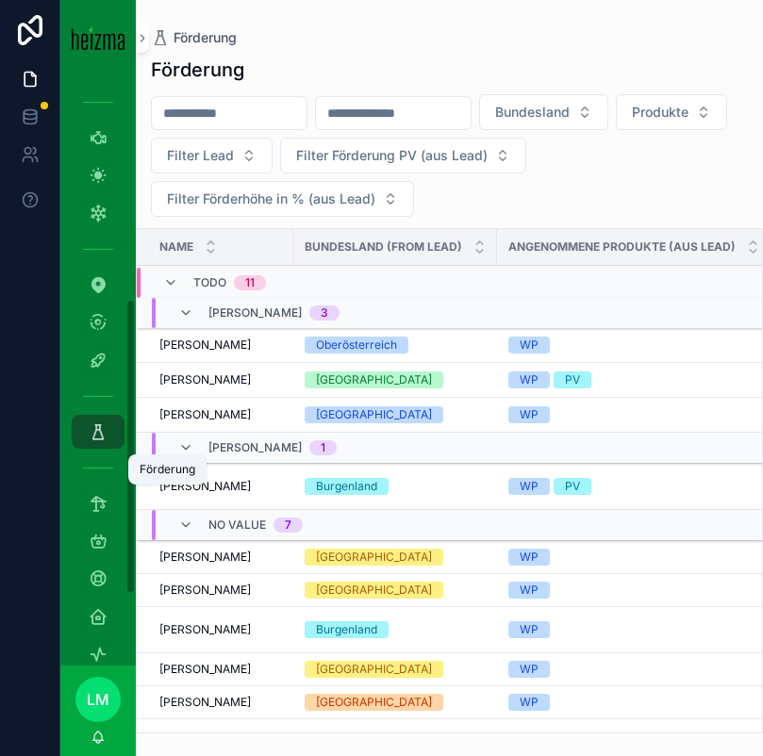
scroll to position [447, 0]
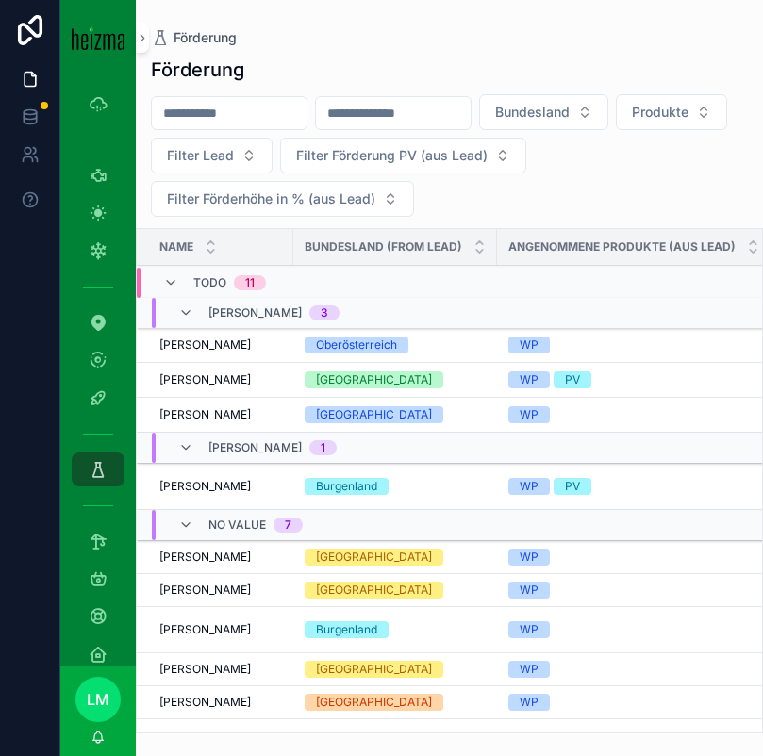
click at [191, 110] on input "scrollable content" at bounding box center [229, 113] width 155 height 26
type input "********"
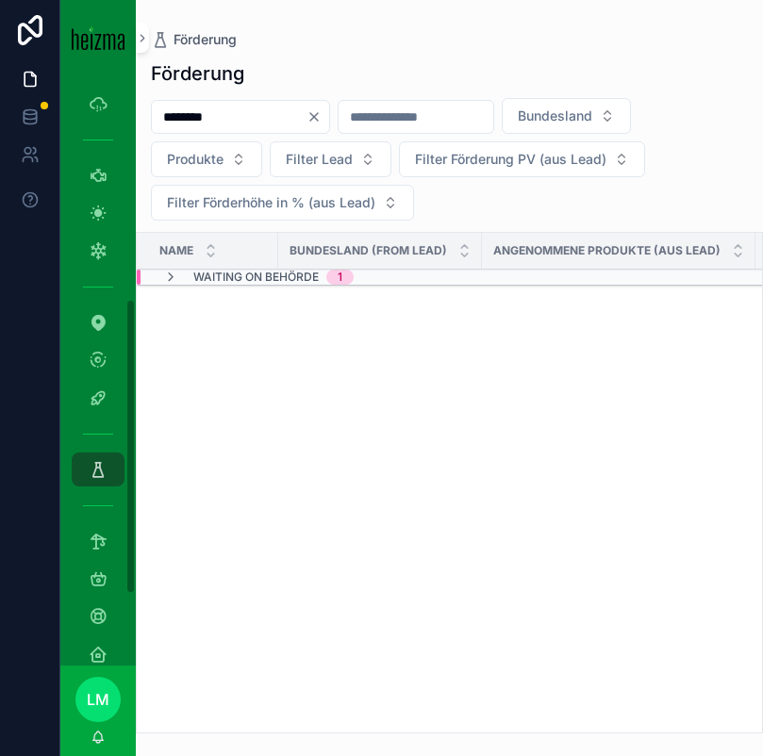
click at [199, 279] on span "Waiting on Behörde" at bounding box center [255, 277] width 125 height 15
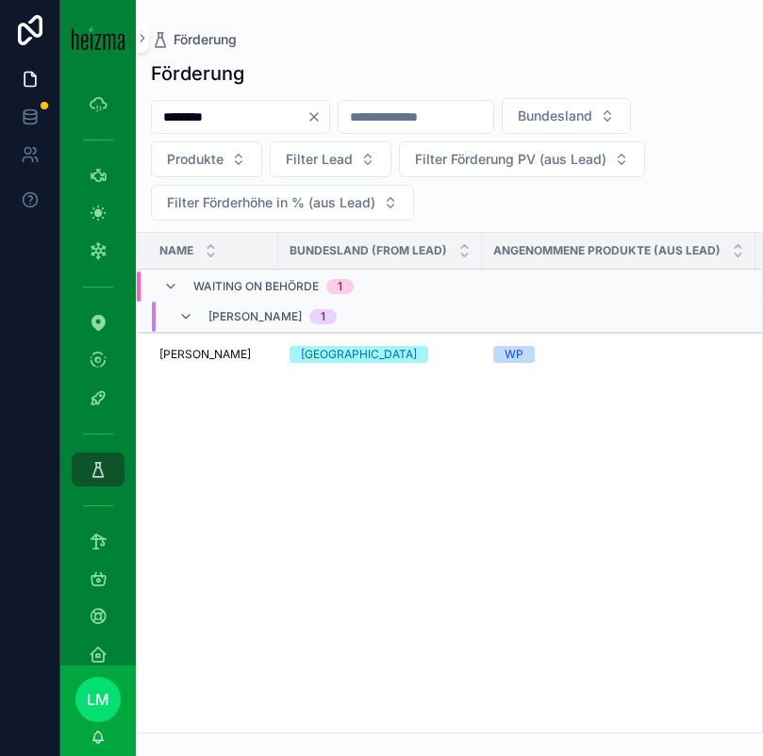
click at [207, 350] on span "Arnold Vorraber" at bounding box center [204, 354] width 91 height 15
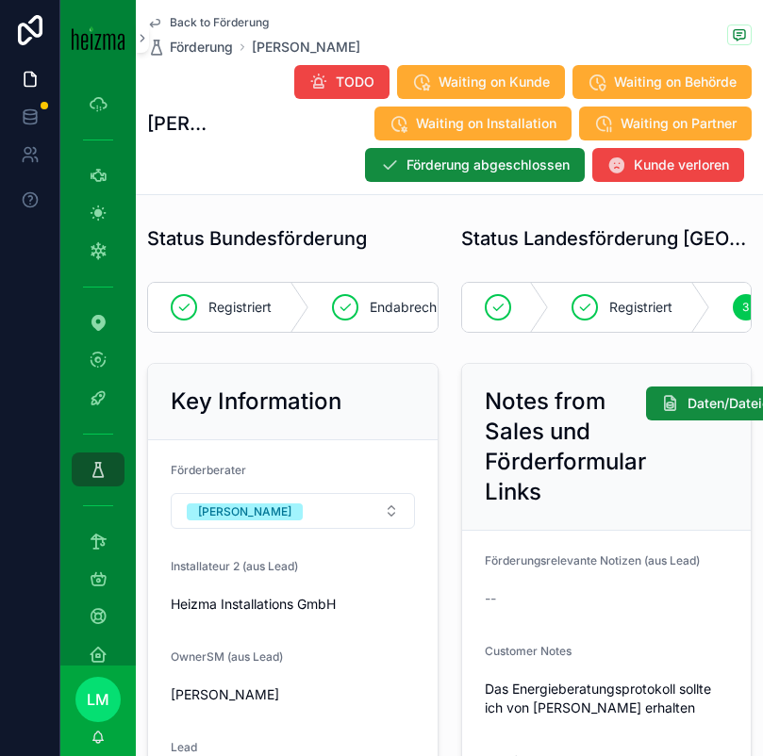
click at [216, 25] on span "Back to Förderung" at bounding box center [219, 22] width 99 height 15
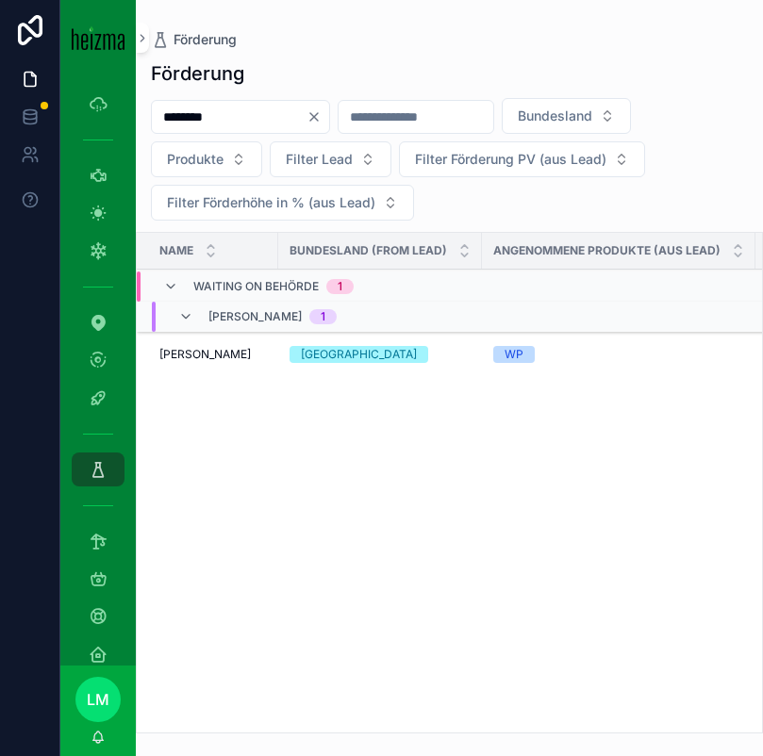
click at [227, 117] on input "********" at bounding box center [229, 117] width 155 height 26
type input "*******"
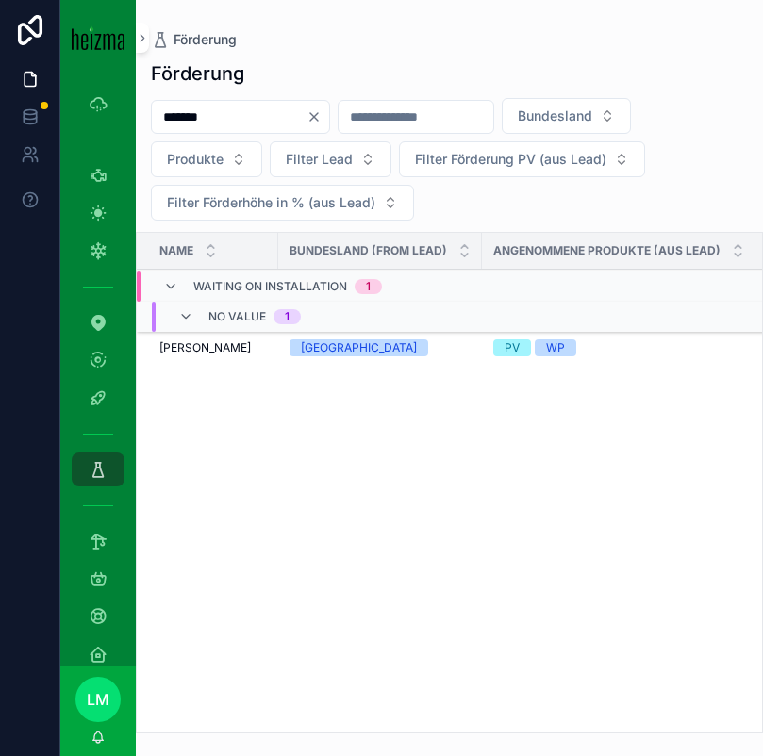
click at [212, 350] on span "Detlef Büttner" at bounding box center [204, 347] width 91 height 15
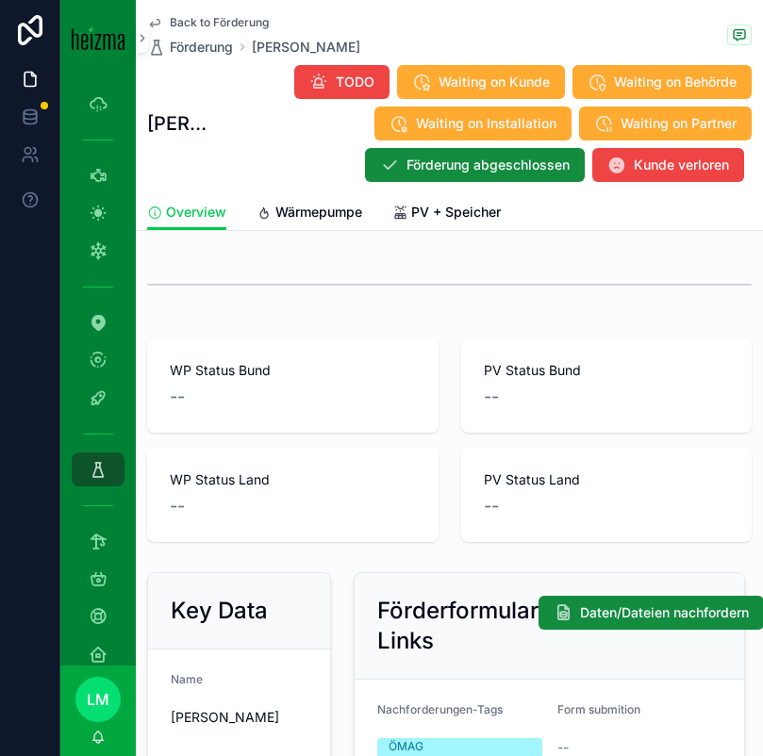
click at [308, 207] on span "Wärmepumpe" at bounding box center [318, 212] width 87 height 19
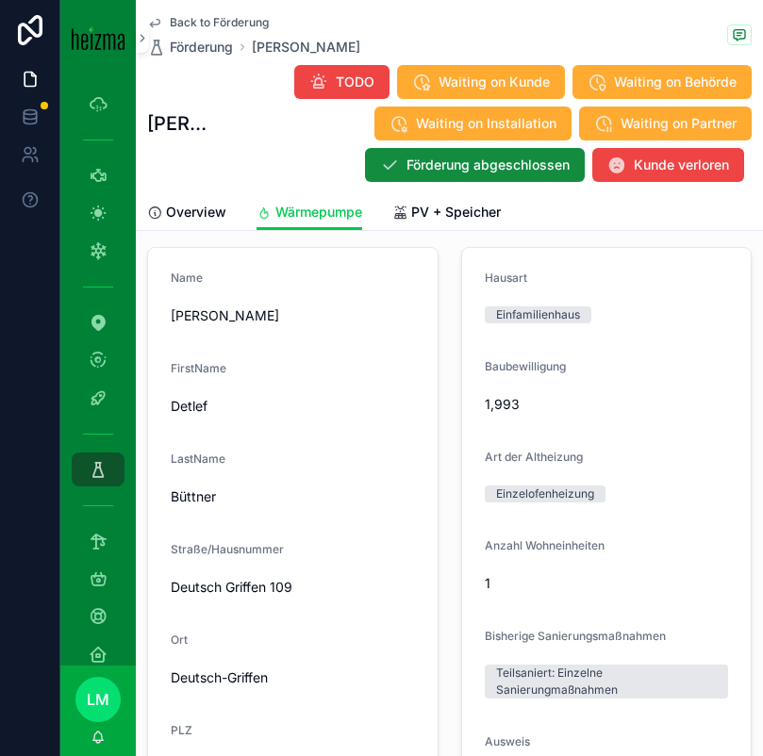
scroll to position [1295, 0]
click at [187, 590] on span "Deutsch Griffen 109" at bounding box center [293, 586] width 244 height 19
drag, startPoint x: 187, startPoint y: 590, endPoint x: 320, endPoint y: 589, distance: 133.0
click at [320, 589] on span "Deutsch Griffen 109" at bounding box center [293, 586] width 244 height 19
copy span "Deutsch Griffen 109"
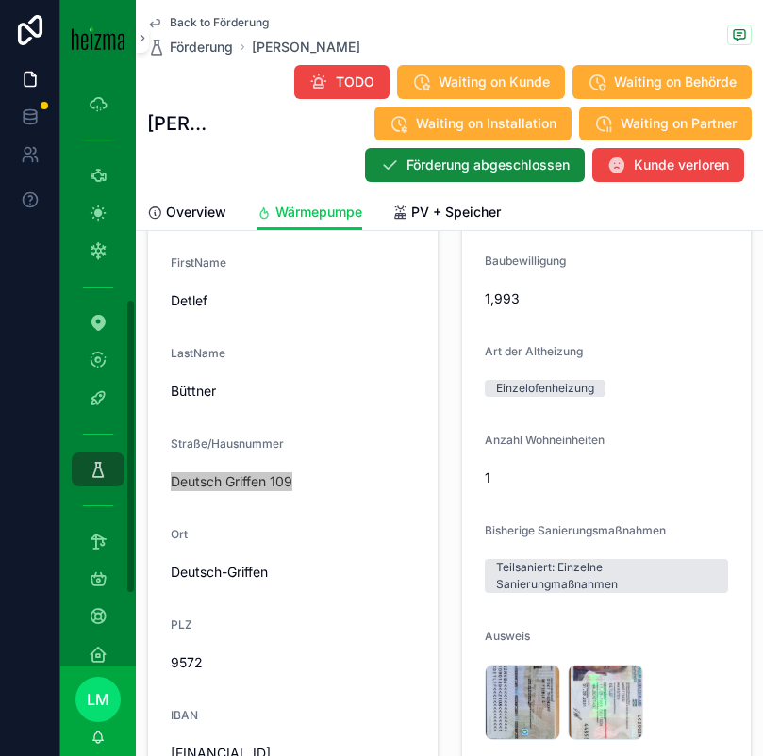
scroll to position [1405, 0]
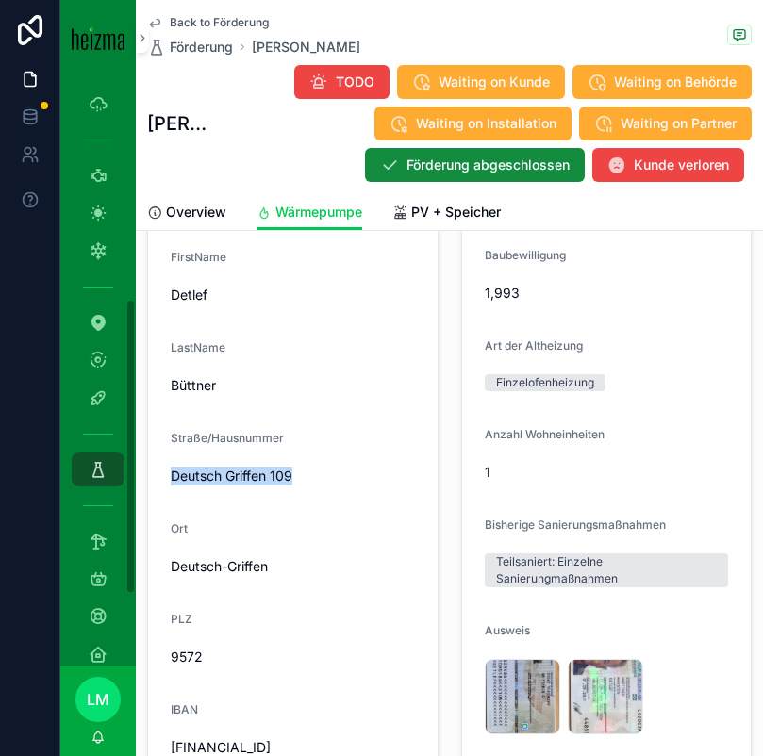
click at [286, 568] on span "Deutsch-Griffen" at bounding box center [293, 566] width 244 height 19
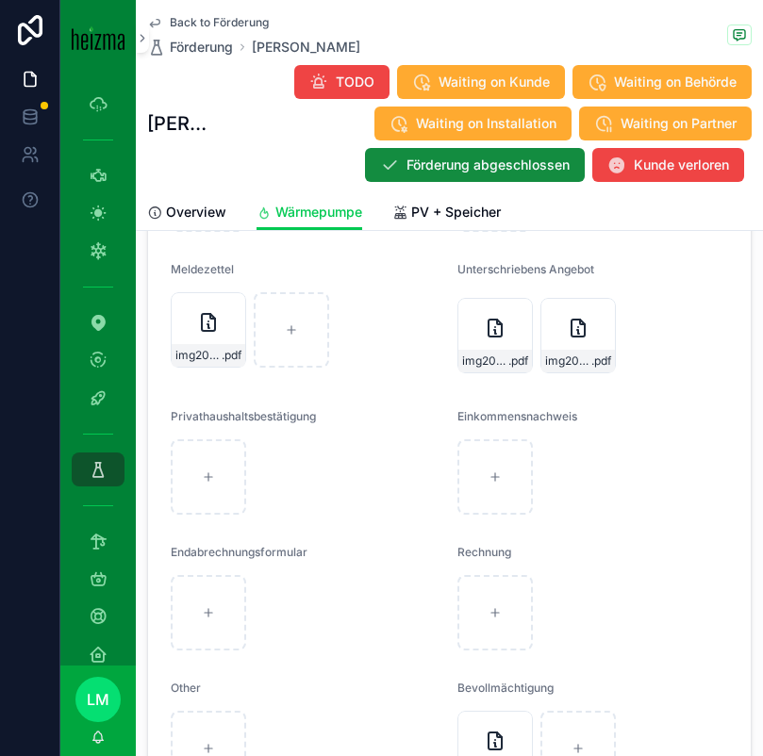
scroll to position [3275, 0]
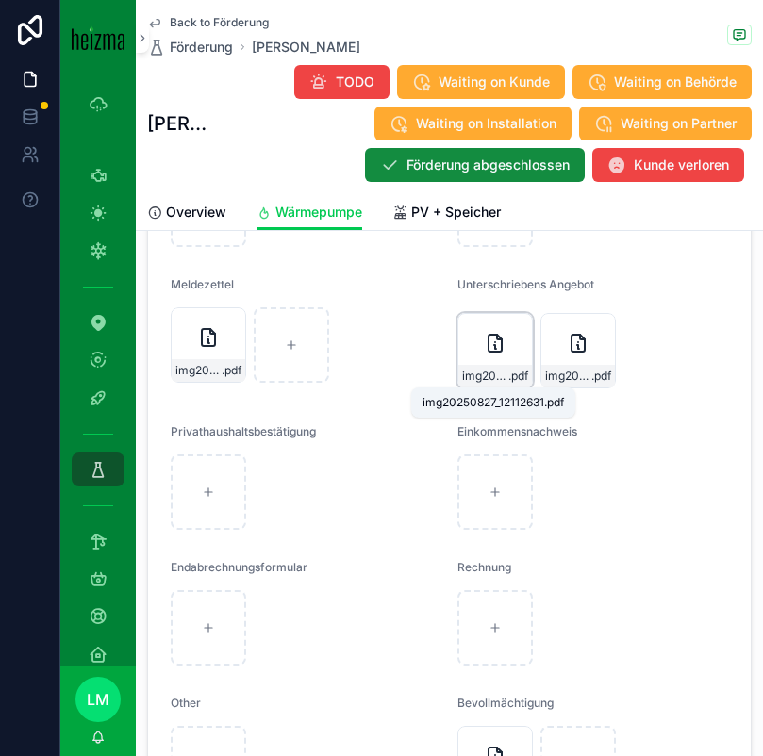
click at [489, 373] on span "img20250827_12112631" at bounding box center [485, 376] width 46 height 15
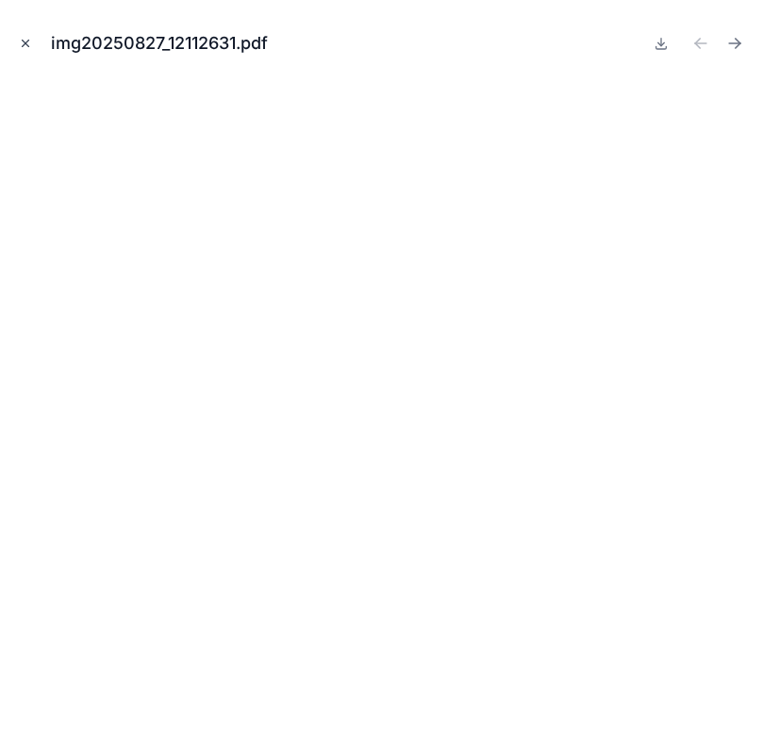
click at [23, 40] on icon "Close modal" at bounding box center [25, 43] width 13 height 13
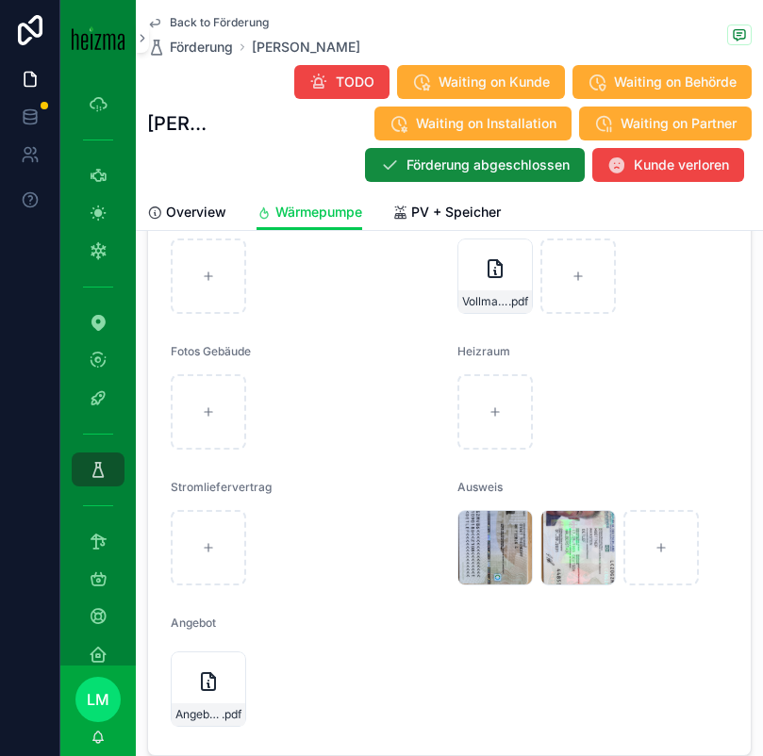
scroll to position [3760, 0]
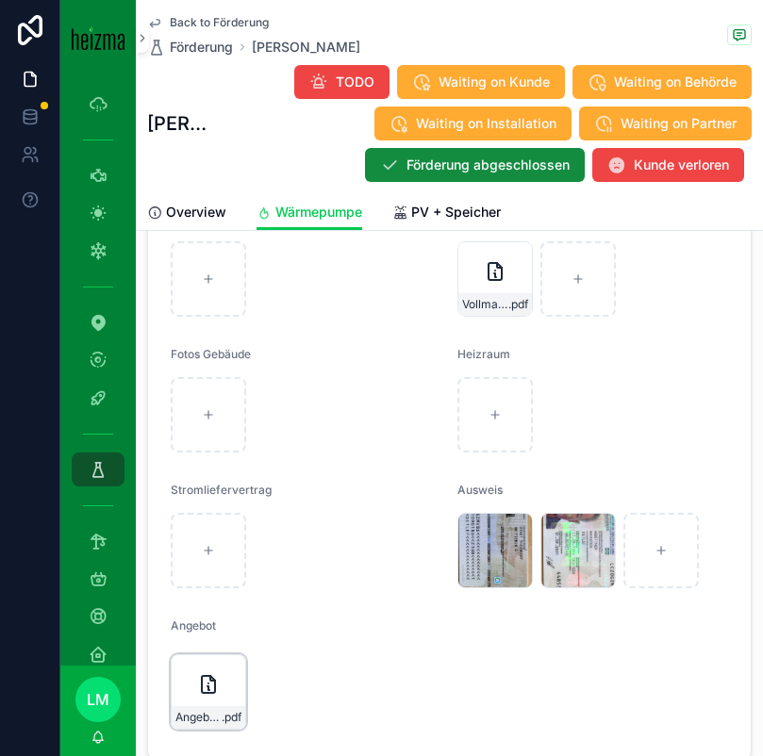
click at [192, 707] on div "Angebot_Büttner_Neu .pdf" at bounding box center [209, 717] width 74 height 23
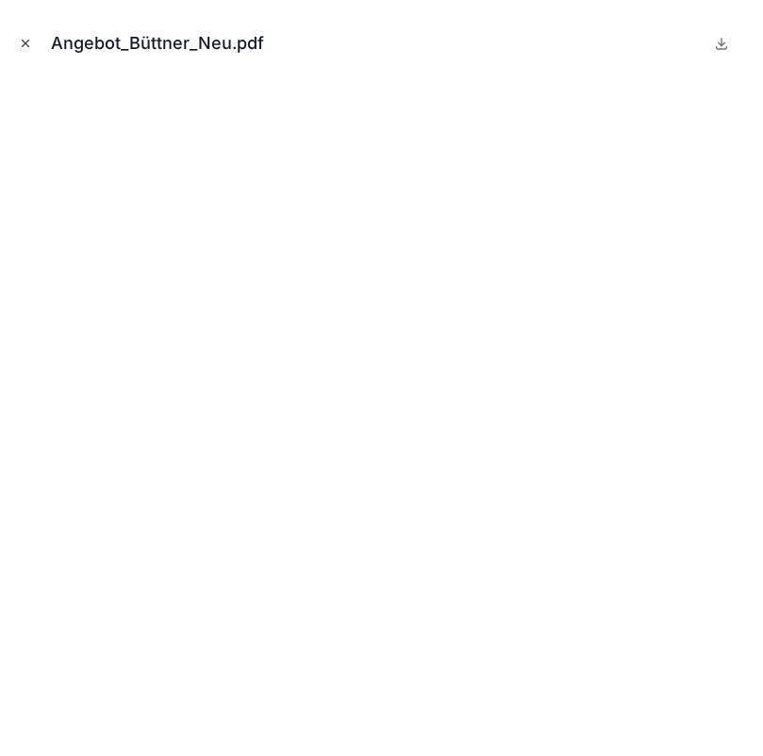
click at [27, 47] on icon "Close modal" at bounding box center [25, 43] width 13 height 13
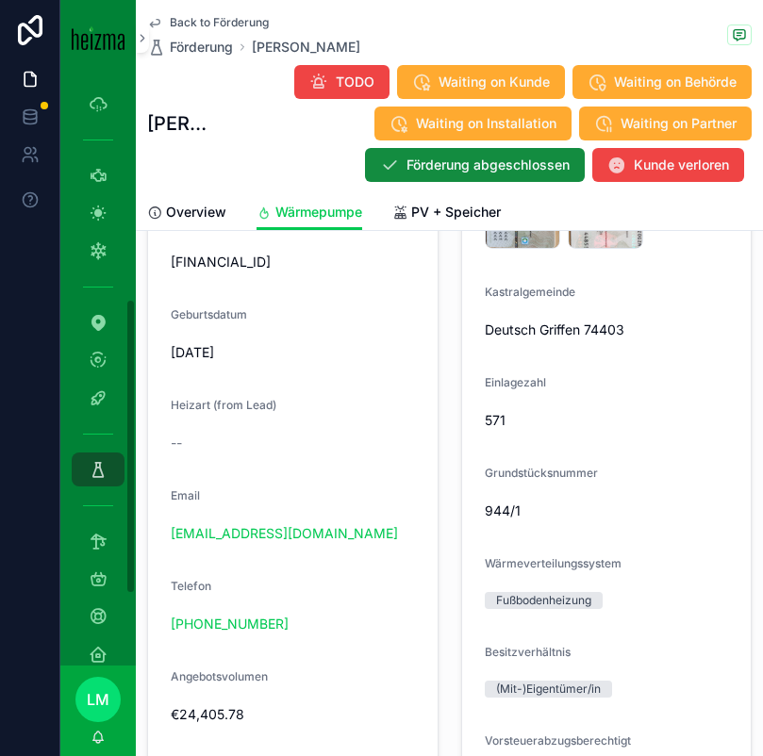
scroll to position [1620, 0]
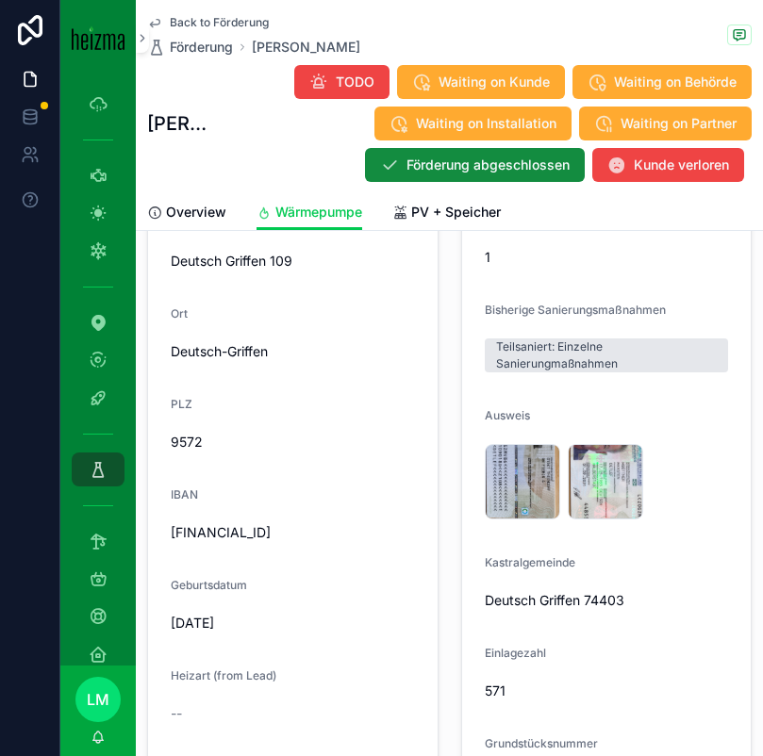
click at [212, 25] on span "Back to Förderung" at bounding box center [219, 22] width 99 height 15
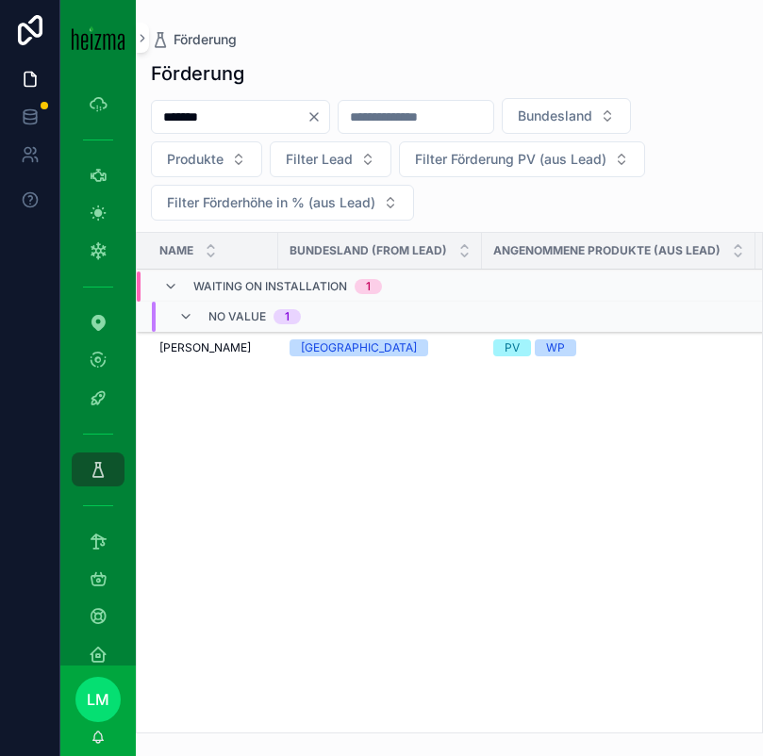
click at [207, 108] on input "*******" at bounding box center [229, 117] width 155 height 26
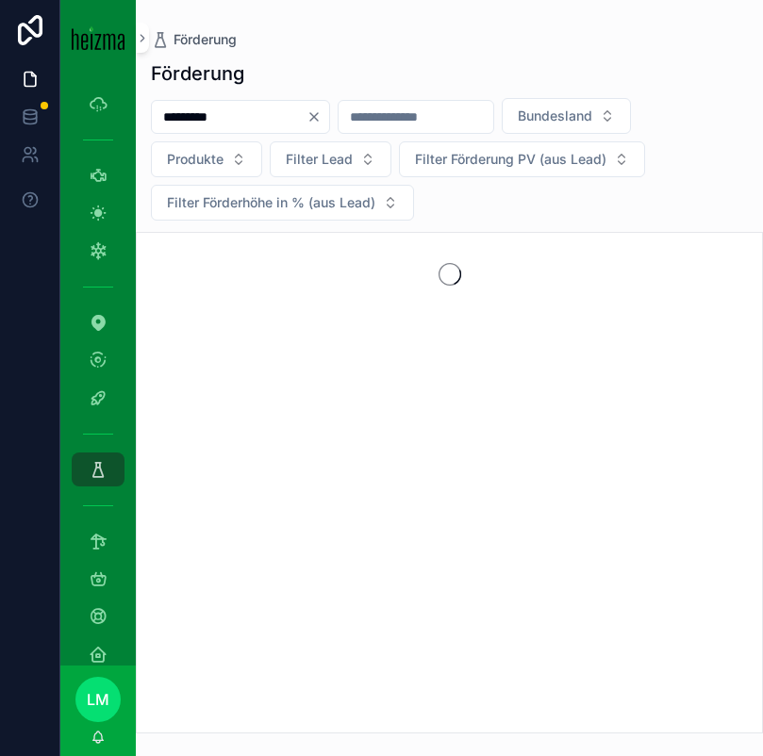
type input "*********"
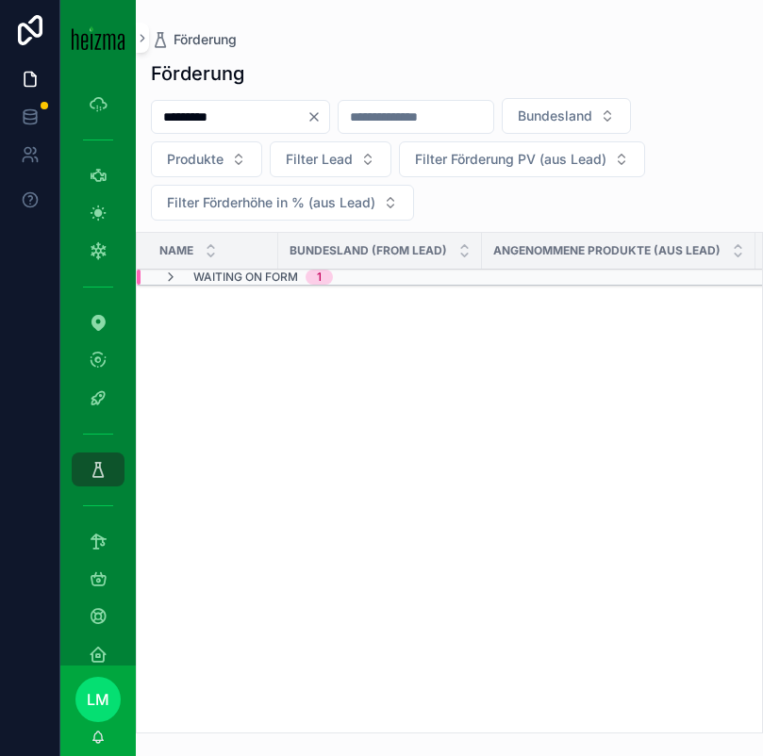
click at [208, 273] on span "Waiting on Form" at bounding box center [245, 277] width 105 height 15
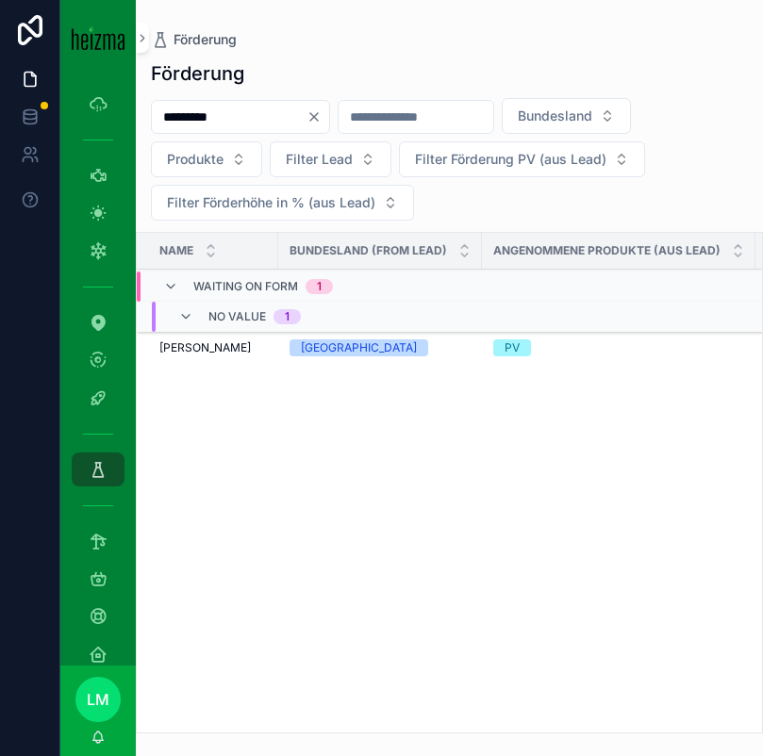
click at [197, 345] on span "Alexander Rosenbaum" at bounding box center [204, 347] width 91 height 15
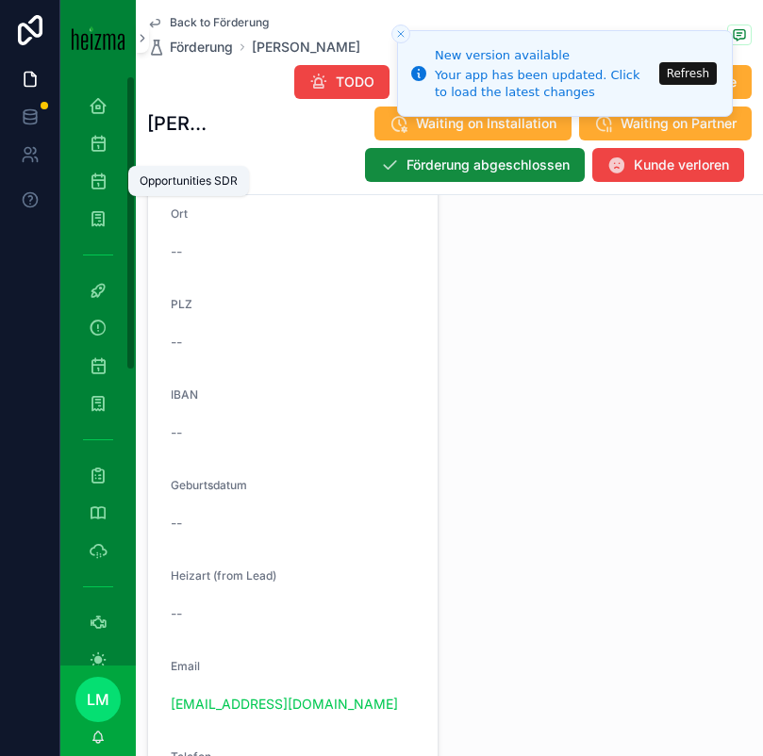
click at [96, 174] on icon "scrollable content" at bounding box center [98, 181] width 19 height 19
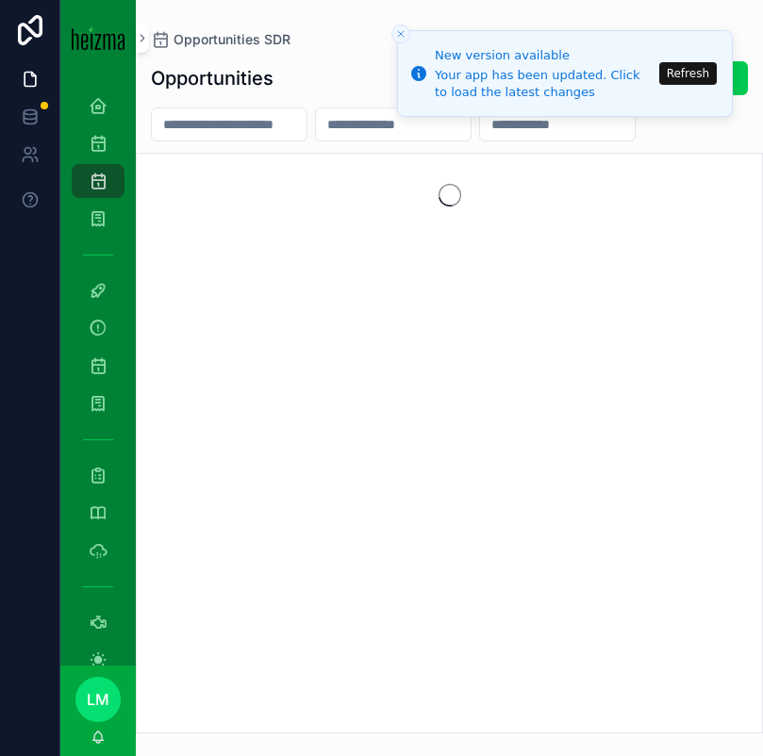
click at [694, 81] on button "Refresh" at bounding box center [688, 73] width 58 height 23
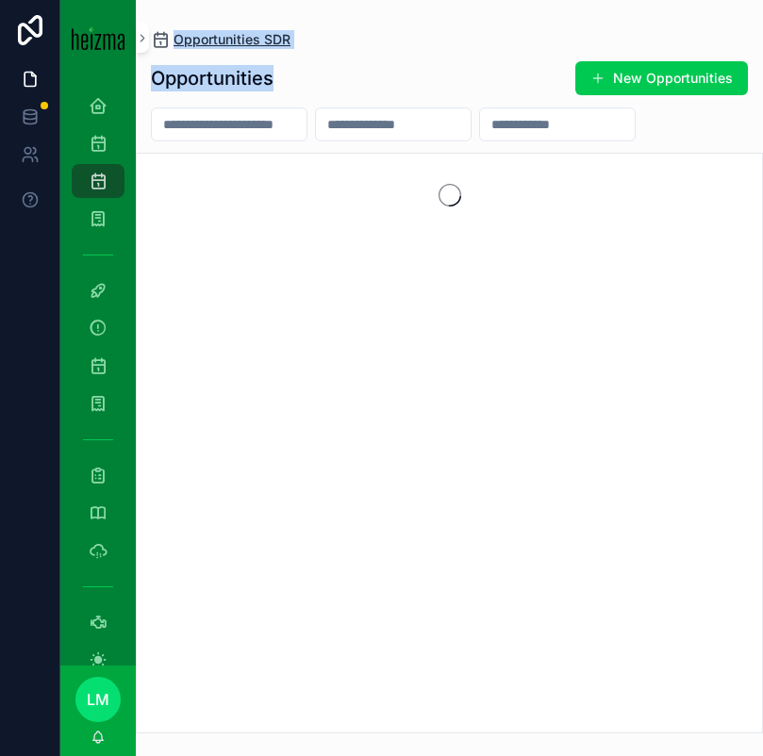
drag, startPoint x: 303, startPoint y: 89, endPoint x: 150, endPoint y: 41, distance: 160.2
click at [149, 38] on div "Opportunities SDR Opportunities New Opportunities" at bounding box center [449, 367] width 627 height 734
click at [306, 64] on div "Opportunities New Opportunities" at bounding box center [449, 78] width 597 height 36
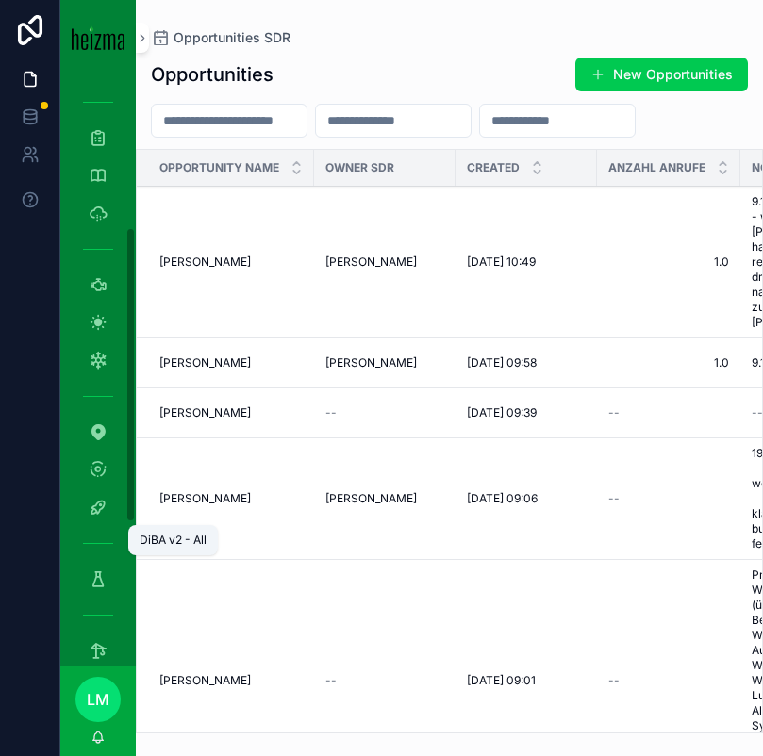
scroll to position [348, 0]
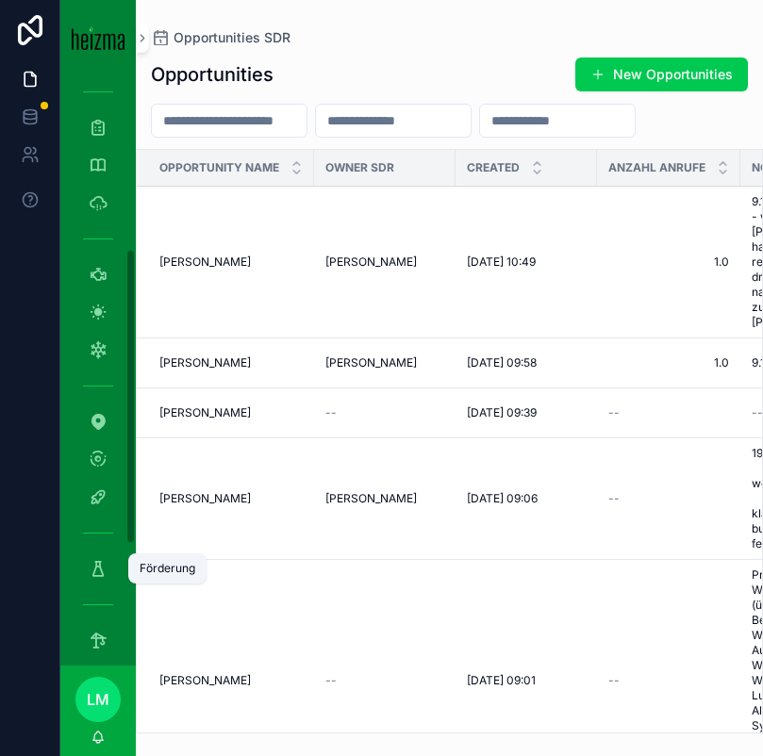
click at [103, 551] on div "Förderung" at bounding box center [97, 569] width 75 height 38
click at [103, 563] on icon "scrollable content" at bounding box center [98, 568] width 19 height 19
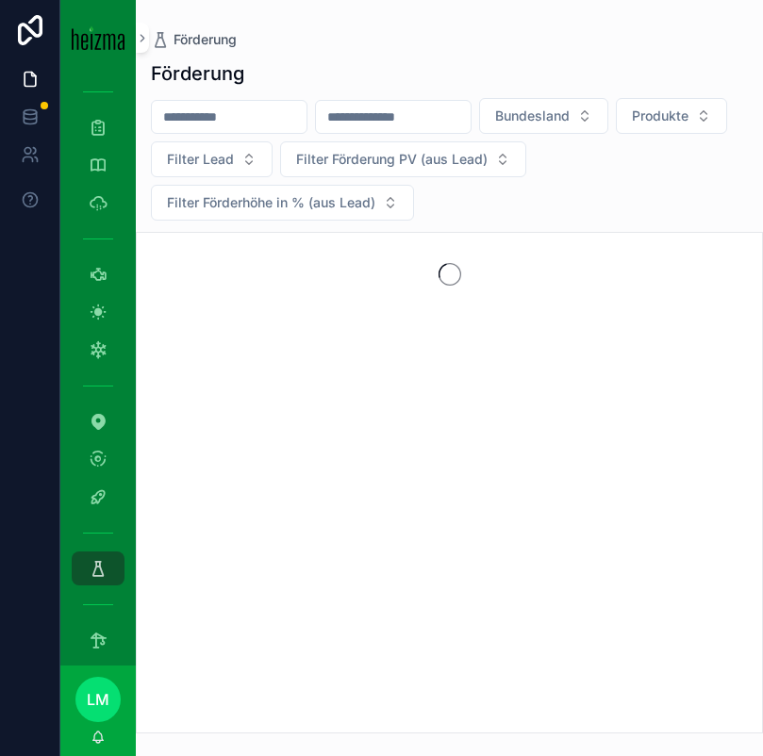
click at [245, 116] on input "scrollable content" at bounding box center [229, 117] width 155 height 26
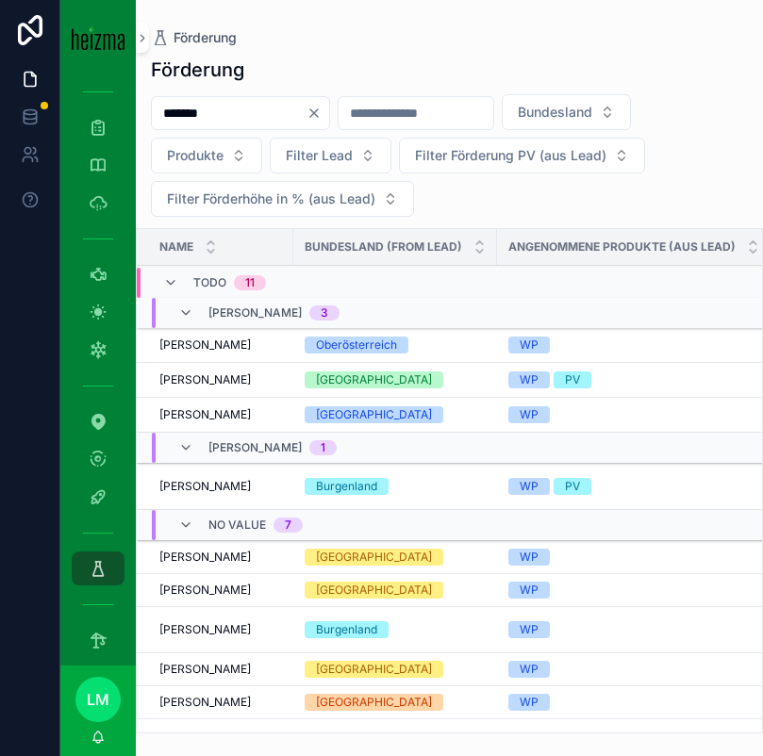
type input "*******"
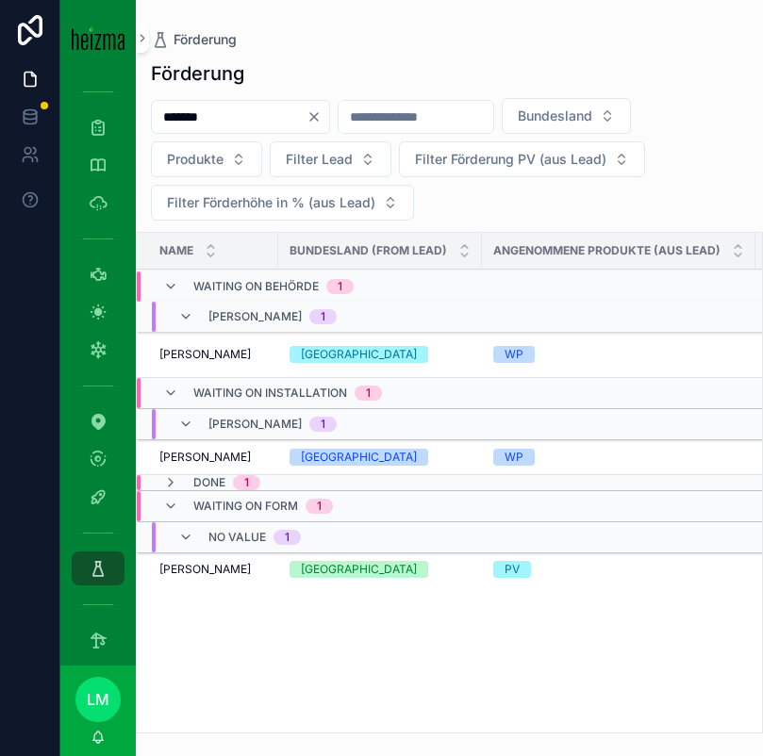
click at [214, 575] on span "[PERSON_NAME]" at bounding box center [204, 569] width 91 height 15
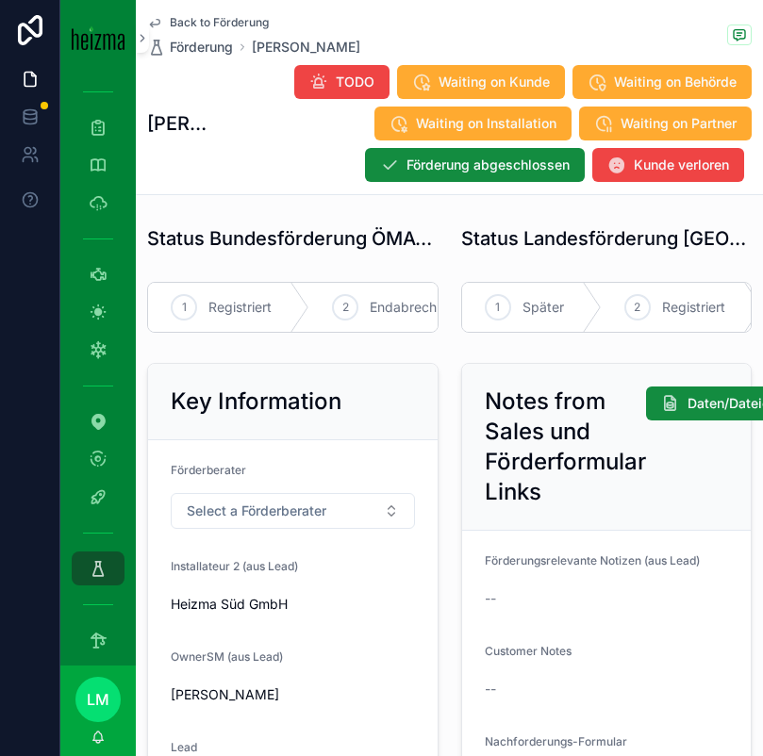
click at [208, 25] on span "Back to Förderung" at bounding box center [219, 22] width 99 height 15
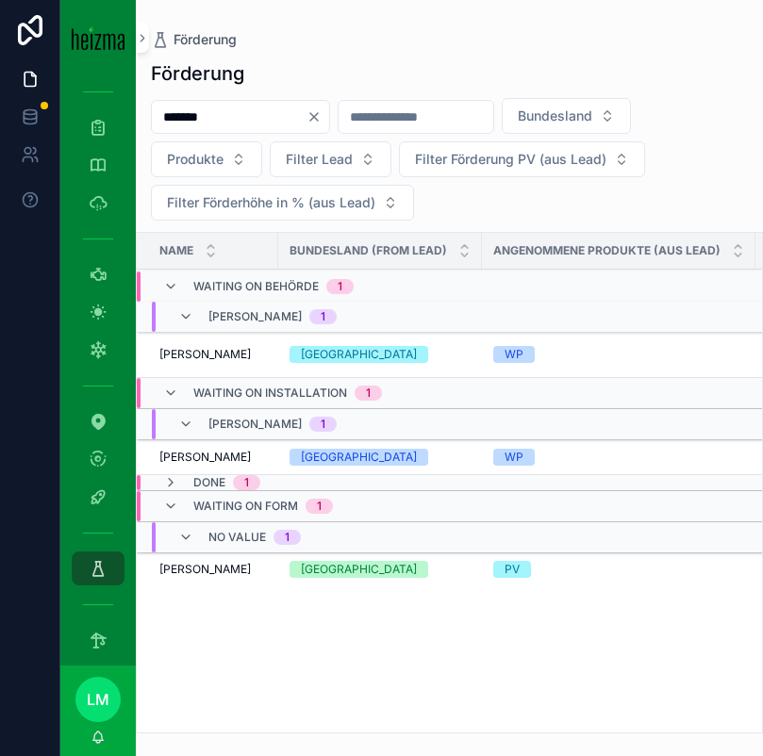
click at [220, 119] on input "*******" at bounding box center [229, 117] width 155 height 26
type input "**********"
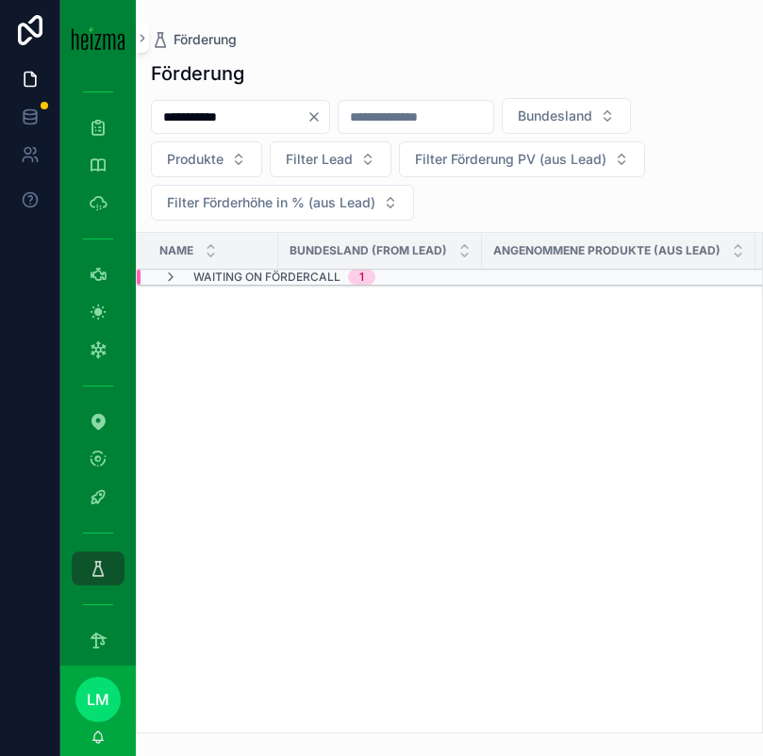
click at [268, 274] on span "Waiting on Fördercall" at bounding box center [266, 277] width 147 height 15
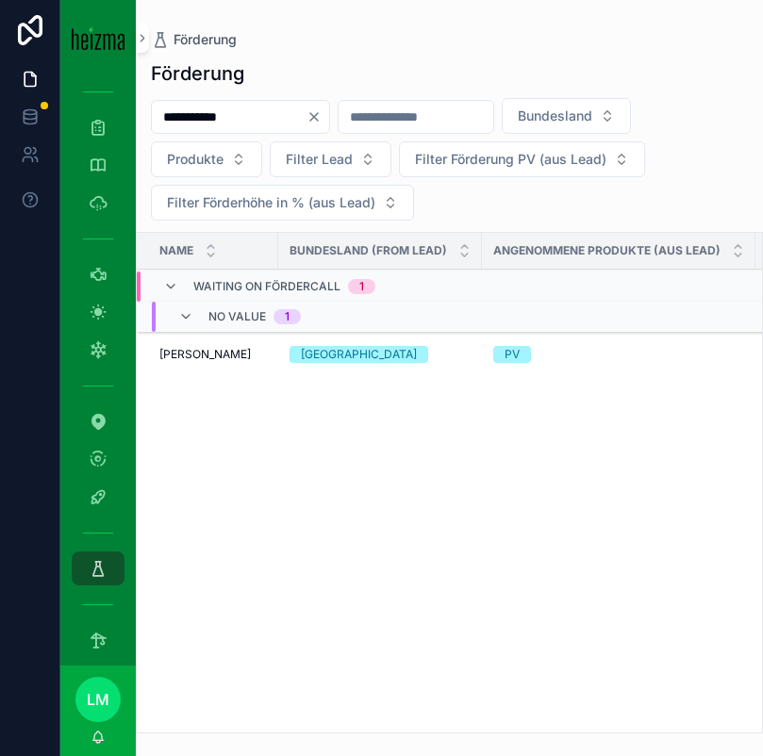
click at [216, 359] on span "[PERSON_NAME]" at bounding box center [204, 354] width 91 height 15
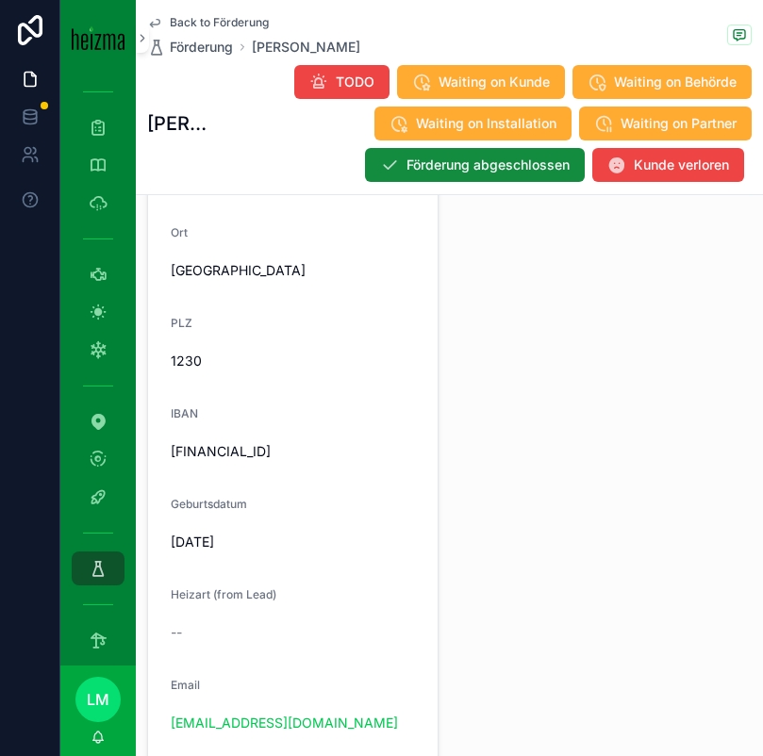
scroll to position [1649, 0]
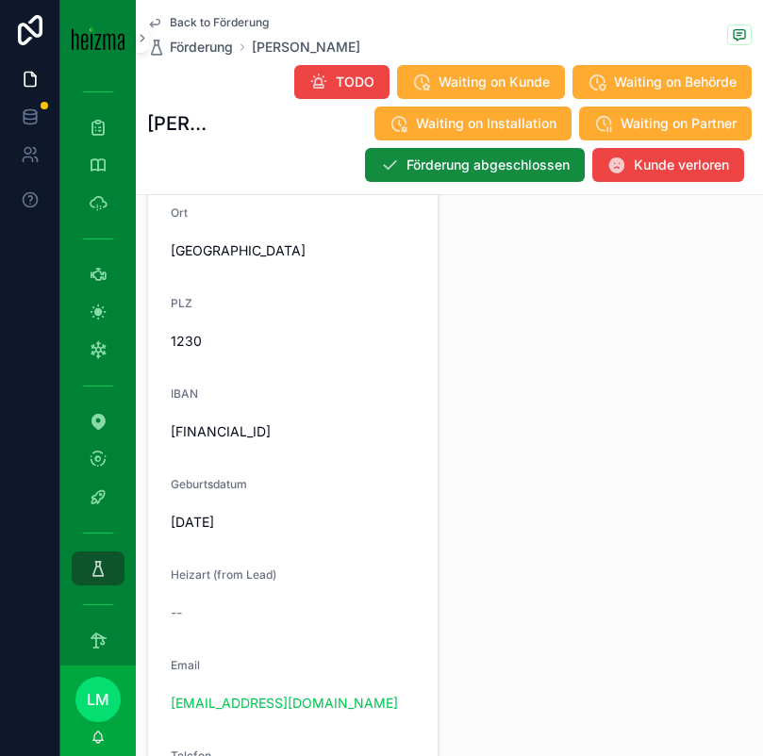
click at [211, 522] on span "[DATE]" at bounding box center [293, 522] width 244 height 19
drag, startPoint x: 361, startPoint y: 696, endPoint x: 165, endPoint y: 692, distance: 196.2
click at [165, 692] on form "Name [PERSON_NAME] FirstName [PERSON_NAME] [GEOGRAPHIC_DATA]/Hausnummer [STREET…" at bounding box center [293, 703] width 290 height 1764
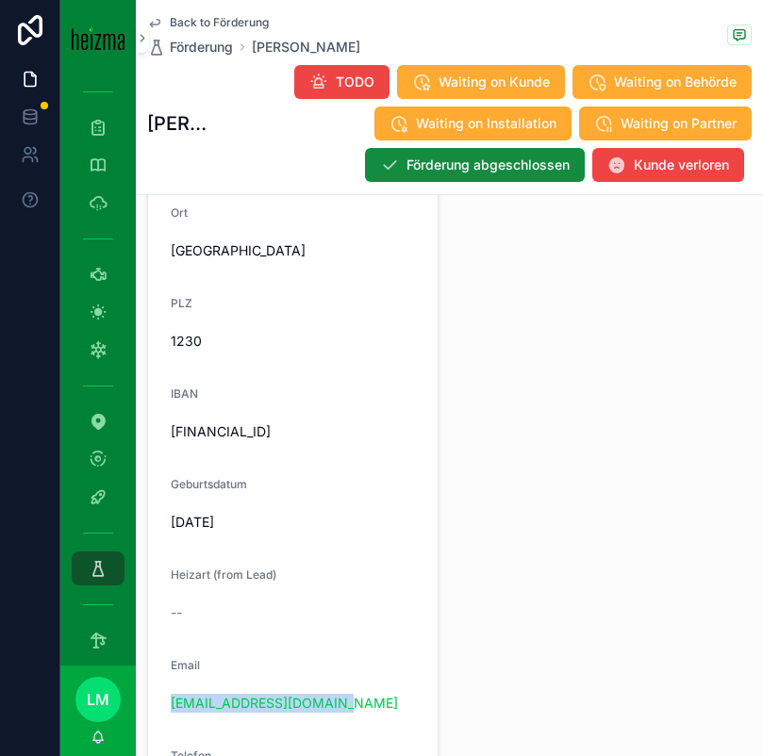
copy link "[EMAIL_ADDRESS][DOMAIN_NAME]"
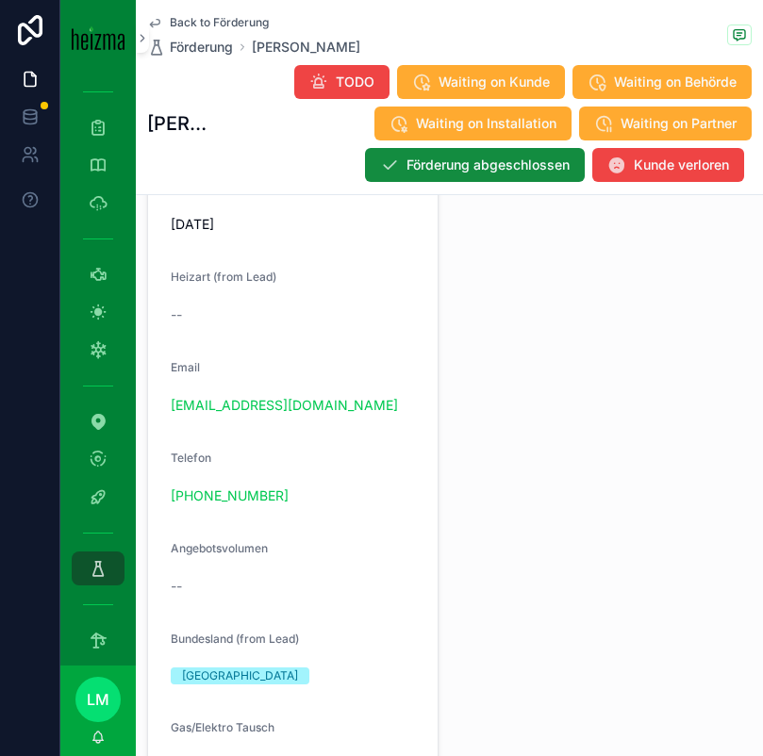
scroll to position [1880, 0]
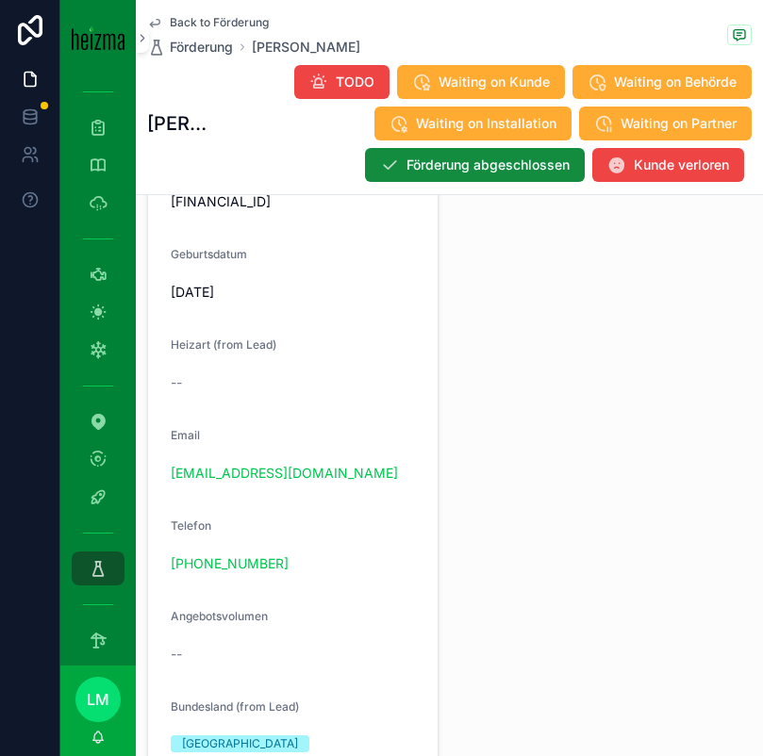
click at [200, 11] on div "Back to Förderung Förderung Martin Piehslinger Martin Piehslinger TODO Waiting …" at bounding box center [449, 97] width 604 height 194
click at [200, 14] on div "Back to Förderung Förderung Martin Piehslinger Martin Piehslinger TODO Waiting …" at bounding box center [449, 97] width 604 height 194
click at [182, 23] on span "Back to Förderung" at bounding box center [219, 22] width 99 height 15
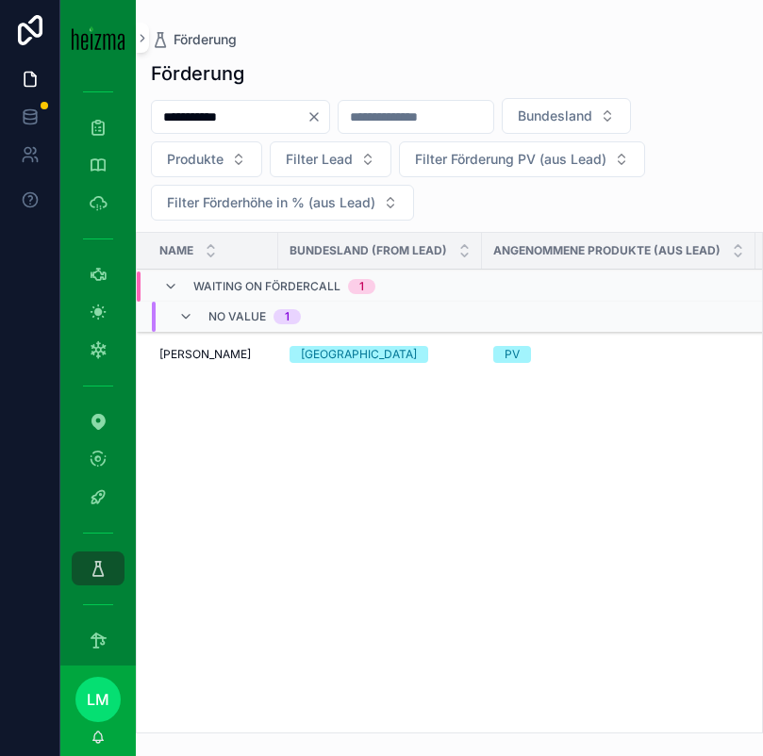
click at [206, 114] on input "**********" at bounding box center [229, 117] width 155 height 26
click at [206, 116] on input "**********" at bounding box center [229, 117] width 155 height 26
click at [200, 138] on div "**********" at bounding box center [449, 159] width 627 height 123
click at [189, 95] on div "**********" at bounding box center [449, 391] width 627 height 685
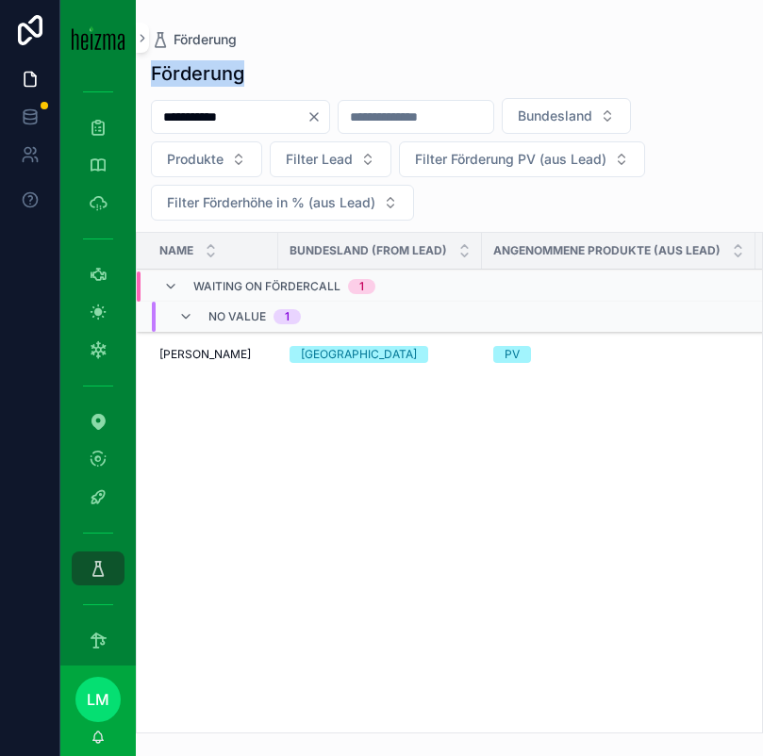
click at [189, 95] on div "**********" at bounding box center [449, 391] width 627 height 685
click at [189, 104] on input "**********" at bounding box center [229, 117] width 155 height 26
type input "*"
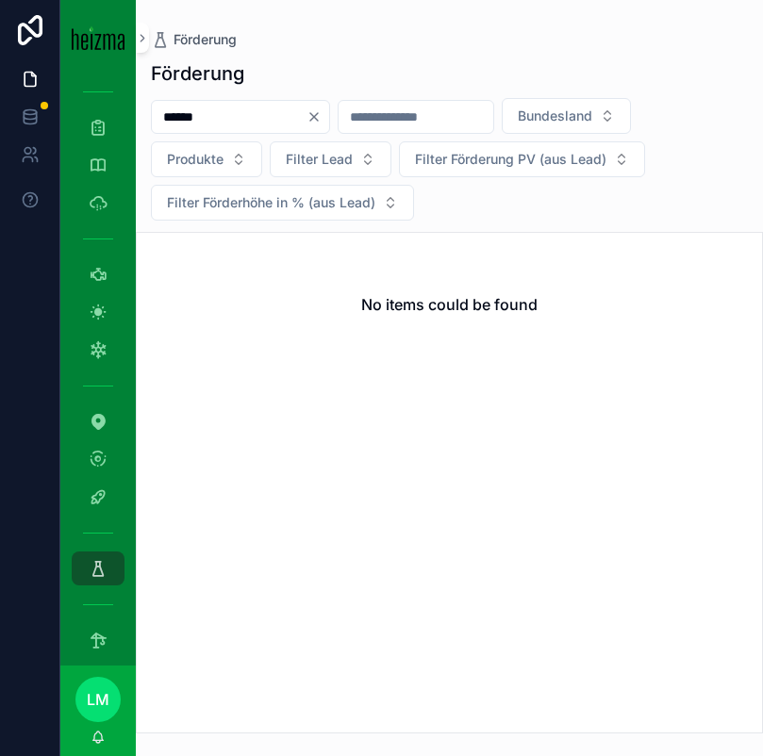
click at [219, 130] on div "******" at bounding box center [240, 117] width 179 height 34
click at [219, 124] on input "******" at bounding box center [229, 117] width 155 height 26
click at [173, 117] on input "******" at bounding box center [229, 117] width 155 height 26
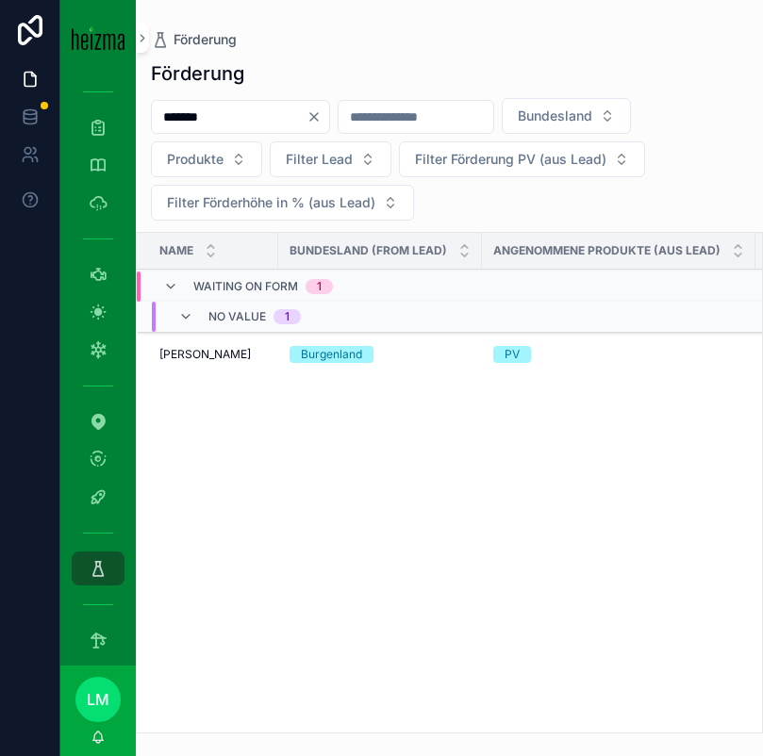
type input "*******"
click at [221, 347] on span "István Alföldi" at bounding box center [204, 354] width 91 height 15
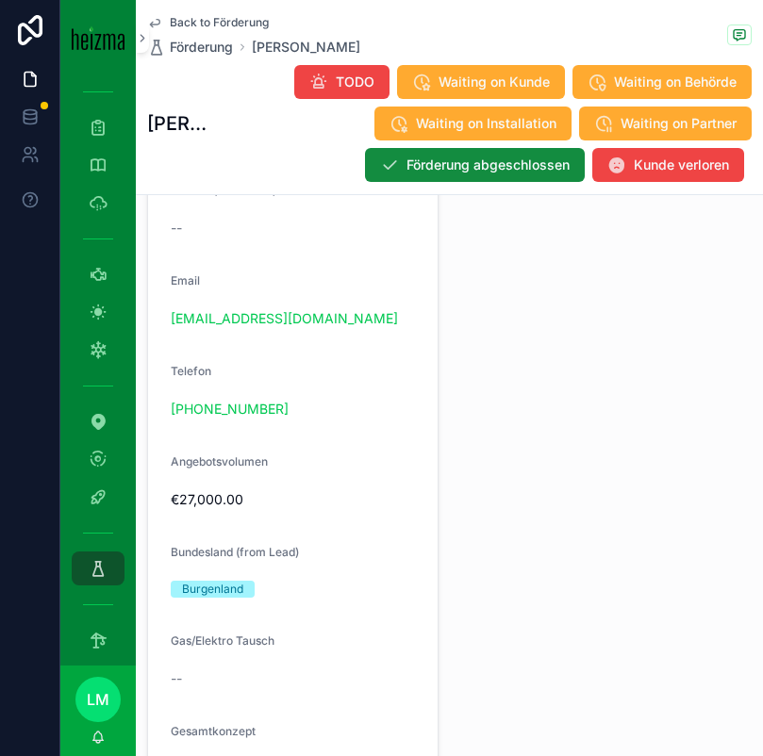
scroll to position [2071, 0]
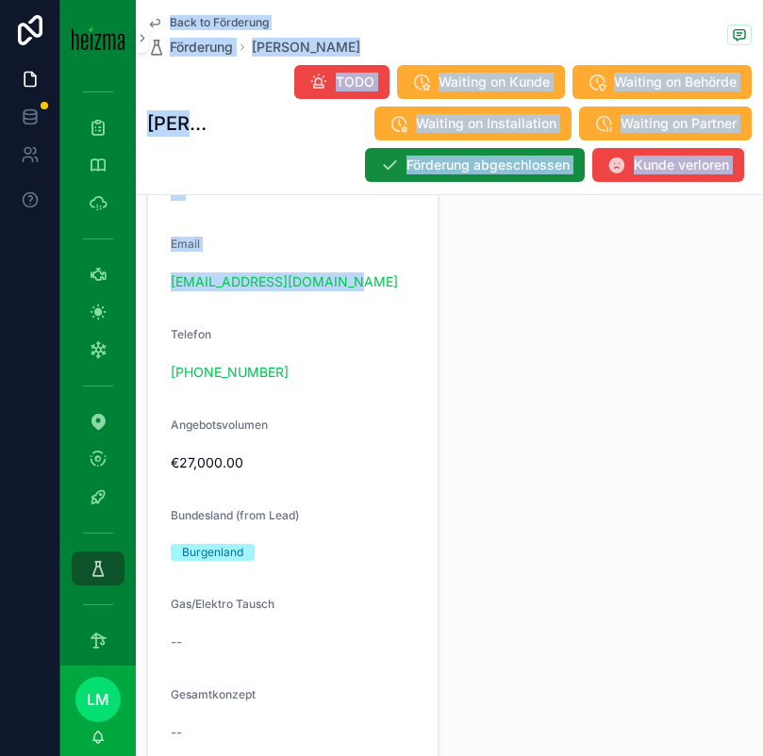
drag, startPoint x: 371, startPoint y: 289, endPoint x: 131, endPoint y: 291, distance: 239.6
click at [131, 291] on div "SDR Dashboard 360 Opportunities (Admin Opportunities SDR Reminder 22 SM Dashboa…" at bounding box center [411, 378] width 703 height 756
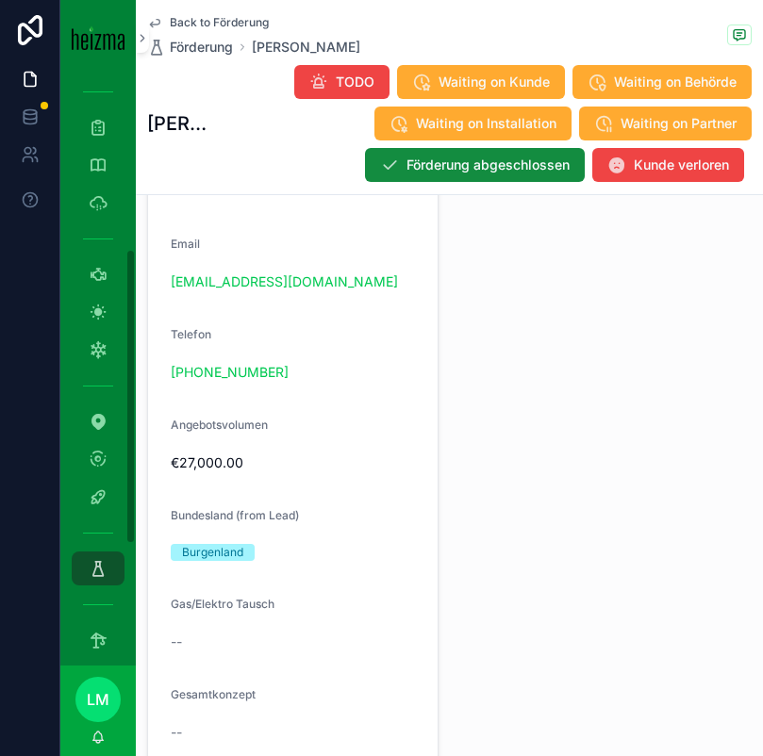
click at [352, 337] on div "Telefon" at bounding box center [293, 338] width 244 height 23
drag, startPoint x: 356, startPoint y: 290, endPoint x: 145, endPoint y: 288, distance: 210.3
click at [145, 288] on div "Name István Alföldi FirstName -- LastName -- Straße/Hausnummer -- Ort -- PLZ --…" at bounding box center [293, 281] width 314 height 1780
copy link "alfoldiistvan7@gmail.com"
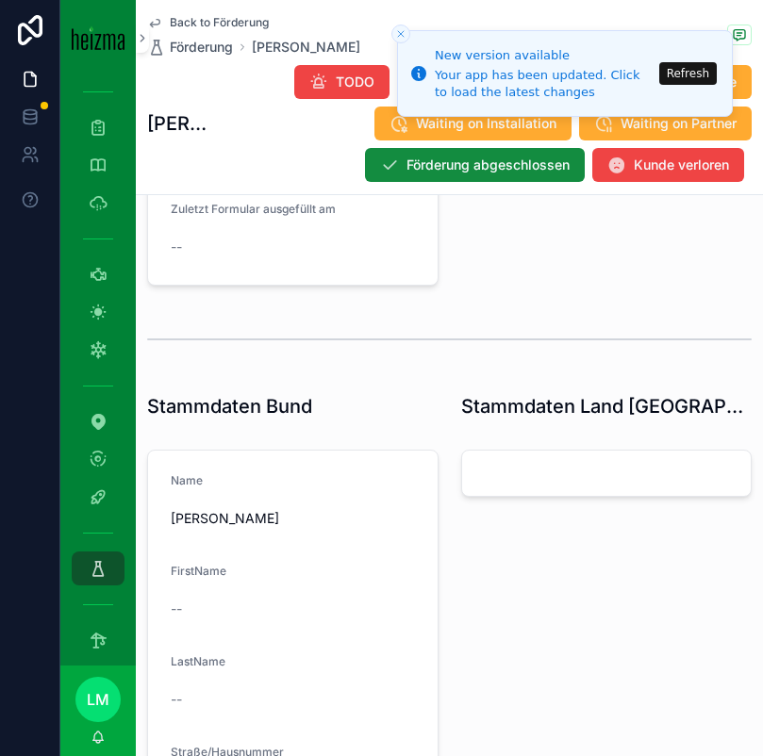
scroll to position [987, 0]
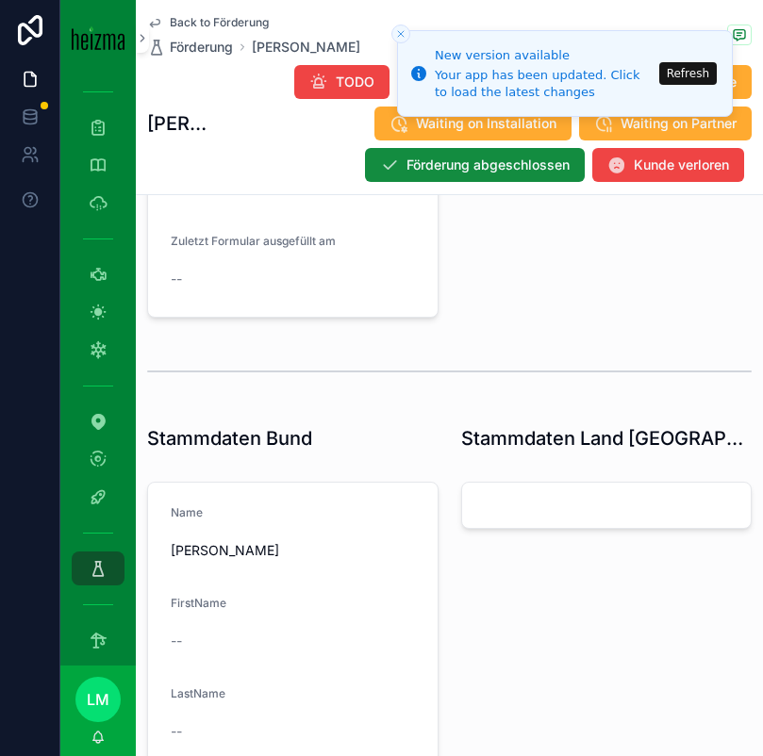
click at [192, 20] on span "Back to Förderung" at bounding box center [219, 22] width 99 height 15
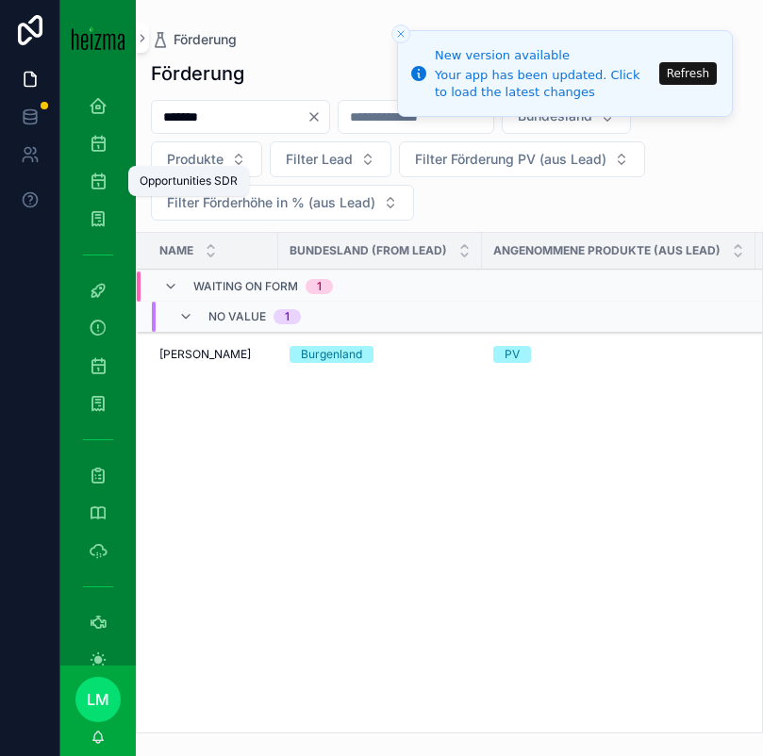
click at [99, 190] on icon "scrollable content" at bounding box center [98, 181] width 19 height 19
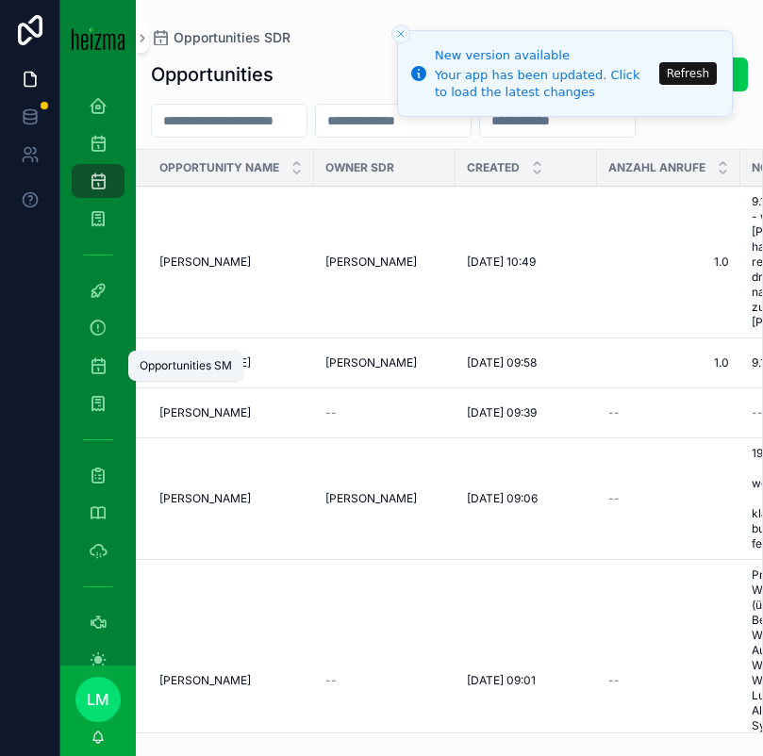
click at [96, 373] on icon "scrollable content" at bounding box center [98, 365] width 19 height 19
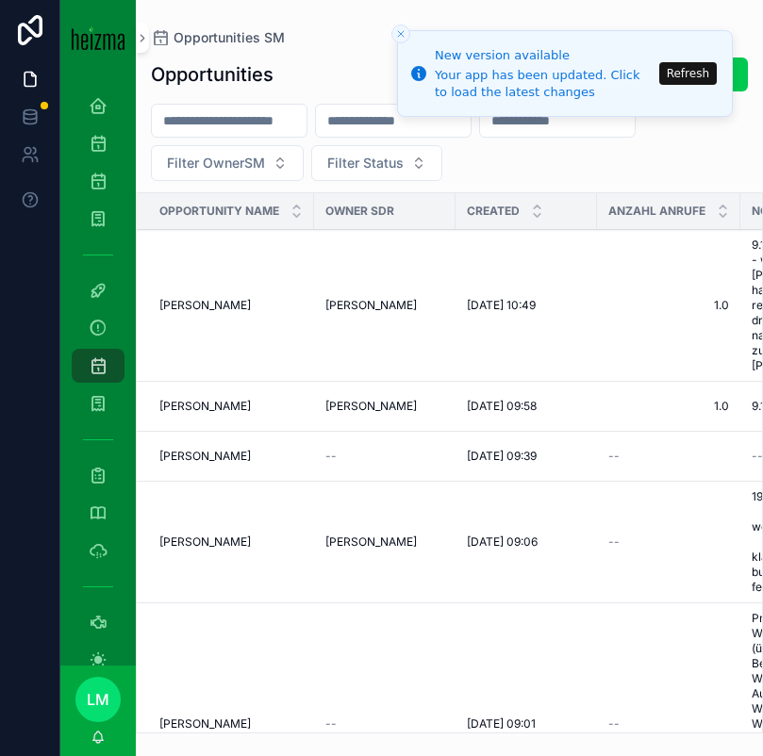
click at [255, 100] on div "Opportunities New Opportunities Filter OwnerSM Filter Status Opportunity Name O…" at bounding box center [449, 389] width 627 height 688
click at [251, 122] on input "scrollable content" at bounding box center [229, 121] width 155 height 26
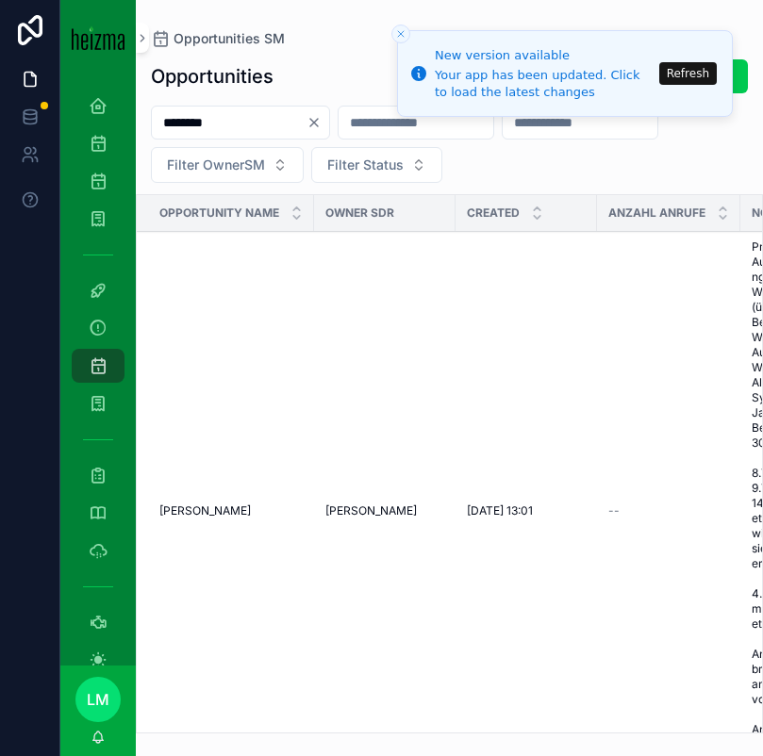
type input "********"
click at [193, 511] on span "[PERSON_NAME]" at bounding box center [204, 511] width 91 height 15
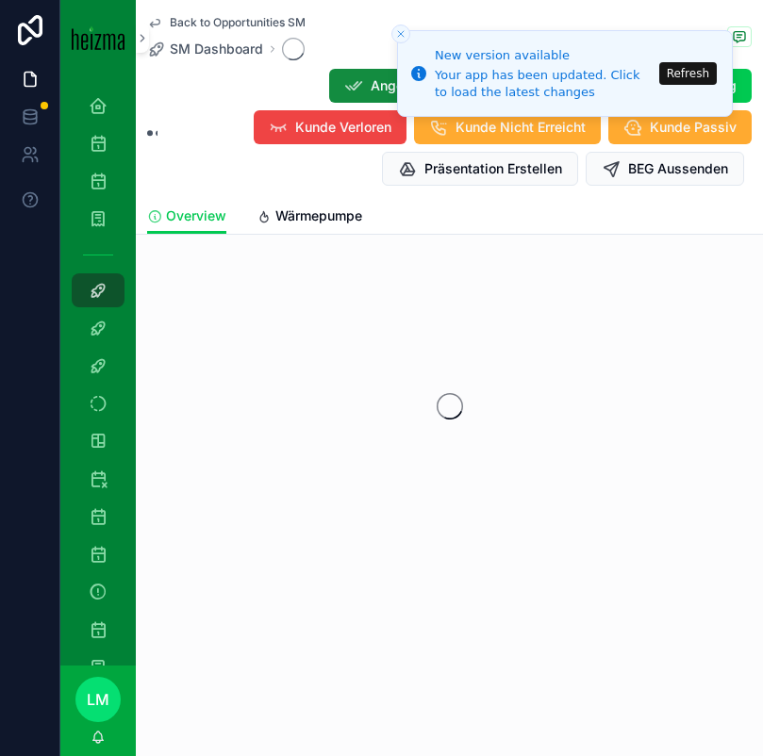
click at [691, 68] on button "Refresh" at bounding box center [688, 73] width 58 height 23
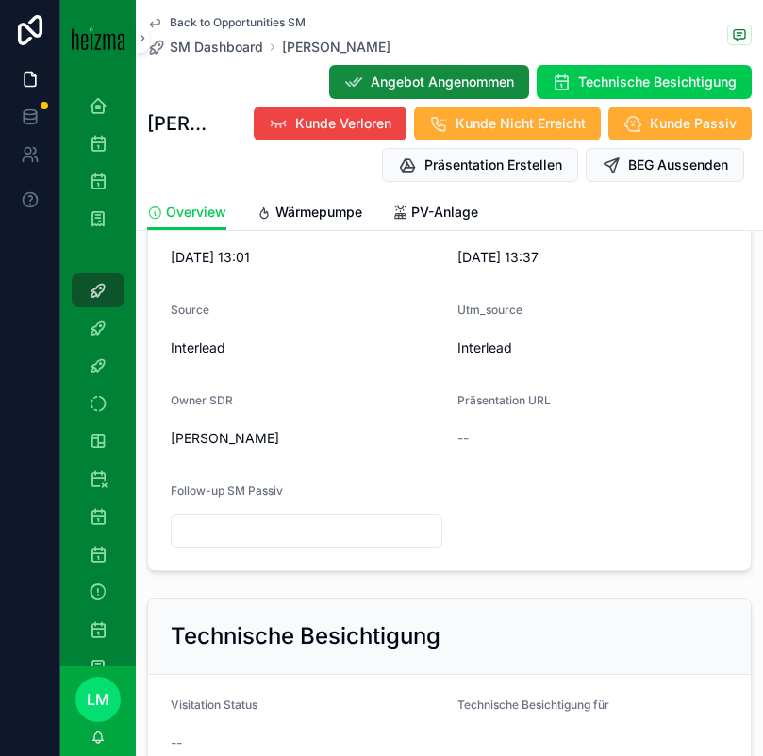
scroll to position [833, 0]
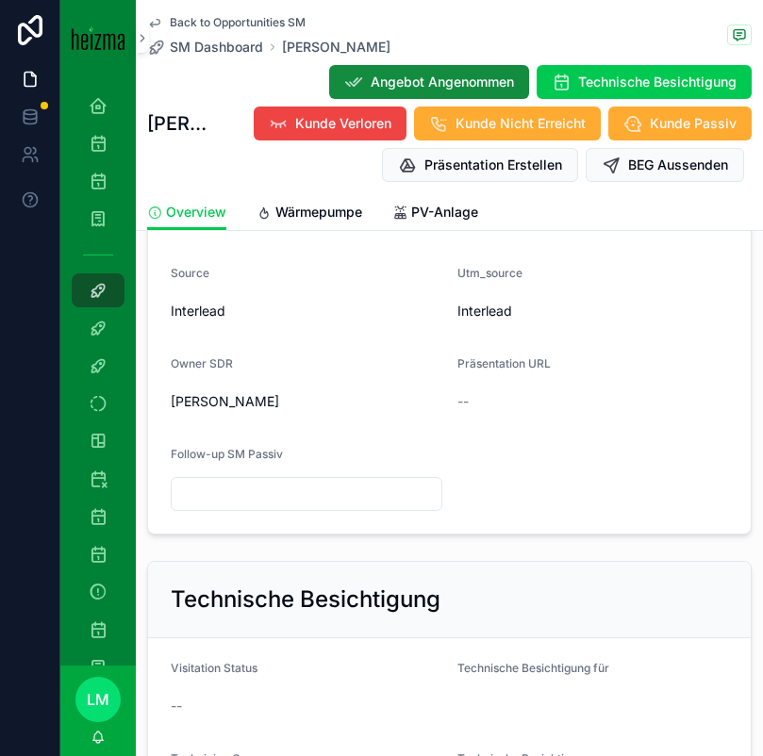
click at [428, 227] on link "PV-Anlage" at bounding box center [435, 214] width 86 height 38
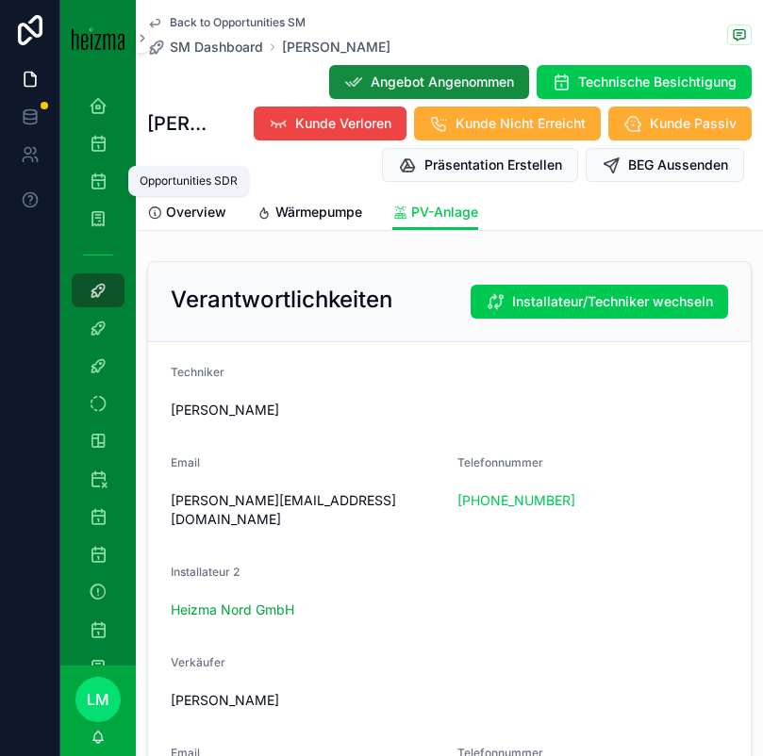
click at [100, 185] on icon "scrollable content" at bounding box center [98, 181] width 19 height 19
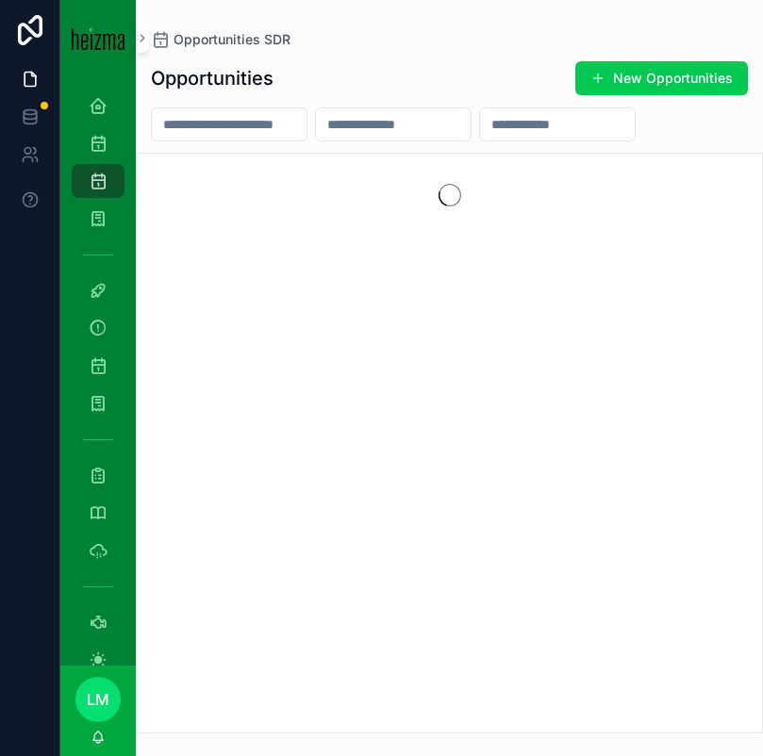
click at [236, 127] on input "scrollable content" at bounding box center [229, 124] width 155 height 26
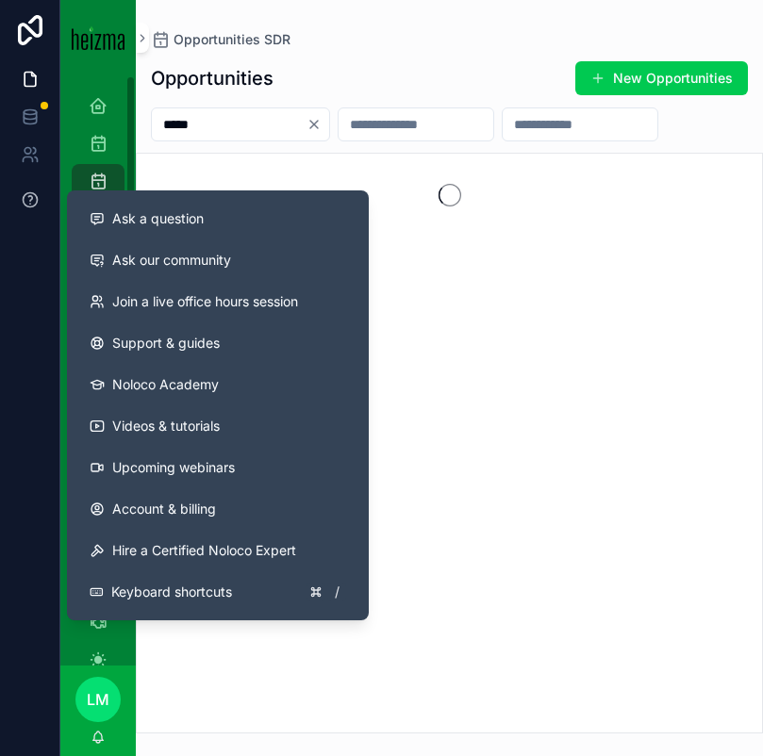
type input "*****"
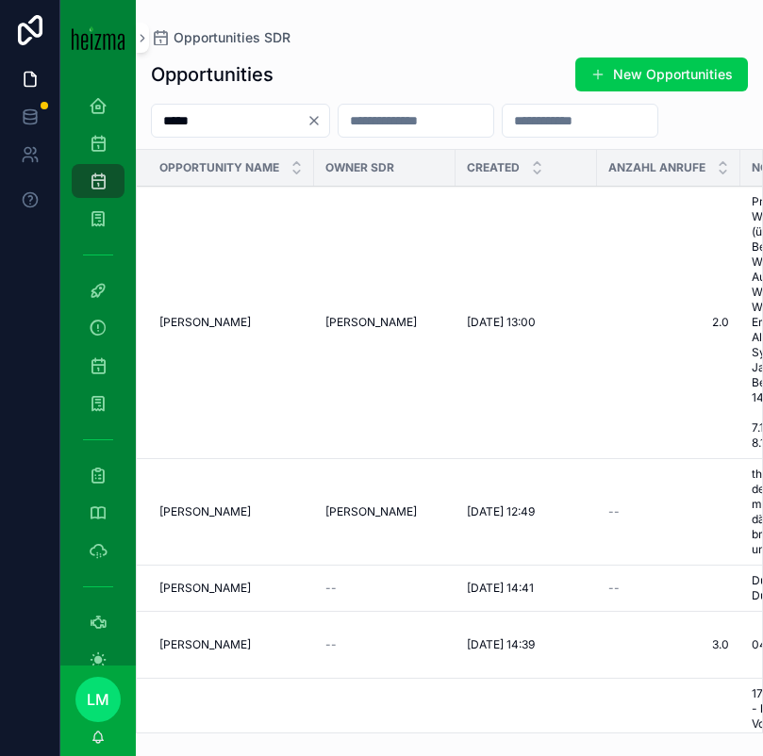
click at [234, 327] on span "[PERSON_NAME]" at bounding box center [204, 322] width 91 height 15
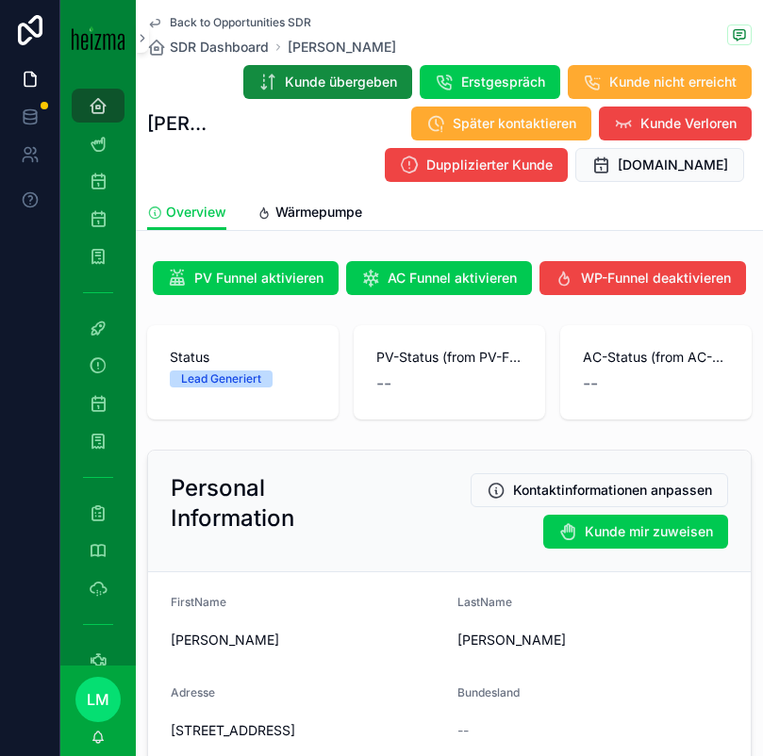
click at [321, 207] on span "Wärmepumpe" at bounding box center [318, 212] width 87 height 19
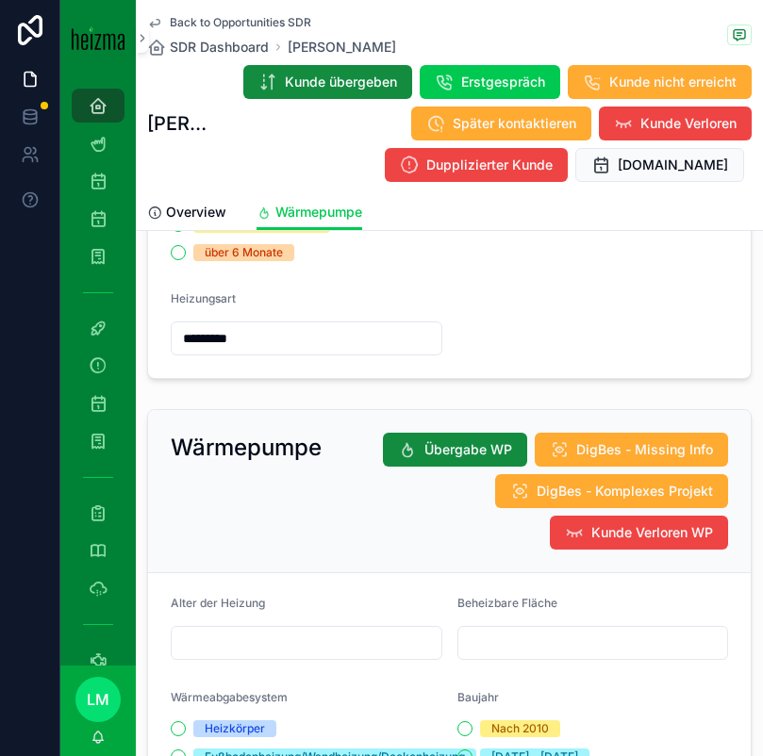
scroll to position [842, 0]
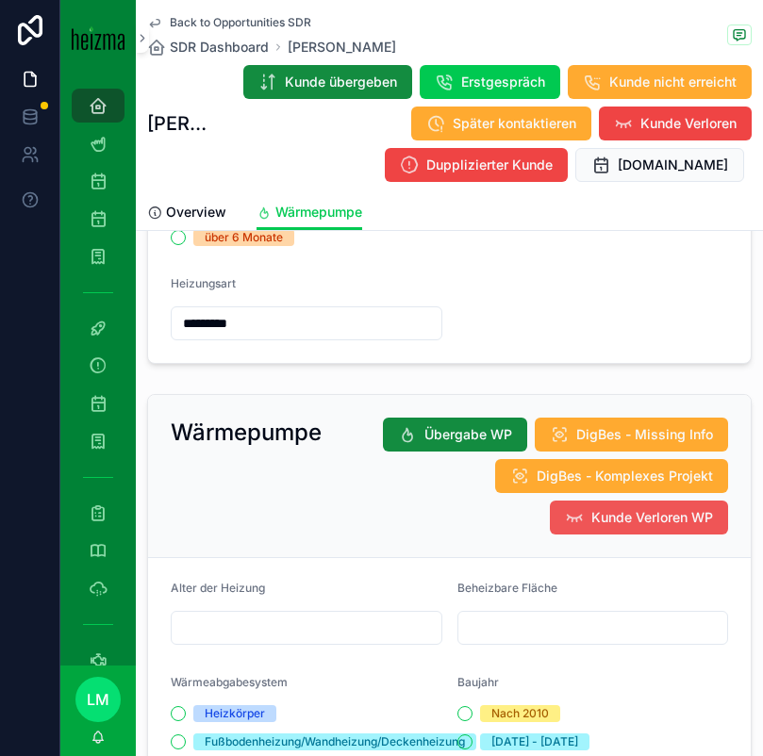
click at [638, 514] on span "Kunde Verloren WP" at bounding box center [652, 517] width 122 height 19
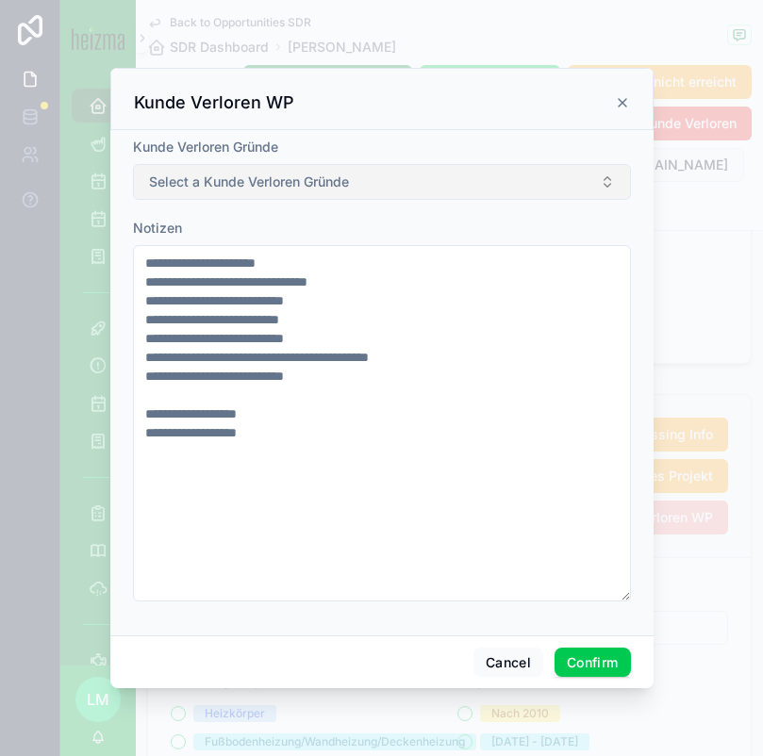
click at [252, 193] on button "Select a Kunde Verloren Gründe" at bounding box center [382, 182] width 498 height 36
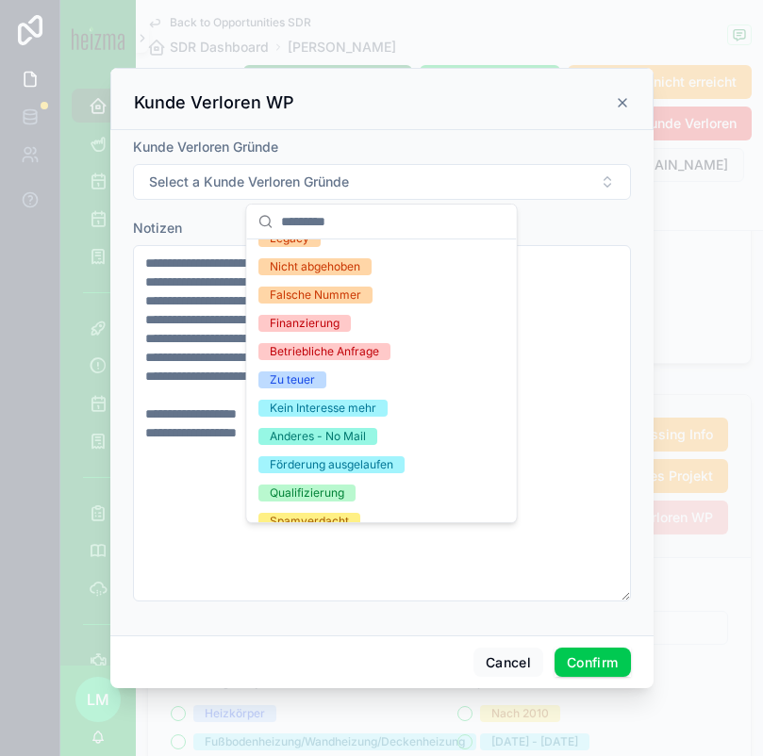
scroll to position [206, 0]
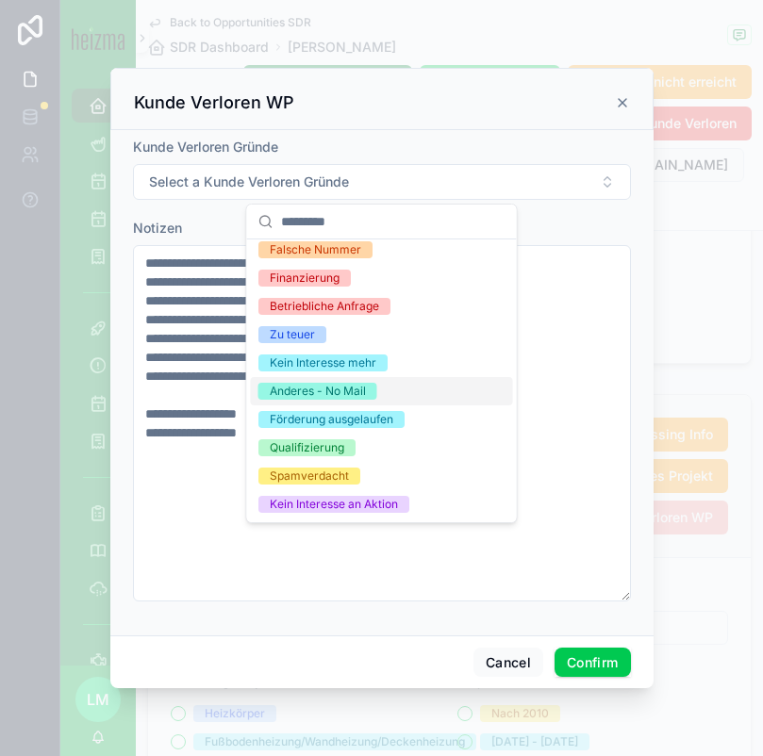
drag, startPoint x: 354, startPoint y: 371, endPoint x: 350, endPoint y: 398, distance: 27.6
click at [351, 399] on div "Ökonomisch nicht sinnvoll/zu teuer Technisch nicht möglich/sinnvoll Kein Haus A…" at bounding box center [382, 278] width 262 height 481
click at [350, 398] on div "Anderes - No Mail" at bounding box center [318, 391] width 96 height 17
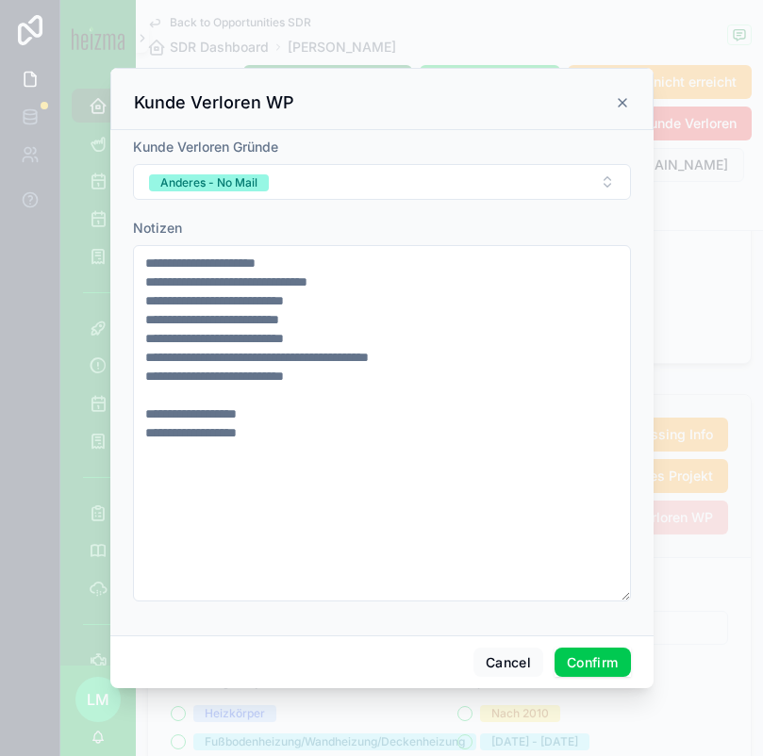
click at [594, 668] on button "Confirm" at bounding box center [592, 663] width 75 height 30
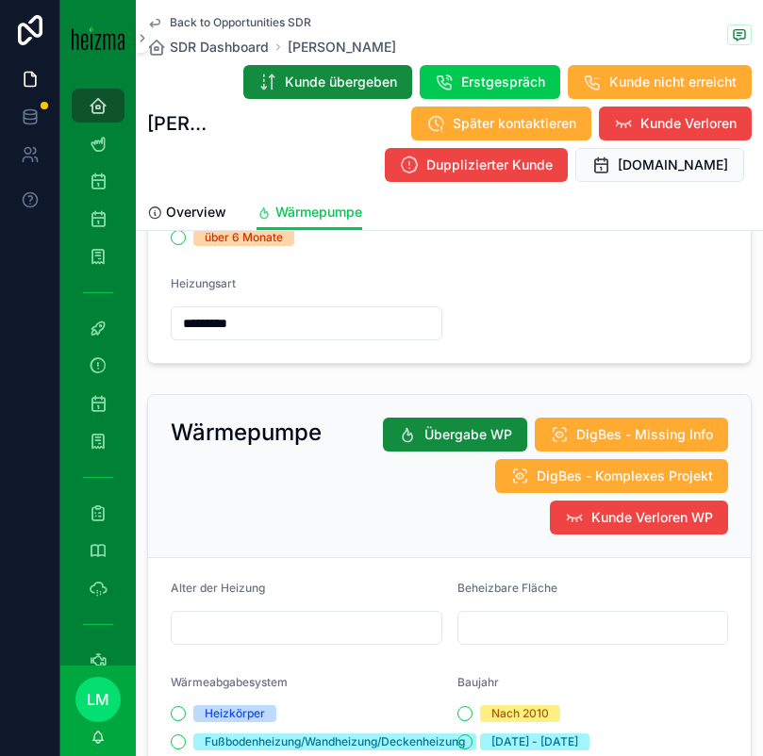
click at [240, 19] on span "Back to Opportunities SDR" at bounding box center [240, 22] width 141 height 15
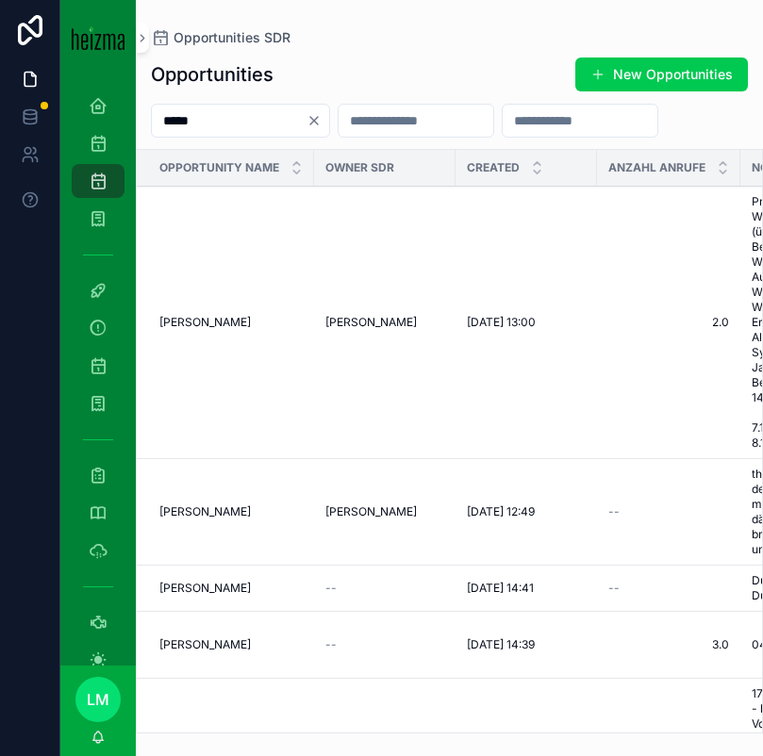
click at [191, 122] on input "*****" at bounding box center [229, 121] width 155 height 26
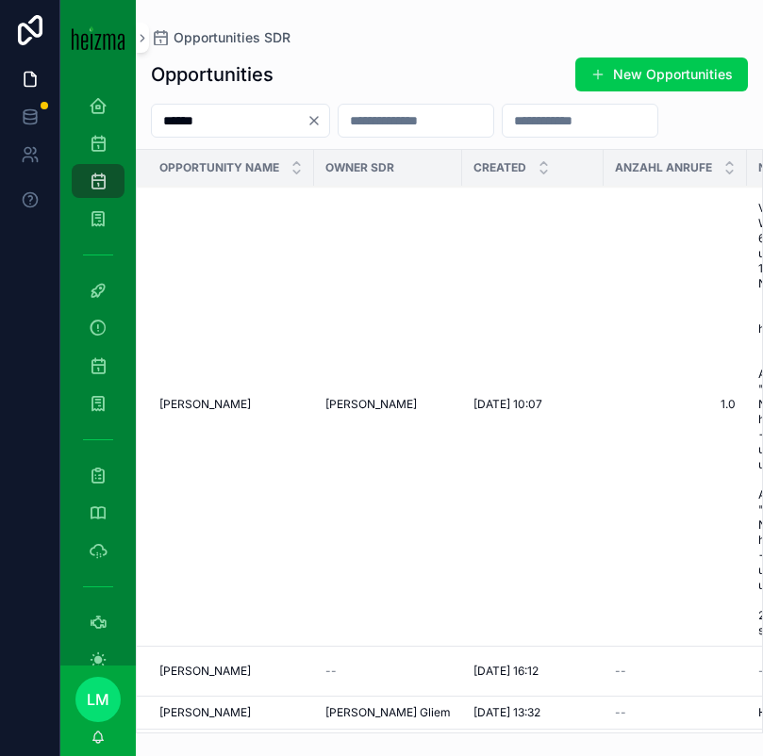
scroll to position [540, 0]
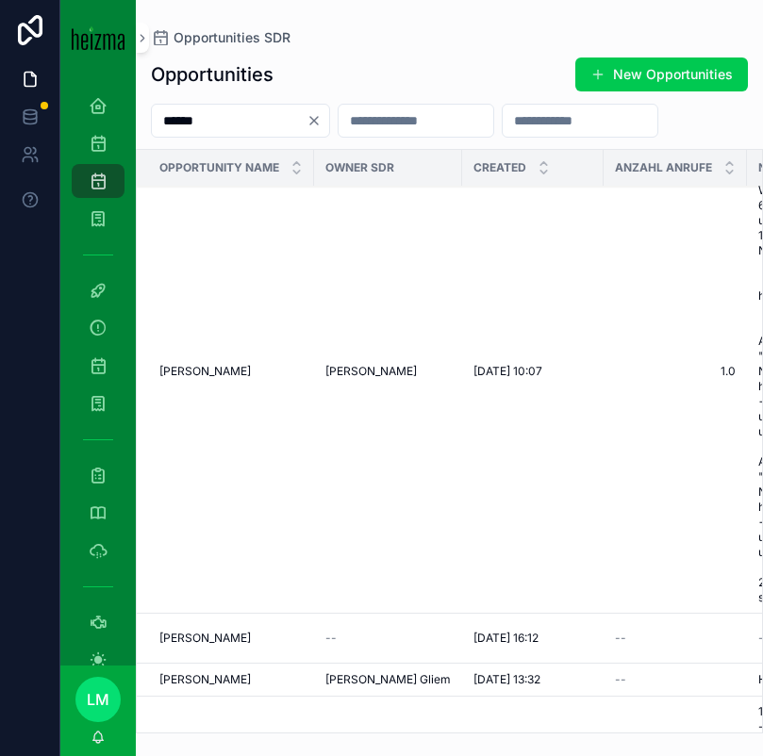
type input "******"
click at [240, 366] on span "[PERSON_NAME]" at bounding box center [204, 371] width 91 height 15
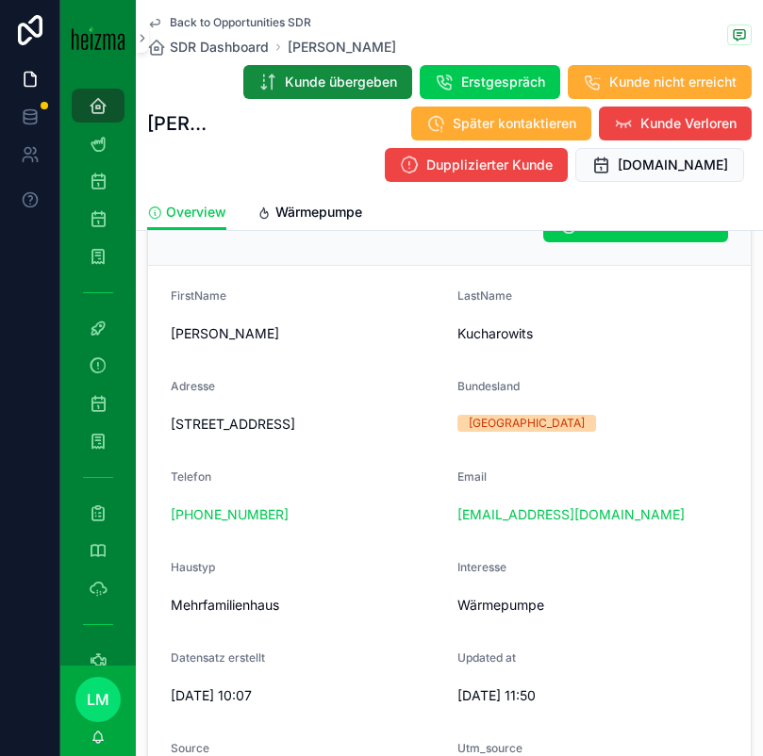
scroll to position [184, 0]
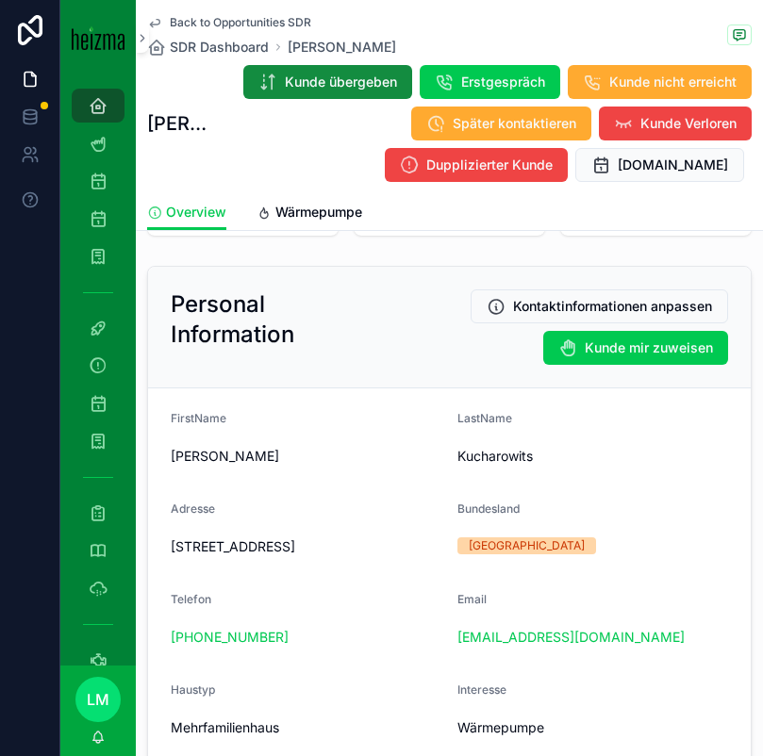
click at [168, 550] on form "FirstName [PERSON_NAME] Kucharowits Adresse [STREET_ADDRESS] Bundesland [GEOGRA…" at bounding box center [449, 758] width 603 height 739
drag, startPoint x: 168, startPoint y: 550, endPoint x: 304, endPoint y: 551, distance: 135.8
click at [304, 551] on form "FirstName [PERSON_NAME] Kucharowits Adresse [STREET_ADDRESS] Bundesland [GEOGRA…" at bounding box center [449, 758] width 603 height 739
copy span "[STREET_ADDRESS]"
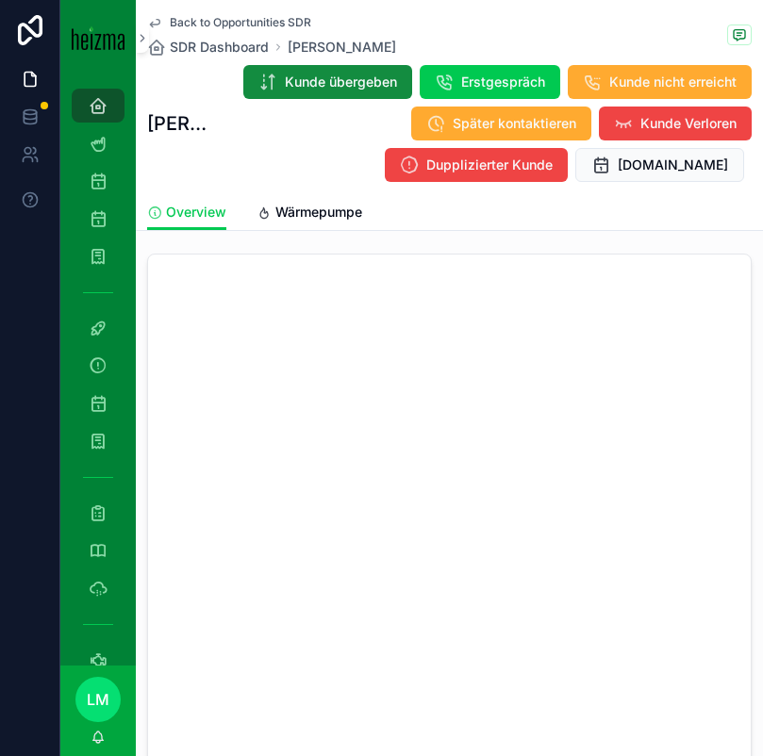
scroll to position [2002, 0]
click at [255, 16] on span "Back to Opportunities SDR" at bounding box center [240, 22] width 141 height 15
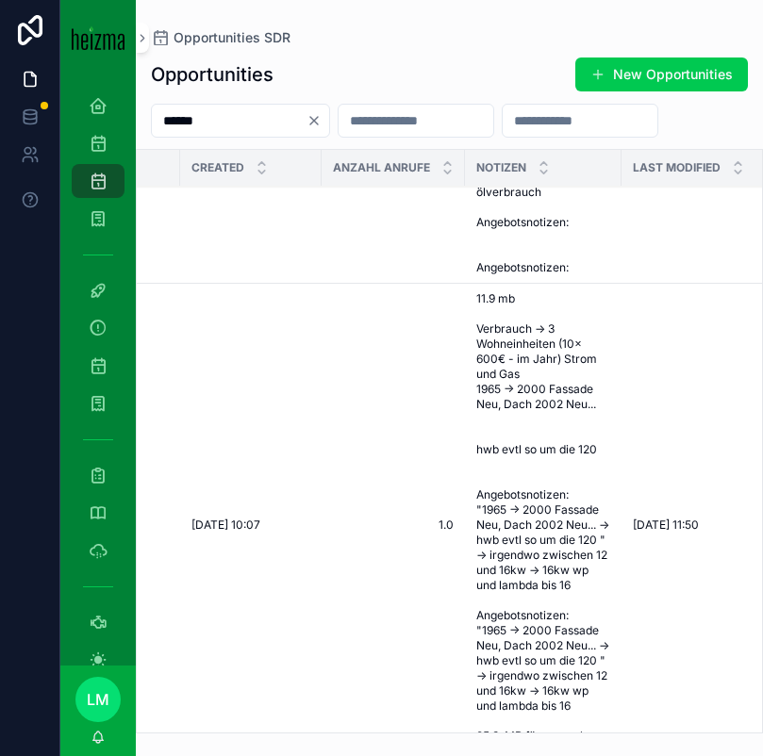
scroll to position [387, 79]
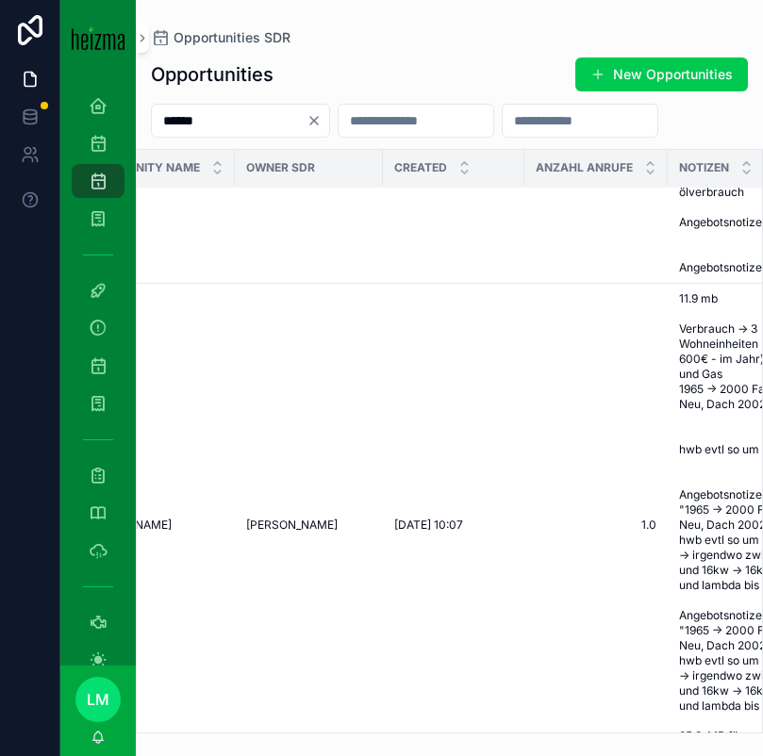
click at [318, 123] on icon "Clear" at bounding box center [314, 121] width 8 height 8
click at [329, 123] on div "scrollable content" at bounding box center [449, 121] width 627 height 34
